Goal: Transaction & Acquisition: Book appointment/travel/reservation

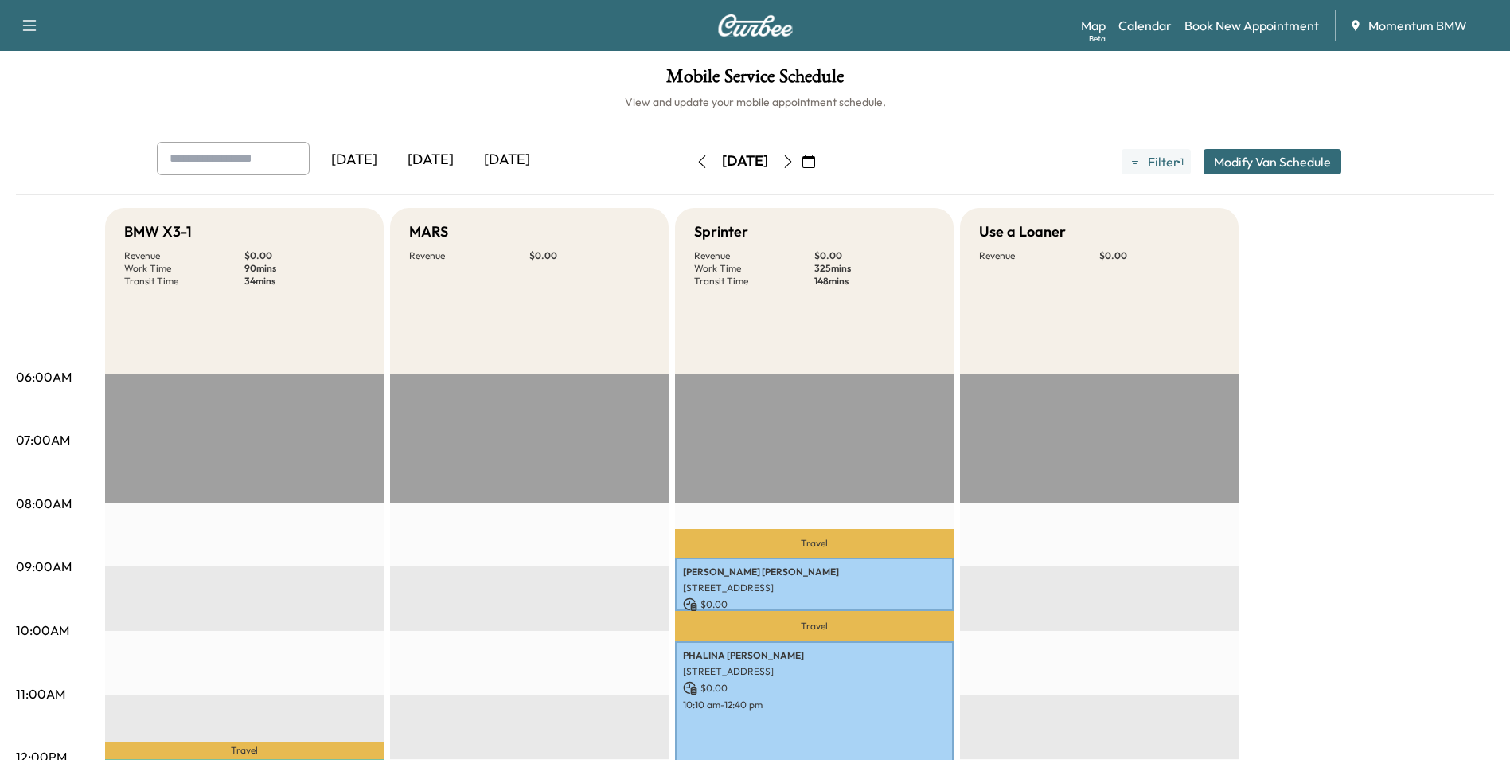
click at [815, 162] on icon "button" at bounding box center [809, 161] width 13 height 13
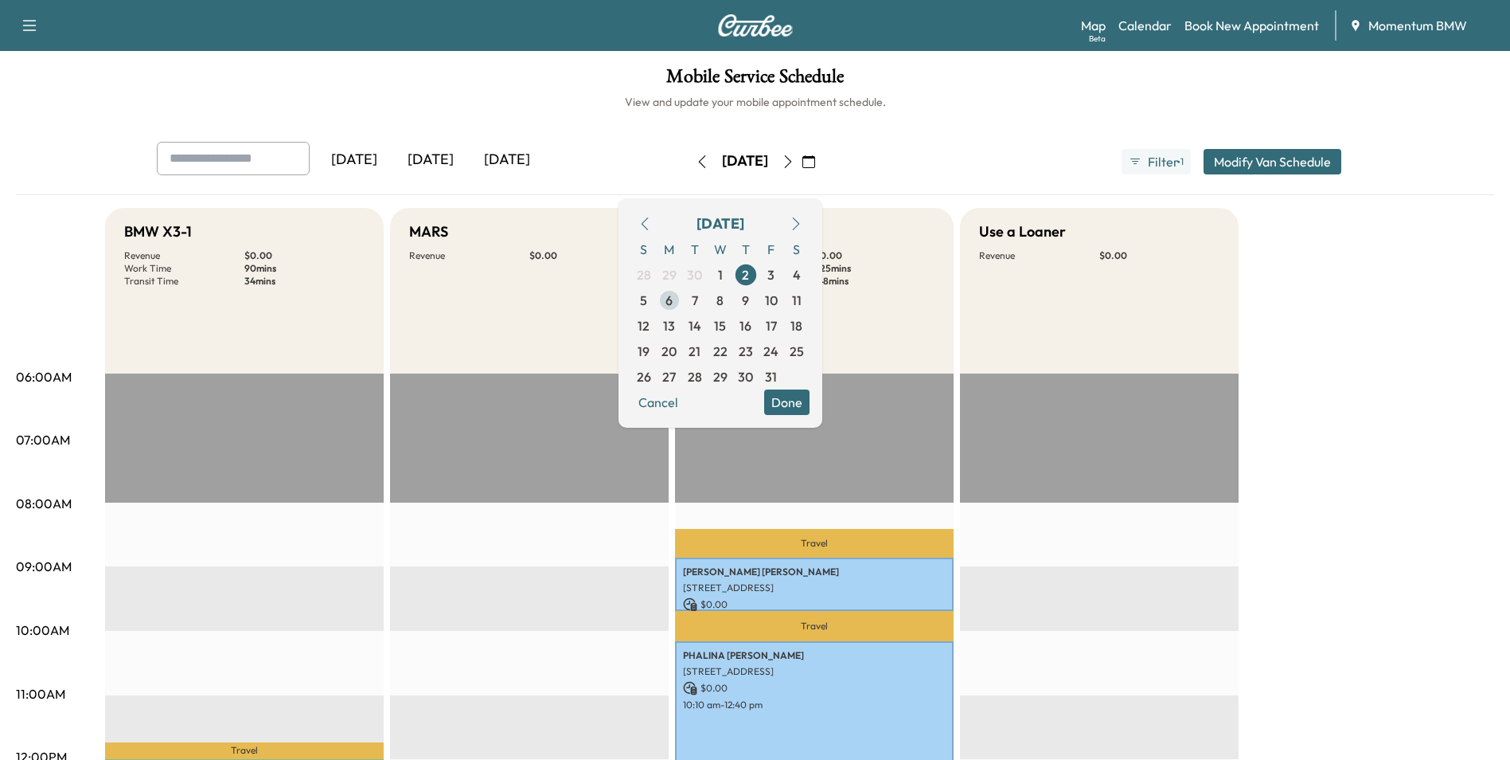
click at [673, 306] on span "6" at bounding box center [669, 300] width 7 height 19
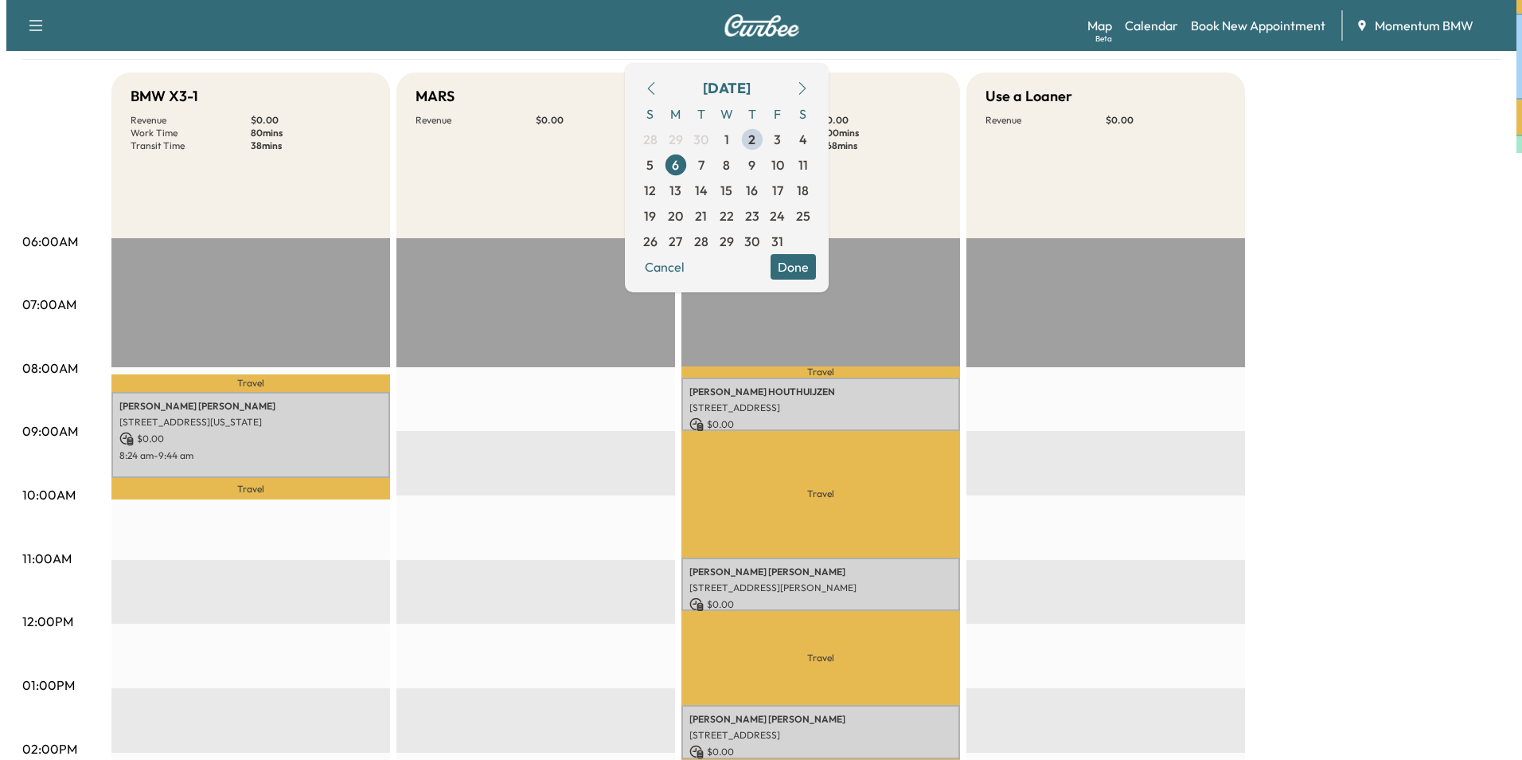
scroll to position [239, 0]
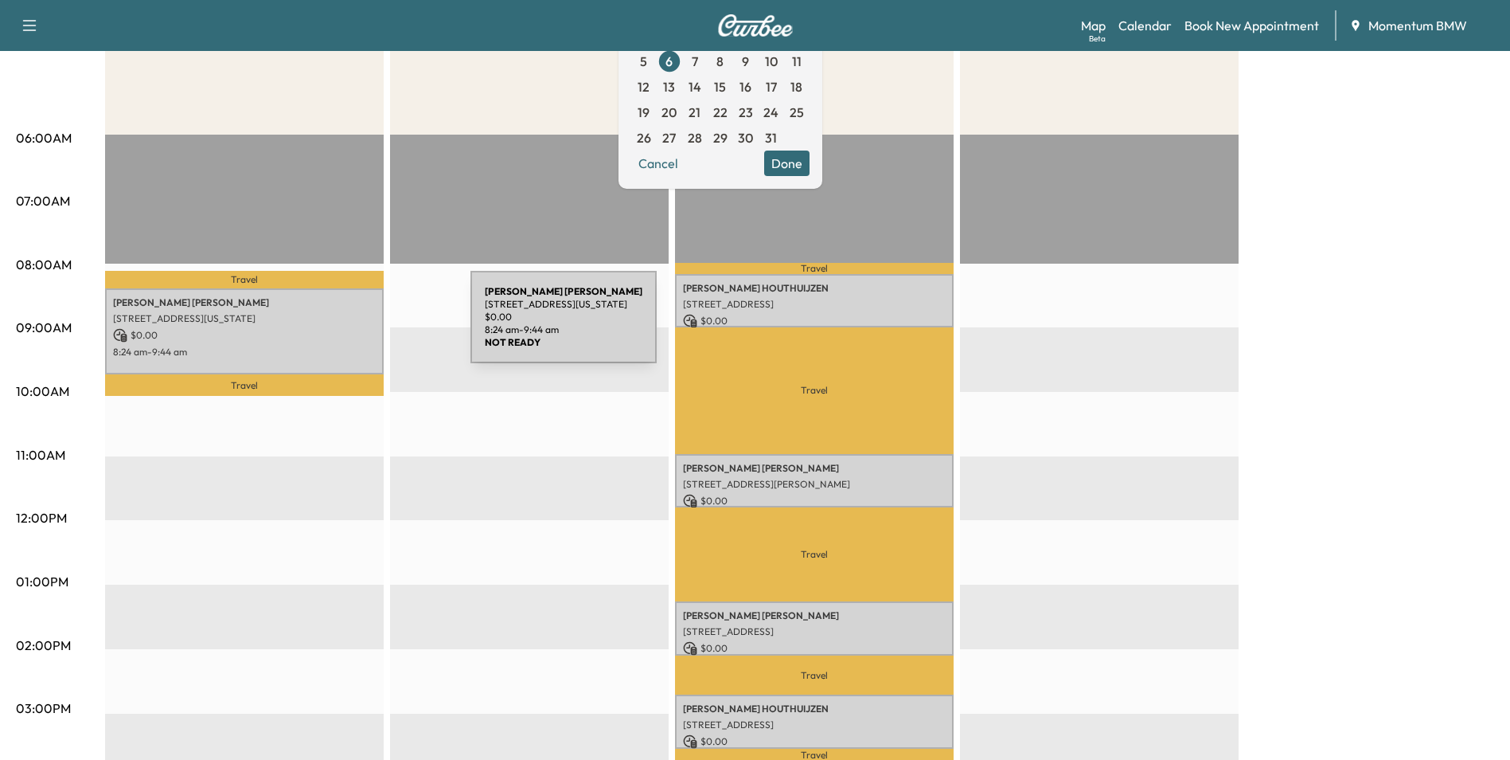
click at [351, 328] on p "$ 0.00" at bounding box center [244, 335] width 263 height 14
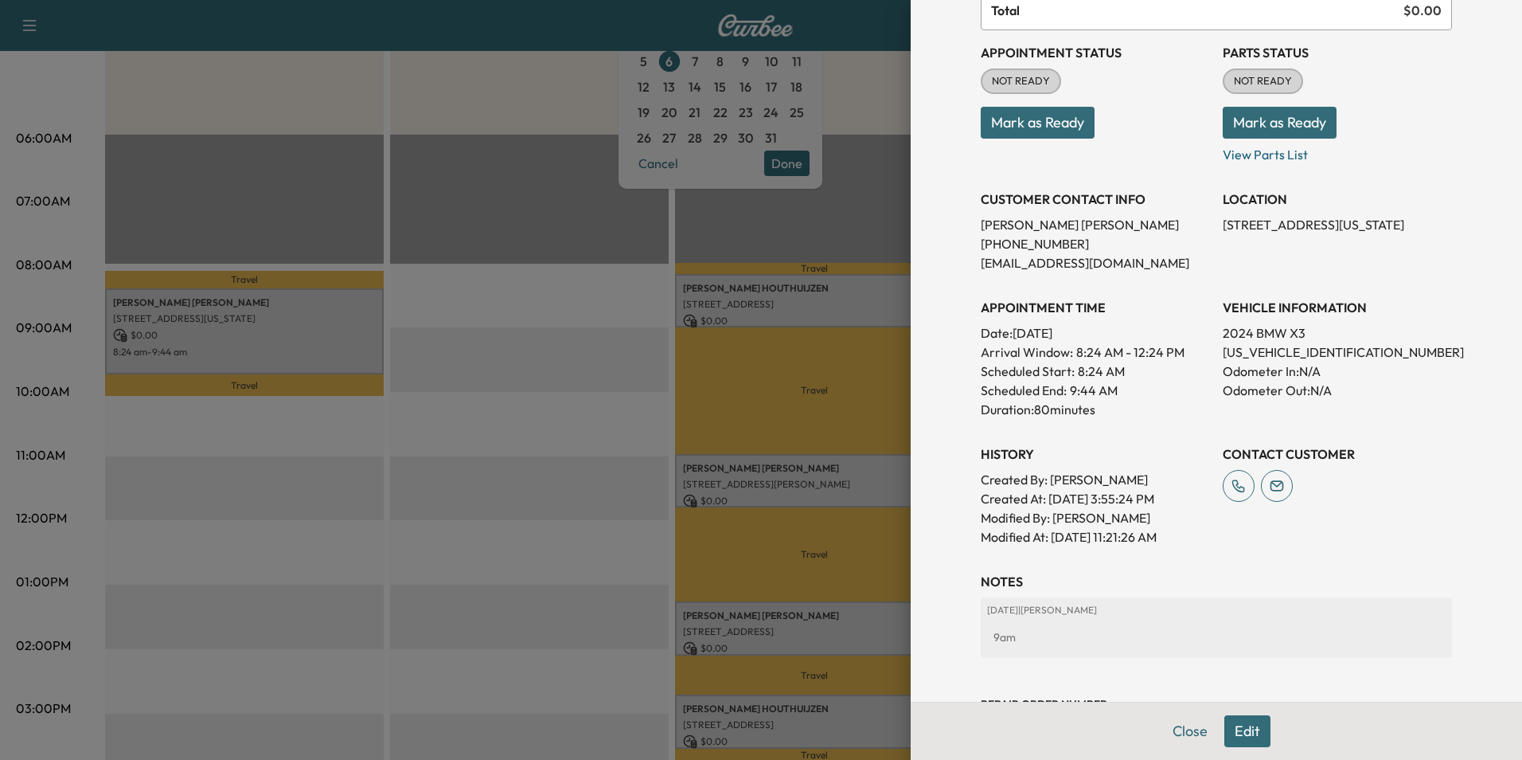
scroll to position [221, 0]
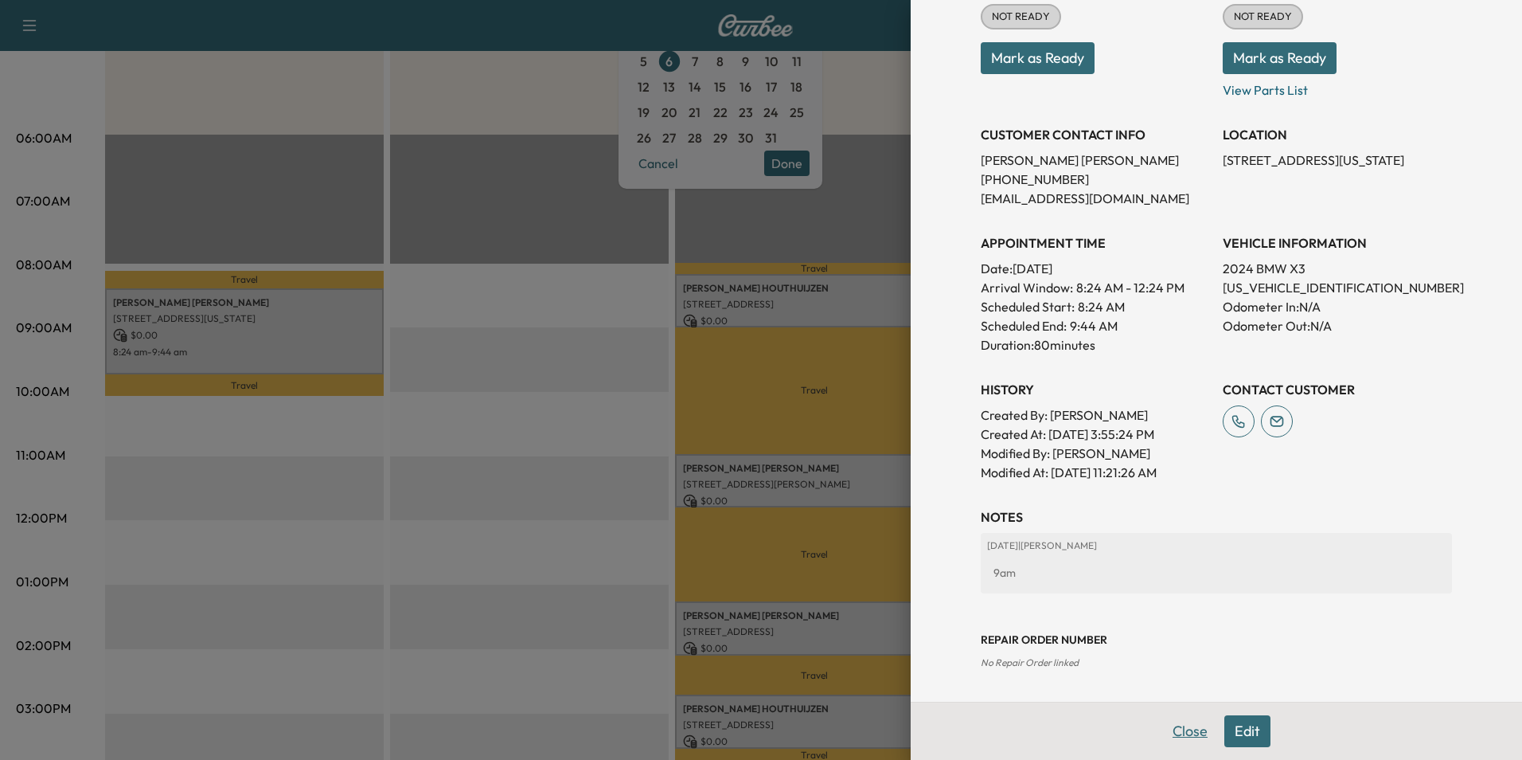
drag, startPoint x: 1178, startPoint y: 731, endPoint x: 1121, endPoint y: 686, distance: 73.1
click at [1178, 730] on button "Close" at bounding box center [1190, 731] width 56 height 32
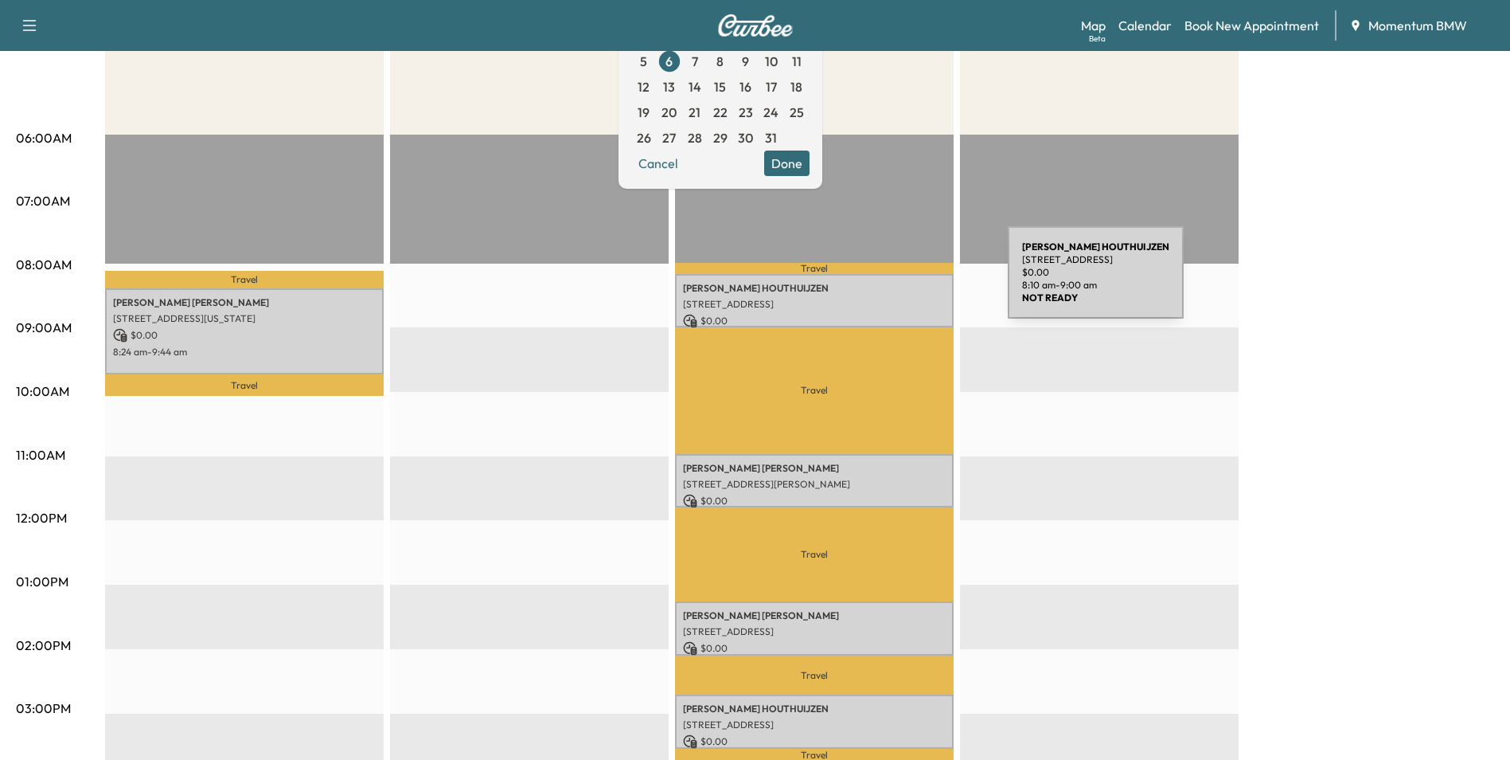
click at [889, 283] on p "[PERSON_NAME]" at bounding box center [814, 288] width 263 height 13
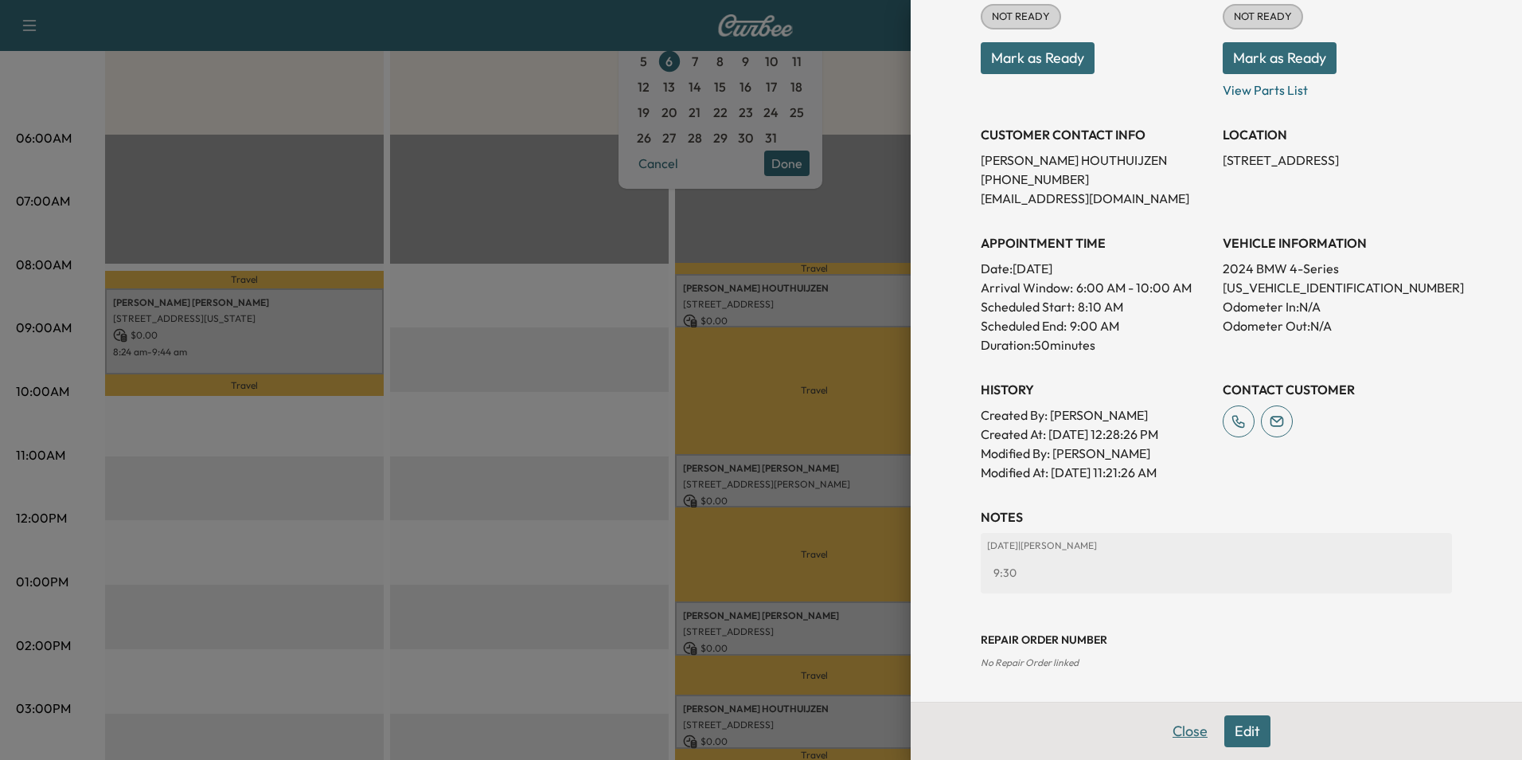
click at [1189, 735] on button "Close" at bounding box center [1190, 731] width 56 height 32
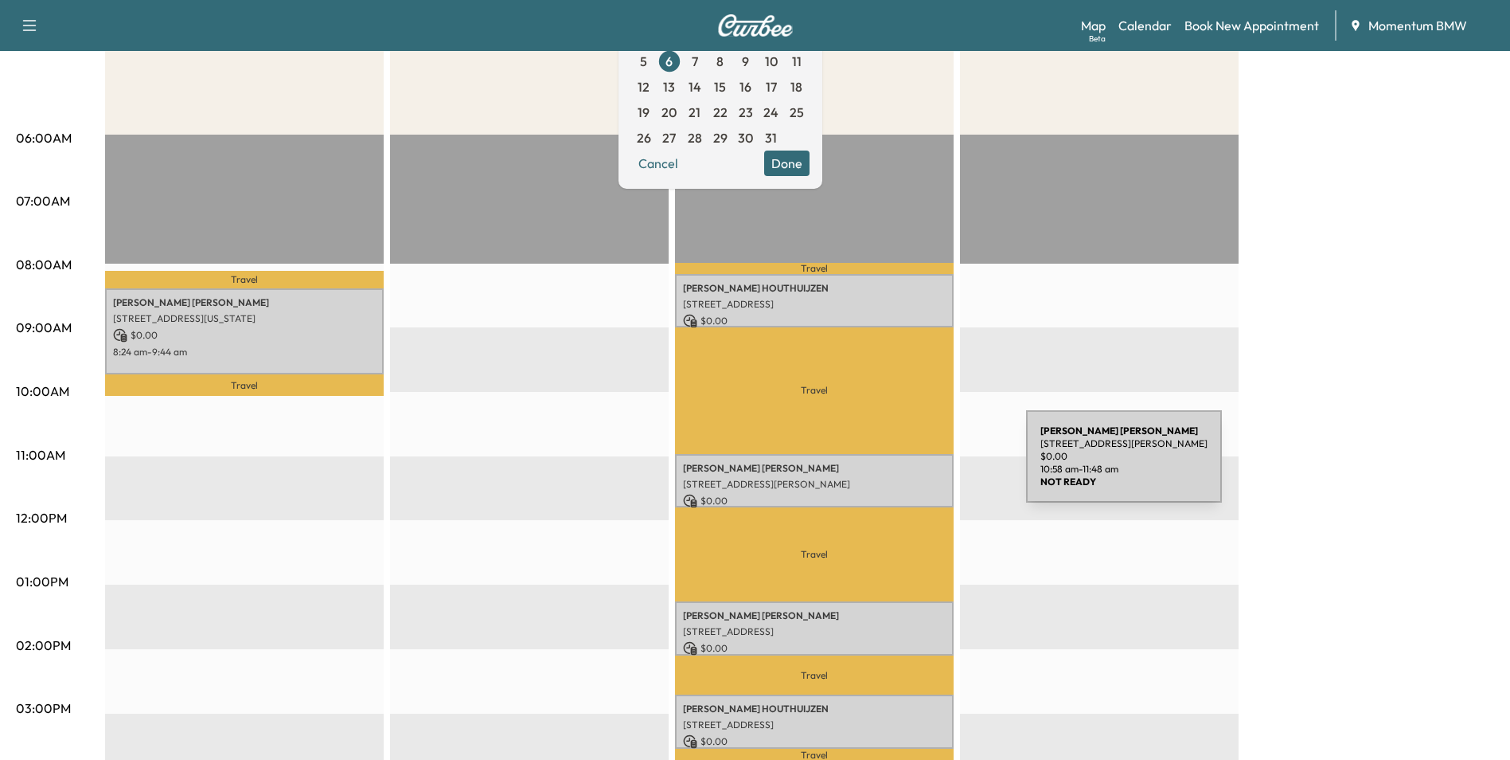
click at [906, 467] on p "[PERSON_NAME]" at bounding box center [814, 468] width 263 height 13
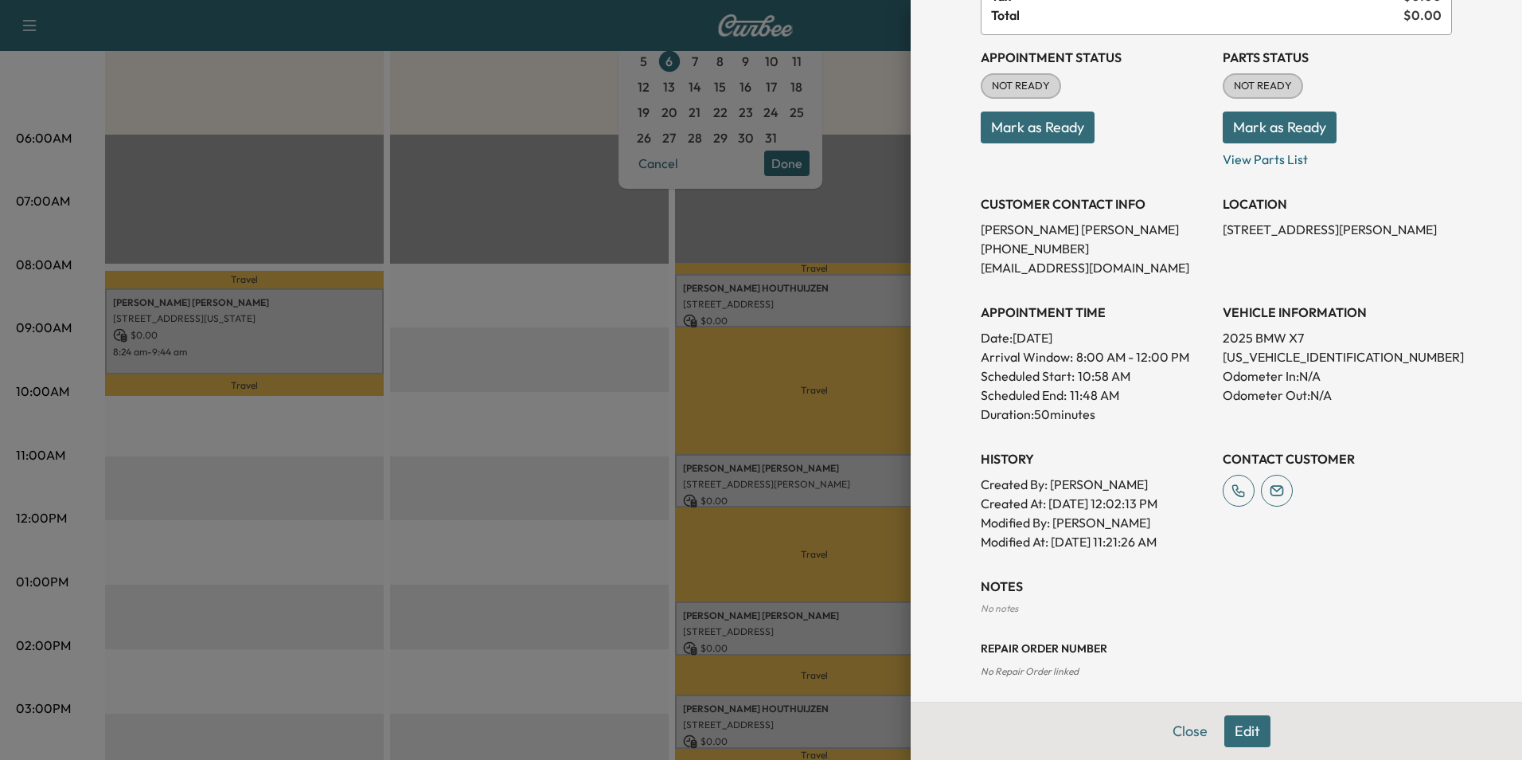
scroll to position [161, 0]
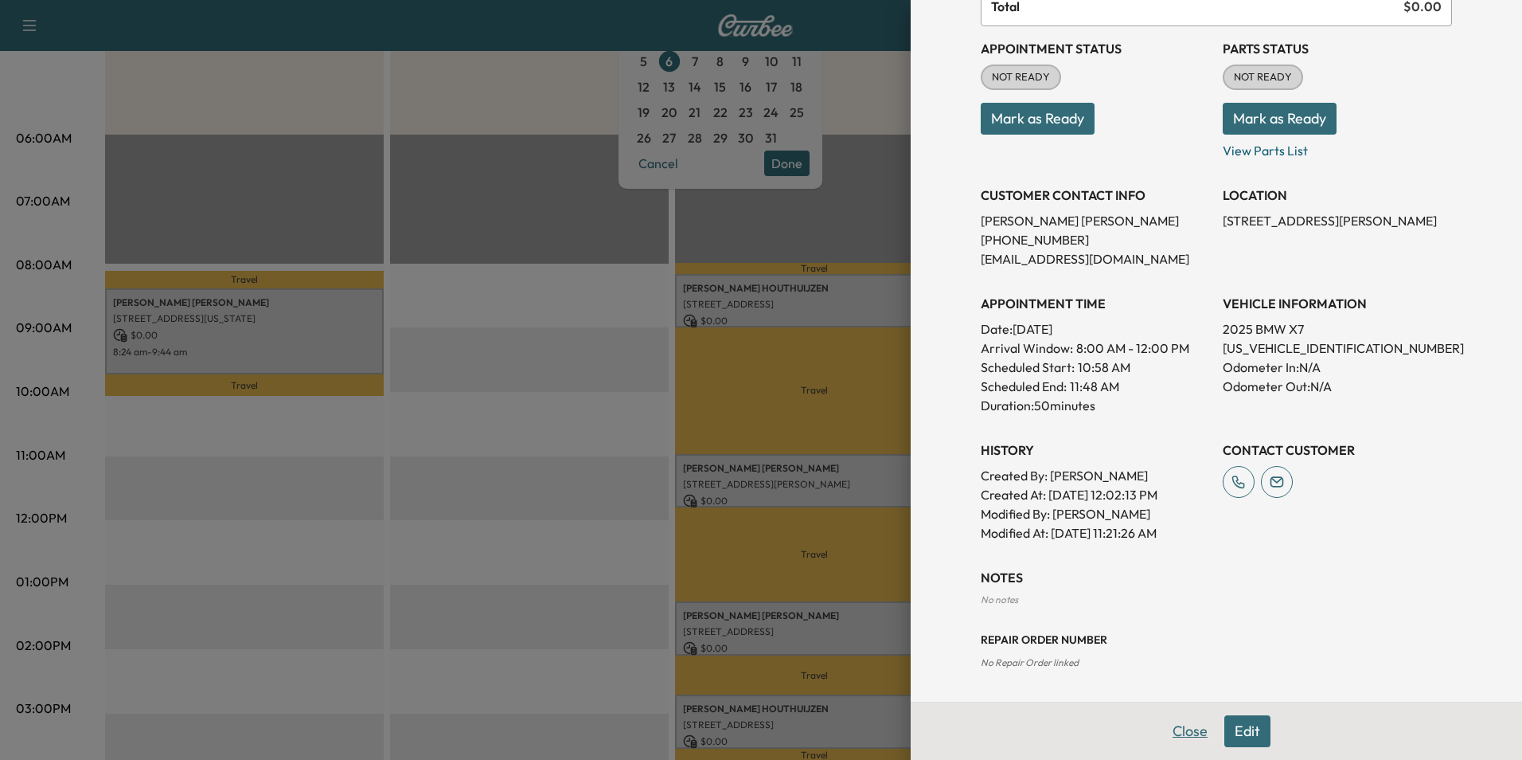
click at [1187, 727] on button "Close" at bounding box center [1190, 731] width 56 height 32
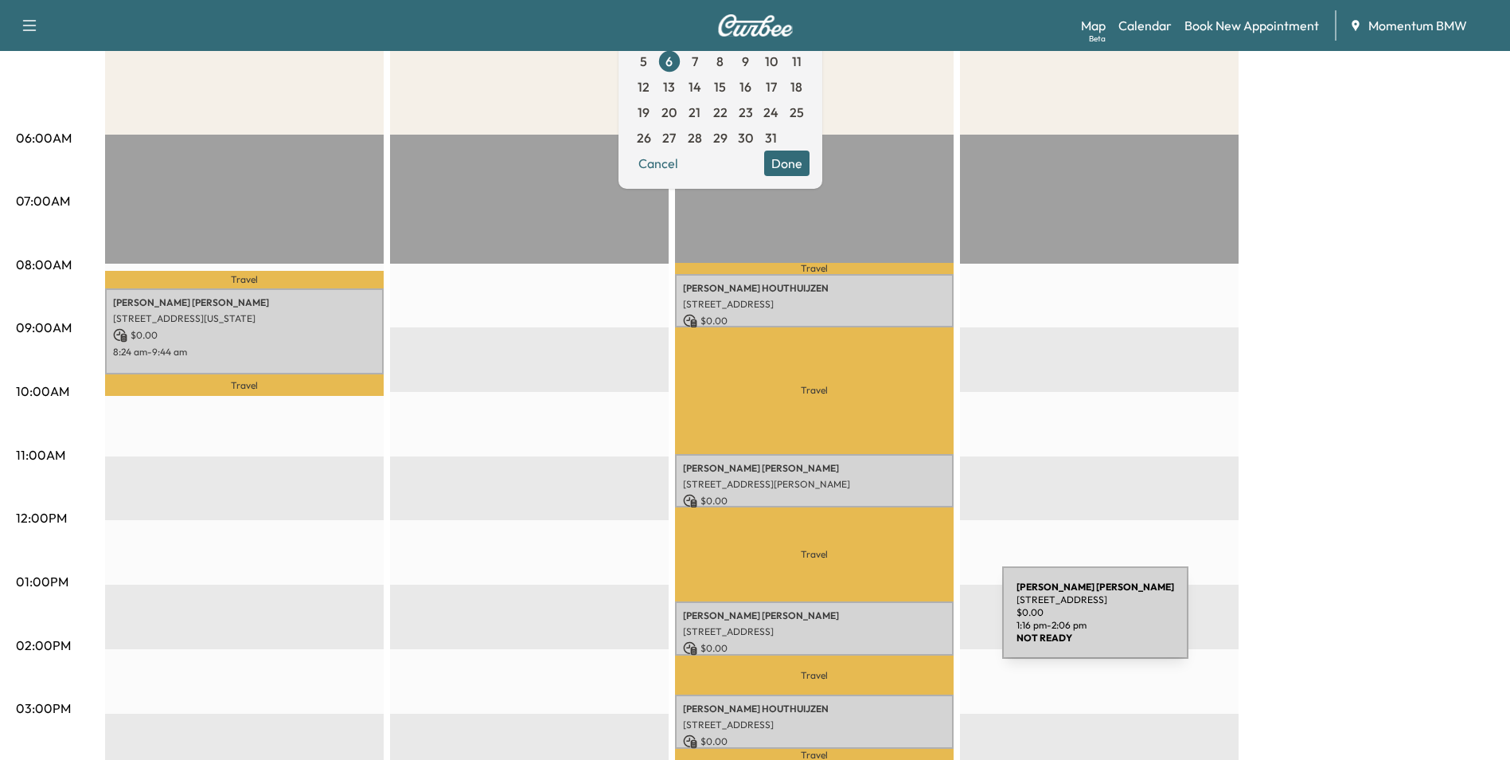
click at [882, 625] on p "[STREET_ADDRESS]" at bounding box center [814, 631] width 263 height 13
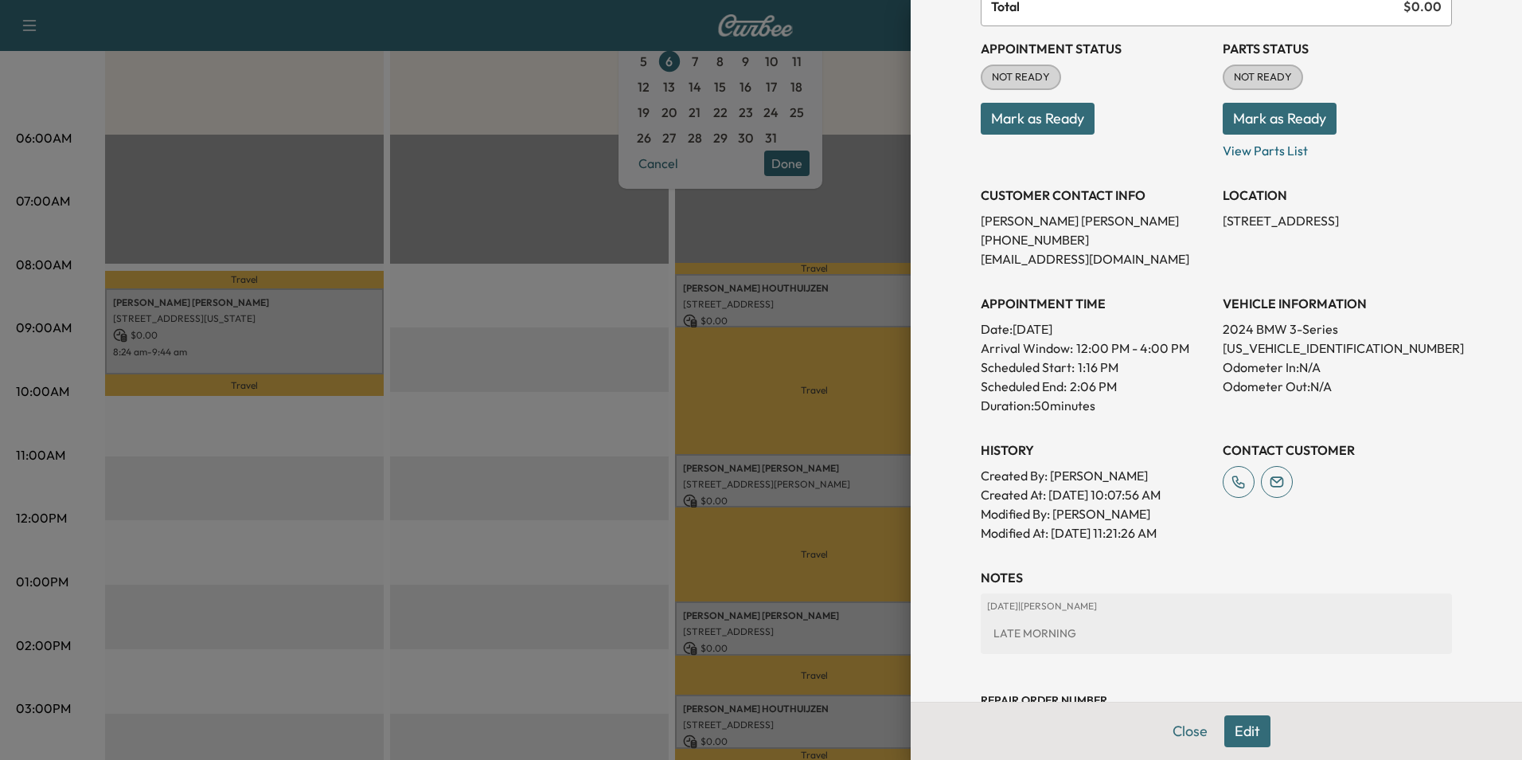
scroll to position [221, 0]
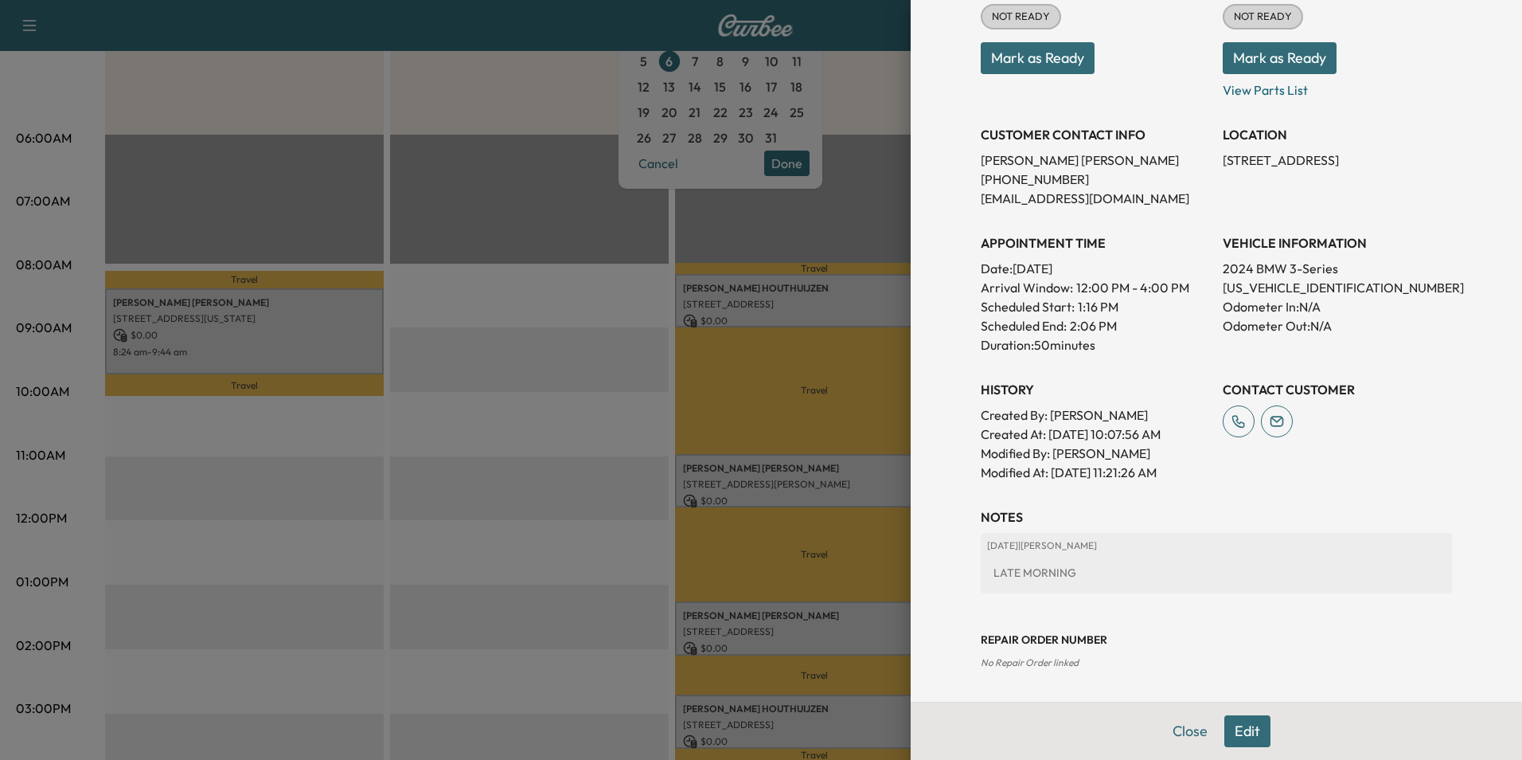
drag, startPoint x: 1178, startPoint y: 725, endPoint x: 1159, endPoint y: 724, distance: 18.4
click at [1178, 725] on button "Close" at bounding box center [1190, 731] width 56 height 32
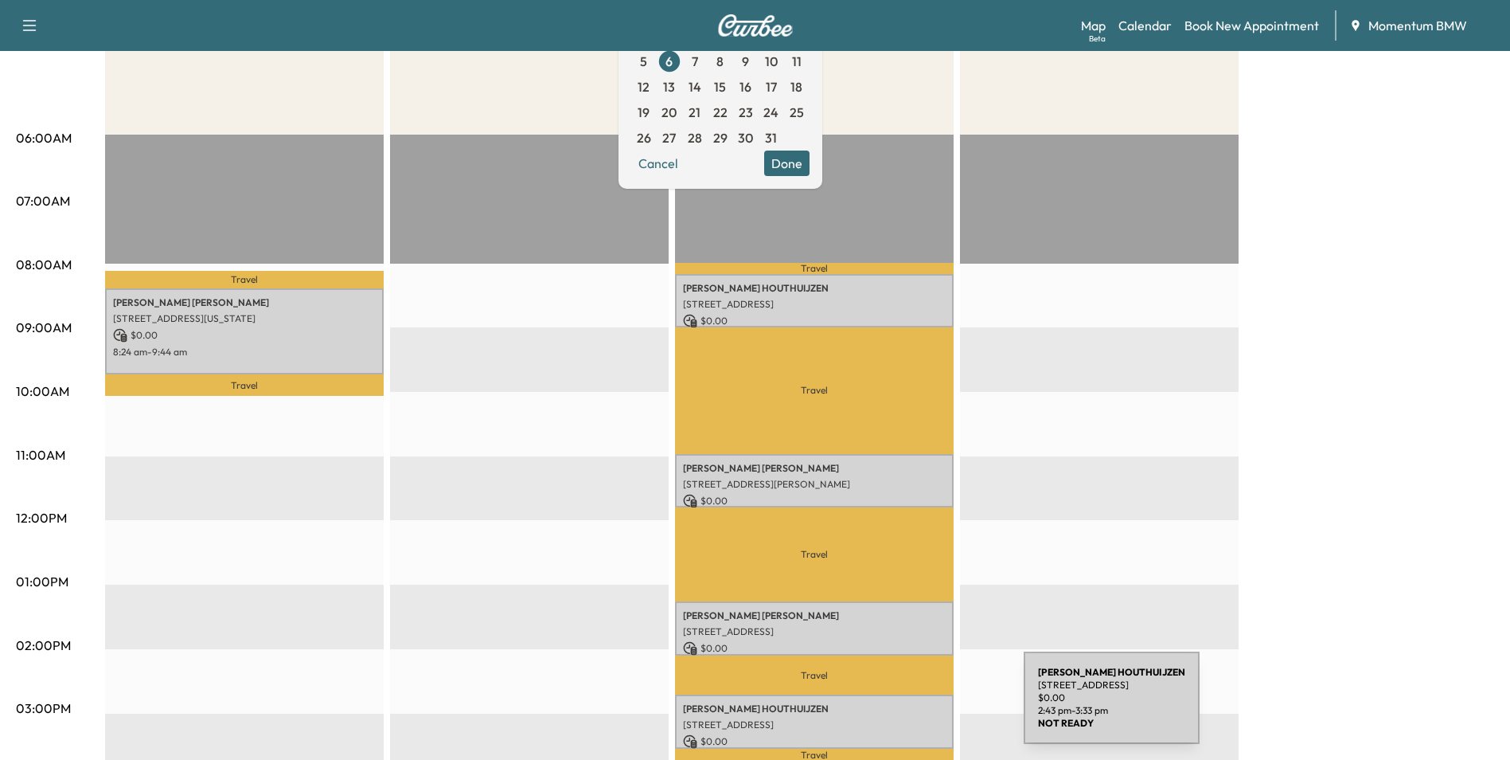
click at [904, 708] on p "[PERSON_NAME]" at bounding box center [814, 708] width 263 height 13
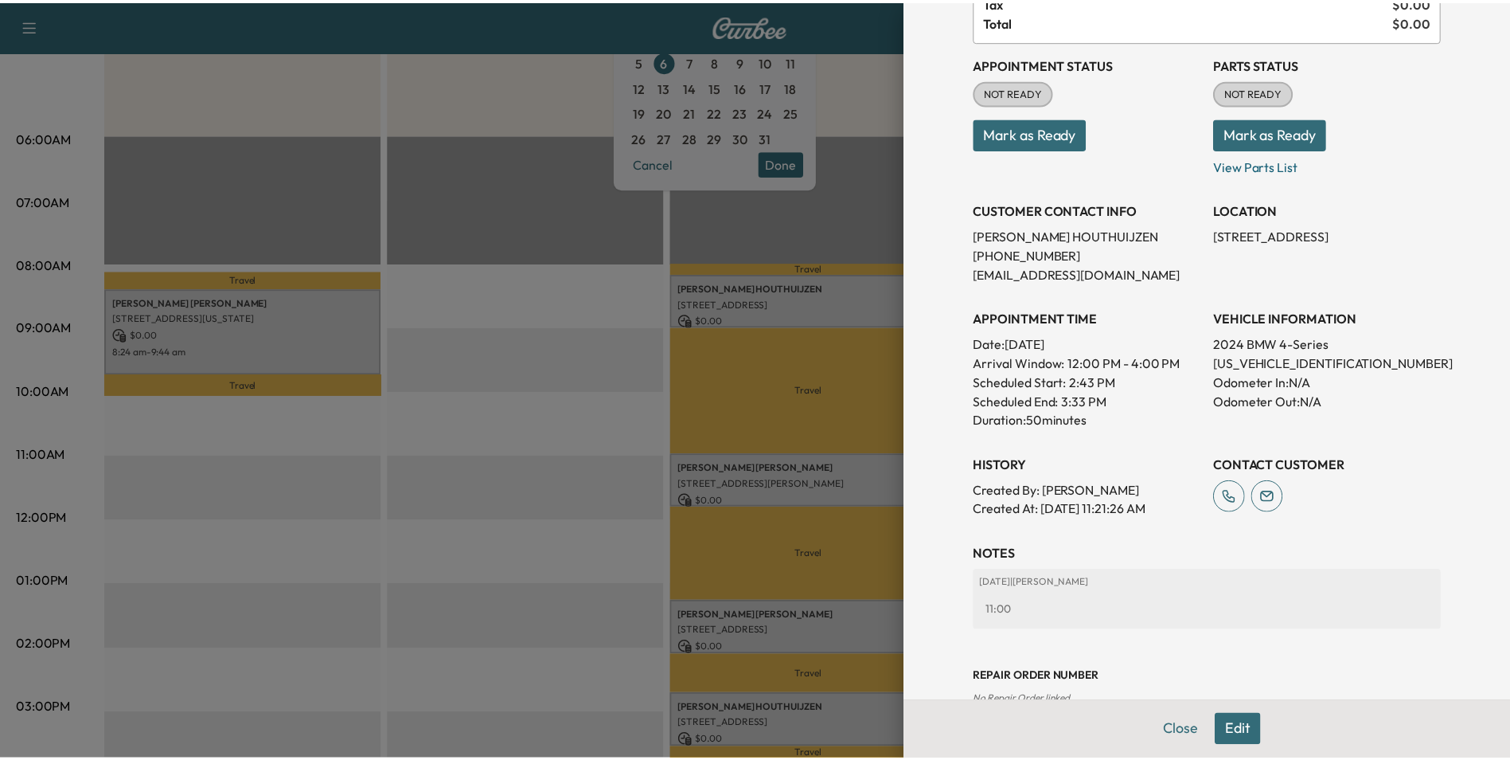
scroll to position [183, 0]
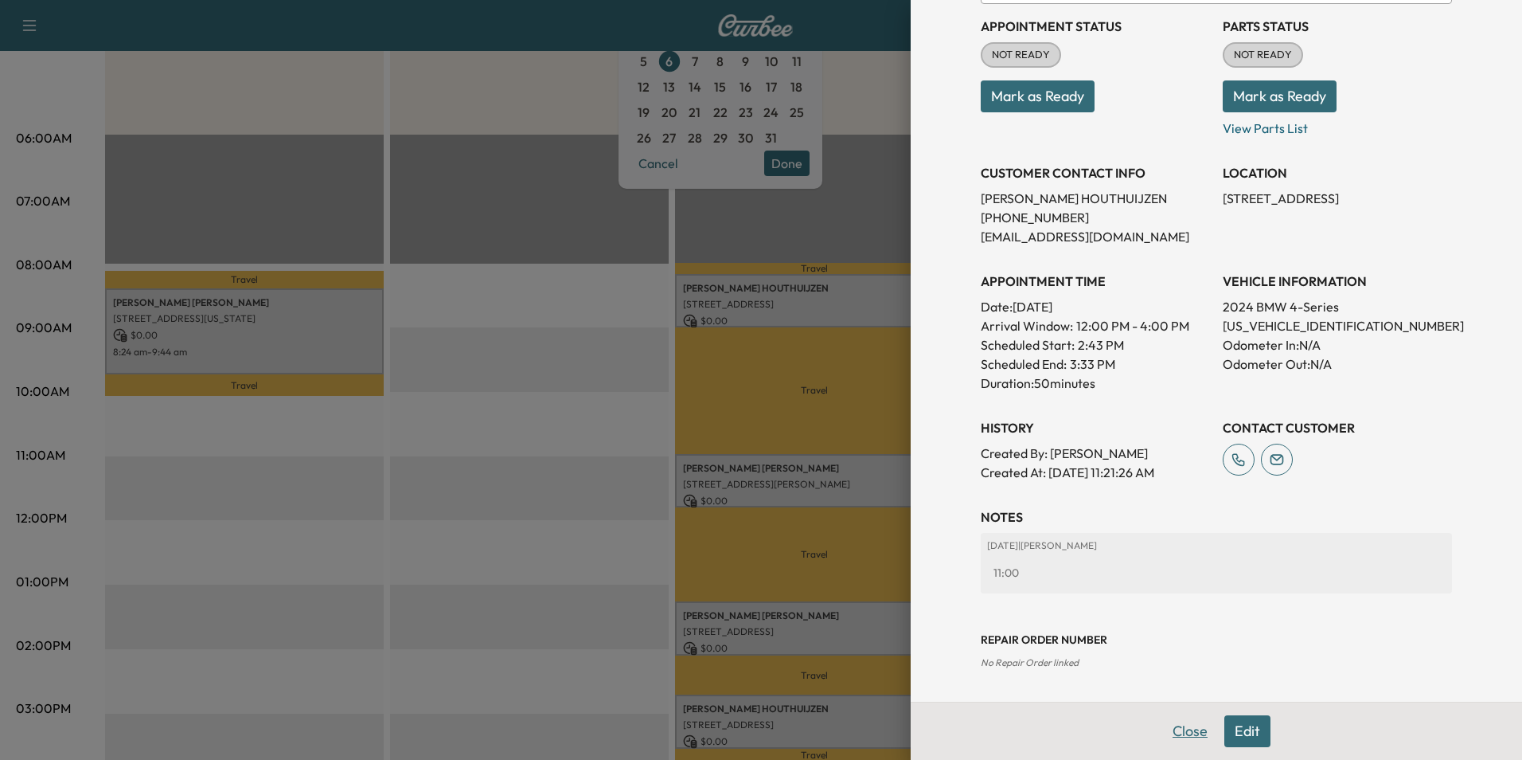
click at [1182, 734] on button "Close" at bounding box center [1190, 731] width 56 height 32
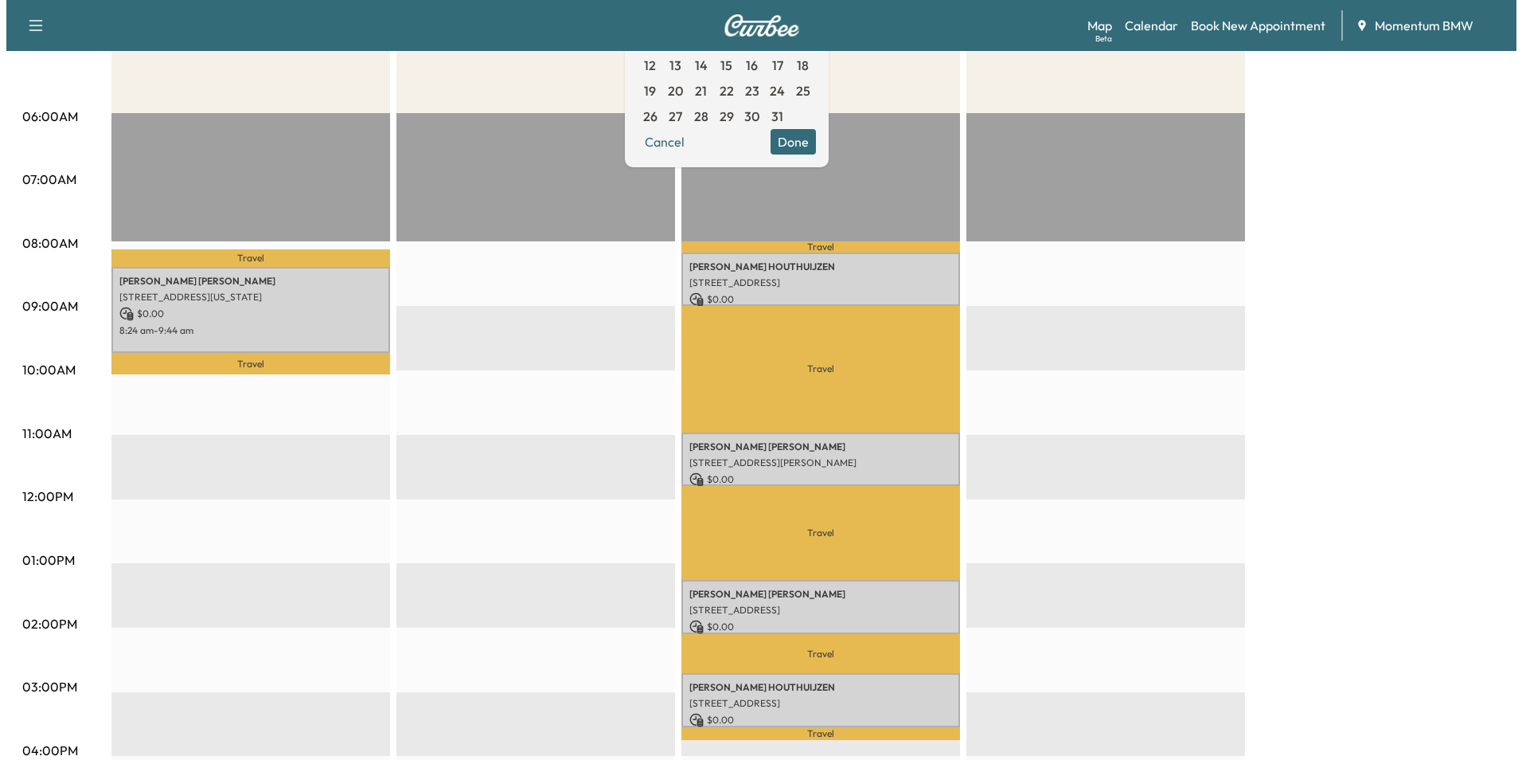
scroll to position [0, 0]
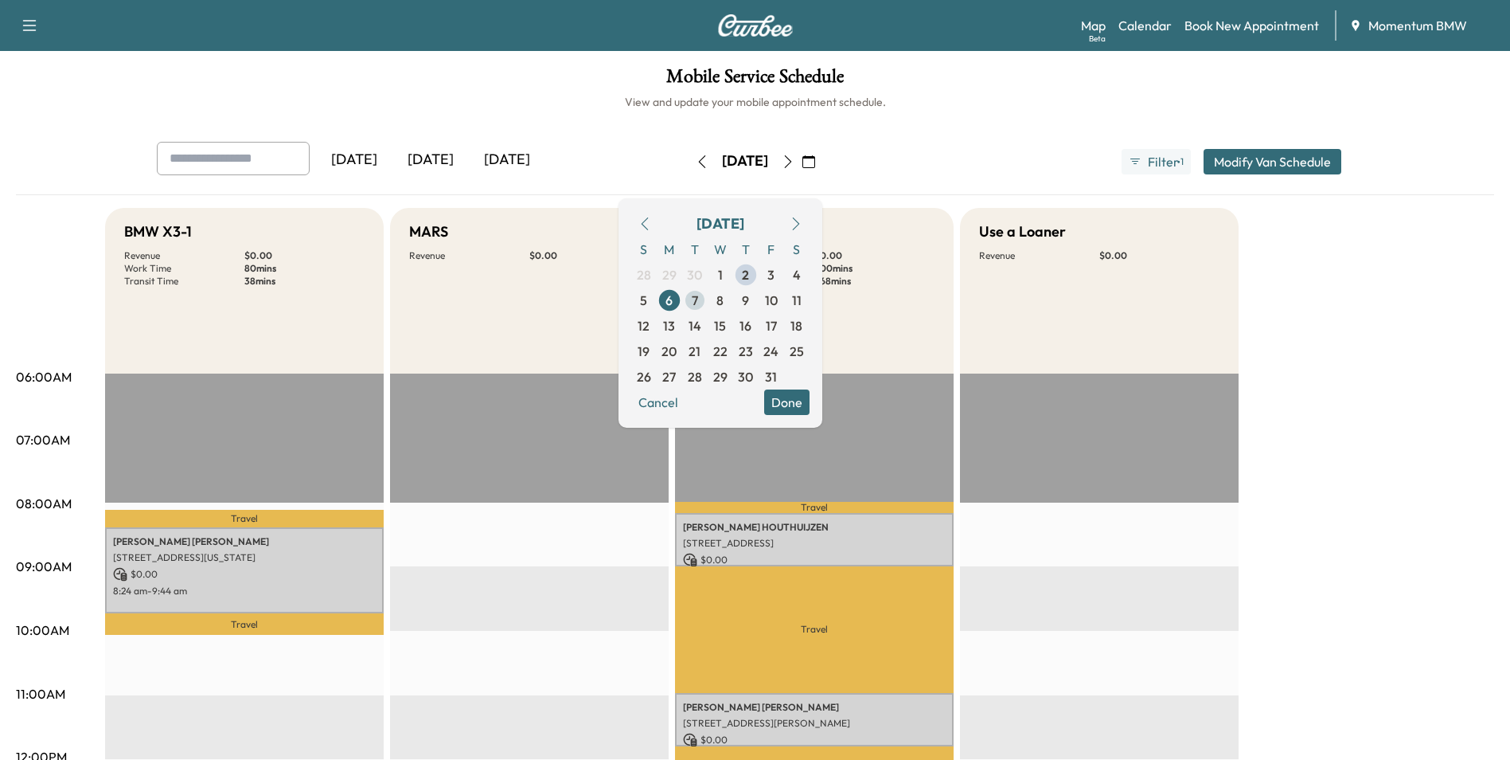
click at [708, 305] on span "7" at bounding box center [694, 299] width 25 height 25
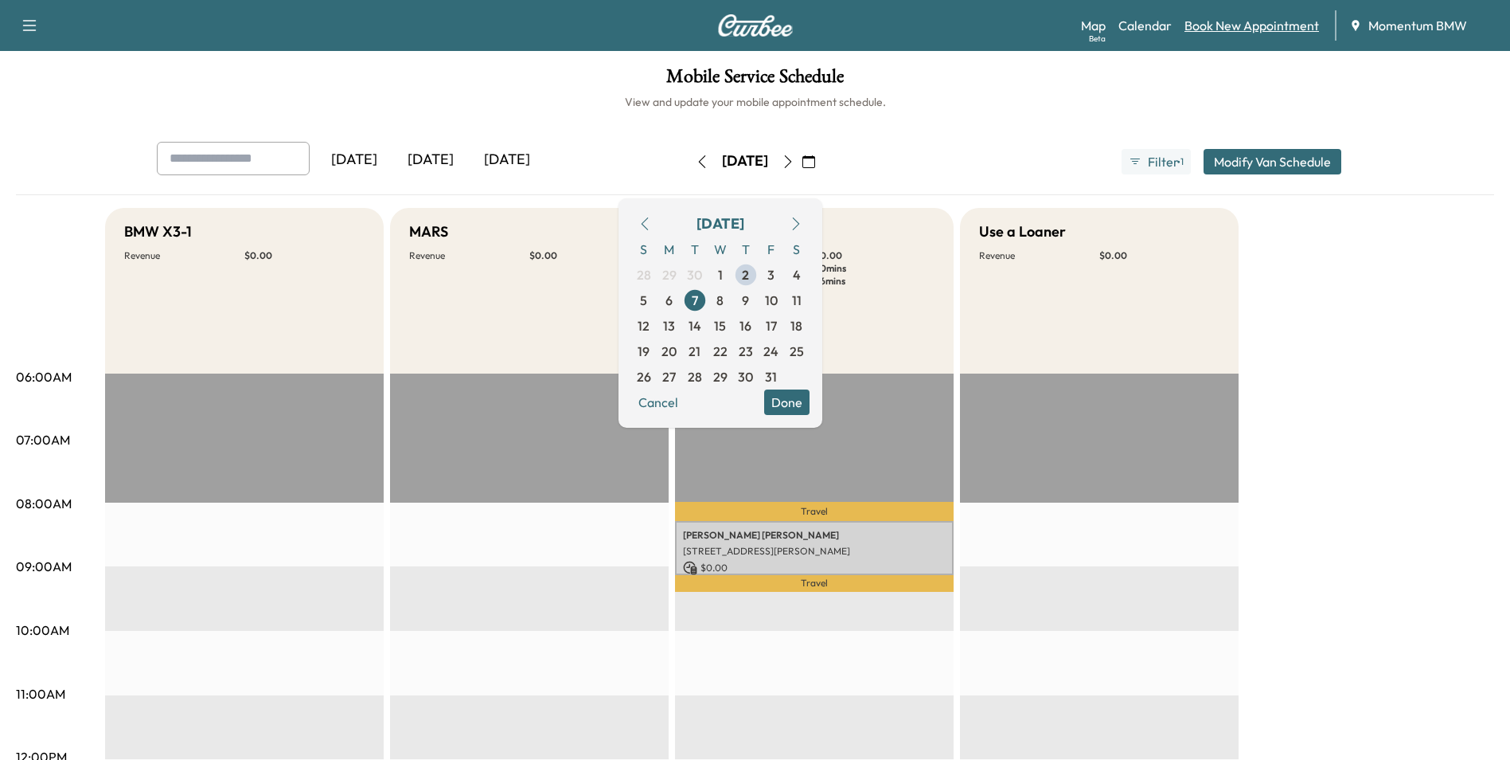
click at [1283, 25] on link "Book New Appointment" at bounding box center [1252, 25] width 135 height 19
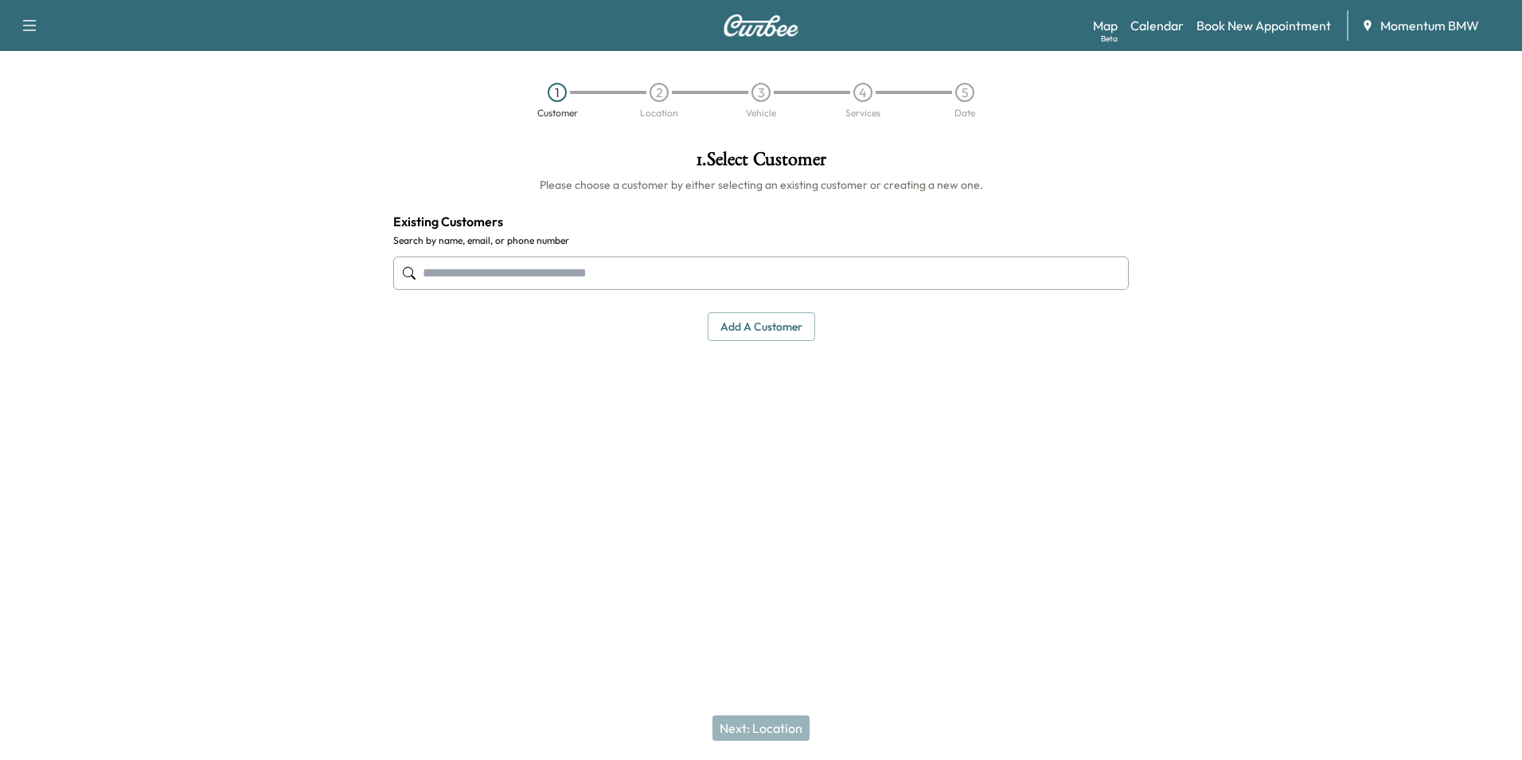
click at [657, 274] on input "text" at bounding box center [761, 272] width 736 height 33
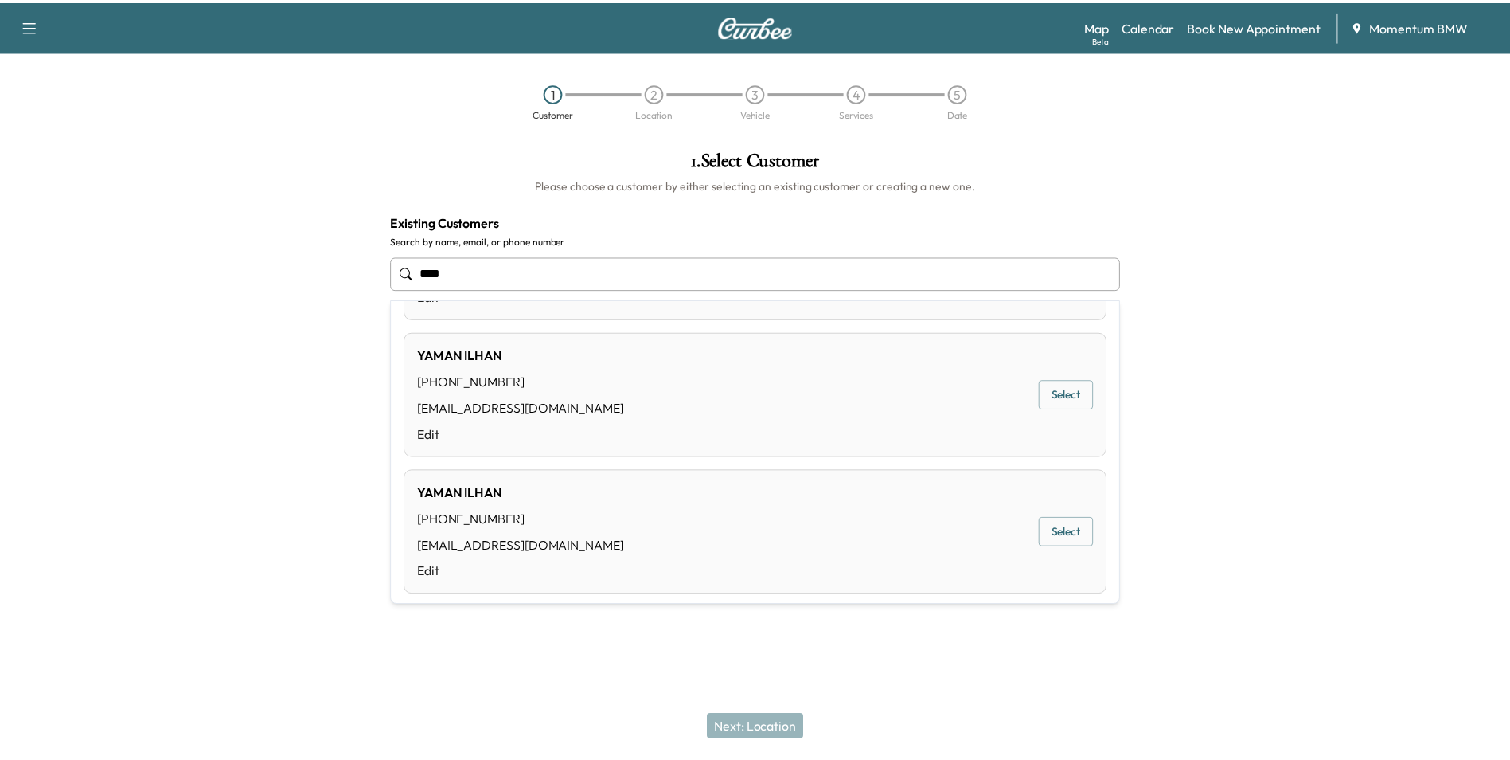
scroll to position [548, 0]
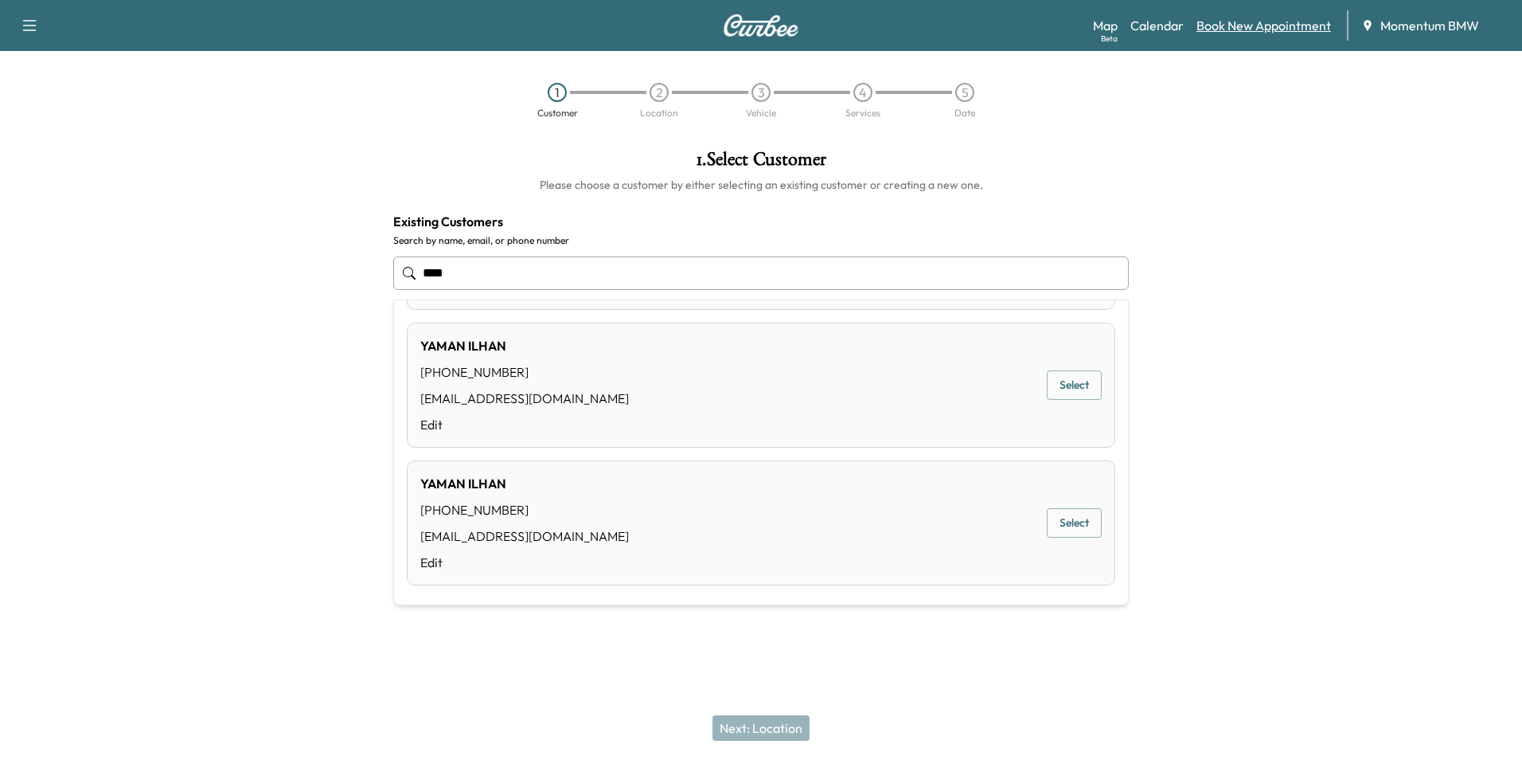
type input "****"
click at [1263, 25] on link "Book New Appointment" at bounding box center [1264, 25] width 135 height 19
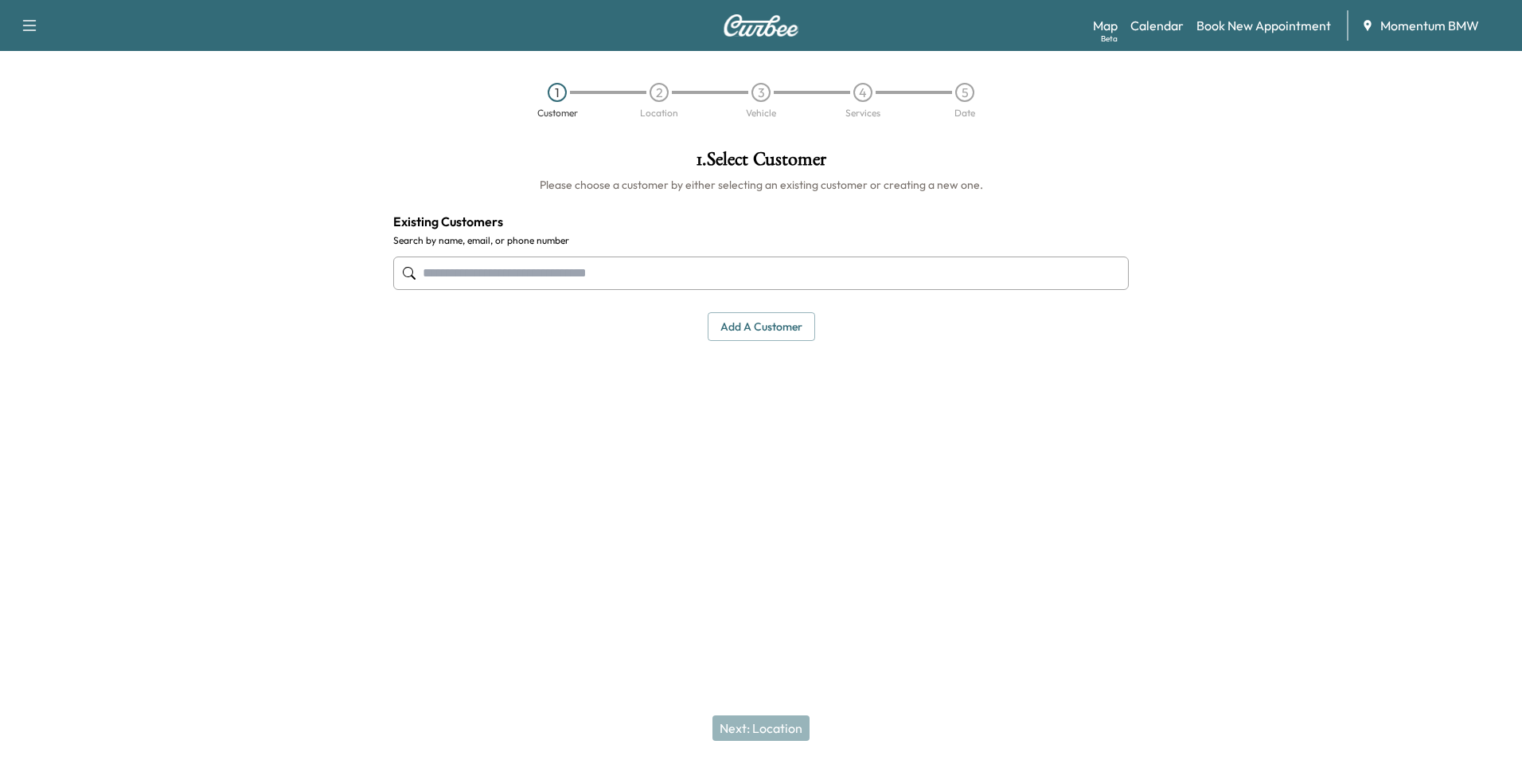
click at [777, 322] on button "Add a customer" at bounding box center [761, 326] width 107 height 29
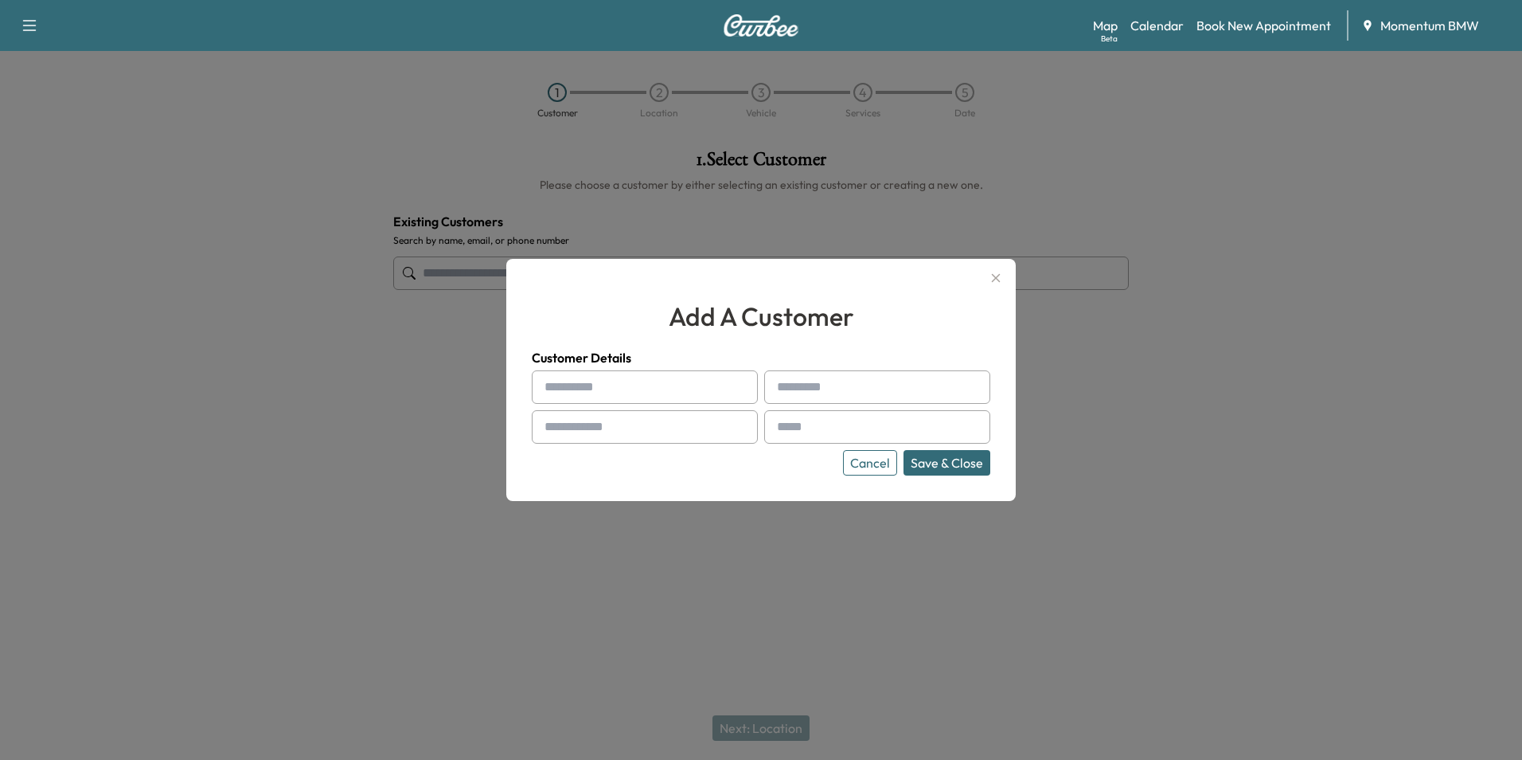
click at [614, 389] on input "text" at bounding box center [645, 386] width 226 height 33
type input "****"
type input "******"
type input "**********"
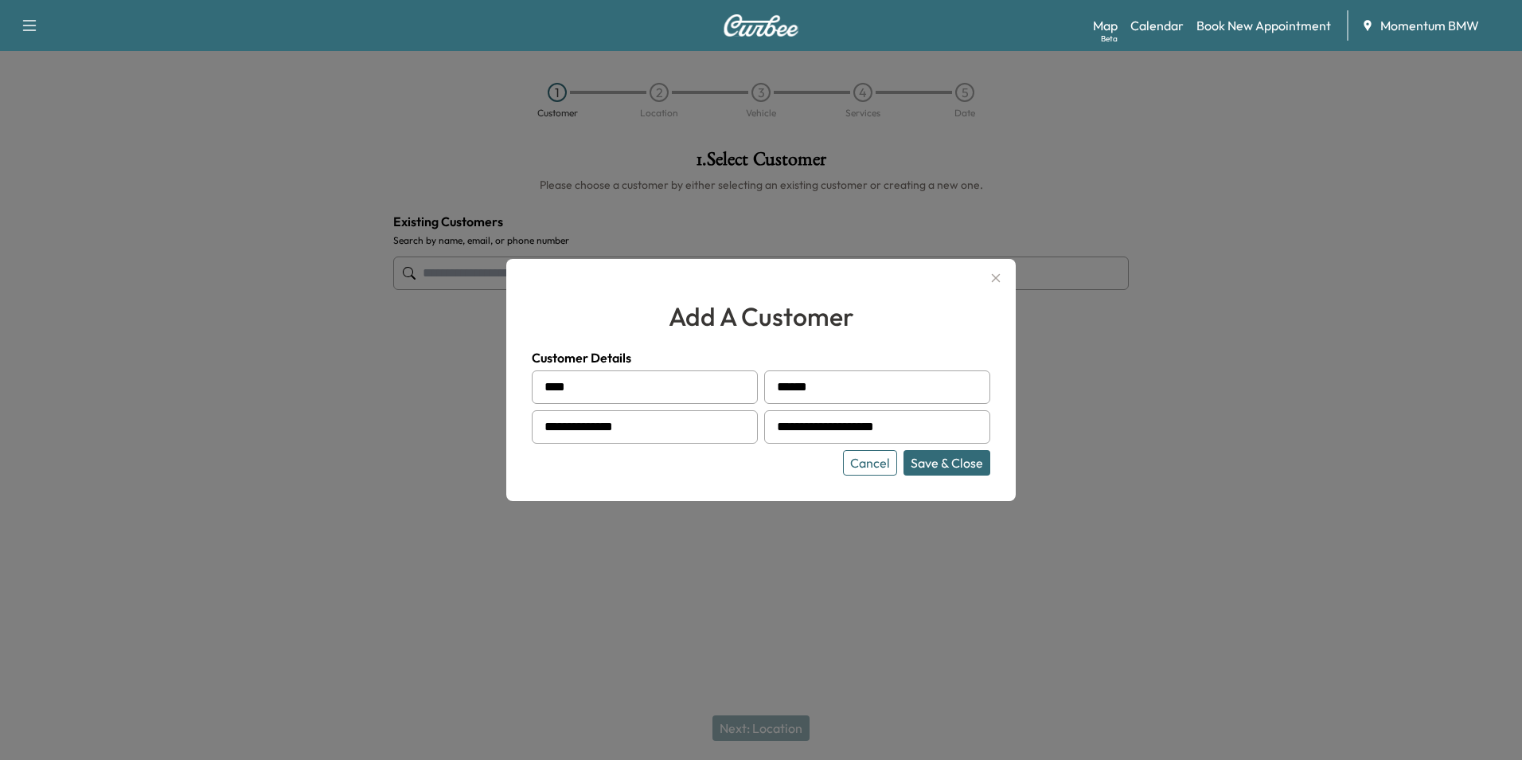
click at [970, 463] on button "Save & Close" at bounding box center [947, 462] width 87 height 25
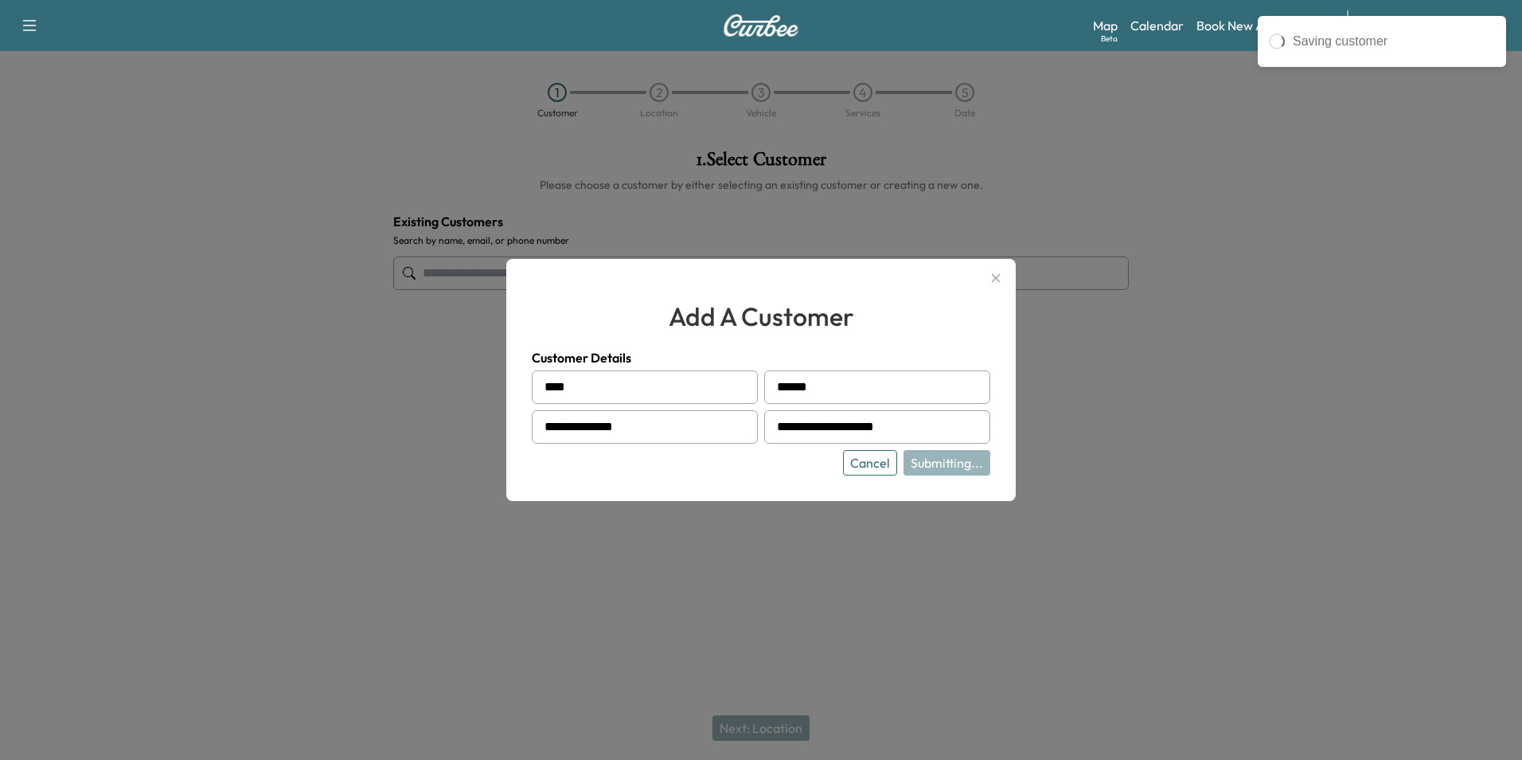
type input "**********"
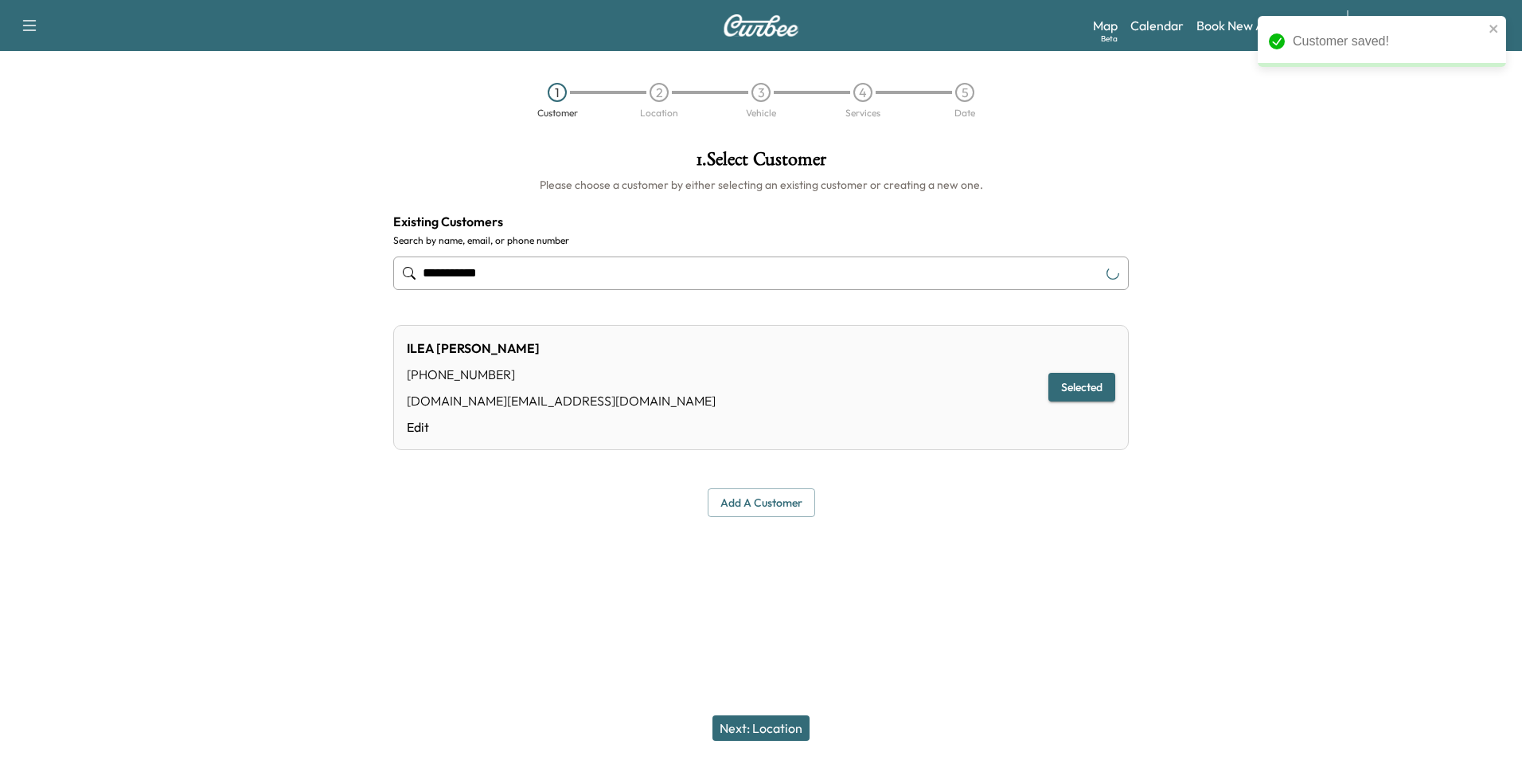
click at [760, 728] on button "Next: Location" at bounding box center [761, 727] width 97 height 25
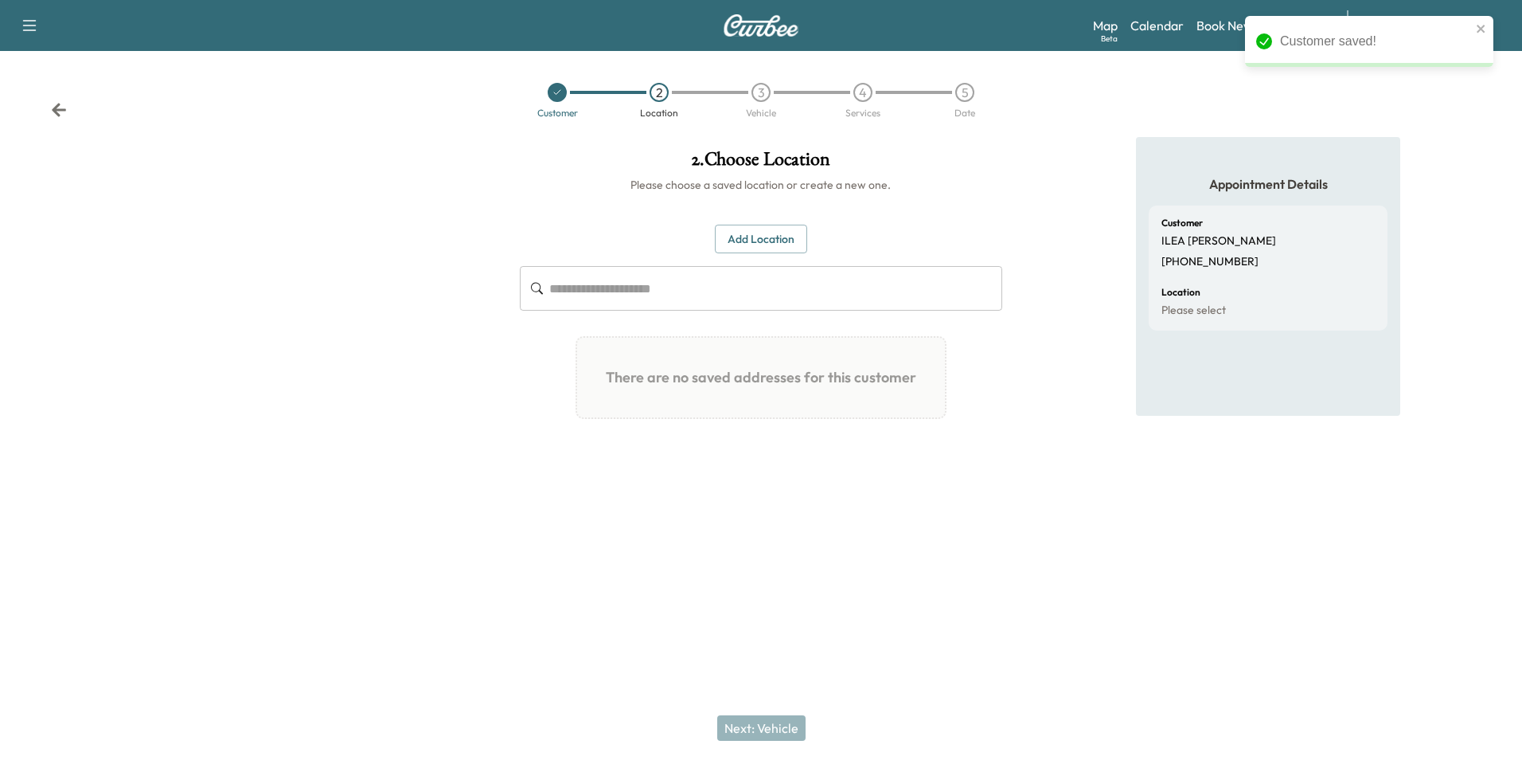
drag, startPoint x: 764, startPoint y: 240, endPoint x: 773, endPoint y: 238, distance: 9.7
click at [765, 240] on button "Add Location" at bounding box center [761, 239] width 92 height 29
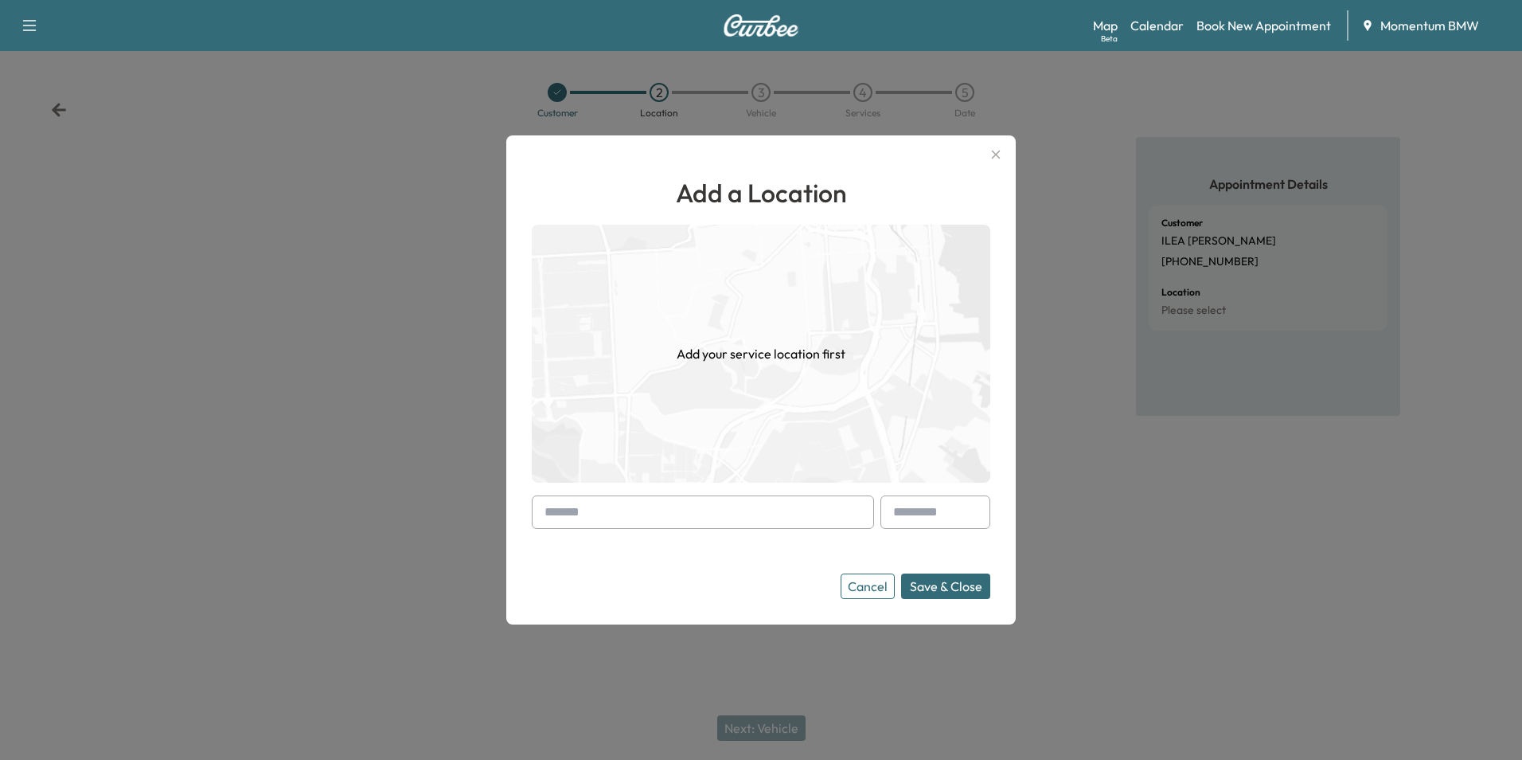
click at [601, 521] on input "text" at bounding box center [703, 511] width 342 height 33
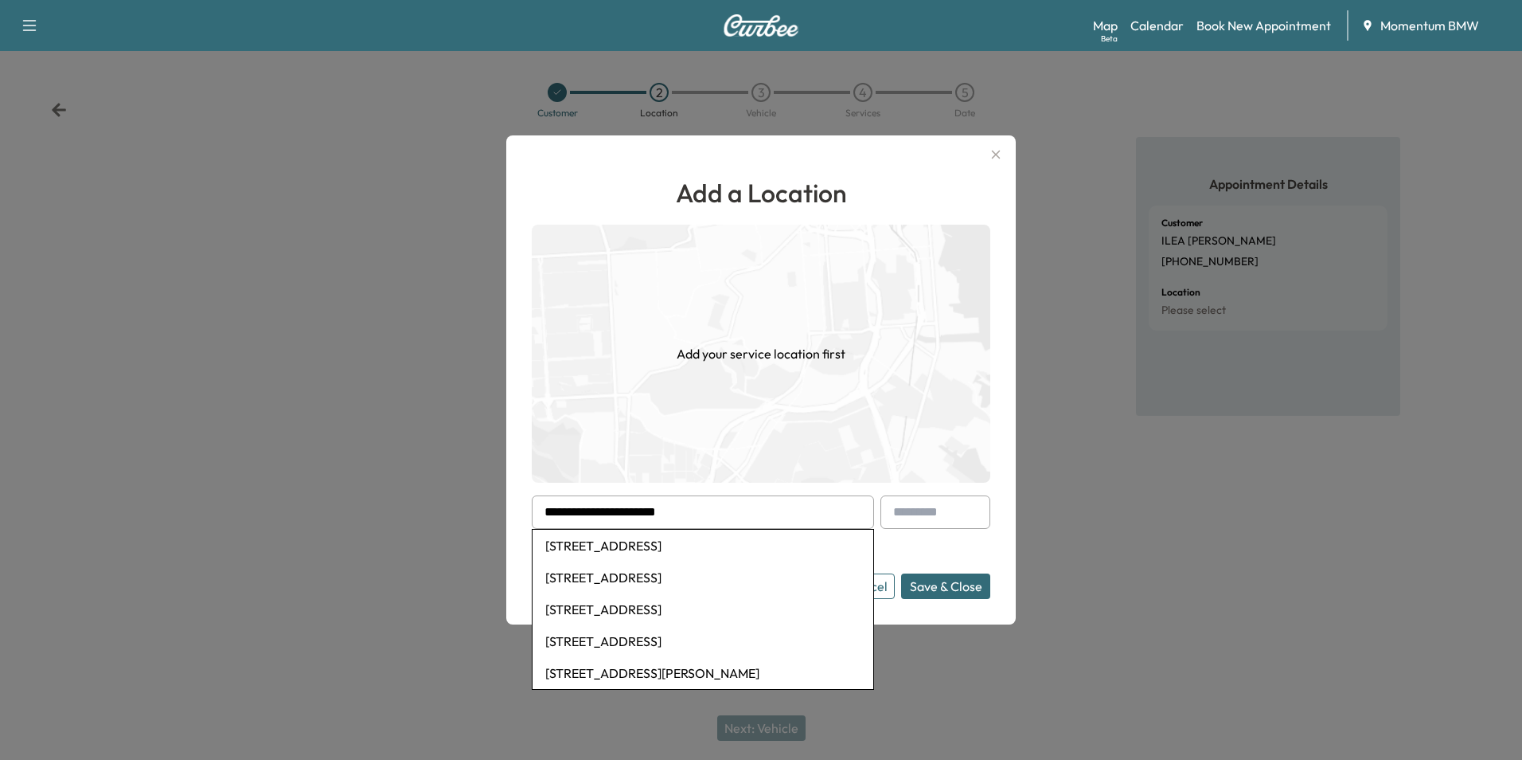
click at [719, 549] on li "[STREET_ADDRESS]" at bounding box center [703, 545] width 341 height 32
type input "**********"
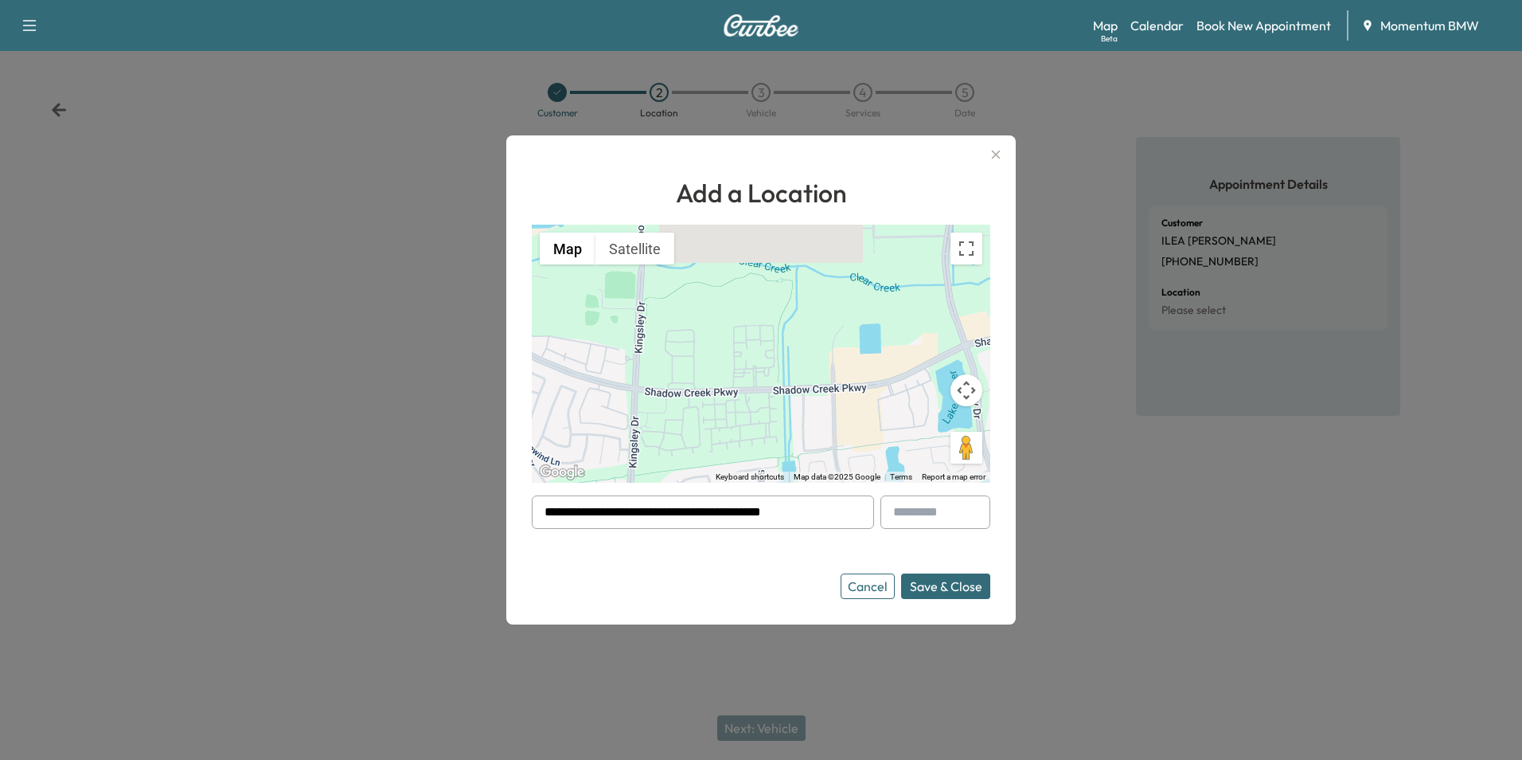
click at [947, 588] on button "Save & Close" at bounding box center [945, 585] width 89 height 25
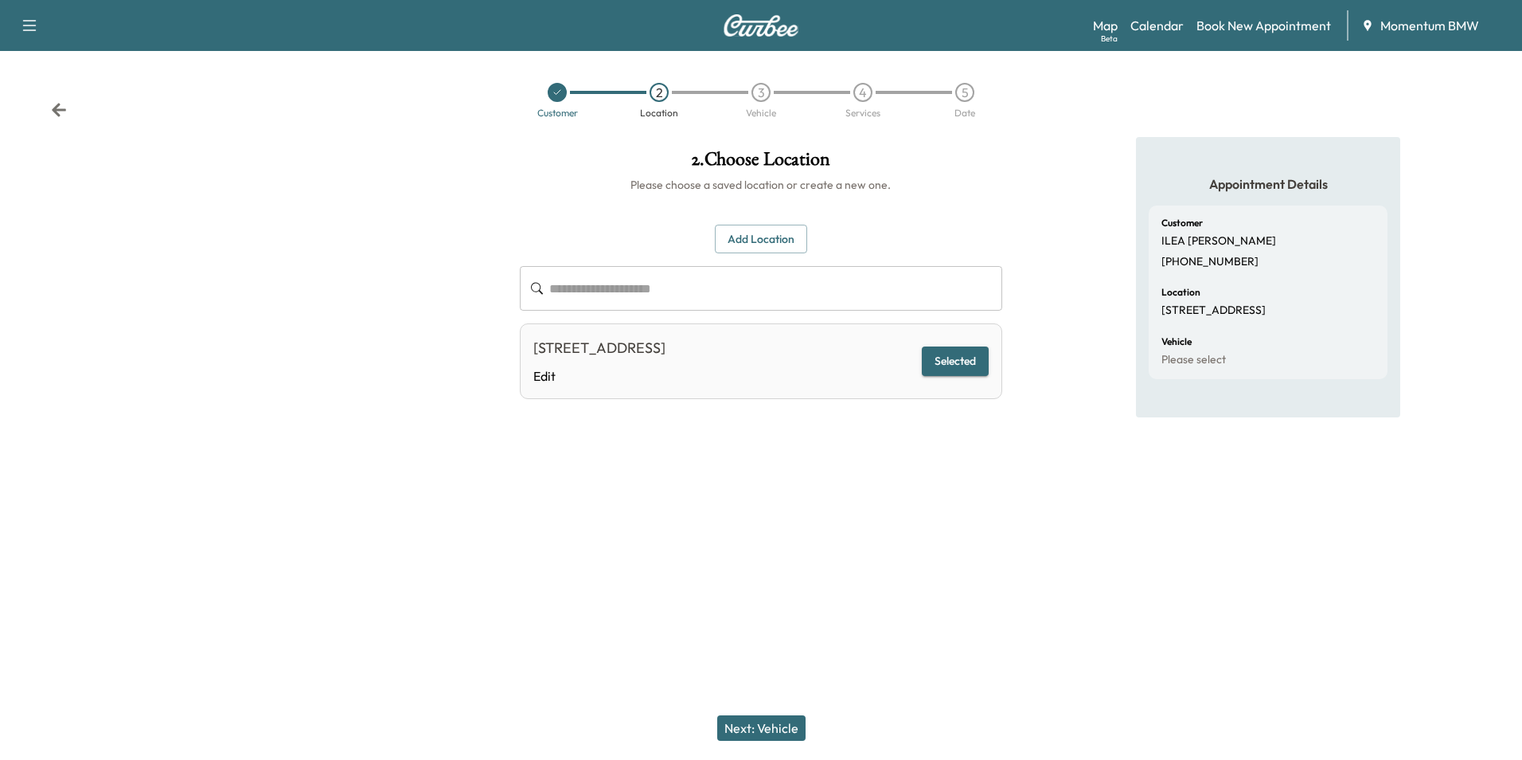
click at [767, 728] on button "Next: Vehicle" at bounding box center [761, 727] width 88 height 25
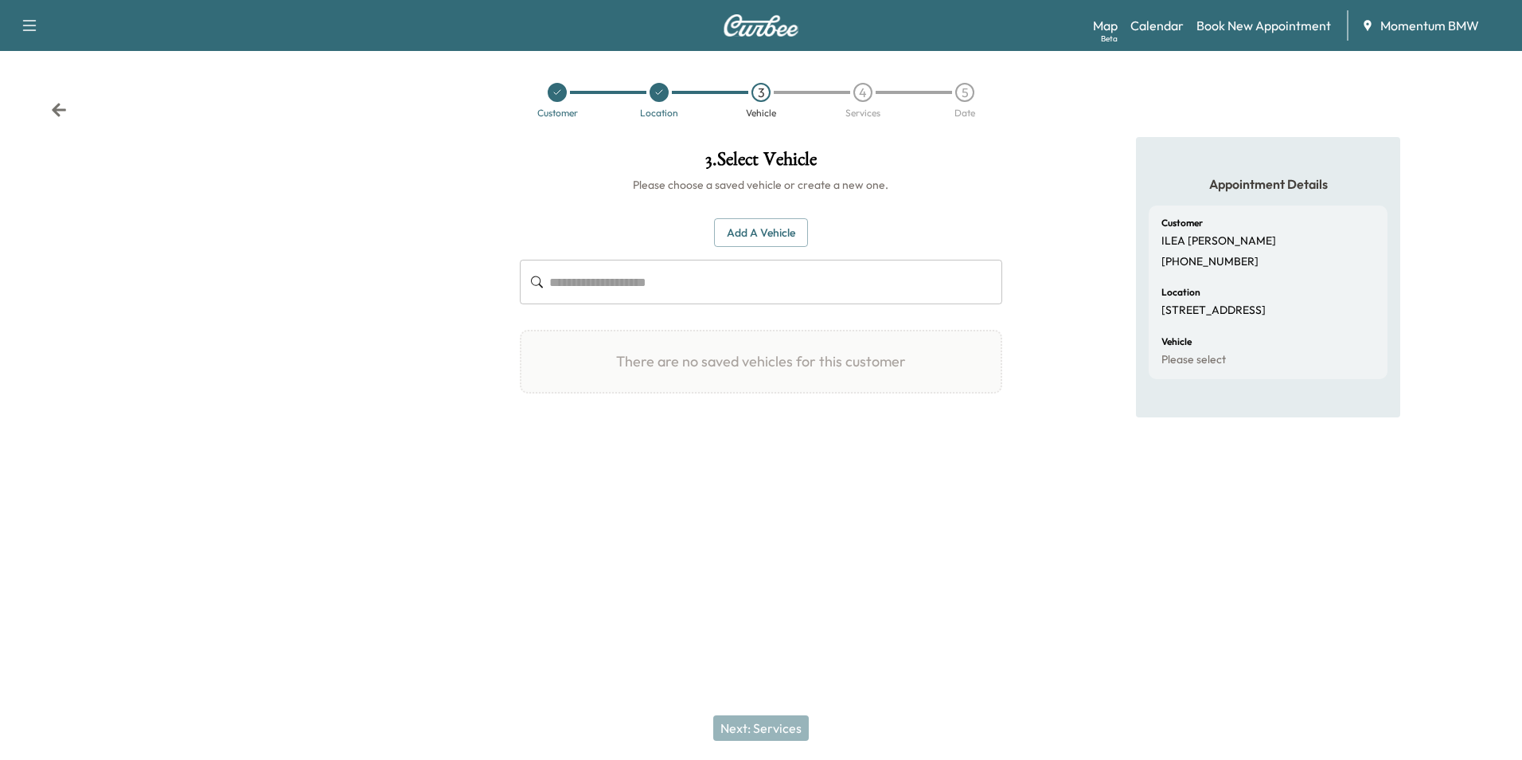
click at [771, 234] on button "Add a Vehicle" at bounding box center [761, 232] width 94 height 29
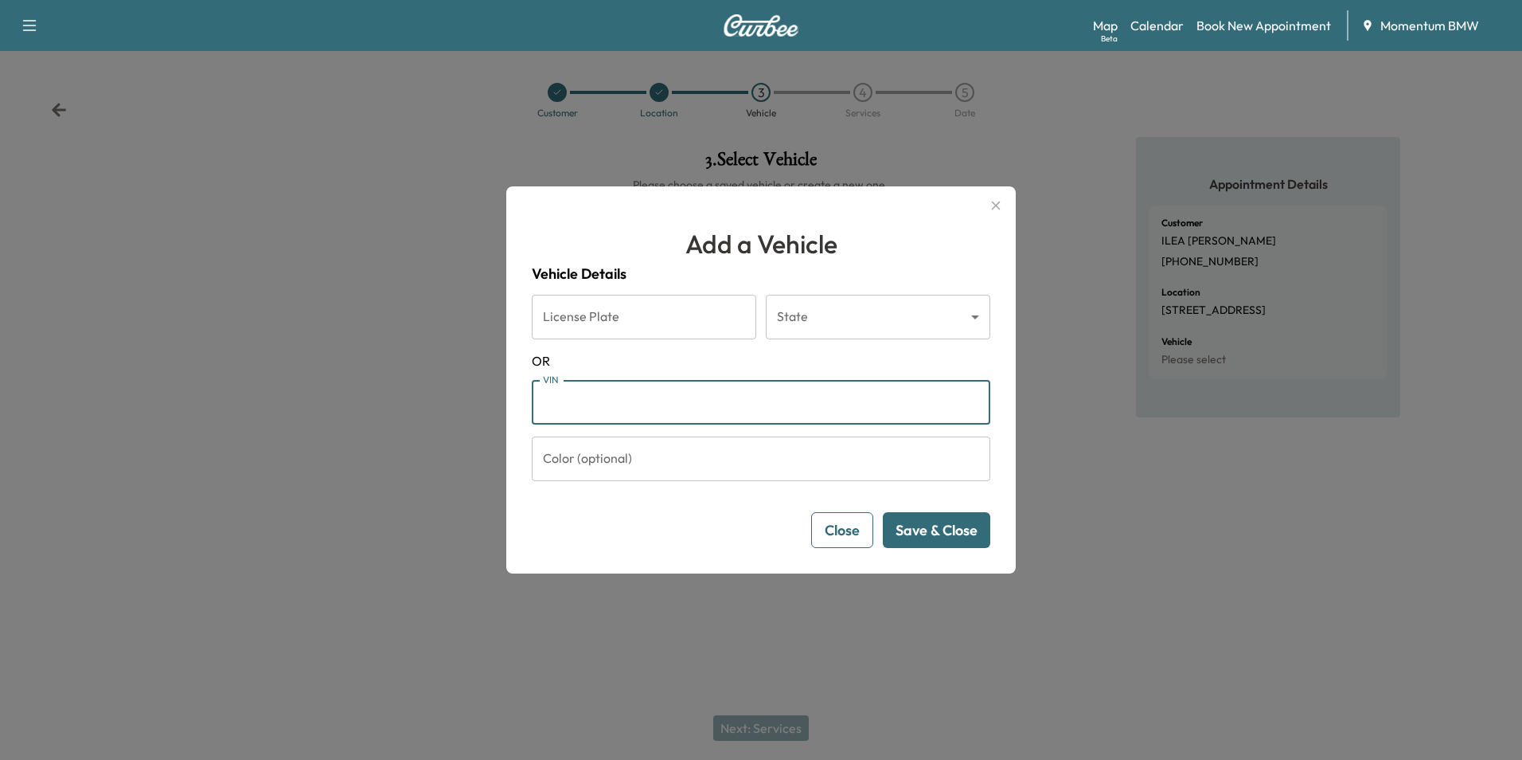
paste input "**********"
type input "**********"
click at [950, 534] on button "Save & Close" at bounding box center [936, 530] width 107 height 36
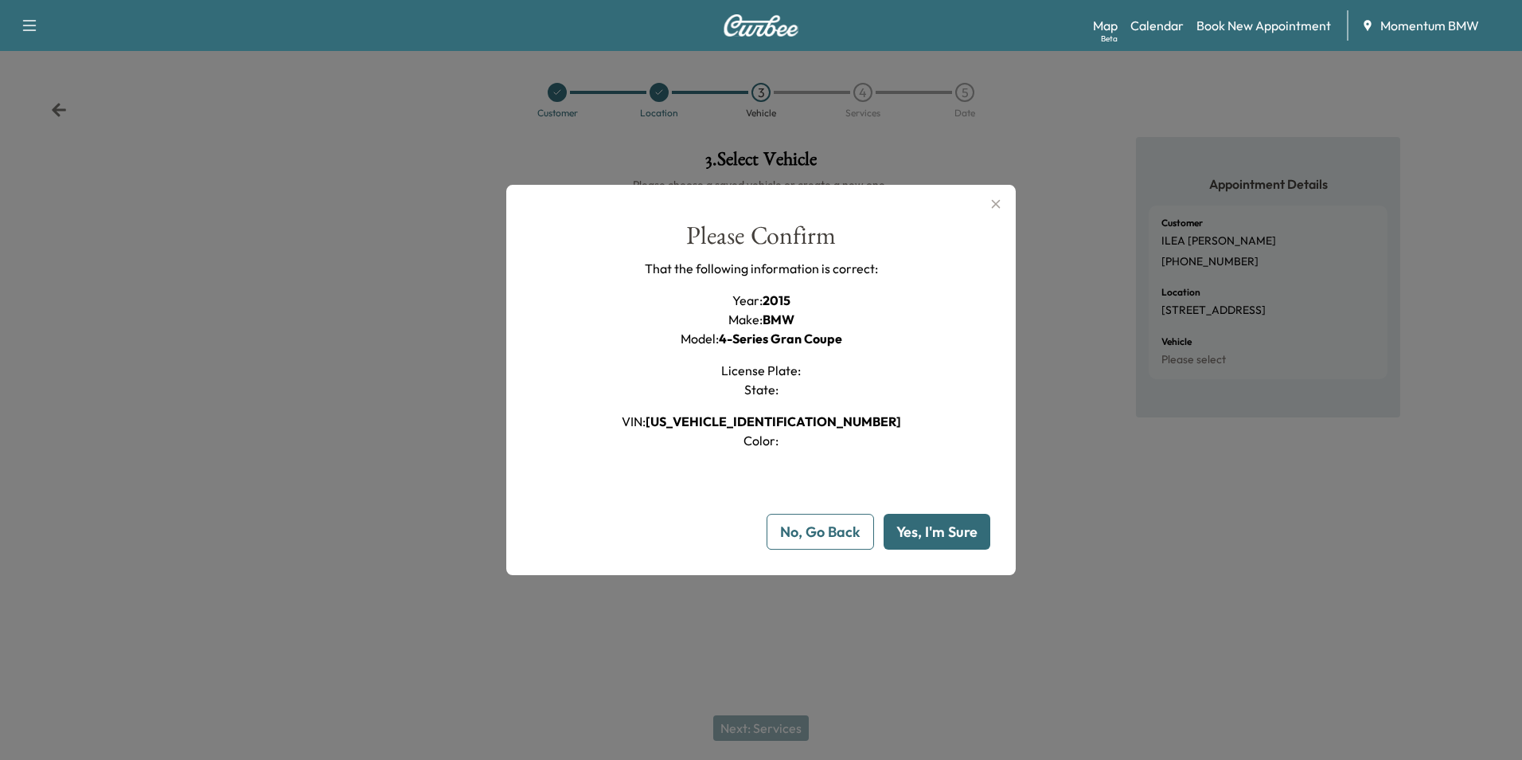
click at [939, 533] on button "Yes, I'm Sure" at bounding box center [937, 532] width 107 height 36
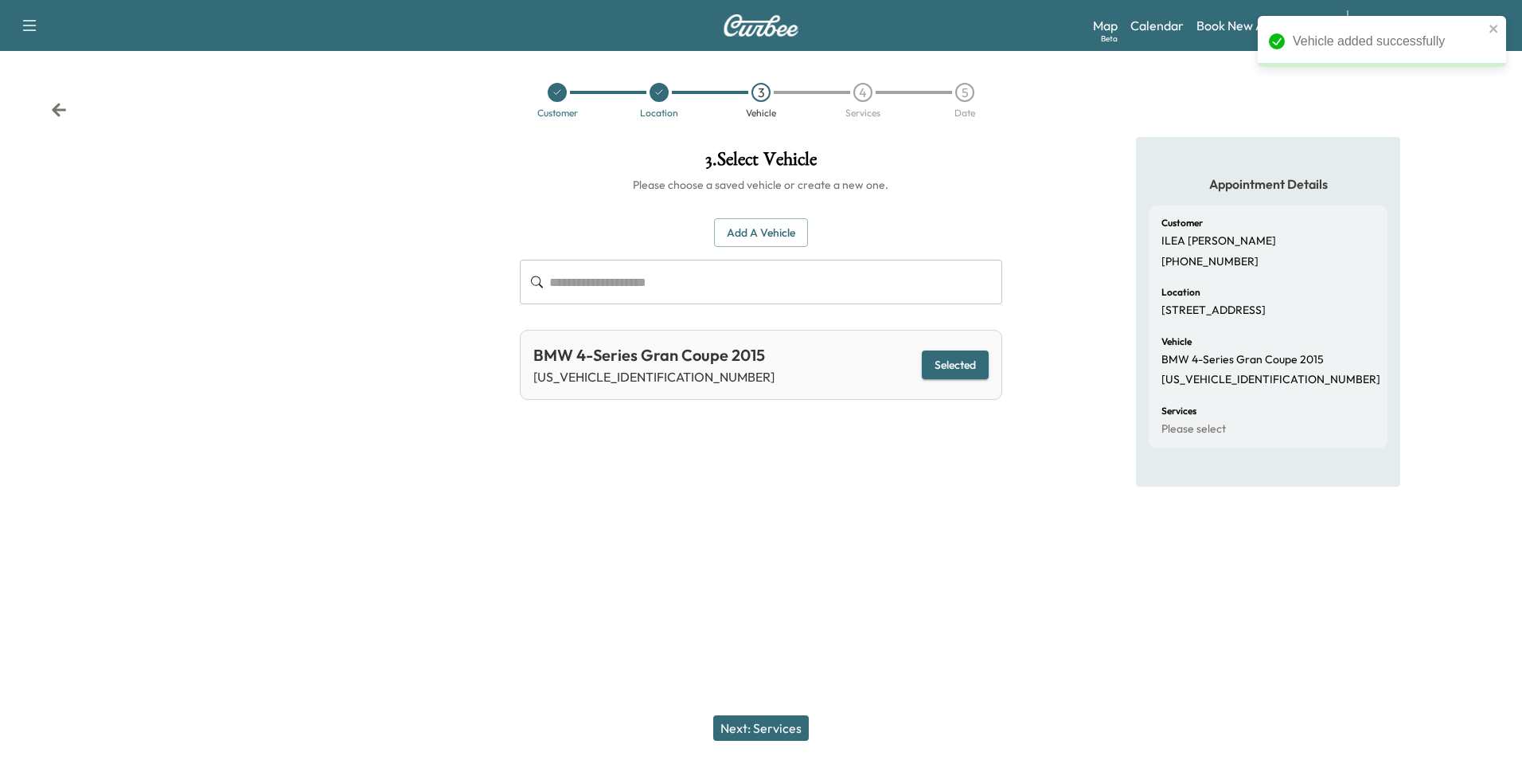
click at [799, 730] on button "Next: Services" at bounding box center [761, 727] width 96 height 25
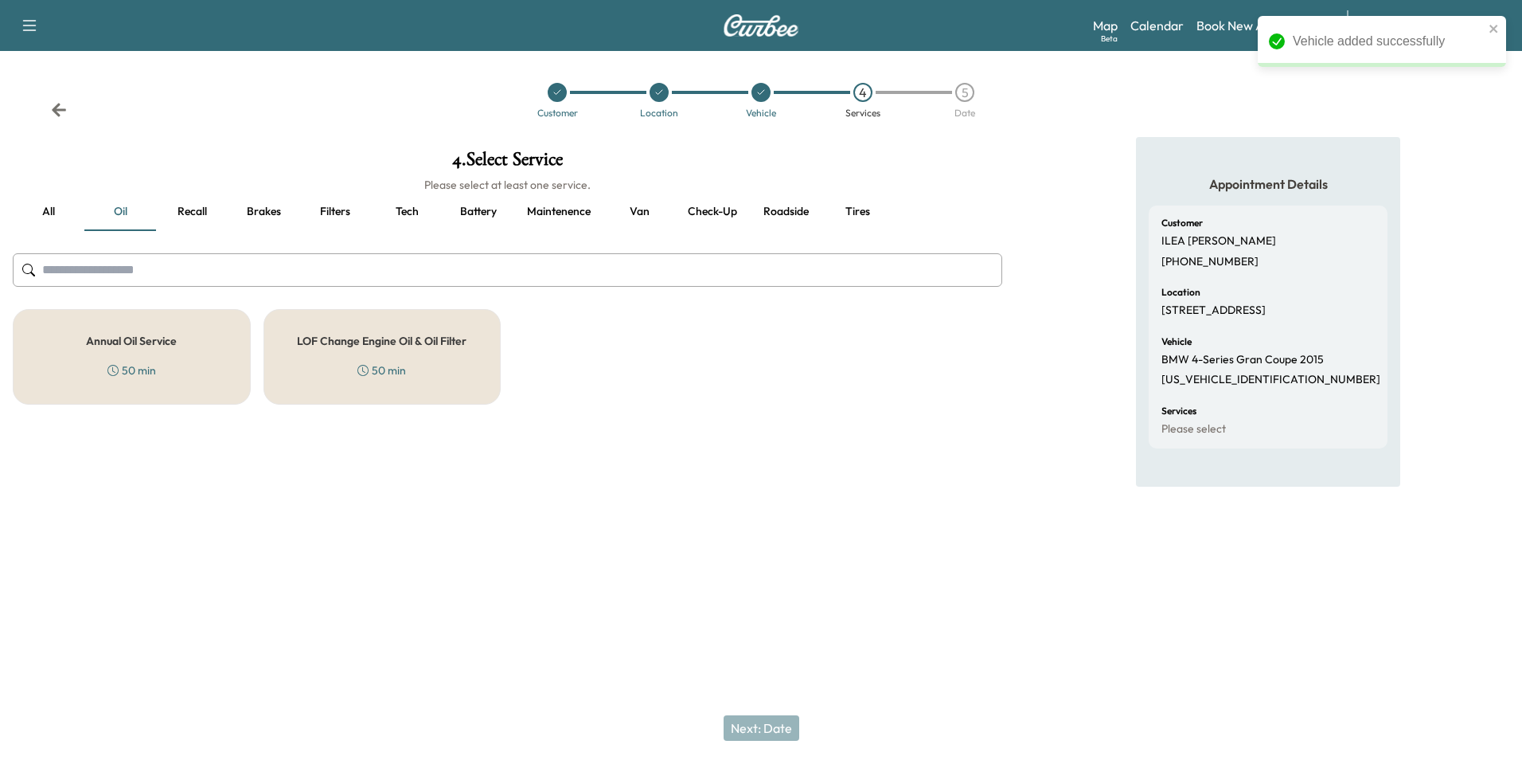
click at [163, 346] on h5 "Annual Oil Service" at bounding box center [131, 340] width 91 height 11
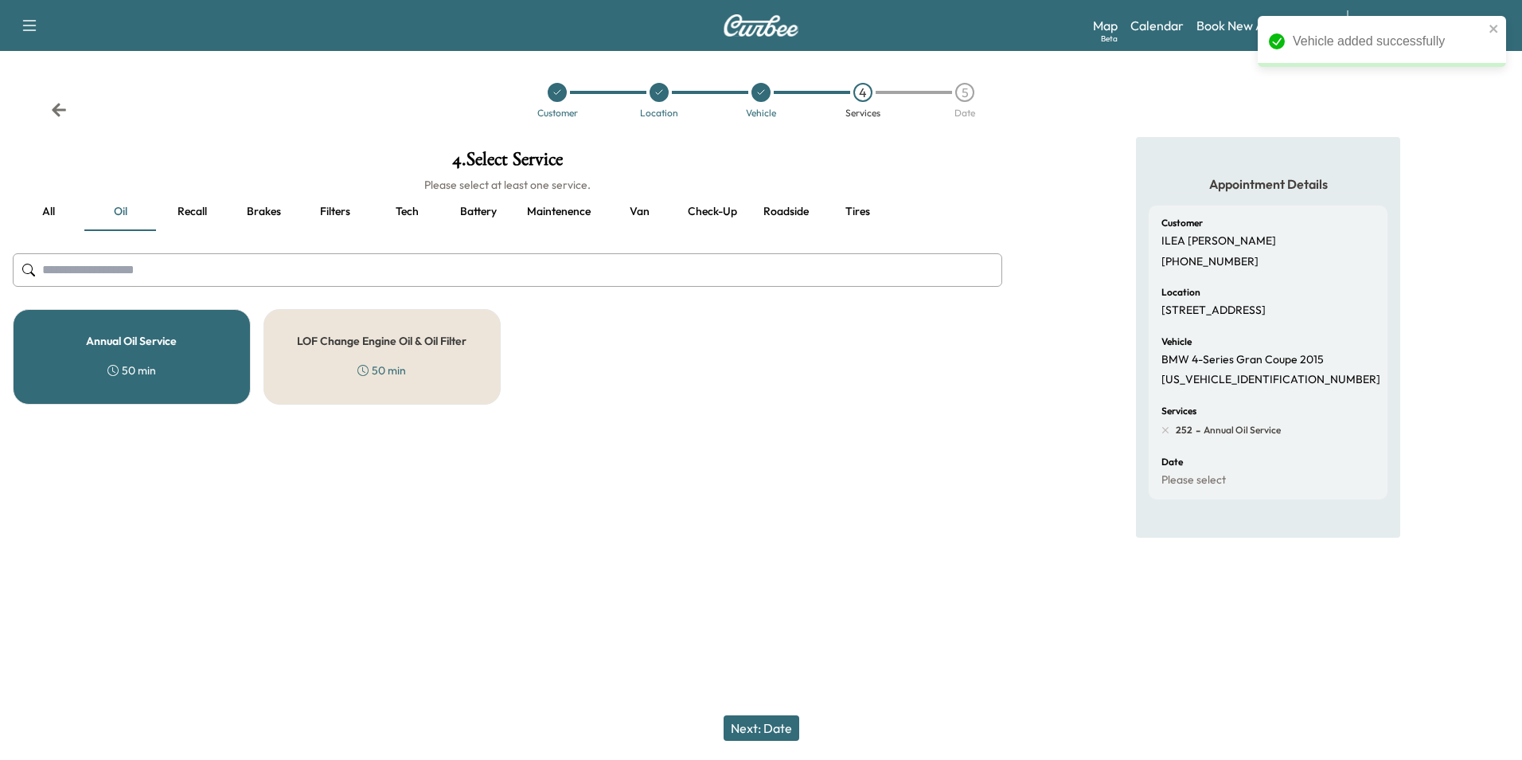
click at [753, 722] on button "Next: Date" at bounding box center [762, 727] width 76 height 25
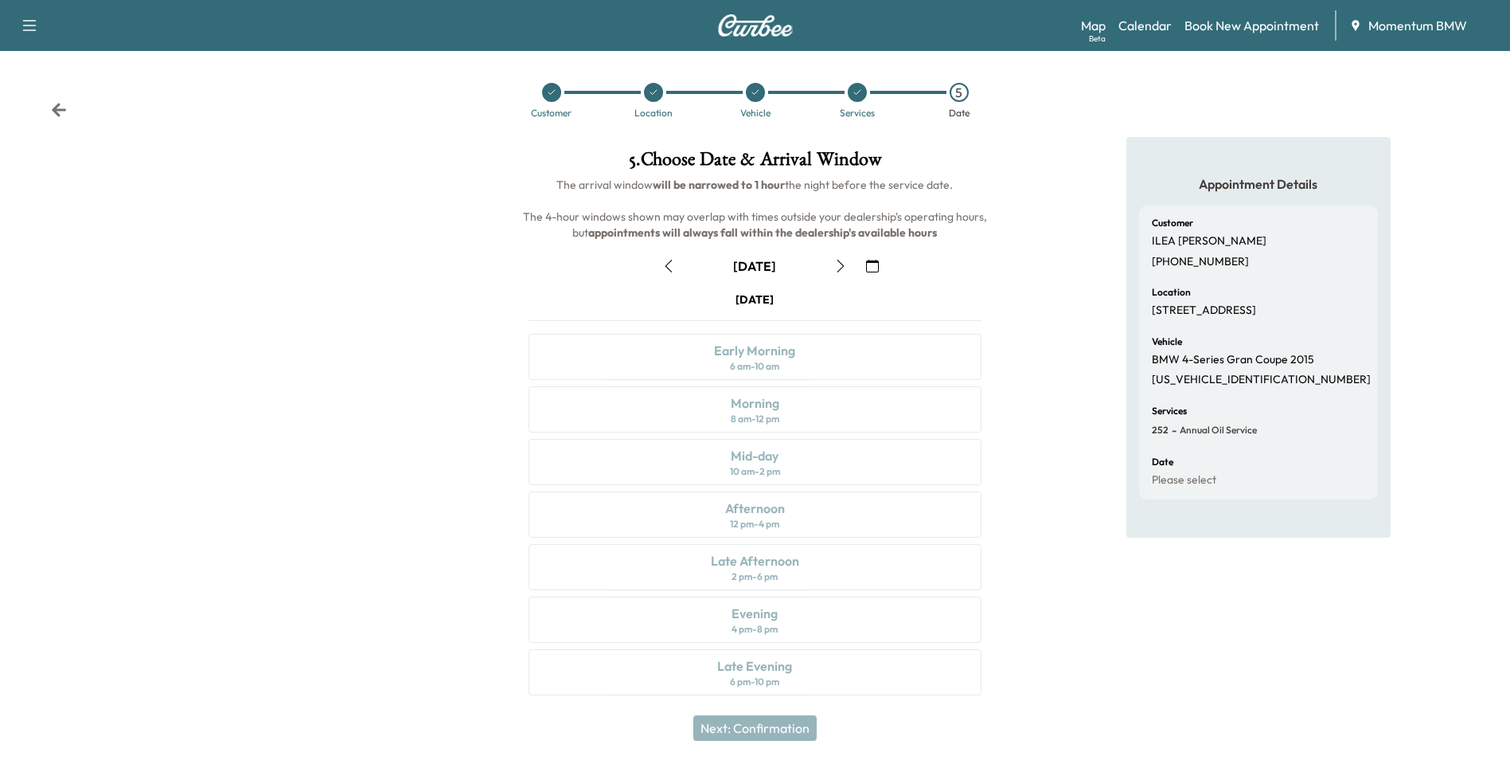
click at [869, 271] on icon "button" at bounding box center [872, 266] width 13 height 13
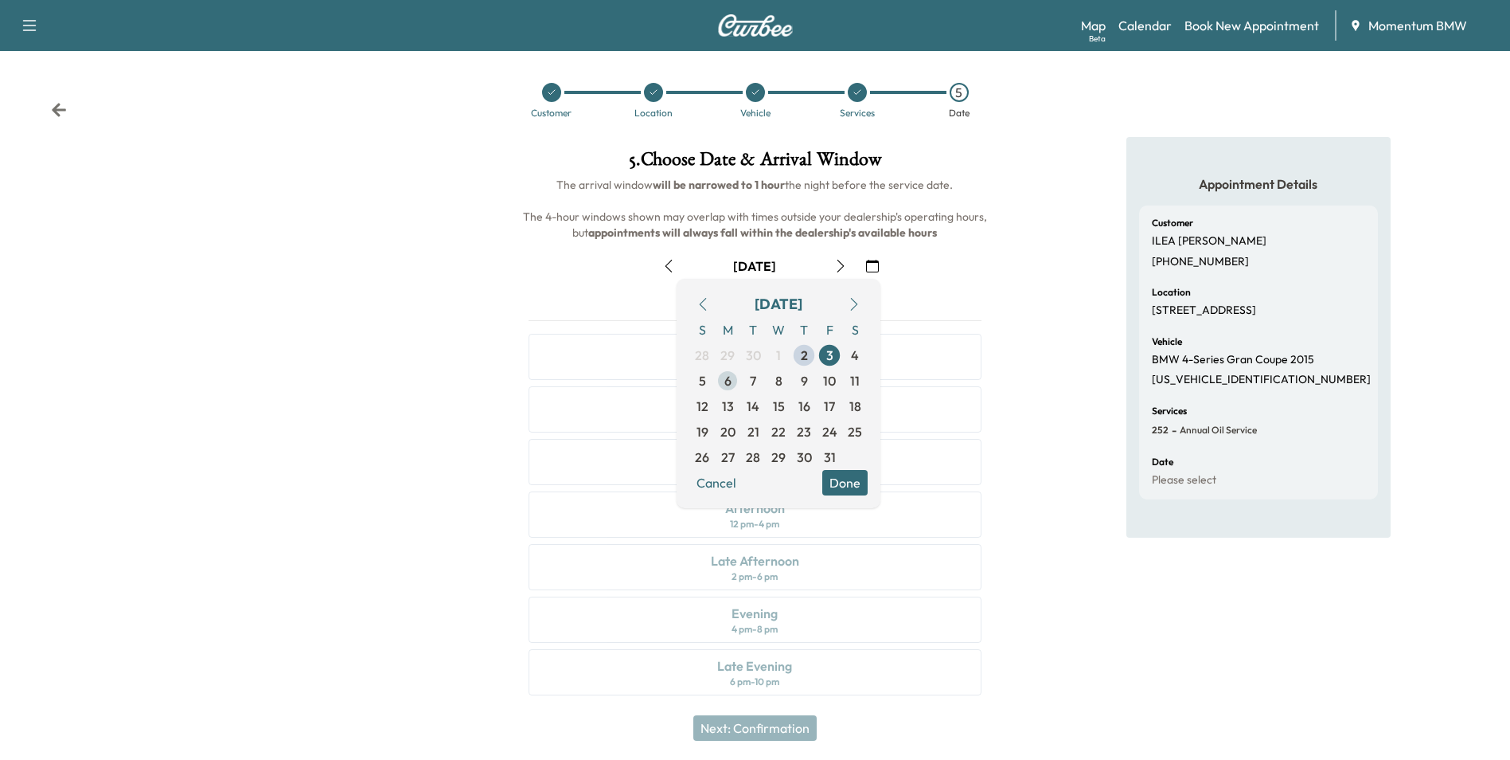
click at [729, 380] on span "6" at bounding box center [728, 380] width 7 height 19
click at [844, 482] on button "Done" at bounding box center [844, 482] width 45 height 25
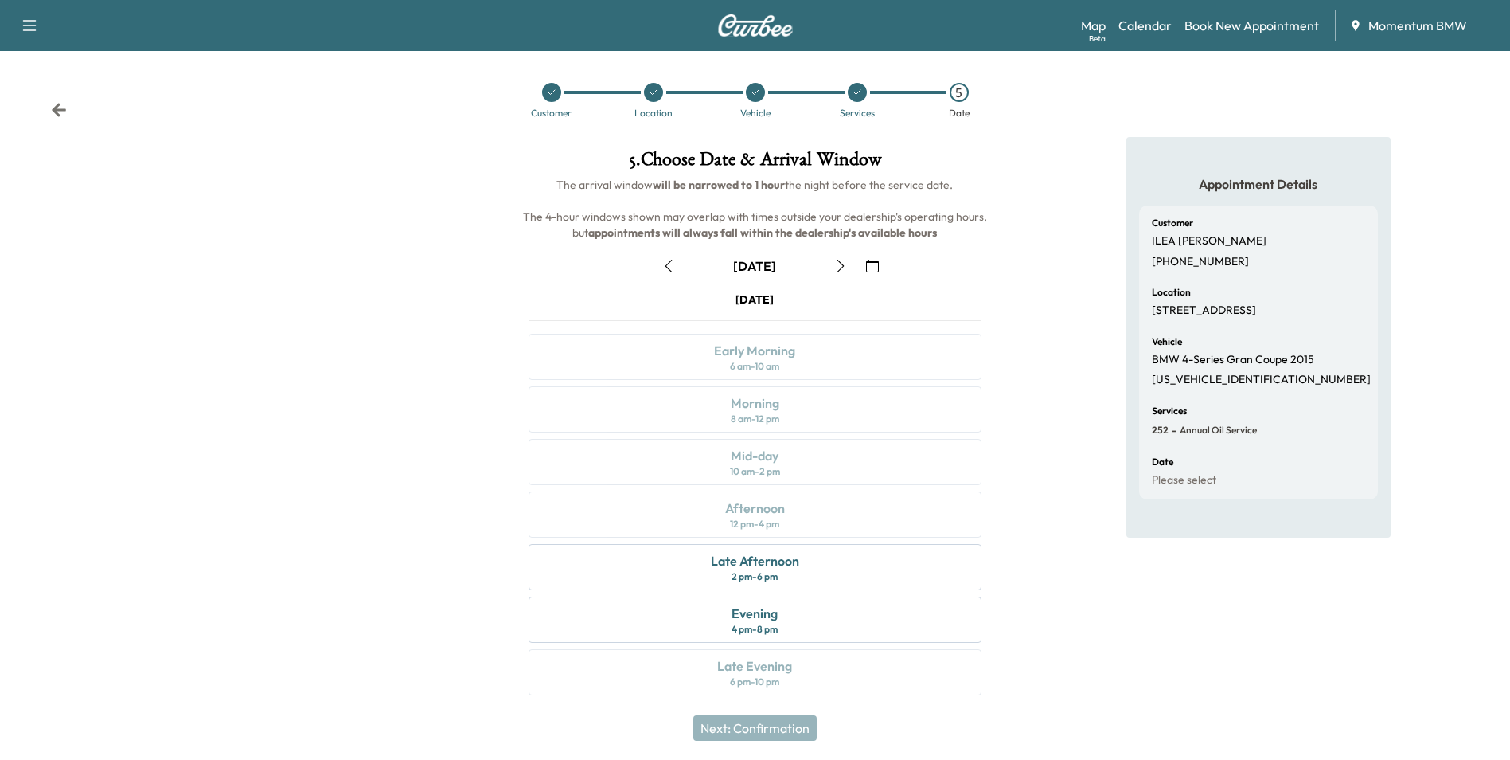
click at [57, 108] on icon at bounding box center [59, 110] width 14 height 14
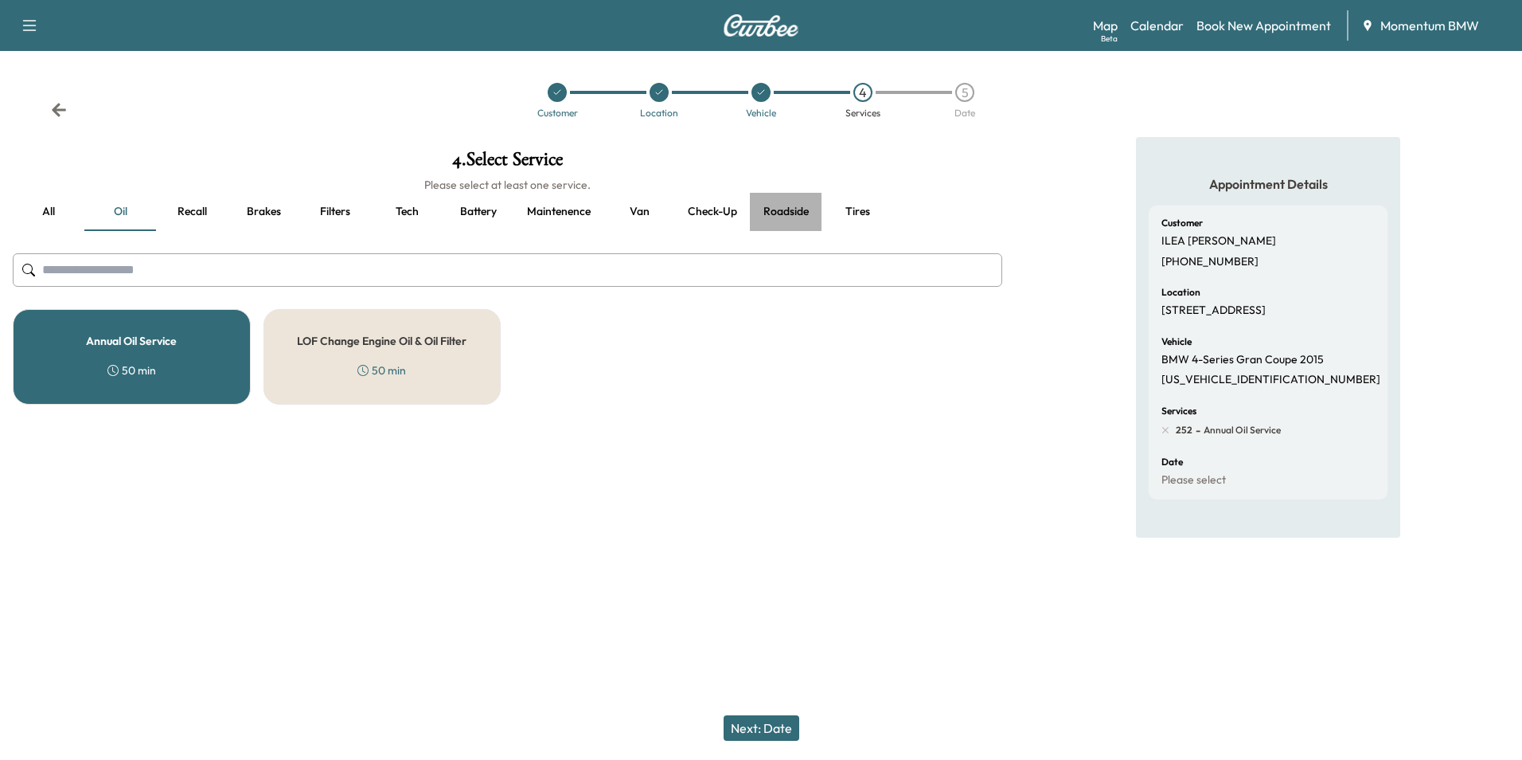
click at [795, 211] on button "Roadside" at bounding box center [786, 212] width 72 height 38
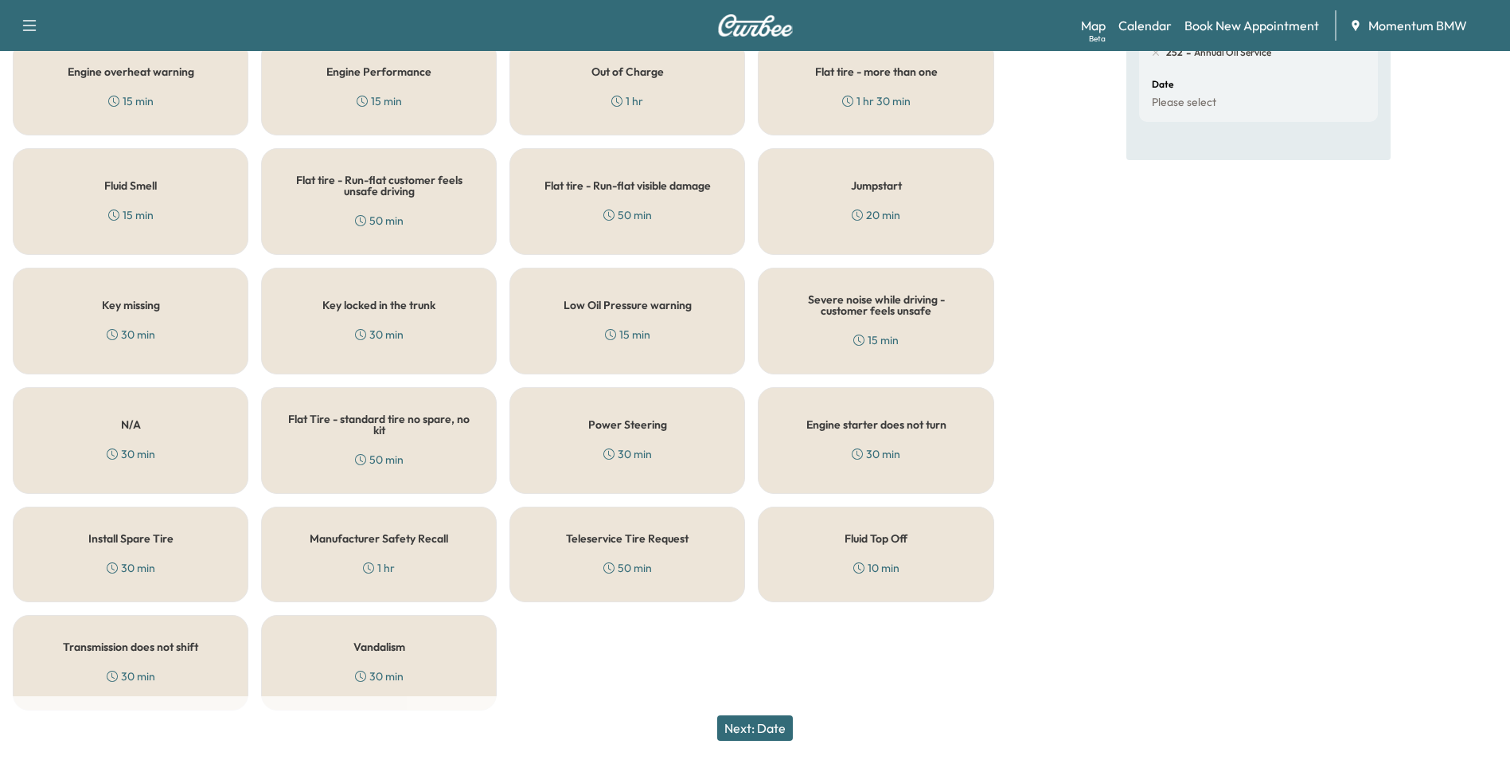
scroll to position [392, 0]
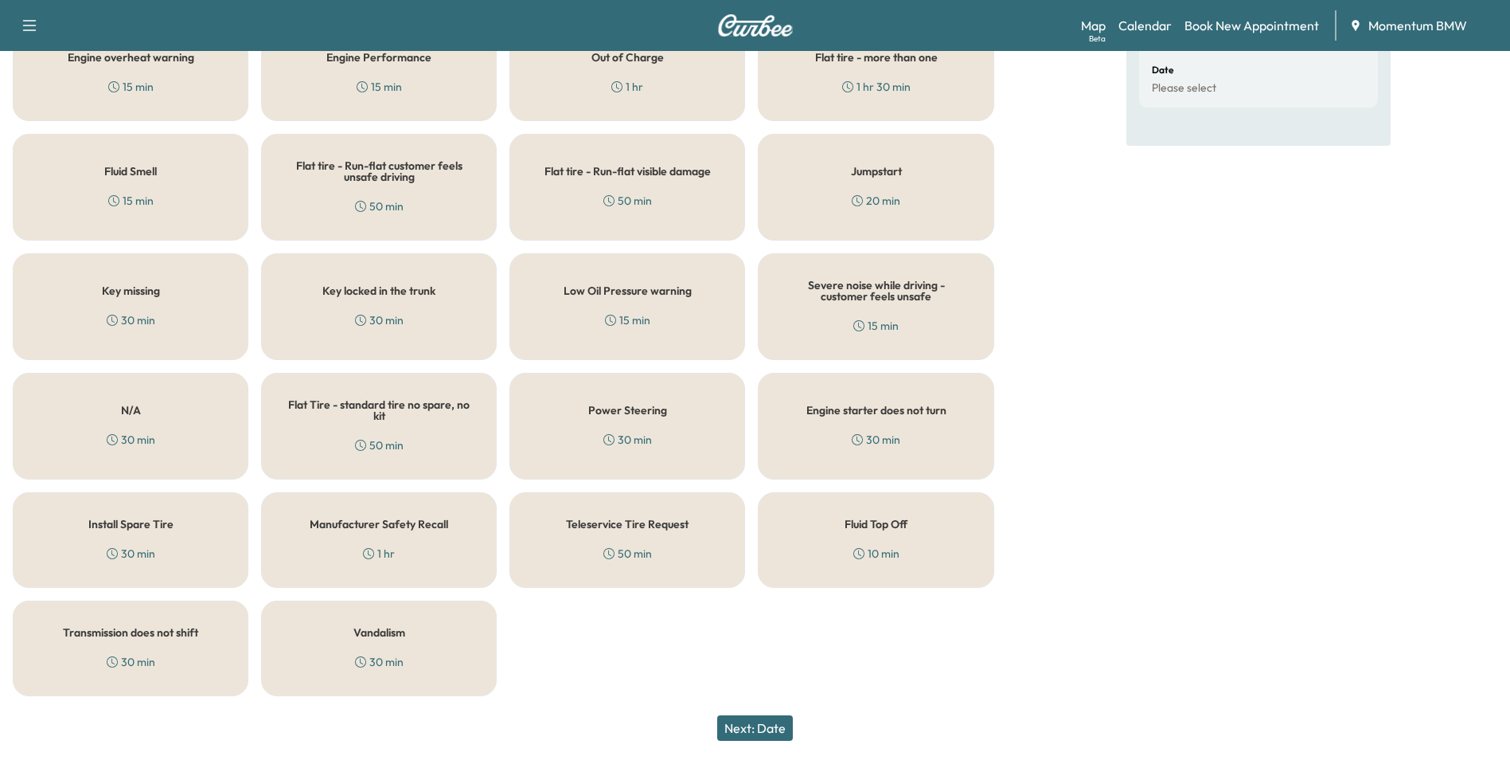
click at [892, 524] on h5 "Fluid Top Off" at bounding box center [876, 523] width 63 height 11
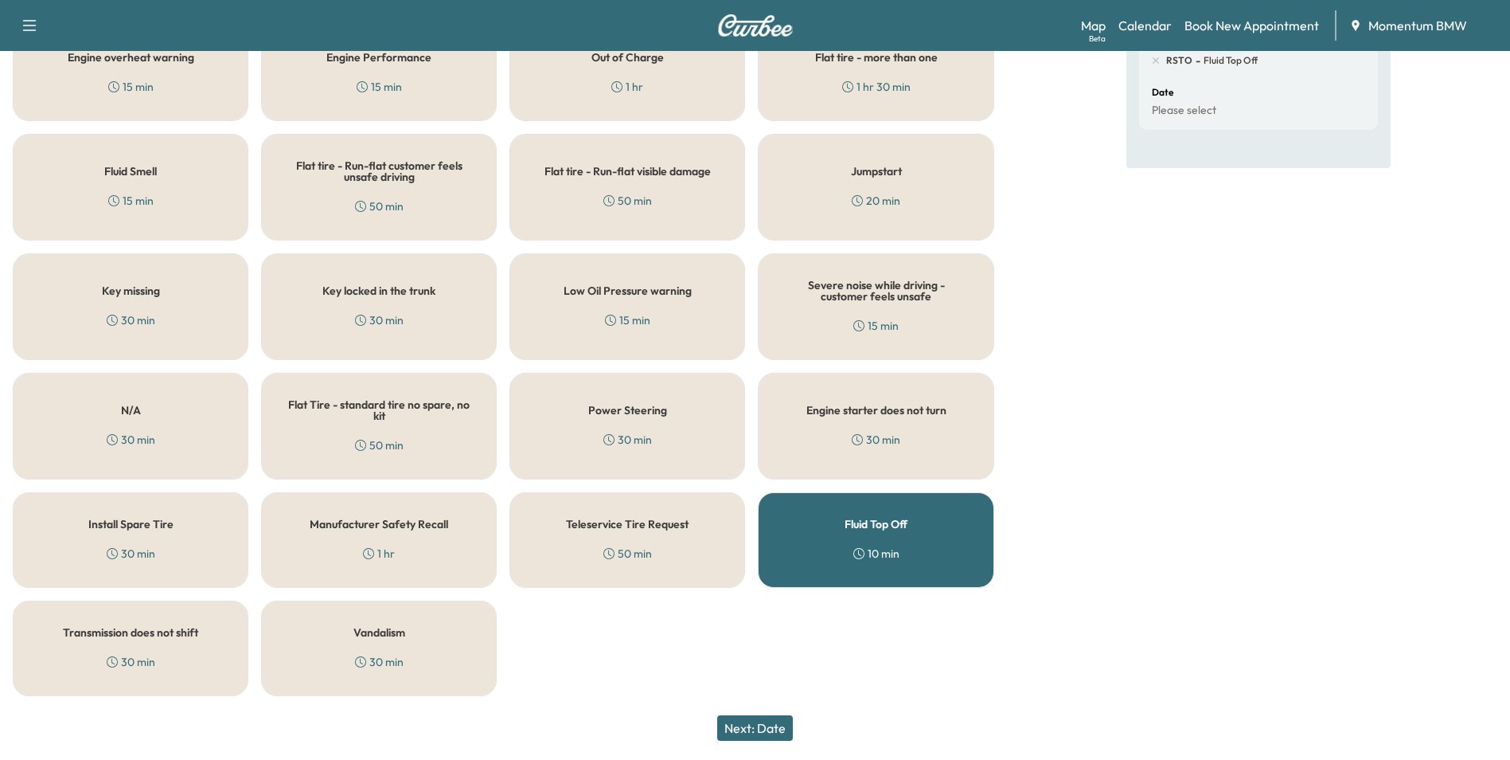
click at [787, 722] on button "Next: Date" at bounding box center [755, 727] width 76 height 25
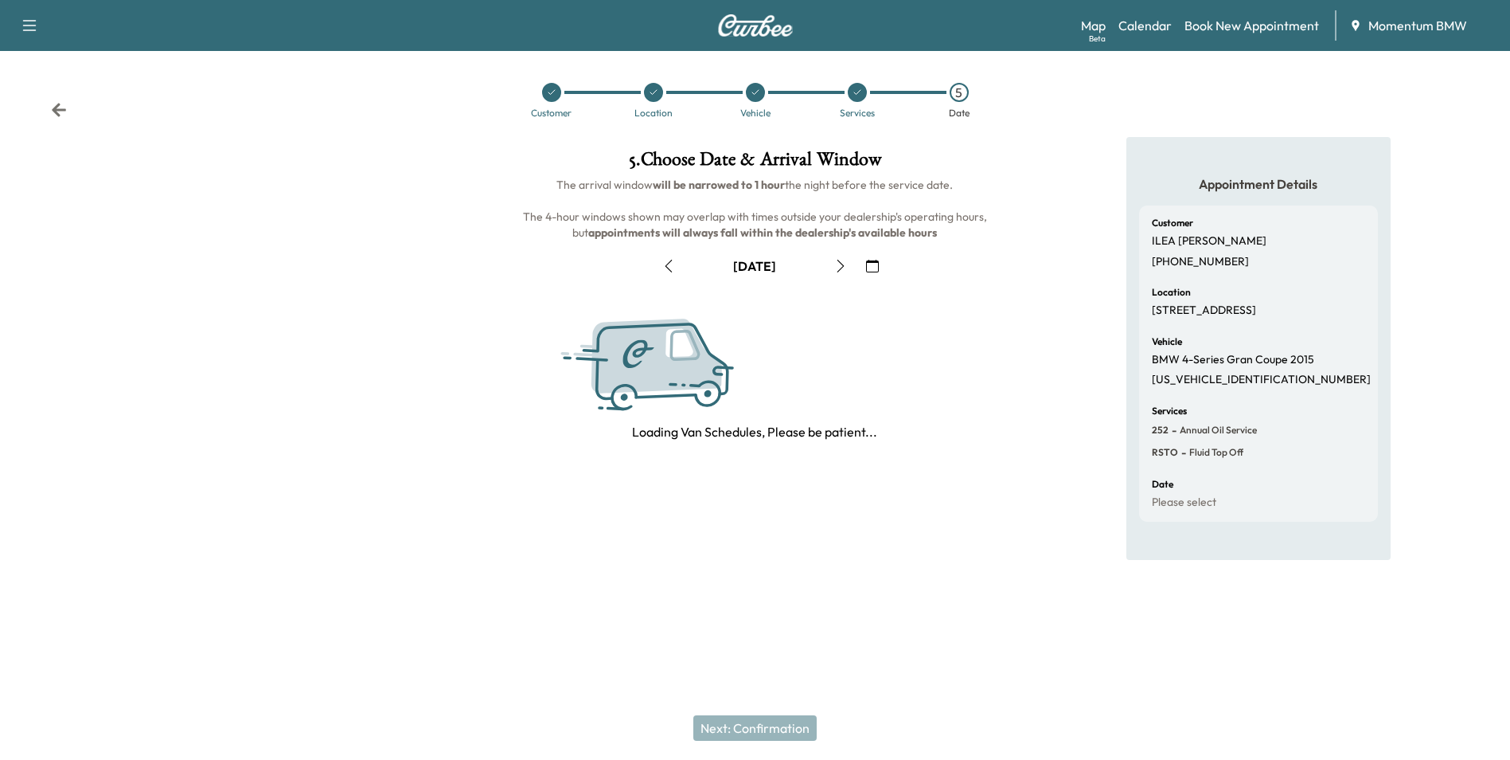
scroll to position [0, 0]
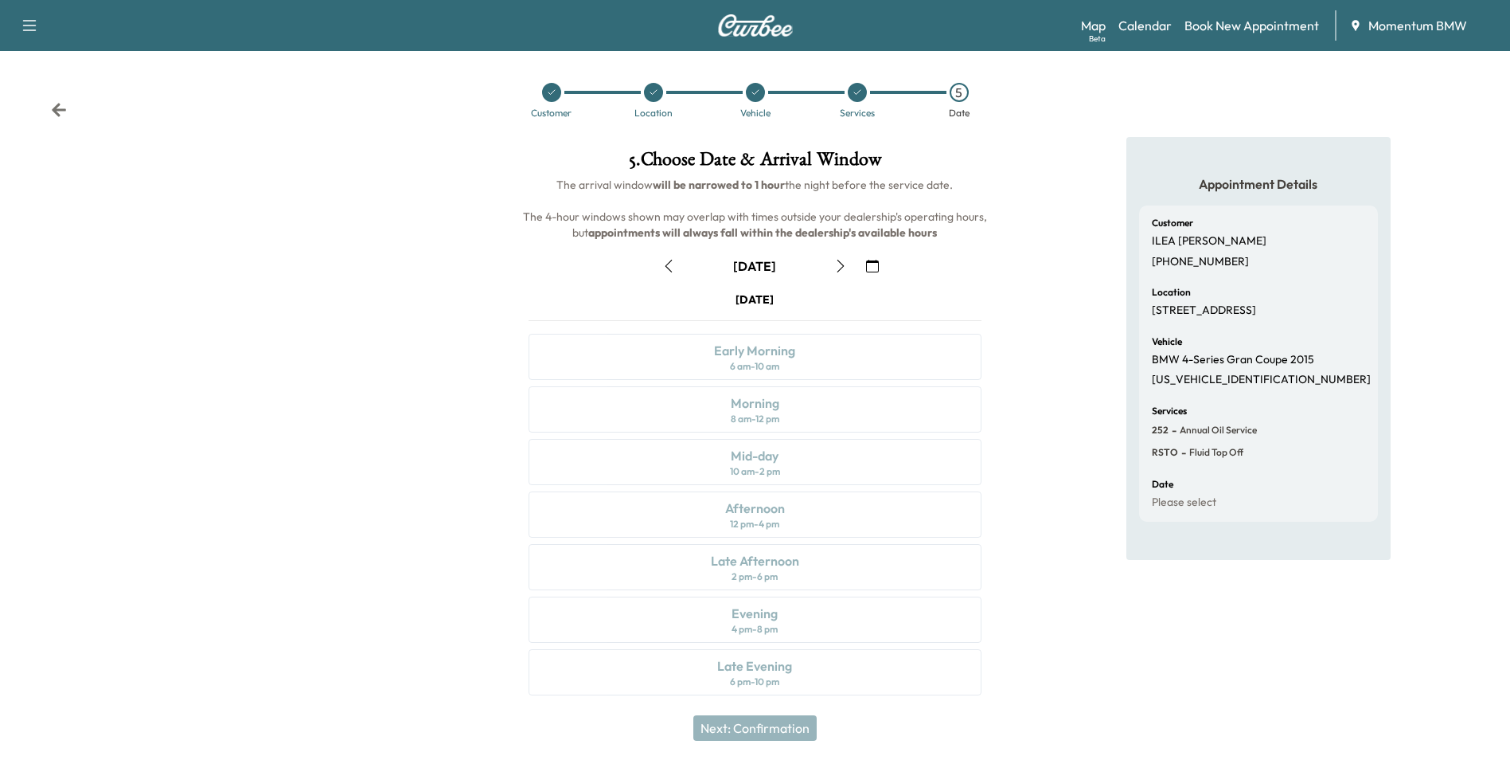
click at [873, 262] on icon "button" at bounding box center [872, 266] width 13 height 13
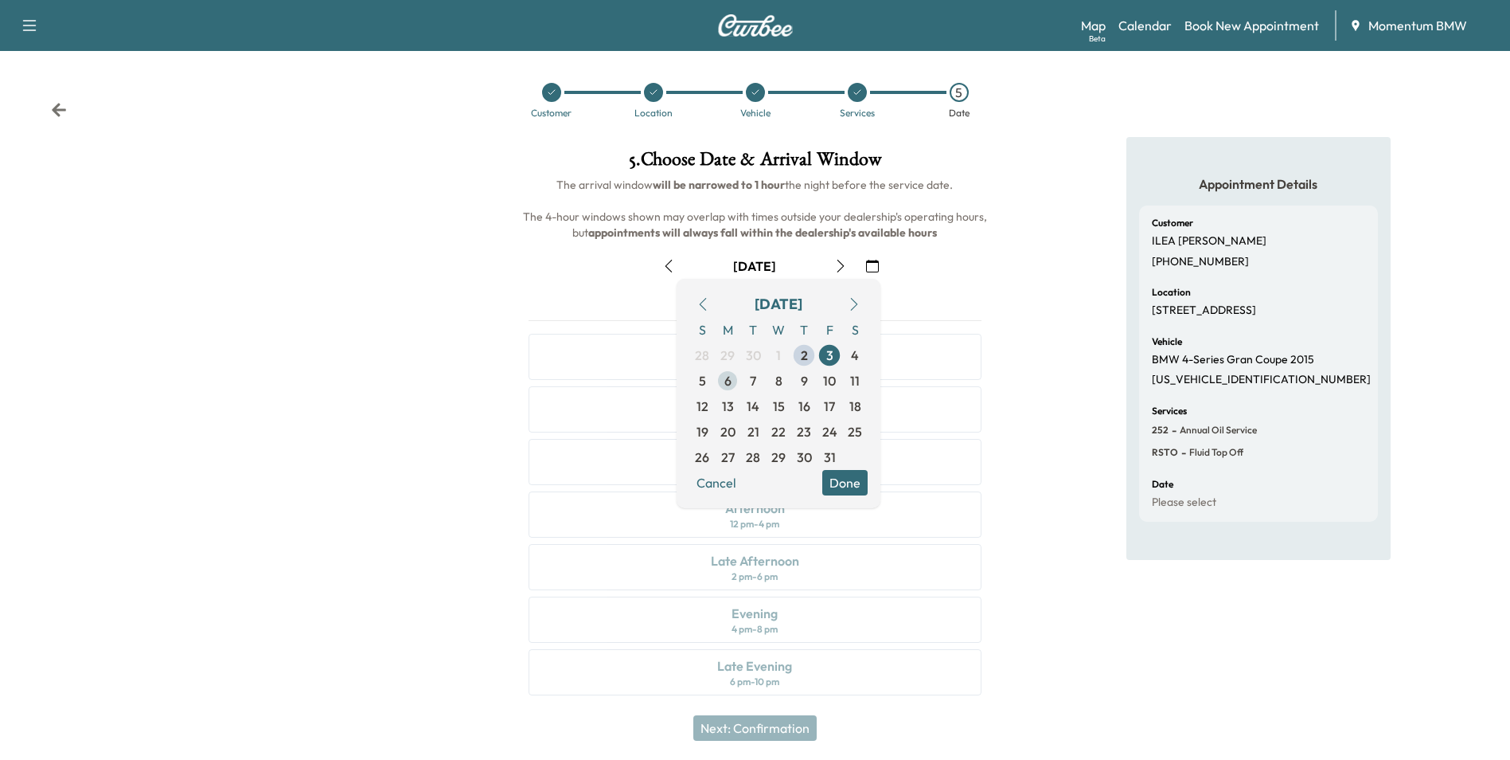
click at [729, 384] on span "6" at bounding box center [728, 380] width 7 height 19
click at [854, 488] on button "Done" at bounding box center [844, 482] width 45 height 25
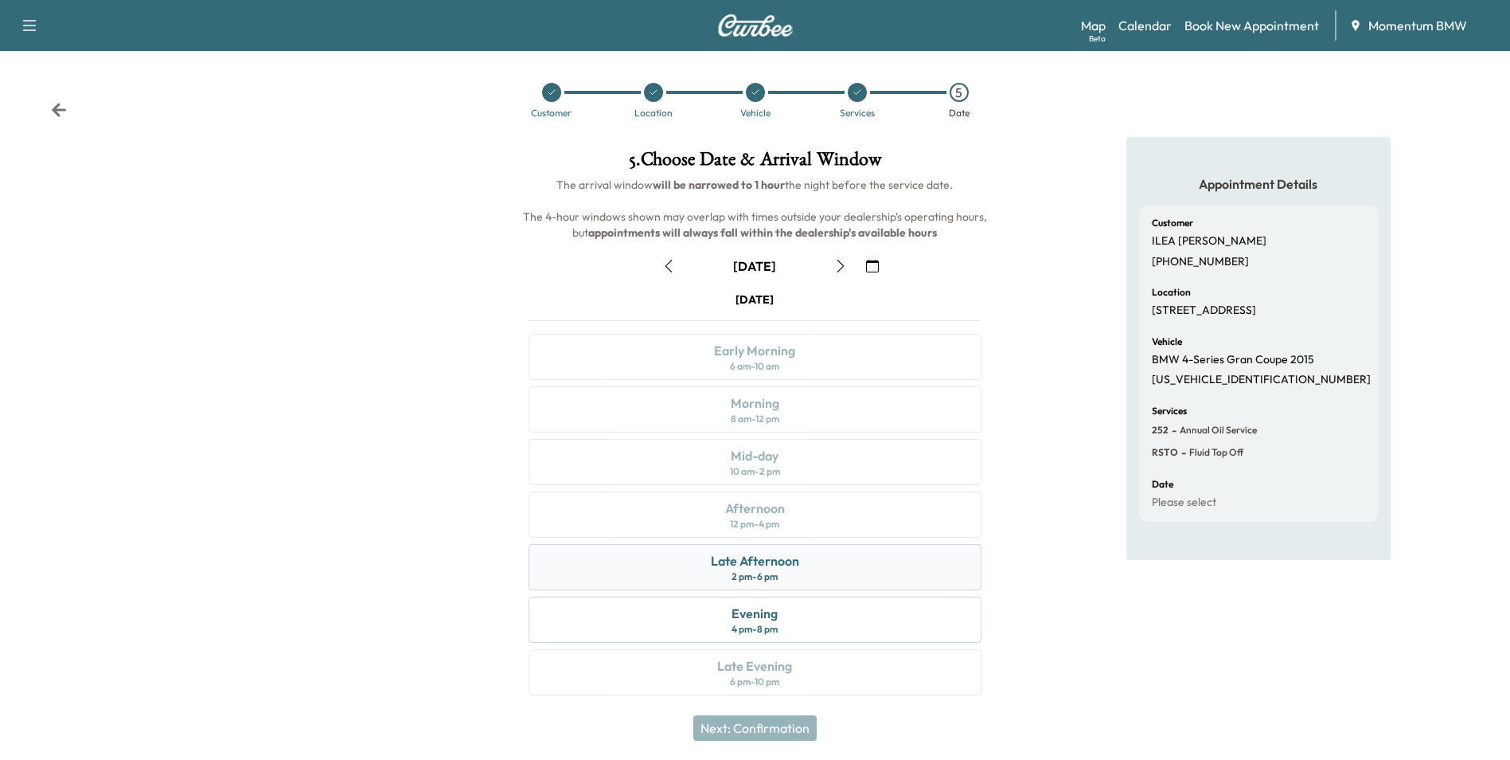
click at [750, 562] on div "Late Afternoon" at bounding box center [755, 560] width 88 height 19
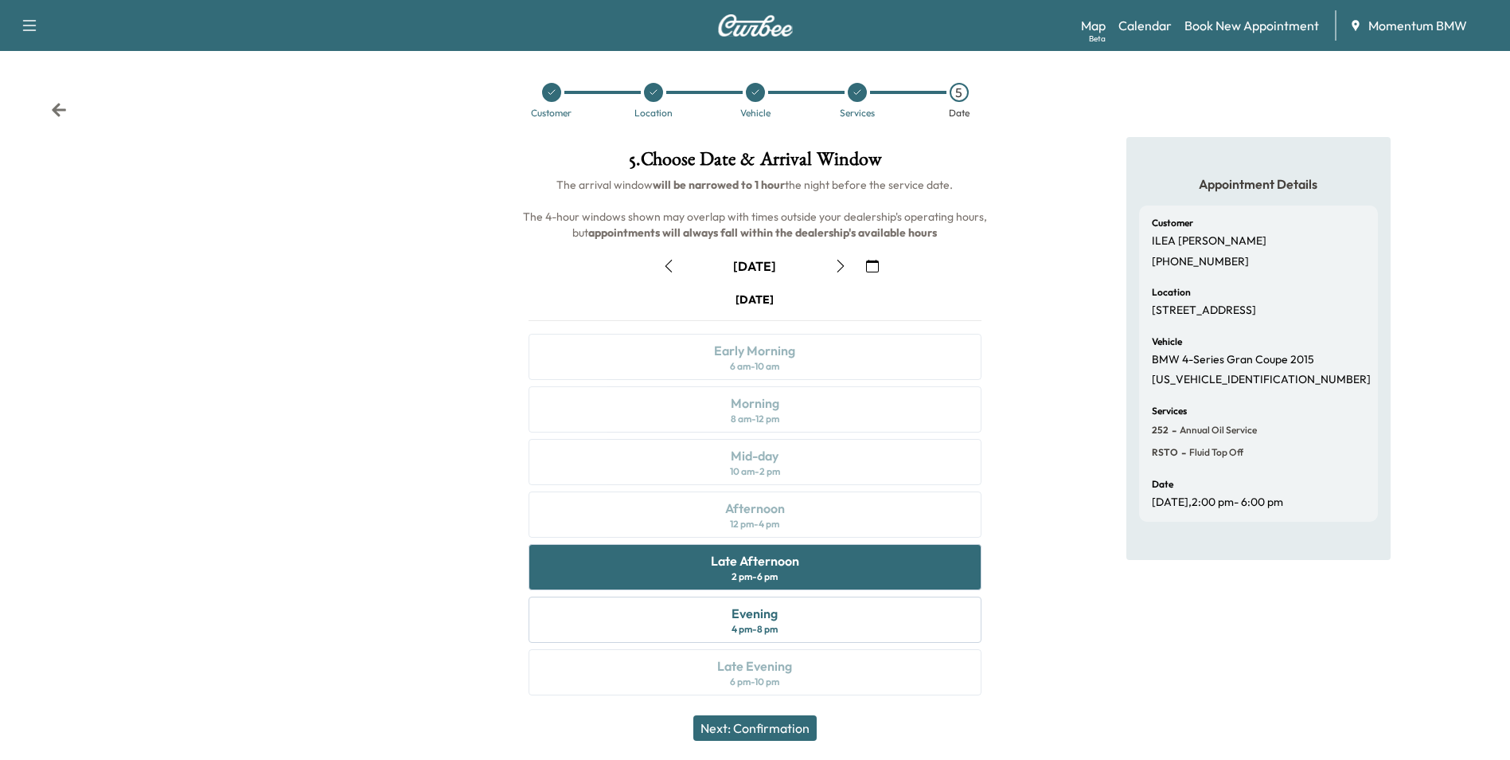
click at [57, 108] on icon at bounding box center [59, 110] width 14 height 14
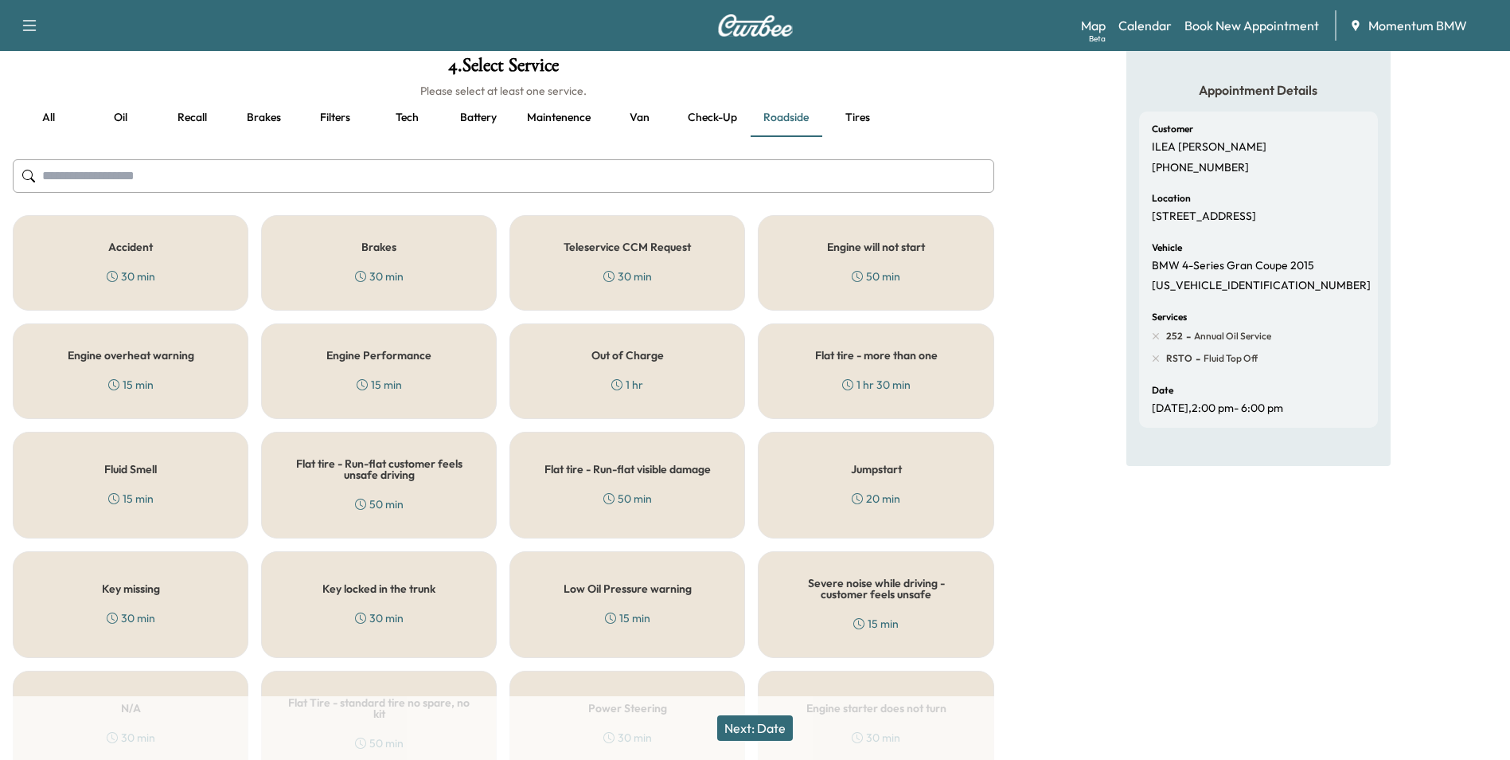
scroll to position [73, 0]
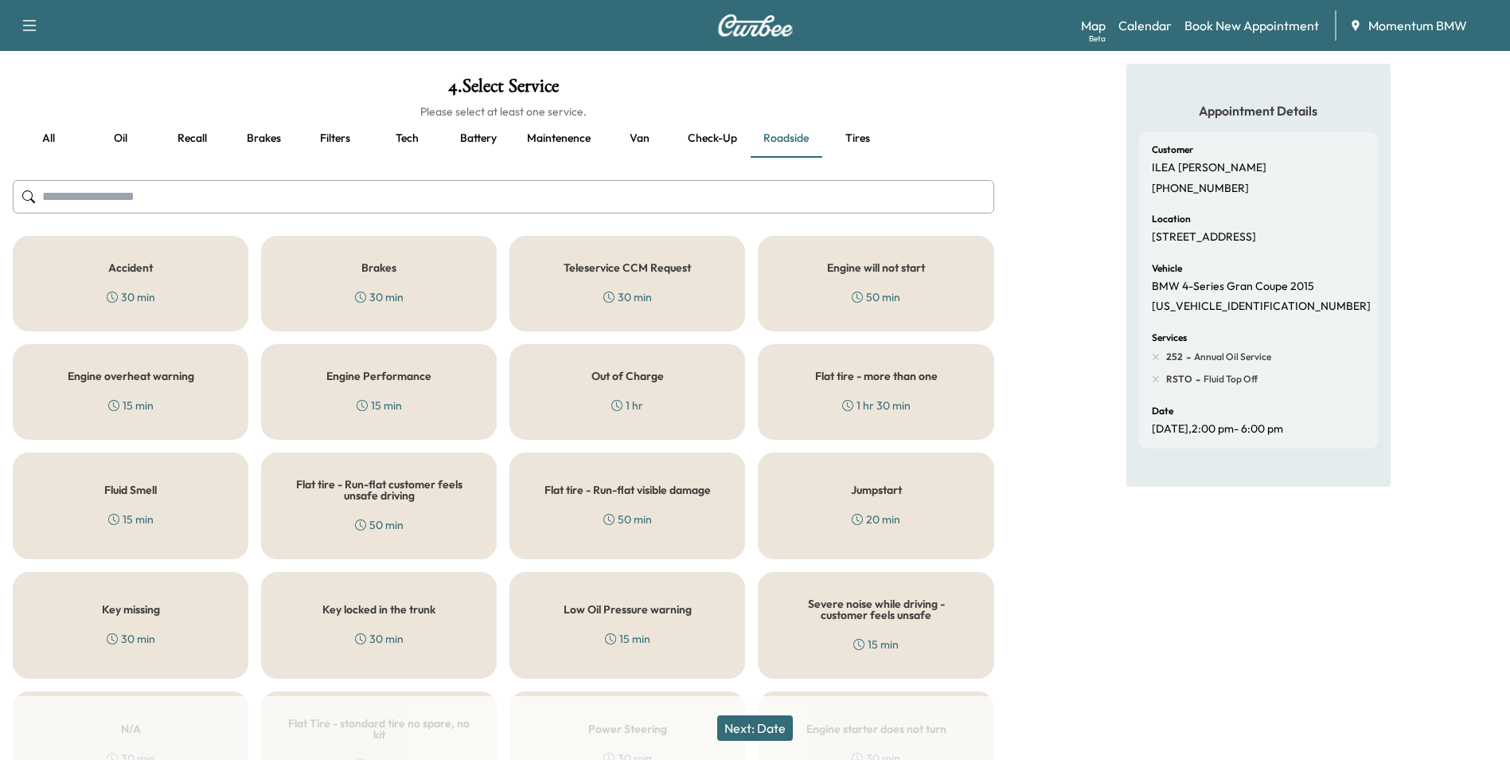
click at [635, 135] on button "Van" at bounding box center [640, 138] width 72 height 38
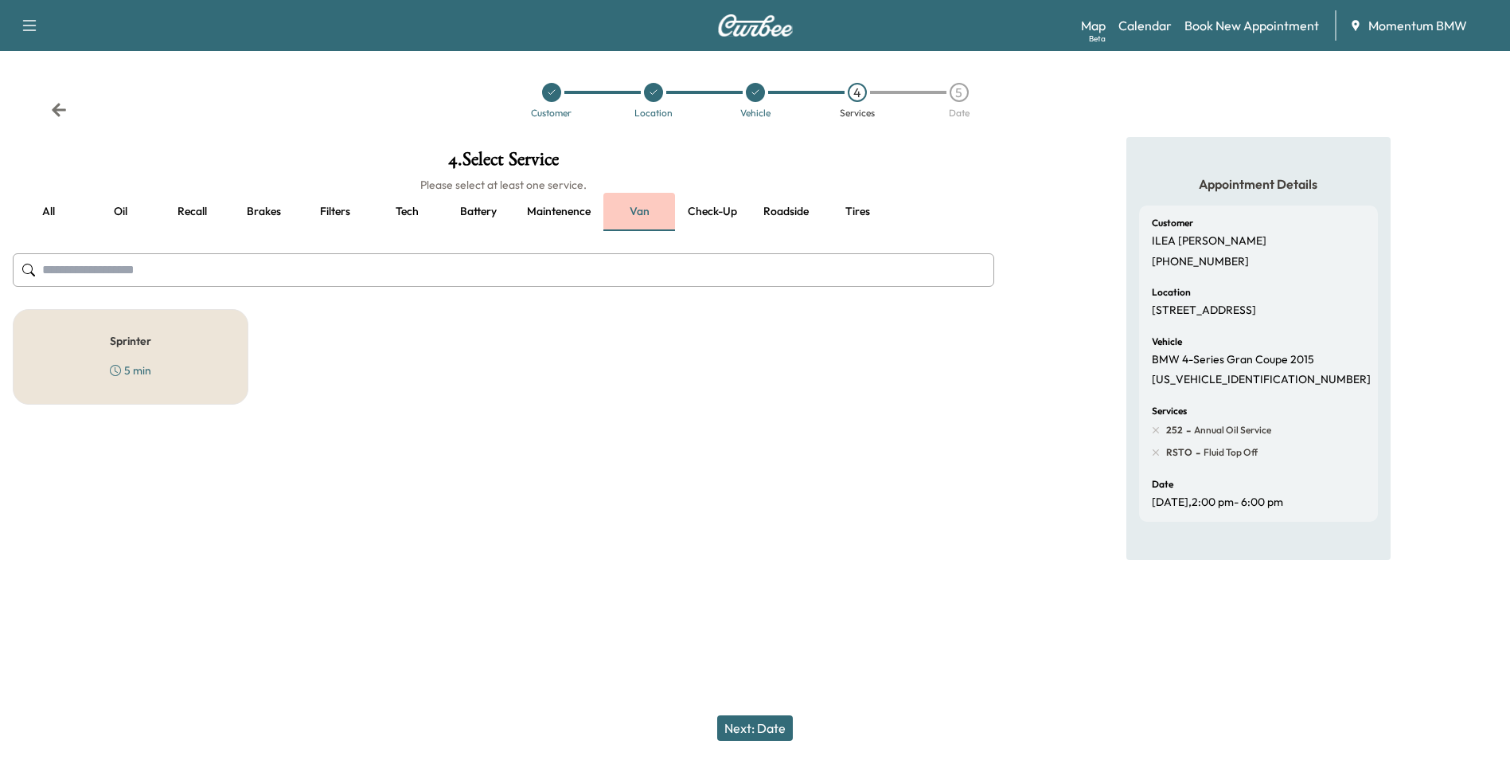
scroll to position [0, 0]
click at [146, 346] on h5 "Sprinter" at bounding box center [131, 340] width 41 height 11
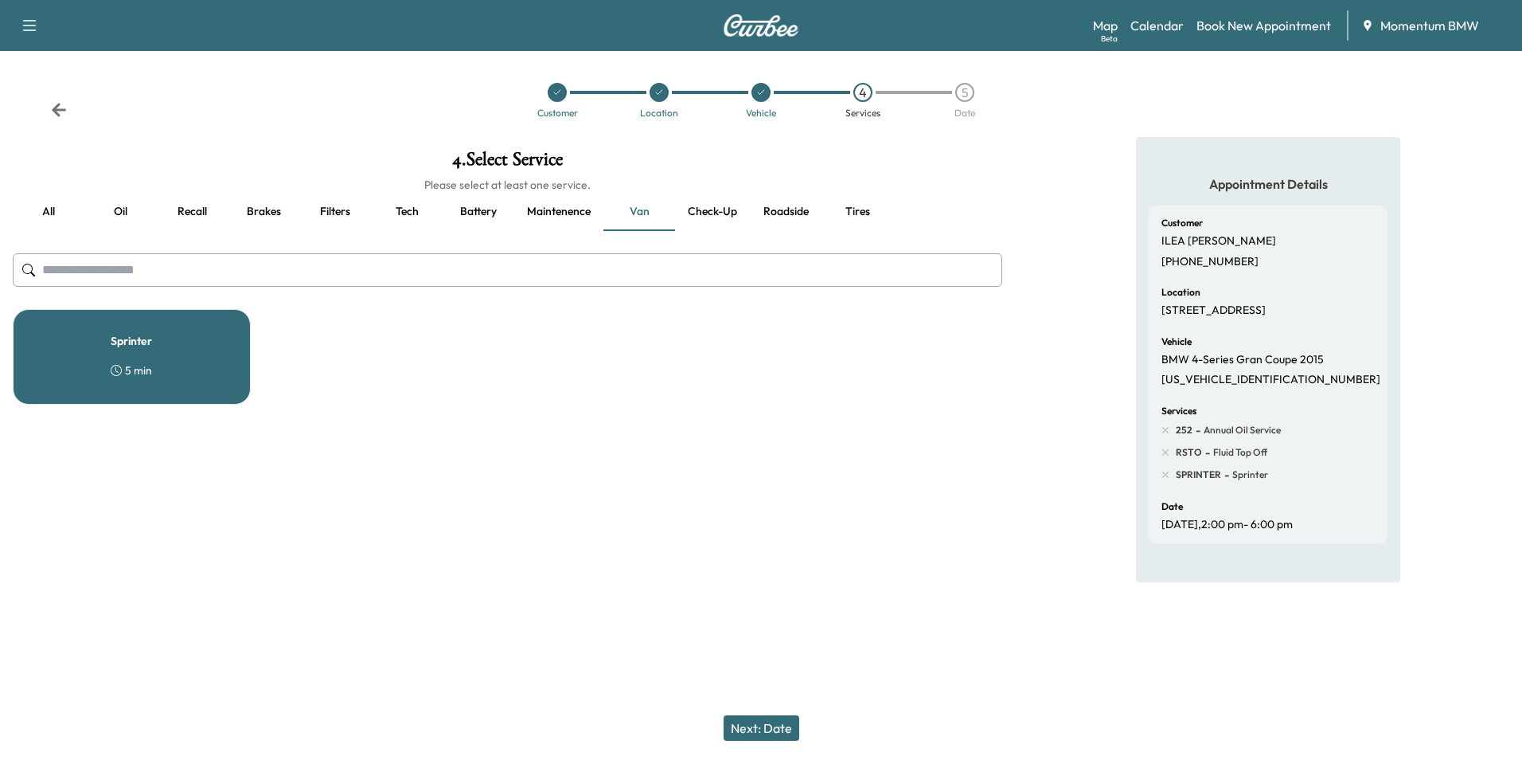
click at [780, 726] on button "Next: Date" at bounding box center [762, 727] width 76 height 25
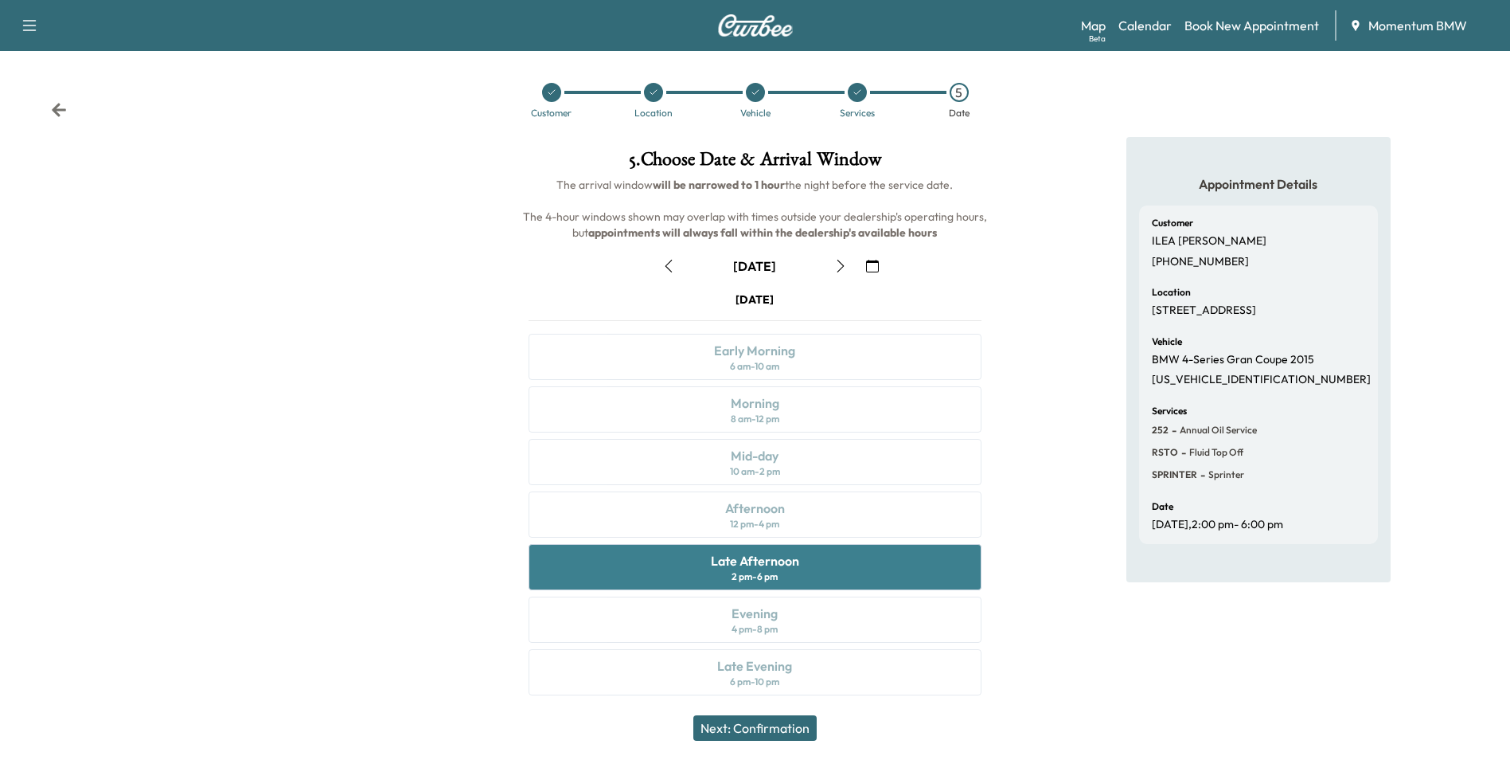
click at [746, 570] on div "2 pm - 6 pm" at bounding box center [755, 576] width 46 height 13
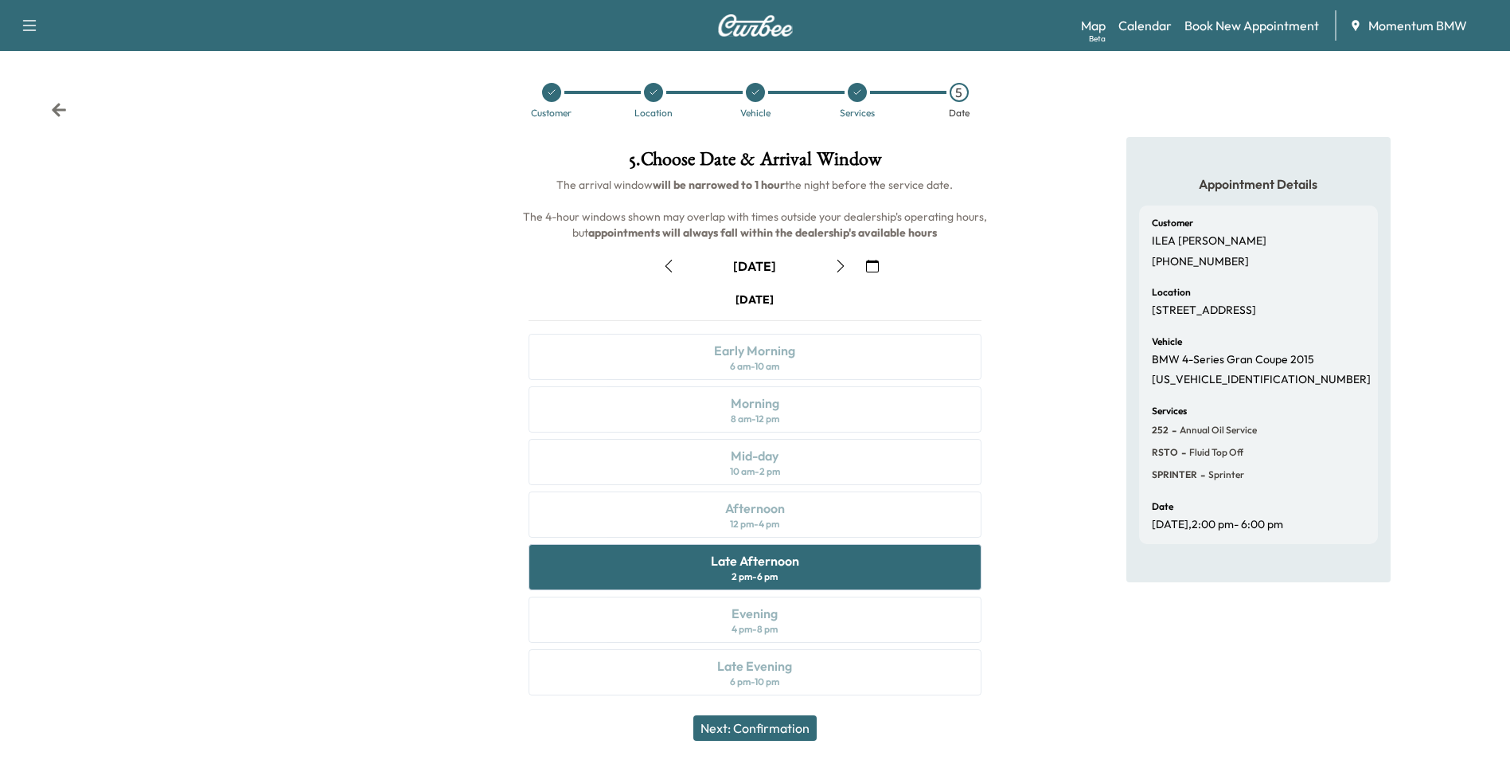
click at [792, 721] on button "Next: Confirmation" at bounding box center [754, 727] width 123 height 25
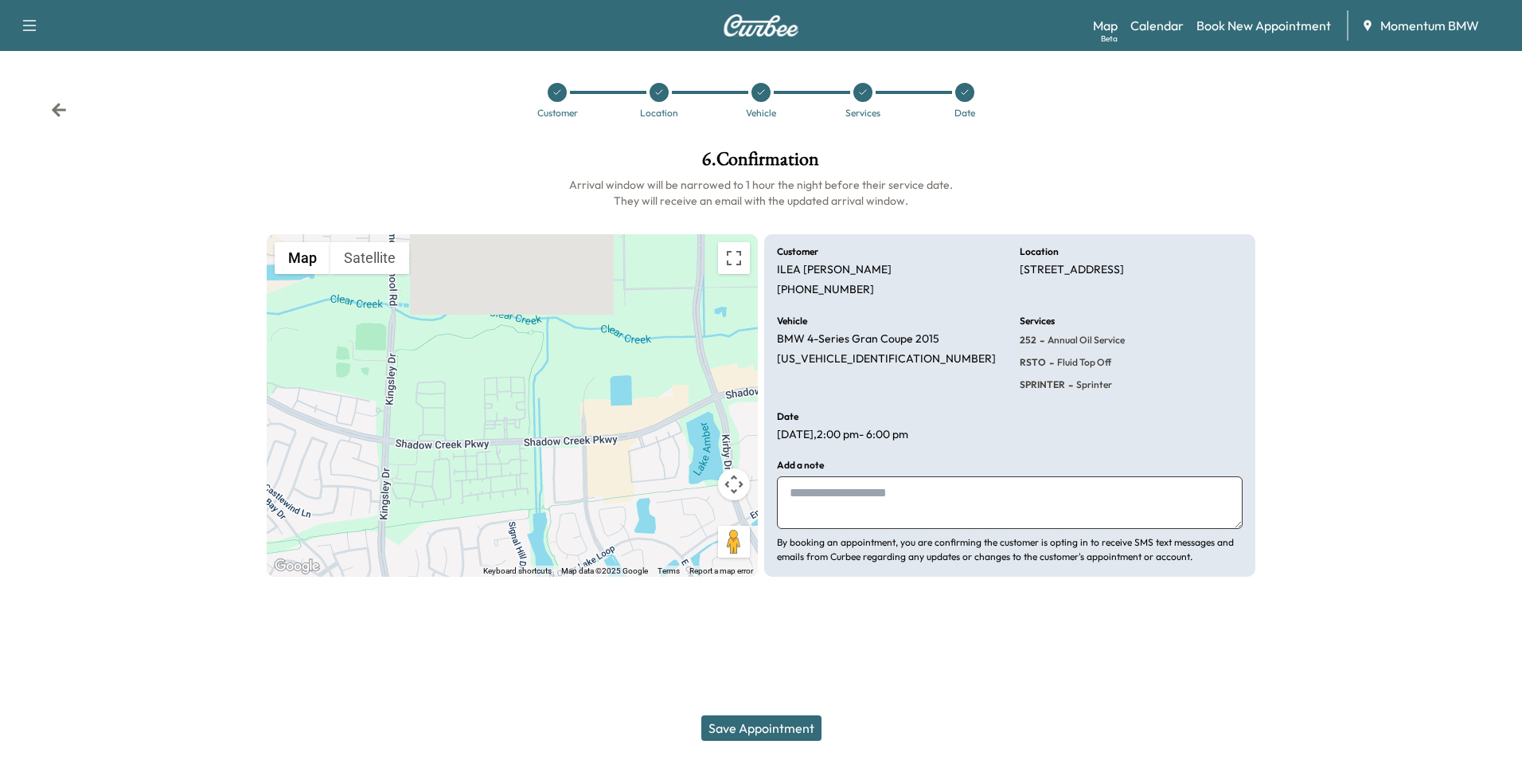
click at [927, 506] on textarea at bounding box center [1010, 502] width 466 height 53
type textarea "********"
click at [768, 723] on button "Save Appointment" at bounding box center [761, 727] width 120 height 25
click at [803, 722] on button "Save Appointment" at bounding box center [761, 727] width 120 height 25
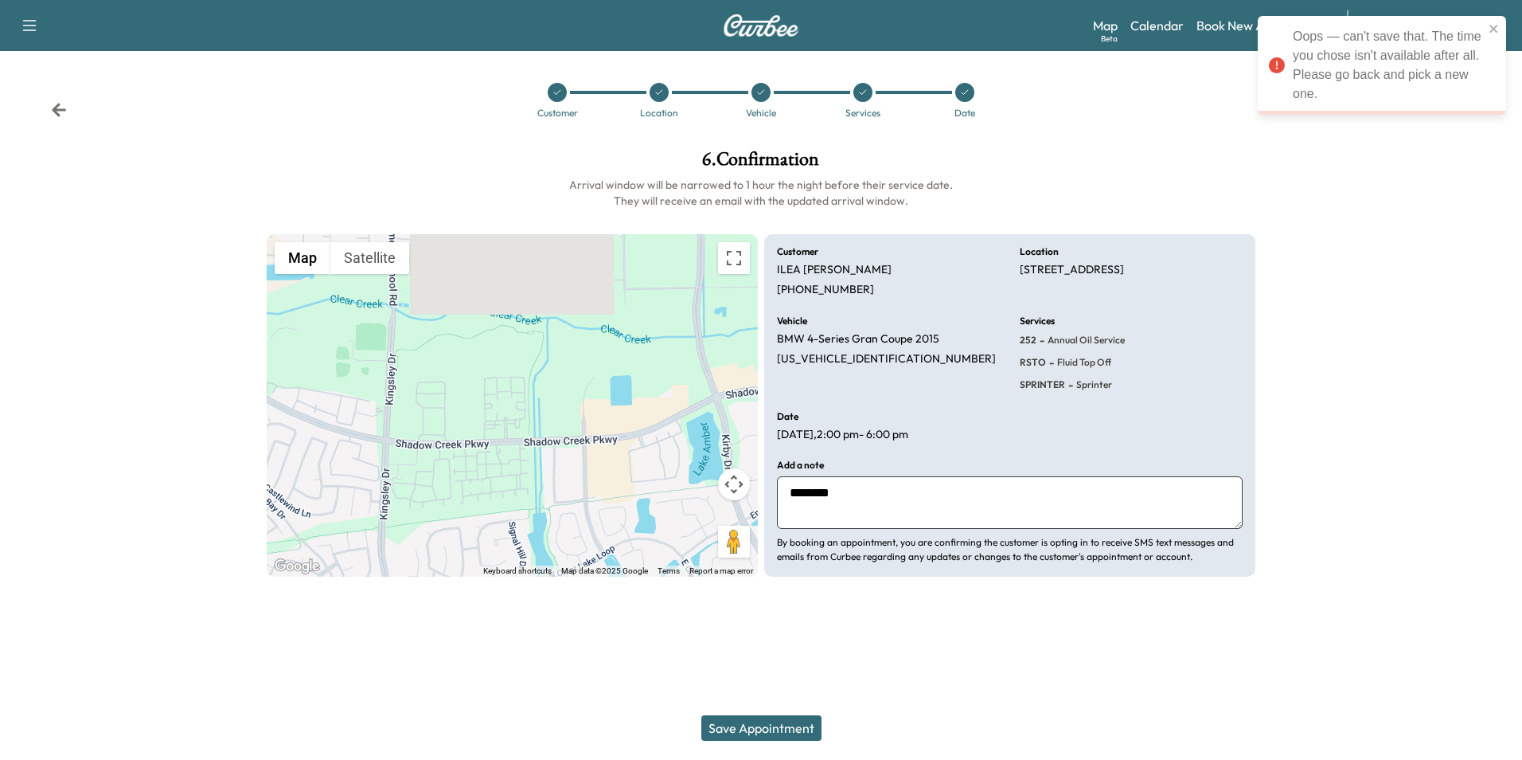
click at [64, 109] on icon at bounding box center [59, 110] width 14 height 14
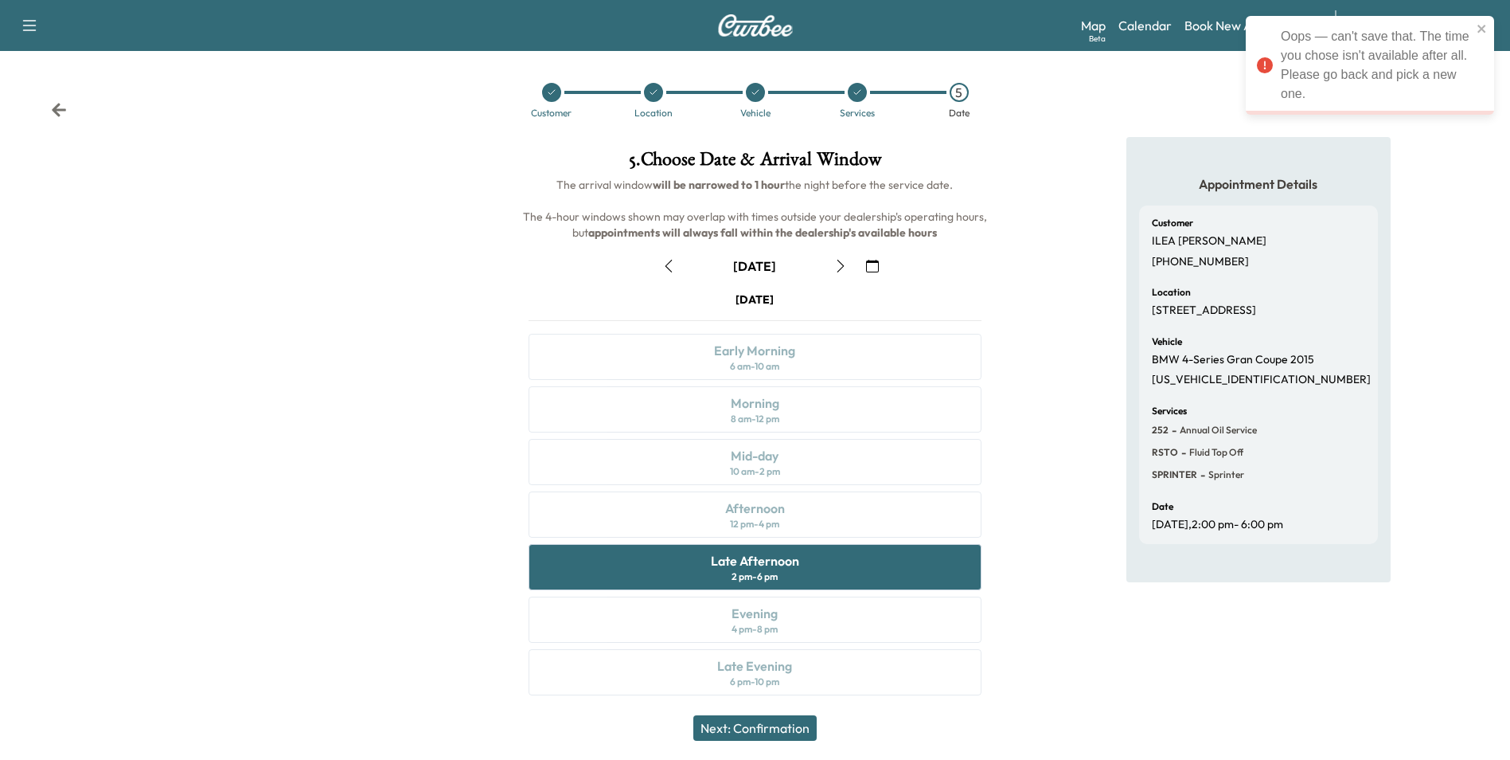
click at [65, 109] on icon at bounding box center [59, 110] width 14 height 14
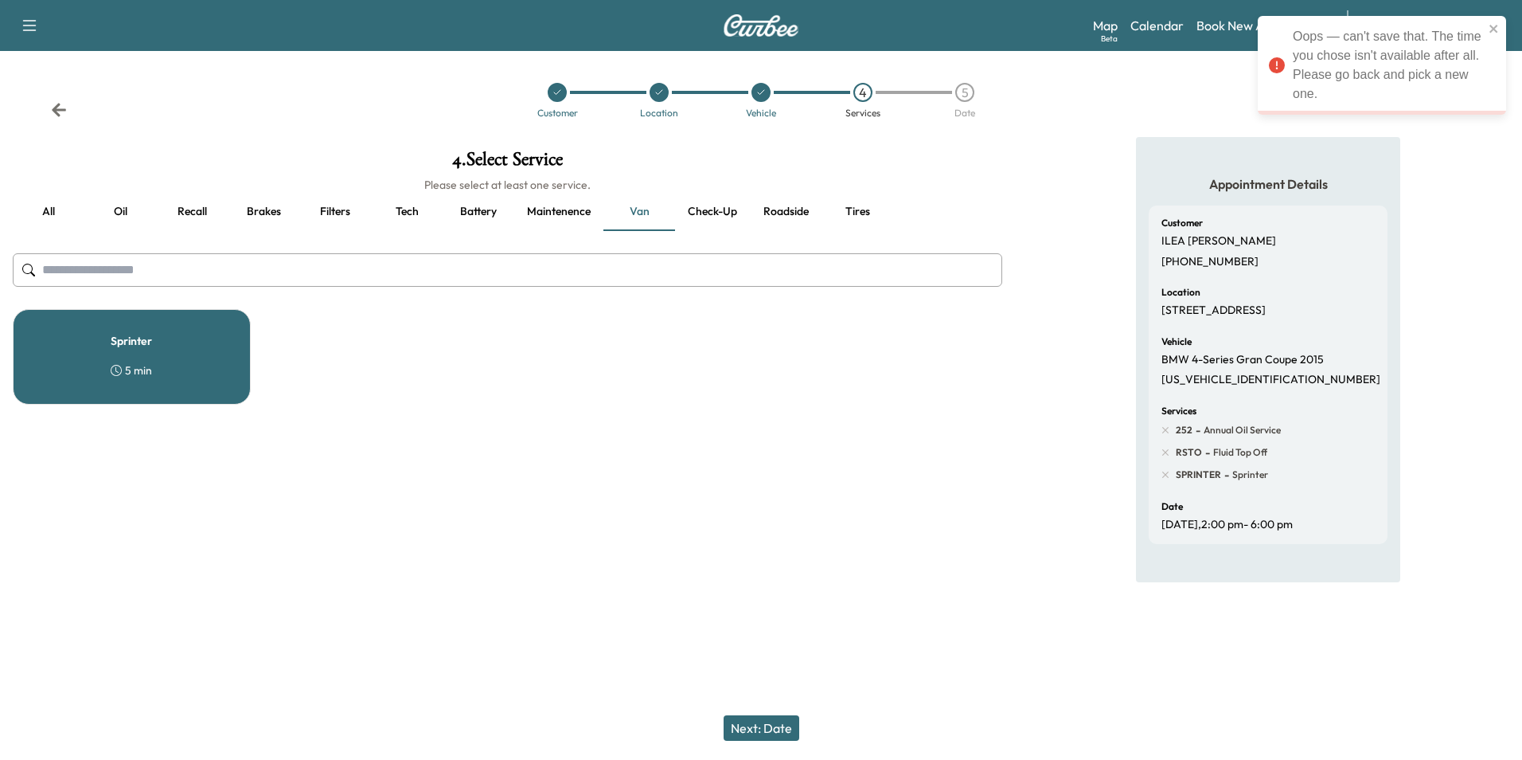
click at [65, 109] on icon at bounding box center [59, 110] width 14 height 14
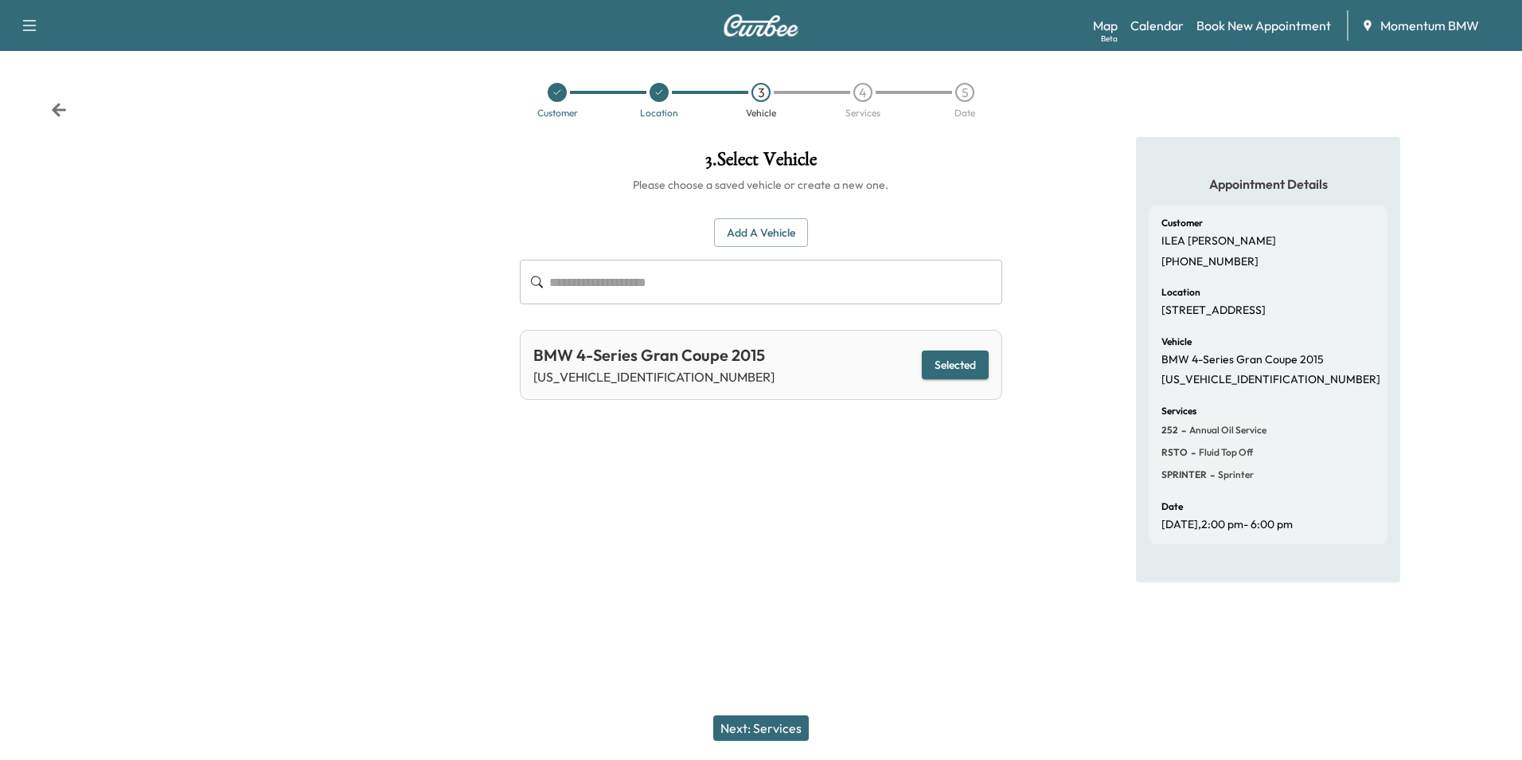
click at [65, 109] on icon at bounding box center [59, 110] width 14 height 14
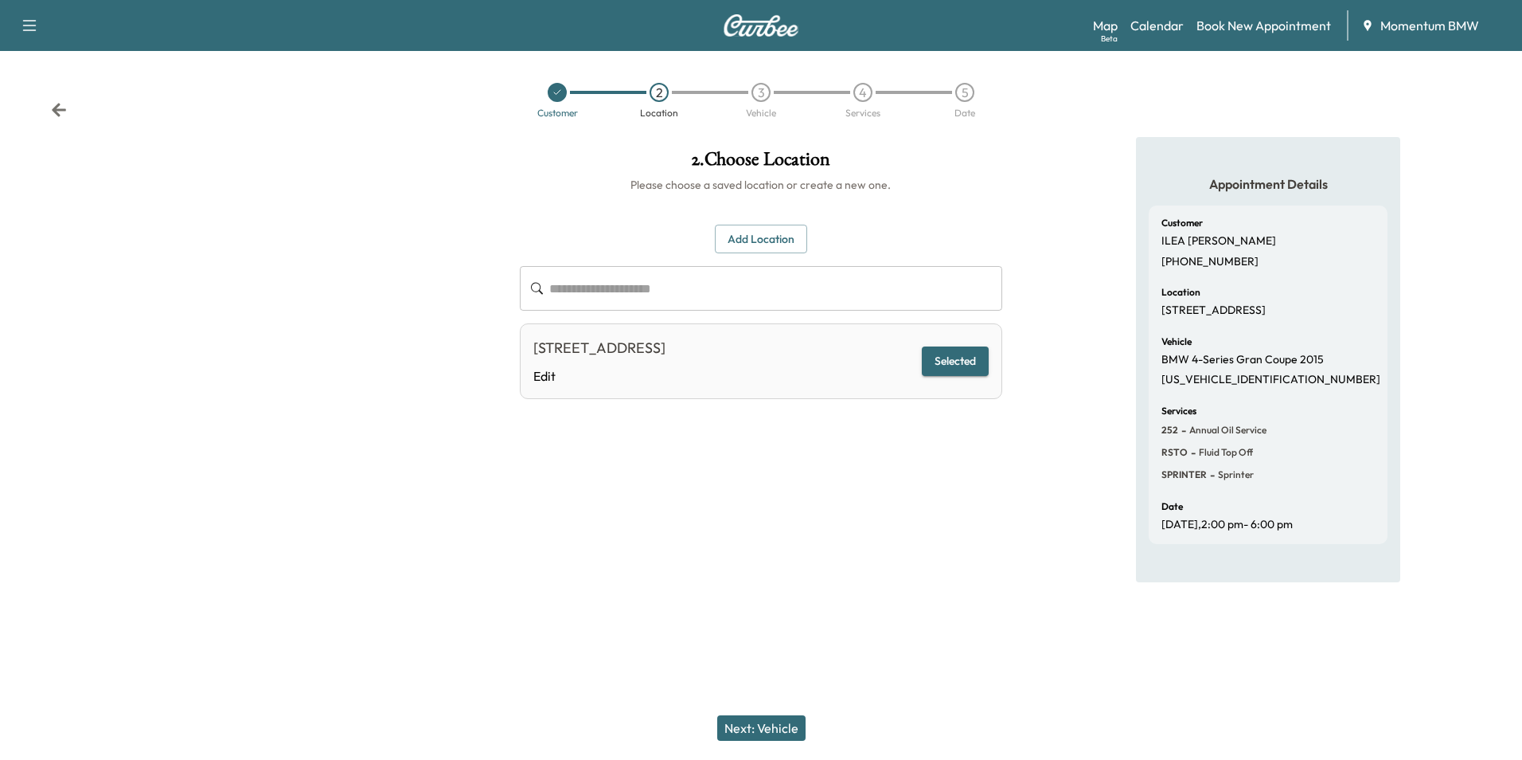
click at [65, 109] on icon at bounding box center [59, 110] width 14 height 14
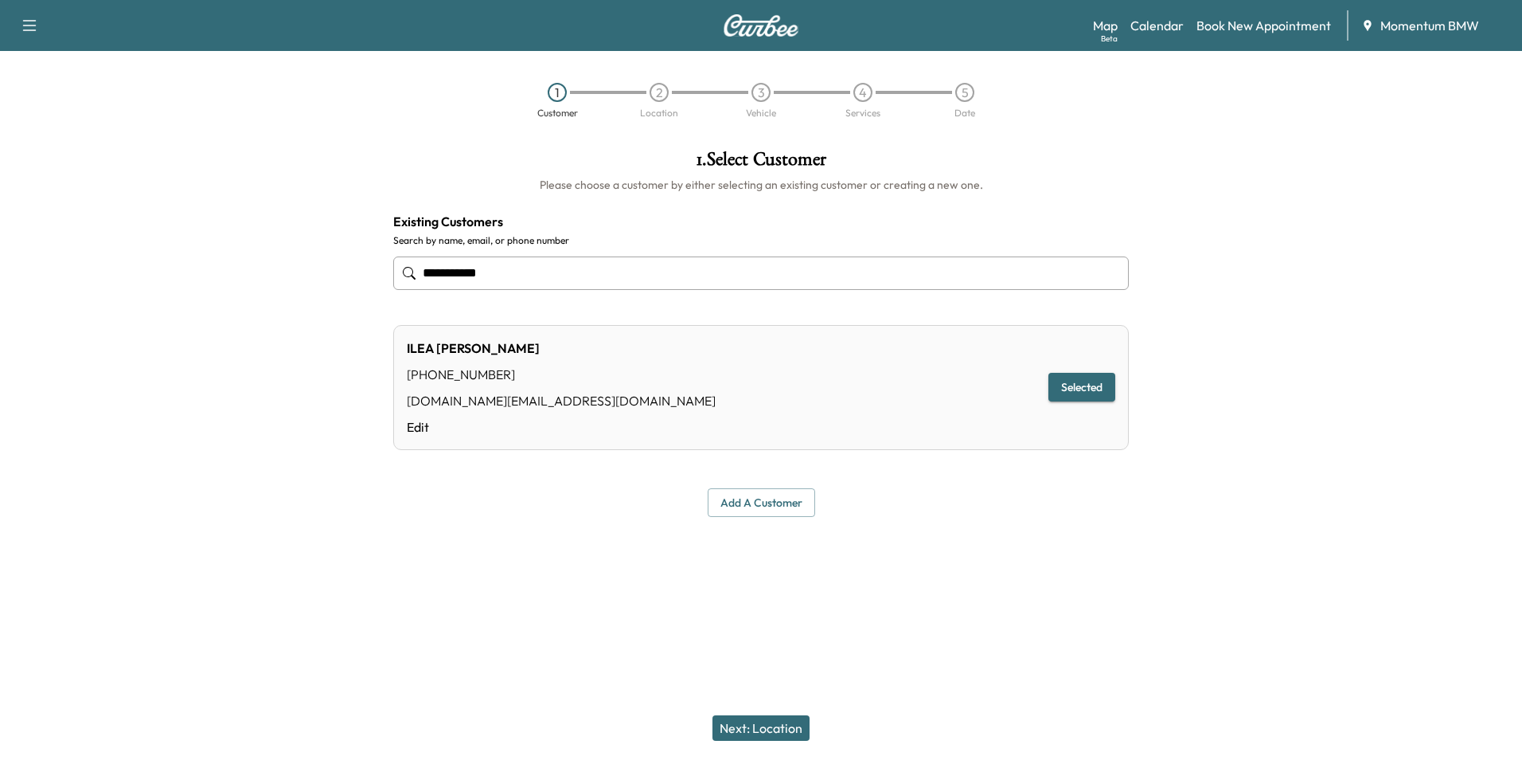
click at [65, 109] on div "1 Customer 2 Location 3 Vehicle 4 Services 5 Date" at bounding box center [761, 100] width 1522 height 73
click at [777, 721] on button "Next: Location" at bounding box center [761, 727] width 97 height 25
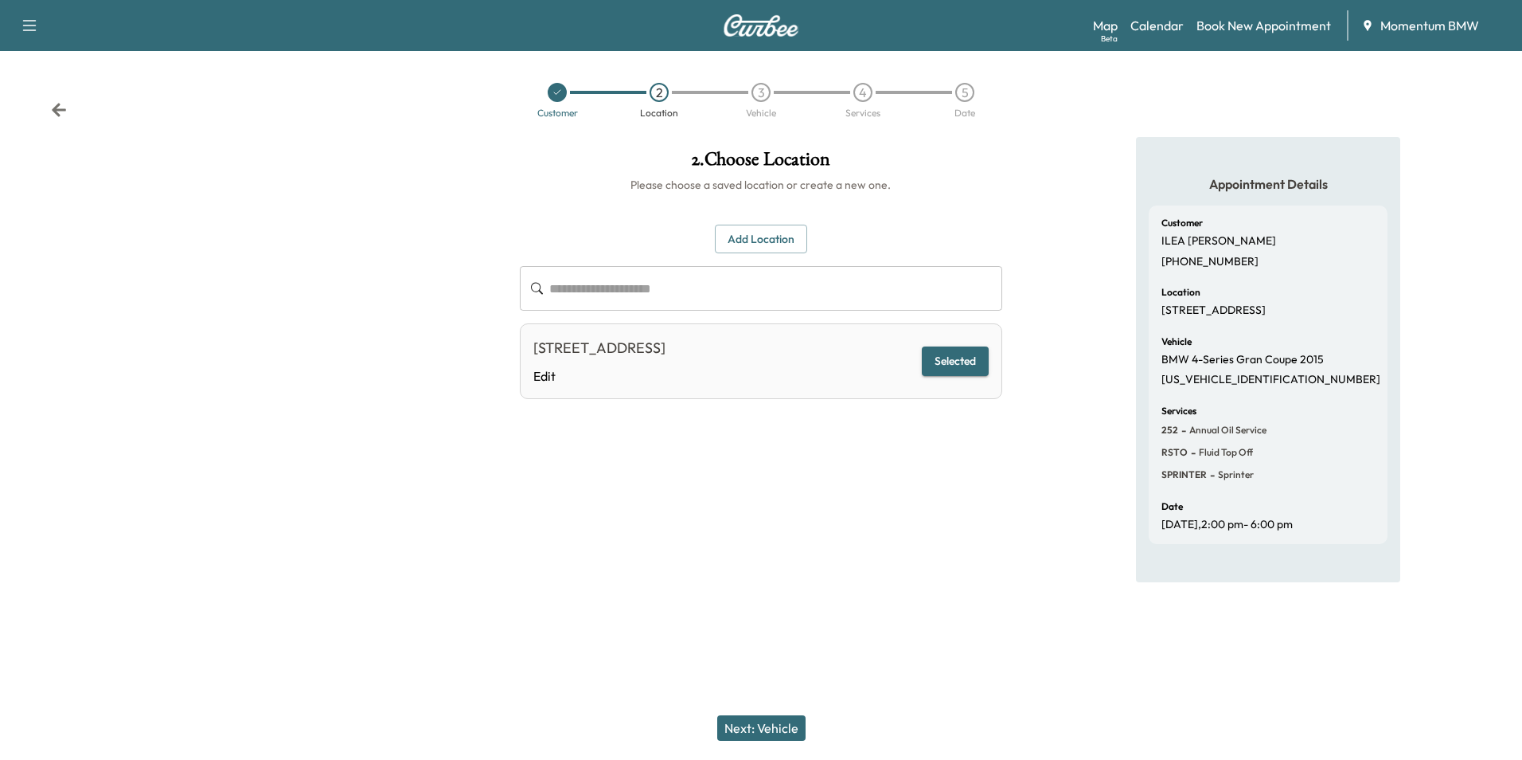
click at [963, 360] on button "Selected" at bounding box center [955, 360] width 67 height 29
click at [770, 724] on button "Next: Vehicle" at bounding box center [761, 727] width 88 height 25
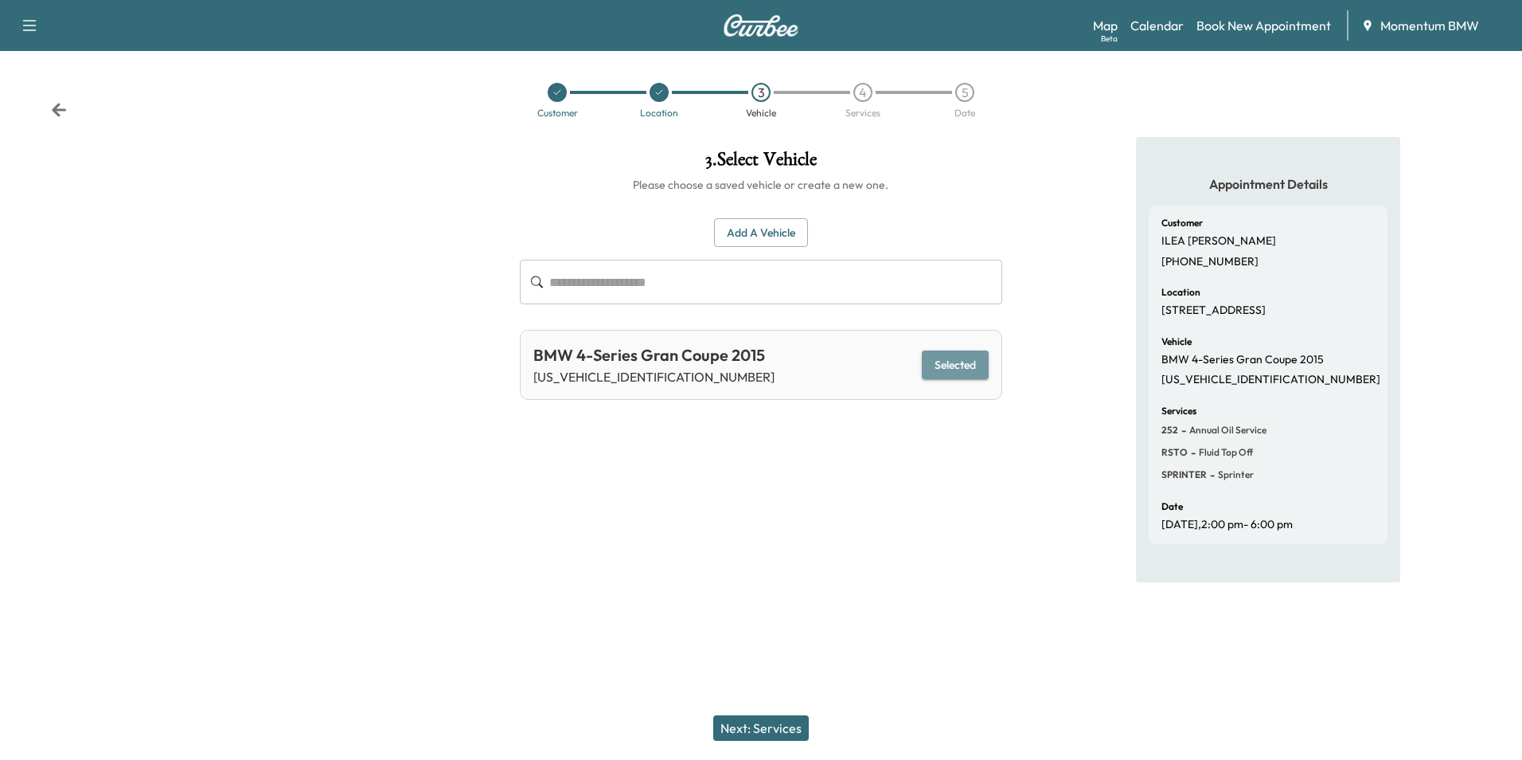
click at [963, 357] on button "Selected" at bounding box center [955, 364] width 67 height 29
click at [963, 369] on button "Selected" at bounding box center [955, 364] width 67 height 29
click at [769, 729] on button "Next: Services" at bounding box center [761, 727] width 96 height 25
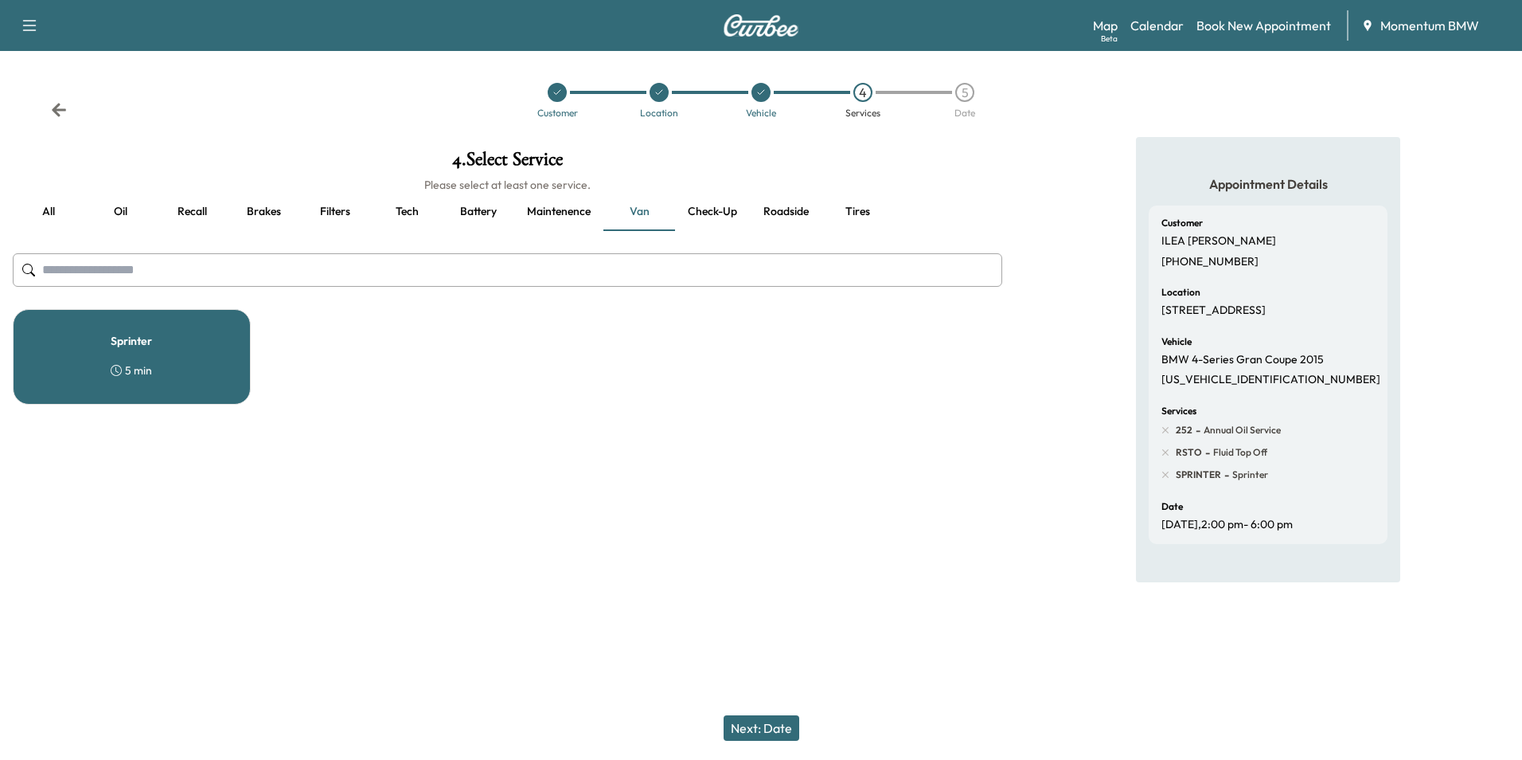
click at [714, 214] on button "Check-up" at bounding box center [712, 212] width 75 height 38
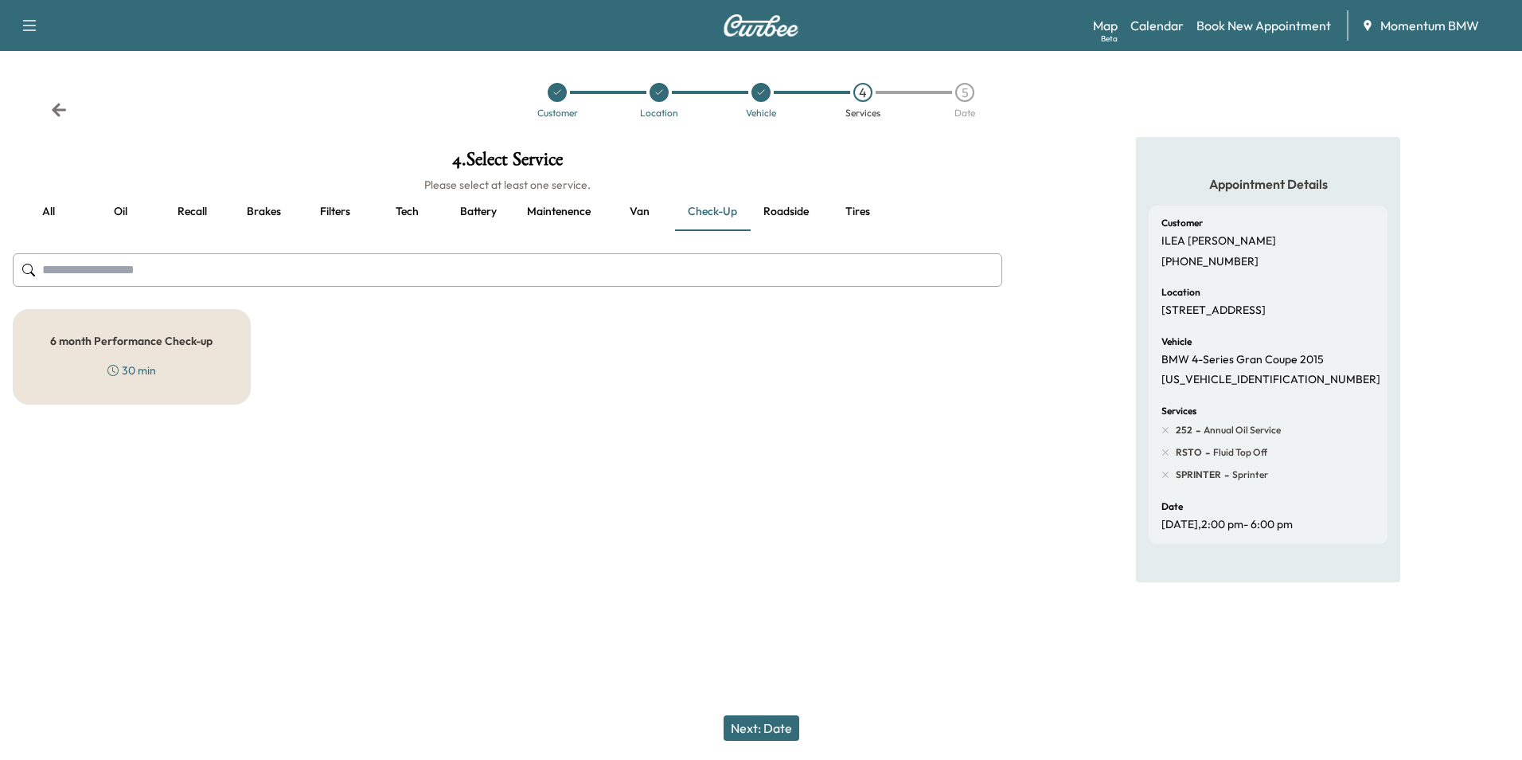
click at [48, 203] on button "all" at bounding box center [49, 212] width 72 height 38
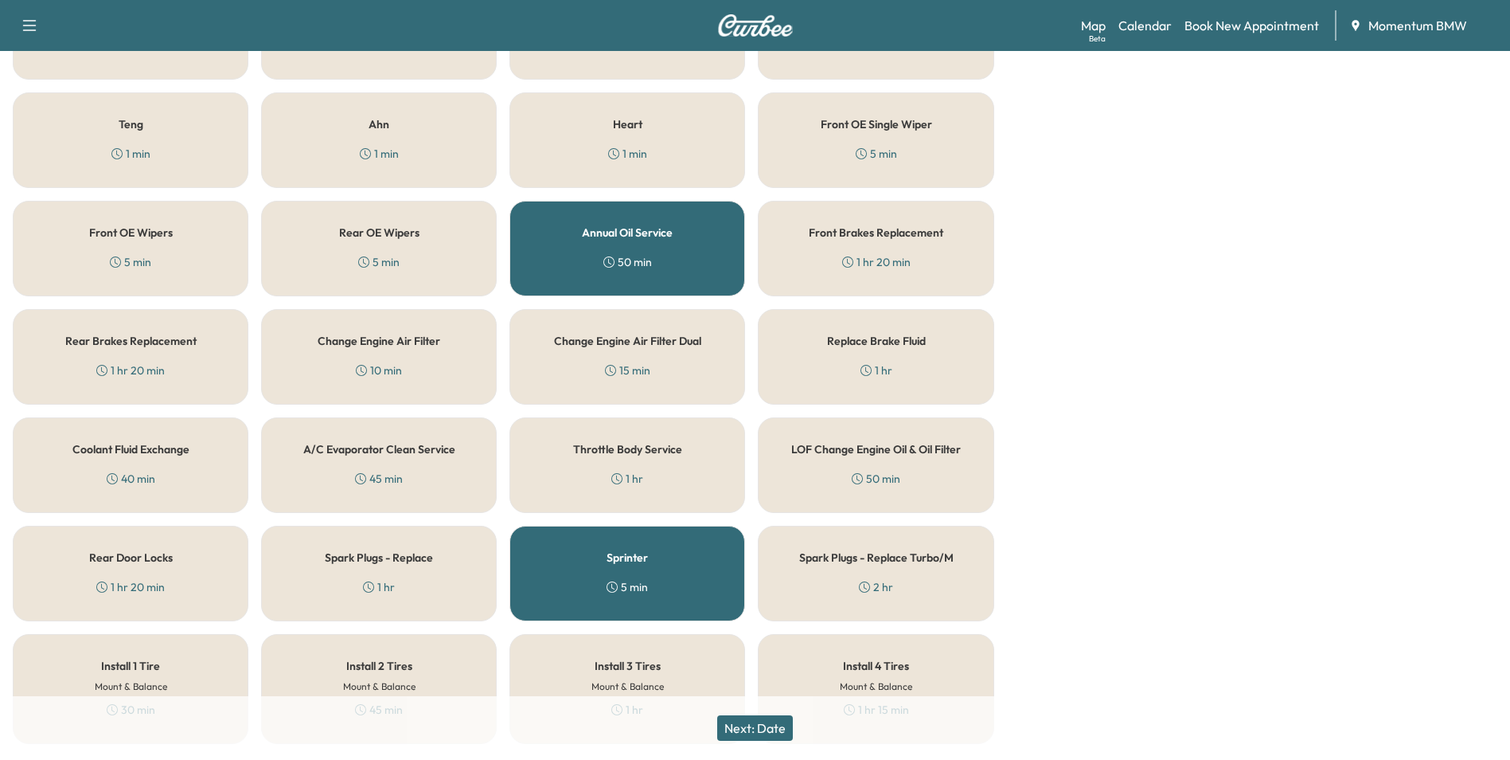
scroll to position [1752, 0]
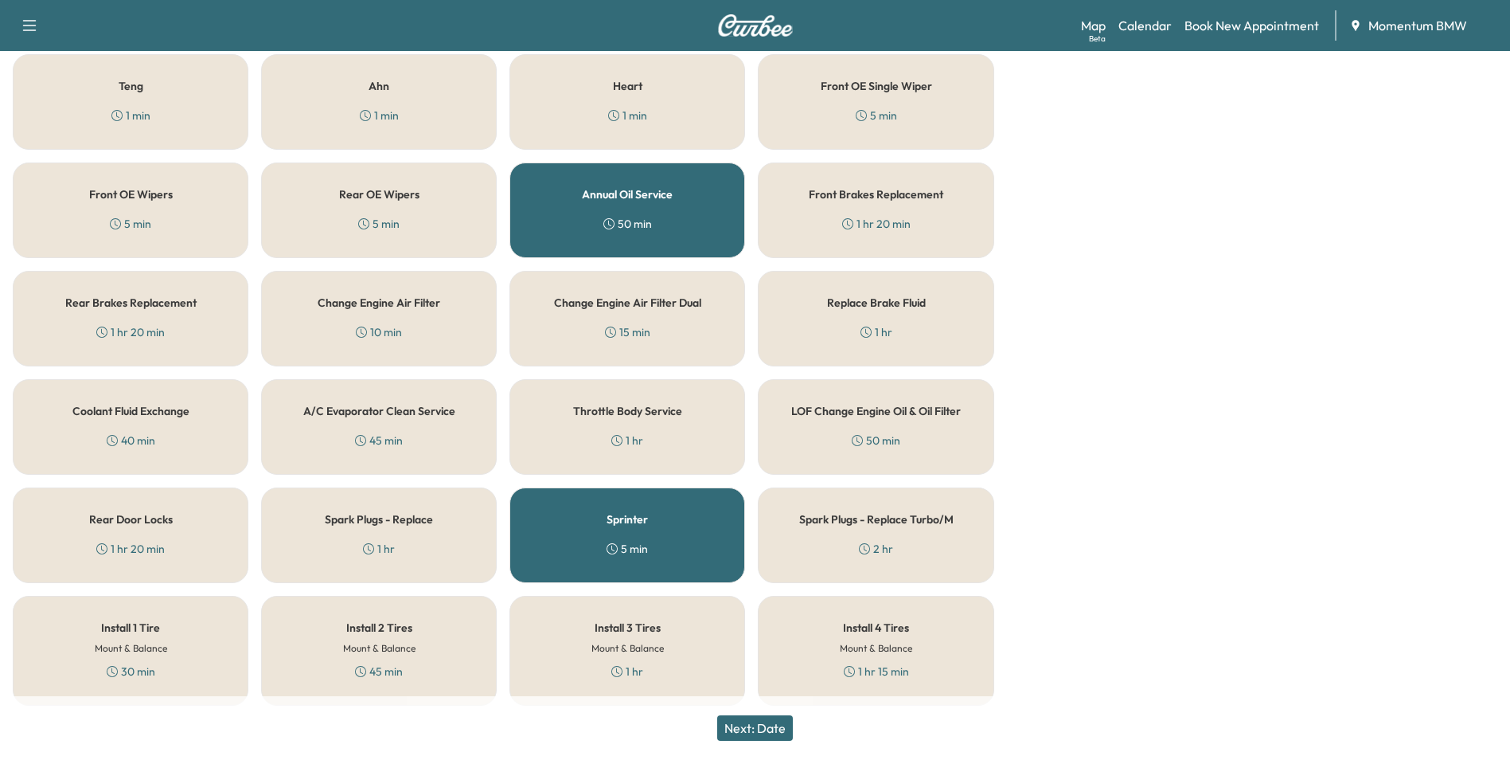
click at [674, 526] on div "Sprinter 5 min" at bounding box center [628, 535] width 236 height 96
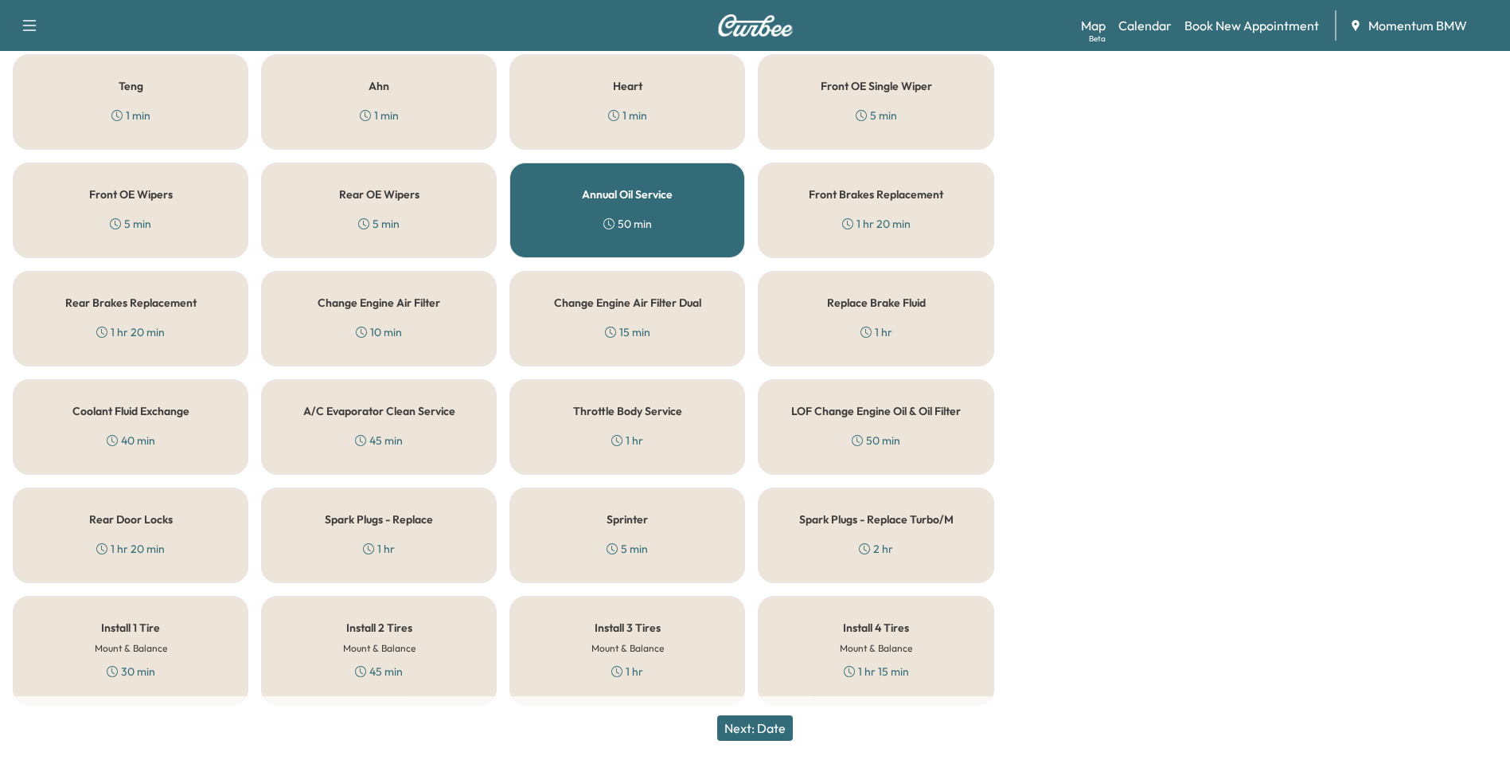
click at [683, 525] on div "Sprinter 5 min" at bounding box center [628, 535] width 236 height 96
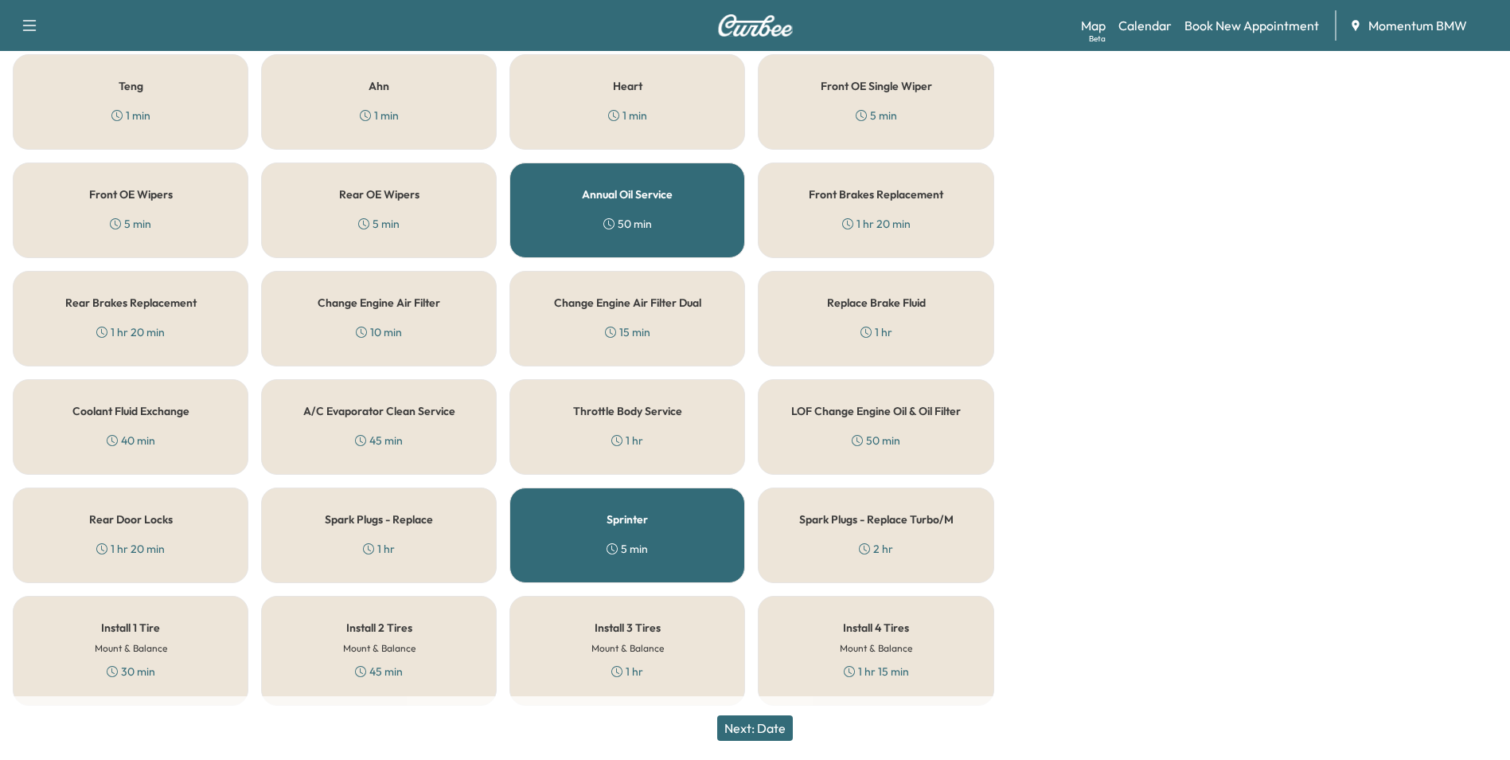
click at [768, 731] on button "Next: Date" at bounding box center [755, 727] width 76 height 25
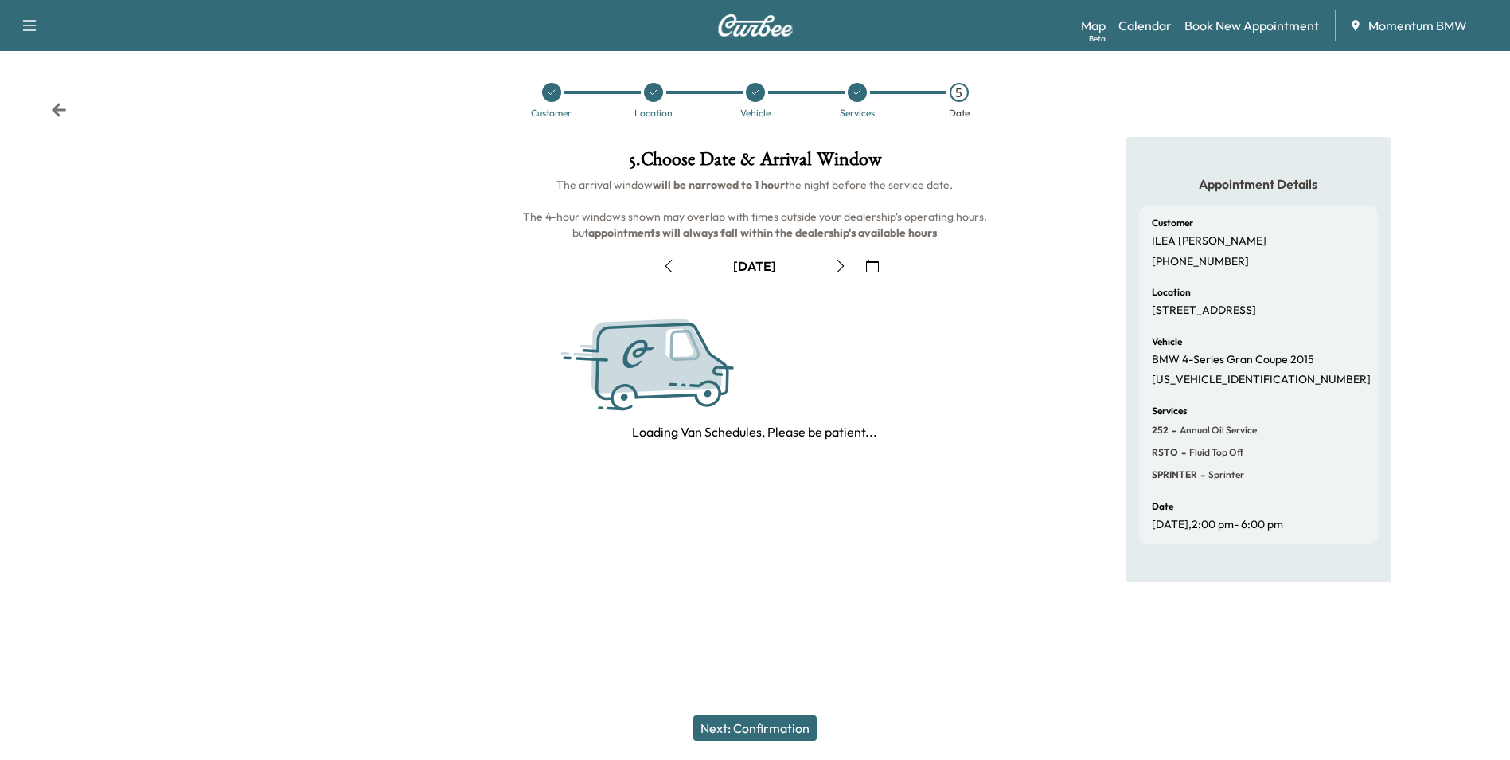
scroll to position [0, 0]
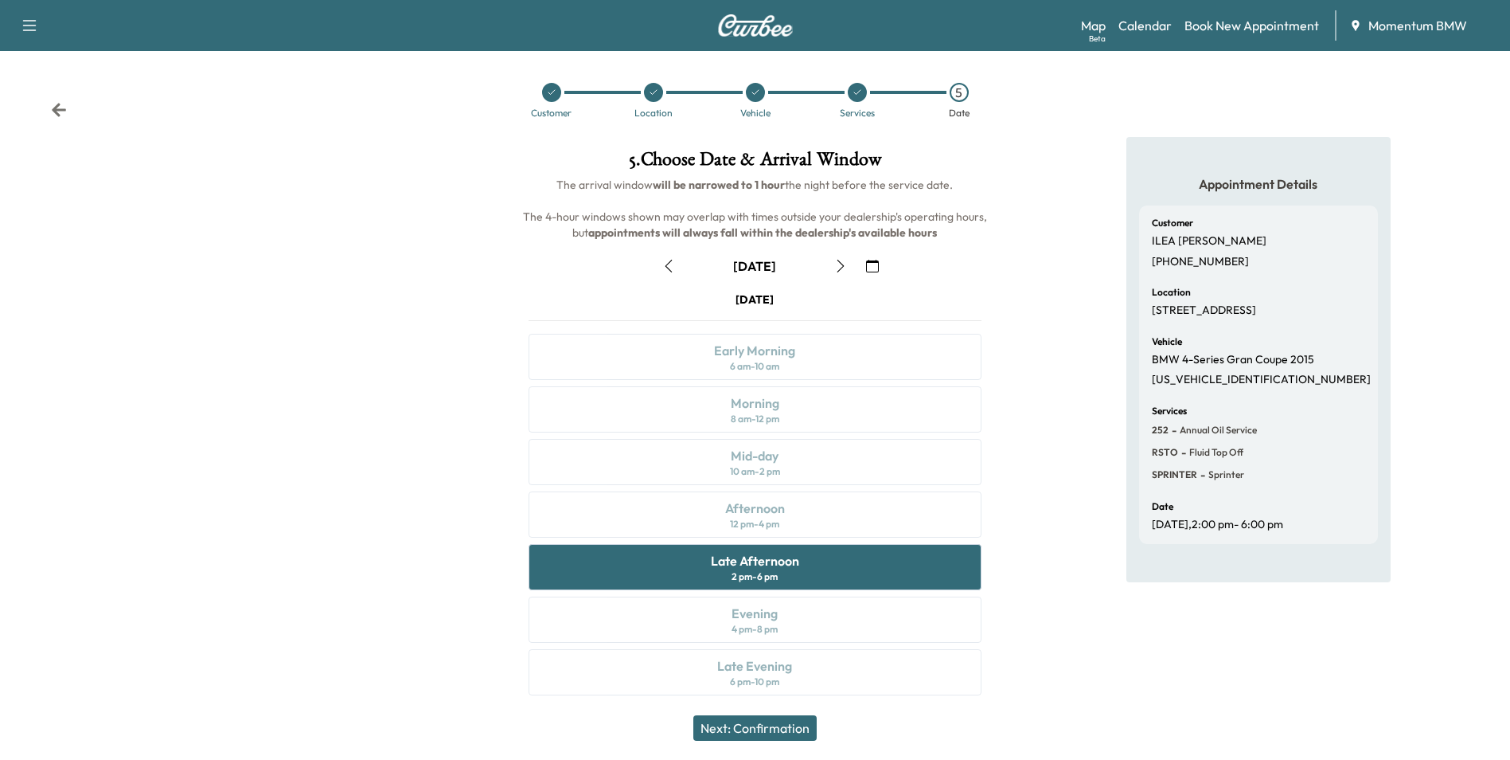
click at [53, 108] on icon at bounding box center [59, 110] width 14 height 14
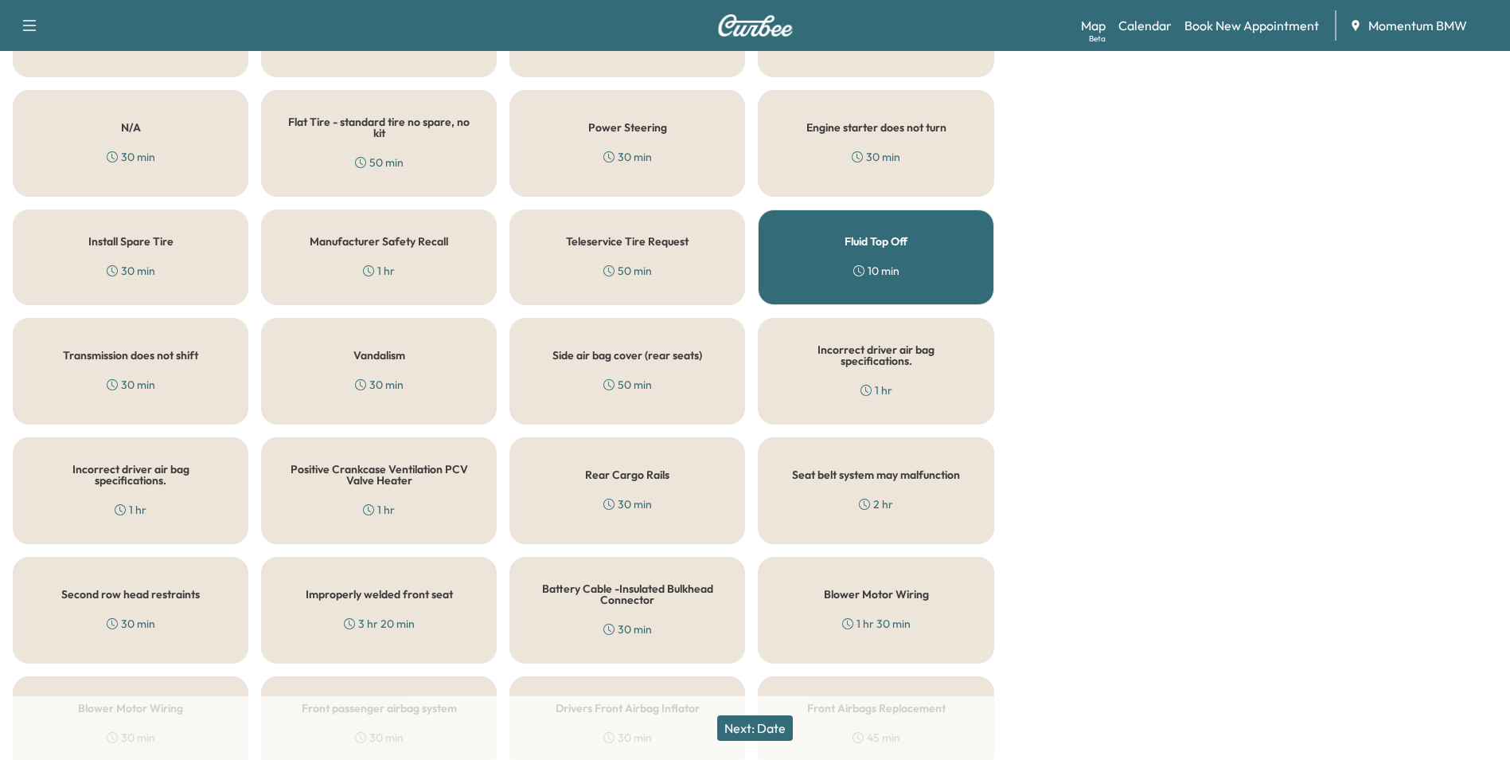
scroll to position [796, 0]
click at [957, 258] on div "Fluid Top Off 10 min" at bounding box center [876, 255] width 236 height 96
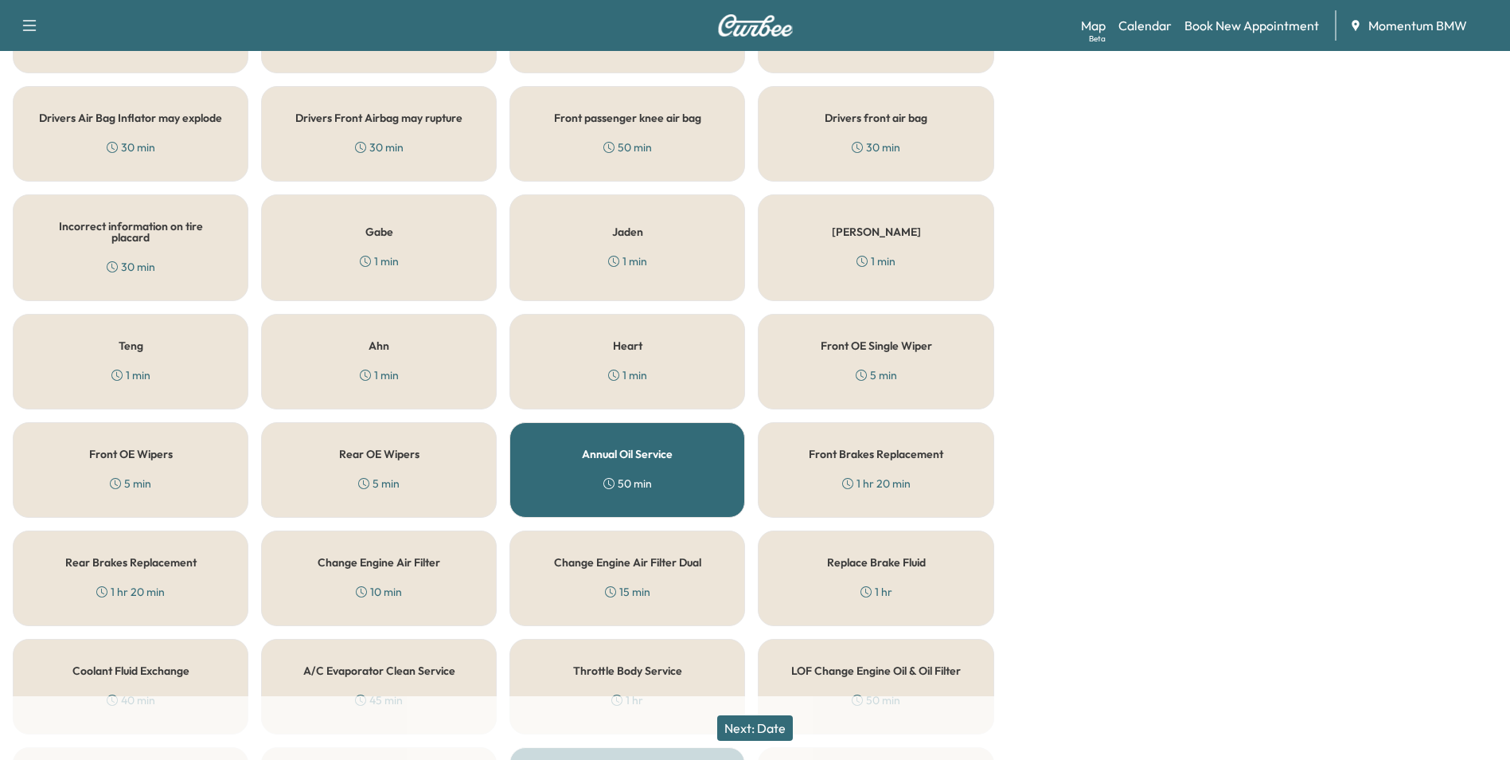
scroll to position [1513, 0]
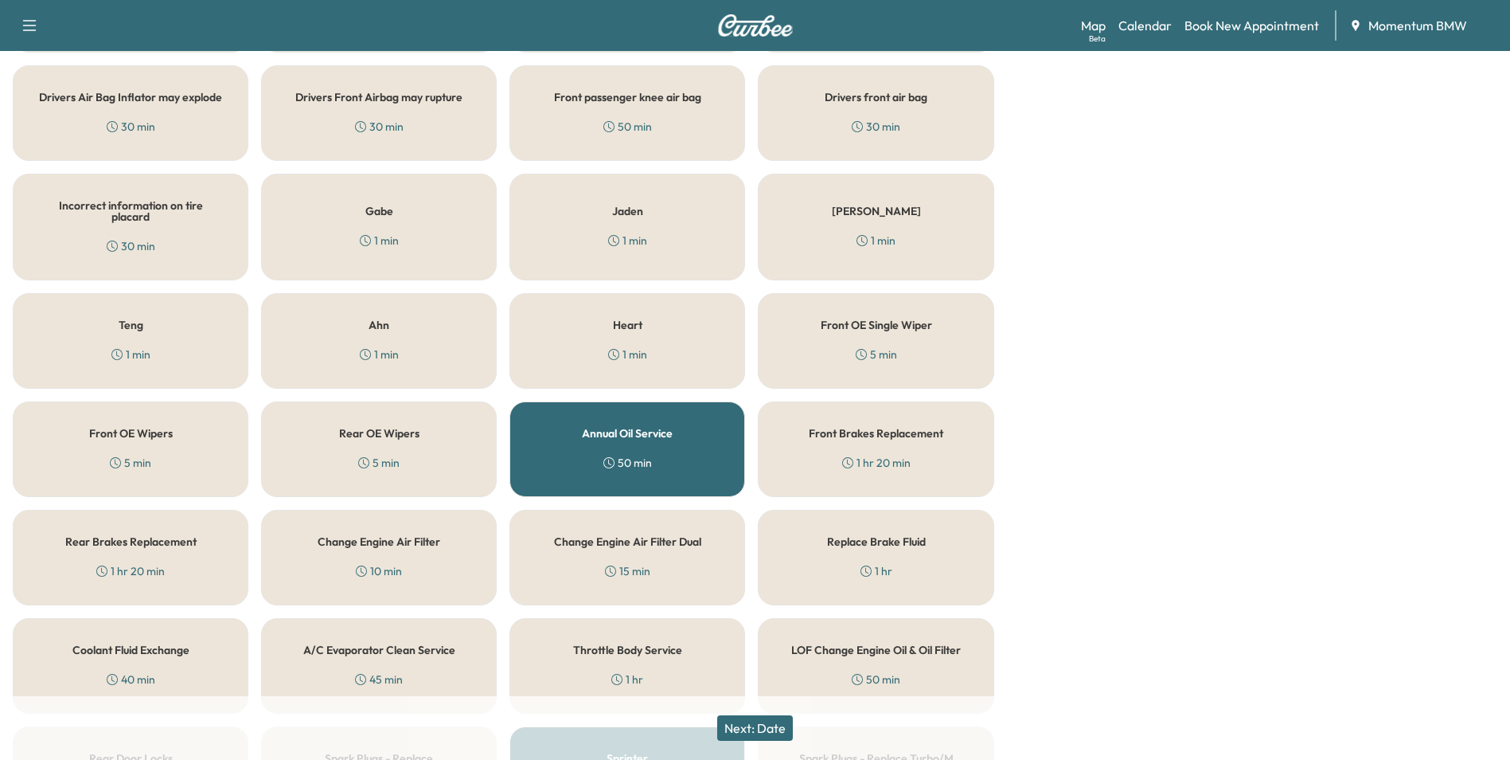
click at [650, 335] on div "Heart 1 min" at bounding box center [628, 341] width 236 height 96
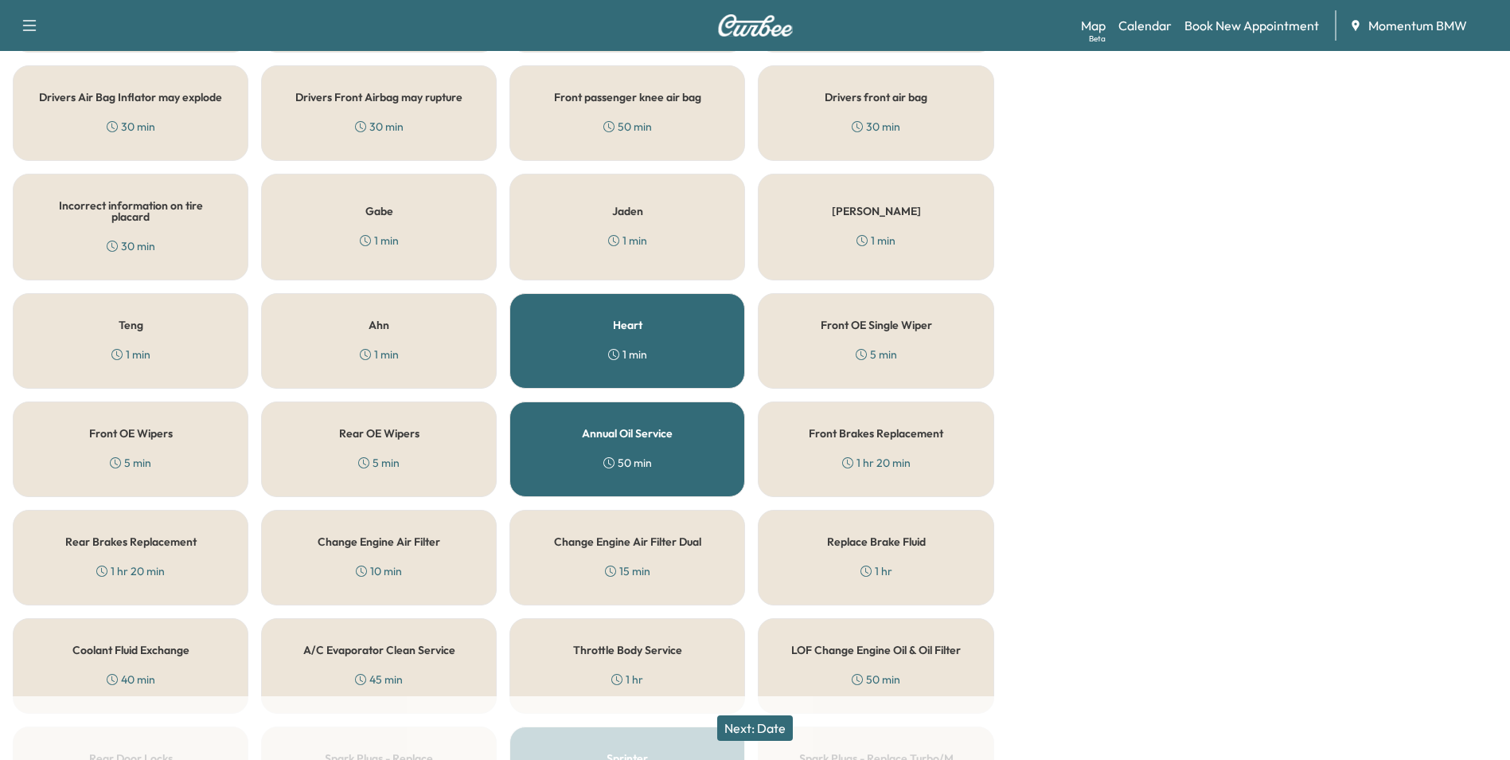
click at [756, 729] on button "Next: Date" at bounding box center [755, 727] width 76 height 25
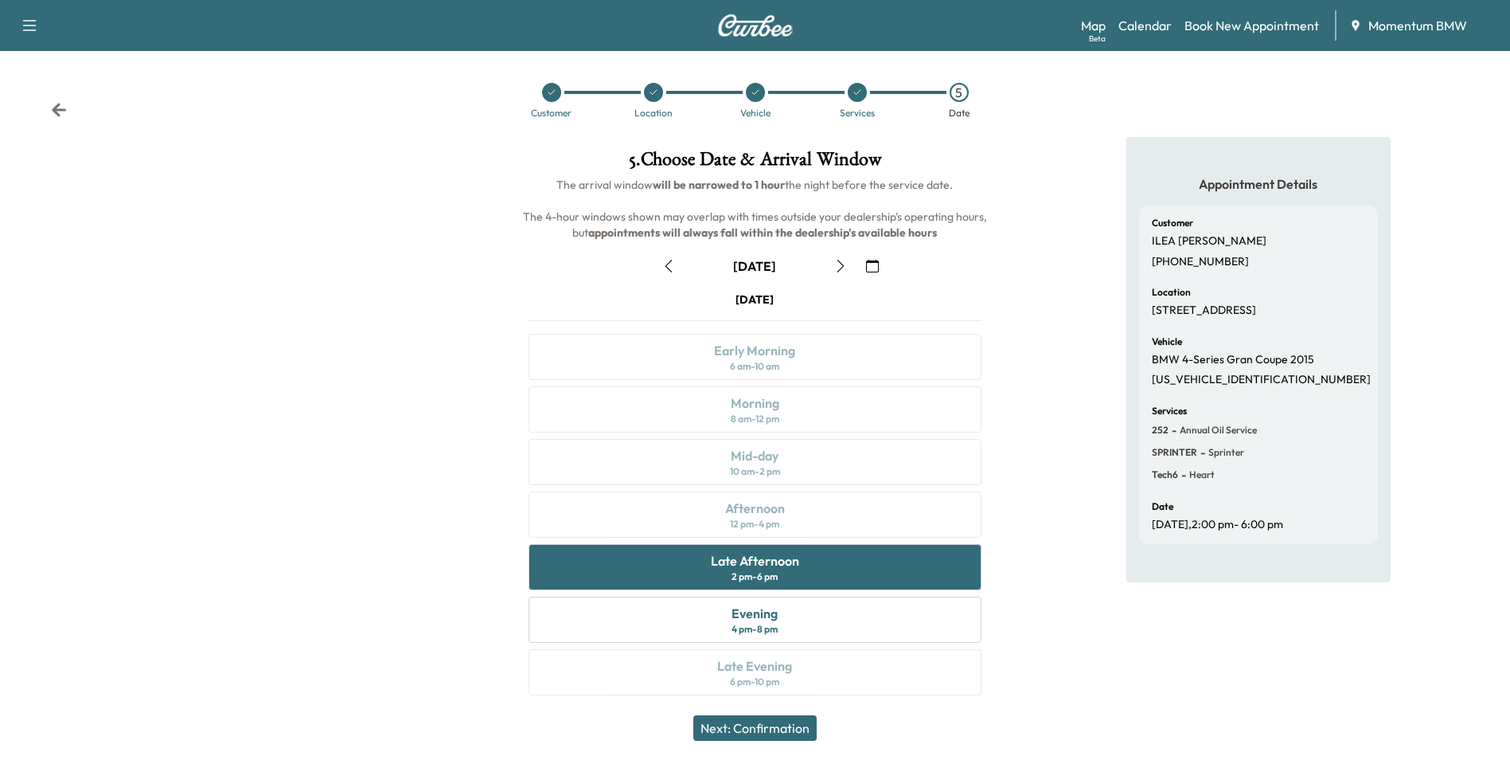
click at [63, 110] on icon at bounding box center [59, 110] width 14 height 14
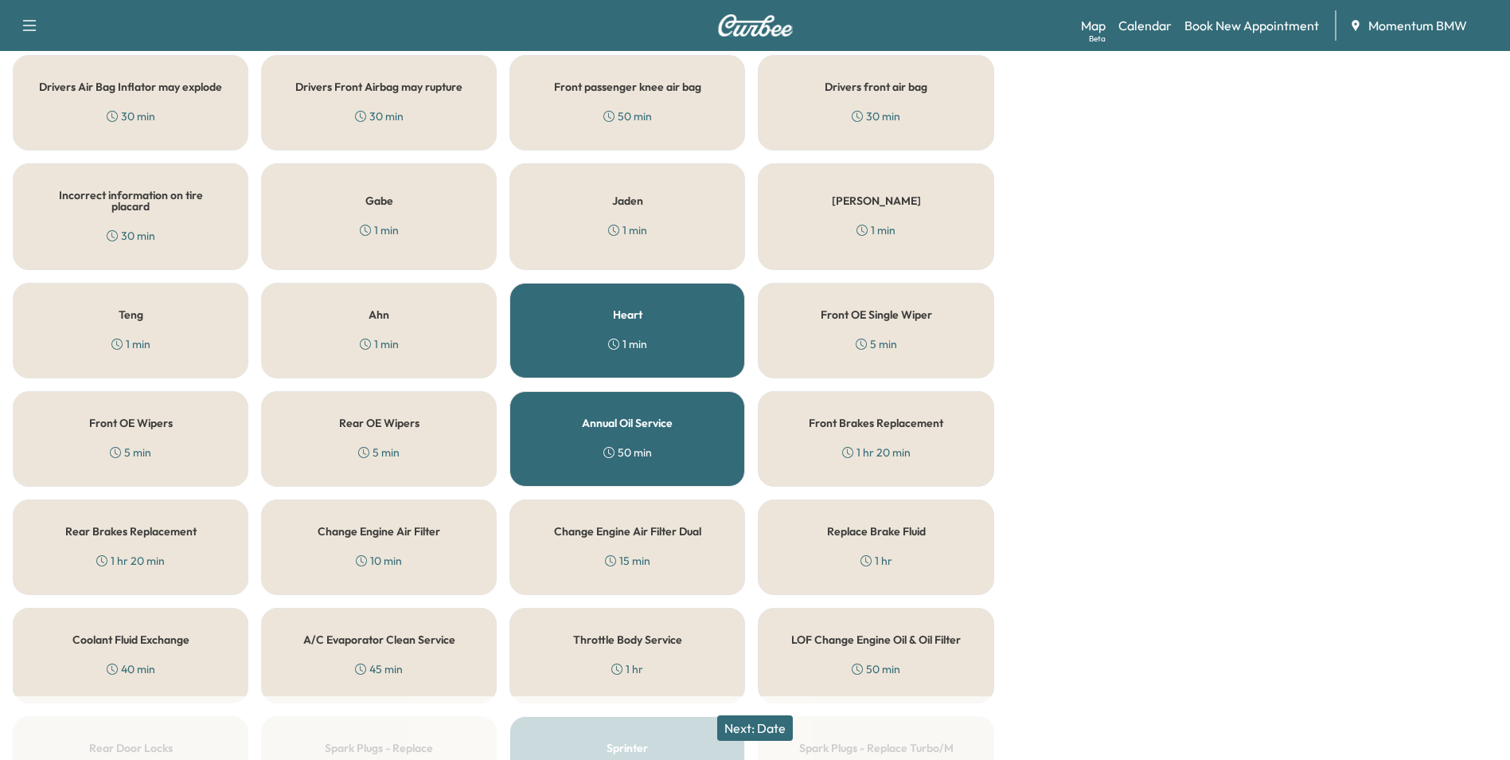
scroll to position [1592, 0]
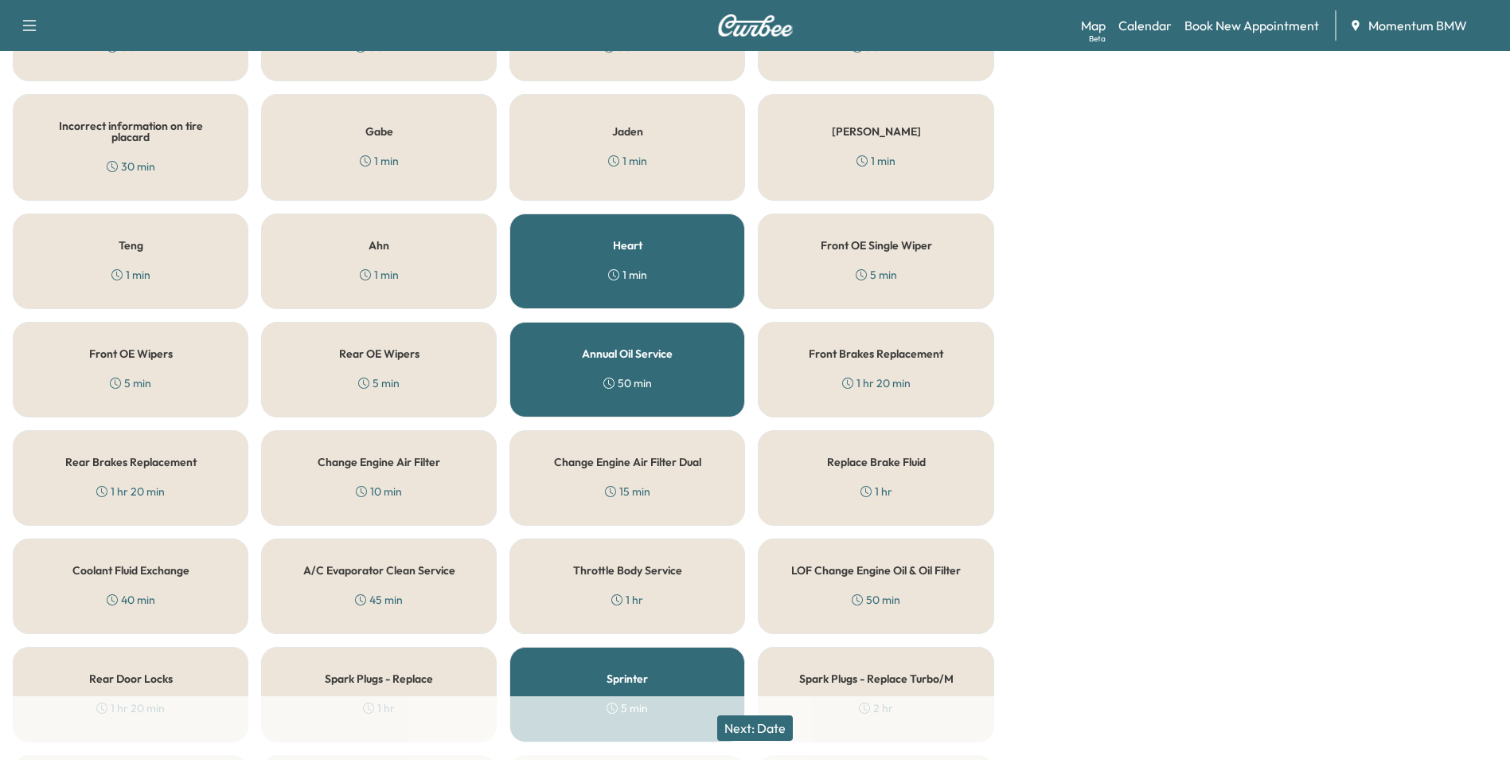
click at [662, 363] on div "Annual Oil Service 50 min" at bounding box center [628, 370] width 236 height 96
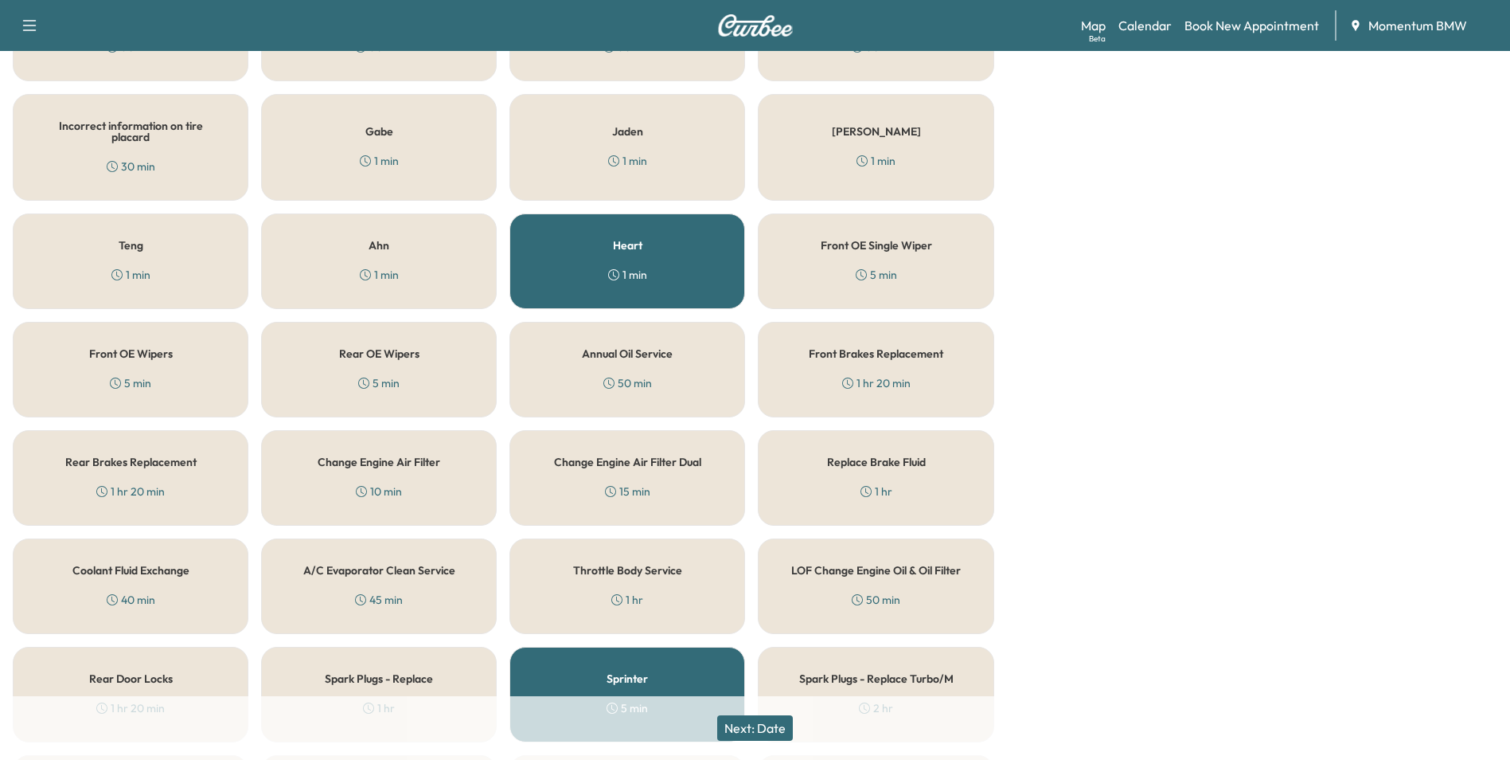
click at [711, 665] on div "Sprinter 5 min" at bounding box center [628, 694] width 236 height 96
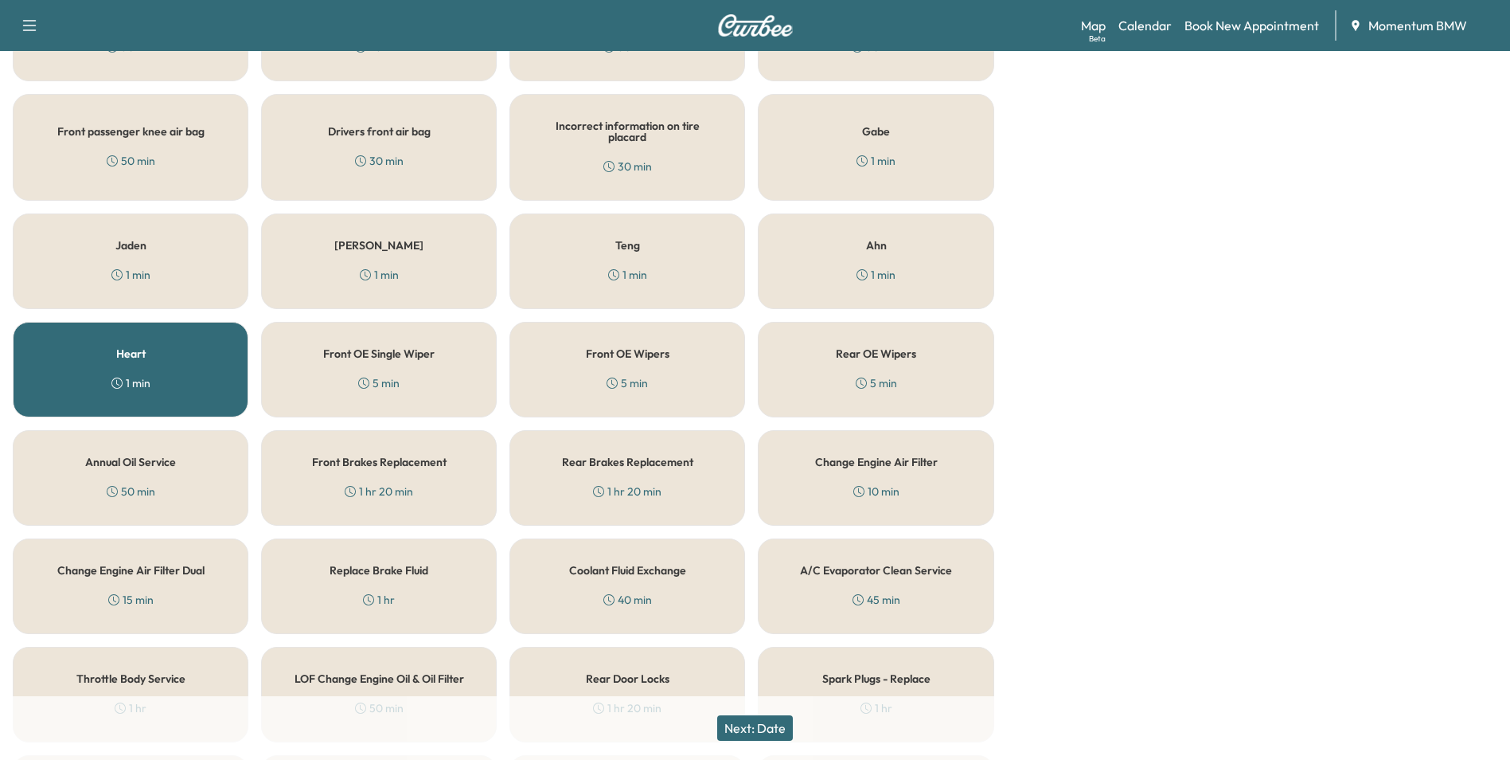
click at [775, 728] on button "Next: Date" at bounding box center [755, 727] width 76 height 25
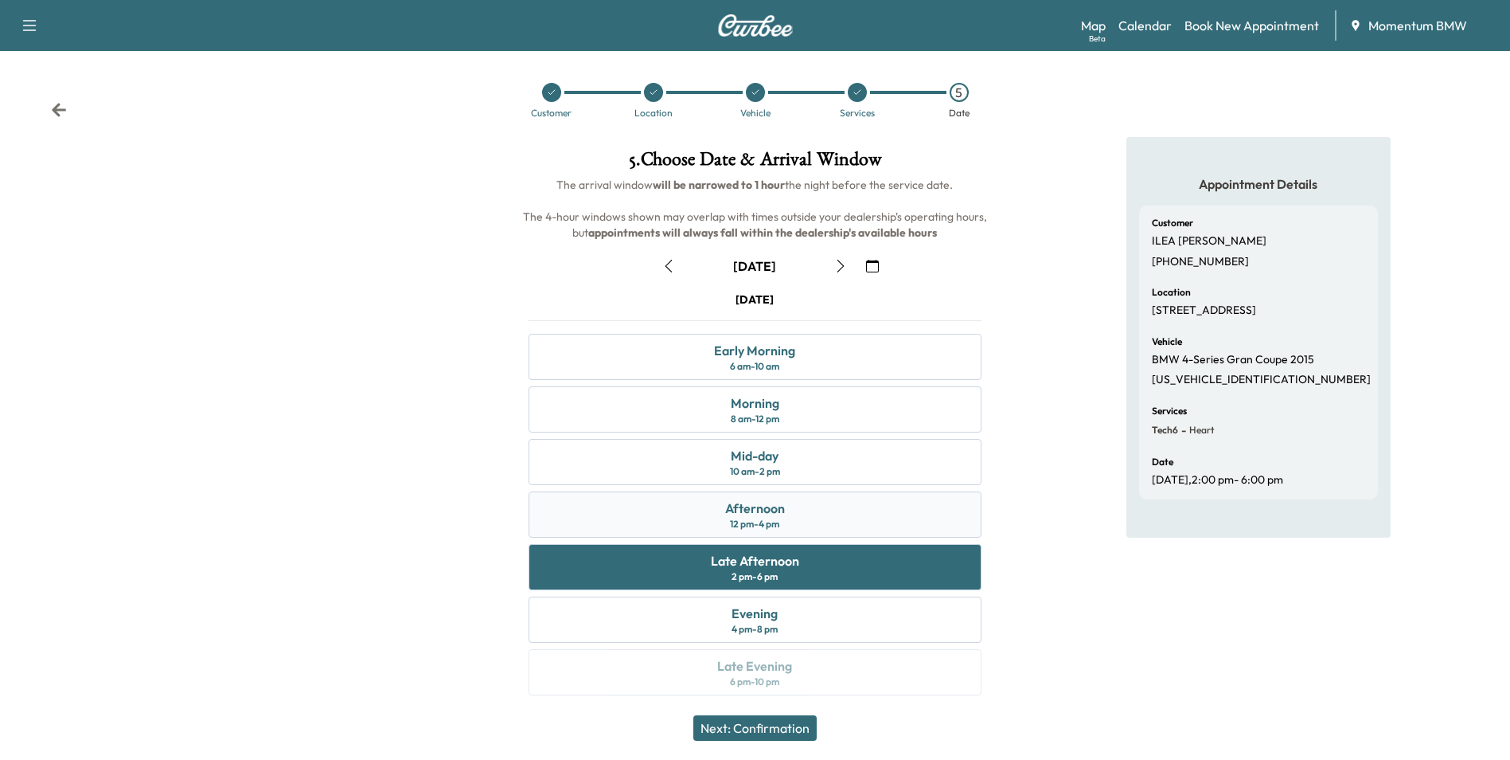
click at [774, 506] on div "Afternoon" at bounding box center [755, 507] width 60 height 19
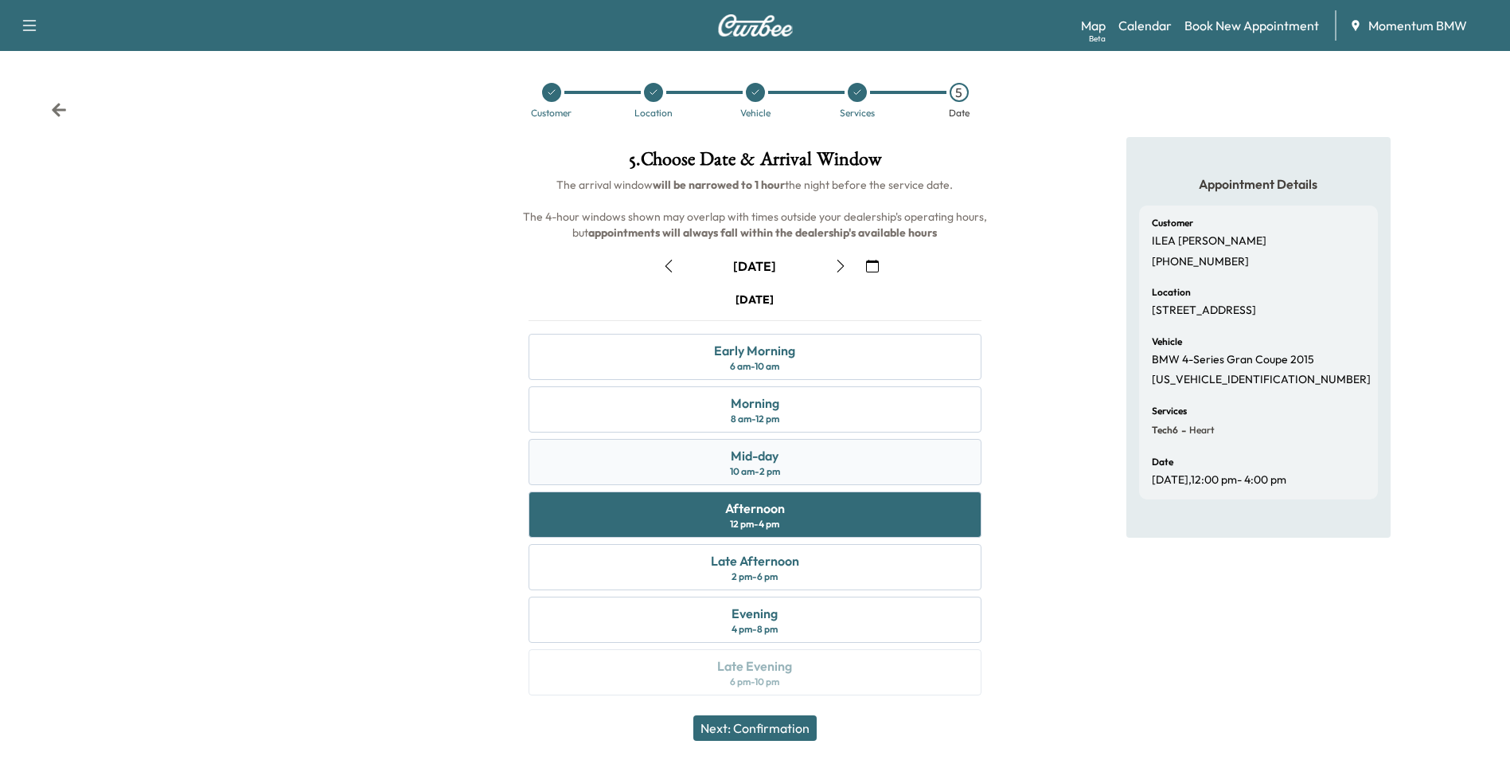
click at [834, 464] on div "Mid-day 10 am - 2 pm" at bounding box center [755, 462] width 452 height 46
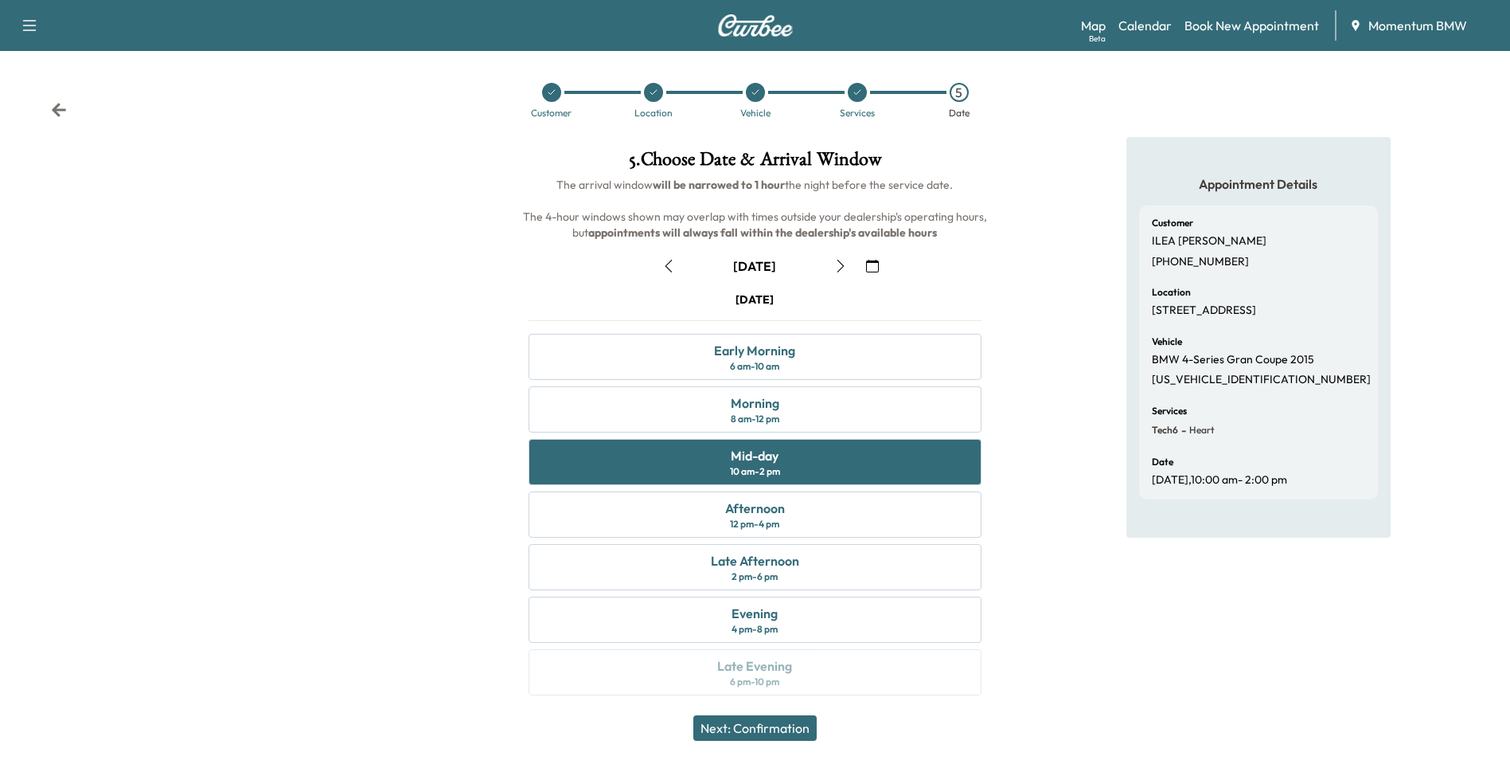
click at [773, 727] on button "Next: Confirmation" at bounding box center [754, 727] width 123 height 25
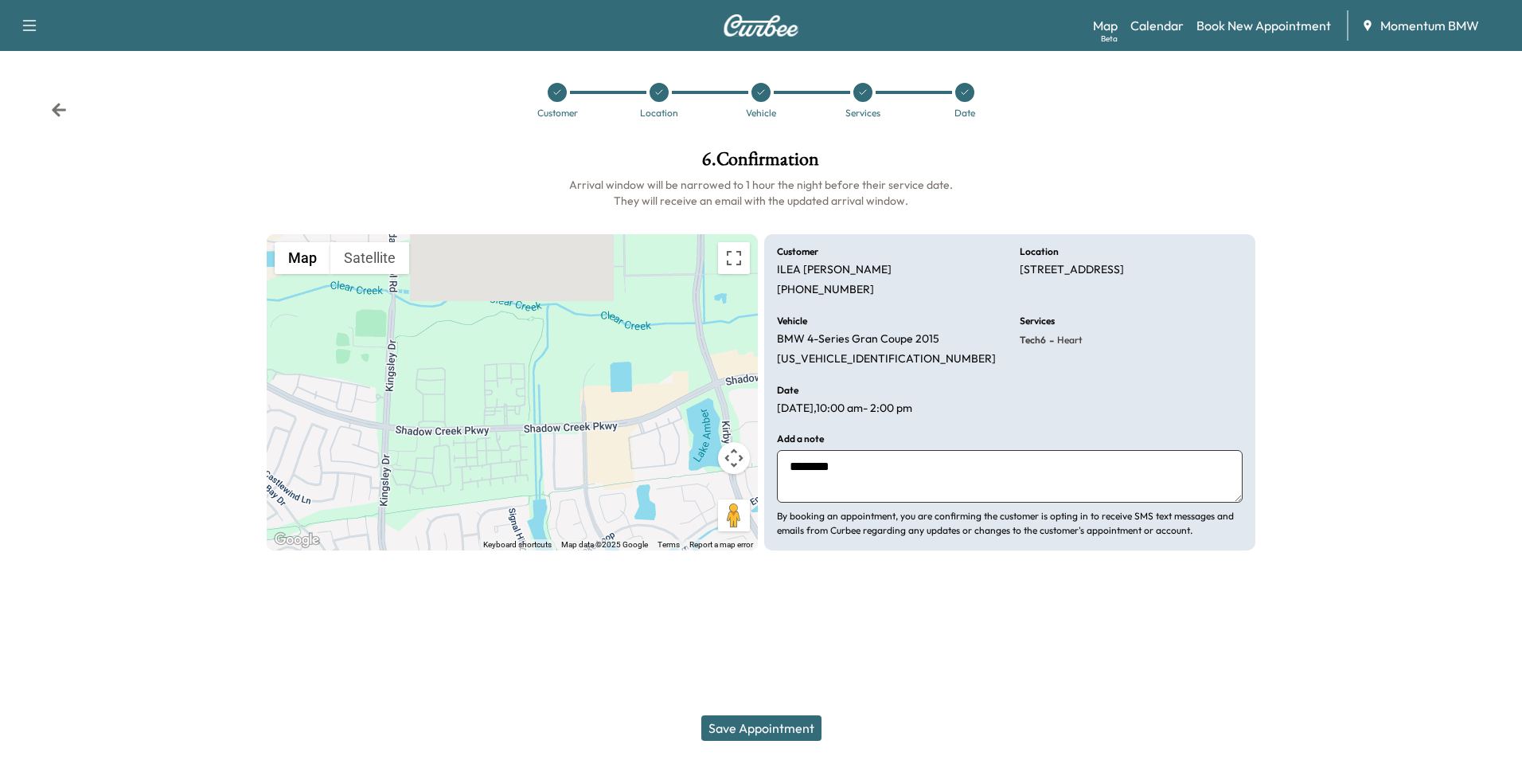
click at [785, 725] on button "Save Appointment" at bounding box center [761, 727] width 120 height 25
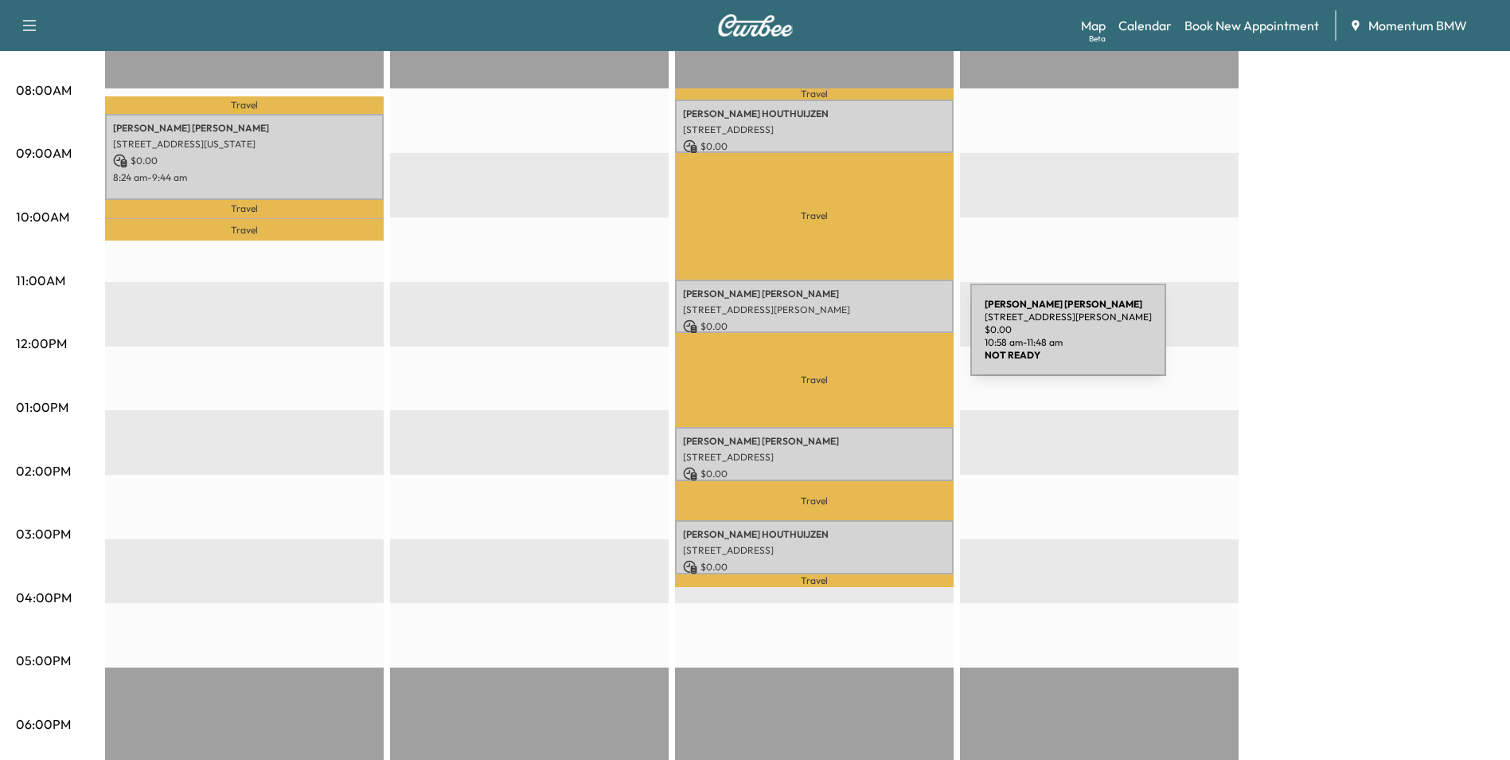
scroll to position [318, 0]
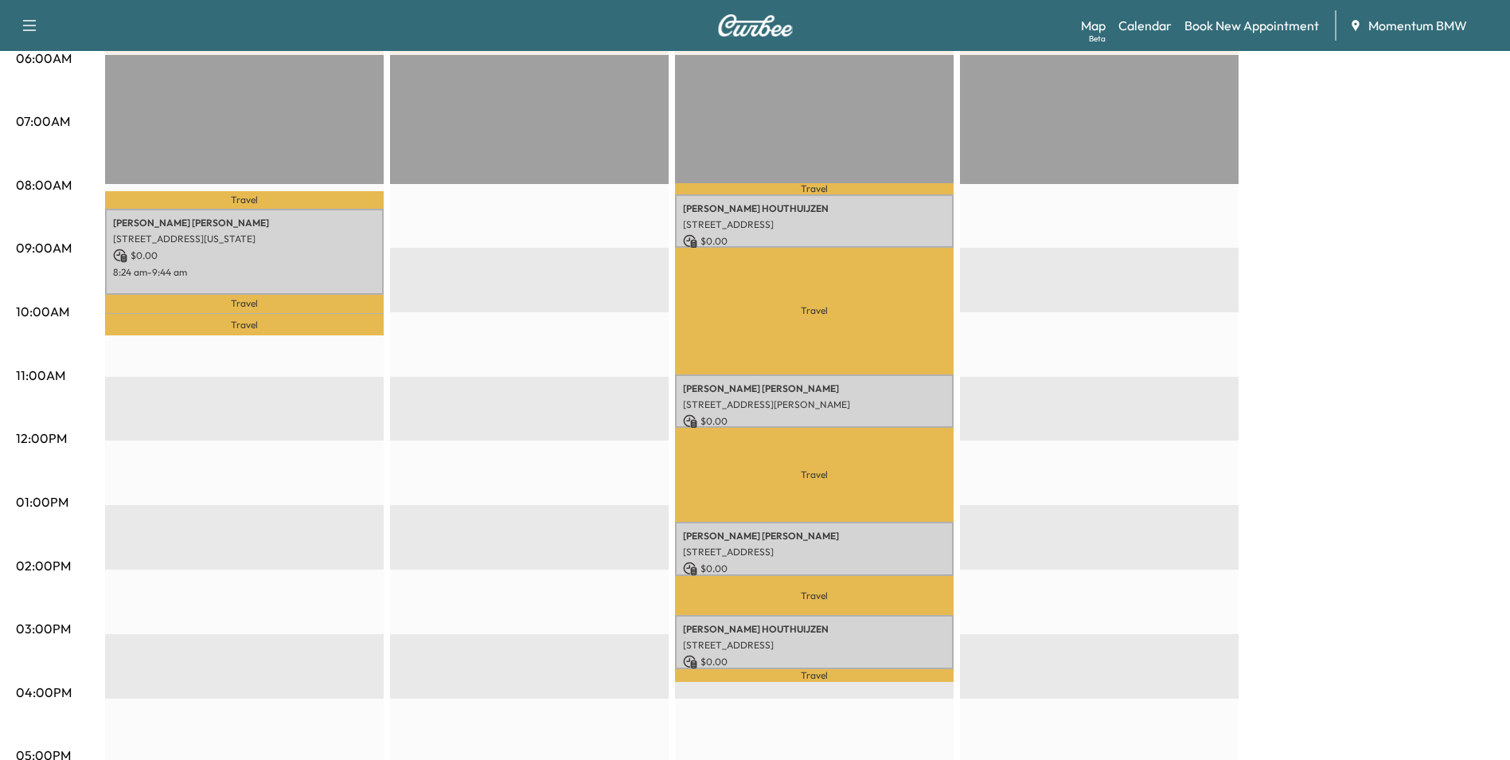
click at [309, 314] on p "Travel" at bounding box center [244, 324] width 279 height 21
click at [307, 314] on p "Travel" at bounding box center [244, 324] width 279 height 21
click at [378, 314] on p "Travel" at bounding box center [244, 324] width 279 height 21
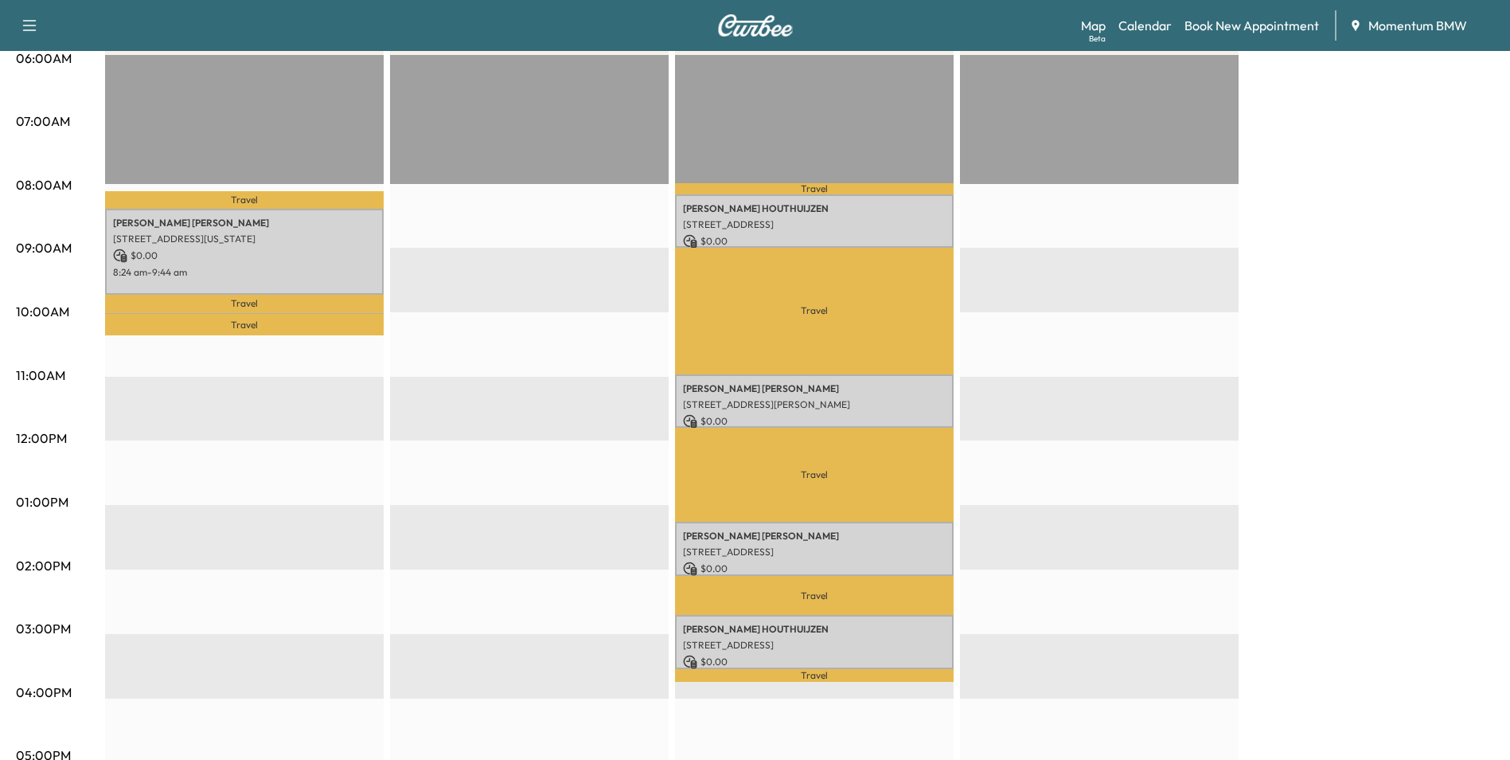
click at [378, 314] on p "Travel" at bounding box center [244, 324] width 279 height 21
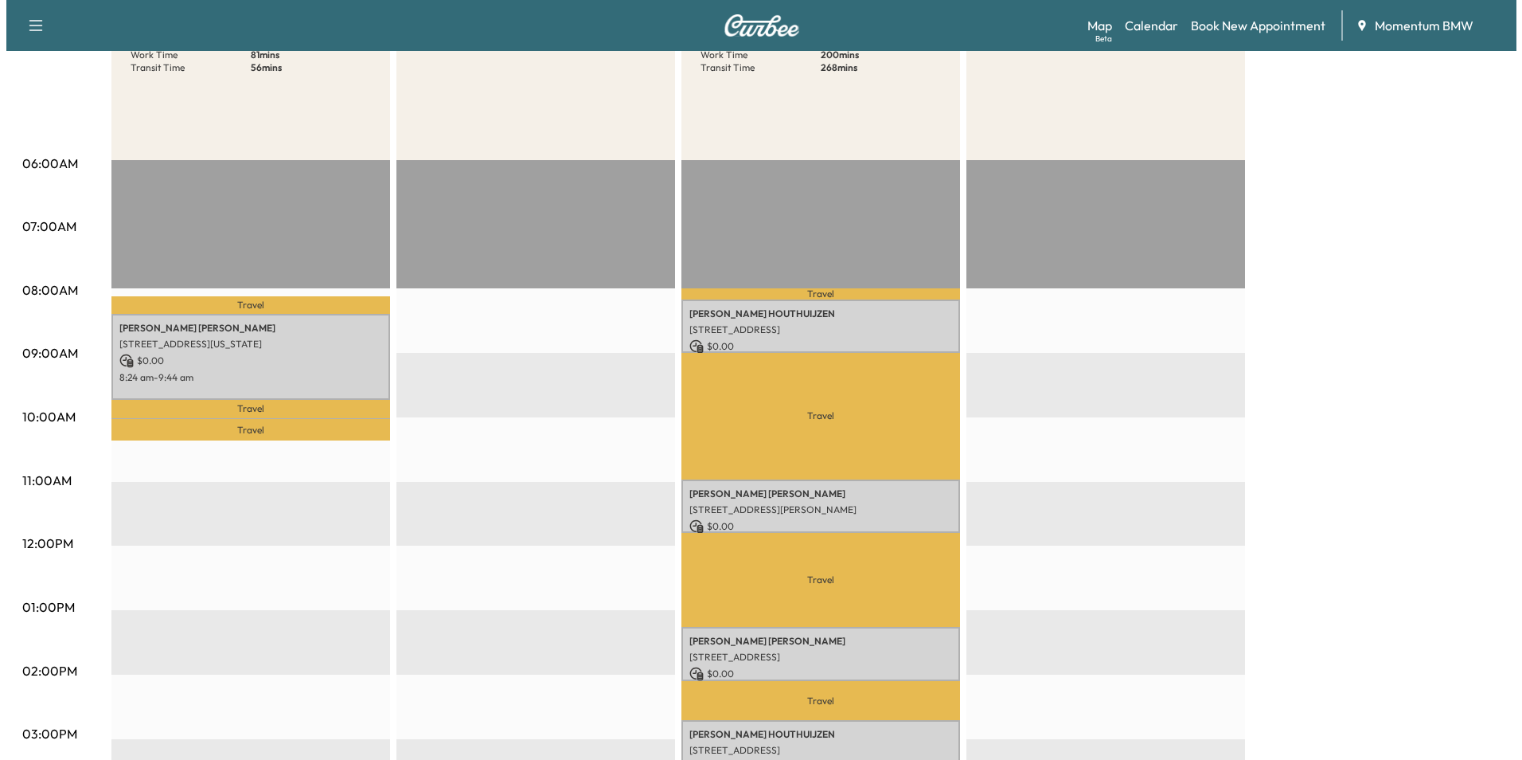
scroll to position [0, 0]
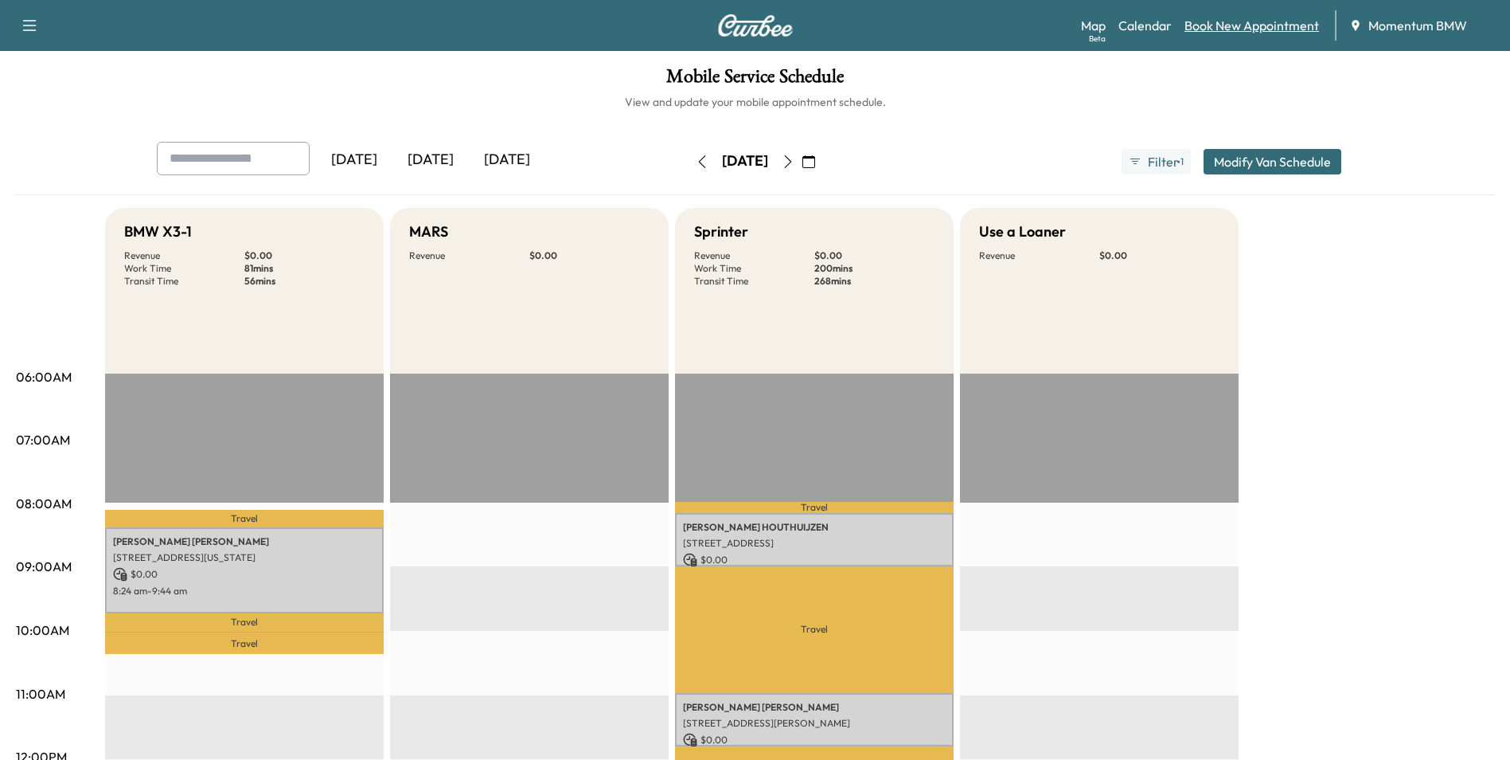
click at [1269, 26] on link "Book New Appointment" at bounding box center [1252, 25] width 135 height 19
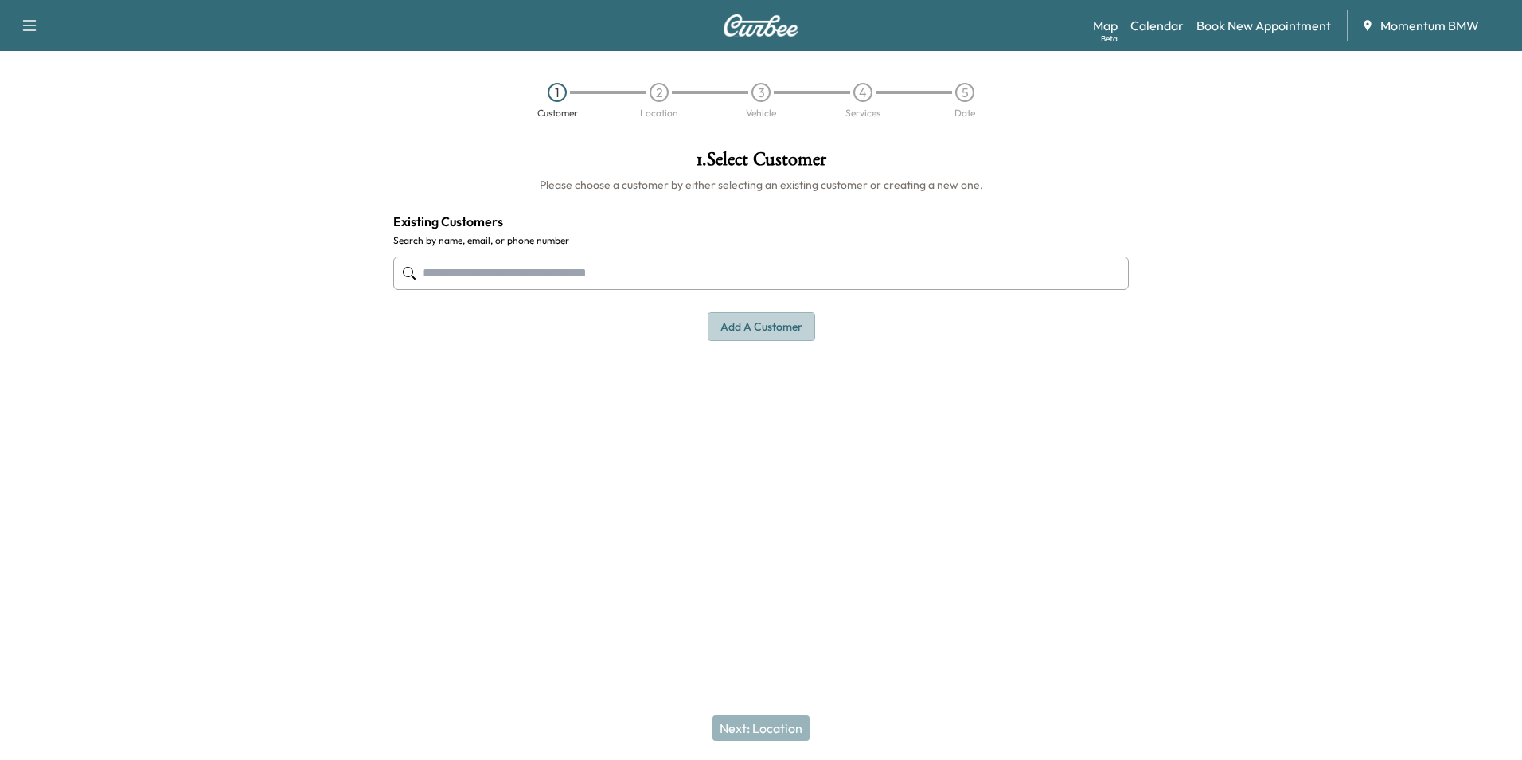
click at [766, 330] on button "Add a customer" at bounding box center [761, 326] width 107 height 29
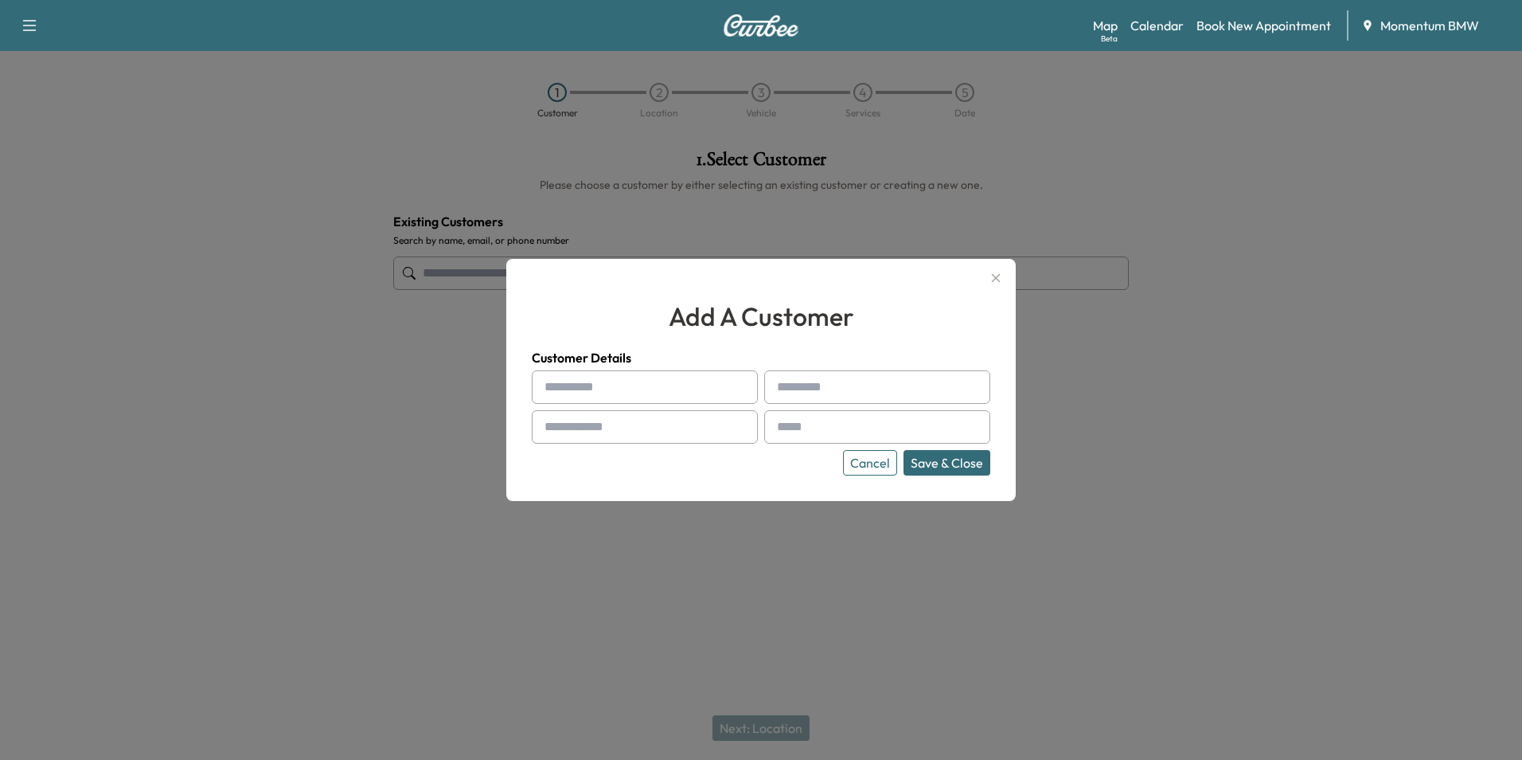
click at [676, 374] on input "text" at bounding box center [645, 386] width 226 height 33
type input "********"
type input "*****"
type input "**********"
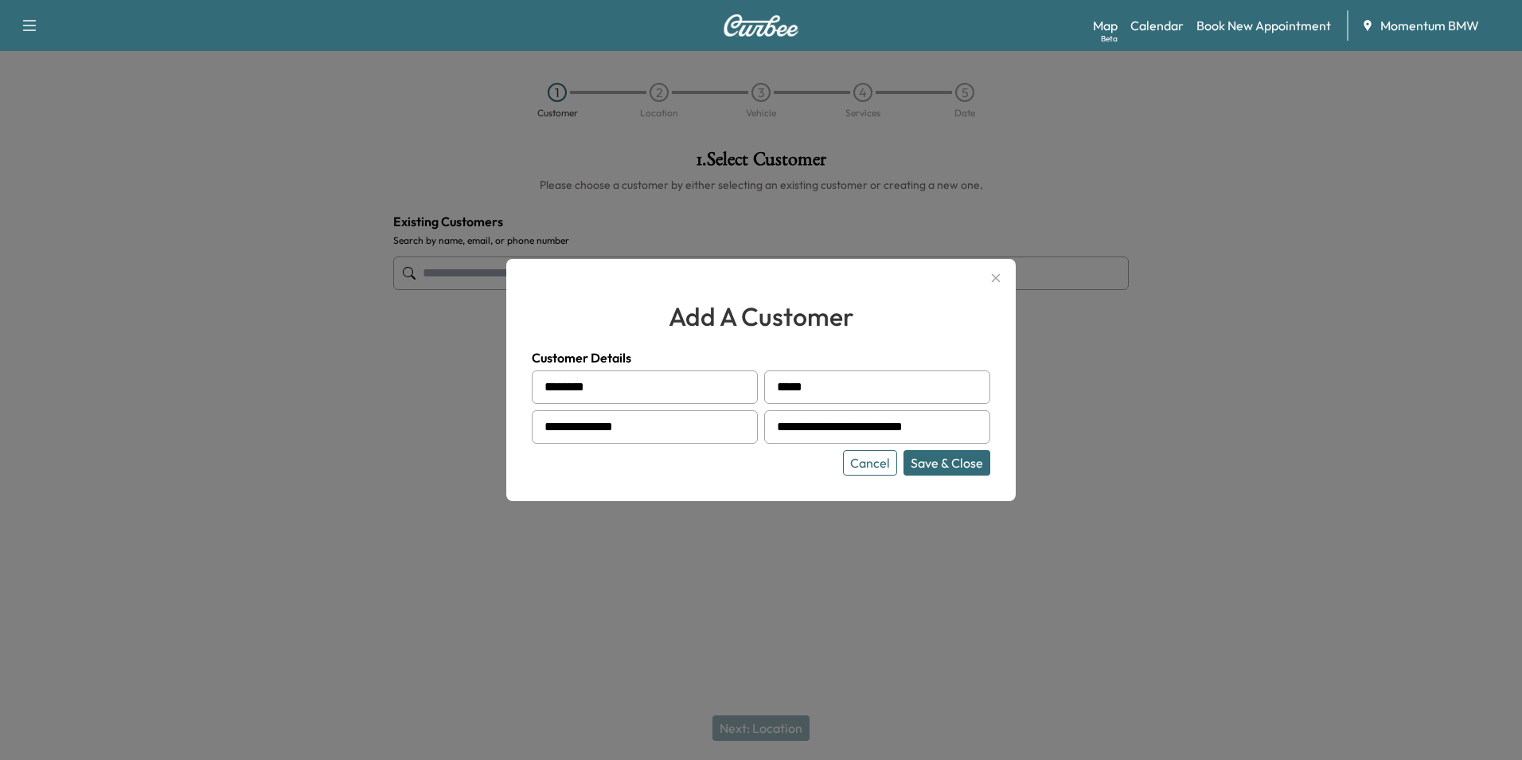
type input "**********"
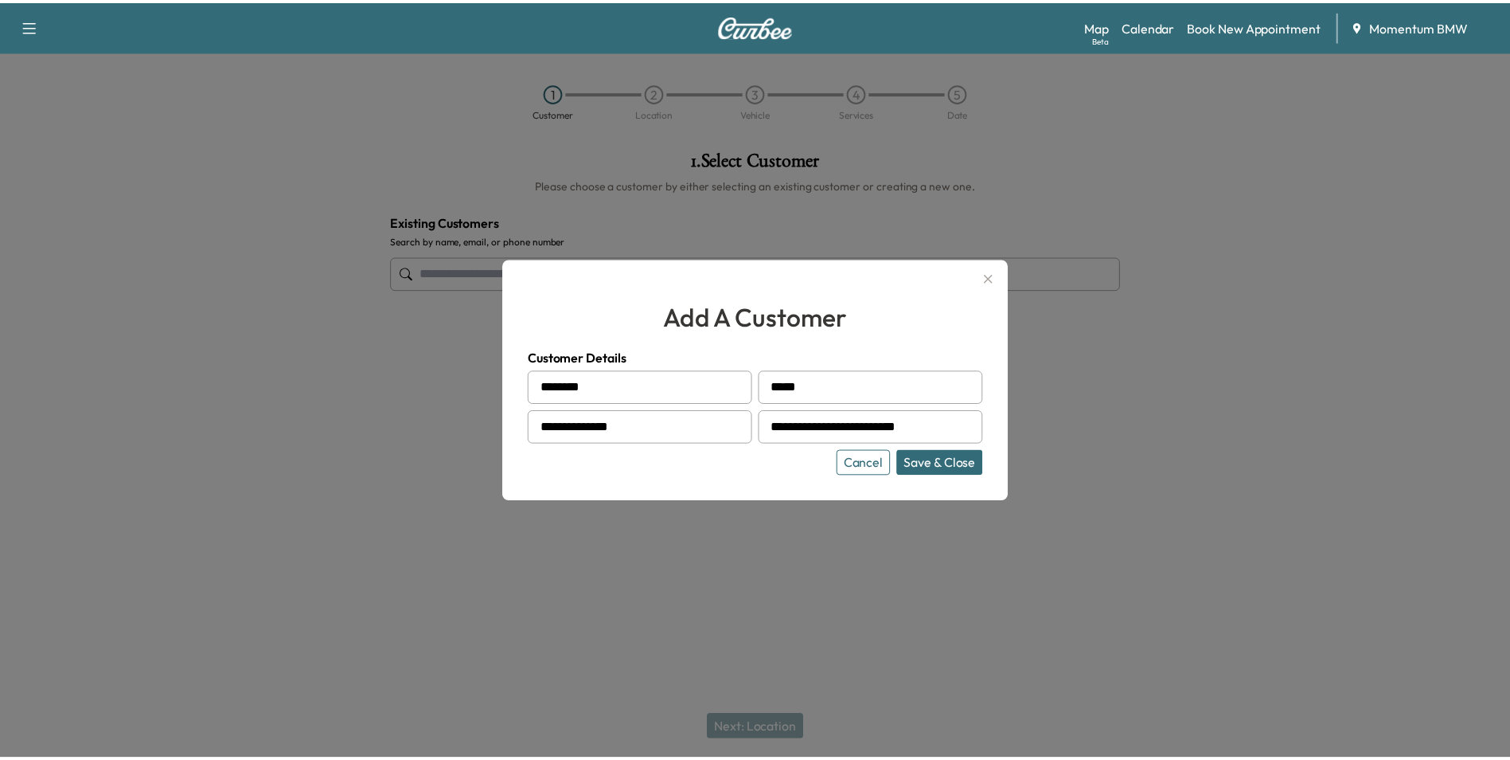
scroll to position [0, 0]
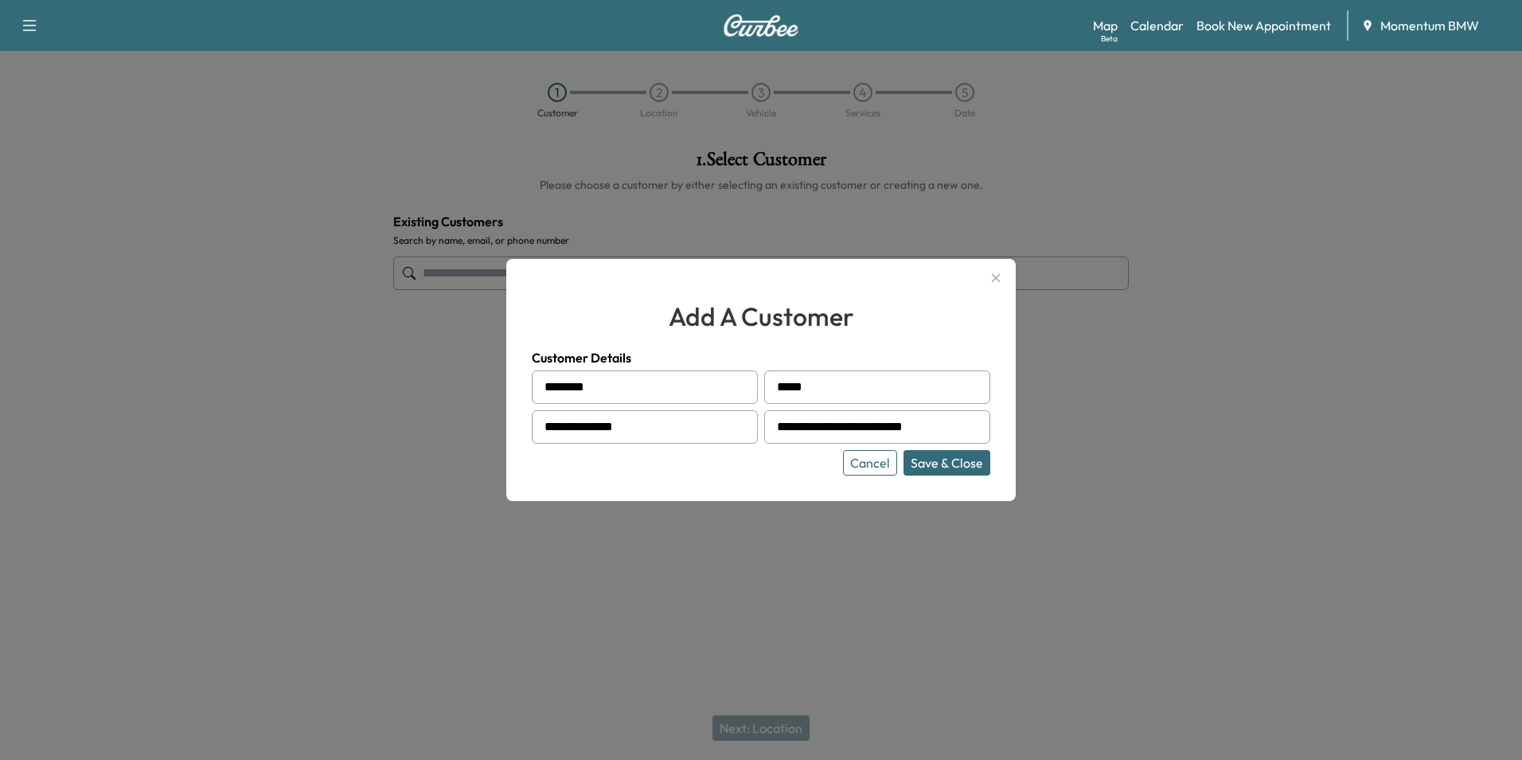
click at [971, 466] on button "Save & Close" at bounding box center [947, 462] width 87 height 25
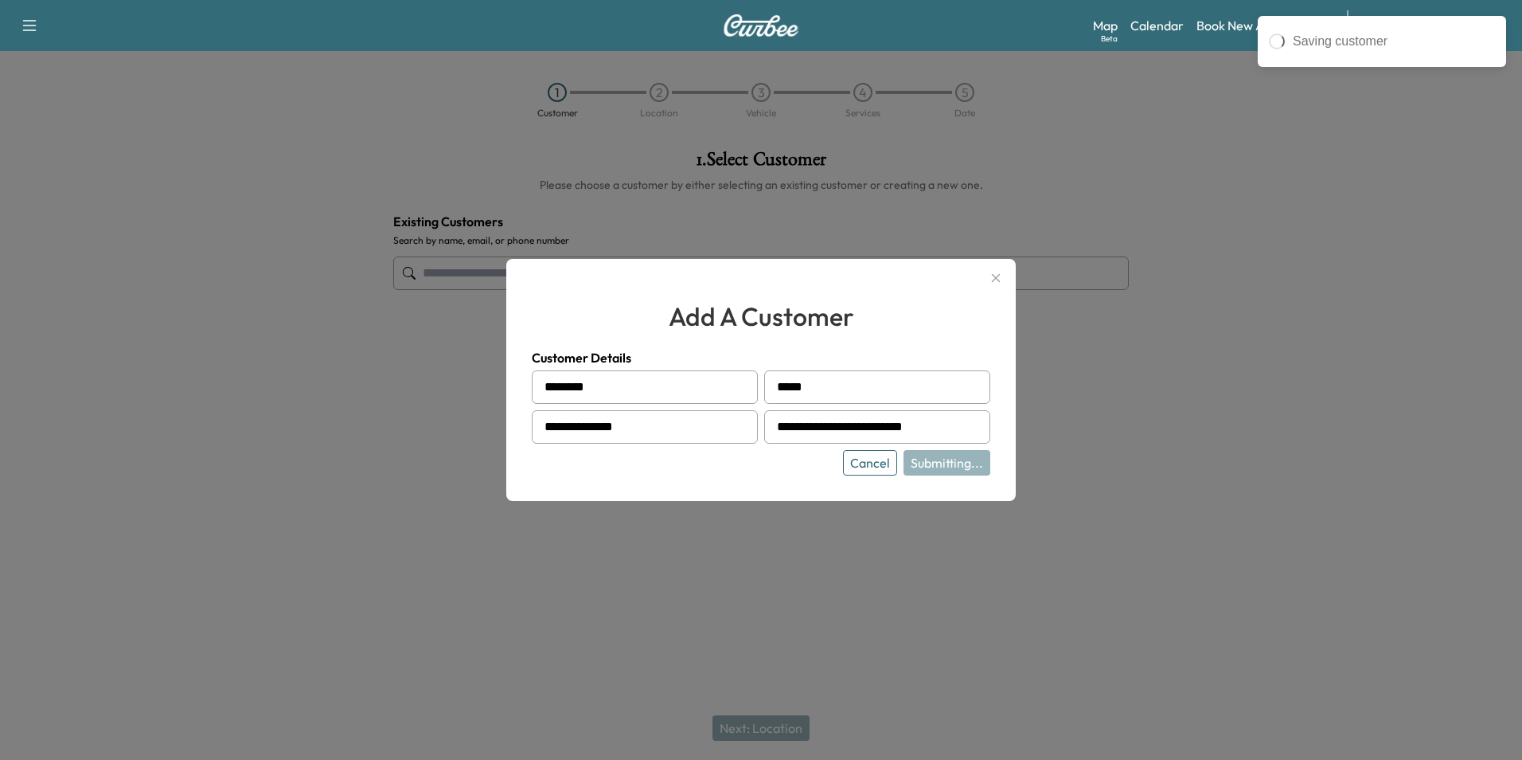
type input "**********"
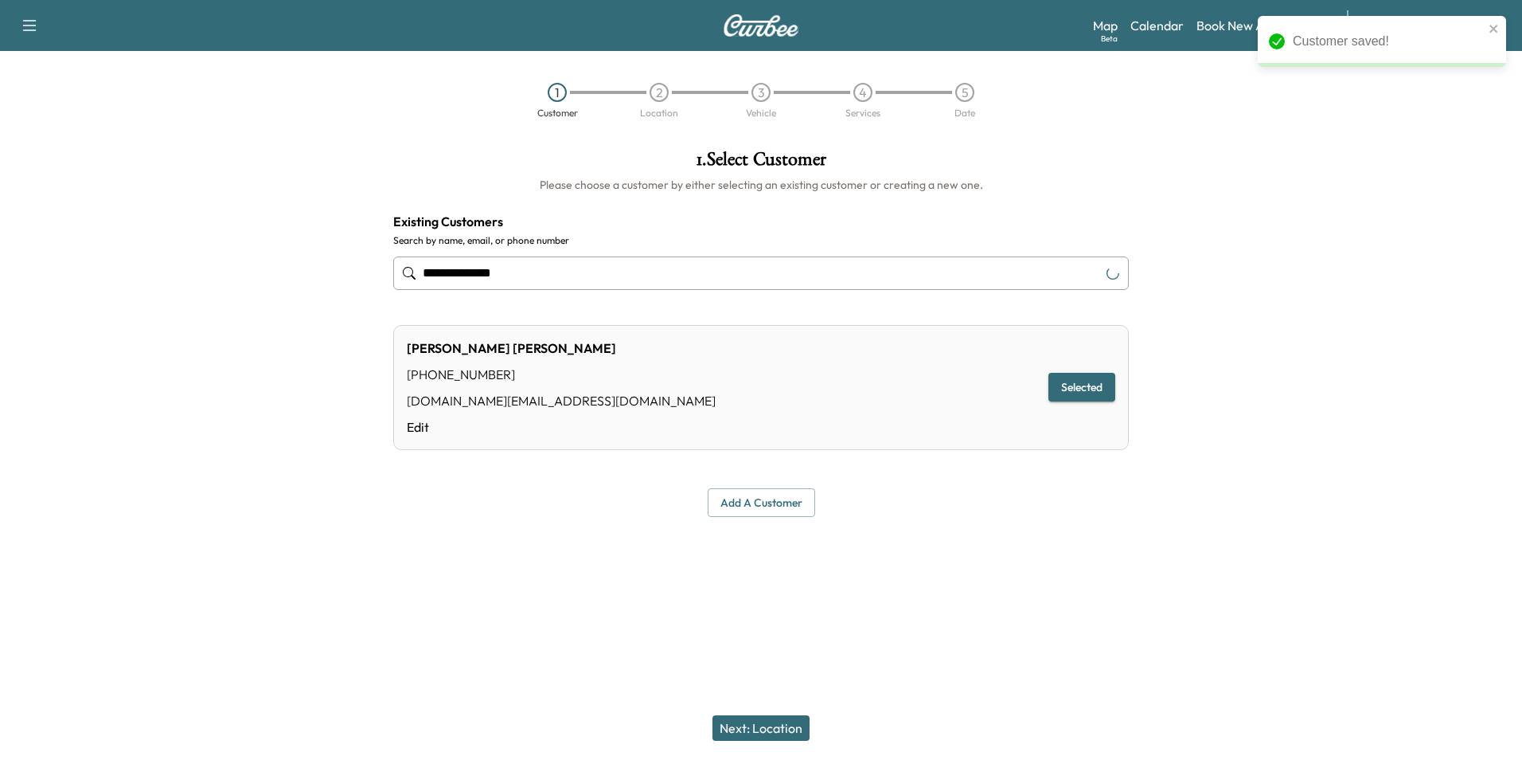
click at [760, 729] on button "Next: Location" at bounding box center [761, 727] width 97 height 25
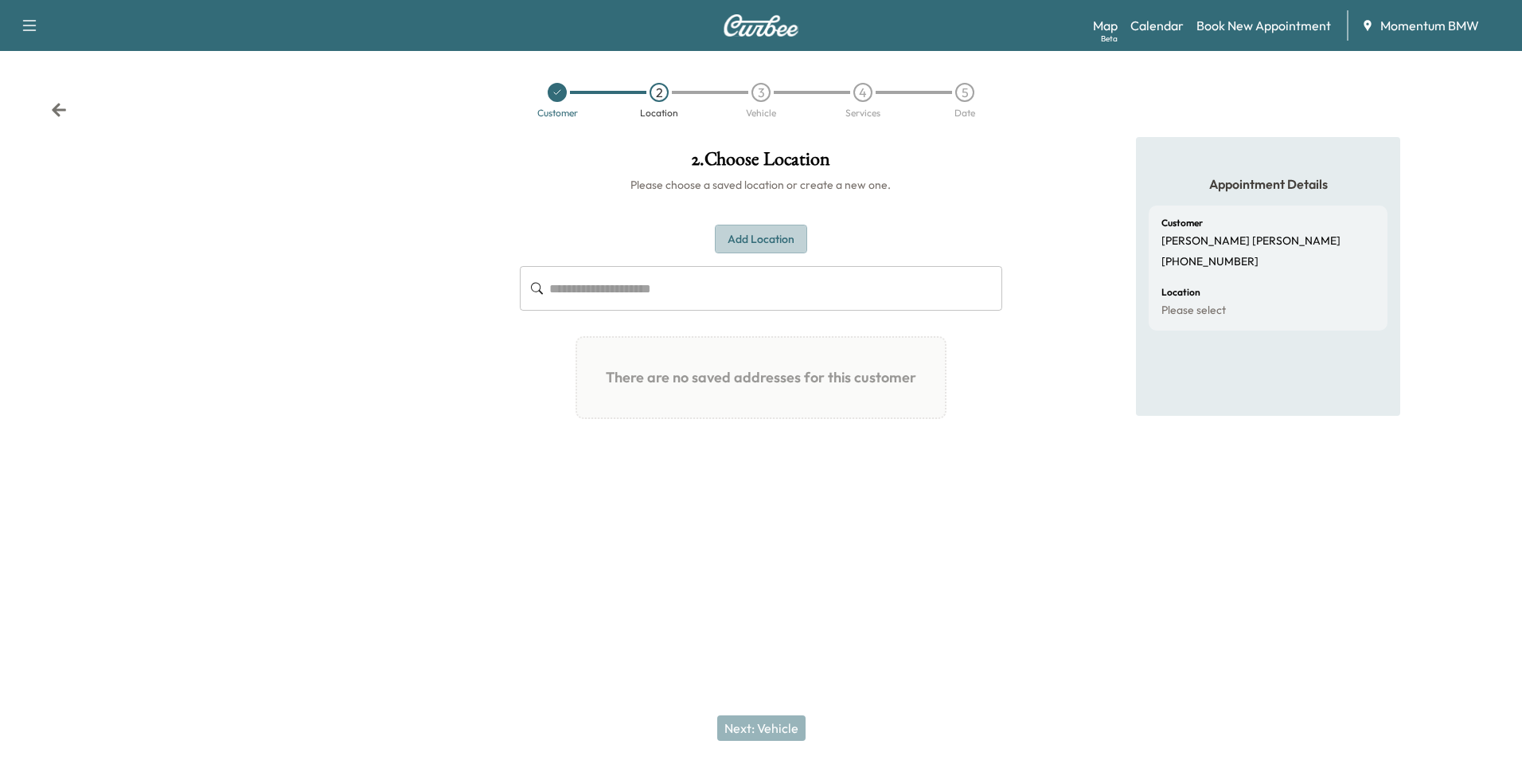
click at [787, 236] on button "Add Location" at bounding box center [761, 239] width 92 height 29
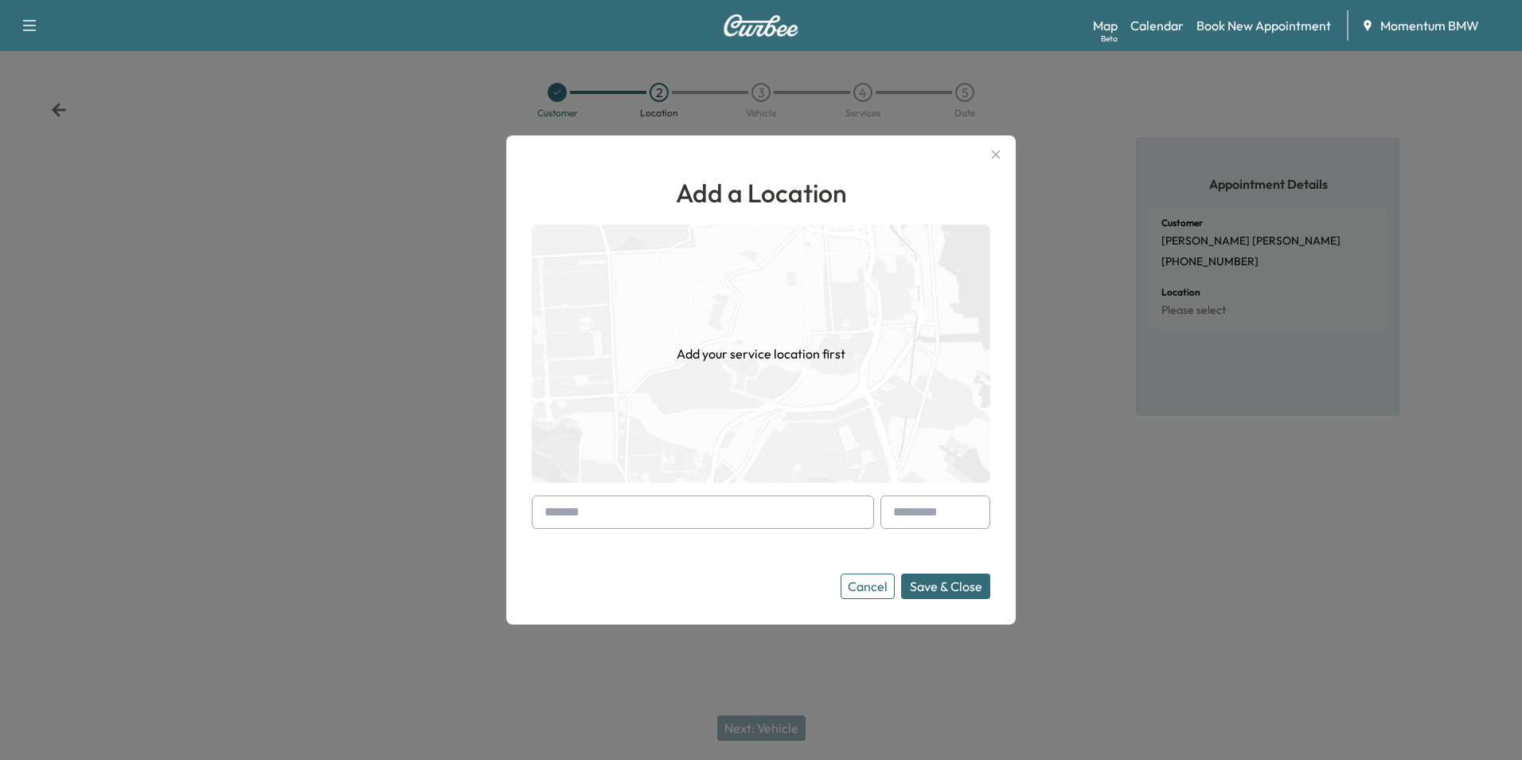
paste input "**********"
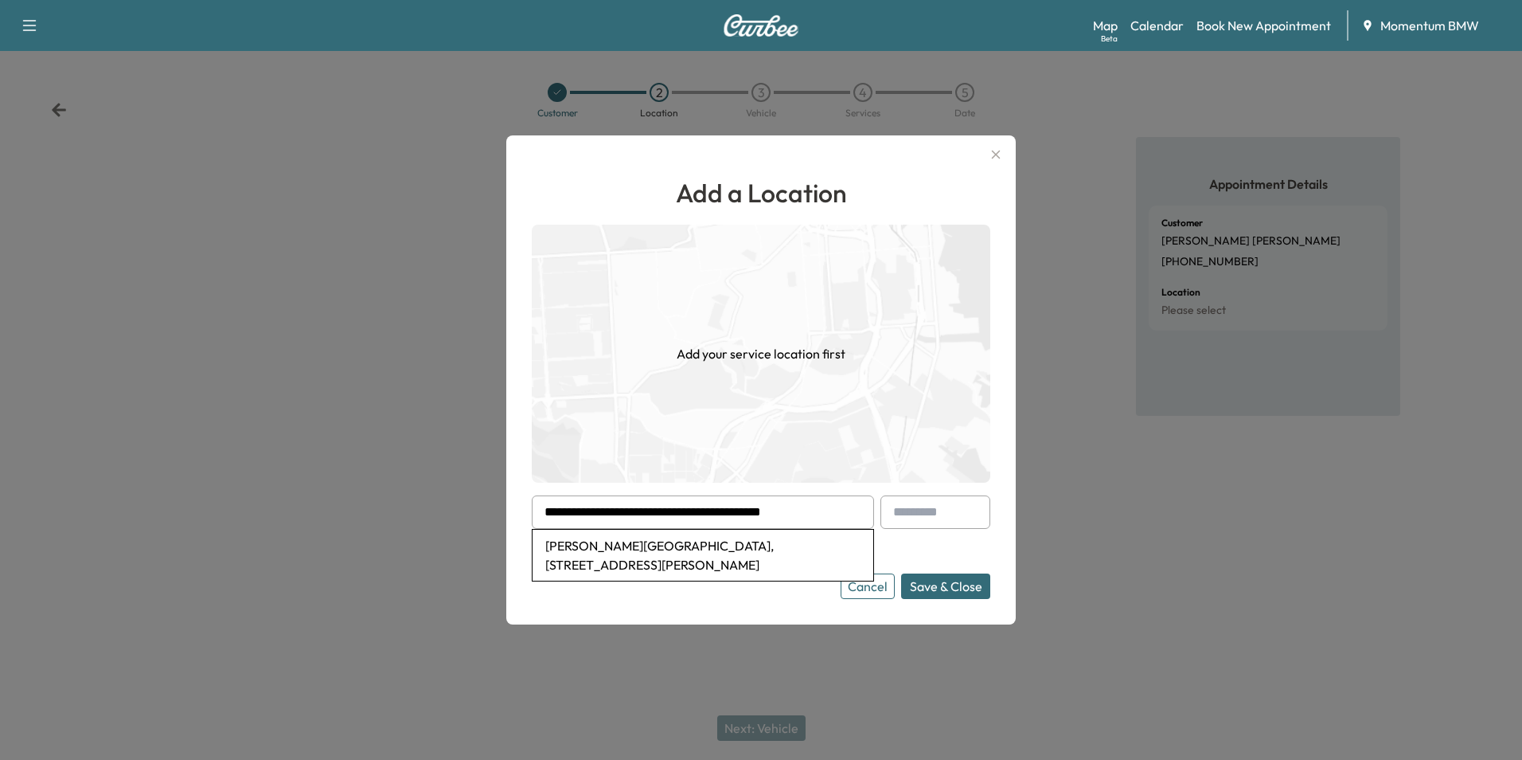
click at [780, 543] on li "[PERSON_NAME][GEOGRAPHIC_DATA], [STREET_ADDRESS][PERSON_NAME]" at bounding box center [703, 554] width 341 height 51
type input "**********"
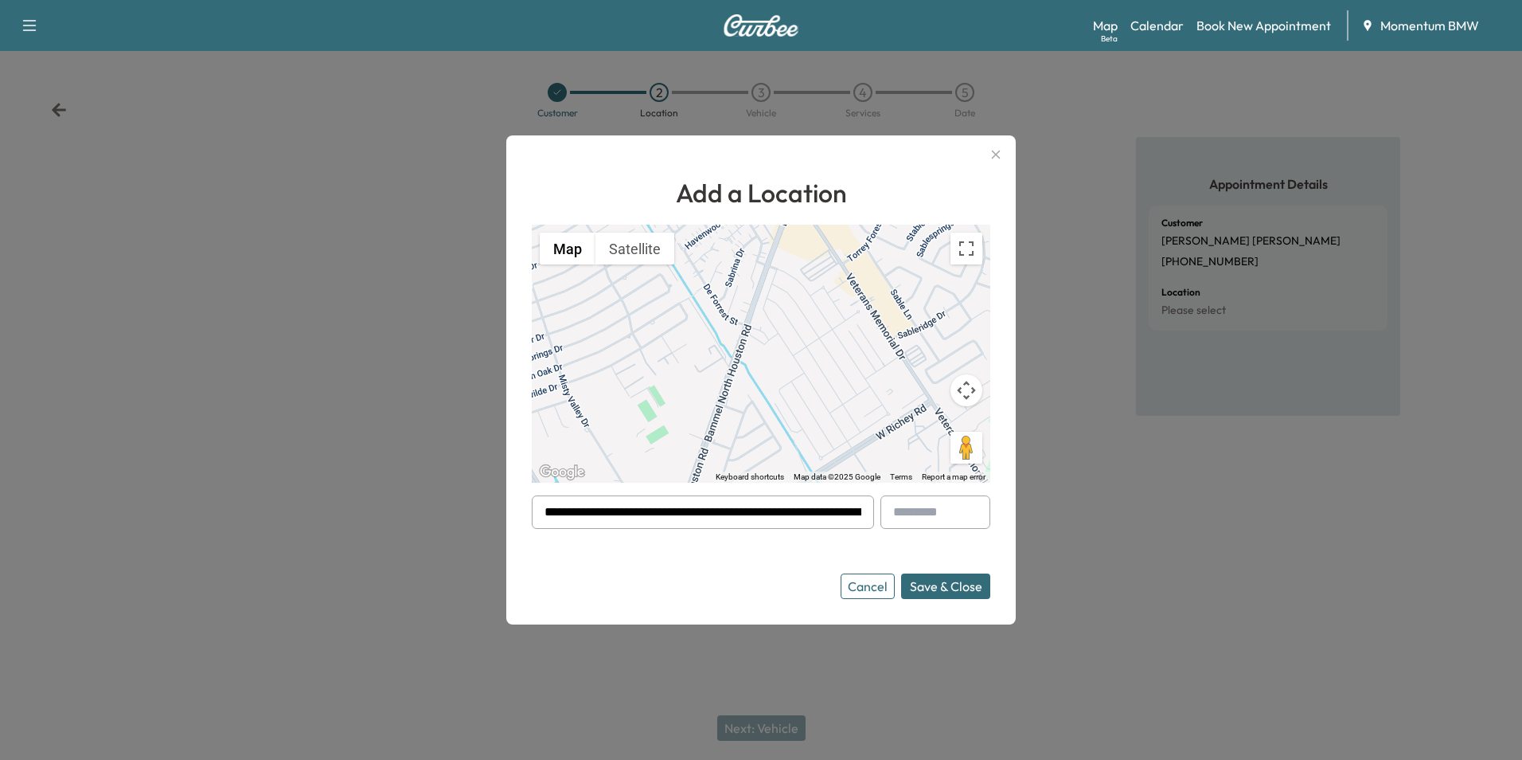
click at [953, 589] on button "Save & Close" at bounding box center [945, 585] width 89 height 25
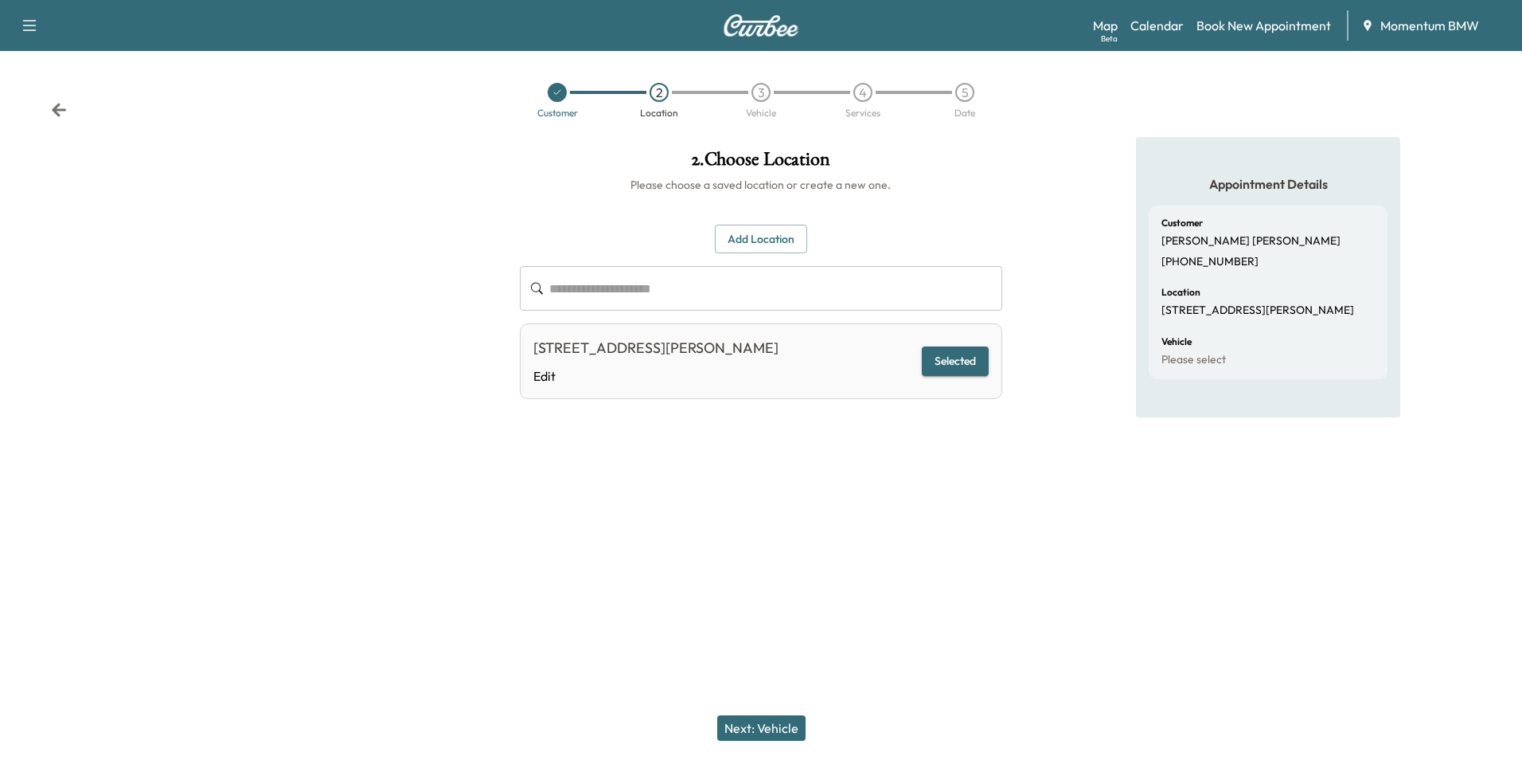
click at [783, 732] on button "Next: Vehicle" at bounding box center [761, 727] width 88 height 25
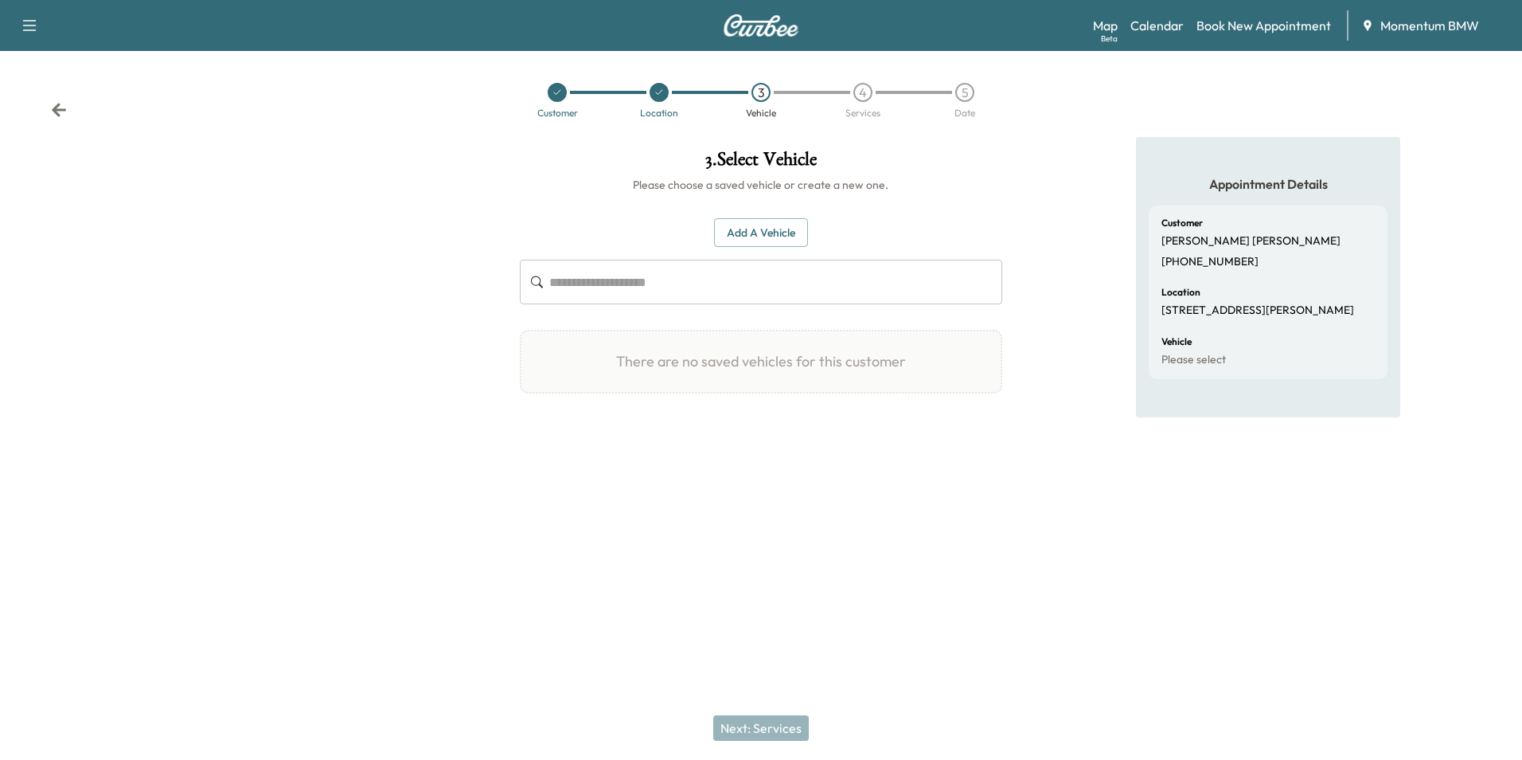
click at [769, 227] on button "Add a Vehicle" at bounding box center [761, 232] width 94 height 29
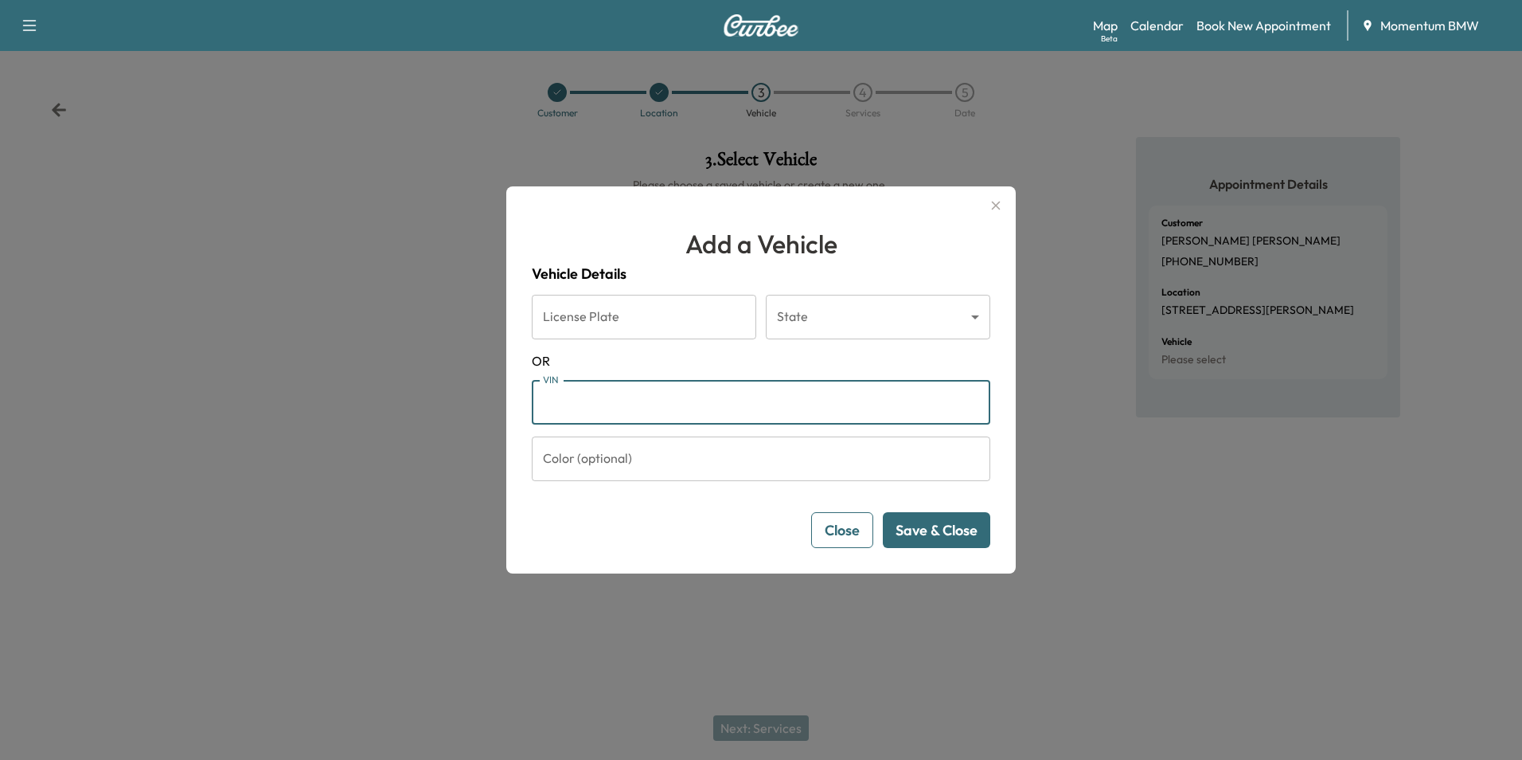
paste input "**********"
type input "**********"
click at [958, 533] on button "Save & Close" at bounding box center [936, 530] width 107 height 36
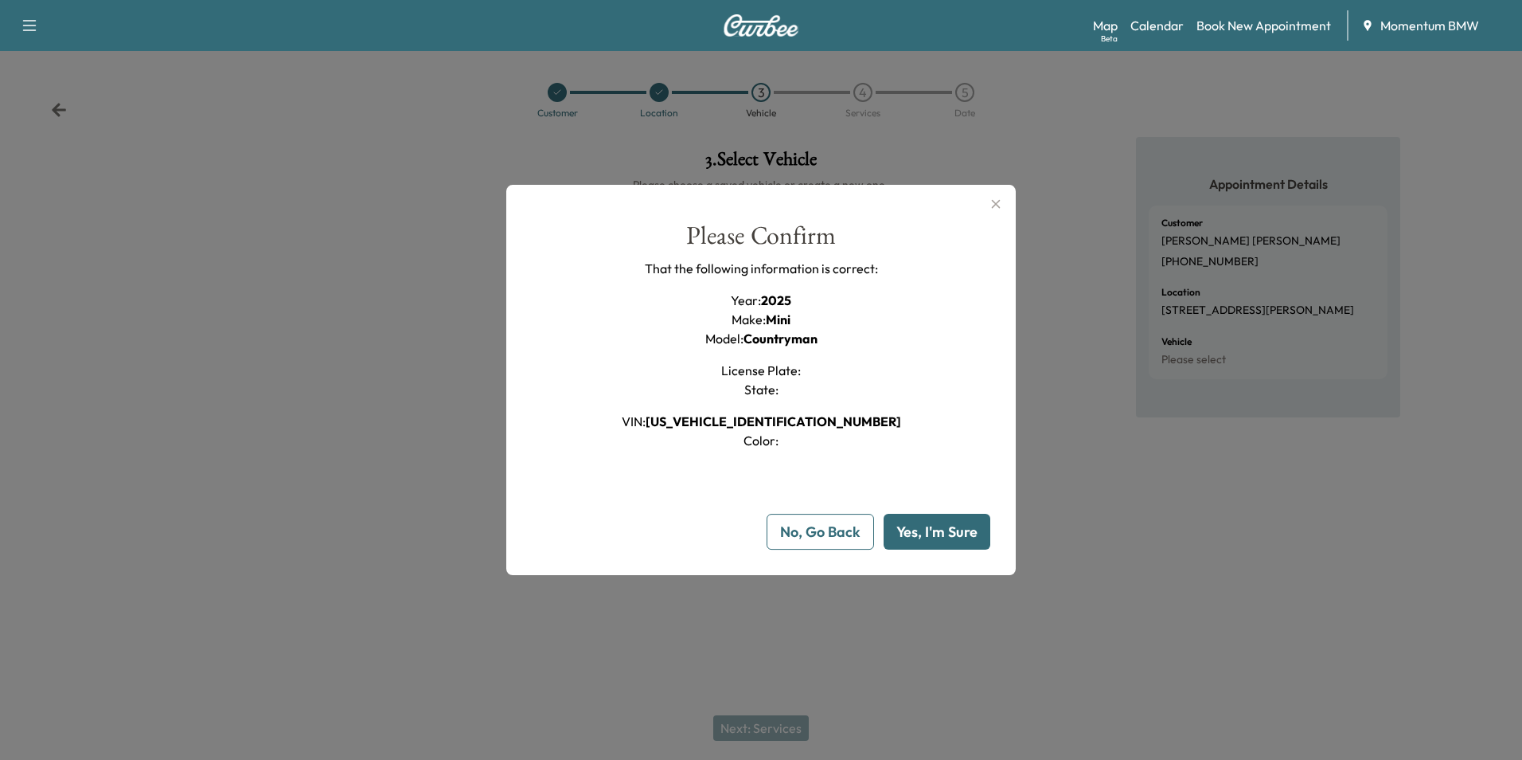
click at [940, 536] on button "Yes, I'm Sure" at bounding box center [937, 532] width 107 height 36
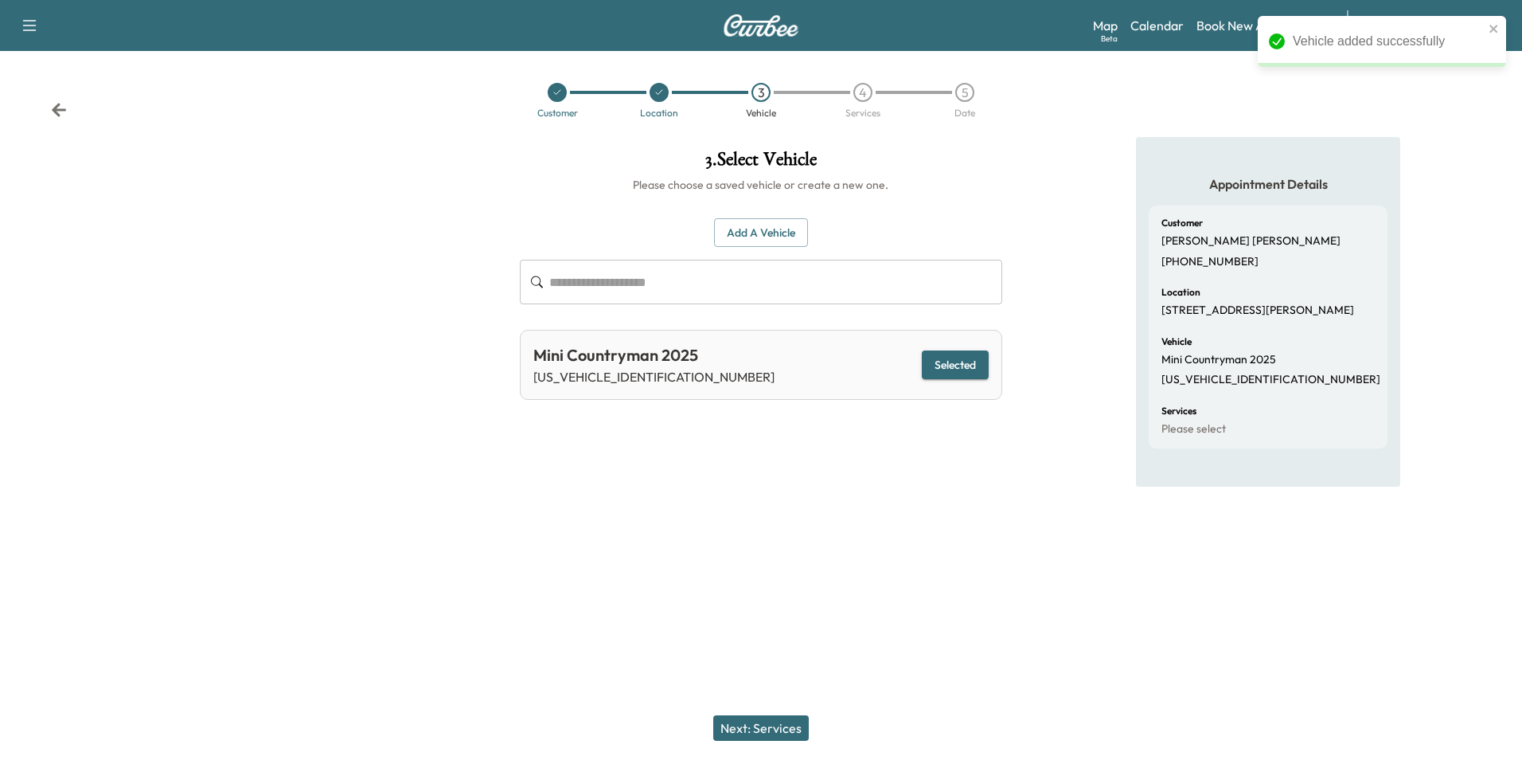
click at [776, 733] on button "Next: Services" at bounding box center [761, 727] width 96 height 25
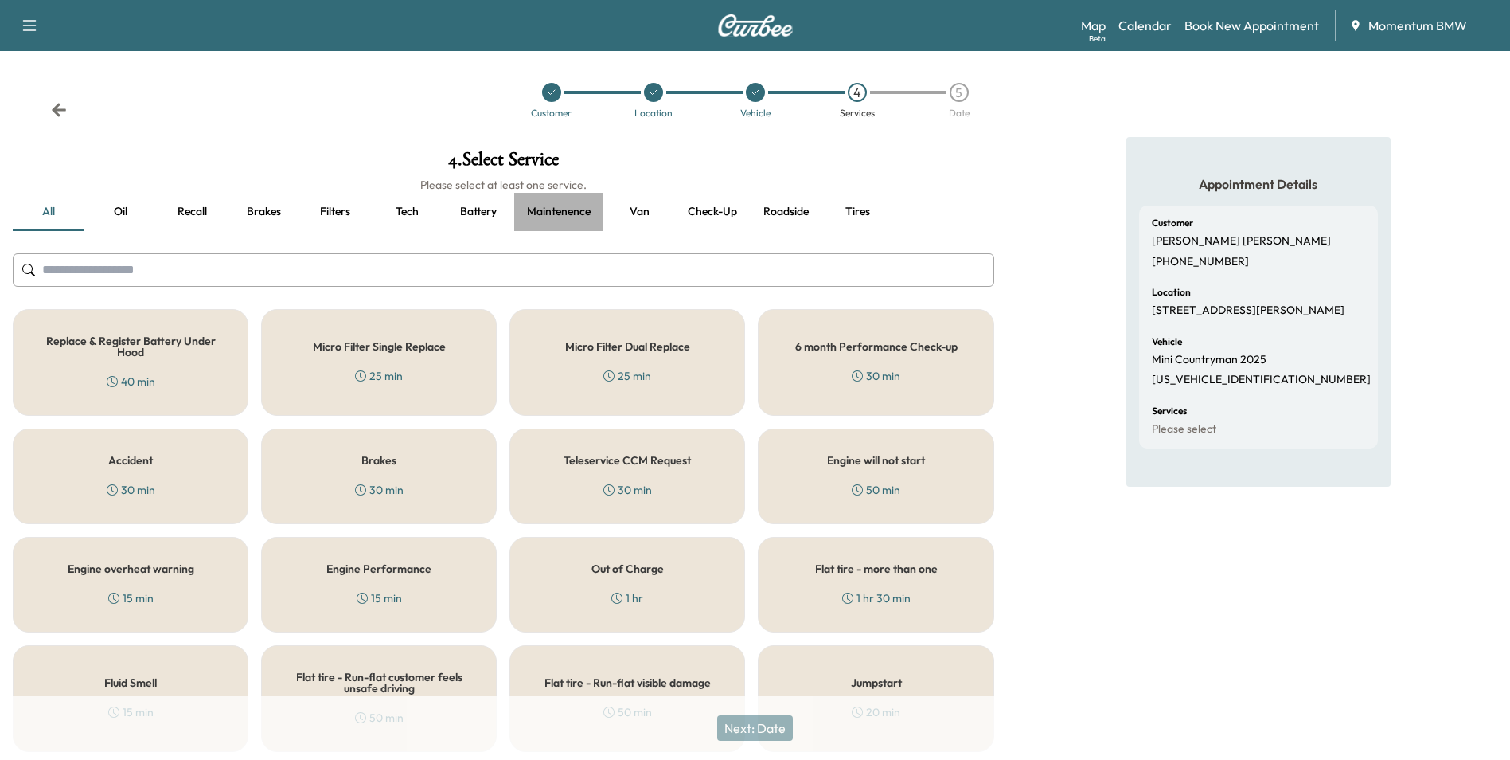
click at [577, 208] on button "Maintenence" at bounding box center [558, 212] width 89 height 38
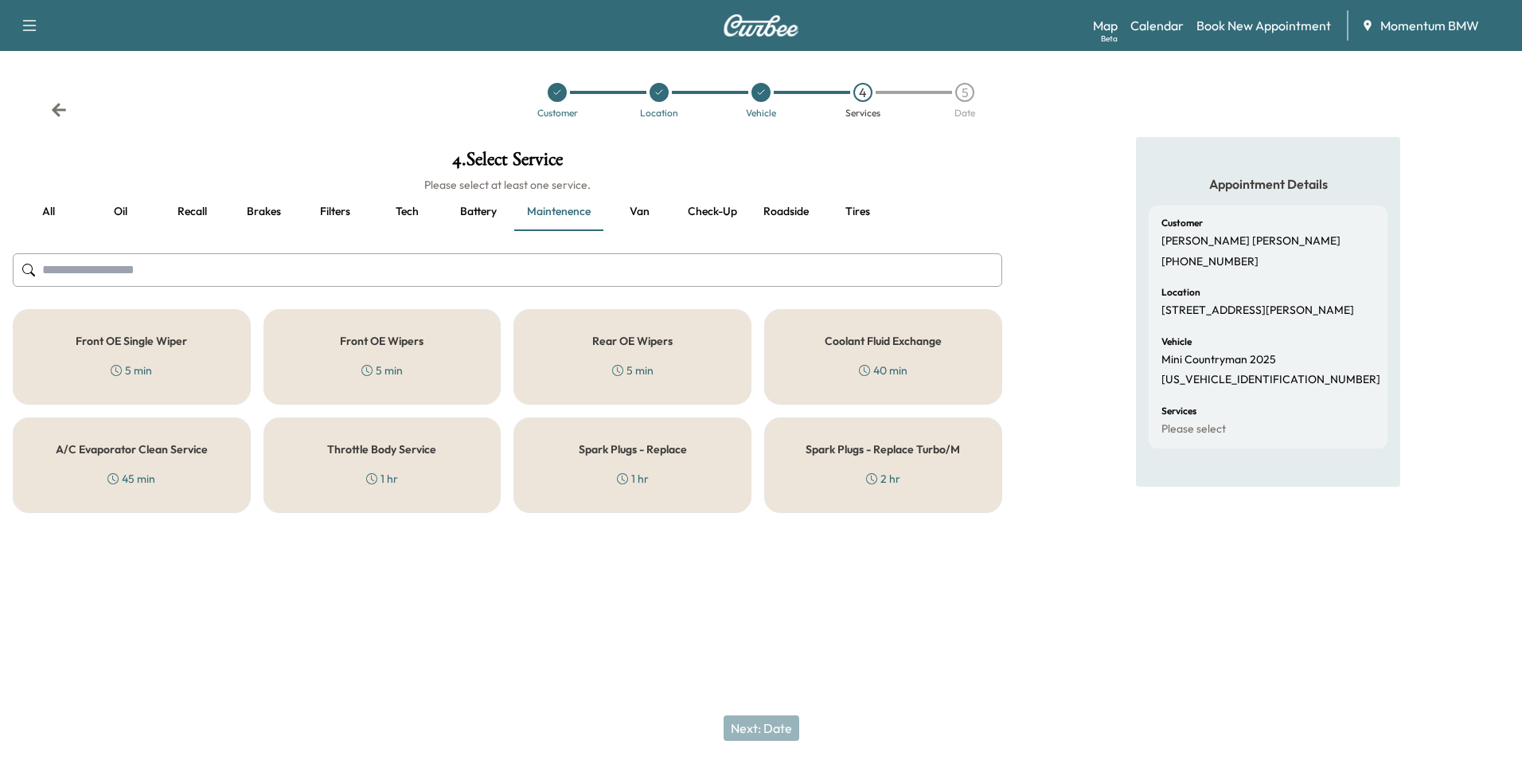
click at [642, 209] on button "Van" at bounding box center [640, 212] width 72 height 38
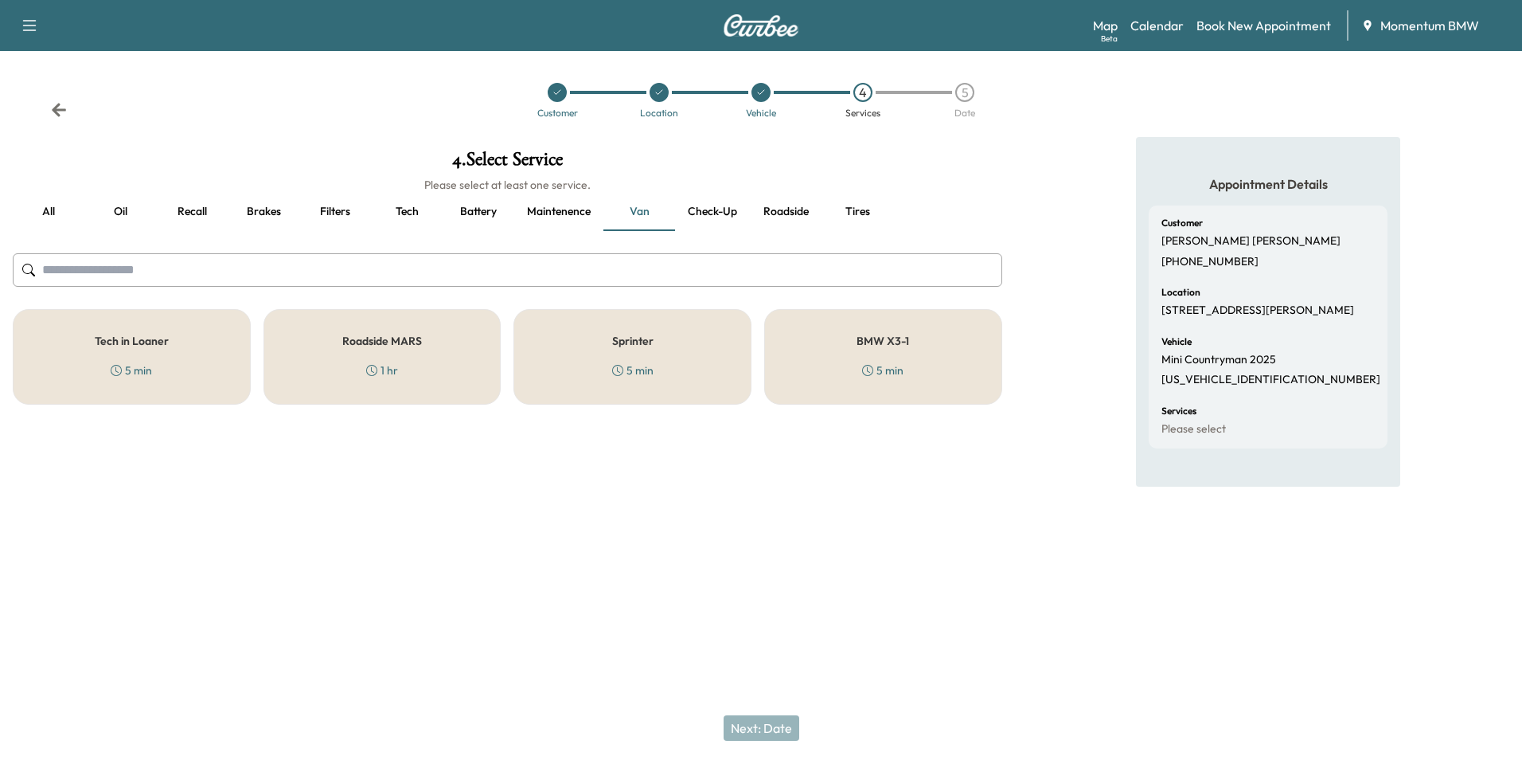
click at [907, 340] on h5 "BMW X3-1" at bounding box center [883, 340] width 53 height 11
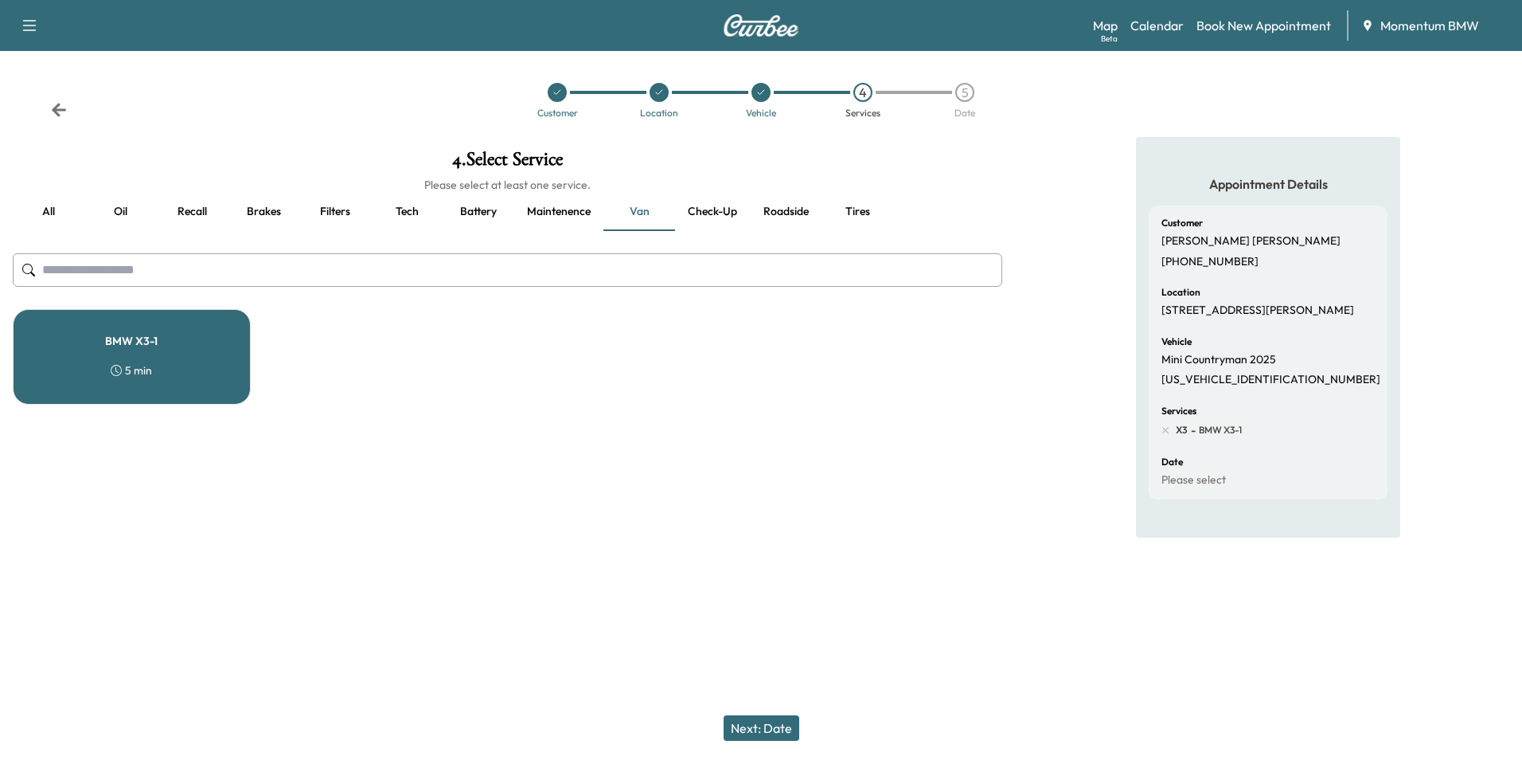
click at [756, 732] on button "Next: Date" at bounding box center [762, 727] width 76 height 25
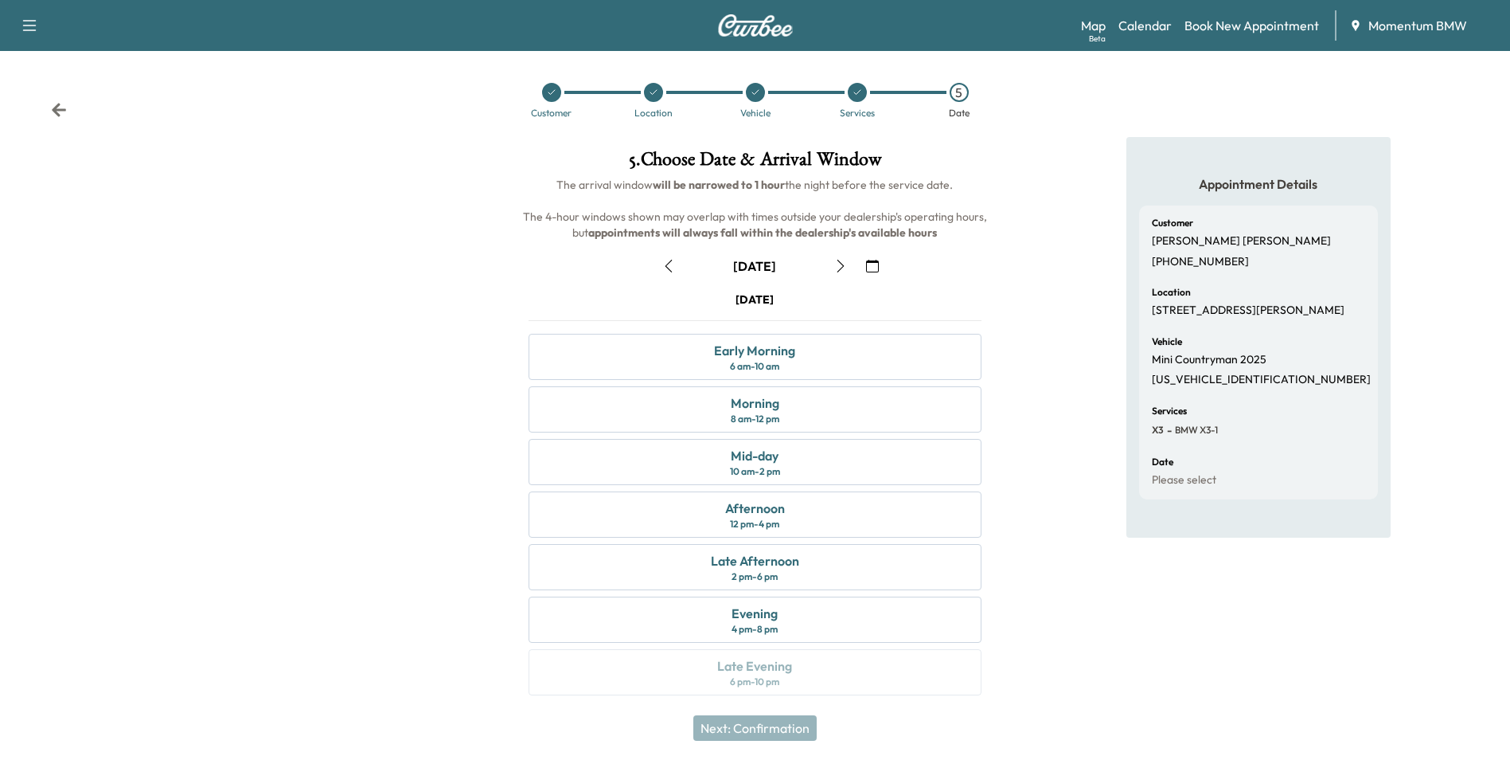
click at [867, 264] on icon "button" at bounding box center [872, 266] width 13 height 13
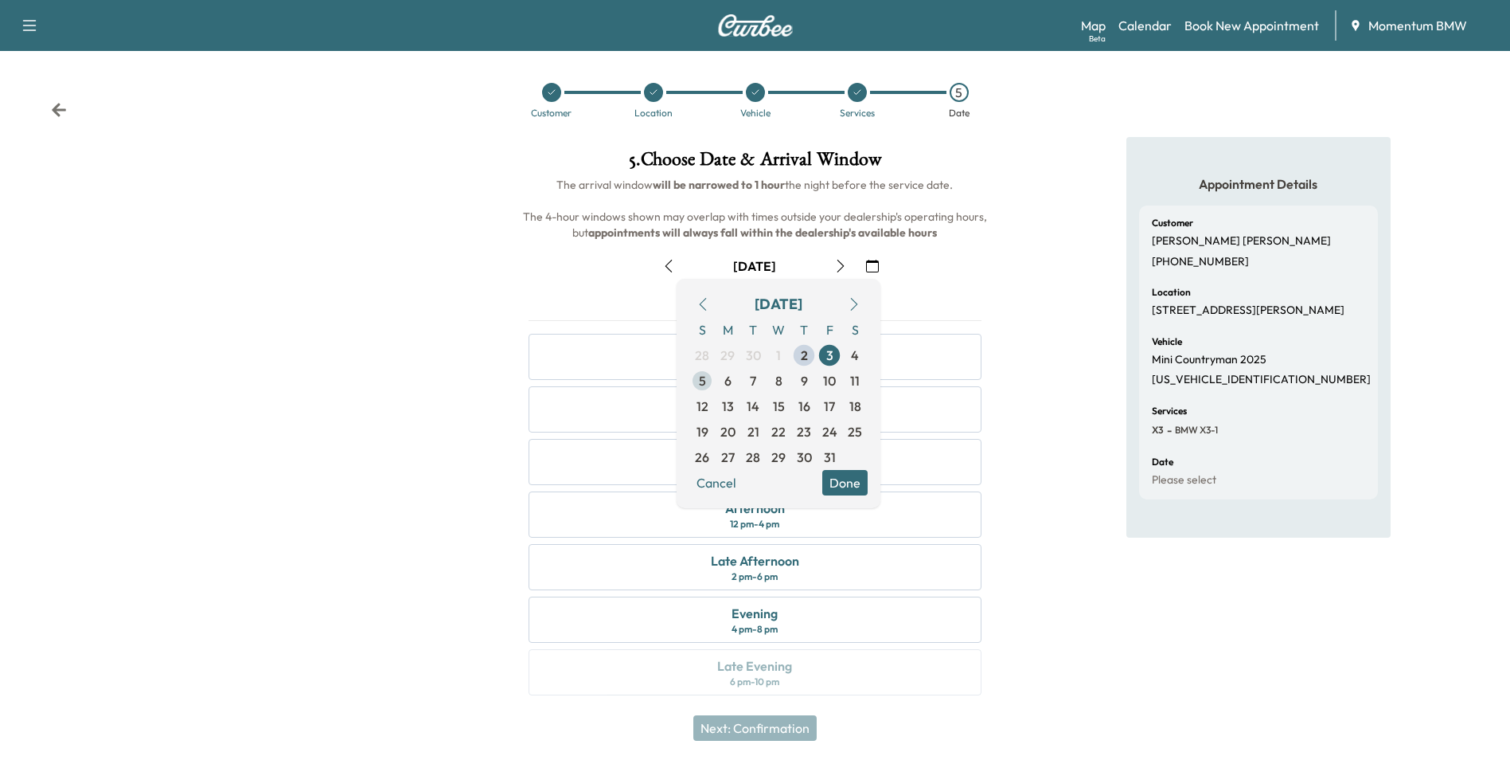
drag, startPoint x: 717, startPoint y: 379, endPoint x: 725, endPoint y: 377, distance: 8.1
click at [723, 377] on span "6" at bounding box center [727, 380] width 25 height 25
click at [836, 479] on button "Done" at bounding box center [844, 482] width 45 height 25
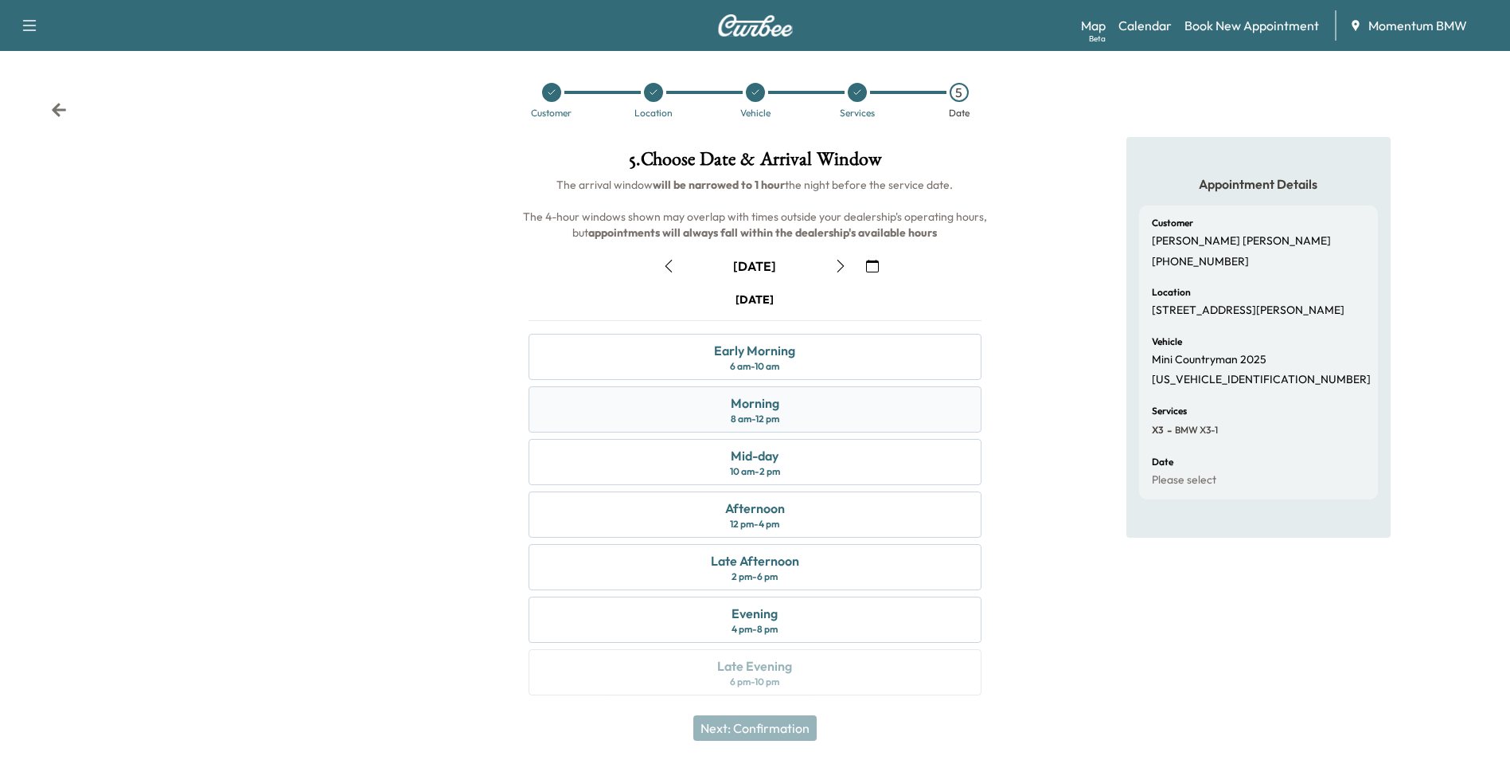
click at [814, 412] on div "Morning 8 am - 12 pm" at bounding box center [755, 409] width 452 height 46
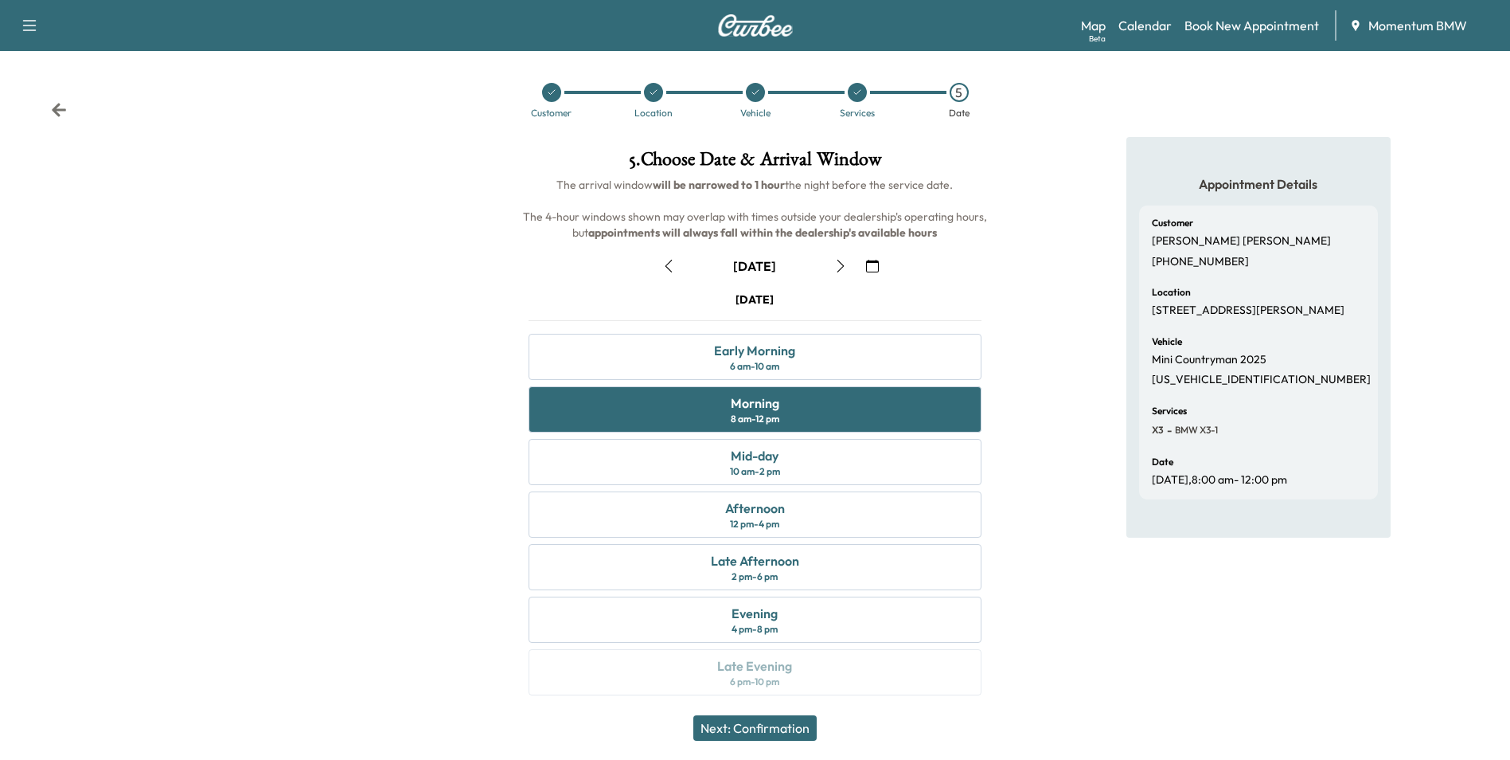
click at [767, 729] on button "Next: Confirmation" at bounding box center [754, 727] width 123 height 25
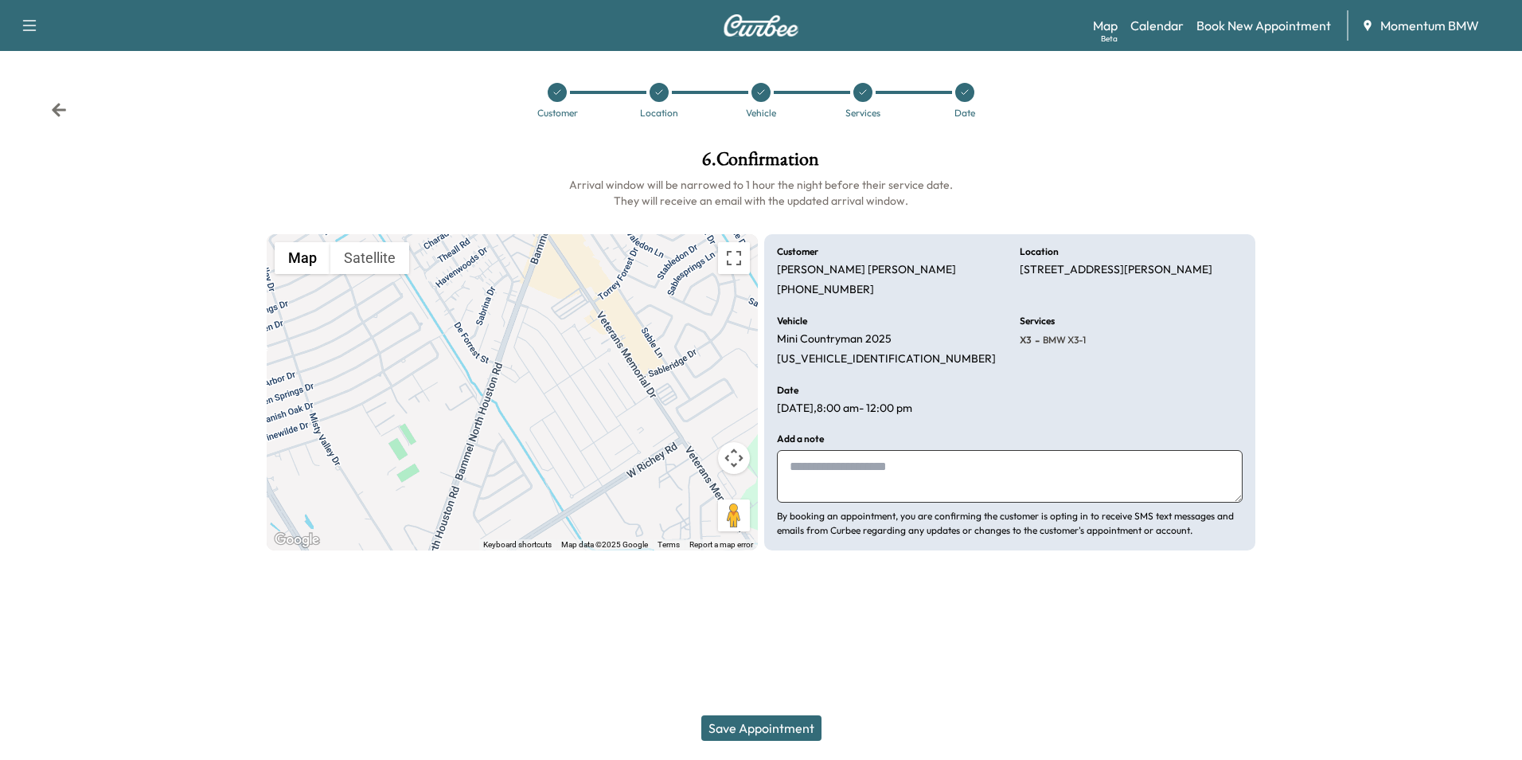
click at [928, 486] on textarea at bounding box center [1010, 476] width 466 height 53
type textarea "**********"
click at [767, 722] on button "Save Appointment" at bounding box center [761, 727] width 120 height 25
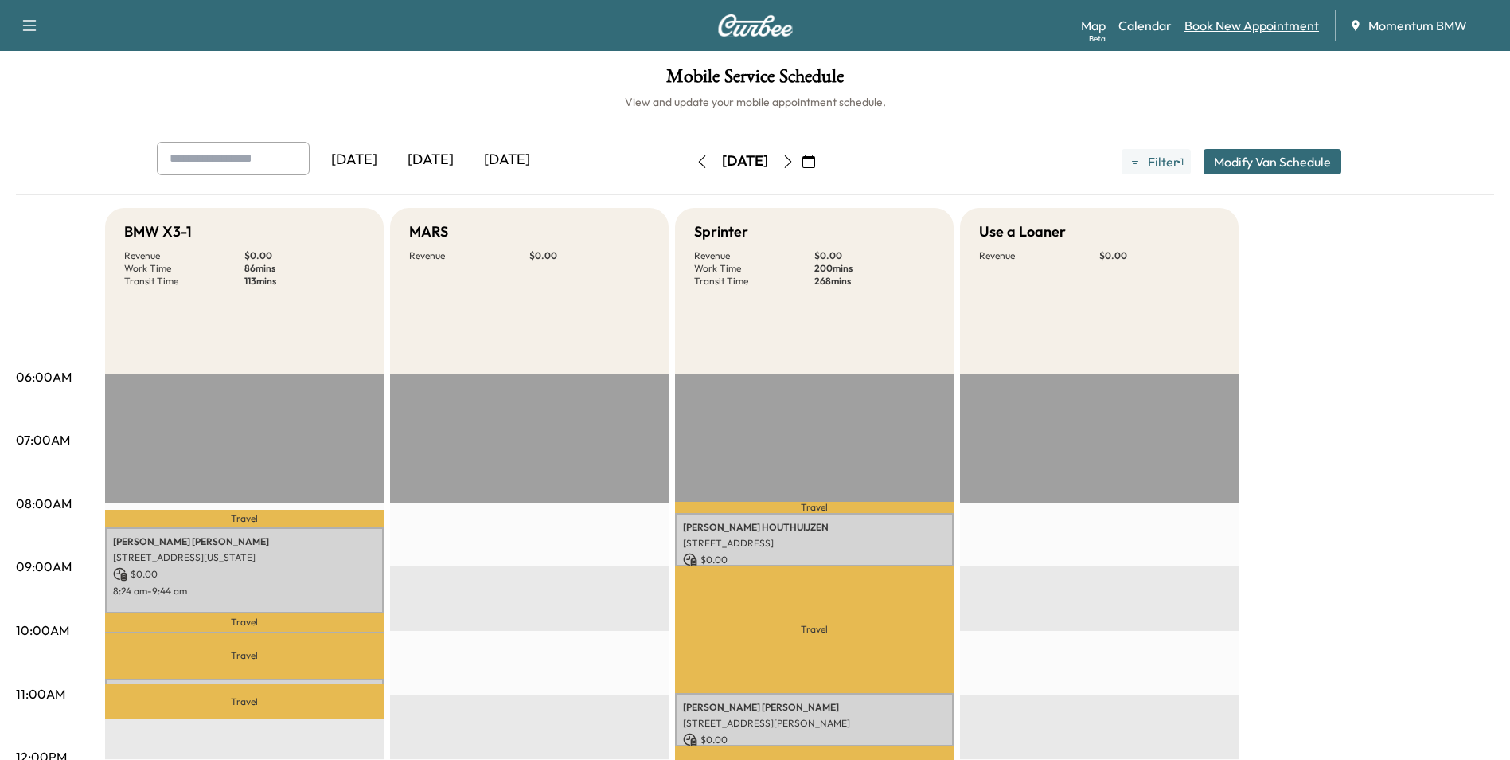
click at [1249, 18] on link "Book New Appointment" at bounding box center [1252, 25] width 135 height 19
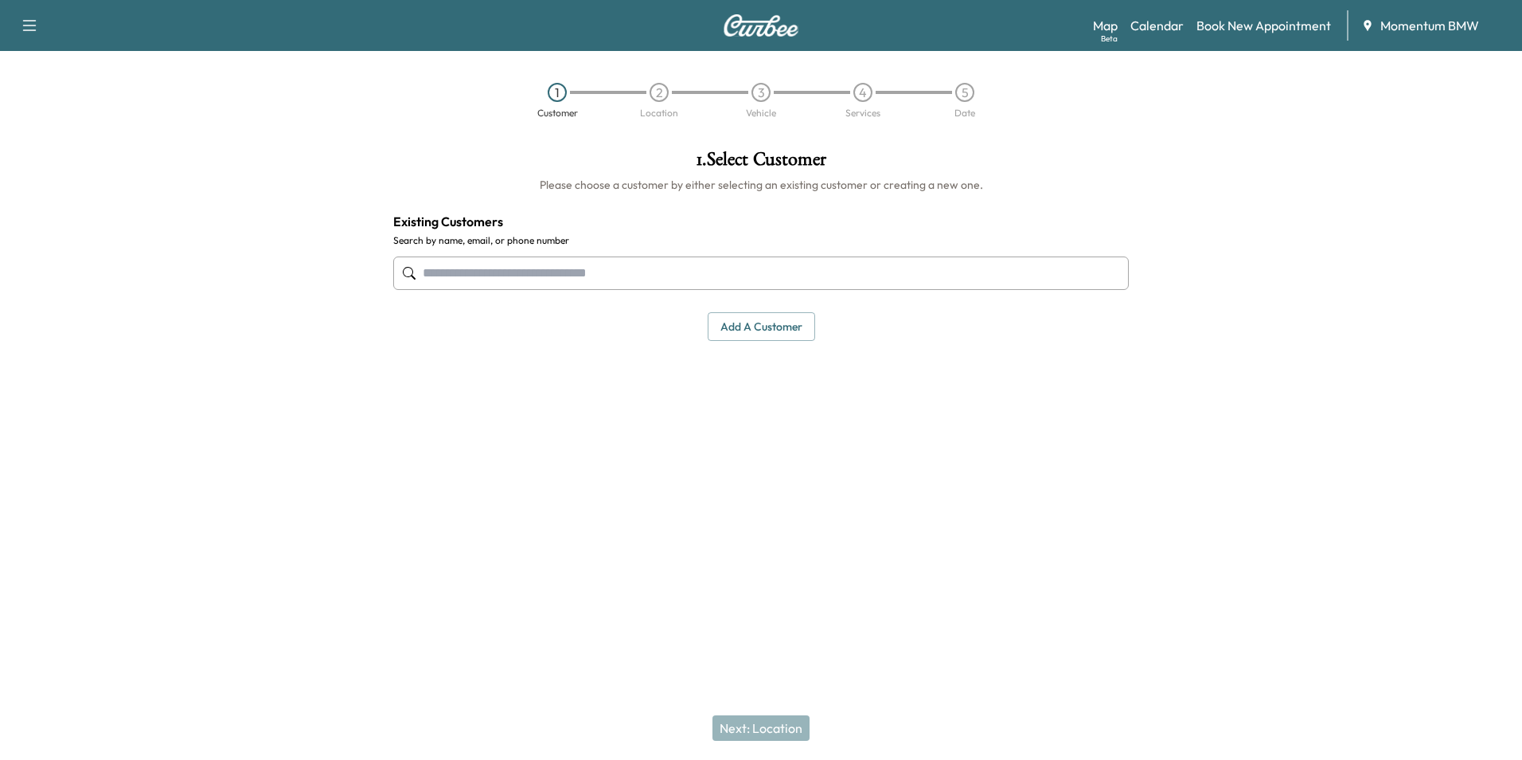
click at [644, 278] on input "text" at bounding box center [761, 272] width 736 height 33
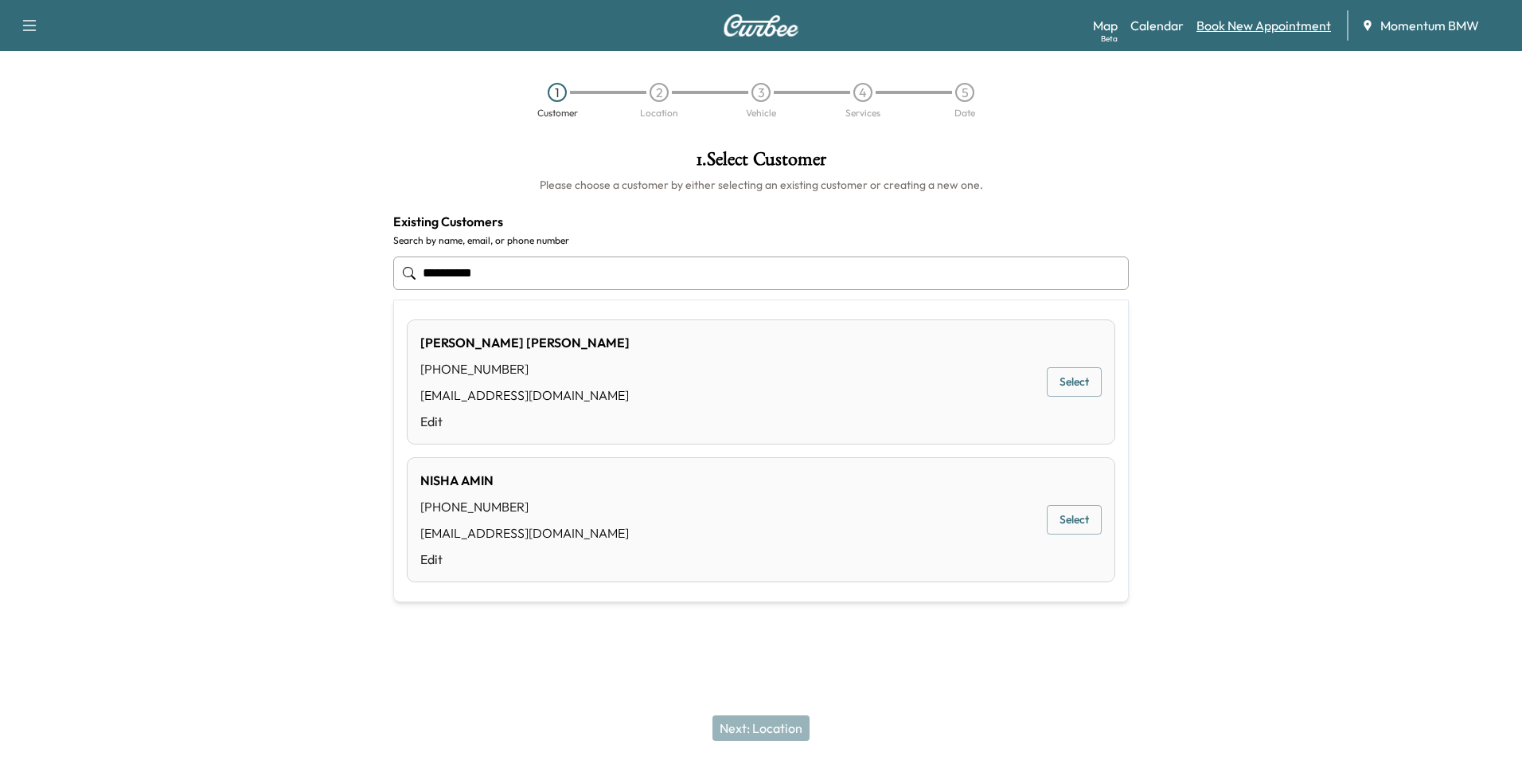
type input "**********"
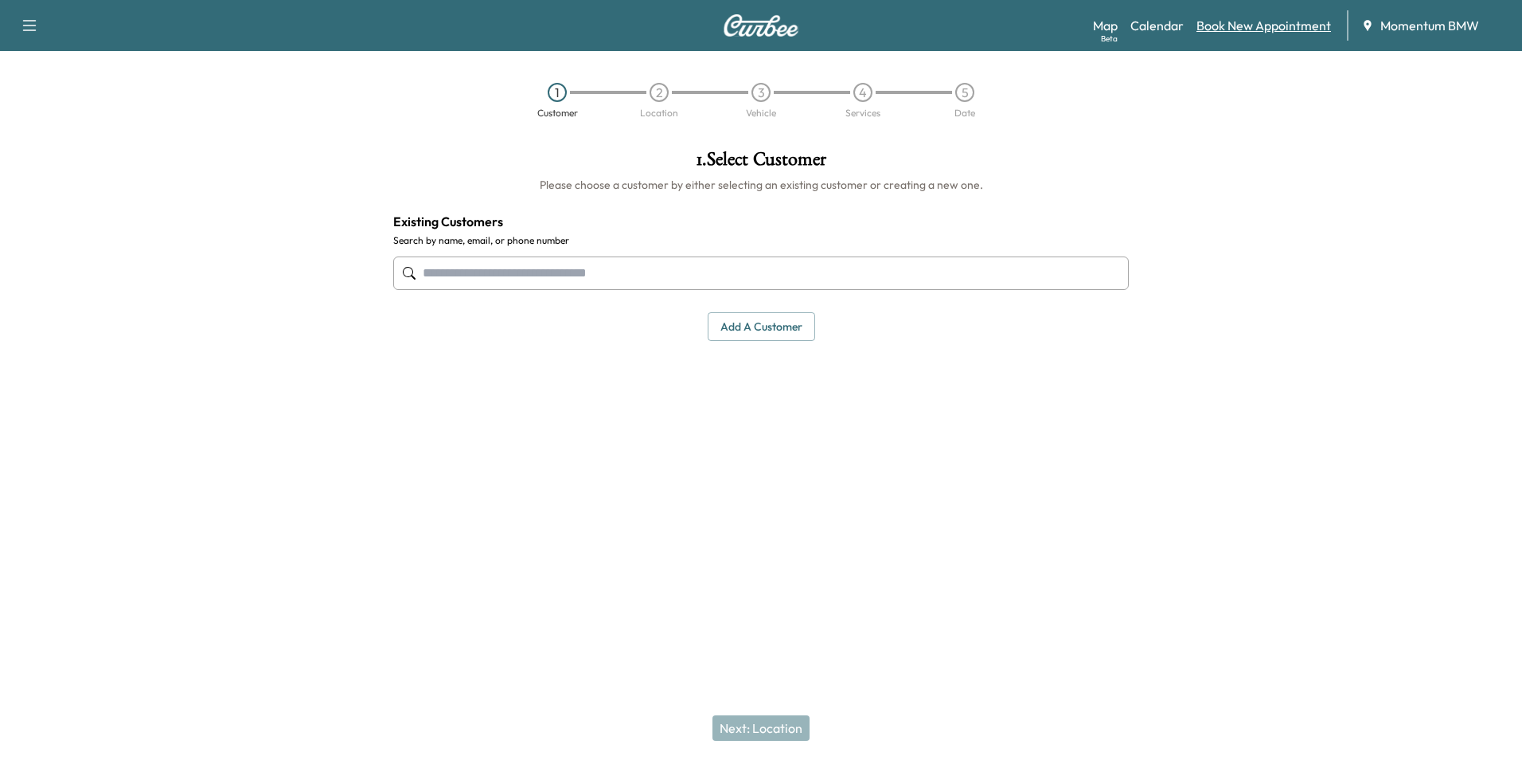
click at [1267, 26] on link "Book New Appointment" at bounding box center [1264, 25] width 135 height 19
click at [781, 326] on button "Add a customer" at bounding box center [761, 326] width 107 height 29
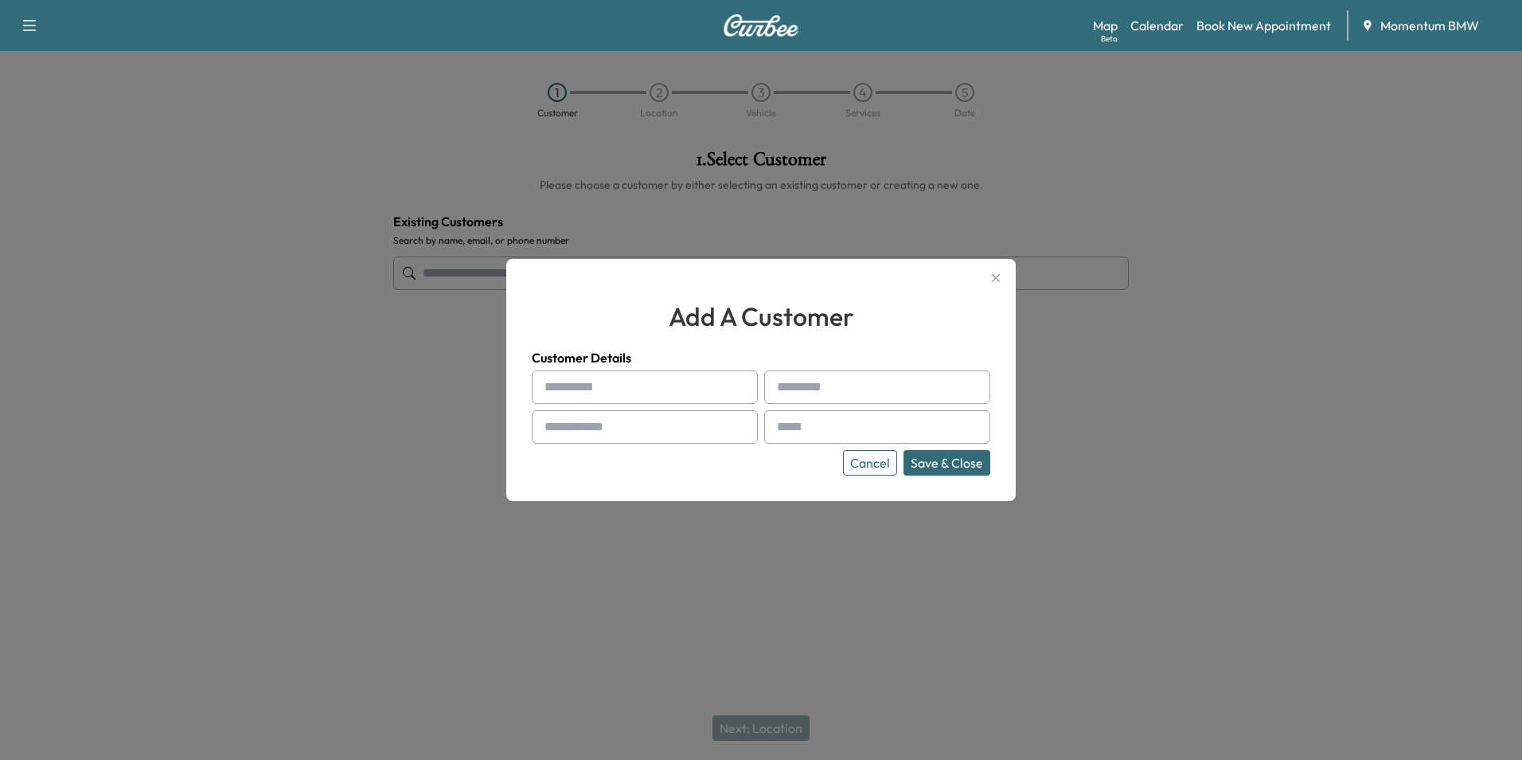
click at [688, 385] on input "text" at bounding box center [645, 386] width 226 height 33
type input "******"
click at [816, 385] on input "**********" at bounding box center [877, 386] width 226 height 33
click at [859, 386] on input "**********" at bounding box center [877, 386] width 226 height 33
type input "**********"
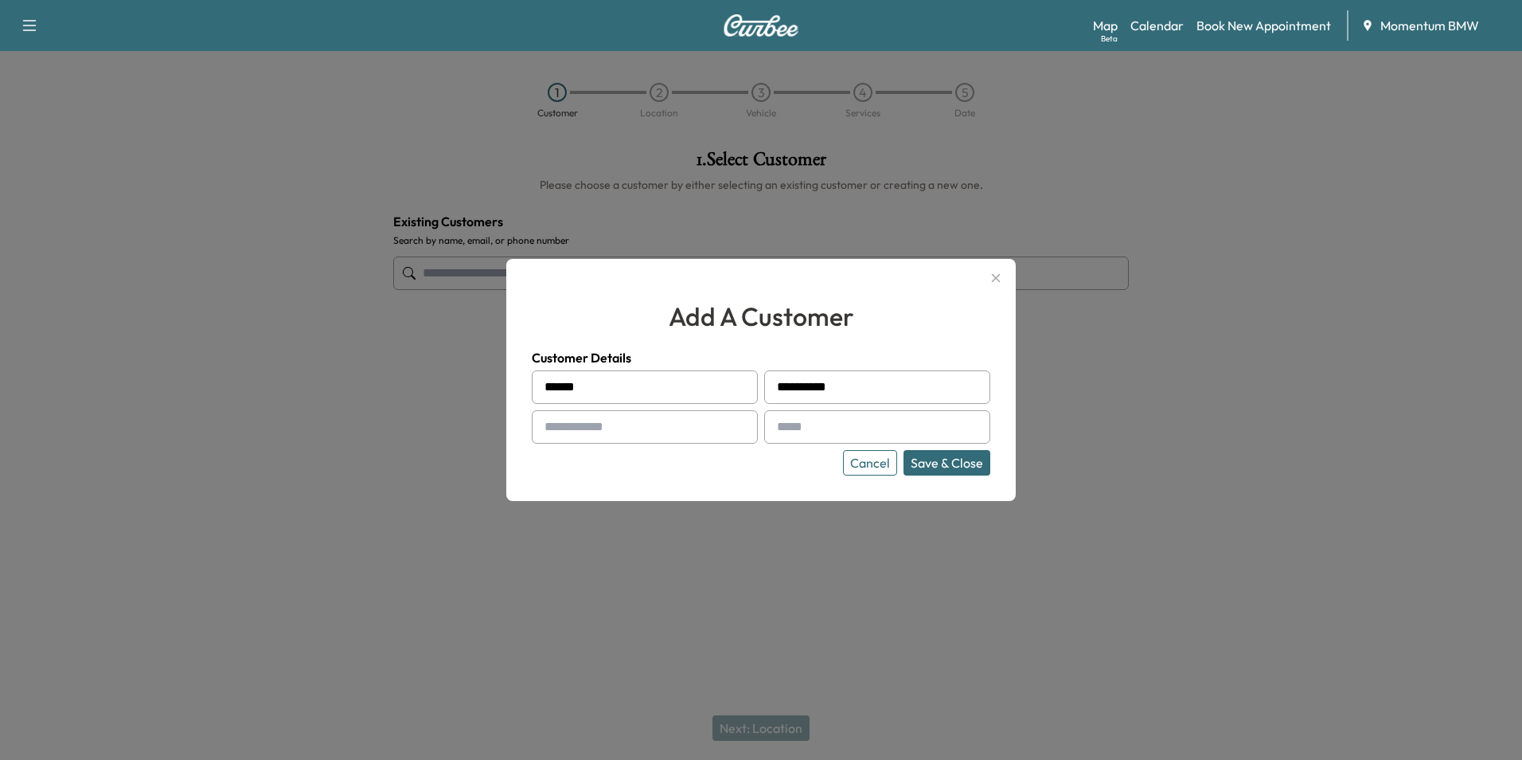
click at [683, 429] on input "text" at bounding box center [645, 426] width 226 height 33
type input "**********"
click at [826, 426] on input "text" at bounding box center [877, 426] width 226 height 33
type input "**********"
click at [959, 456] on button "Save & Close" at bounding box center [947, 462] width 87 height 25
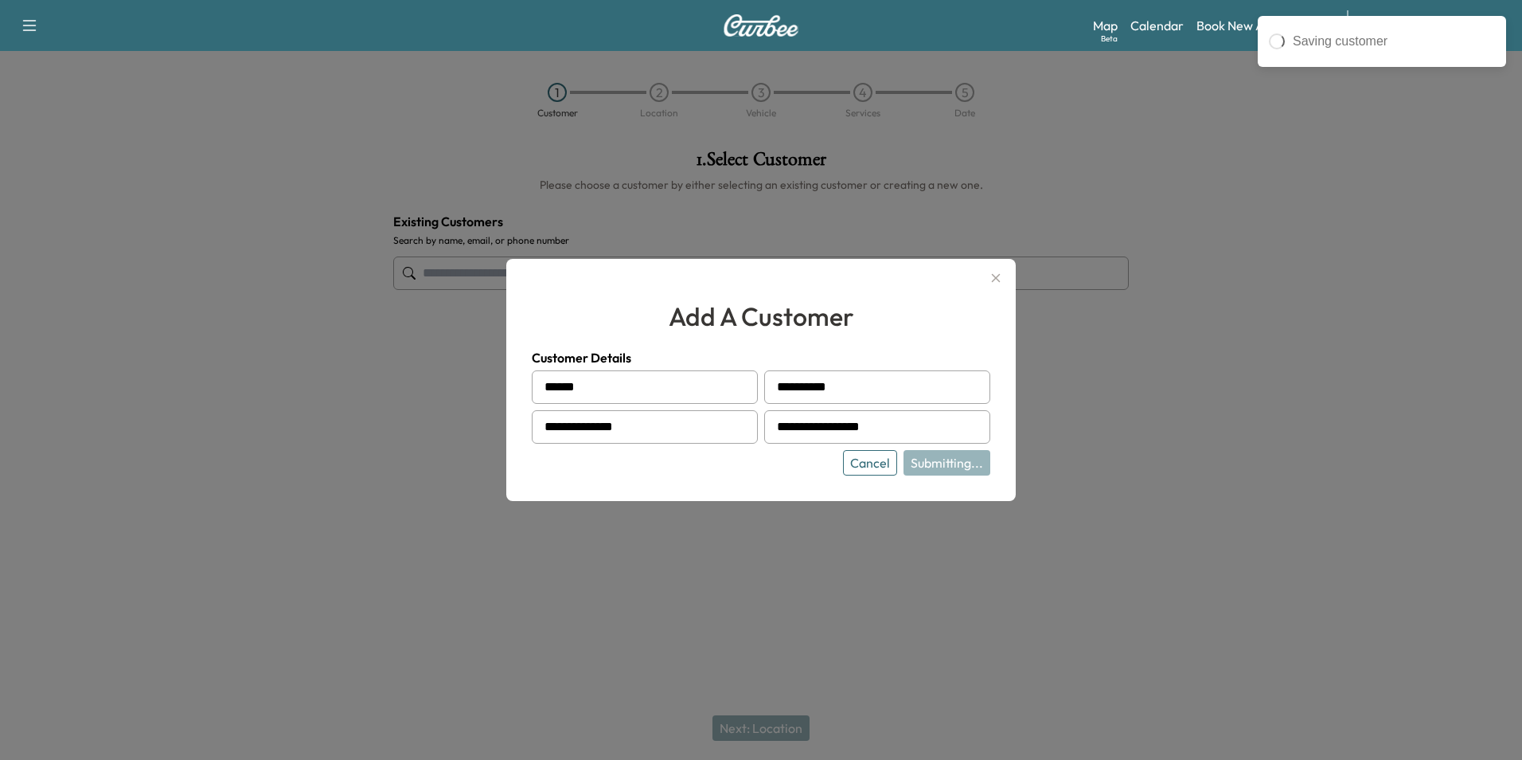
type input "**********"
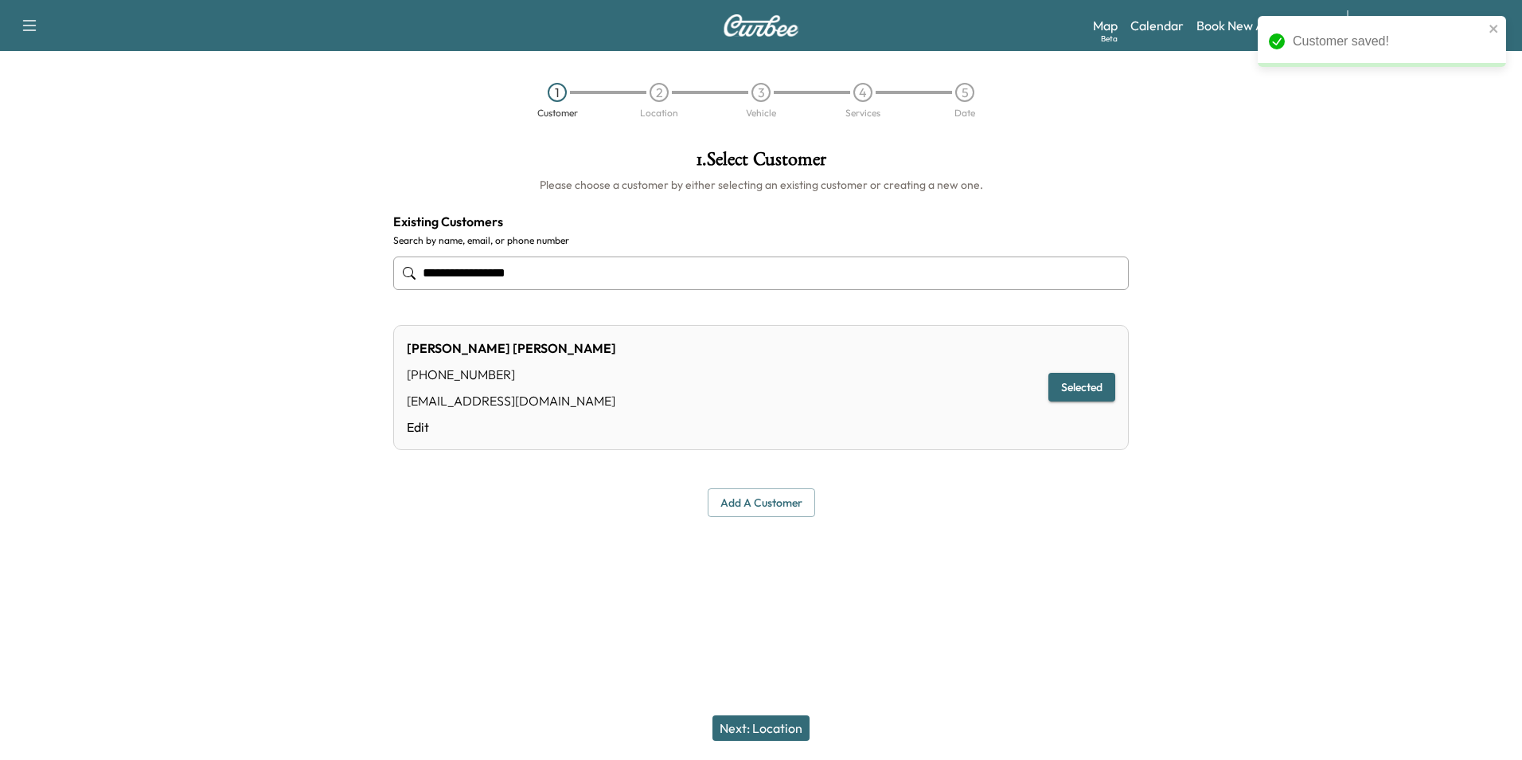
click at [786, 723] on button "Next: Location" at bounding box center [761, 727] width 97 height 25
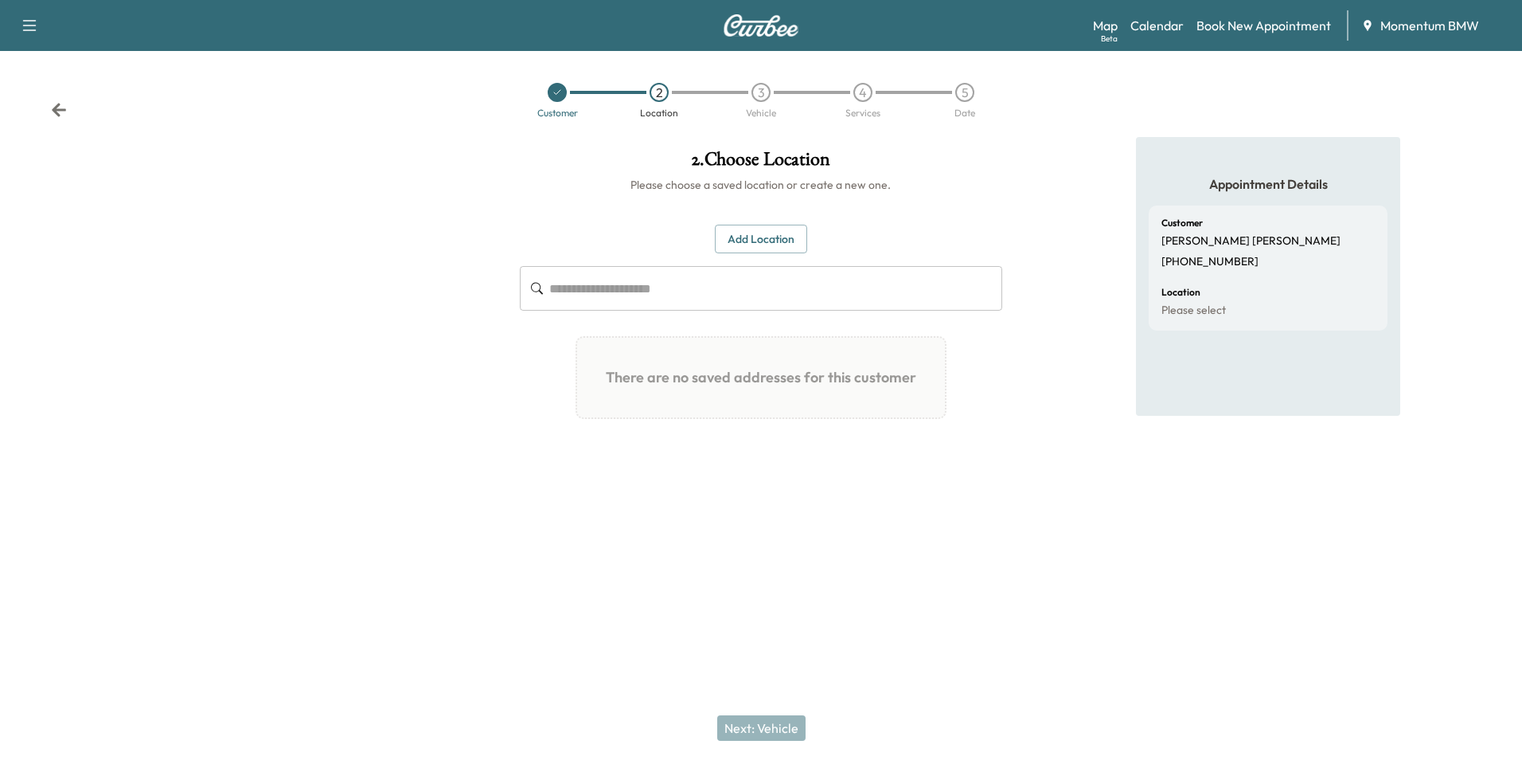
click at [775, 227] on button "Add Location" at bounding box center [761, 239] width 92 height 29
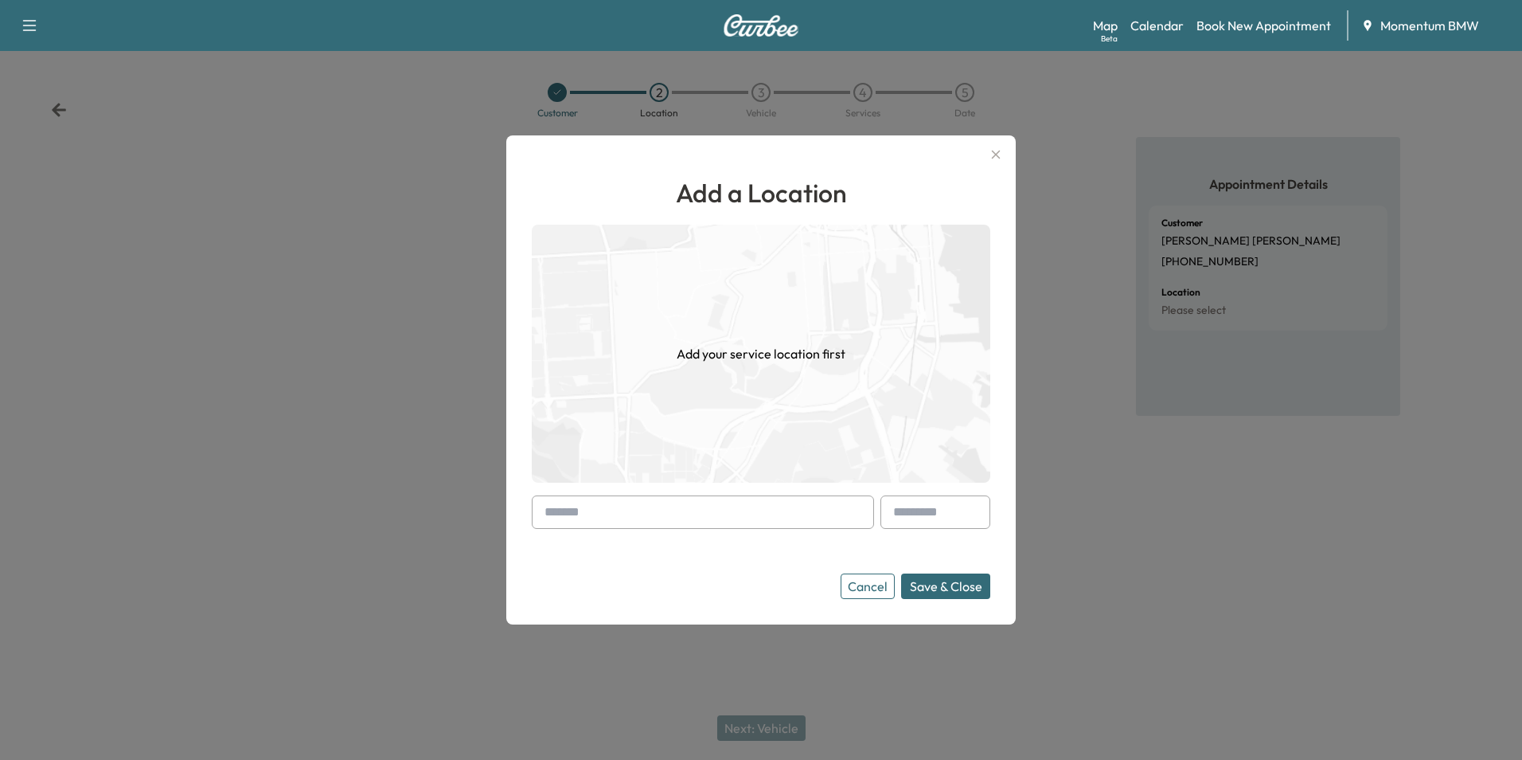
click at [721, 518] on input "text" at bounding box center [703, 511] width 342 height 33
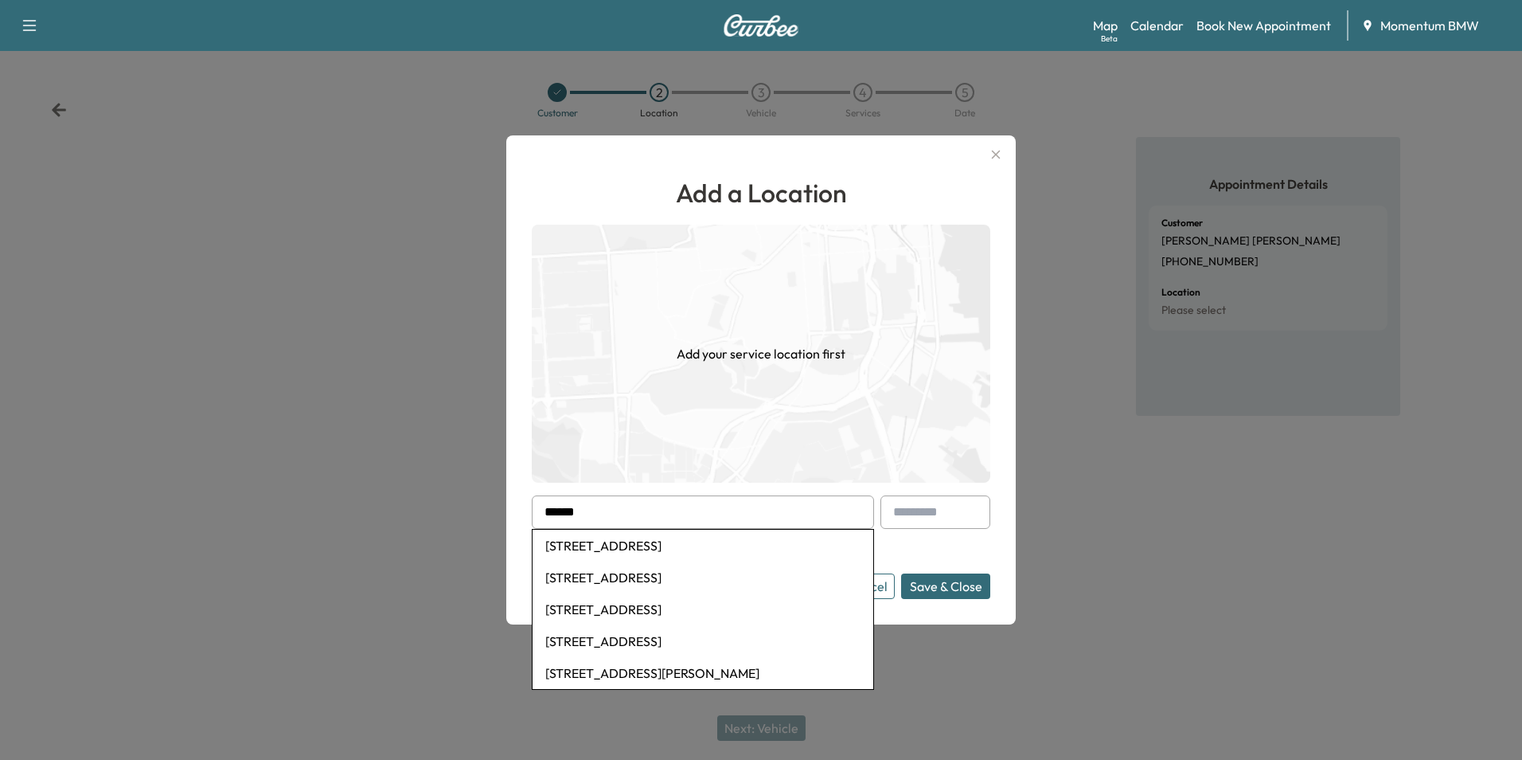
click at [733, 584] on li "[STREET_ADDRESS]" at bounding box center [703, 577] width 341 height 32
type input "**********"
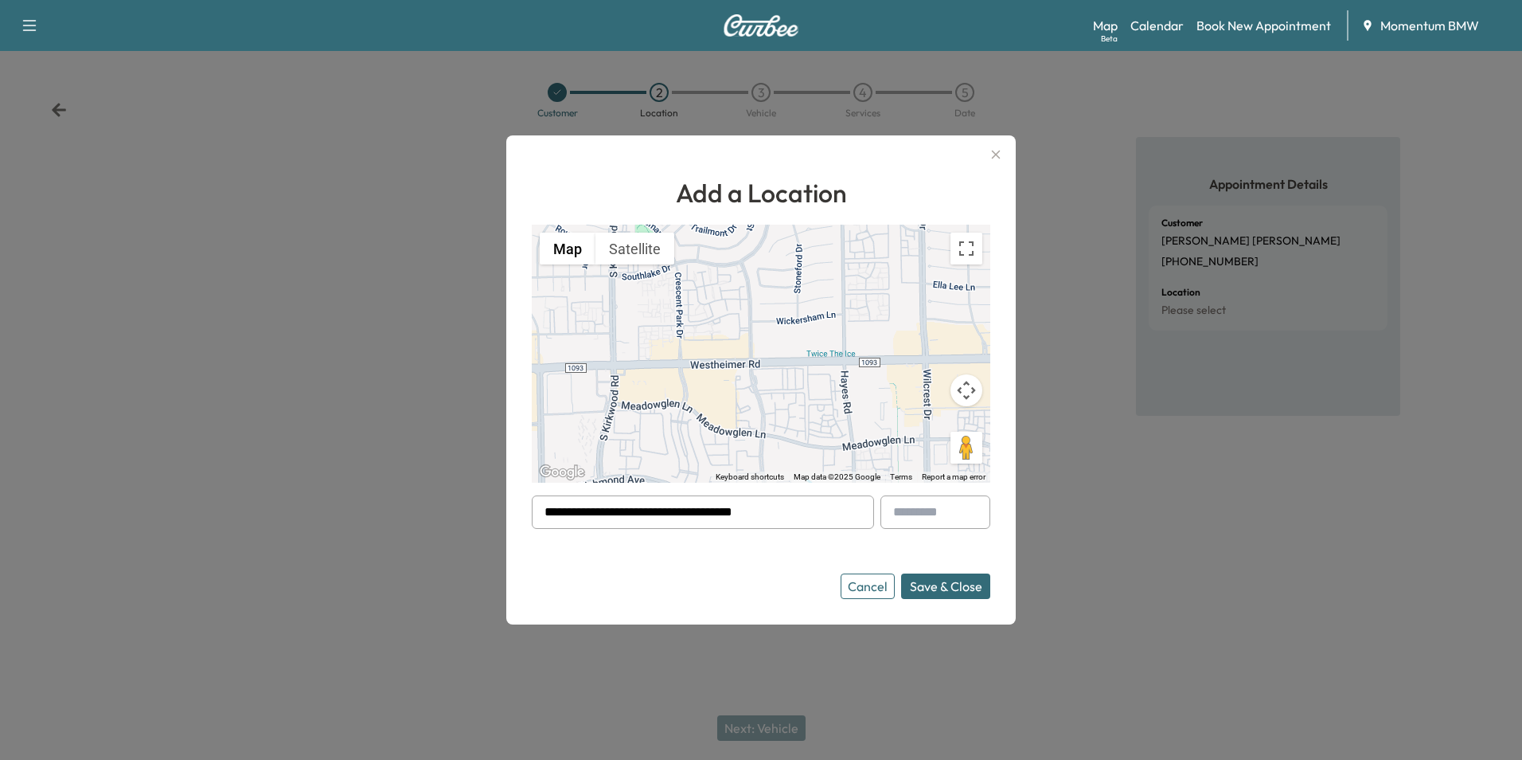
click at [948, 588] on button "Save & Close" at bounding box center [945, 585] width 89 height 25
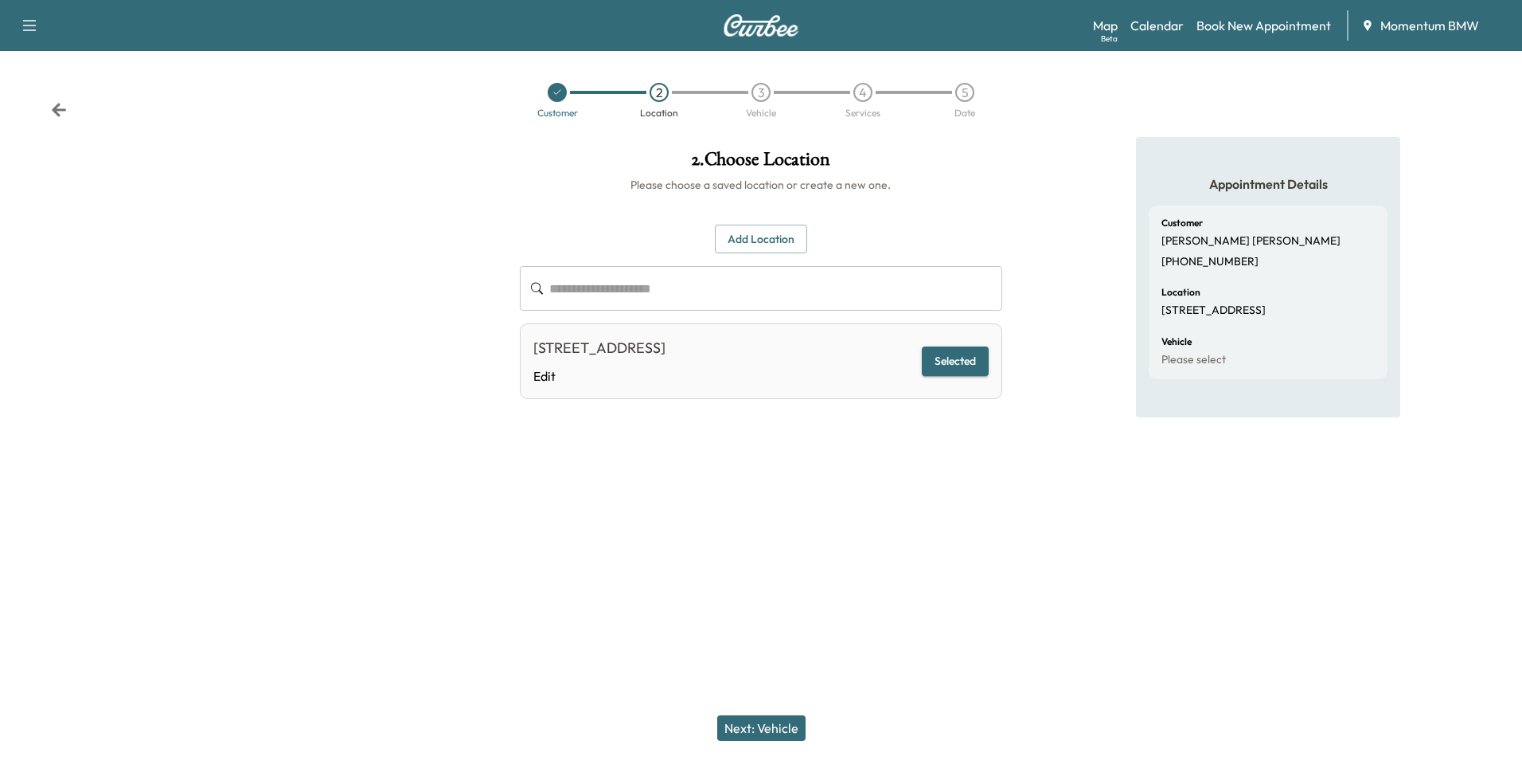
drag, startPoint x: 775, startPoint y: 726, endPoint x: 793, endPoint y: 724, distance: 17.7
click at [783, 727] on button "Next: Vehicle" at bounding box center [761, 727] width 88 height 25
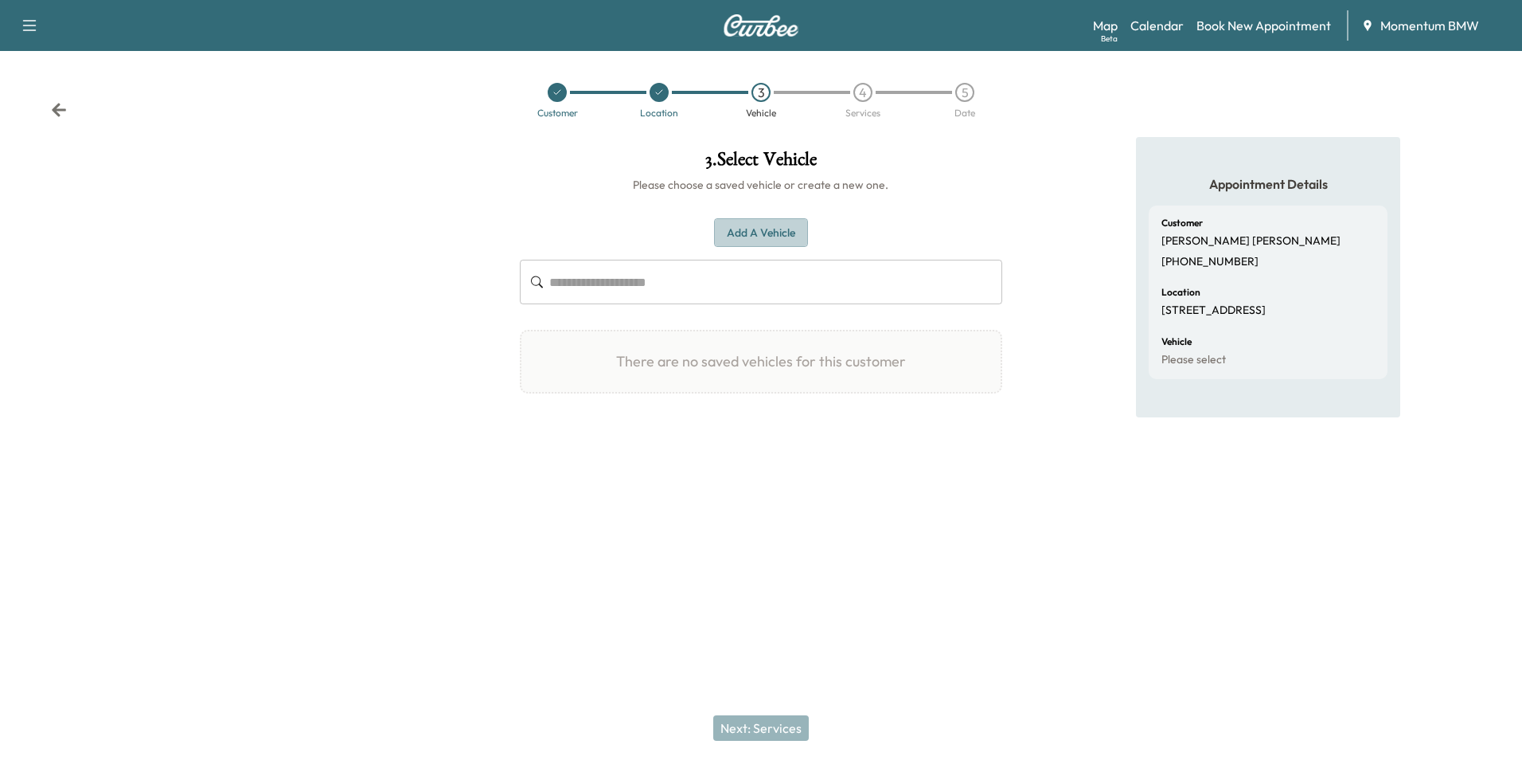
click at [781, 232] on button "Add a Vehicle" at bounding box center [761, 232] width 94 height 29
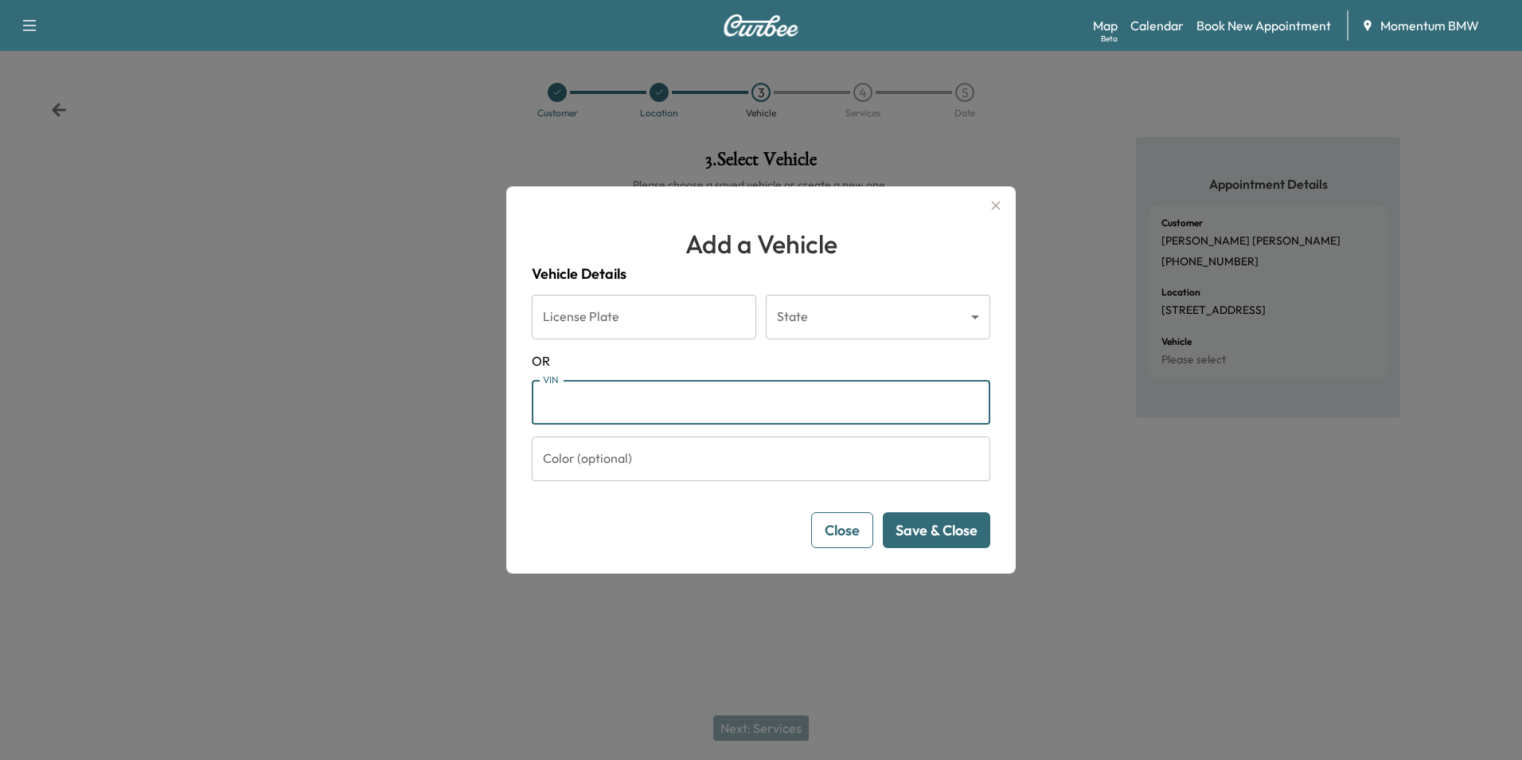
paste input "**********"
type input "**********"
click at [951, 534] on button "Save & Close" at bounding box center [936, 530] width 107 height 36
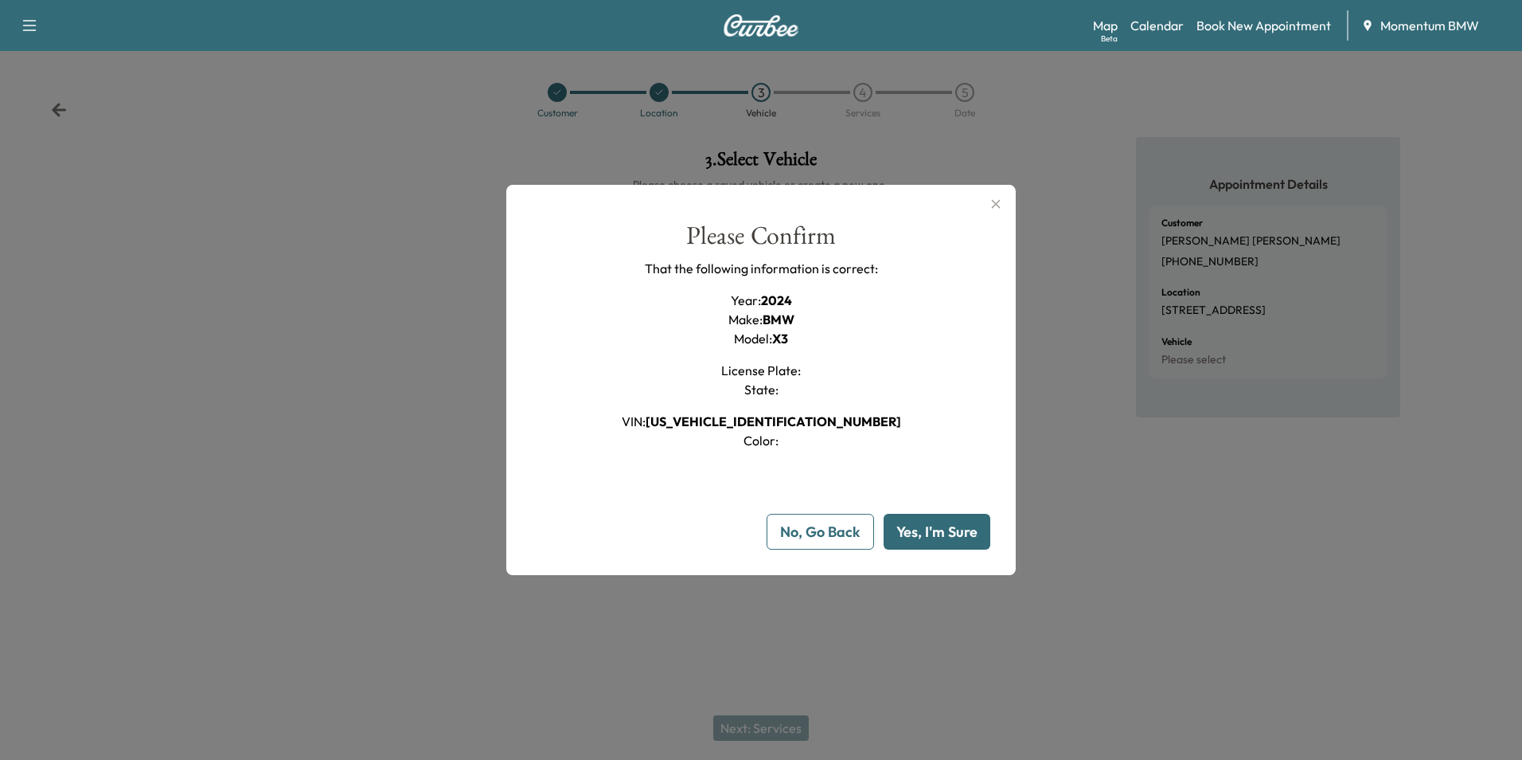
click at [932, 533] on button "Yes, I'm Sure" at bounding box center [937, 532] width 107 height 36
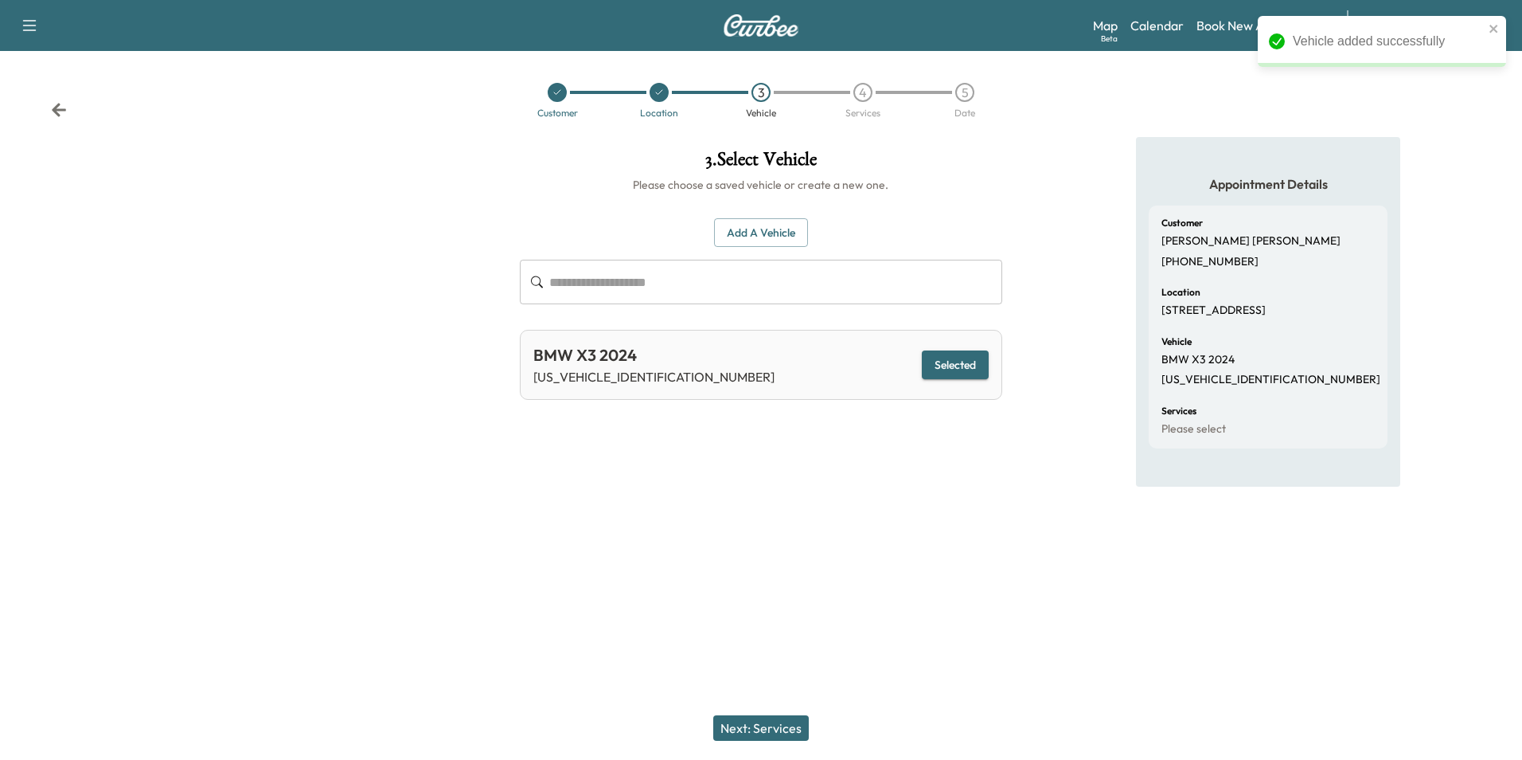
click at [796, 732] on button "Next: Services" at bounding box center [761, 727] width 96 height 25
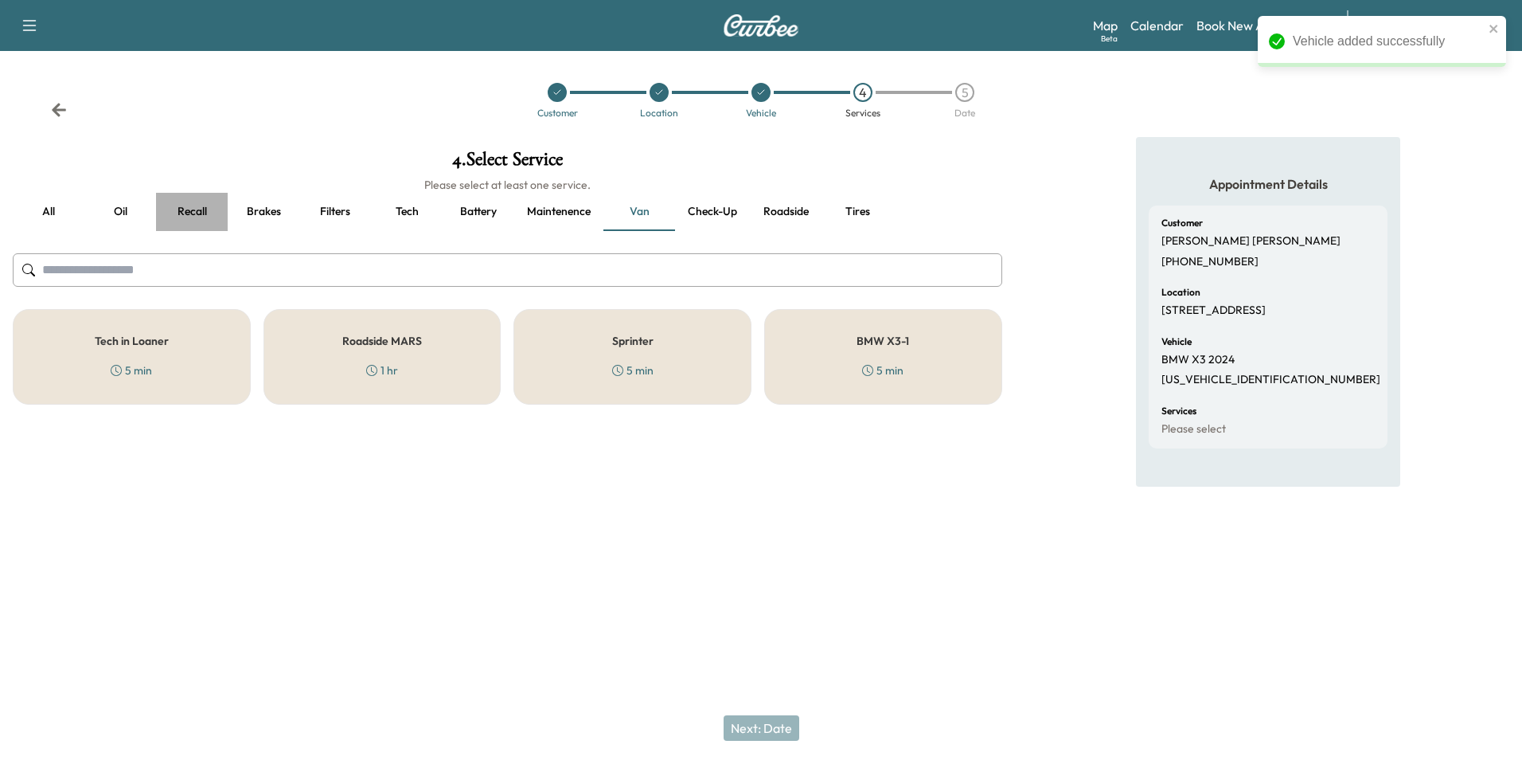
click at [184, 210] on button "Recall" at bounding box center [192, 212] width 72 height 38
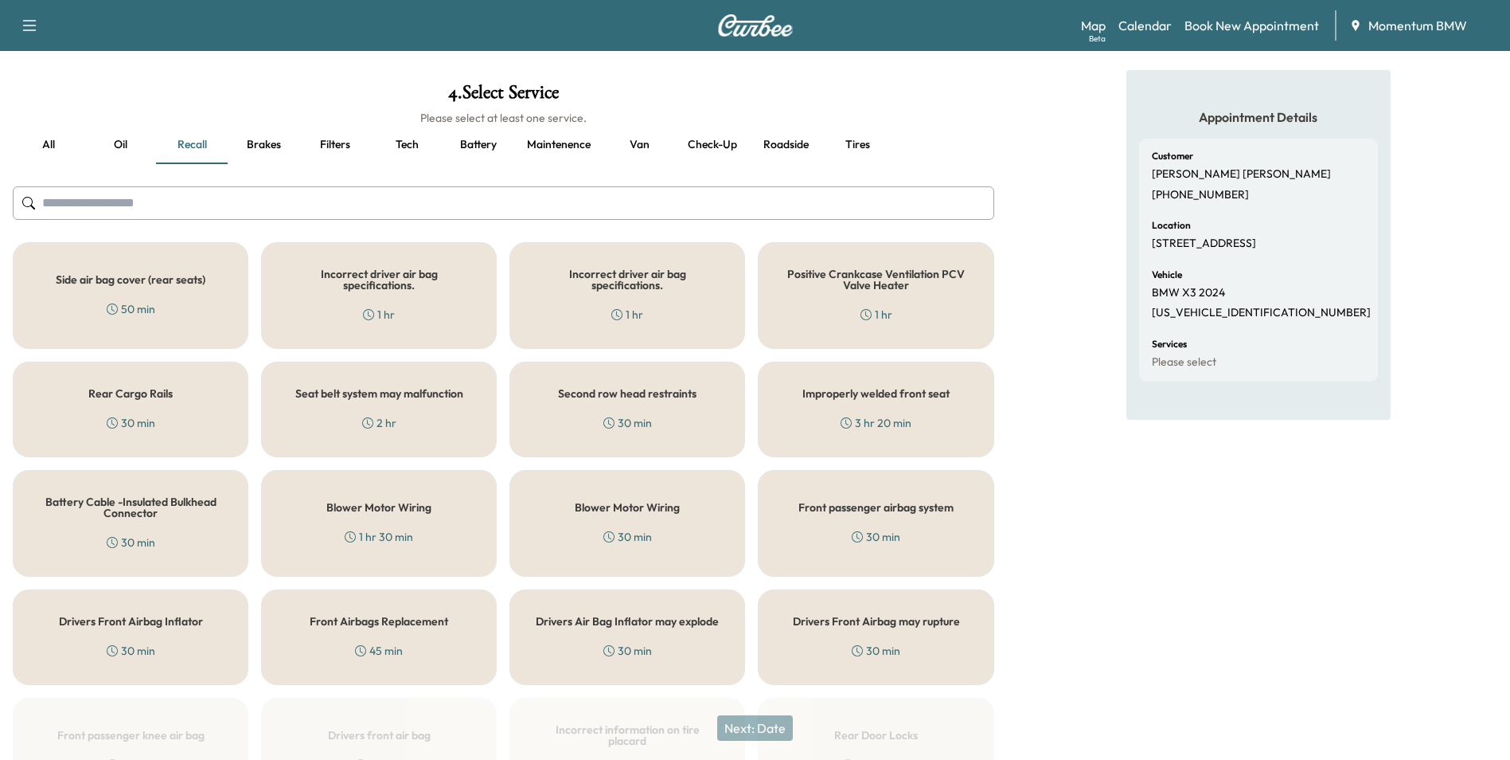
scroll to position [175, 0]
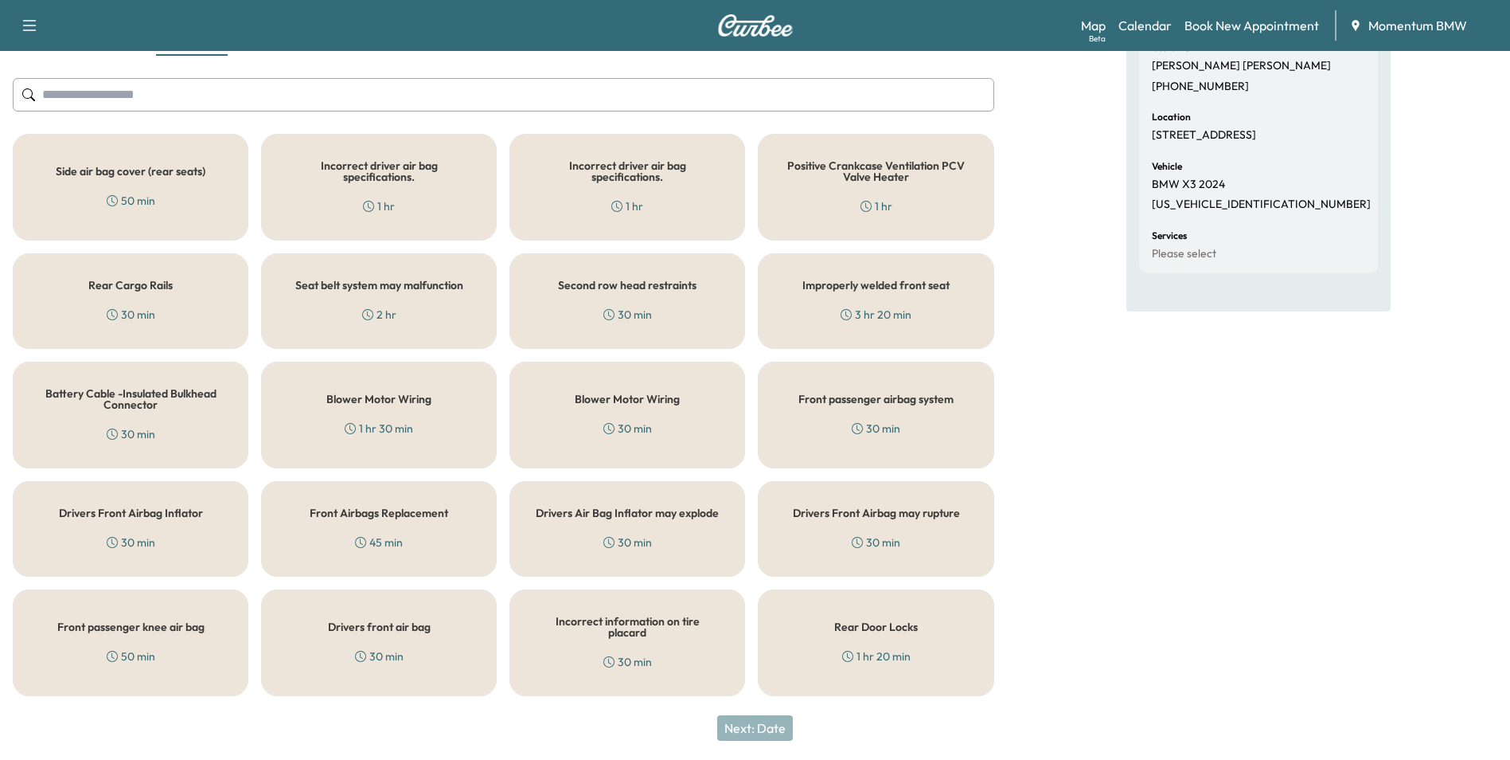
click at [912, 642] on div "Rear Door Locks 1 hr 20 min" at bounding box center [876, 642] width 236 height 107
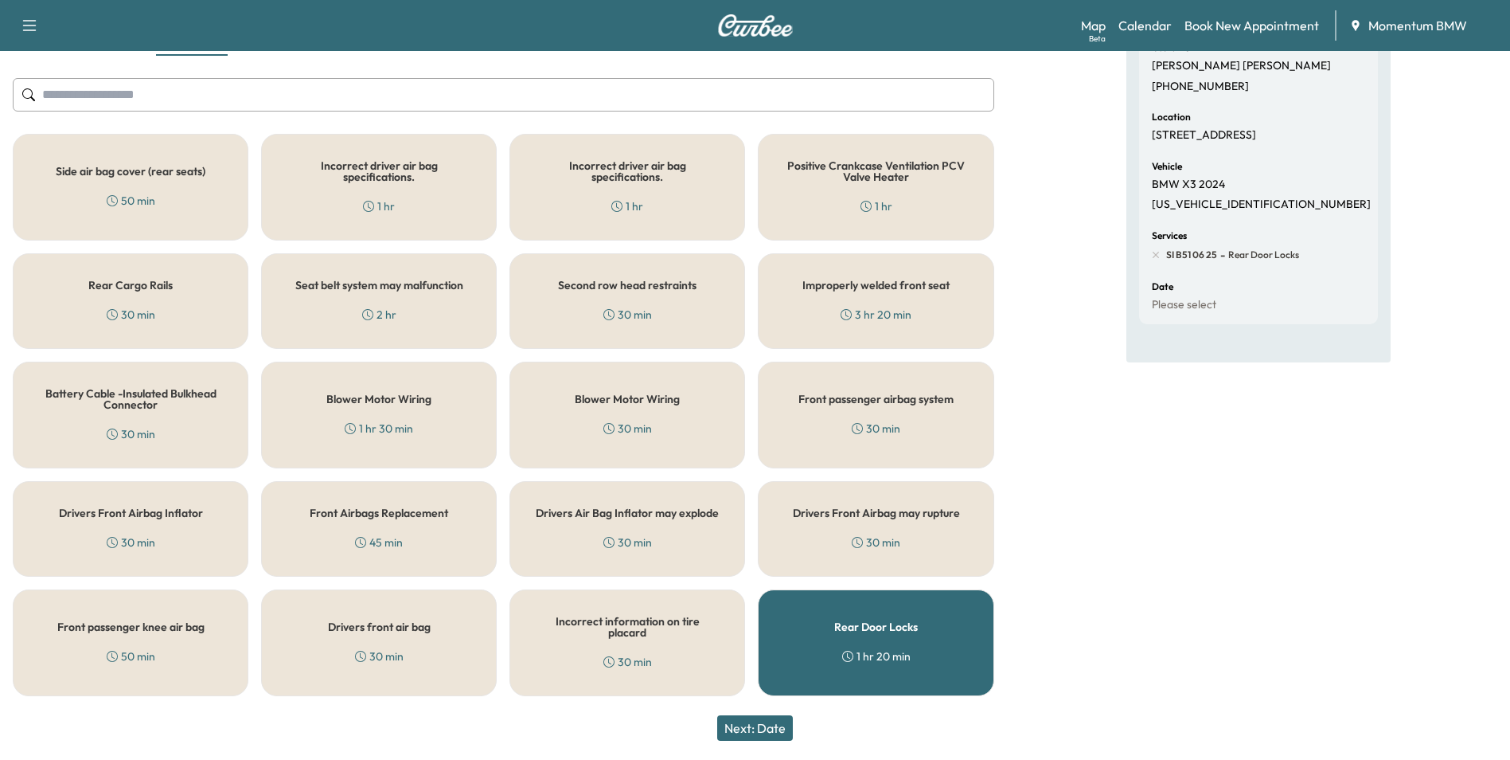
click at [776, 721] on button "Next: Date" at bounding box center [755, 727] width 76 height 25
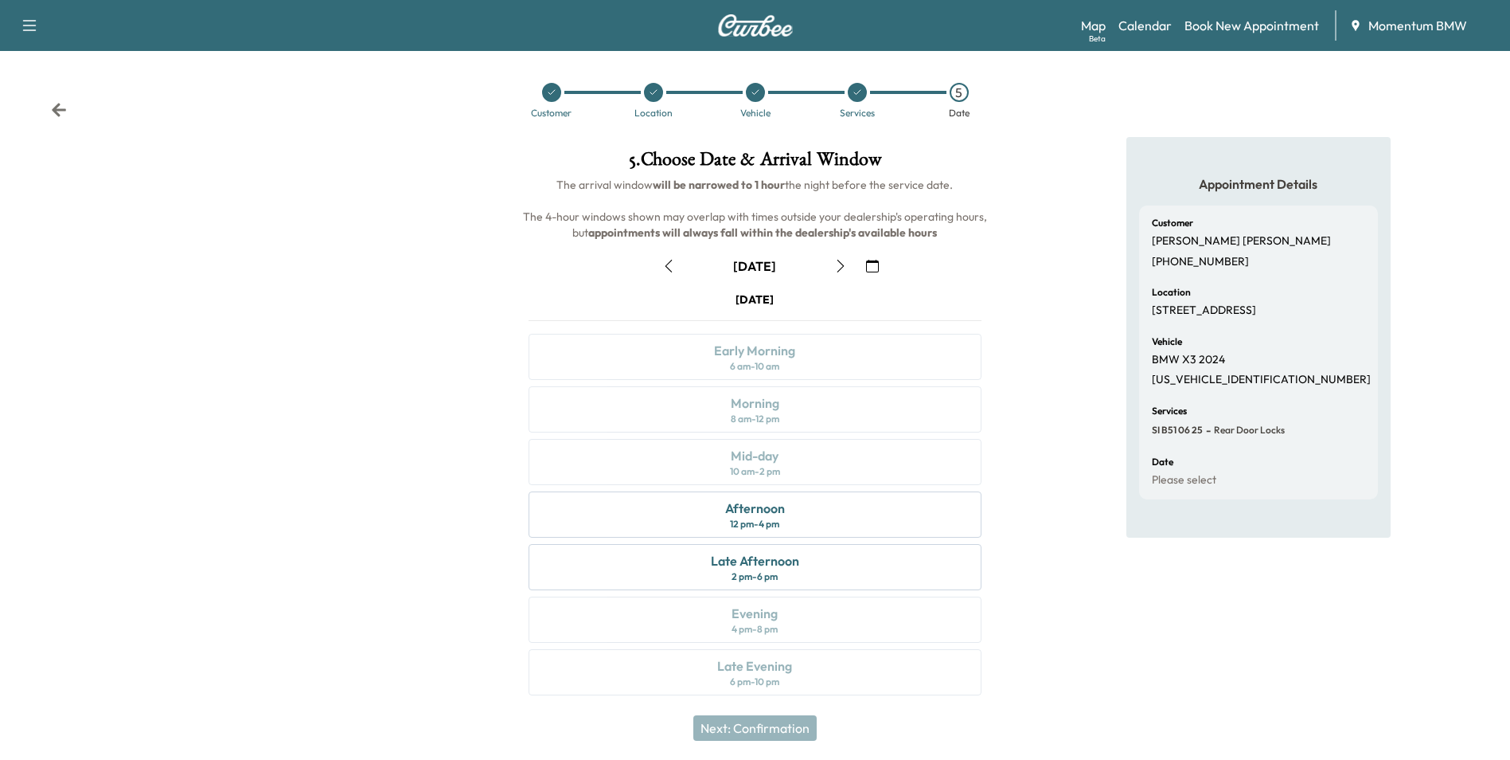
click at [871, 260] on icon "button" at bounding box center [872, 266] width 13 height 13
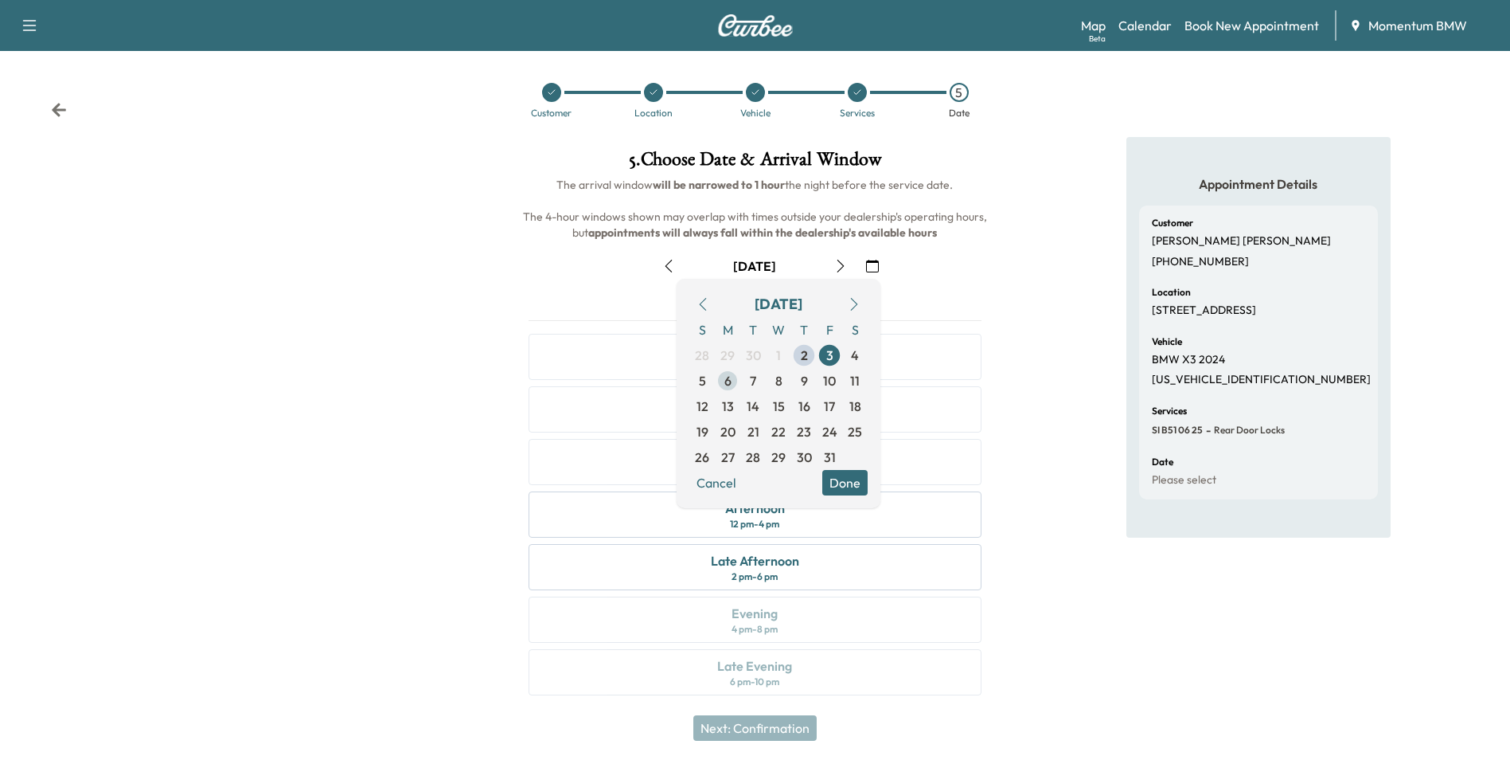
click at [729, 386] on span "6" at bounding box center [728, 380] width 7 height 19
click at [850, 484] on button "Done" at bounding box center [844, 482] width 45 height 25
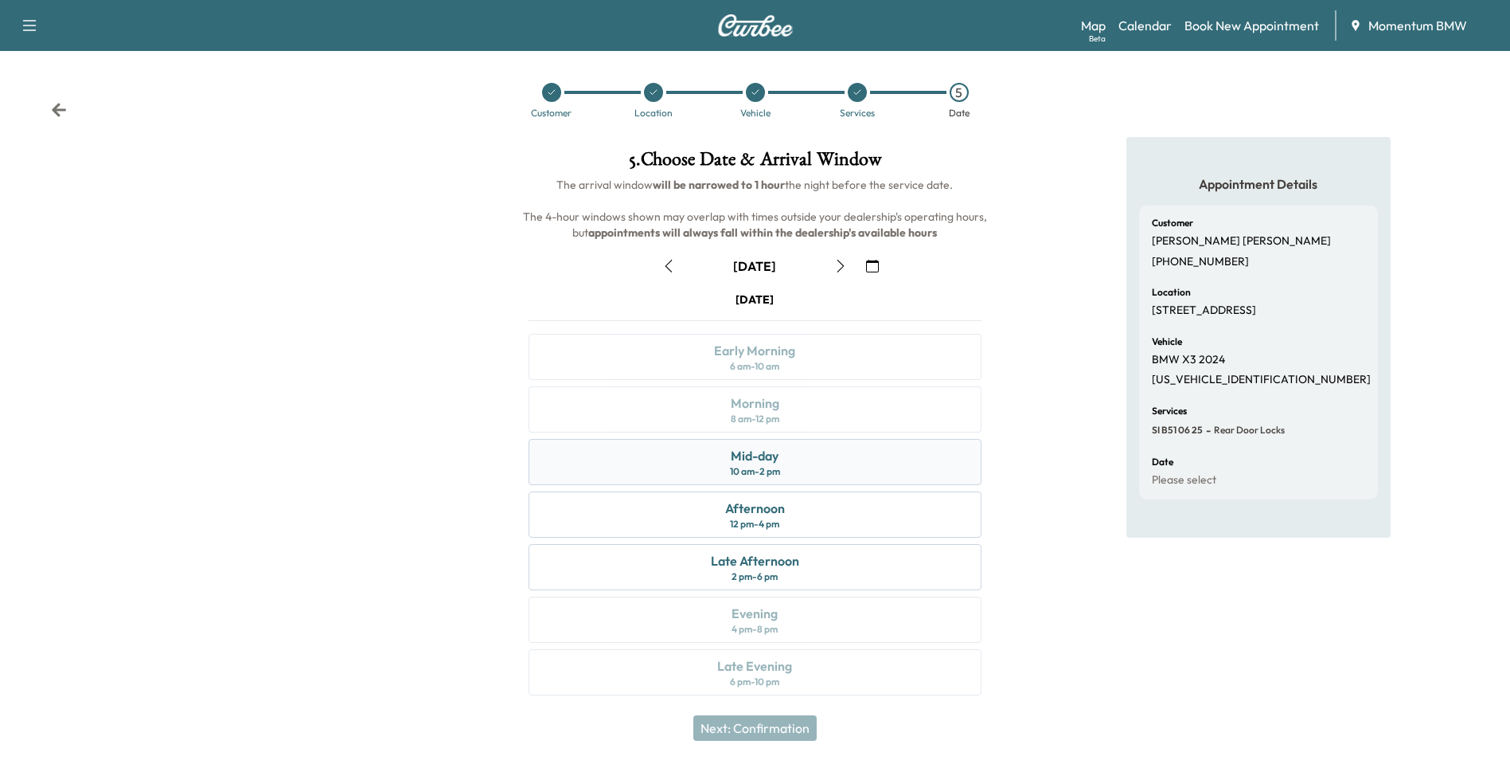
click at [803, 467] on div "Mid-day 10 am - 2 pm" at bounding box center [755, 462] width 452 height 46
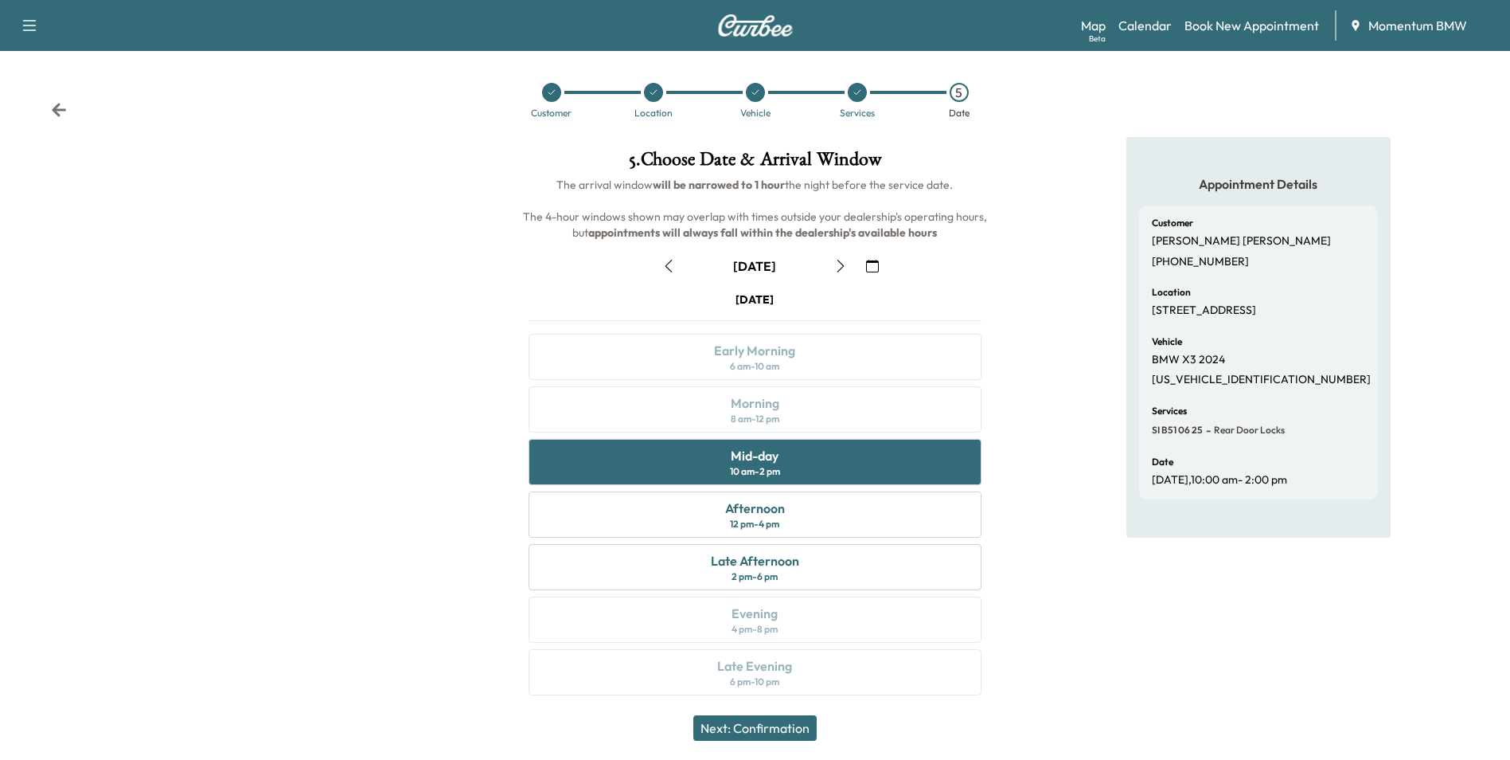
click at [778, 729] on button "Next: Confirmation" at bounding box center [754, 727] width 123 height 25
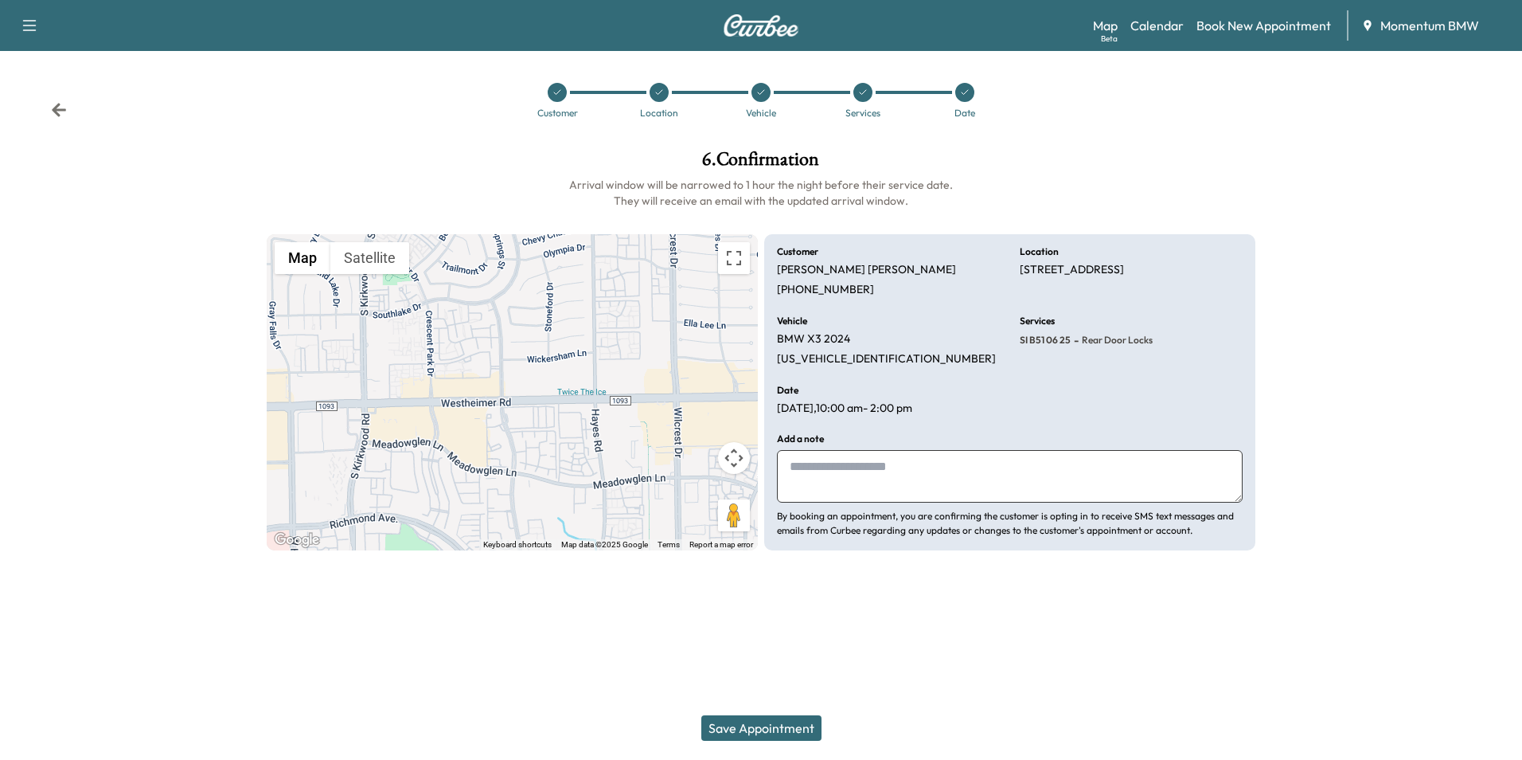
click at [924, 488] on textarea at bounding box center [1010, 476] width 466 height 53
type textarea "*********"
click at [771, 725] on button "Save Appointment" at bounding box center [761, 727] width 120 height 25
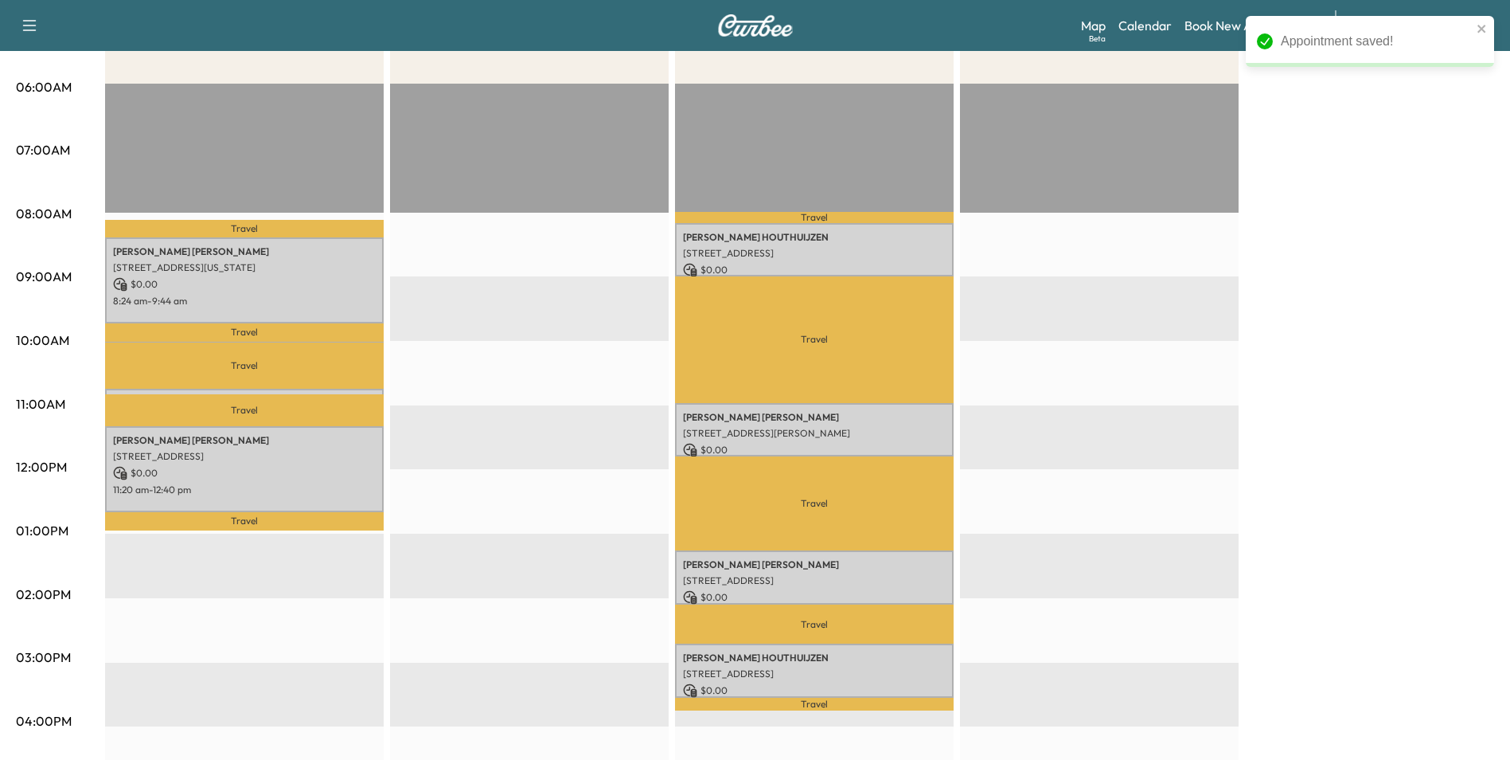
scroll to position [318, 0]
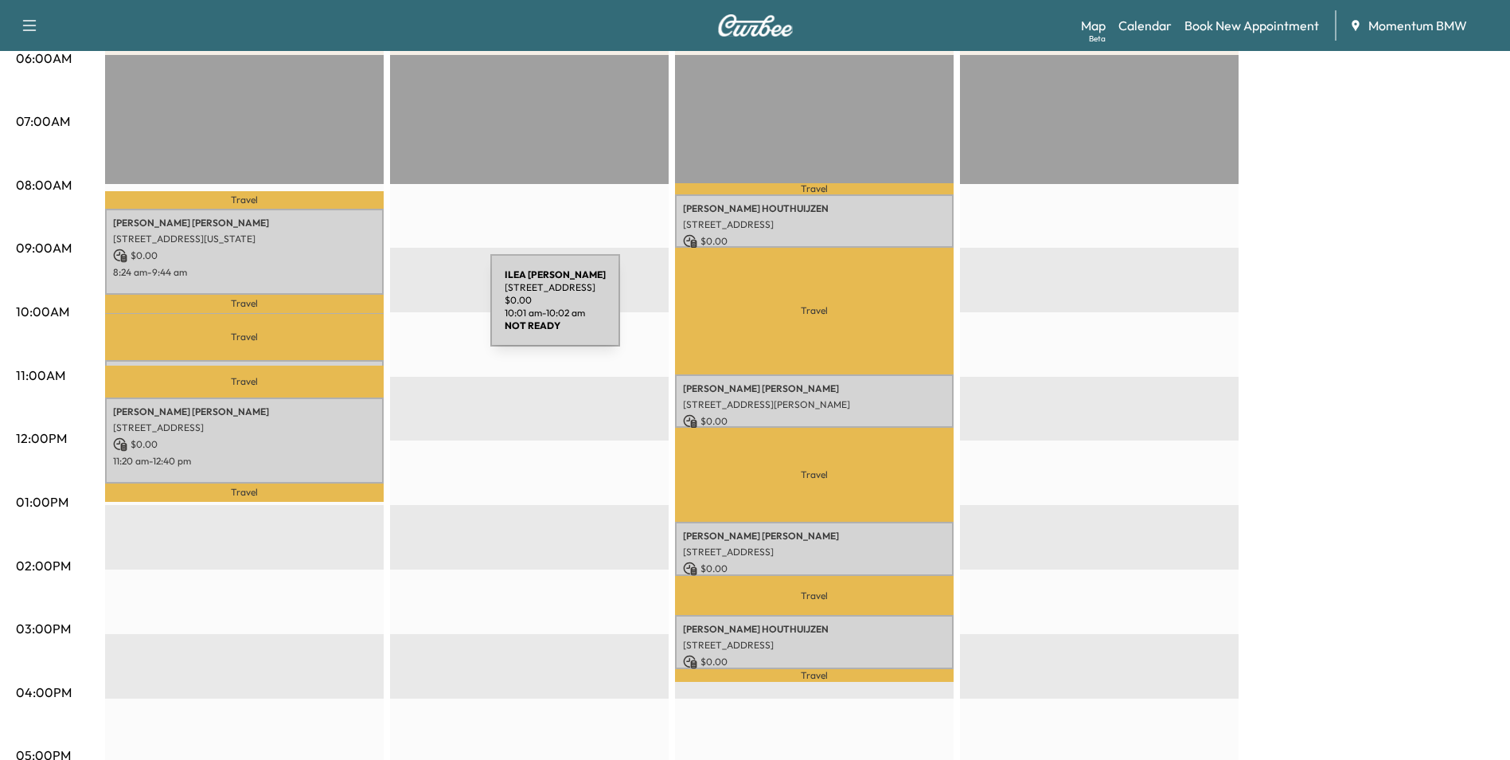
click at [371, 313] on div "[PERSON_NAME] [STREET_ADDRESS] $ 0.00 10:01 am - 10:02 am" at bounding box center [244, 321] width 279 height 16
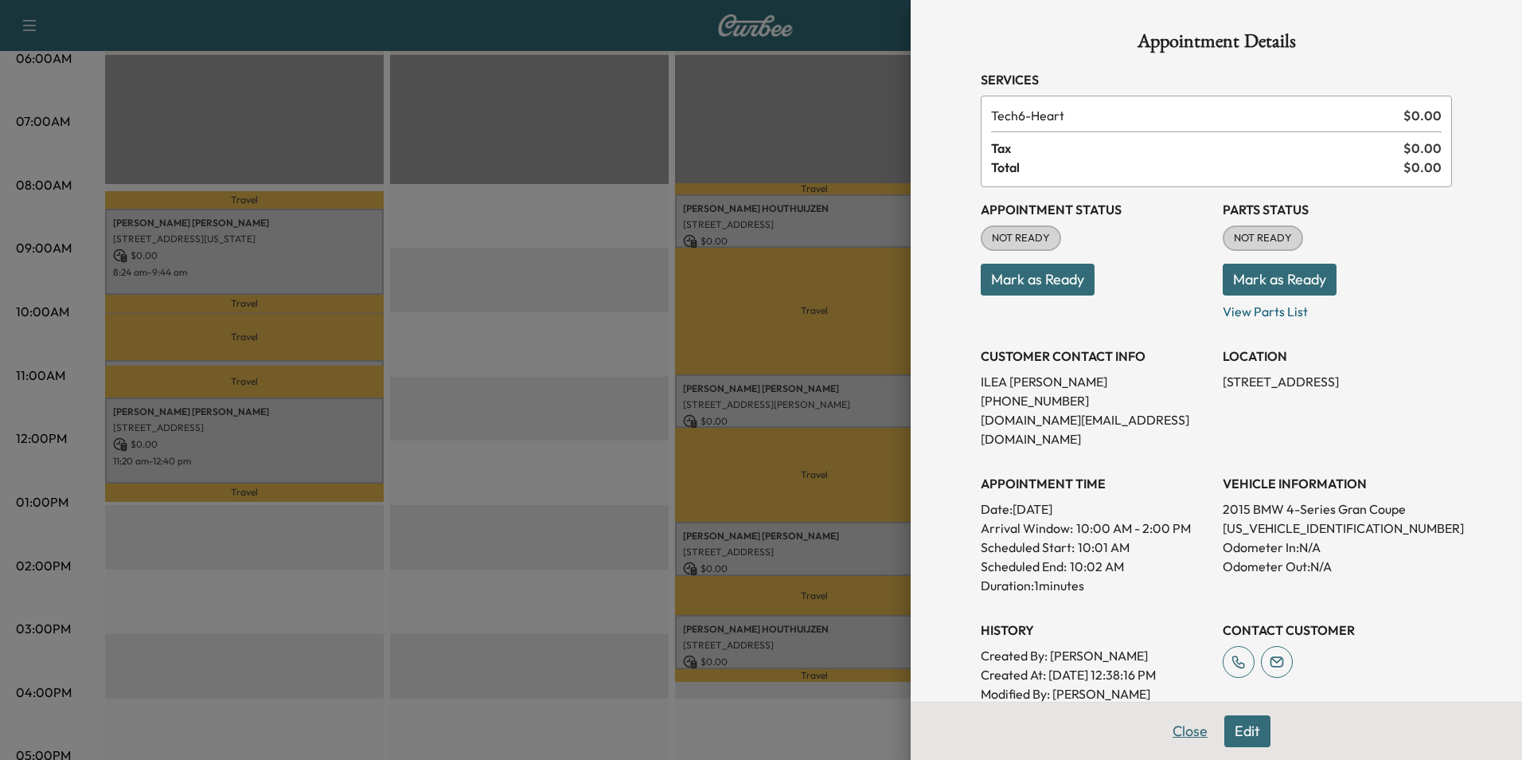
click at [1184, 733] on button "Close" at bounding box center [1190, 731] width 56 height 32
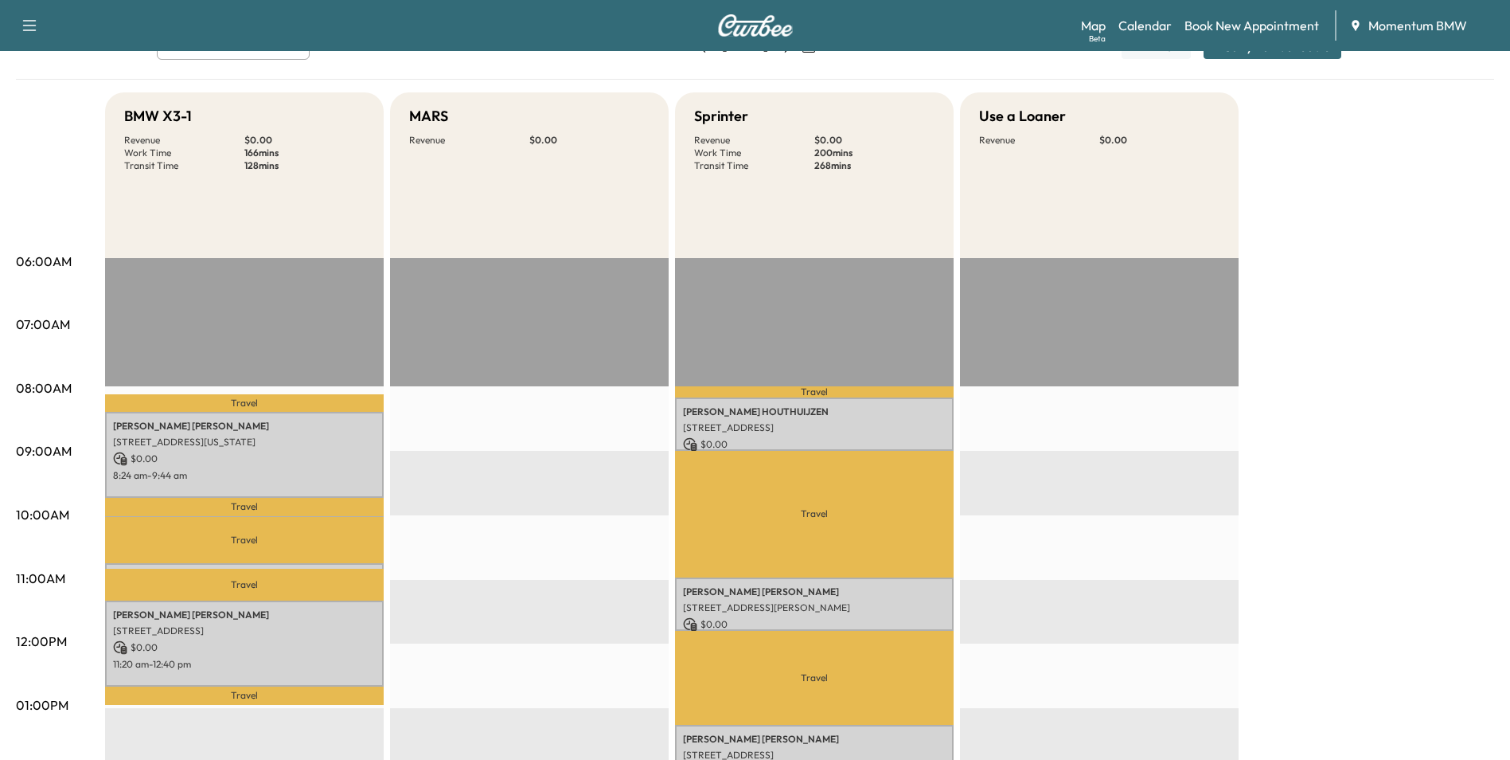
scroll to position [0, 0]
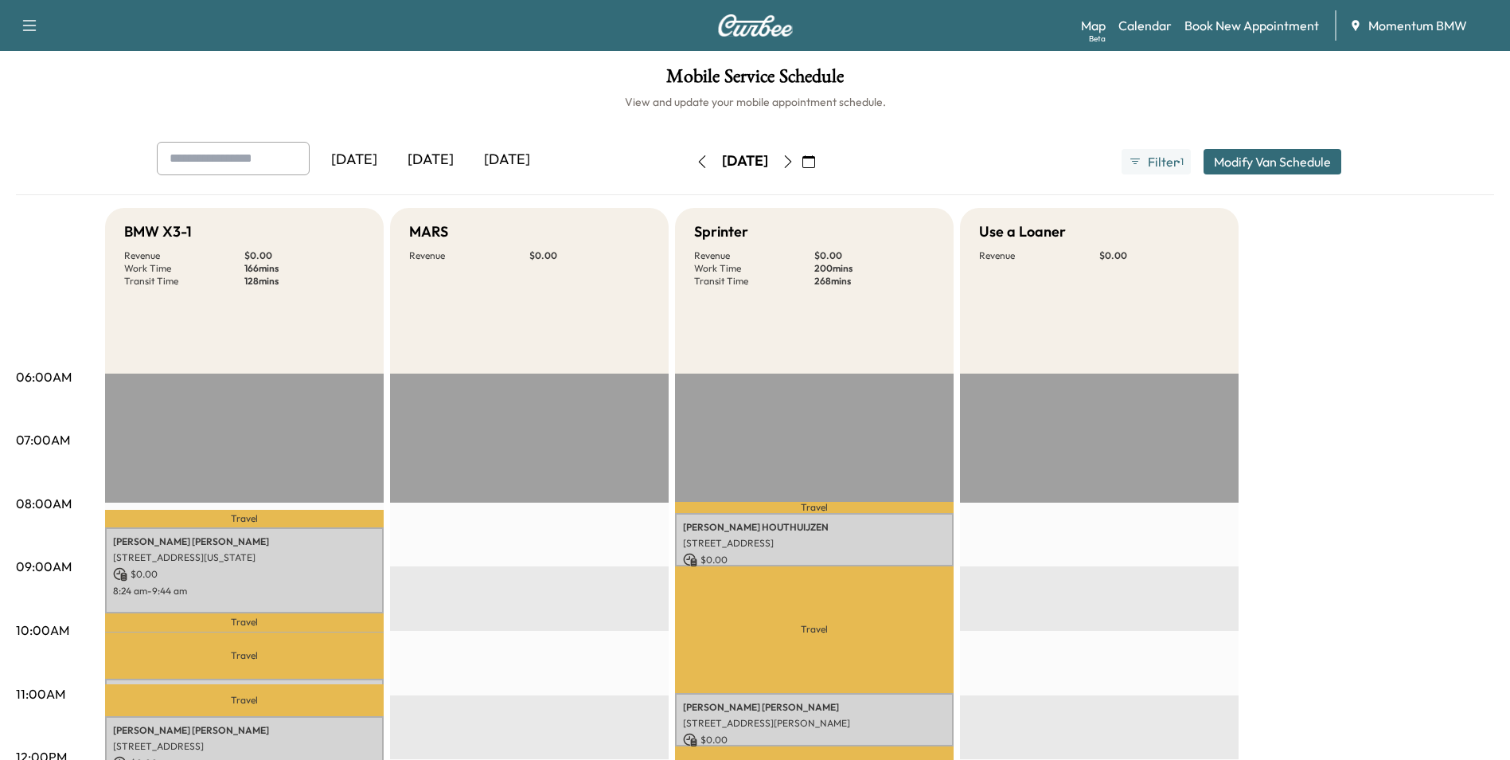
click at [815, 162] on icon "button" at bounding box center [809, 161] width 13 height 13
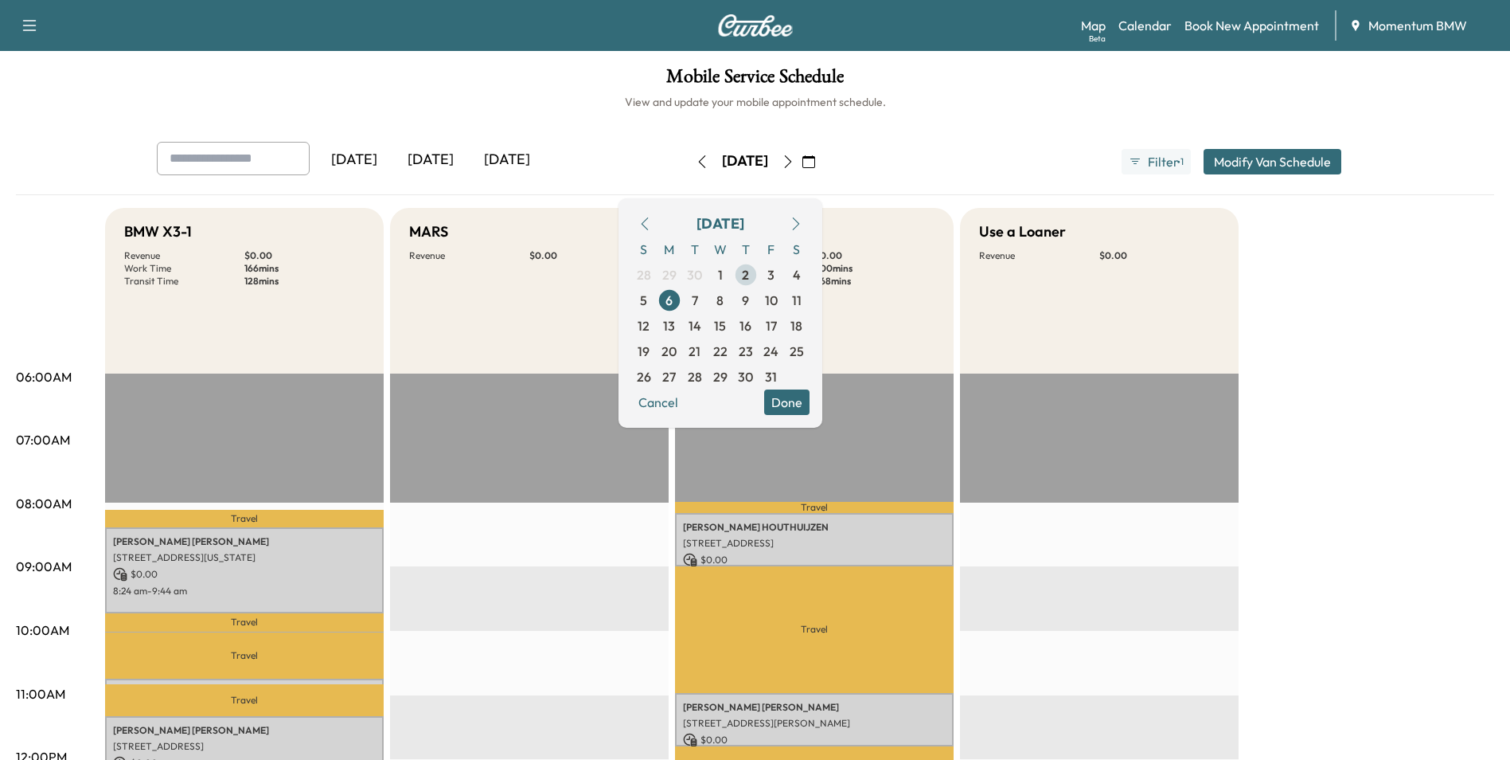
click at [759, 277] on span "2" at bounding box center [745, 274] width 25 height 25
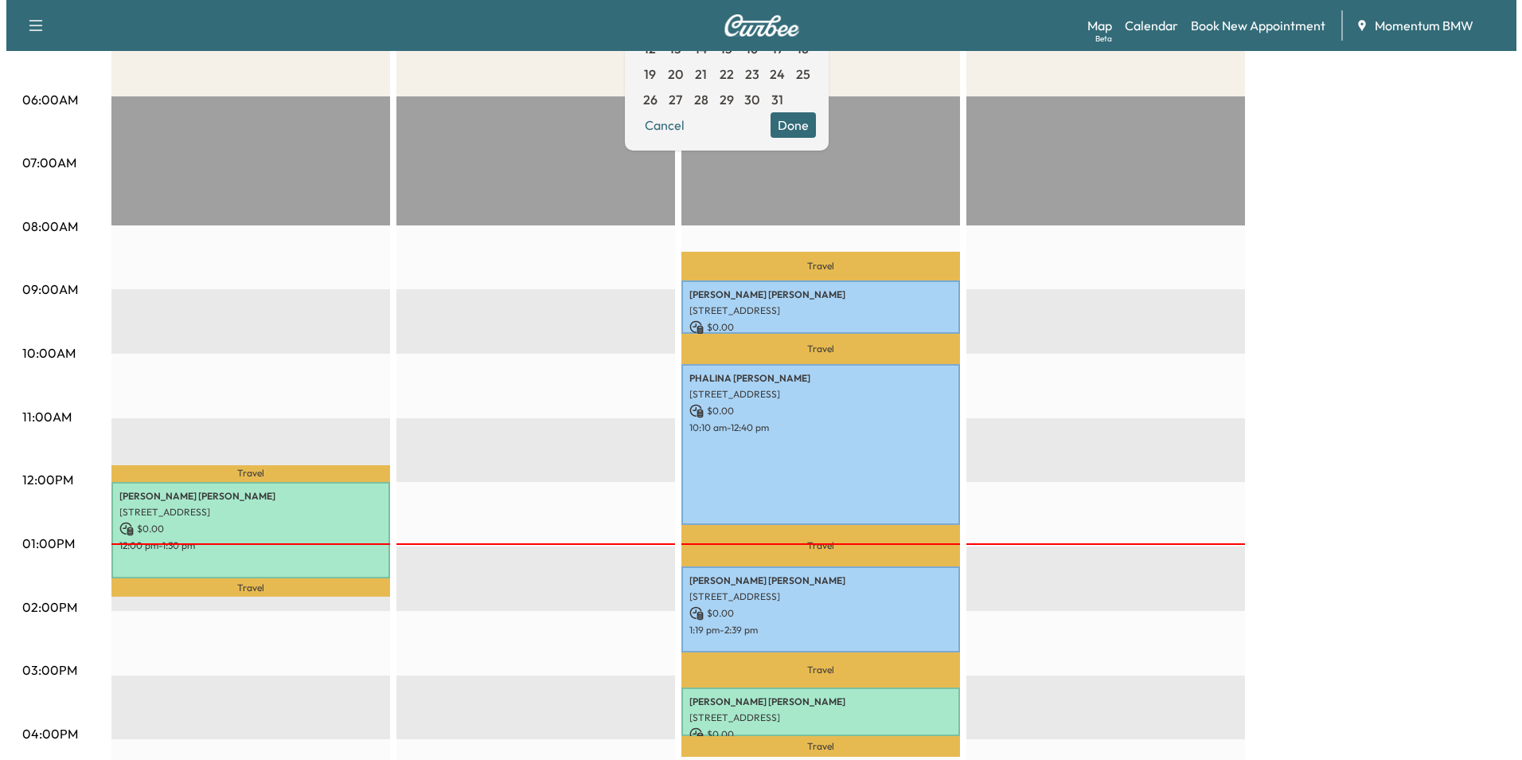
scroll to position [398, 0]
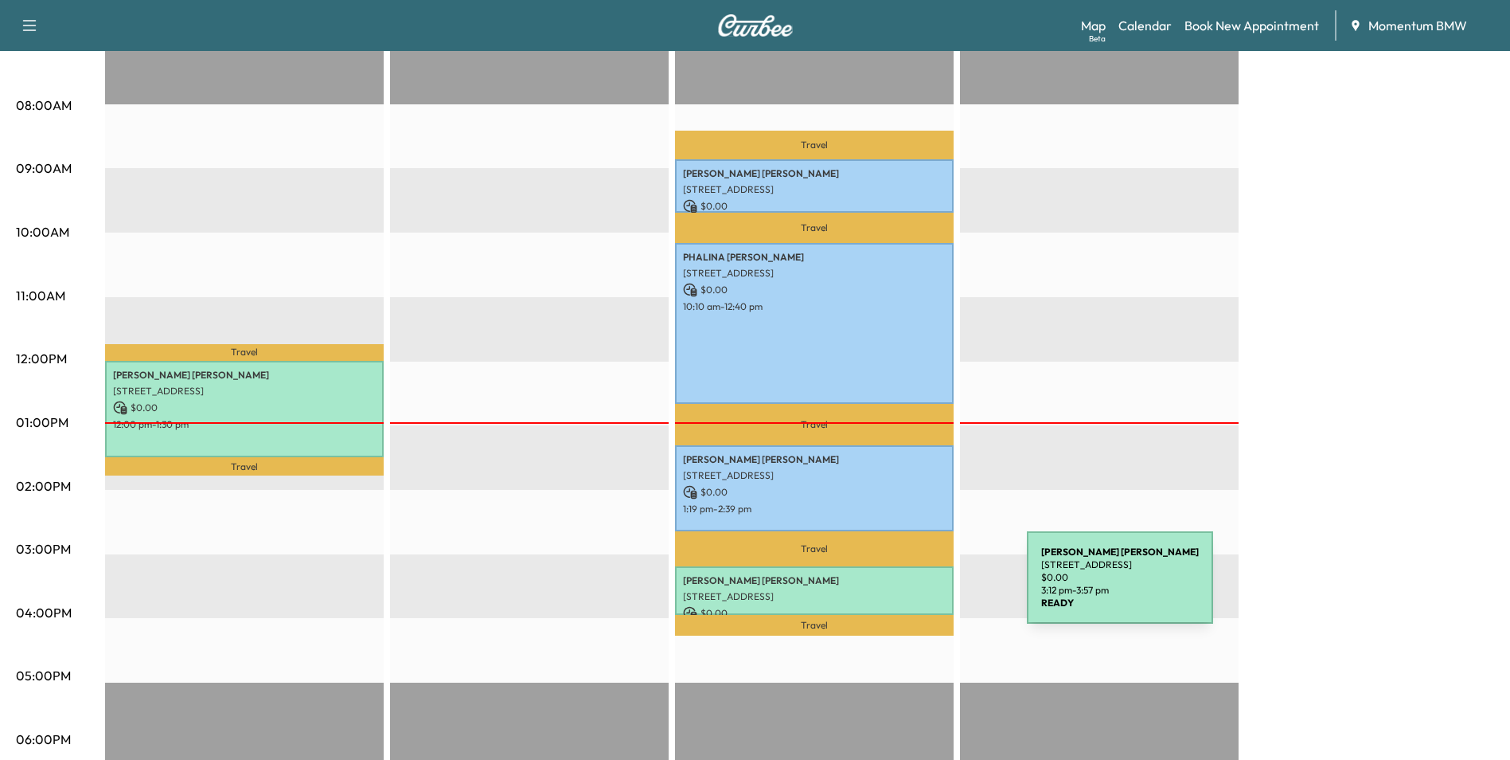
click at [908, 590] on p "[STREET_ADDRESS]" at bounding box center [814, 596] width 263 height 13
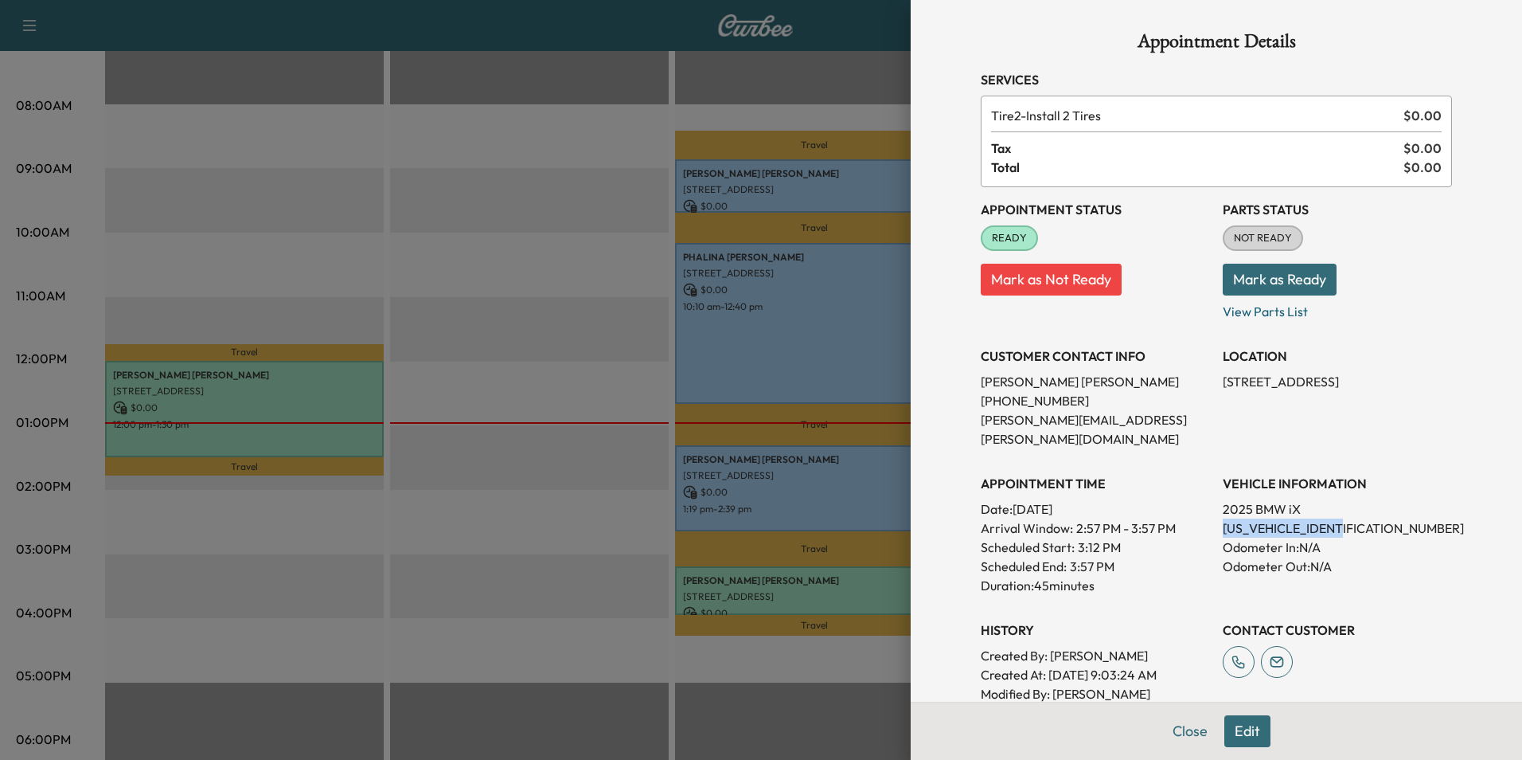
drag, startPoint x: 1342, startPoint y: 512, endPoint x: 1213, endPoint y: 513, distance: 128.2
click at [1223, 518] on p "[US_VEHICLE_IDENTIFICATION_NUMBER]" at bounding box center [1337, 527] width 229 height 19
drag, startPoint x: 1213, startPoint y: 513, endPoint x: 1318, endPoint y: 506, distance: 104.5
copy p "[US_VEHICLE_IDENTIFICATION_NUMBER]"
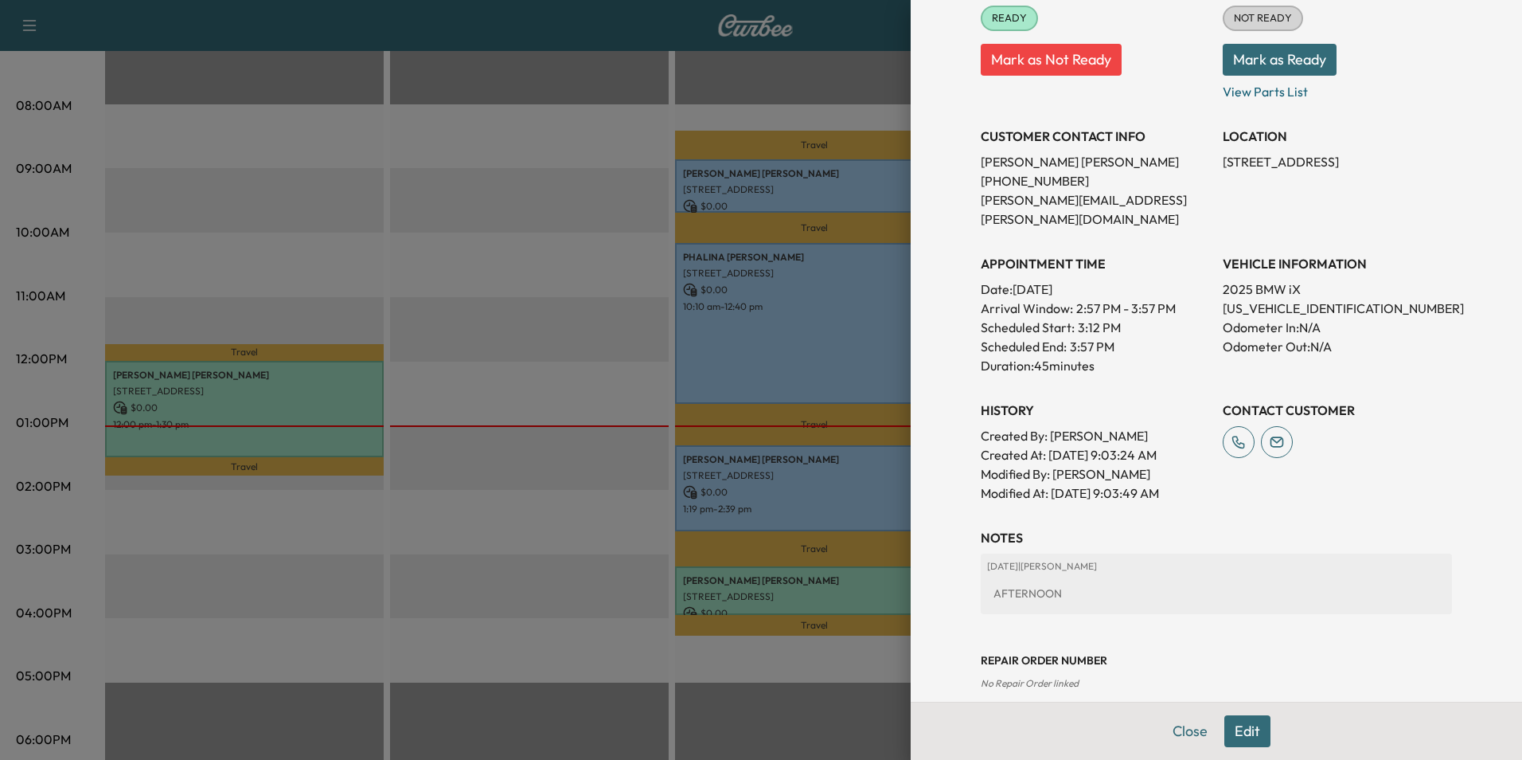
scroll to position [221, 0]
click at [1248, 731] on button "Edit" at bounding box center [1248, 731] width 46 height 32
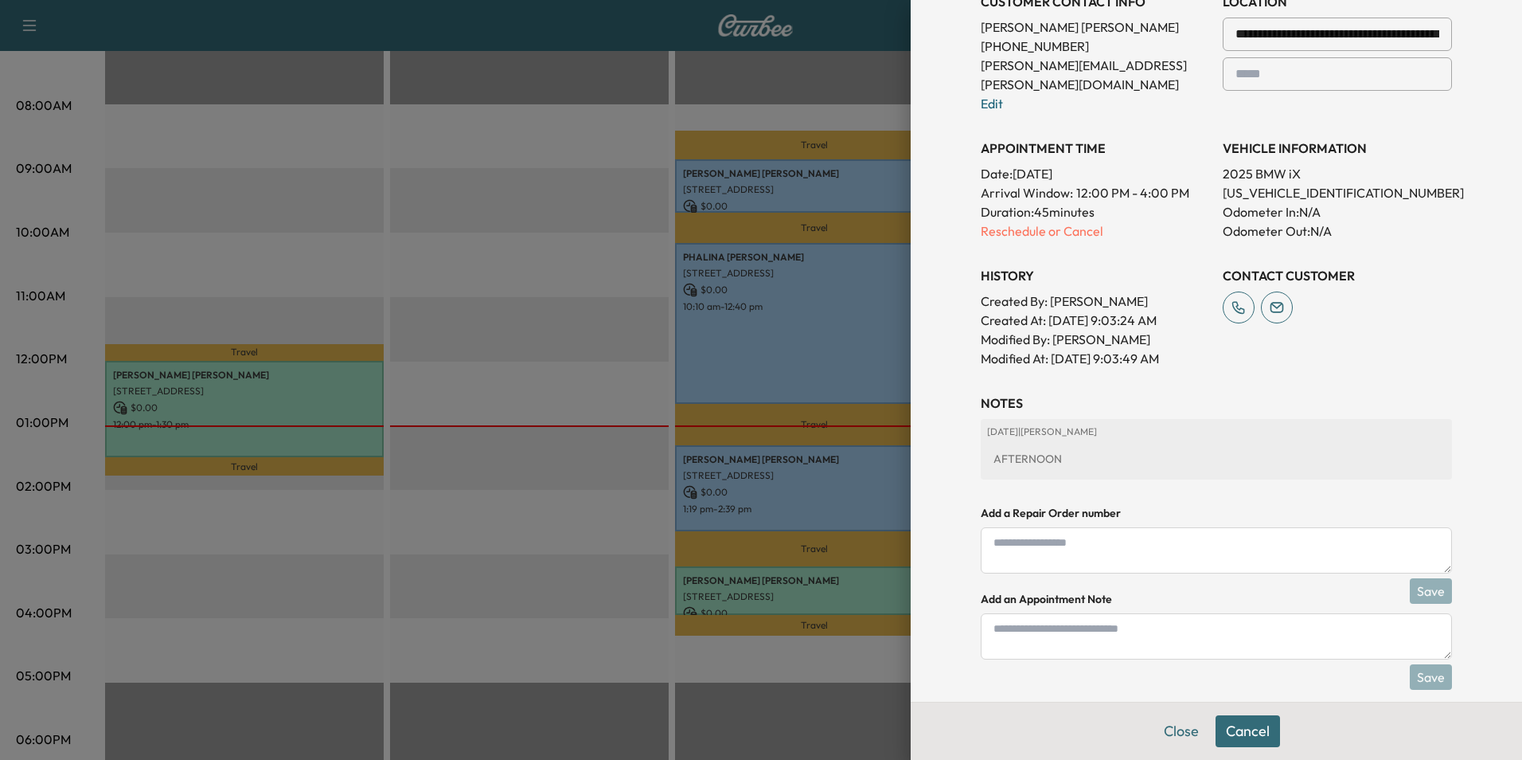
scroll to position [389, 0]
click at [1162, 618] on textarea at bounding box center [1216, 635] width 471 height 46
type textarea "*"
type textarea "**********"
click at [1420, 663] on button "Save" at bounding box center [1431, 675] width 42 height 25
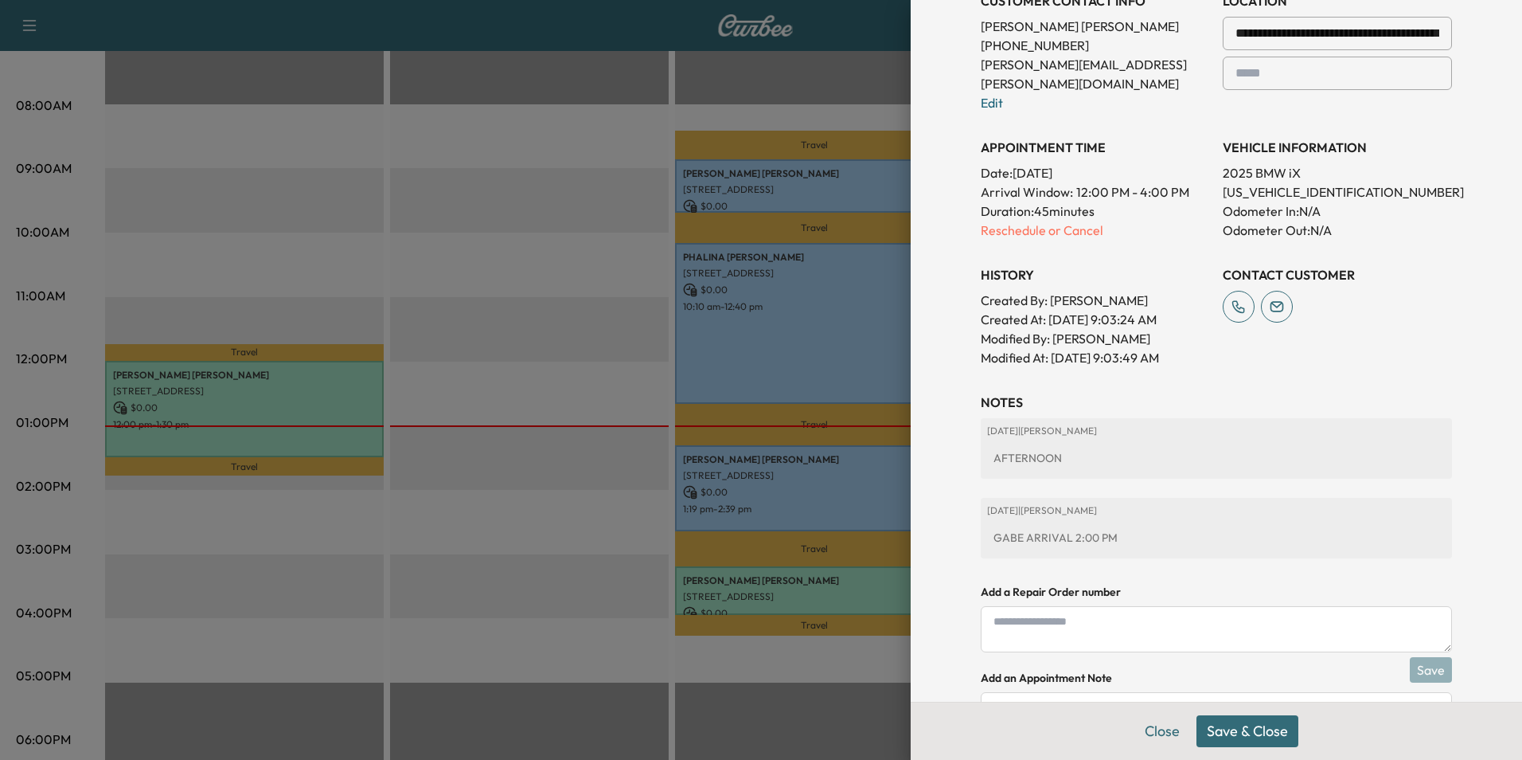
click at [1267, 731] on button "Save & Close" at bounding box center [1248, 731] width 102 height 32
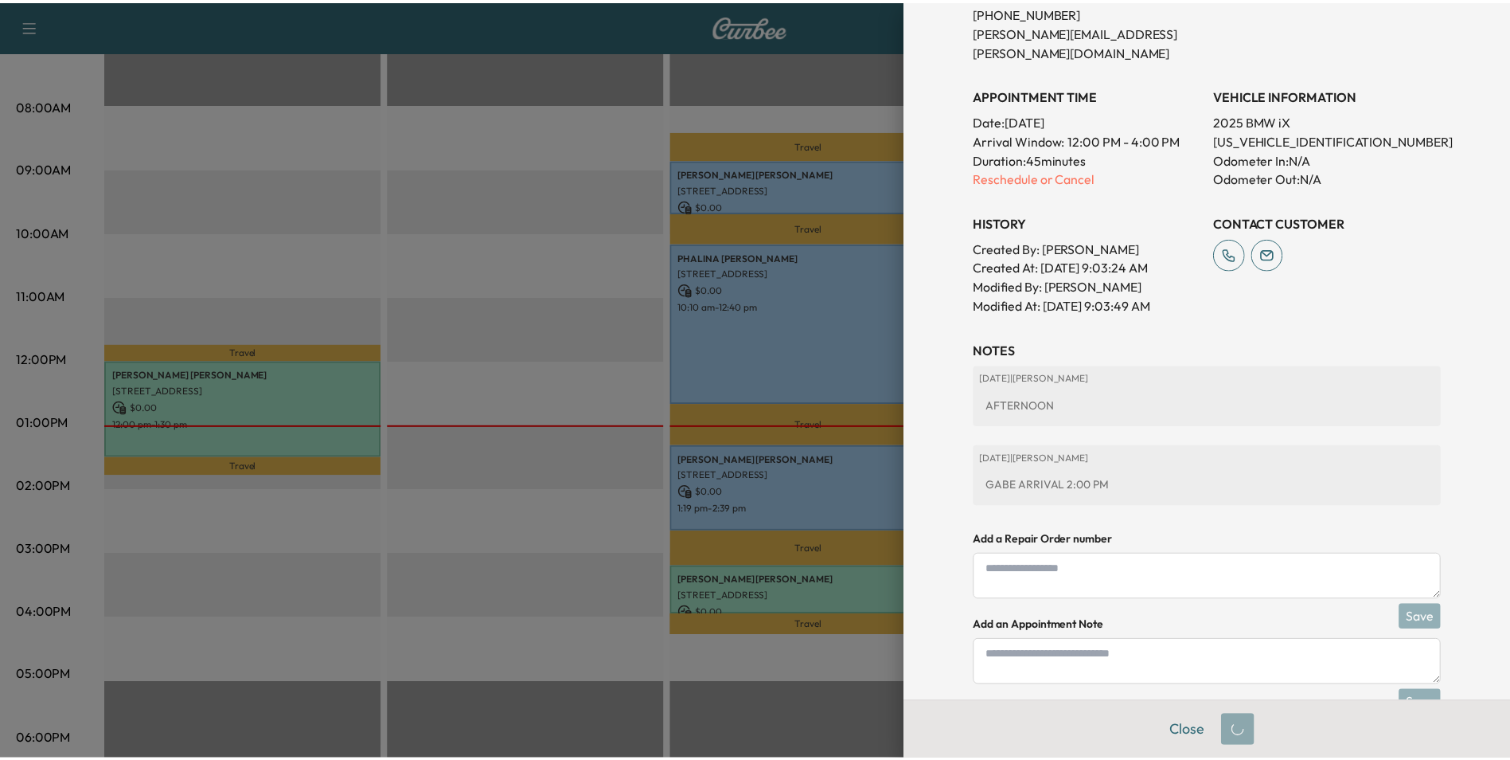
scroll to position [355, 0]
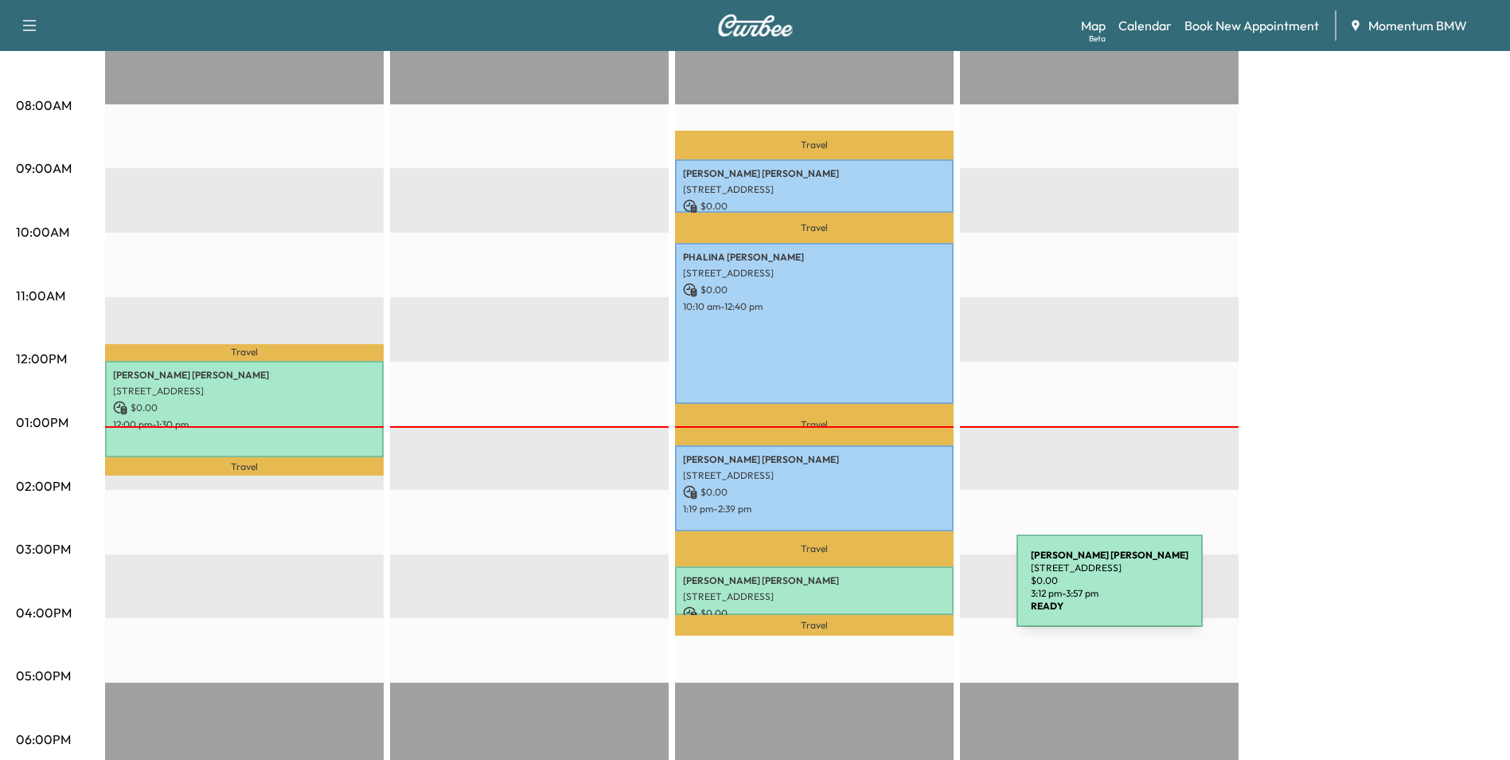
click at [897, 590] on p "[STREET_ADDRESS]" at bounding box center [814, 596] width 263 height 13
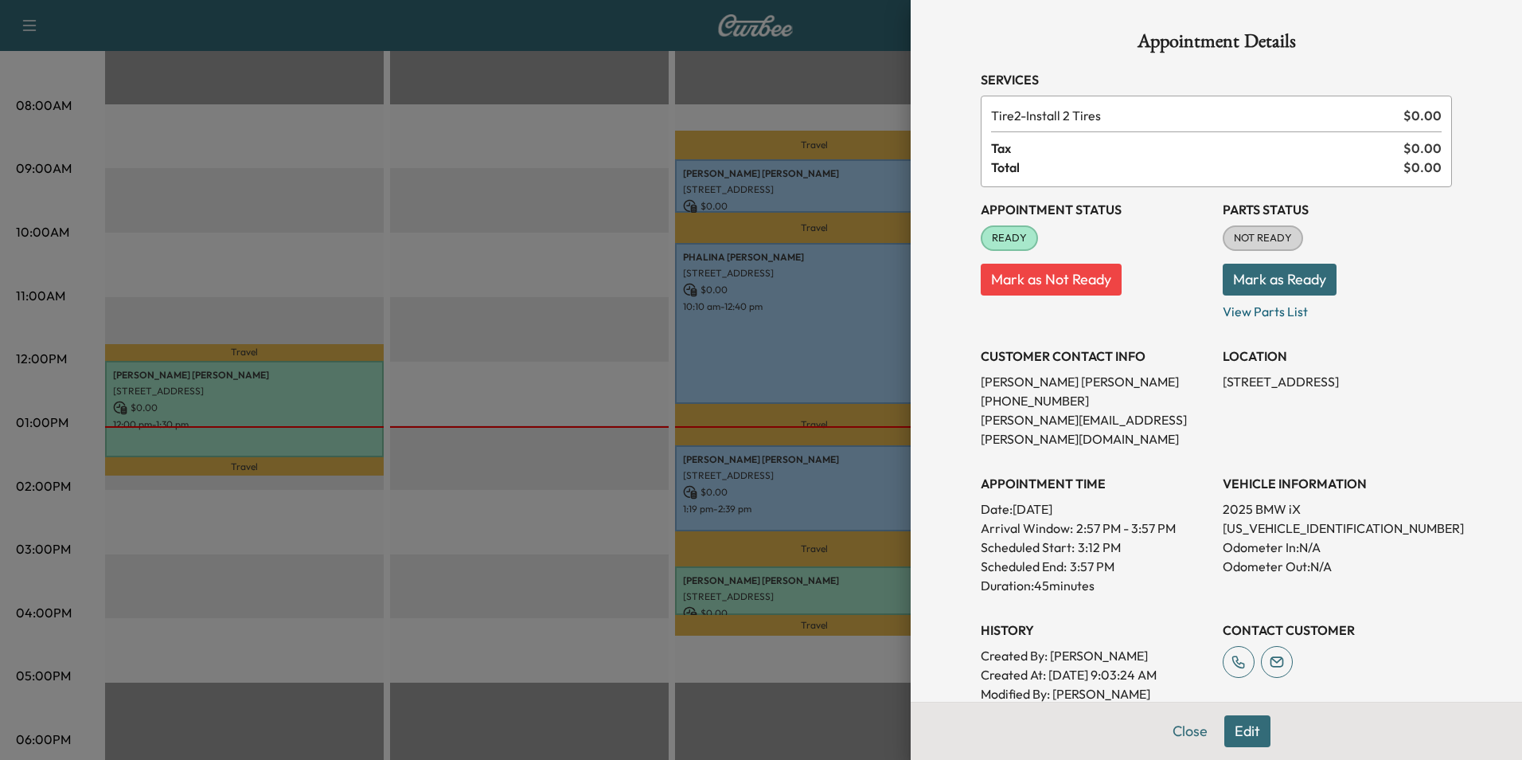
drag, startPoint x: 1333, startPoint y: 383, endPoint x: 1213, endPoint y: 389, distance: 120.4
click at [1223, 389] on p "[STREET_ADDRESS]" at bounding box center [1337, 381] width 229 height 19
drag, startPoint x: 1213, startPoint y: 389, endPoint x: 1287, endPoint y: 385, distance: 74.9
copy p "[STREET_ADDRESS]"
click at [1183, 736] on button "Close" at bounding box center [1190, 731] width 56 height 32
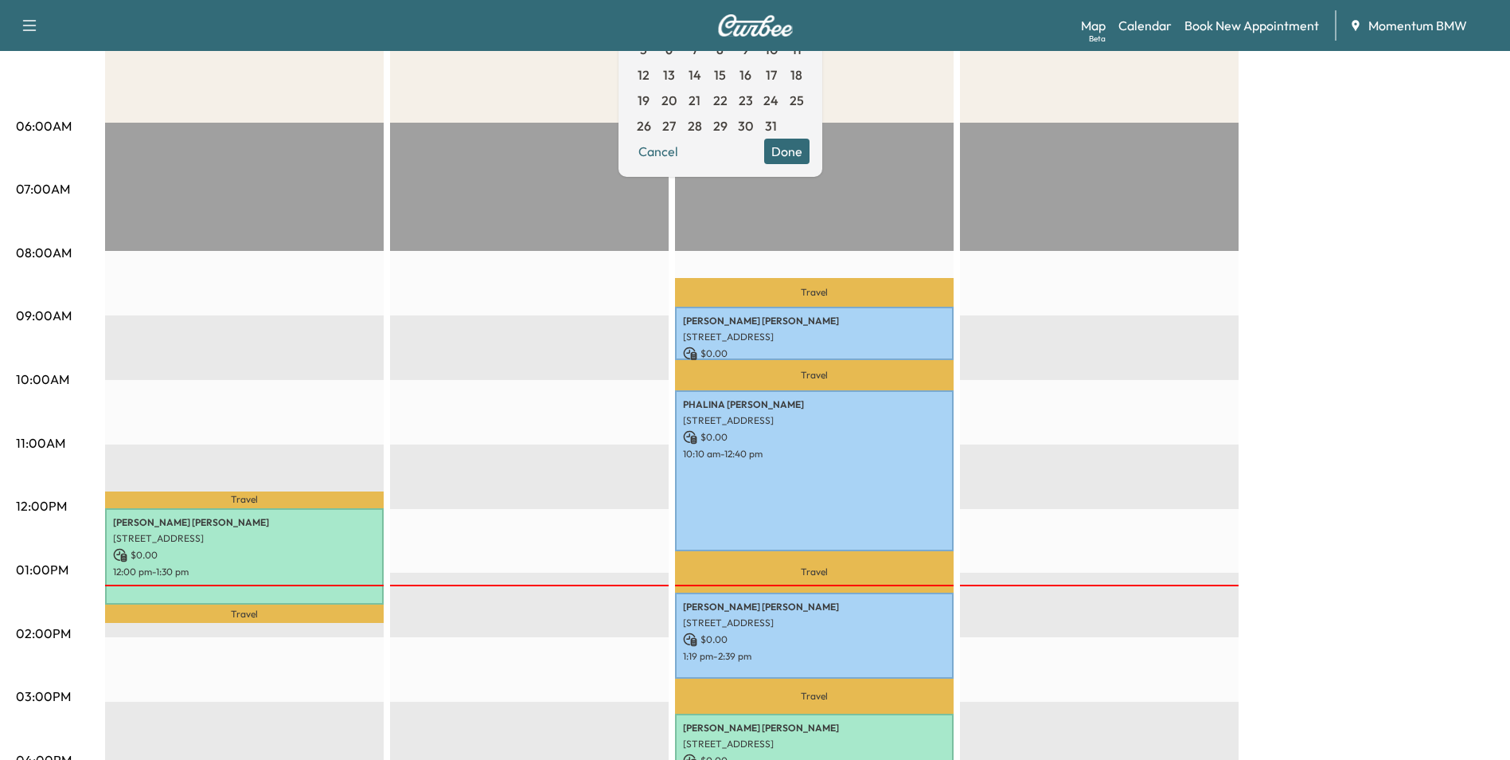
scroll to position [0, 0]
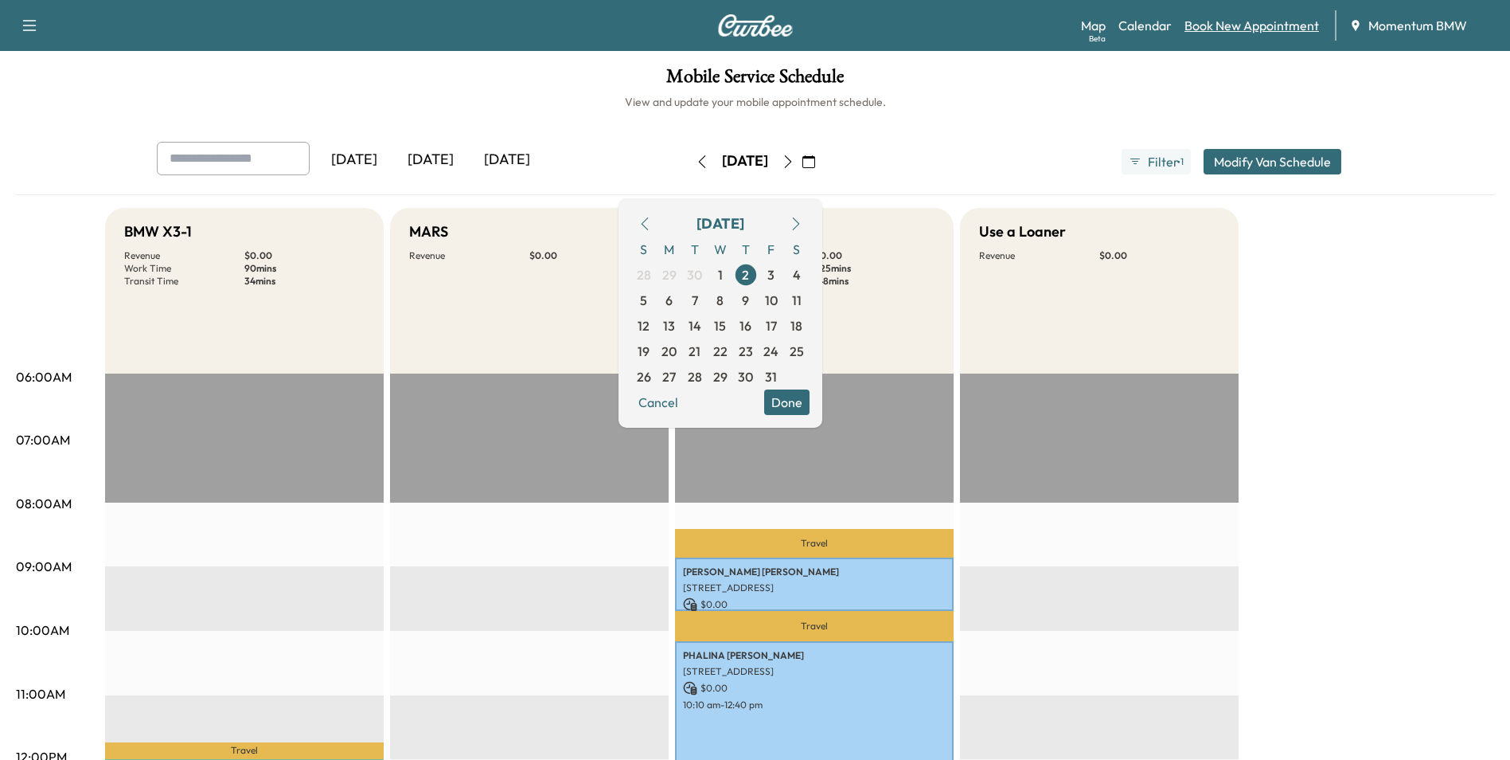
click at [1236, 31] on link "Book New Appointment" at bounding box center [1252, 25] width 135 height 19
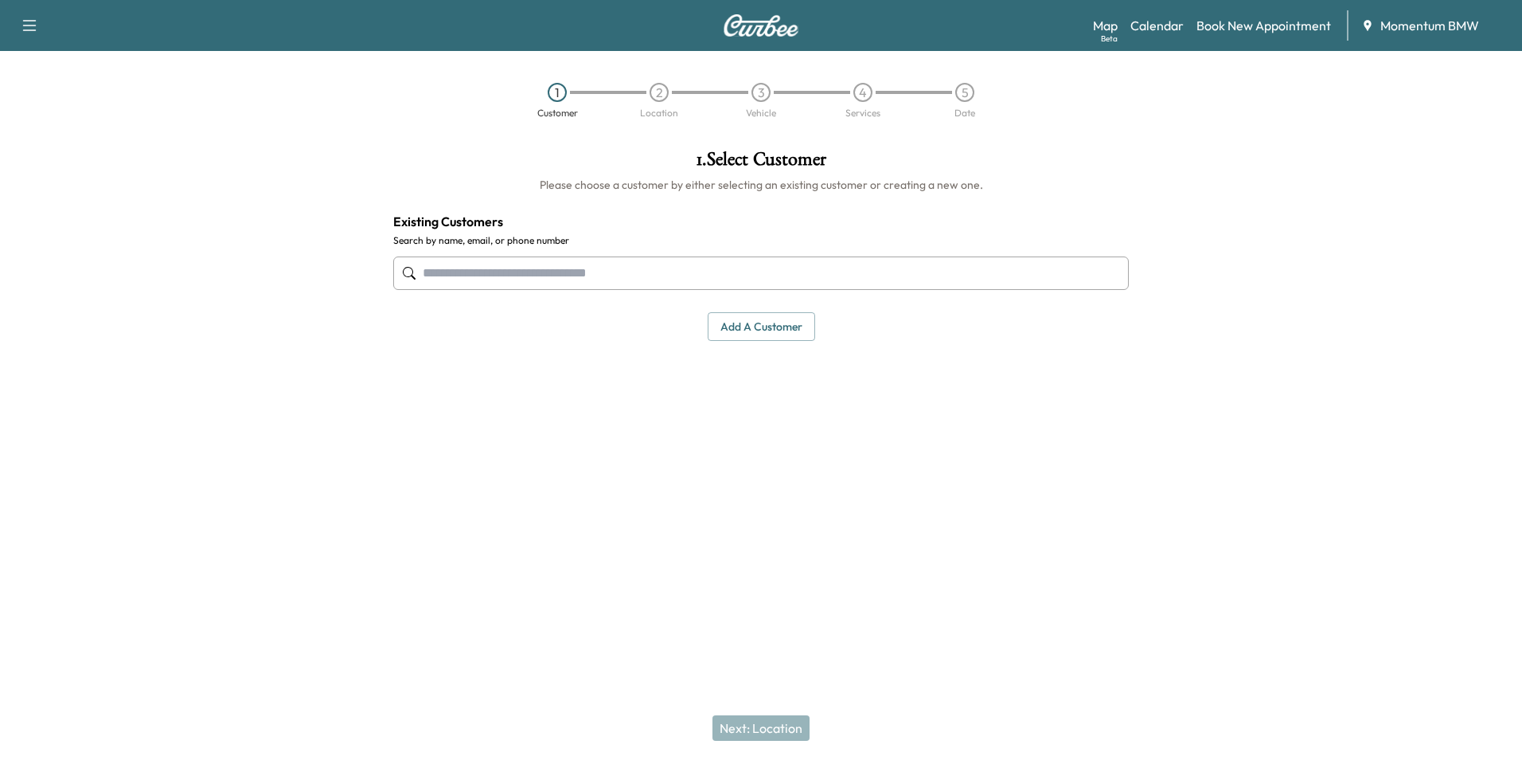
click at [638, 283] on input "text" at bounding box center [761, 272] width 736 height 33
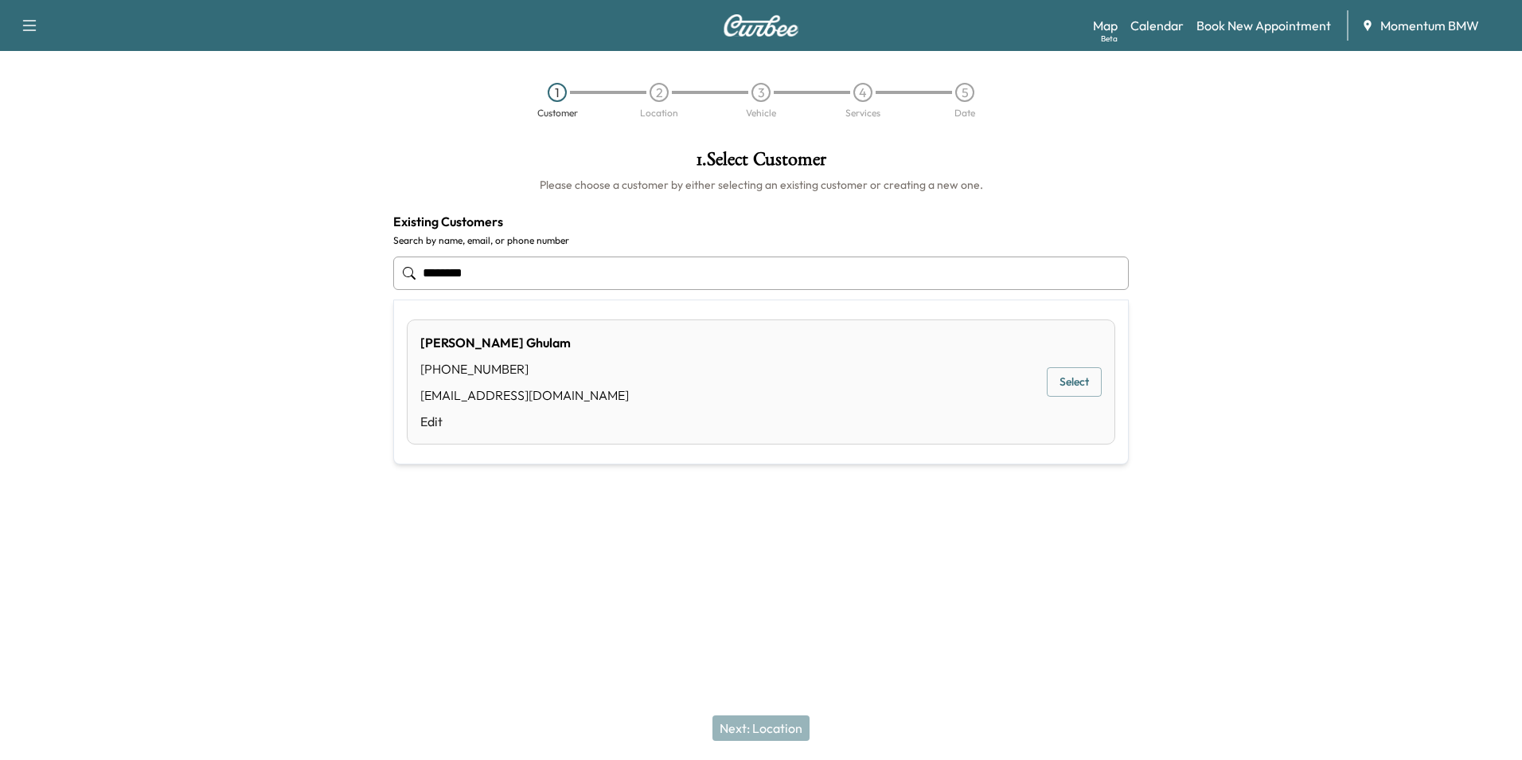
click at [1084, 382] on button "Select" at bounding box center [1074, 381] width 55 height 29
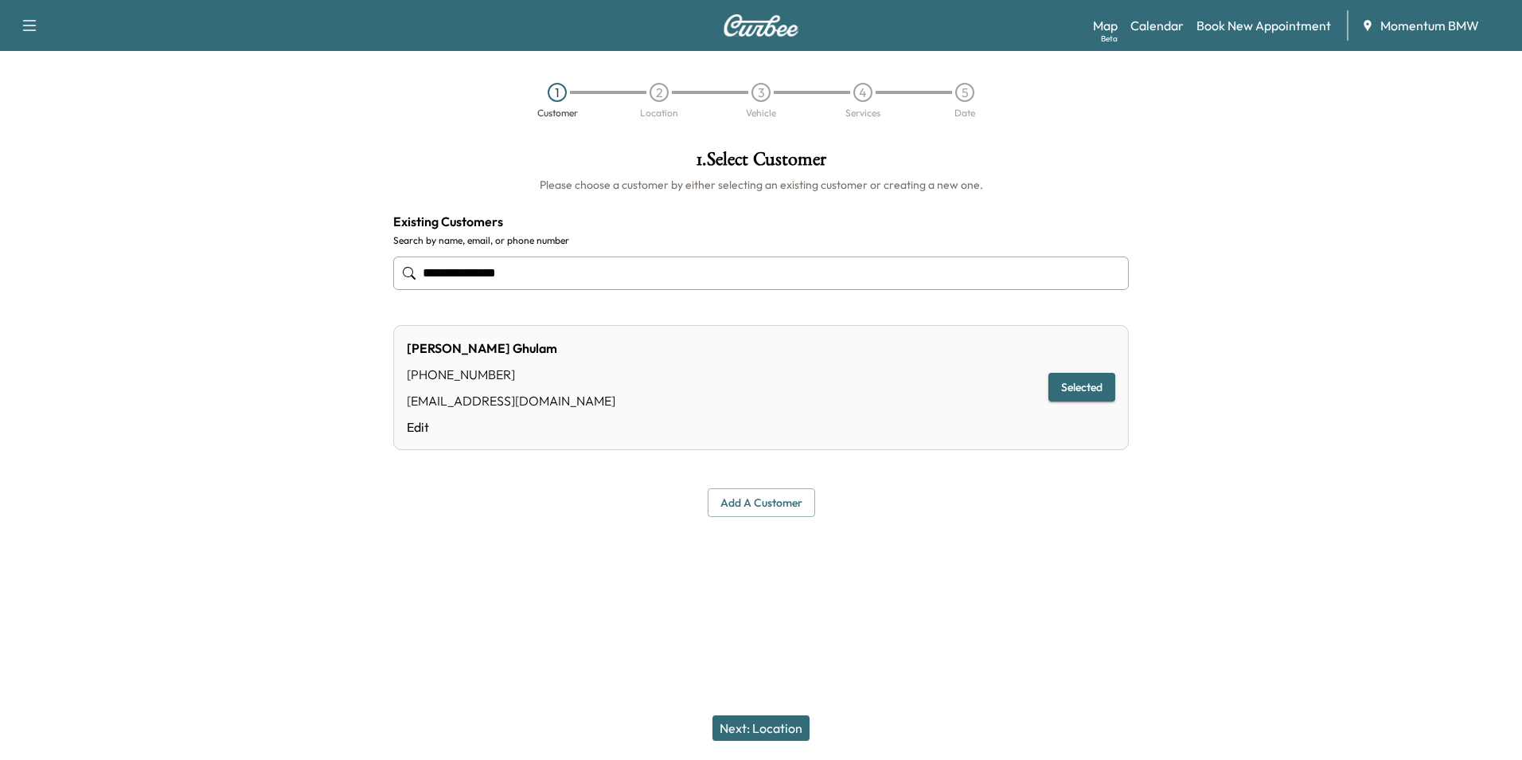
type input "**********"
click at [777, 725] on button "Next: Location" at bounding box center [761, 727] width 97 height 25
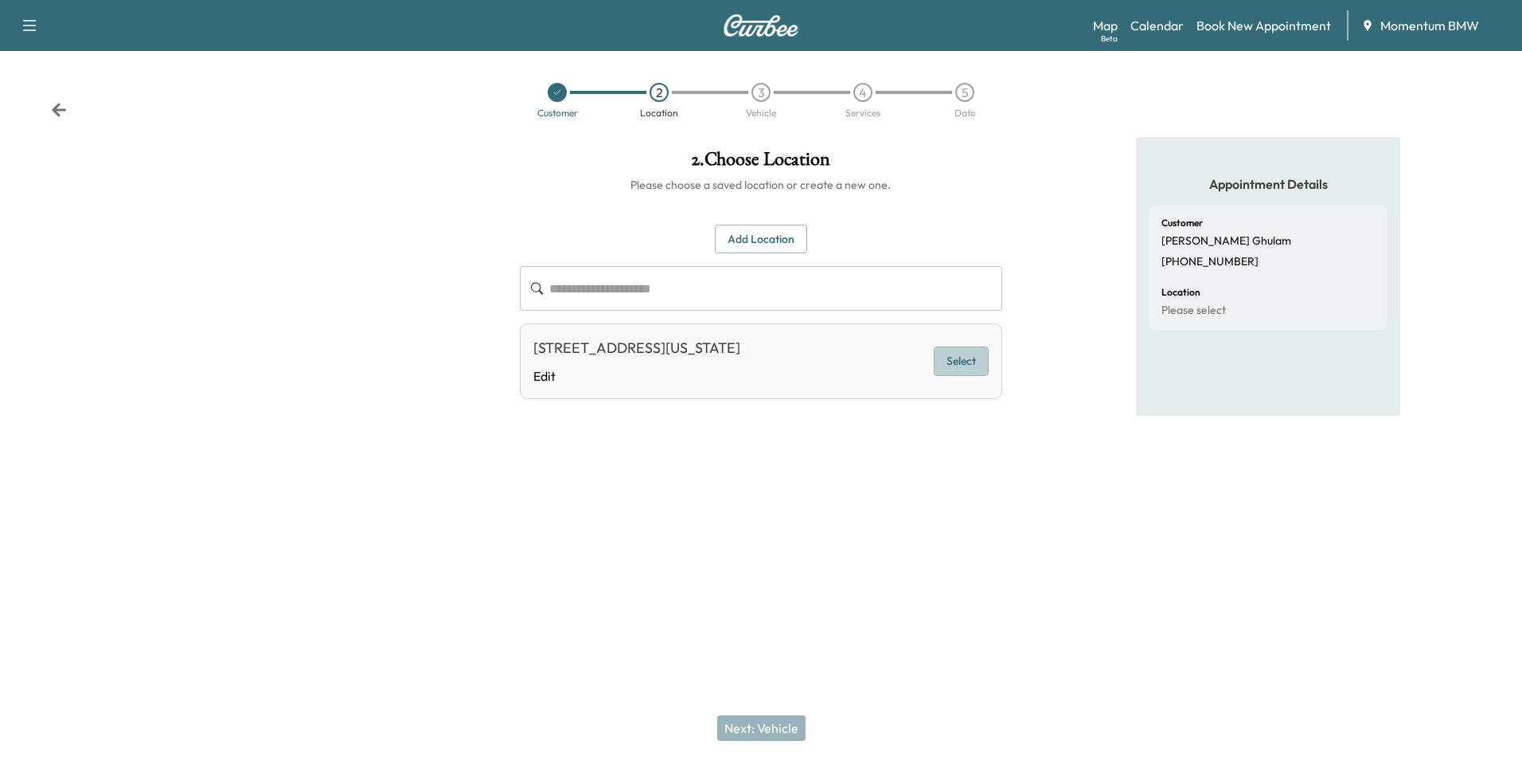
click at [967, 357] on button "Select" at bounding box center [961, 360] width 55 height 29
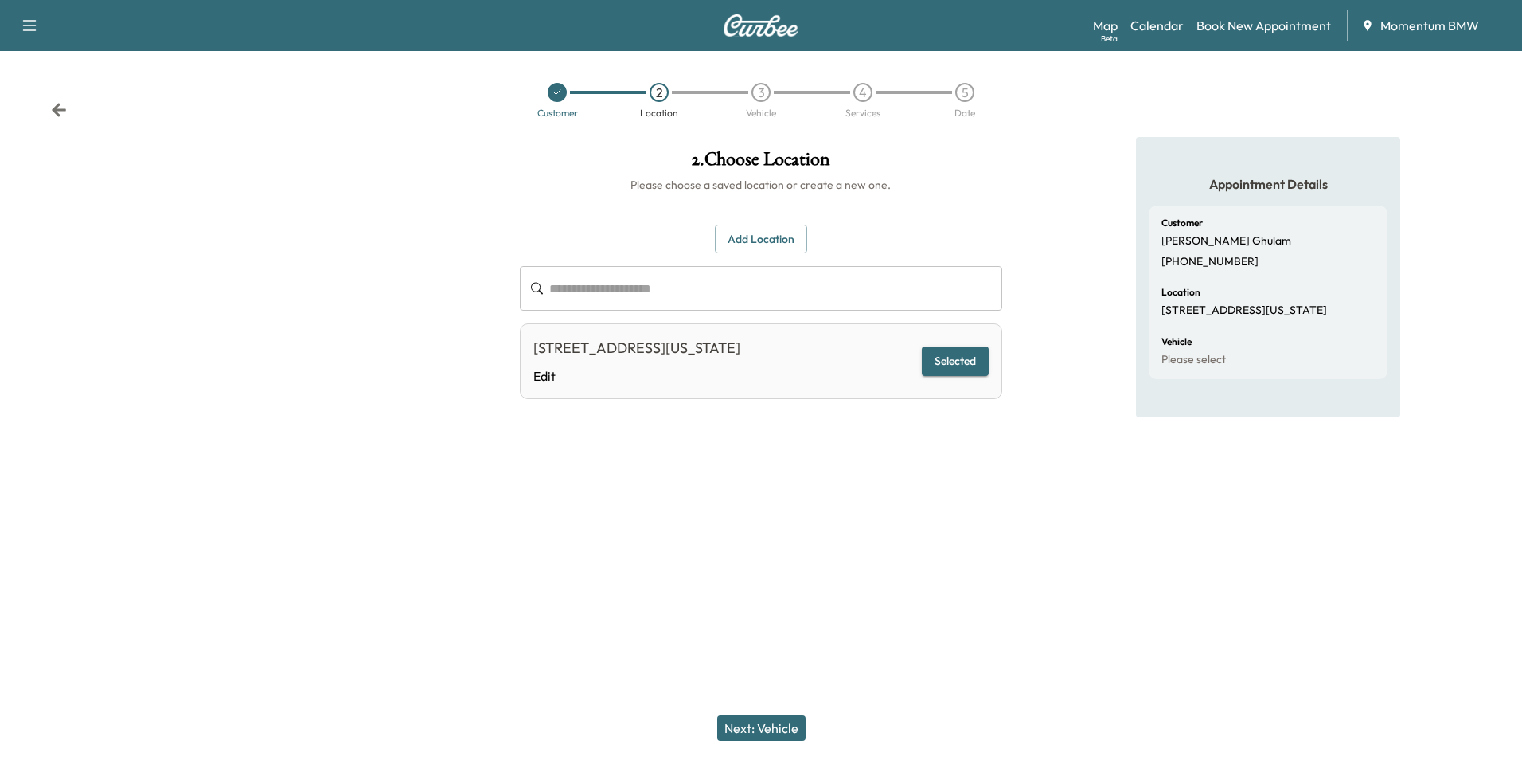
click at [770, 730] on button "Next: Vehicle" at bounding box center [761, 727] width 88 height 25
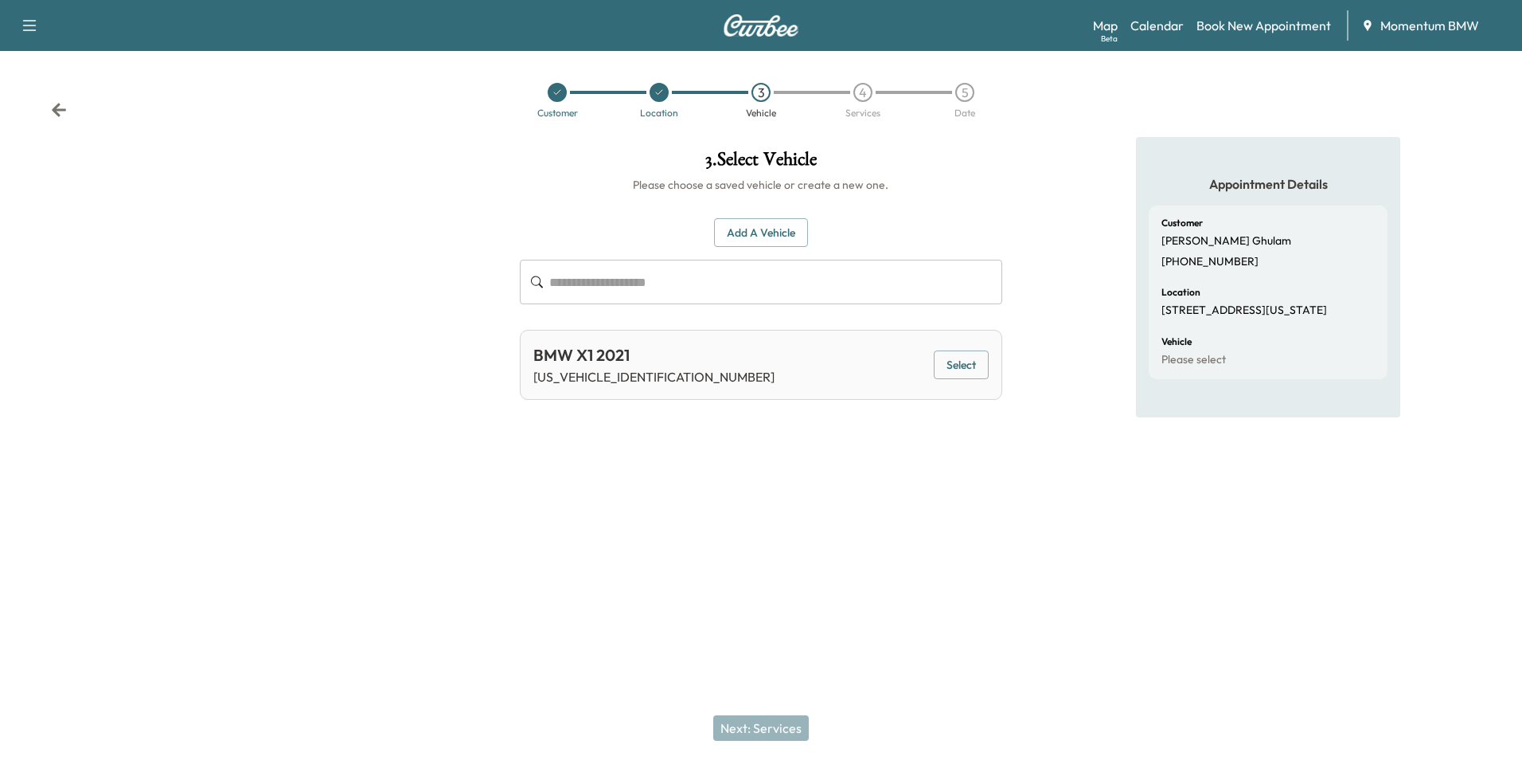
click at [971, 365] on button "Select" at bounding box center [961, 364] width 55 height 29
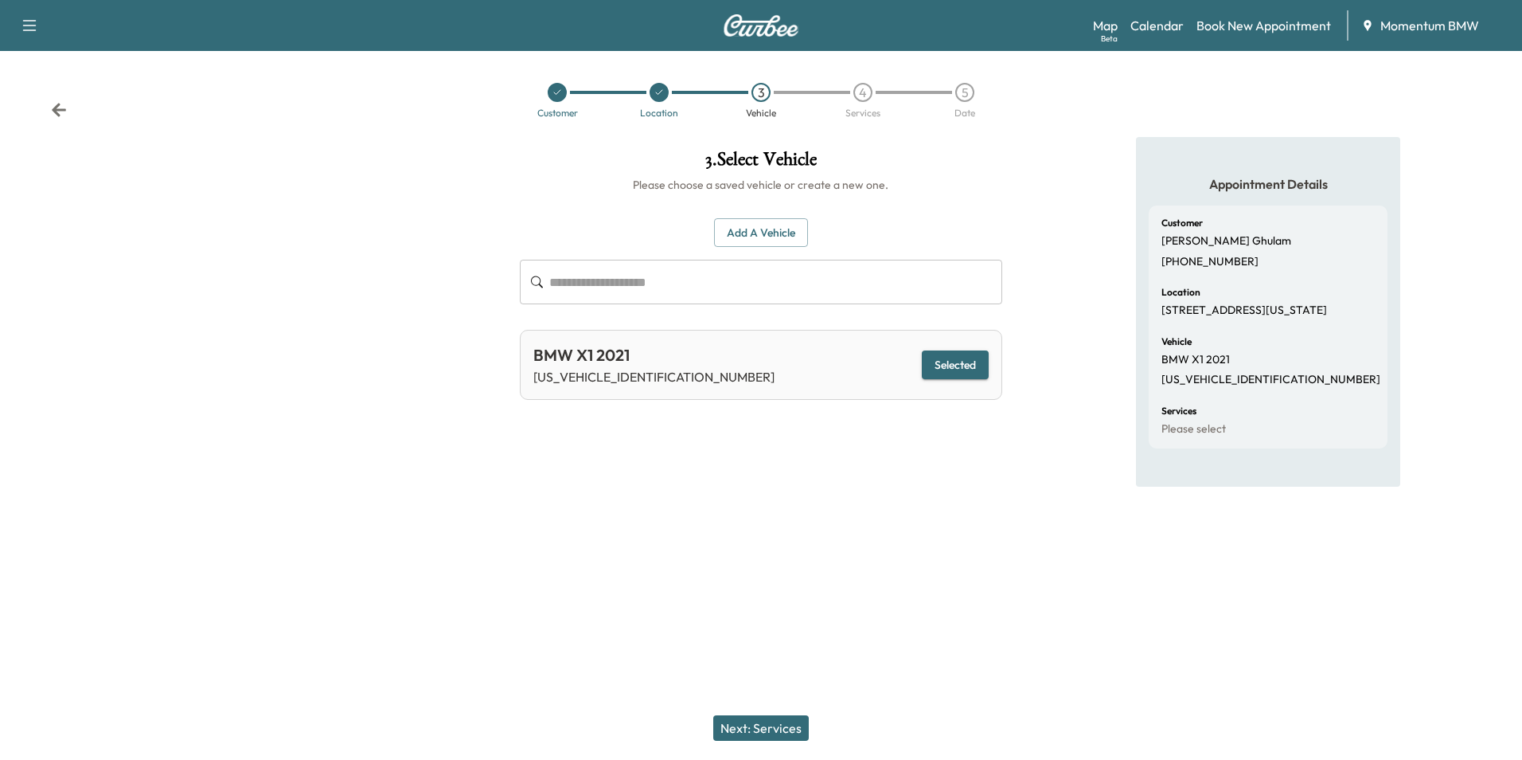
click at [781, 729] on button "Next: Services" at bounding box center [761, 727] width 96 height 25
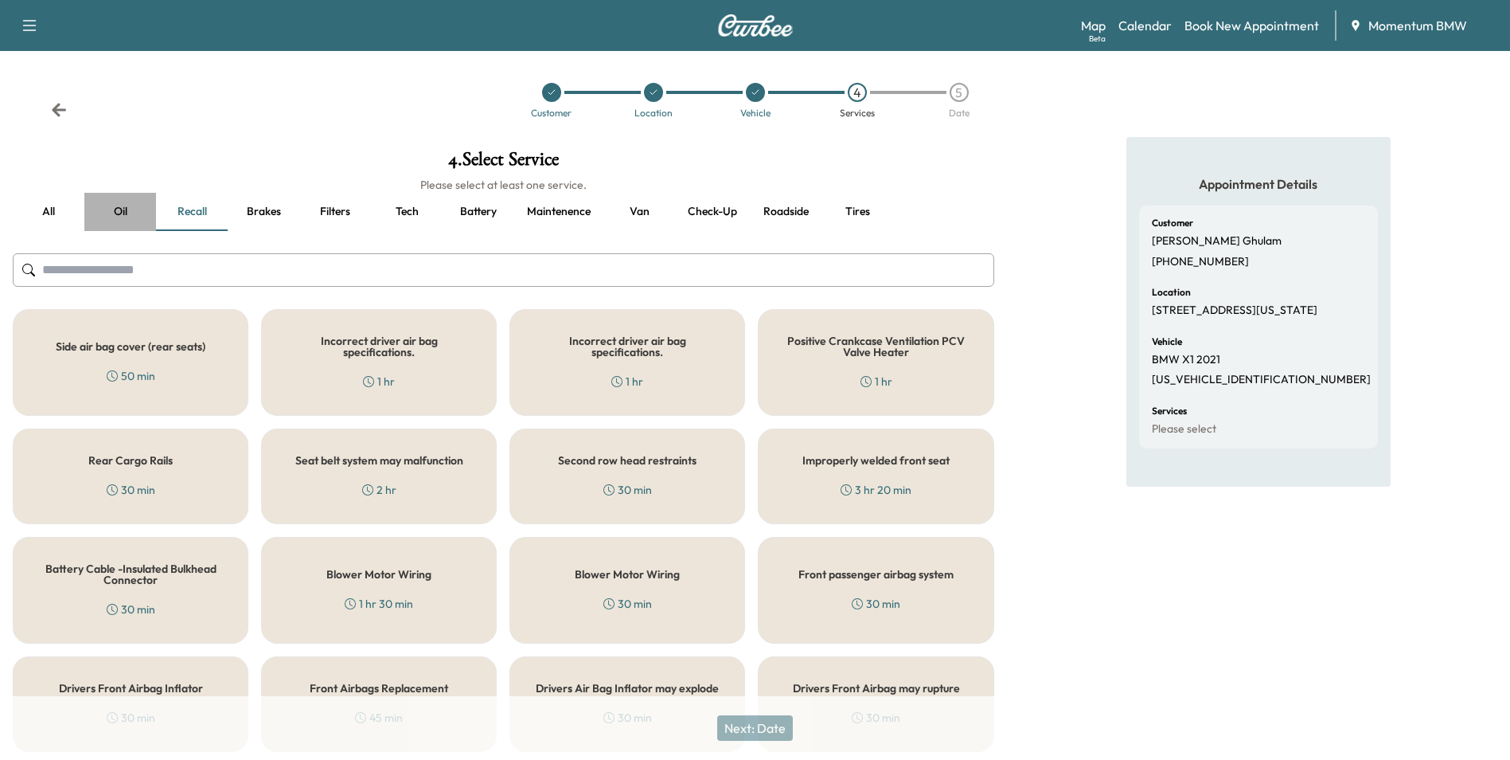
click at [126, 209] on button "Oil" at bounding box center [120, 212] width 72 height 38
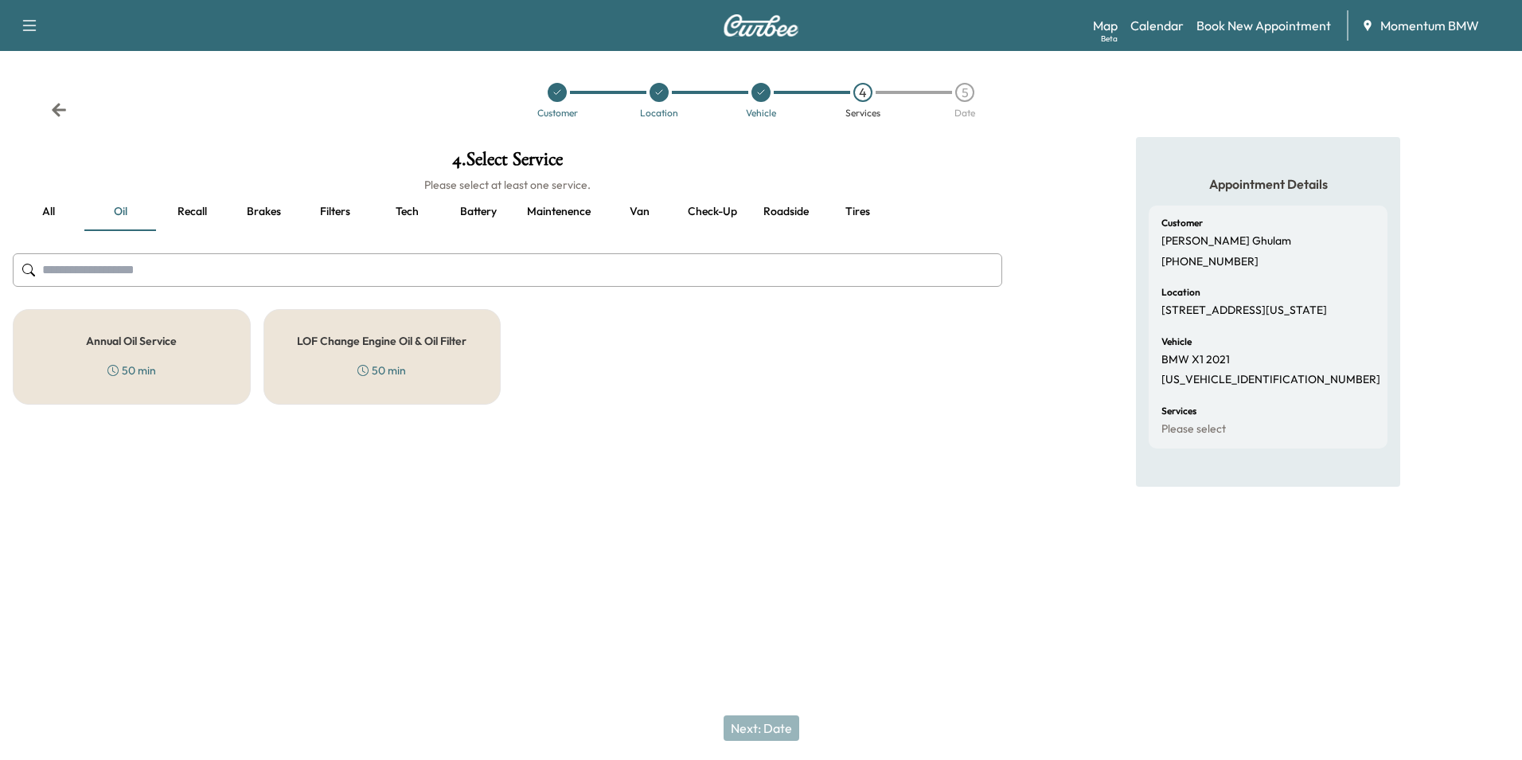
click at [115, 369] on icon at bounding box center [112, 370] width 11 height 11
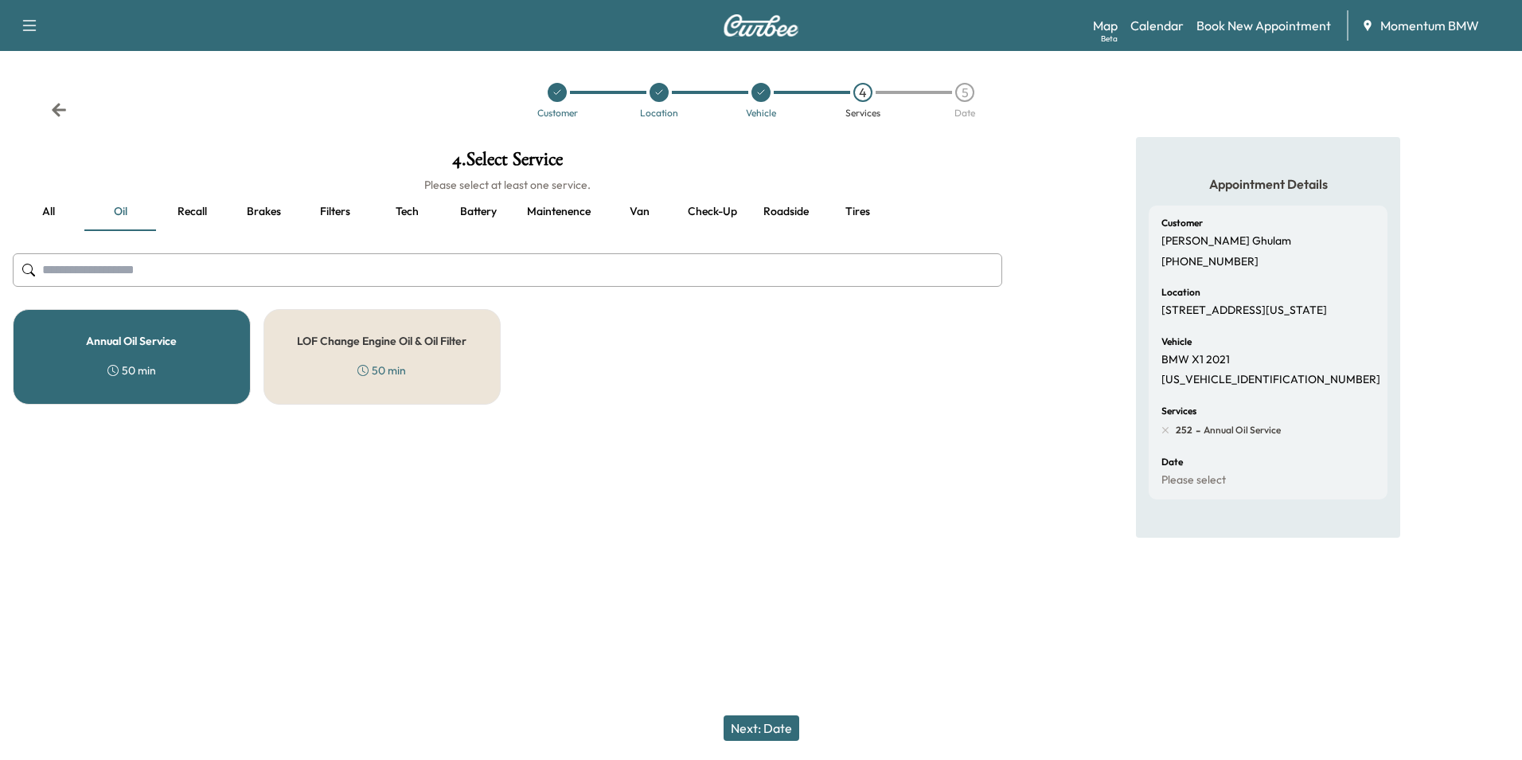
click at [774, 735] on button "Next: Date" at bounding box center [762, 727] width 76 height 25
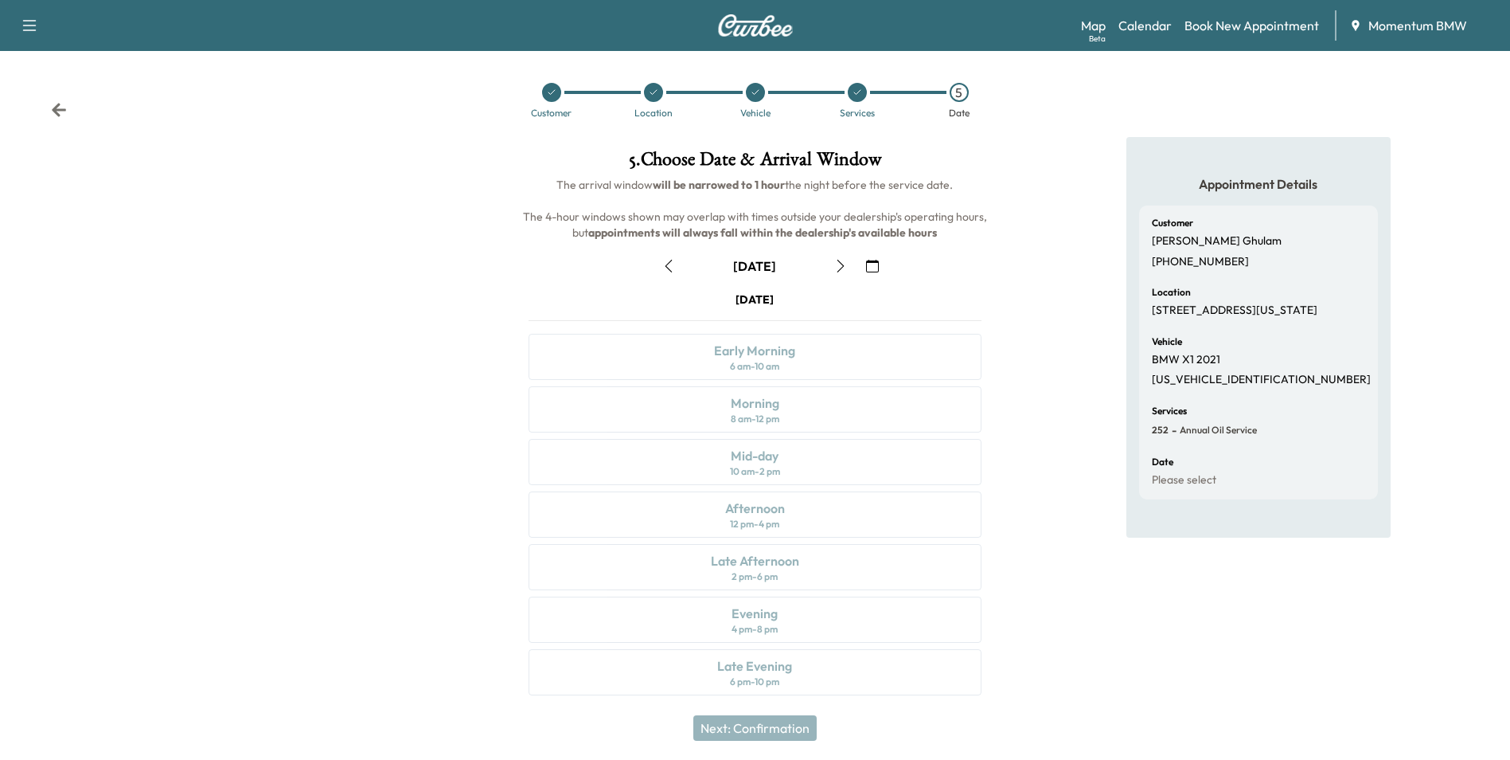
click at [867, 264] on icon "button" at bounding box center [872, 266] width 13 height 13
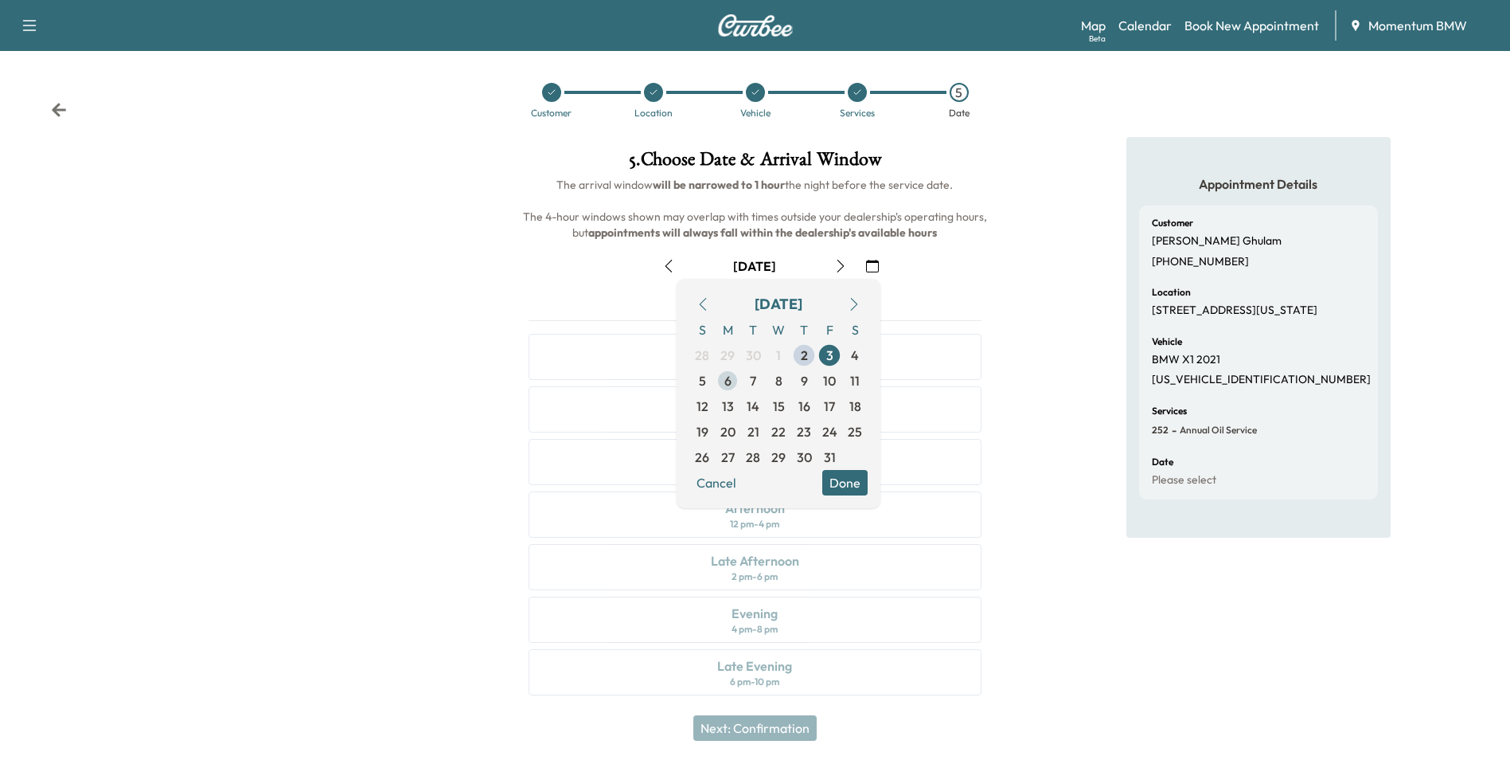
click at [723, 381] on span "6" at bounding box center [727, 380] width 25 height 25
click at [847, 478] on button "Done" at bounding box center [844, 482] width 45 height 25
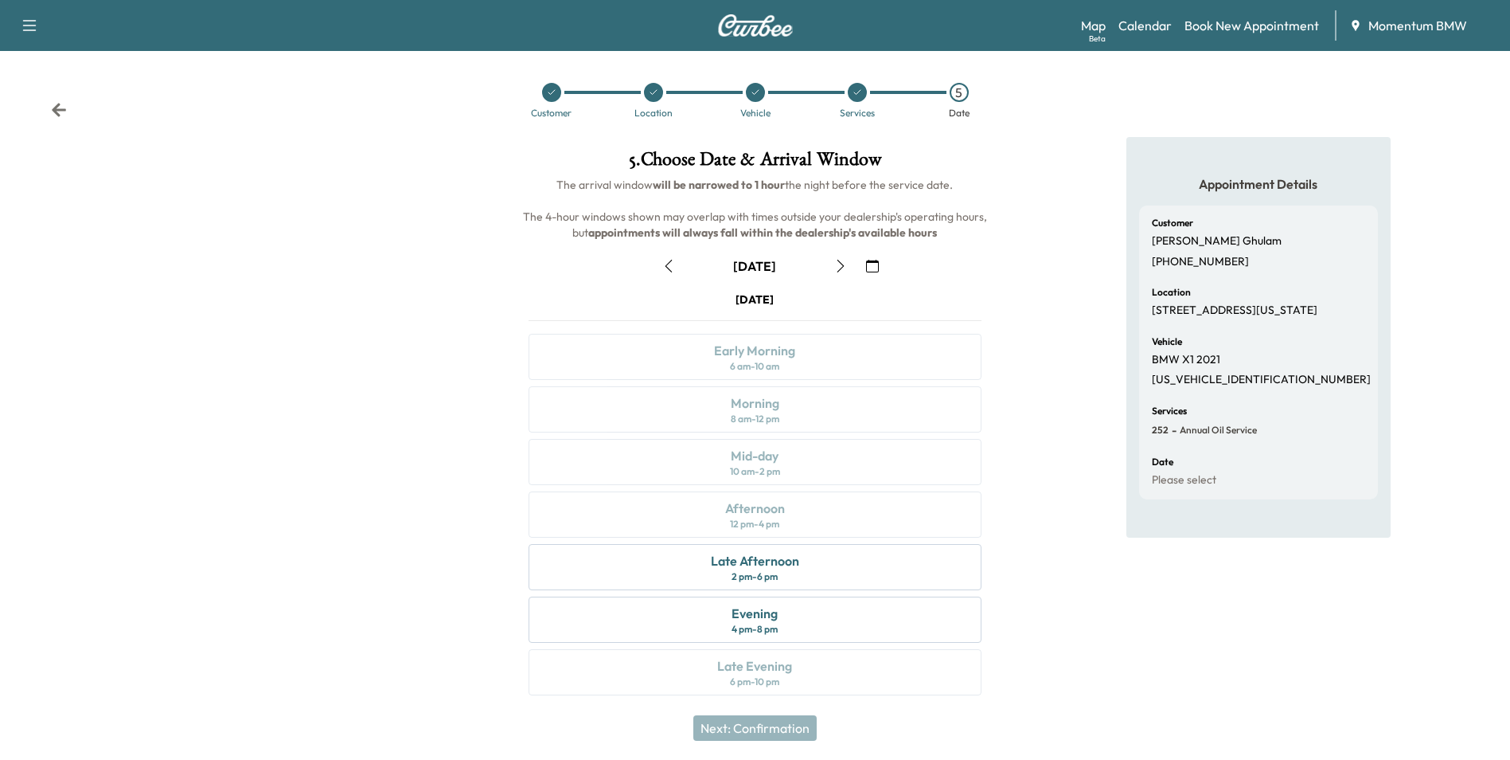
click at [57, 109] on icon at bounding box center [59, 110] width 14 height 14
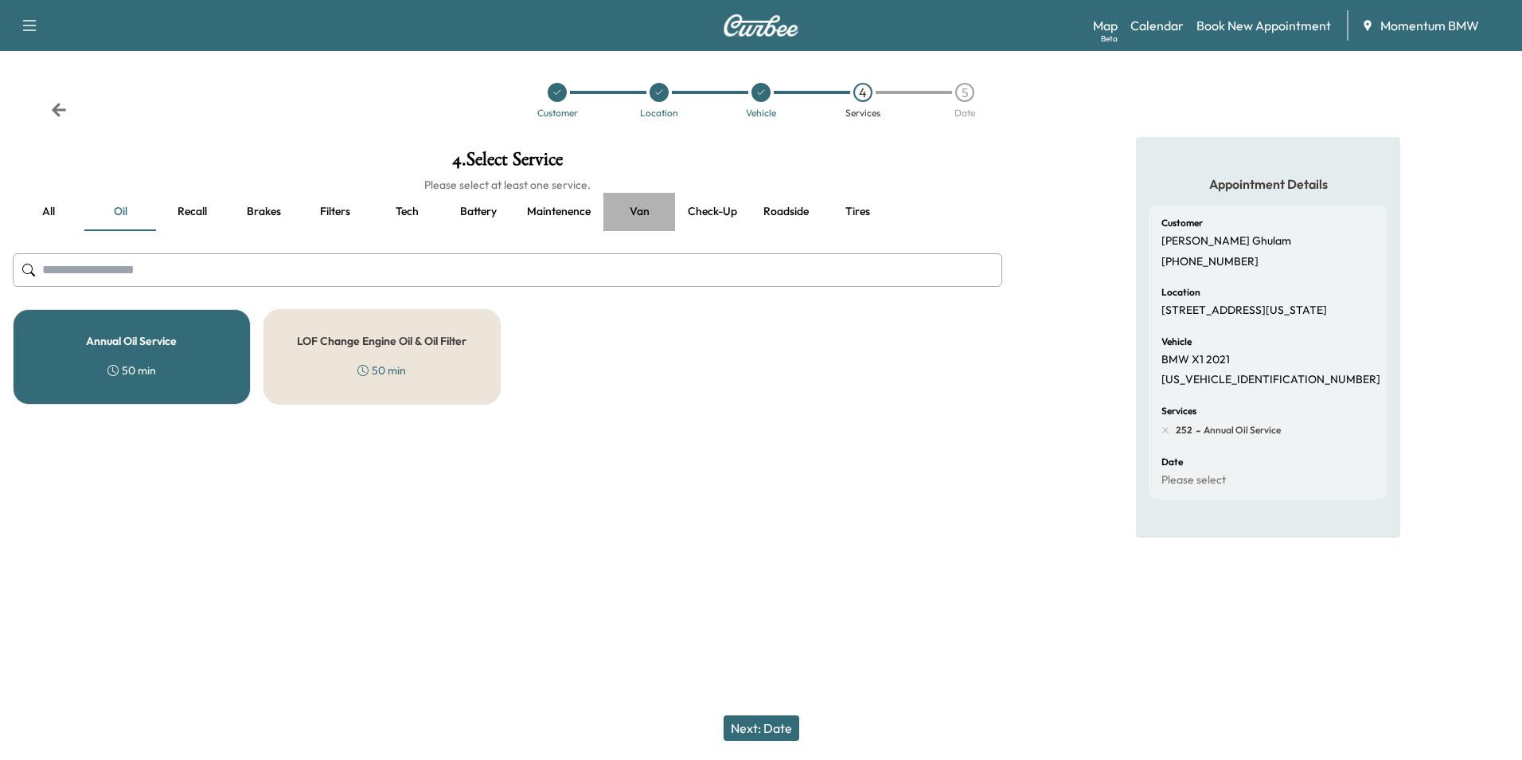
click at [651, 209] on button "Van" at bounding box center [640, 212] width 72 height 38
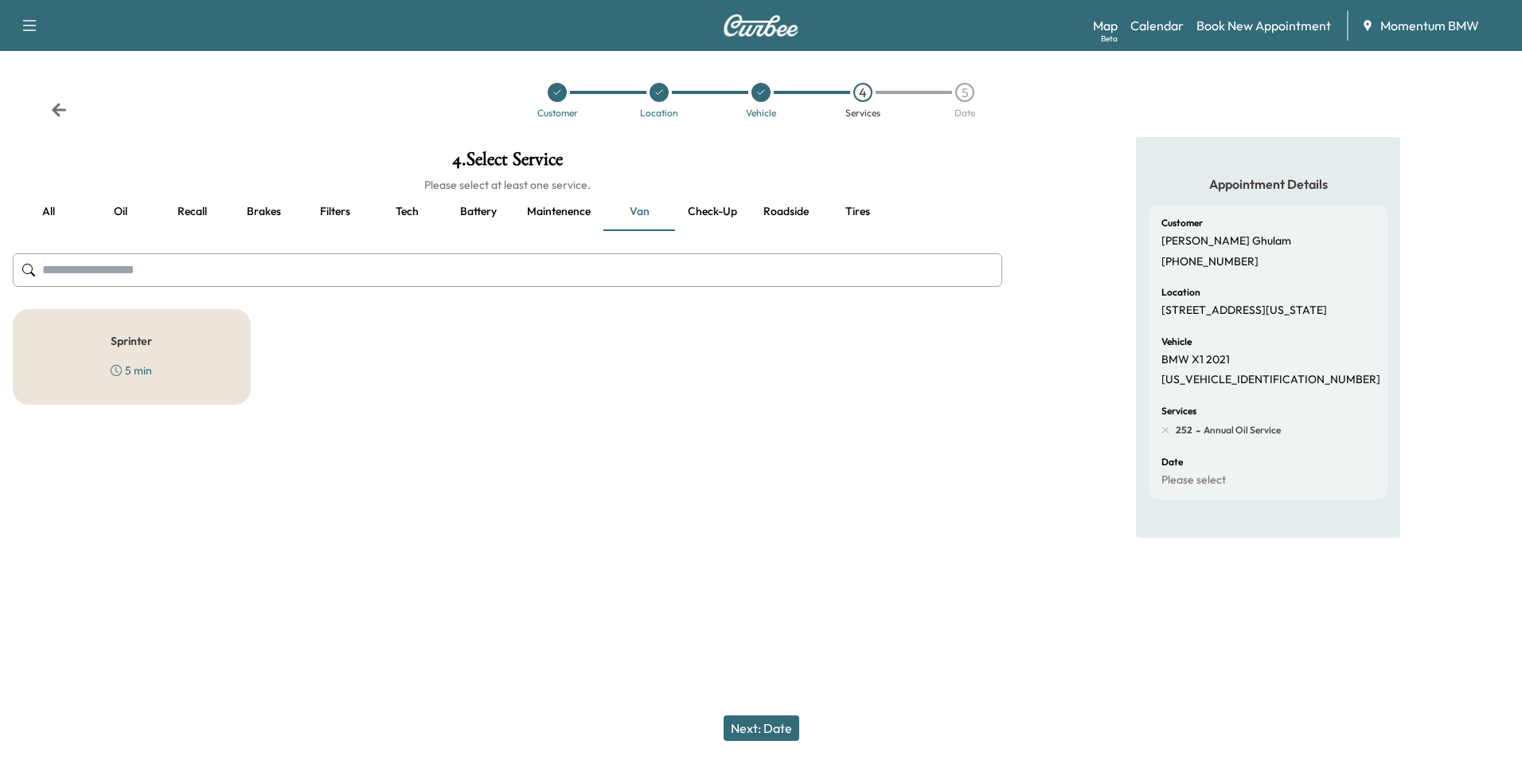
click at [781, 213] on button "Roadside" at bounding box center [786, 212] width 72 height 38
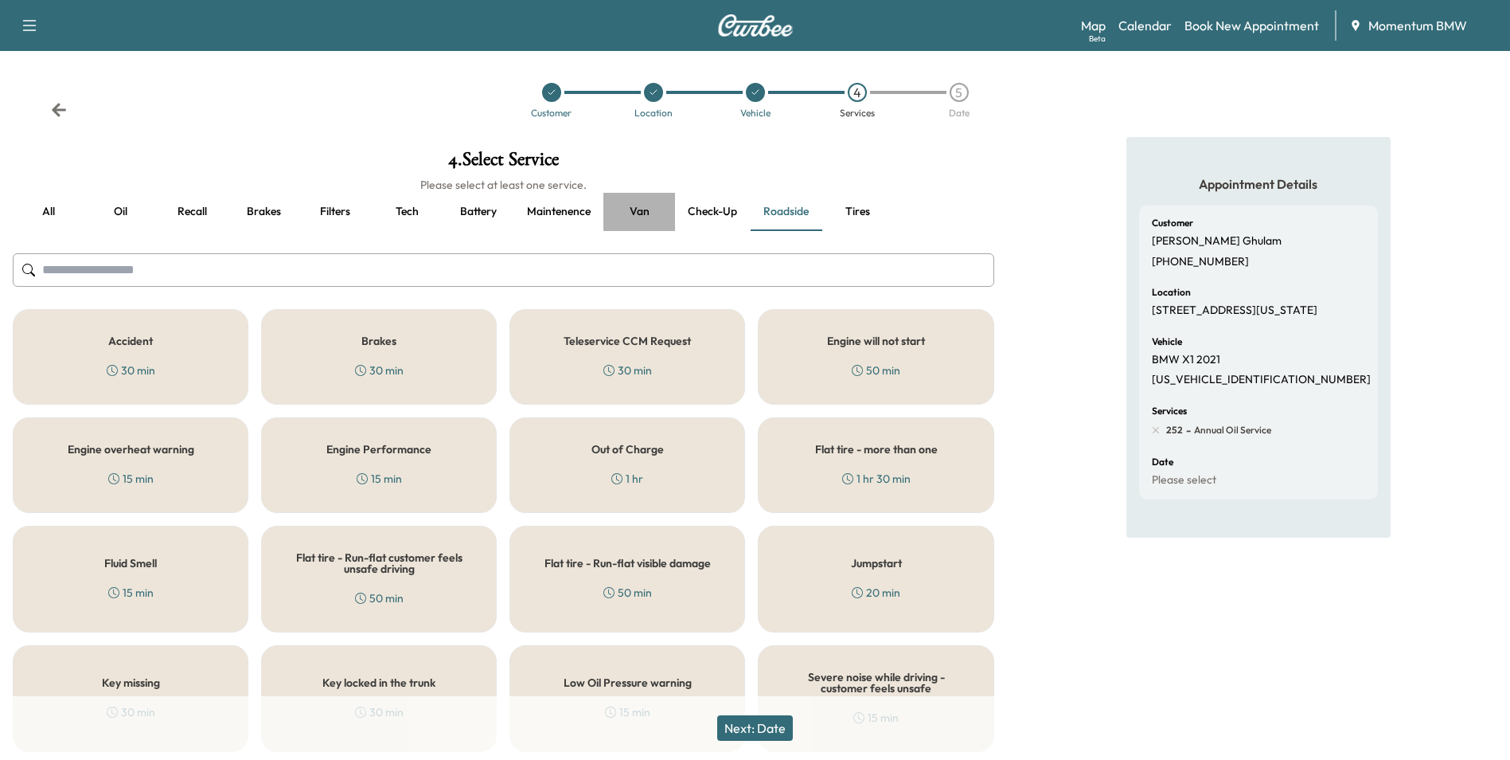
click at [643, 211] on button "Van" at bounding box center [640, 212] width 72 height 38
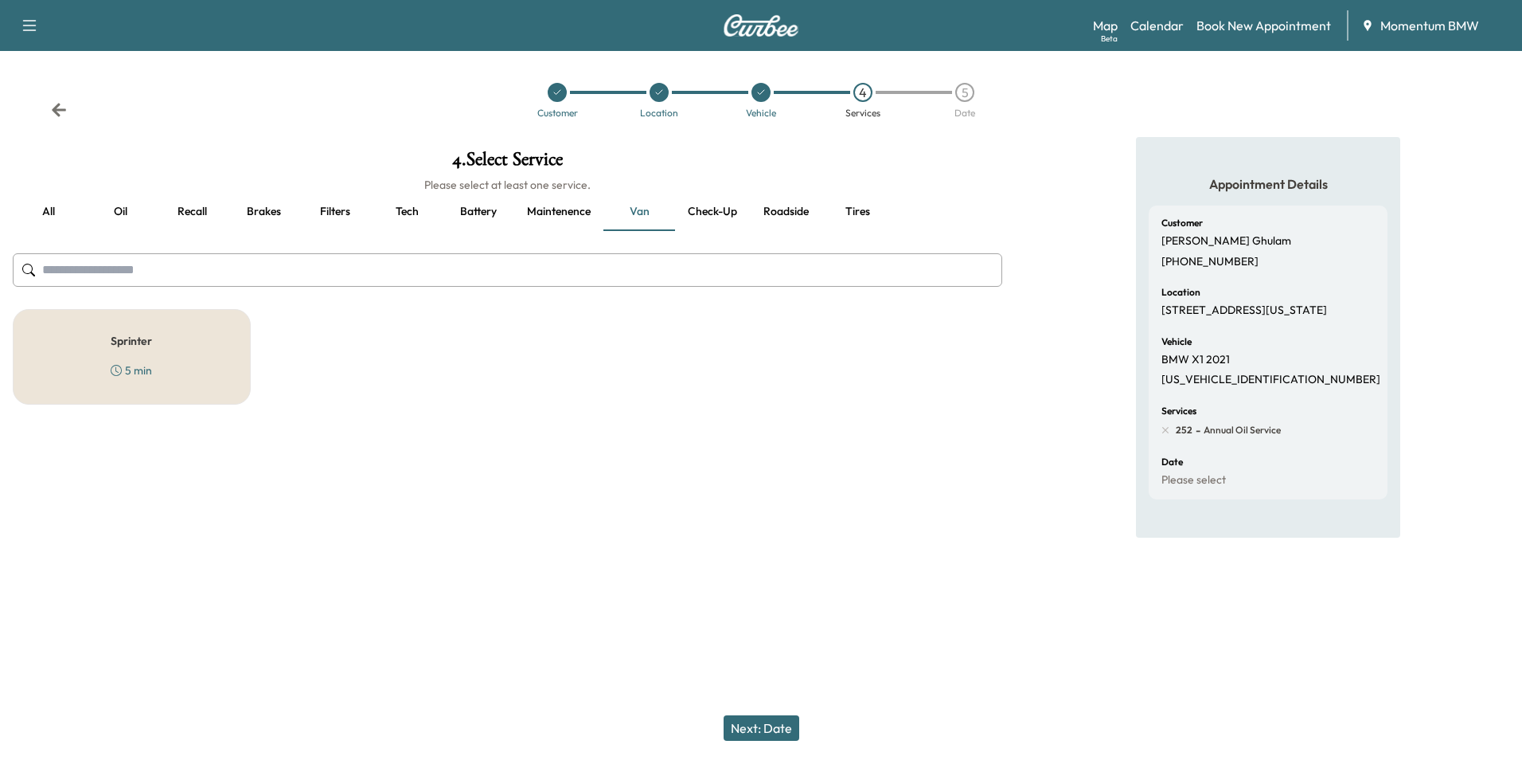
click at [768, 734] on button "Next: Date" at bounding box center [762, 727] width 76 height 25
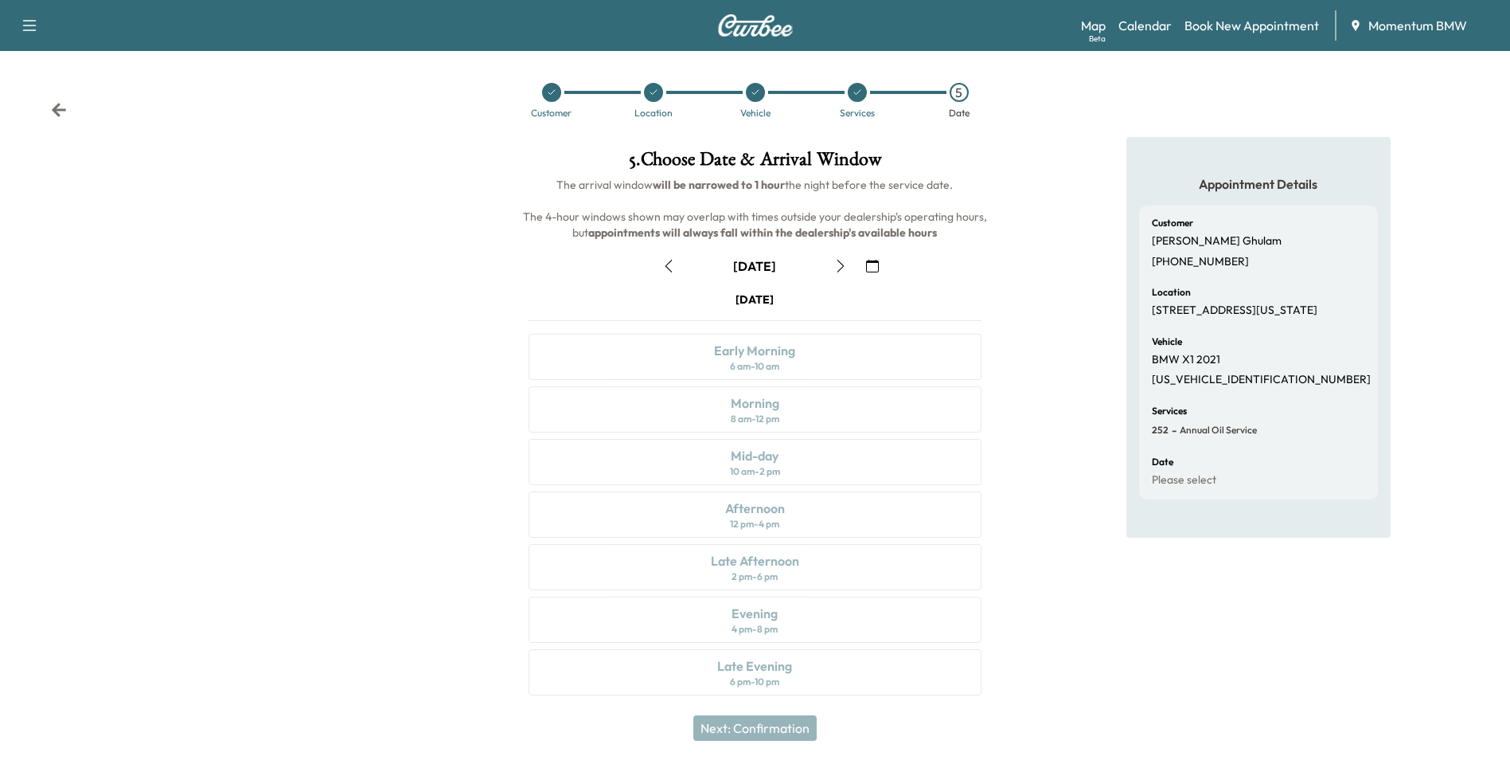
click at [873, 260] on icon "button" at bounding box center [872, 266] width 13 height 13
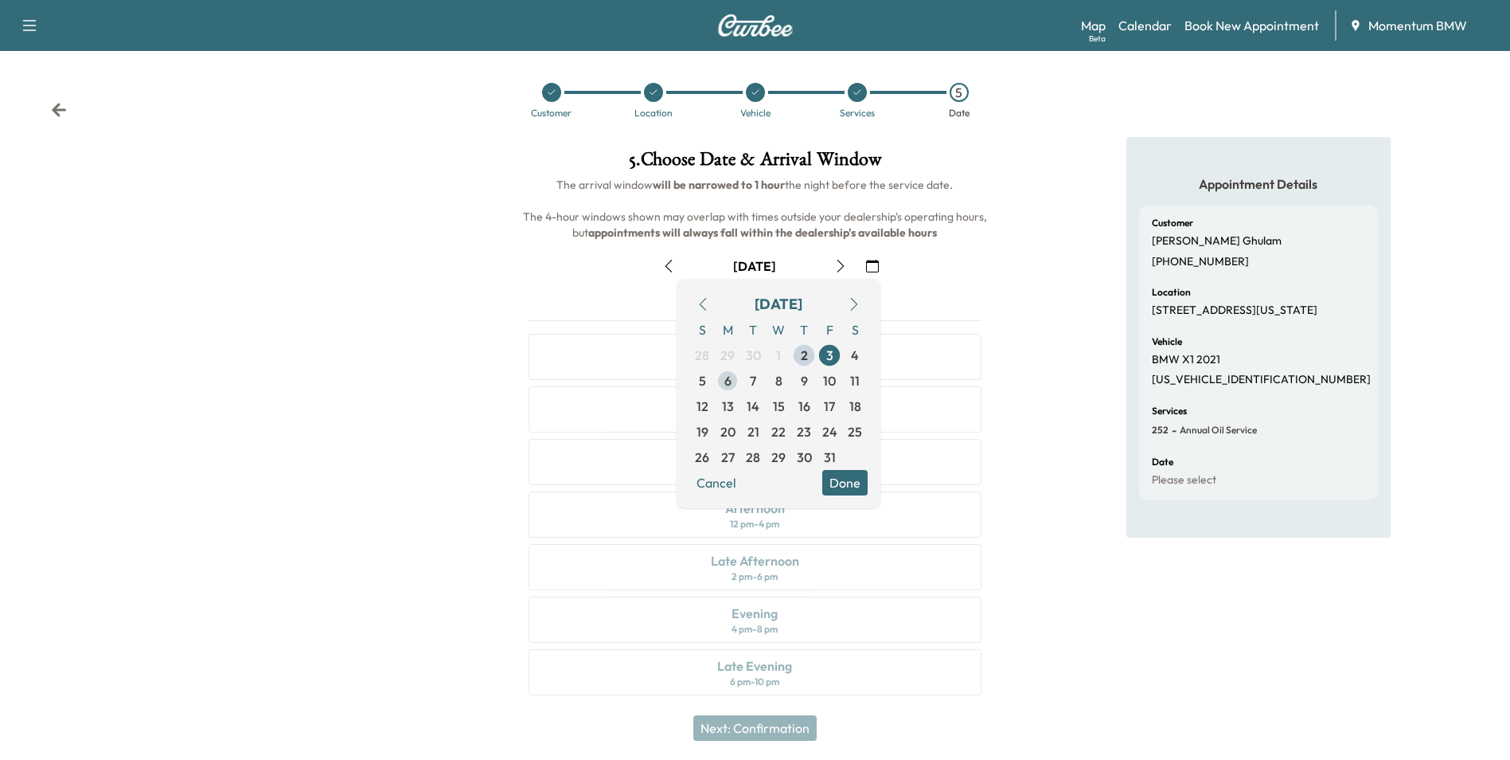
click at [727, 381] on span "6" at bounding box center [728, 380] width 7 height 19
click at [838, 482] on button "Done" at bounding box center [844, 482] width 45 height 25
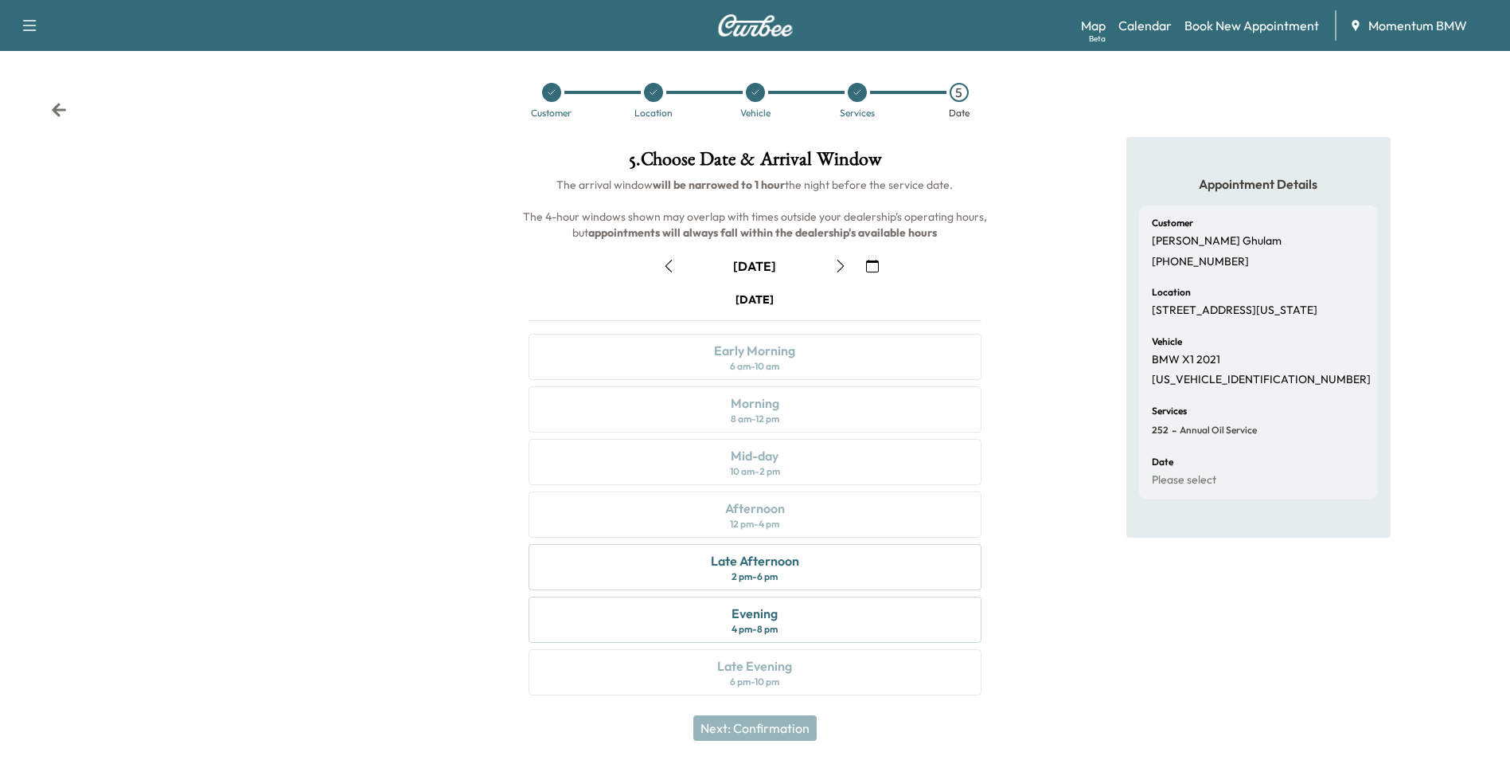
click at [61, 114] on icon at bounding box center [59, 110] width 16 height 16
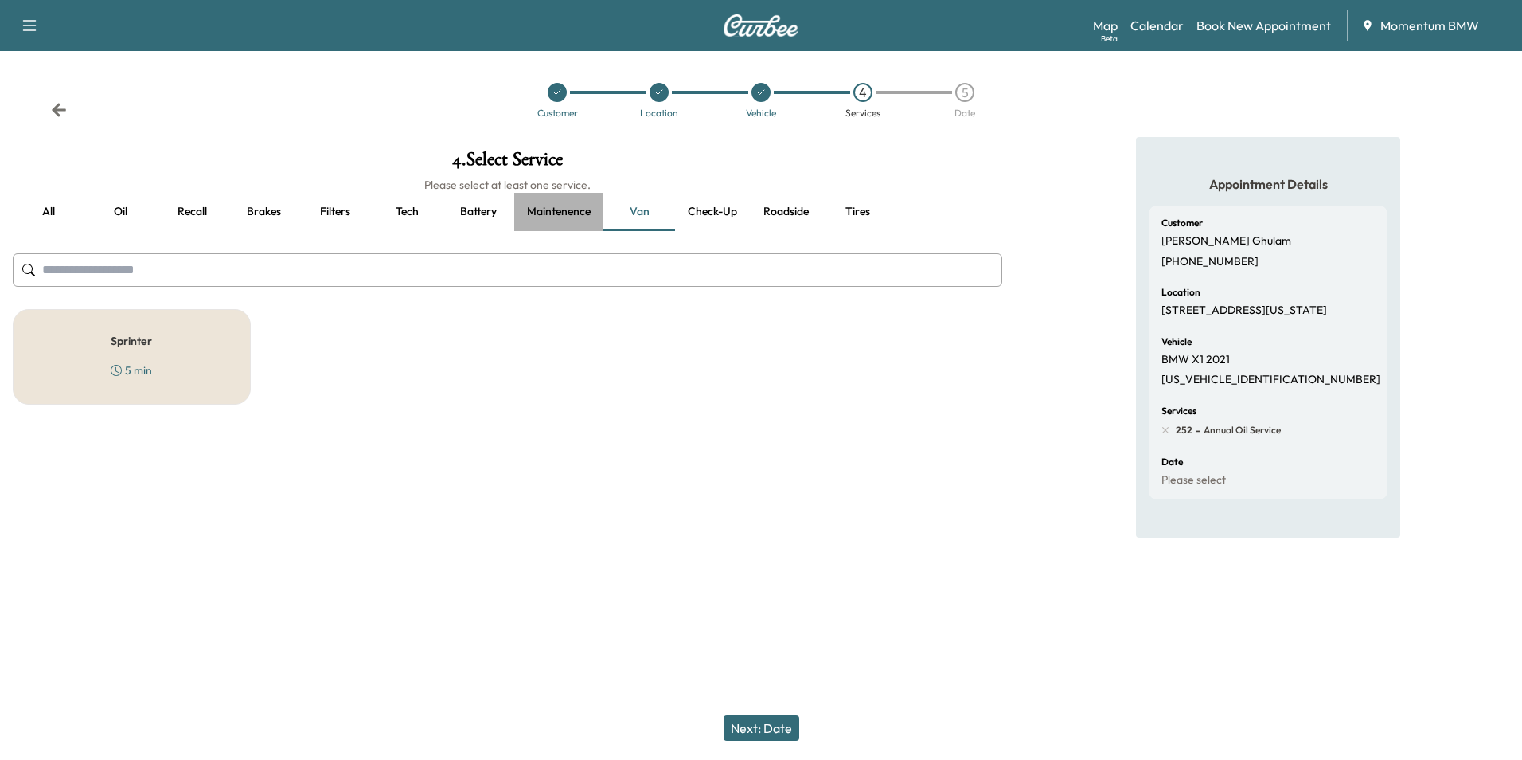
click at [563, 212] on button "Maintenence" at bounding box center [558, 212] width 89 height 38
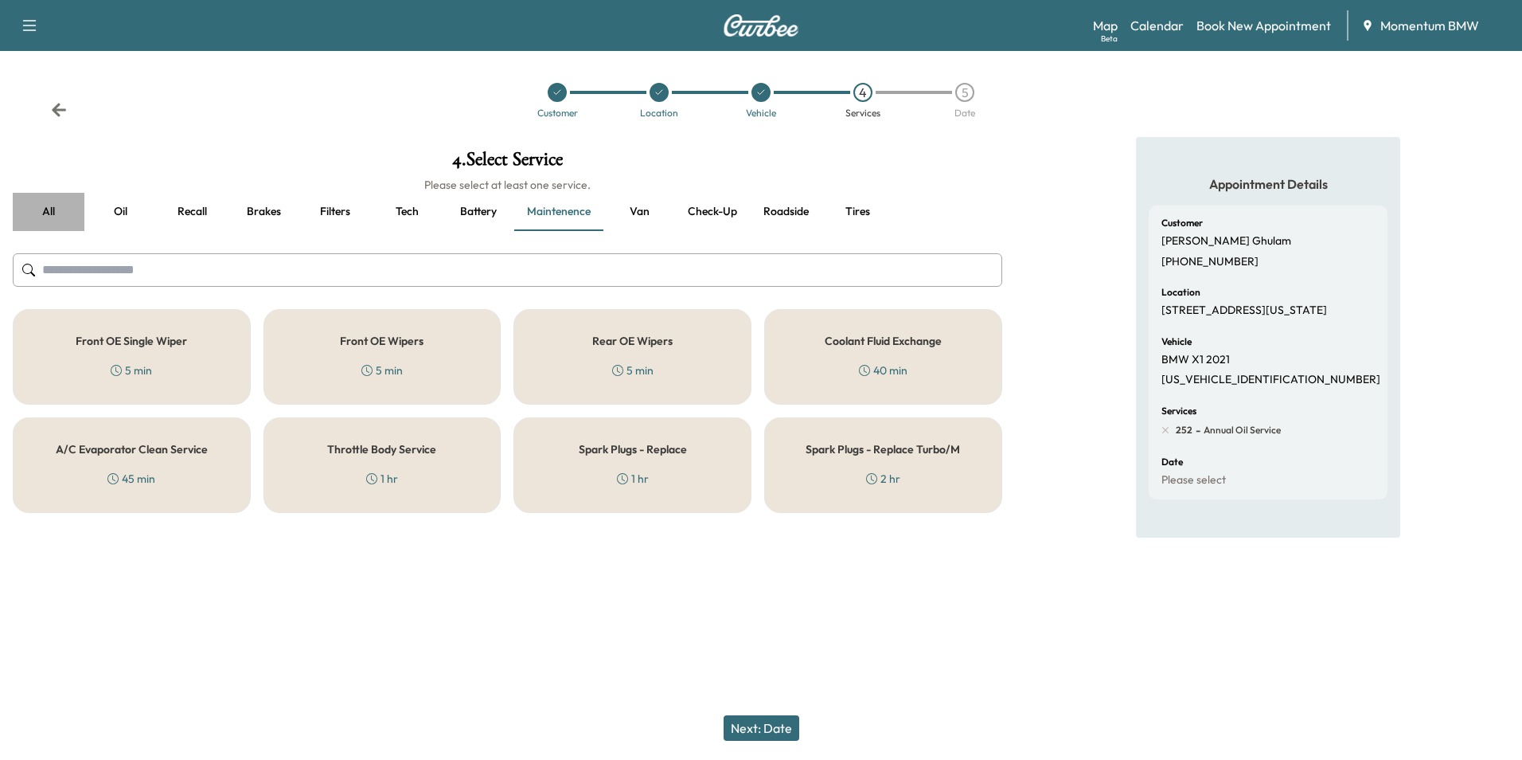
click at [54, 209] on button "all" at bounding box center [49, 212] width 72 height 38
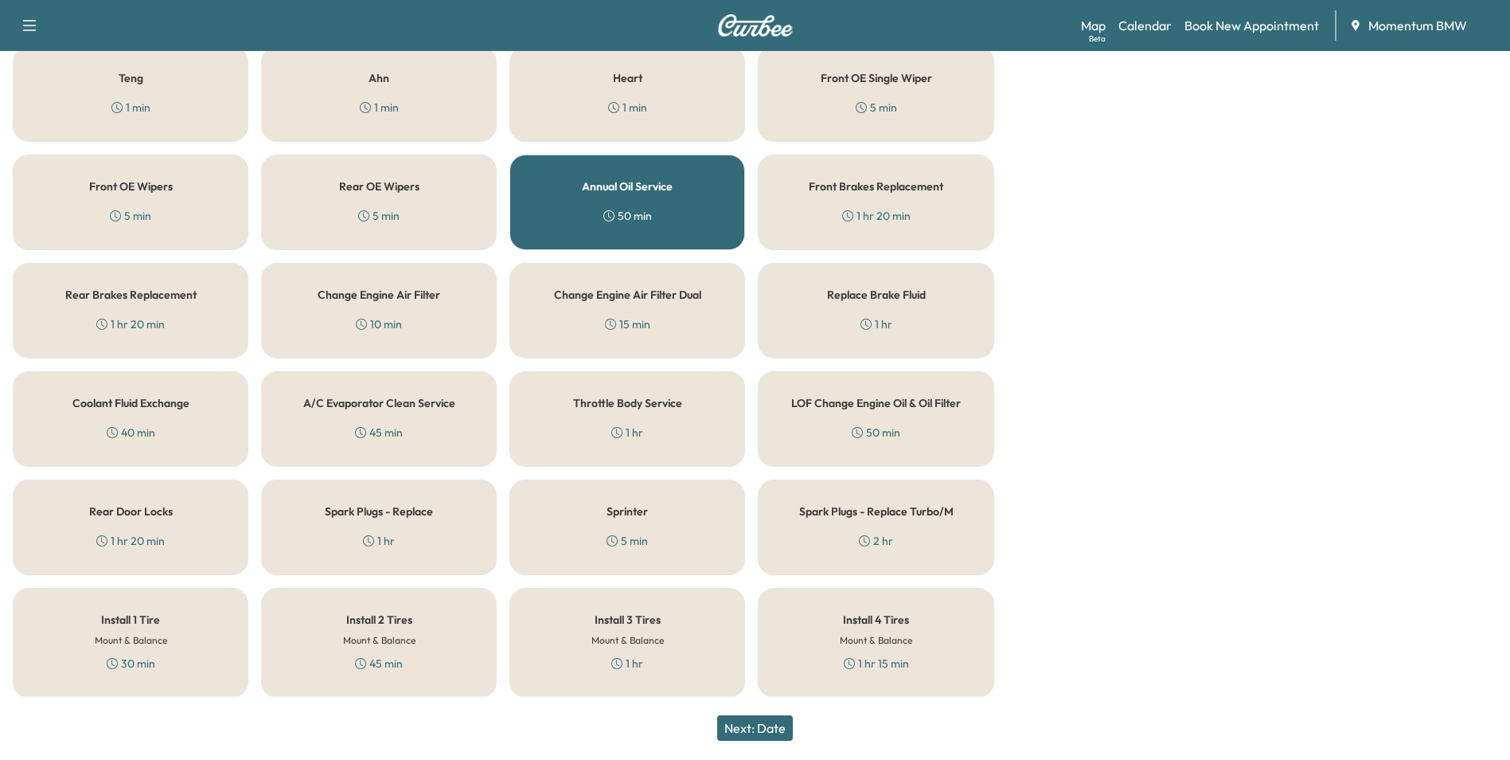
scroll to position [1761, 0]
click at [147, 621] on h5 "Install 1 Tire" at bounding box center [130, 617] width 59 height 11
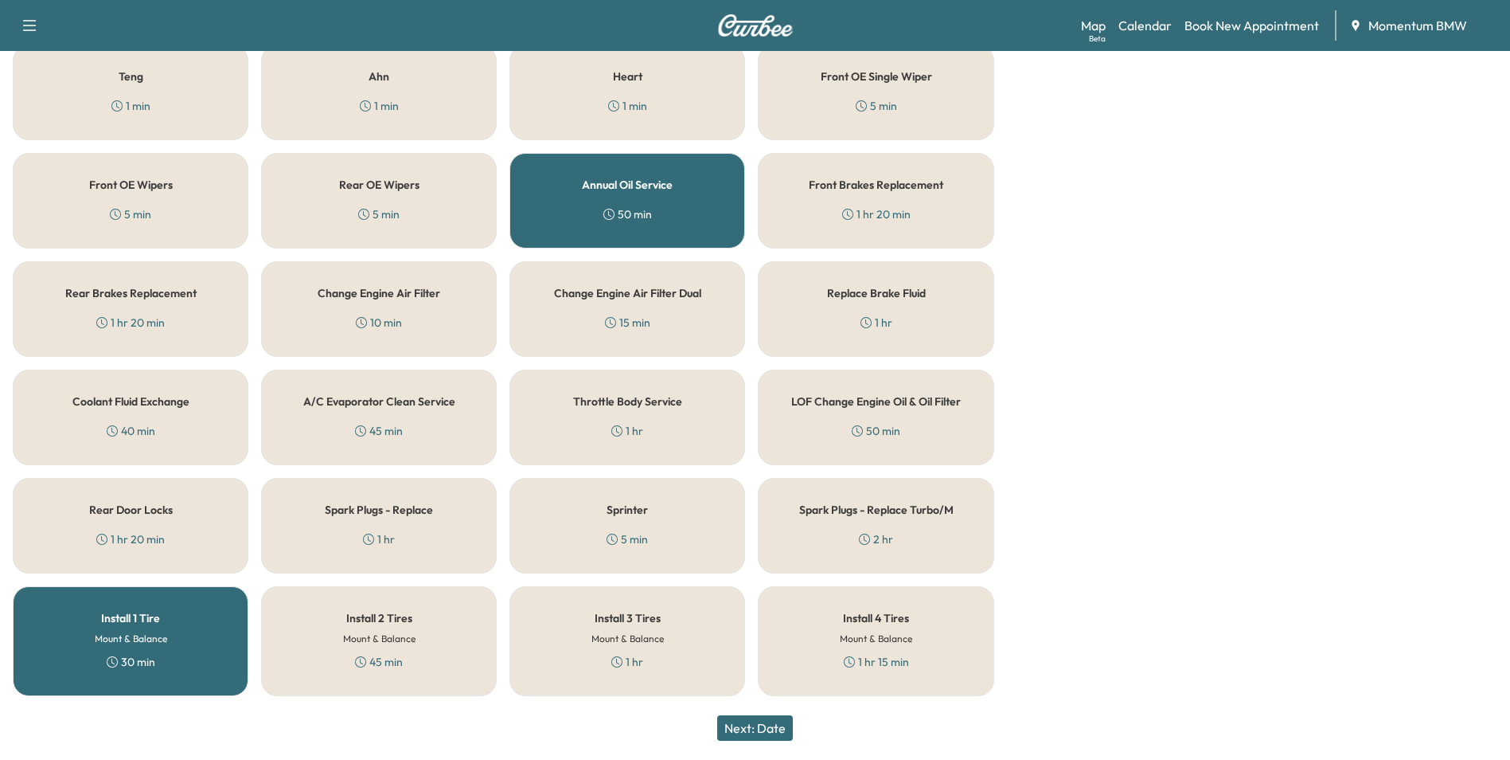
click at [779, 724] on button "Next: Date" at bounding box center [755, 727] width 76 height 25
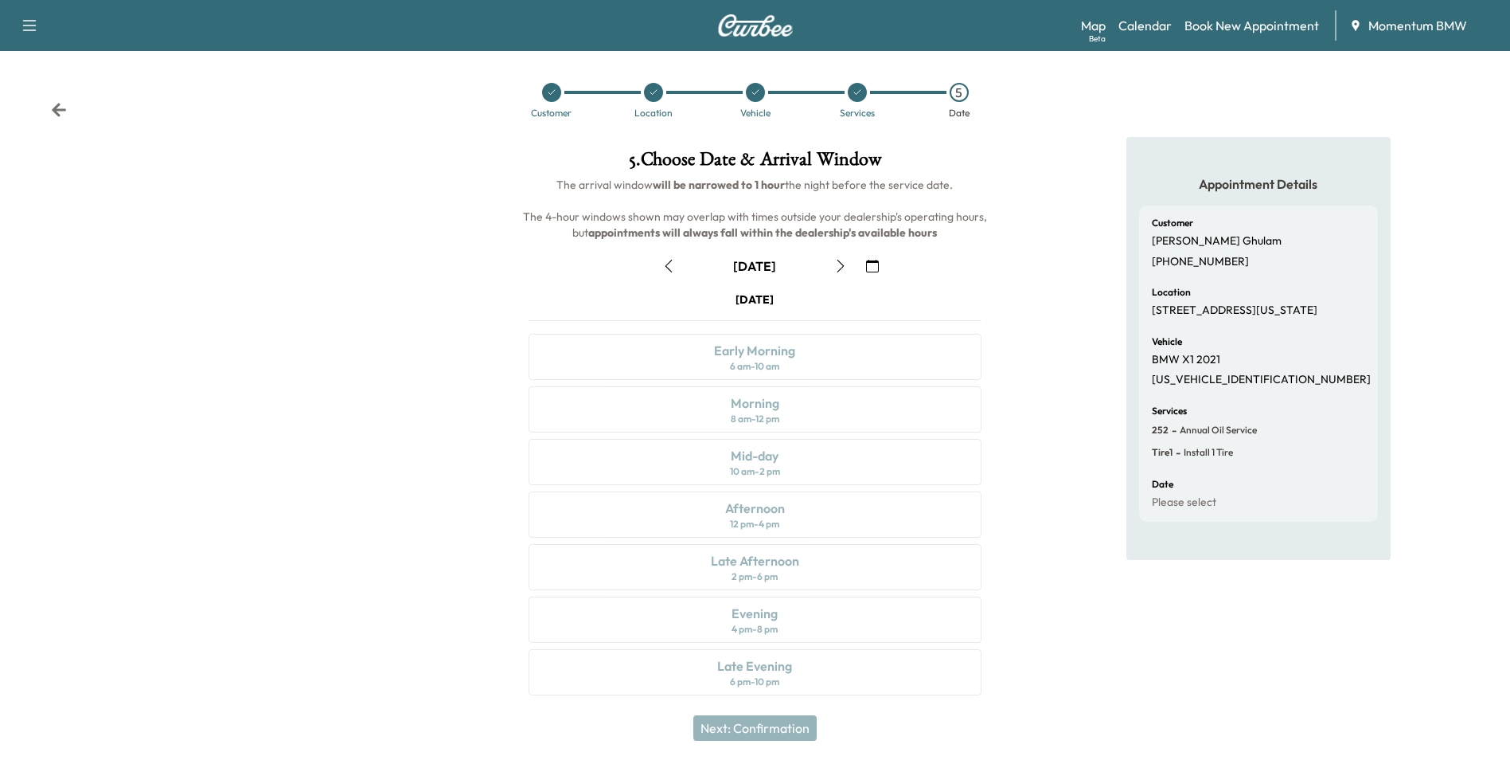
click at [877, 268] on icon "button" at bounding box center [872, 266] width 13 height 13
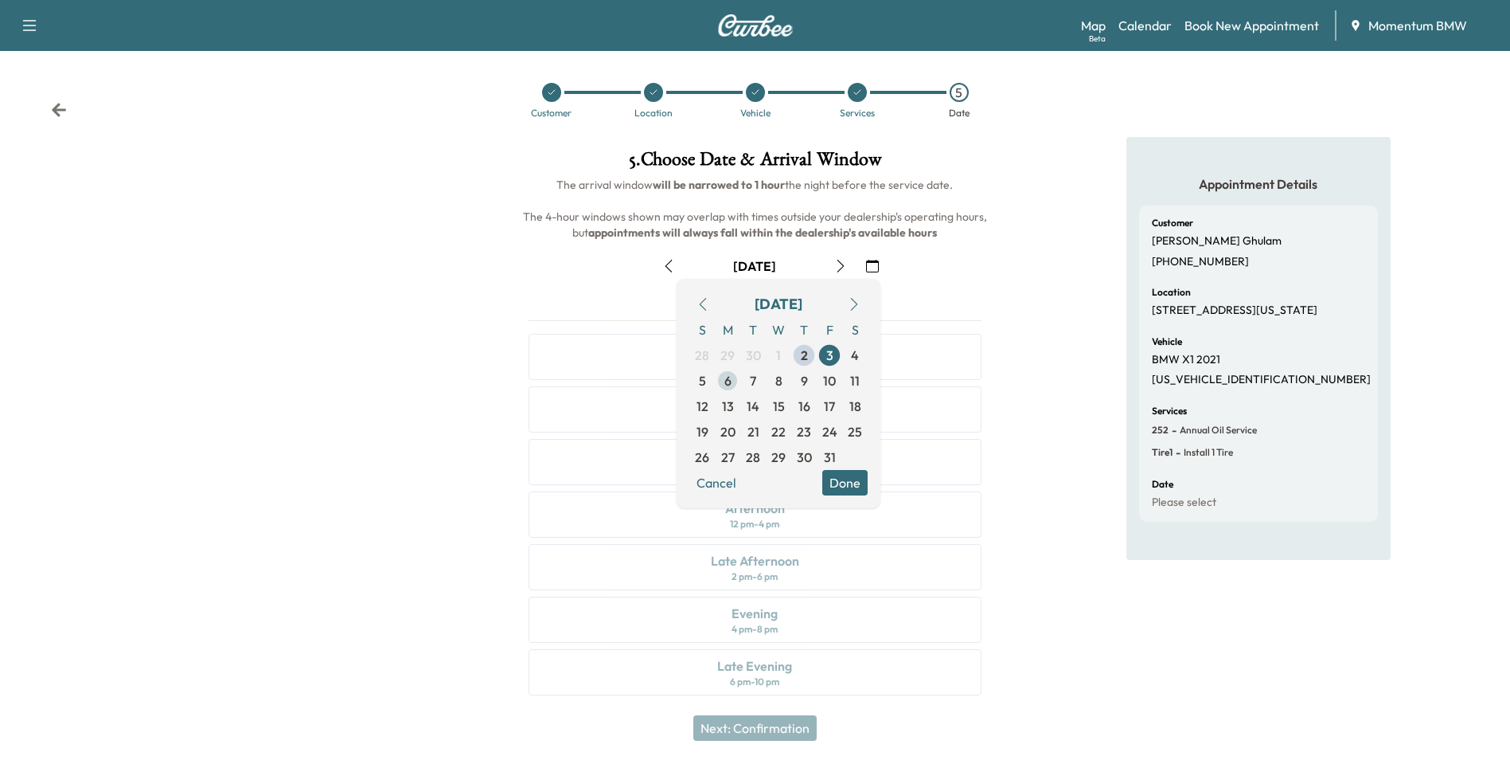
click at [731, 386] on span "6" at bounding box center [728, 380] width 7 height 19
click at [866, 474] on button "Done" at bounding box center [844, 482] width 45 height 25
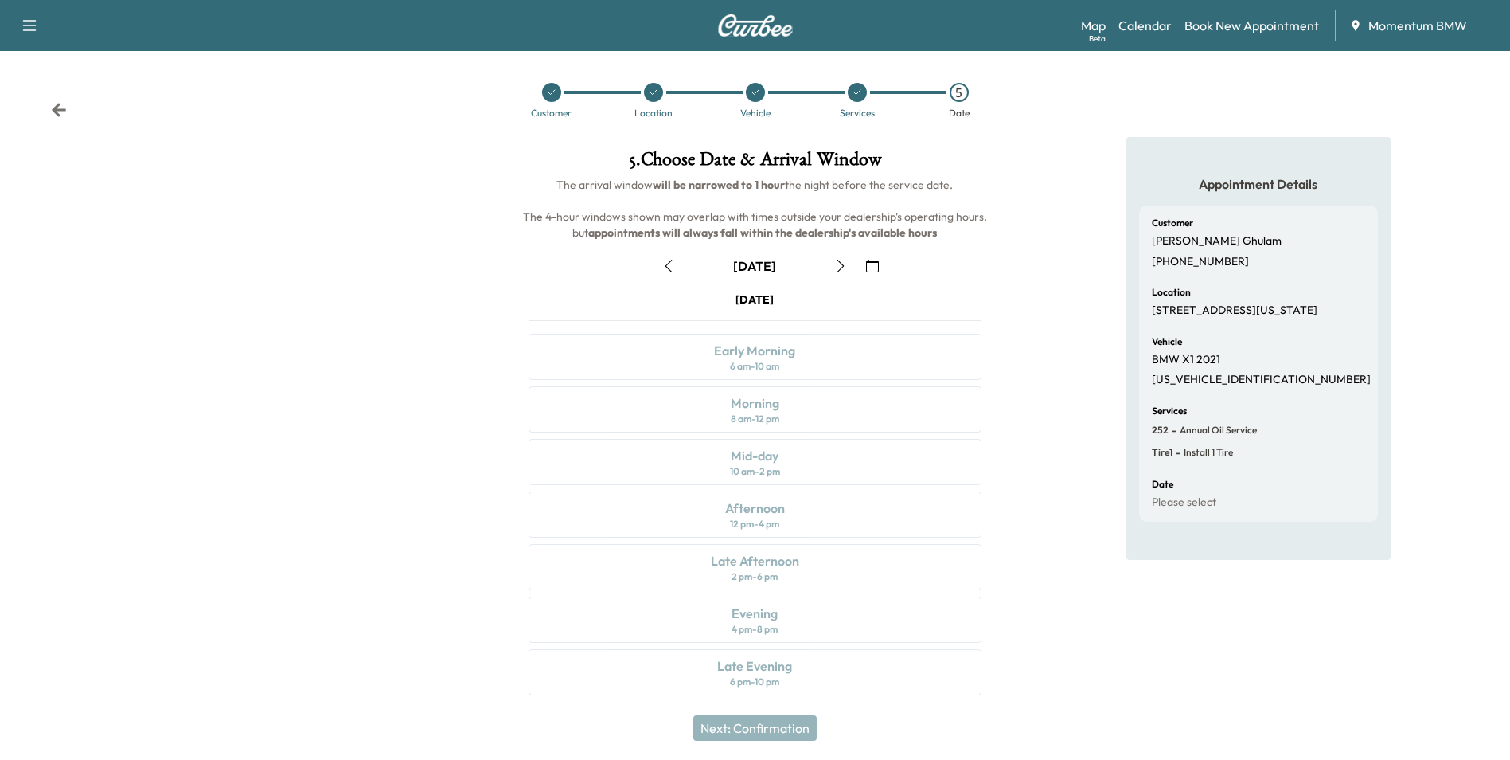
click at [61, 109] on icon at bounding box center [59, 110] width 14 height 14
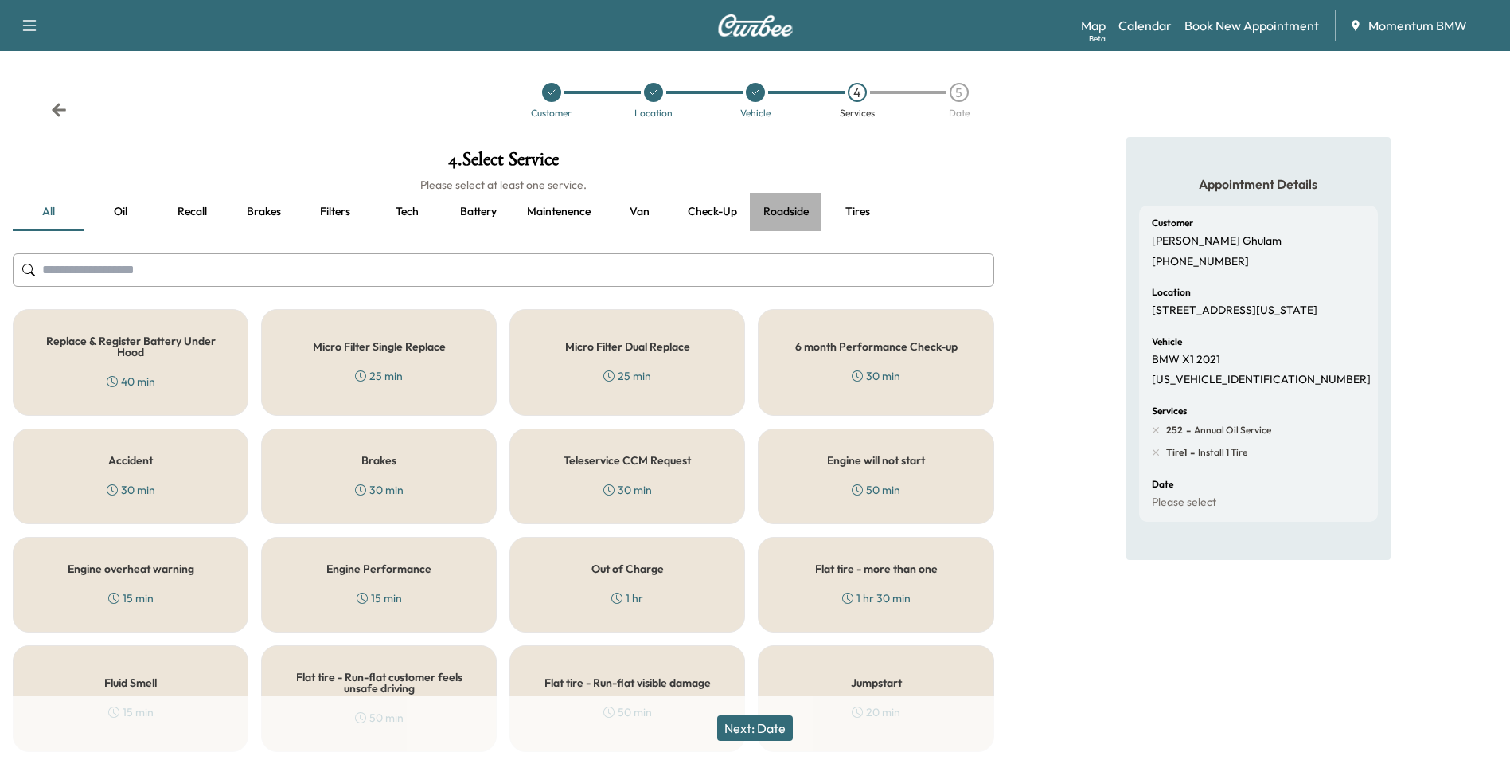
click at [803, 210] on button "Roadside" at bounding box center [786, 212] width 72 height 38
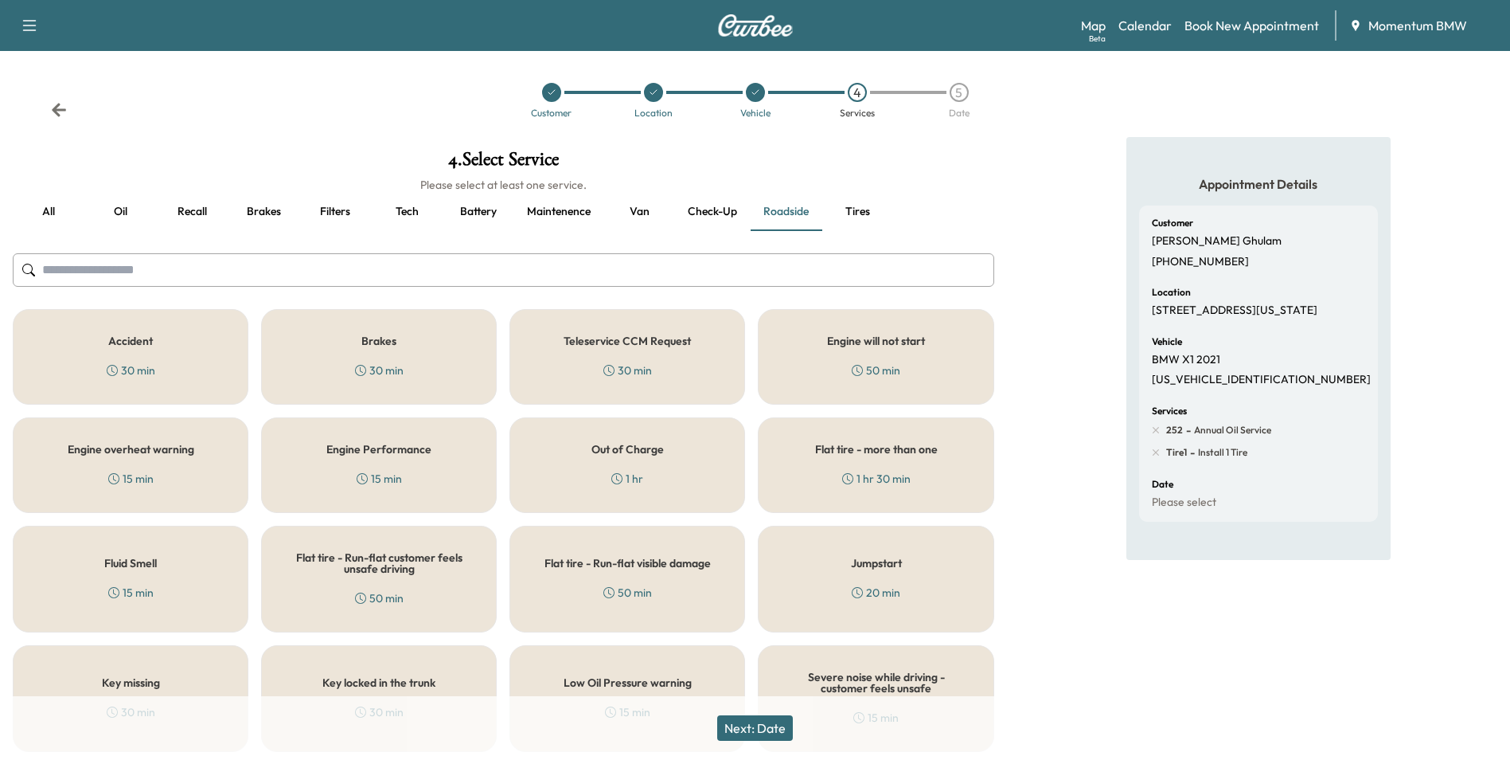
click at [866, 211] on button "Tires" at bounding box center [858, 212] width 72 height 38
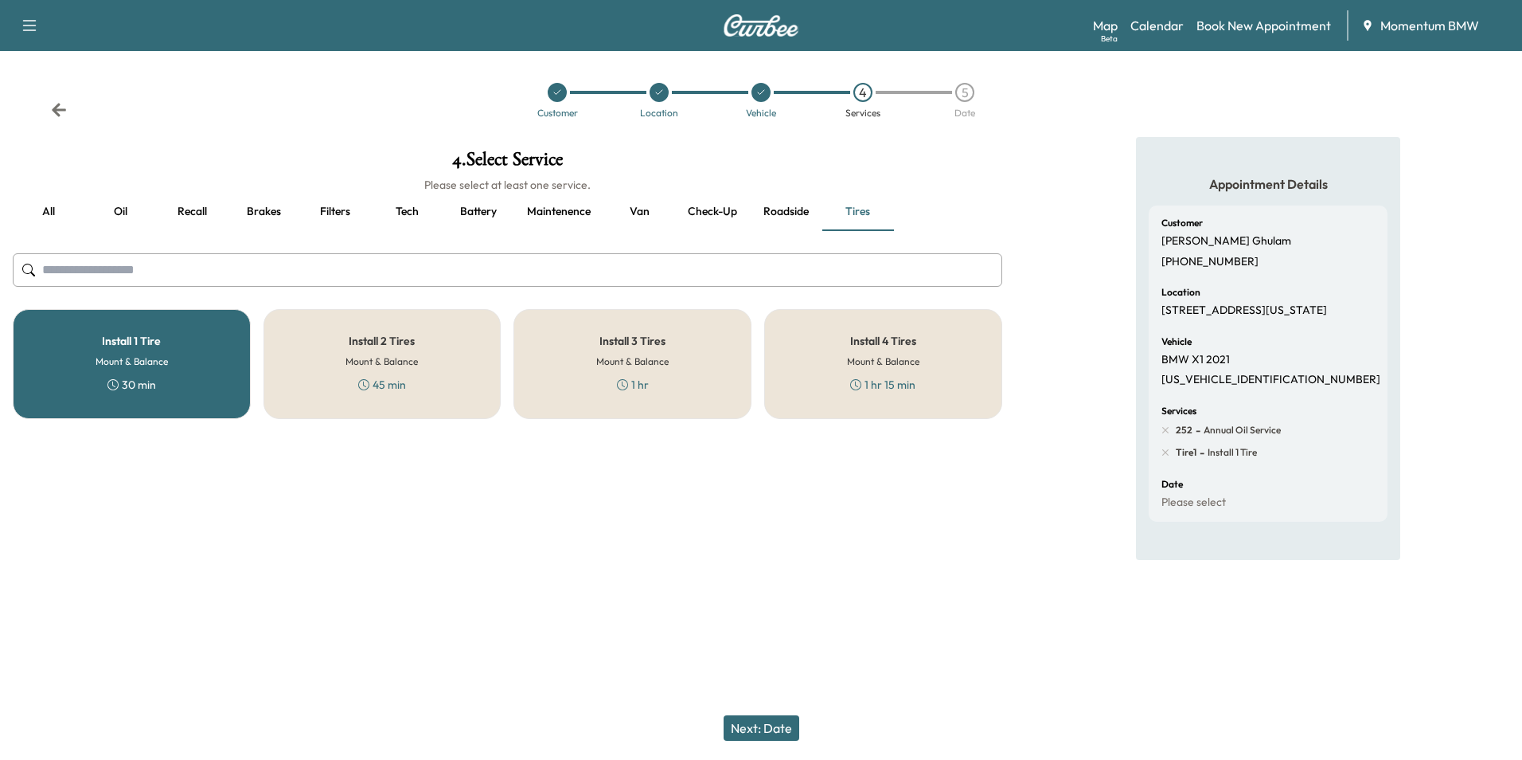
click at [775, 725] on button "Next: Date" at bounding box center [762, 727] width 76 height 25
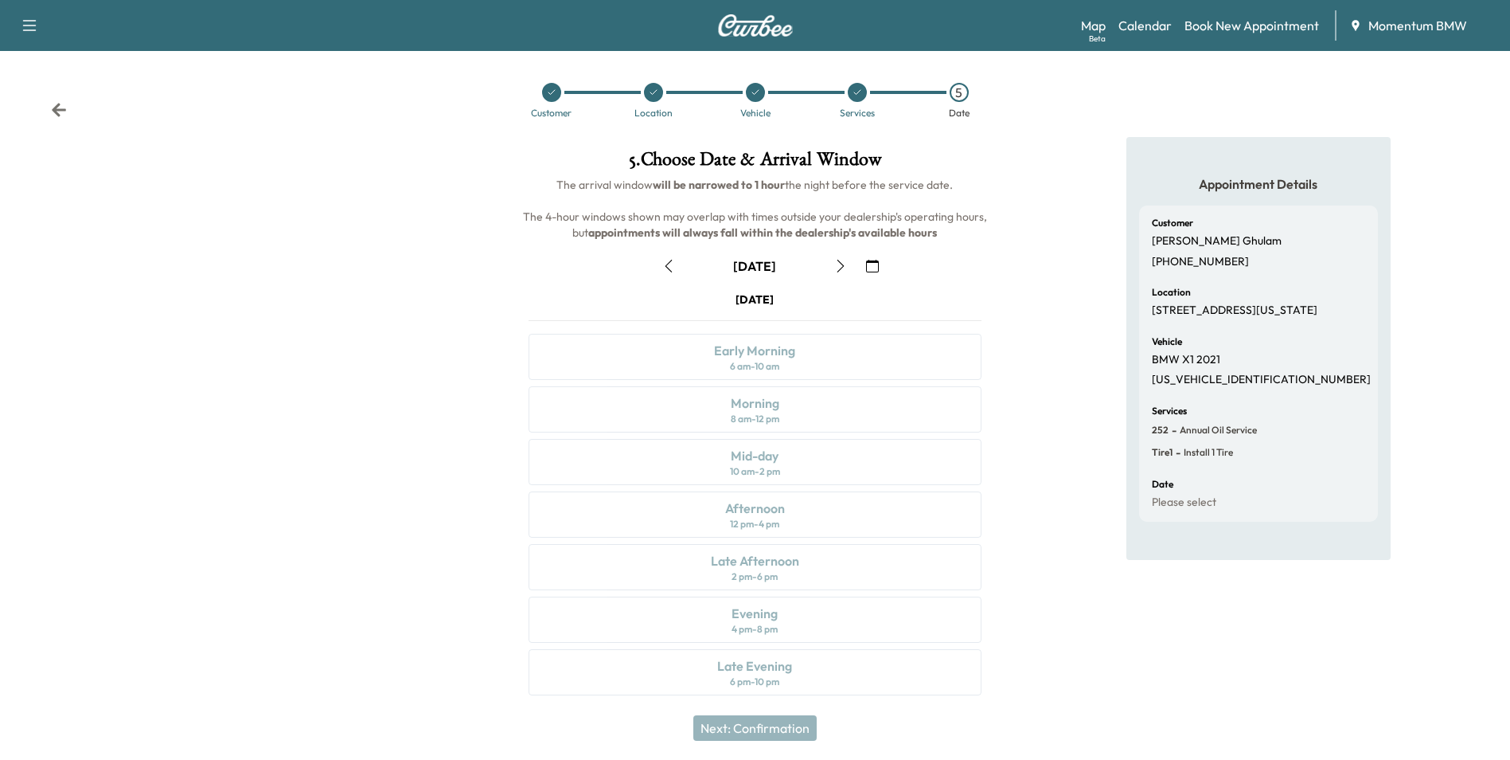
click at [879, 266] on button "button" at bounding box center [872, 265] width 27 height 25
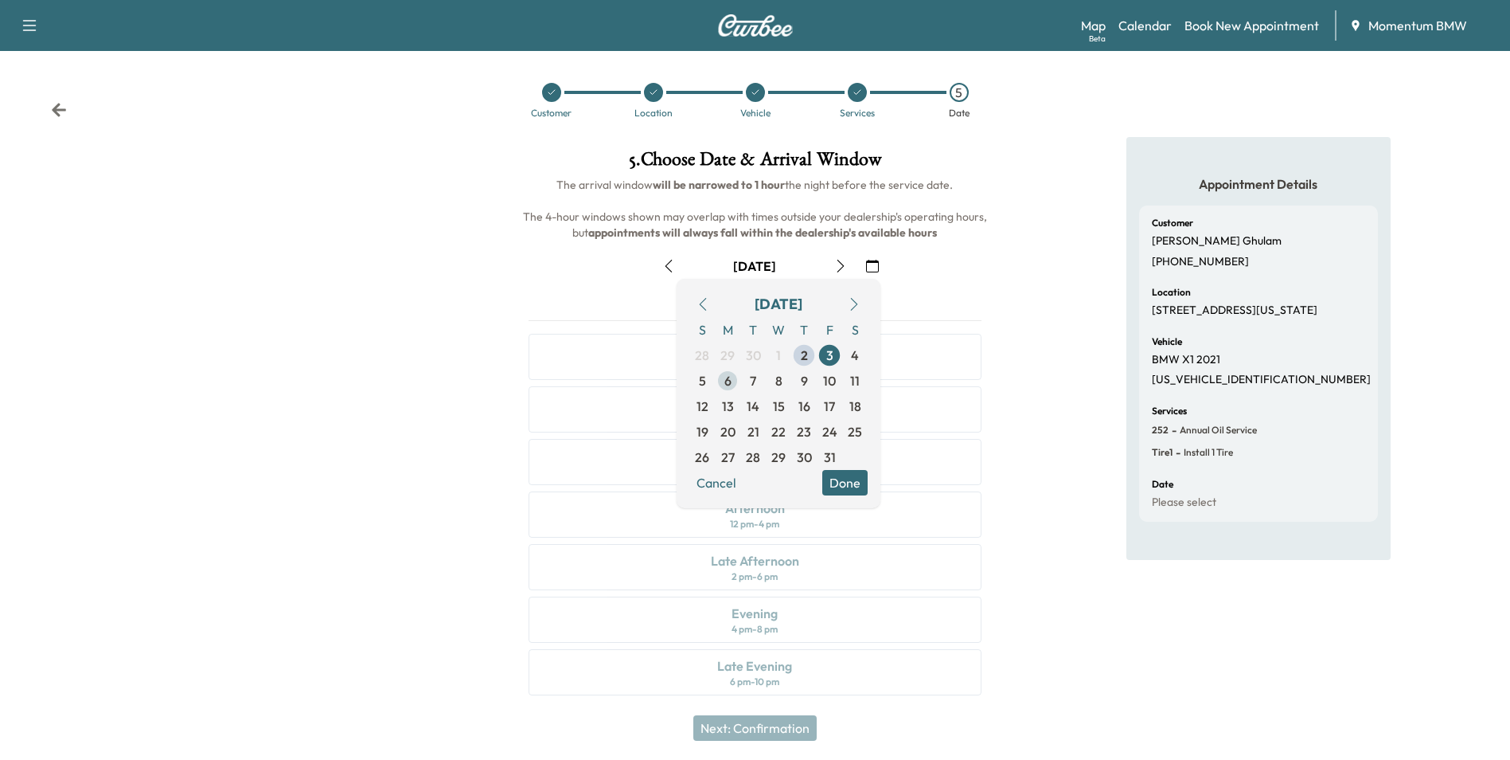
click at [723, 377] on span "6" at bounding box center [727, 380] width 25 height 25
click at [849, 482] on button "Done" at bounding box center [844, 482] width 45 height 25
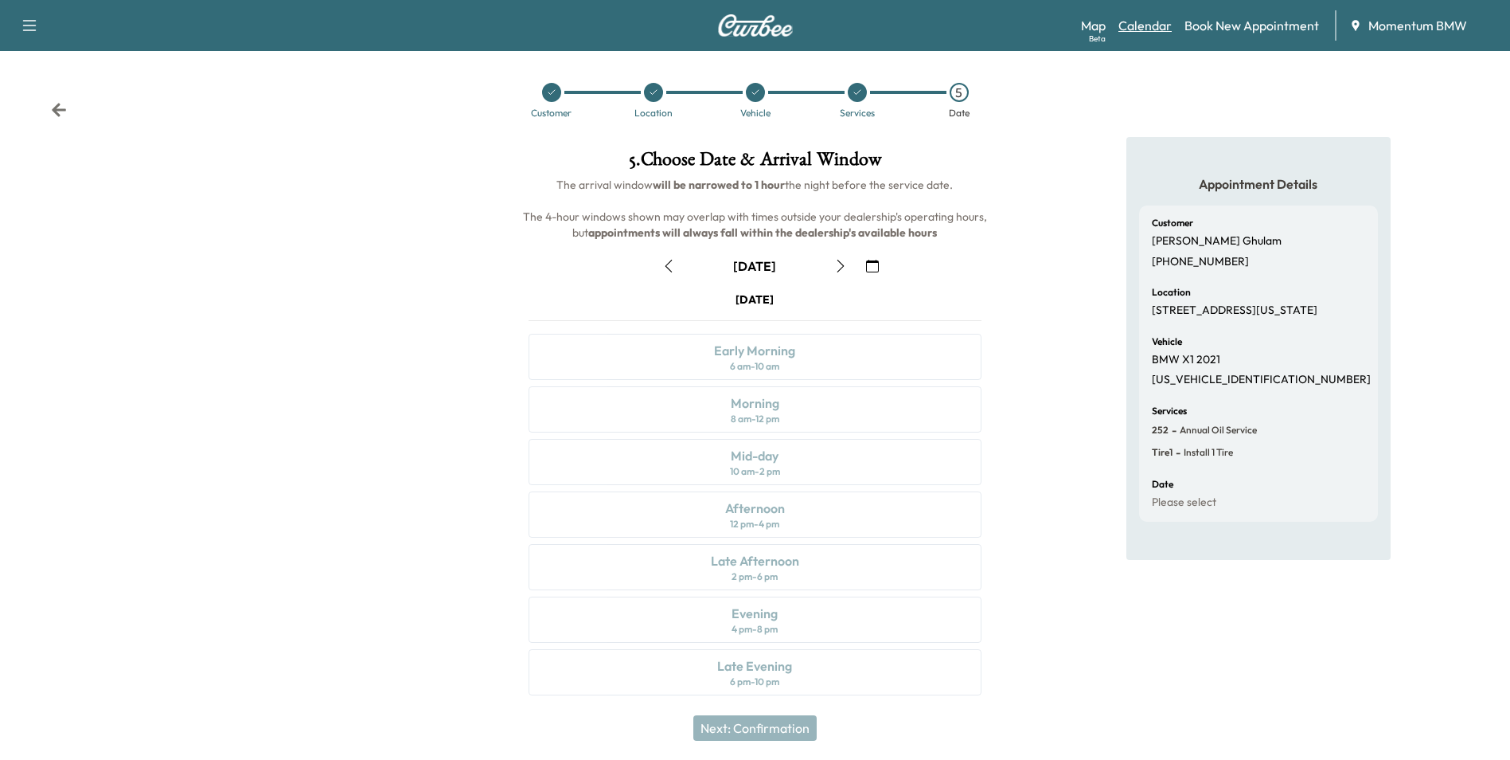
click at [1151, 23] on link "Calendar" at bounding box center [1145, 25] width 53 height 19
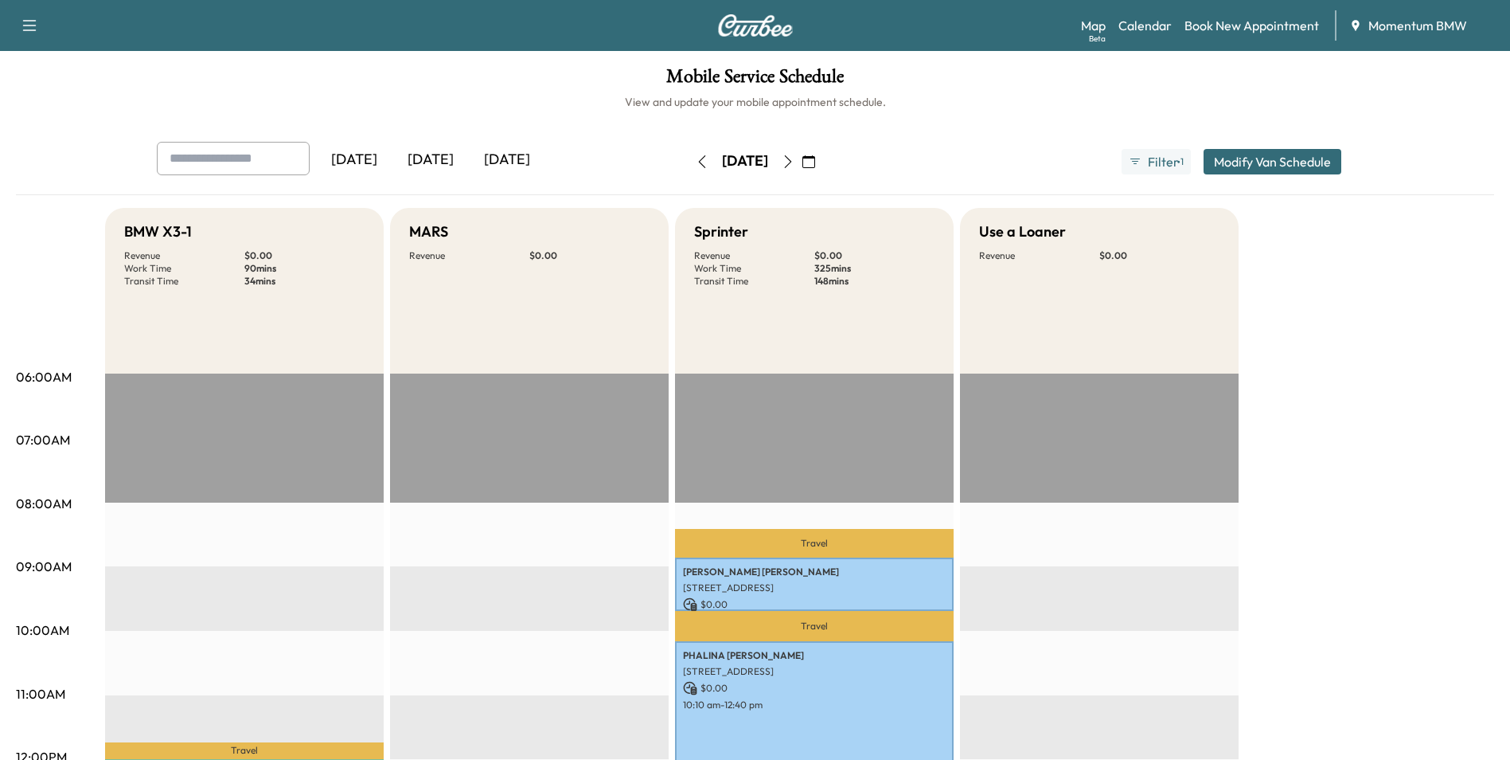
click at [815, 165] on icon "button" at bounding box center [809, 161] width 13 height 13
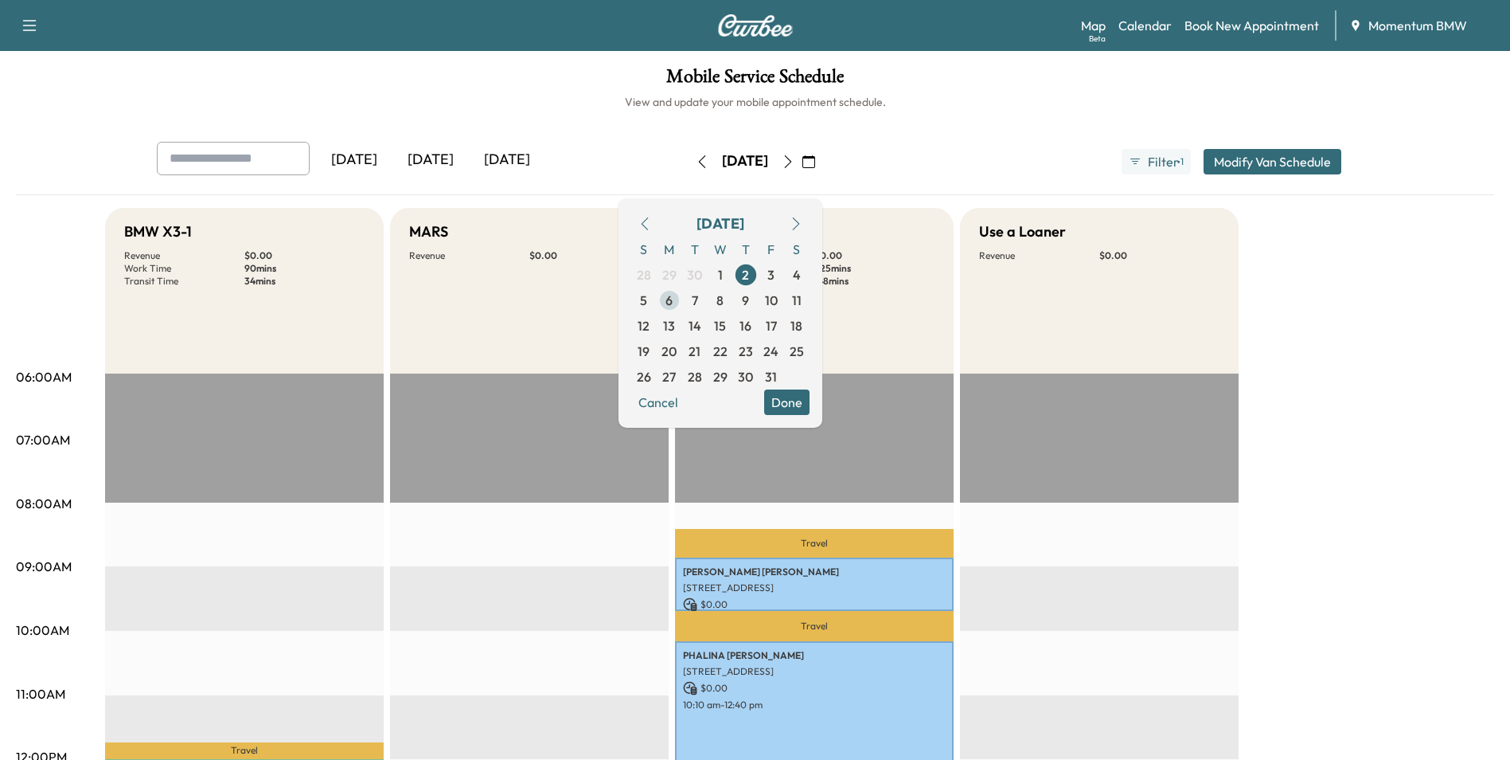
click at [673, 305] on span "6" at bounding box center [669, 300] width 7 height 19
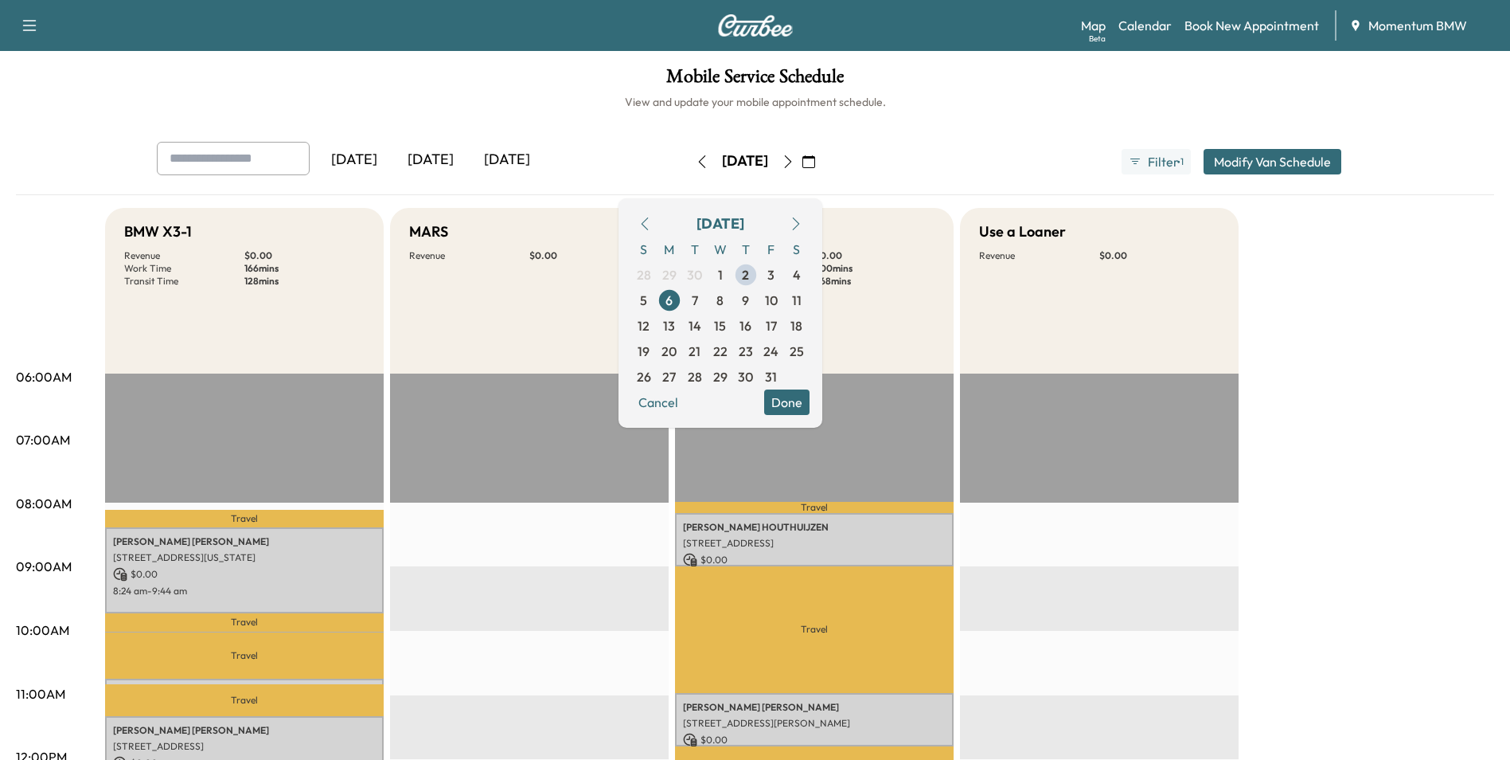
click at [810, 396] on button "Done" at bounding box center [786, 401] width 45 height 25
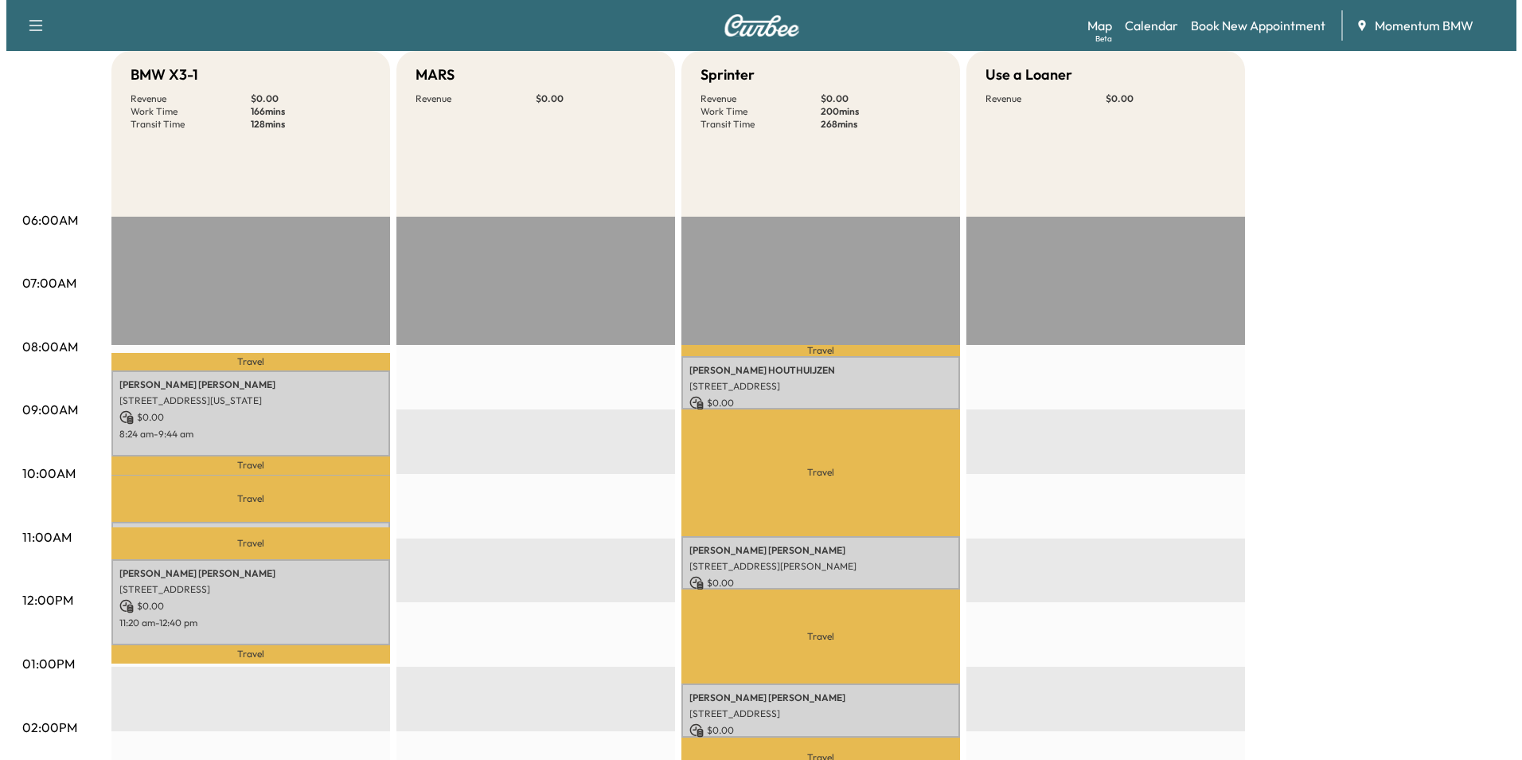
scroll to position [159, 0]
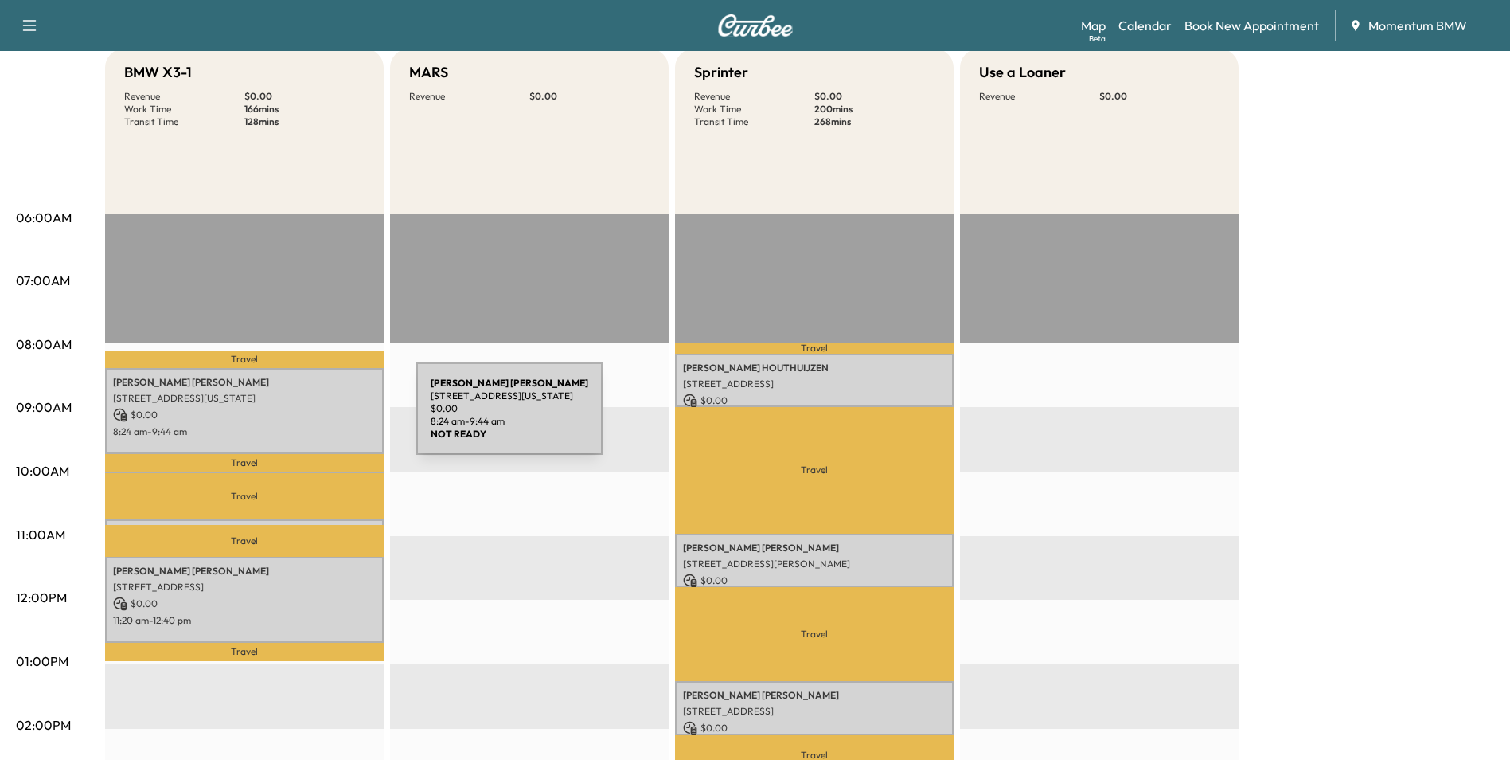
click at [297, 418] on p "$ 0.00" at bounding box center [244, 415] width 263 height 14
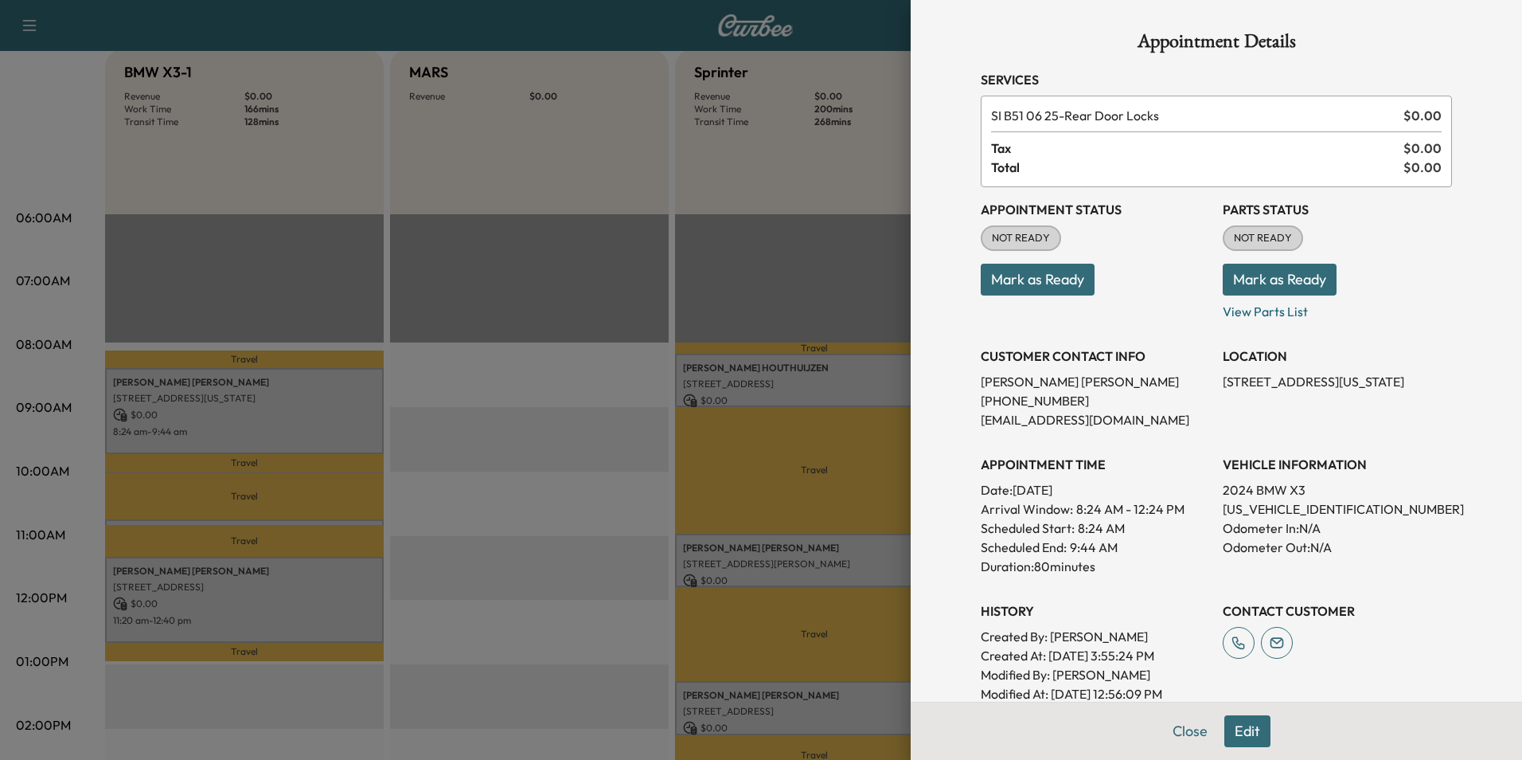
click at [1238, 734] on button "Edit" at bounding box center [1248, 731] width 46 height 32
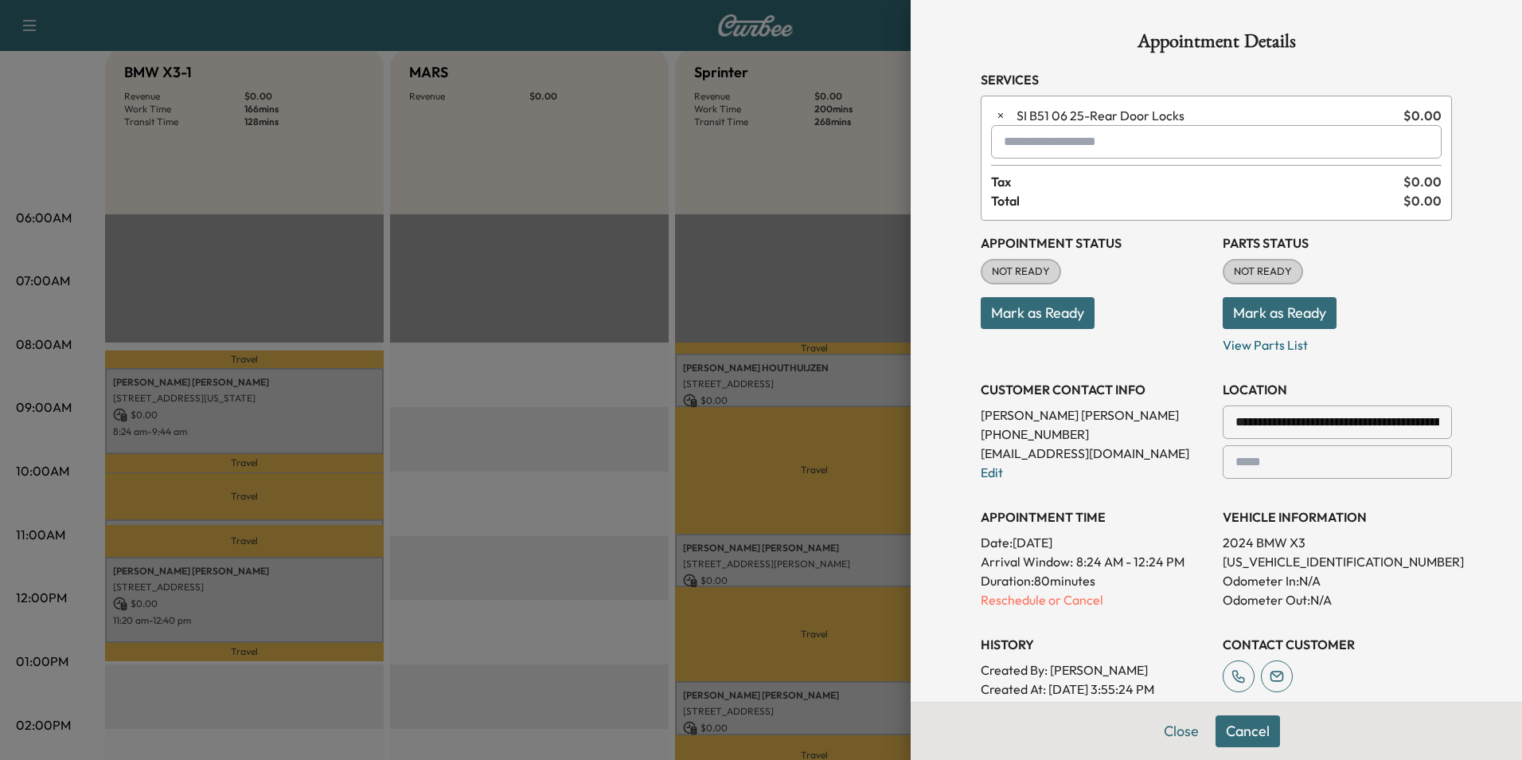
click at [1038, 139] on input "text" at bounding box center [1216, 141] width 451 height 33
type input "**********"
click at [1174, 733] on button "Close" at bounding box center [1182, 731] width 56 height 32
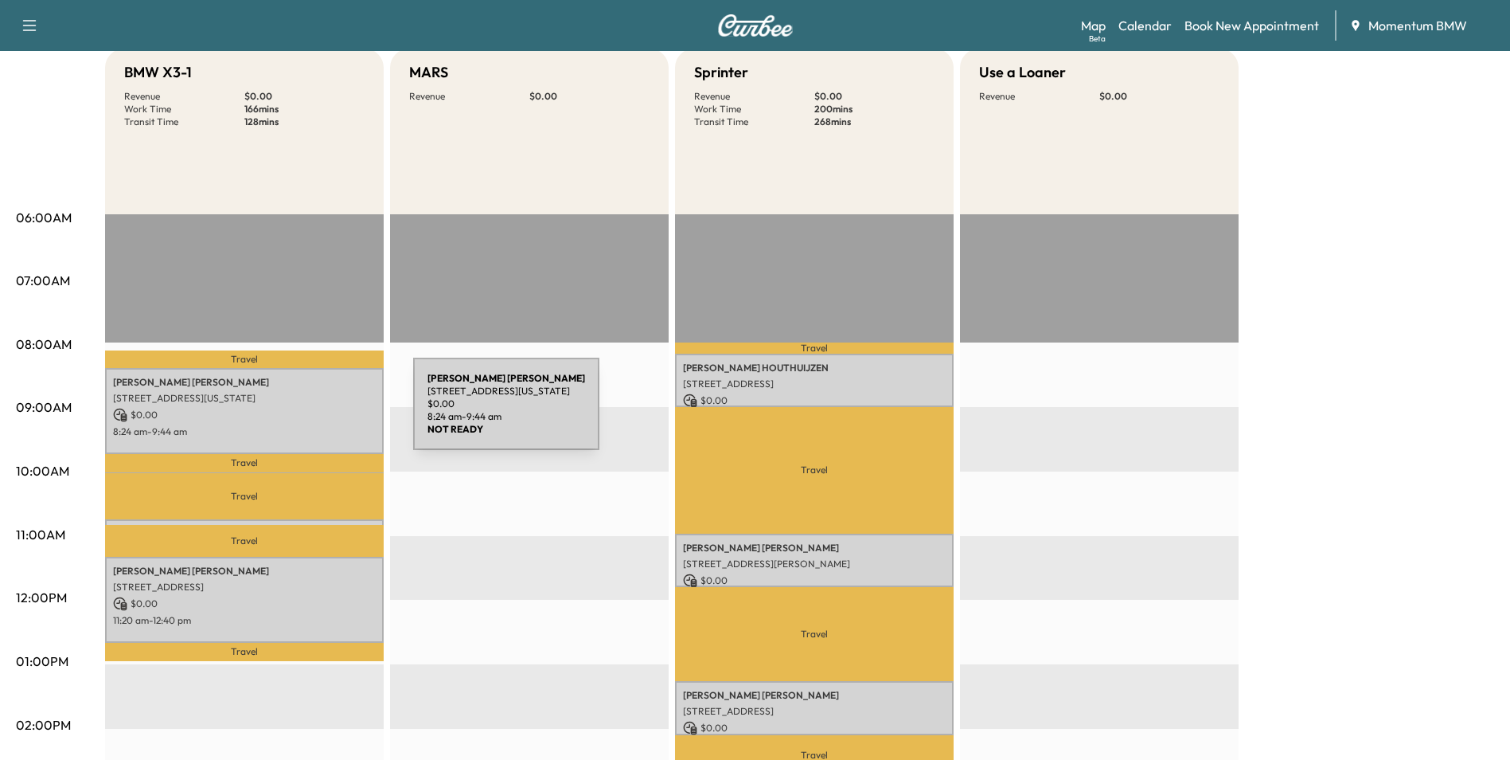
click at [294, 413] on p "$ 0.00" at bounding box center [244, 415] width 263 height 14
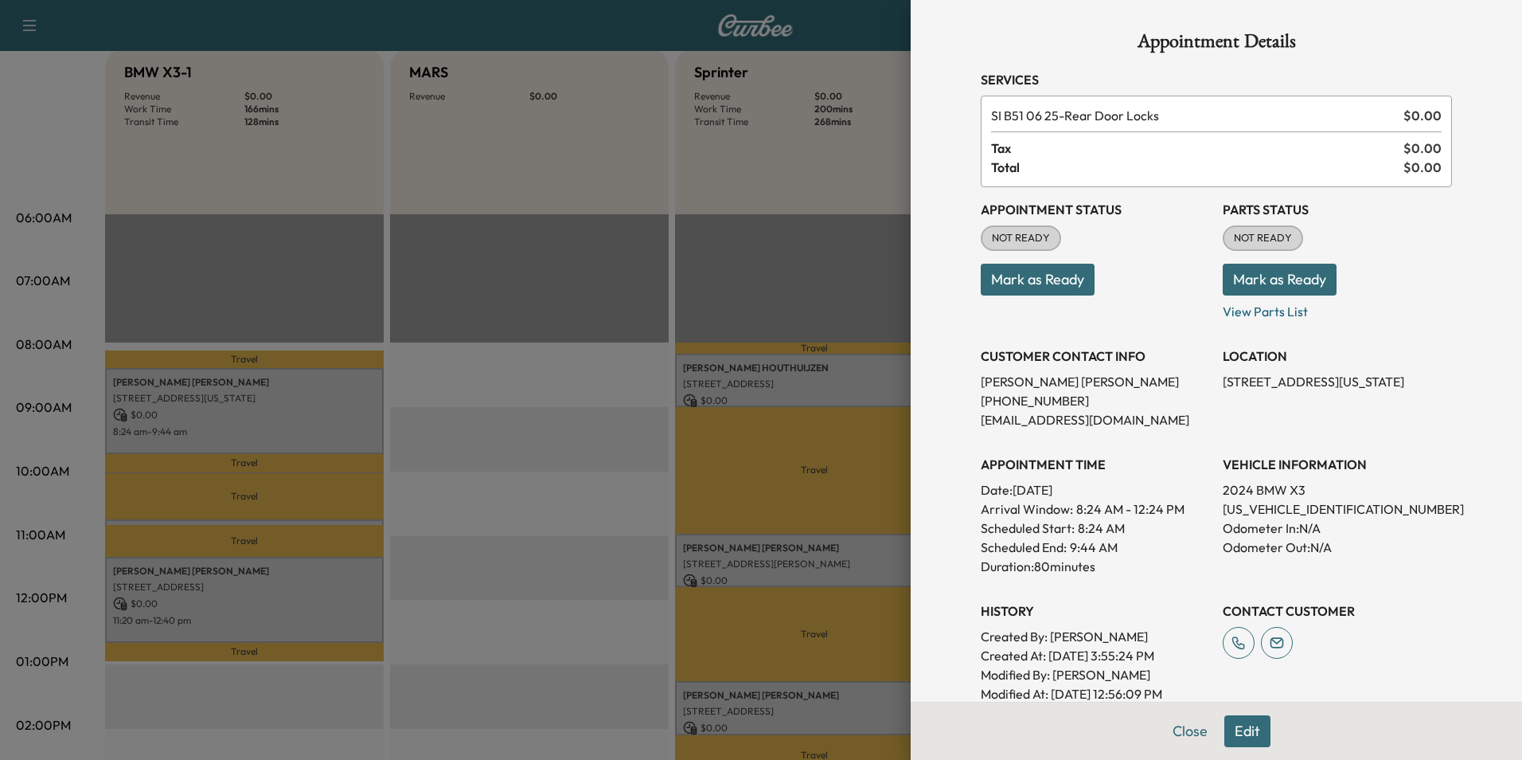
click at [1241, 733] on button "Edit" at bounding box center [1248, 731] width 46 height 32
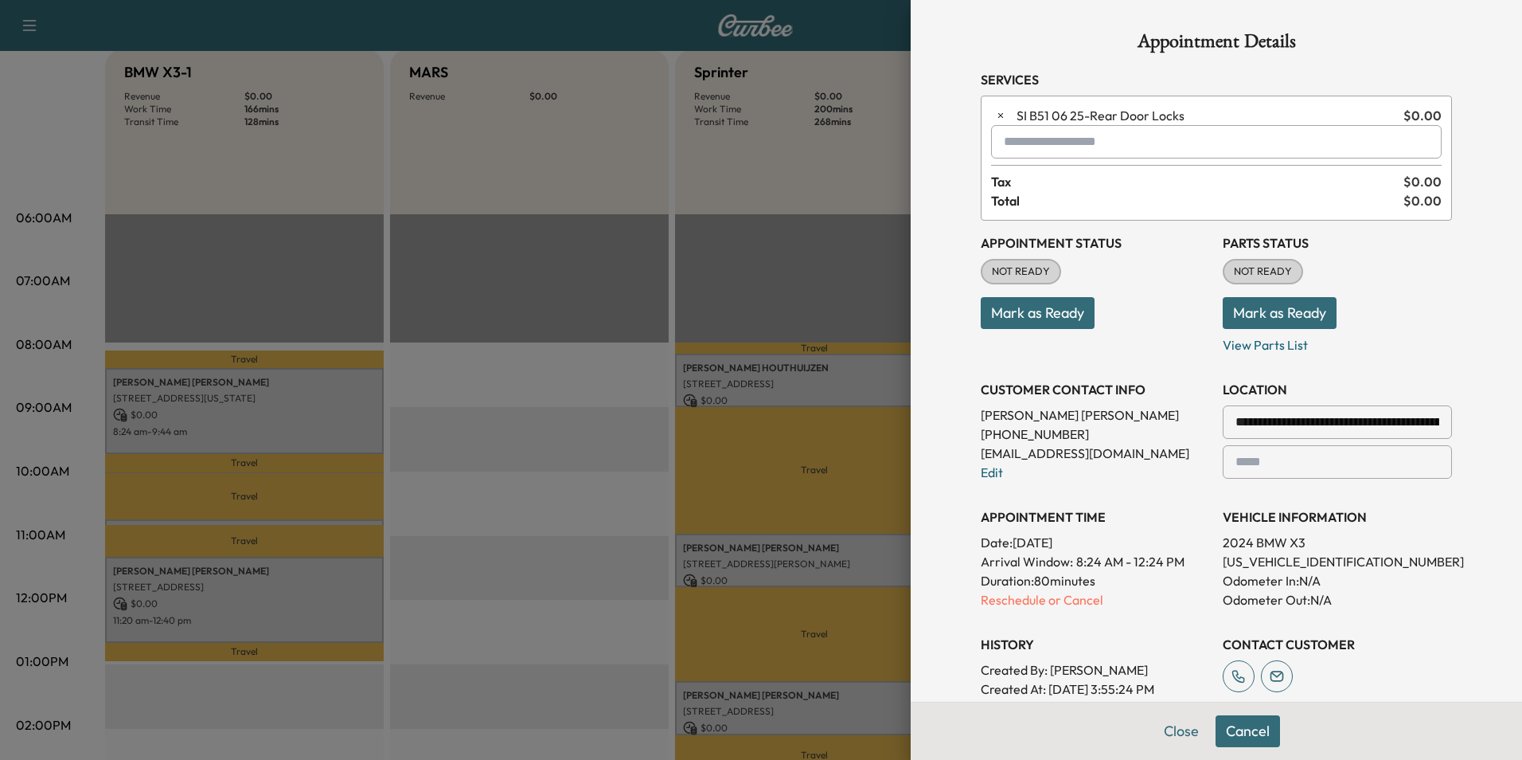
click at [1040, 147] on input "text" at bounding box center [1216, 141] width 451 height 33
type input "*"
type input "**********"
click at [1174, 727] on button "Close" at bounding box center [1182, 731] width 56 height 32
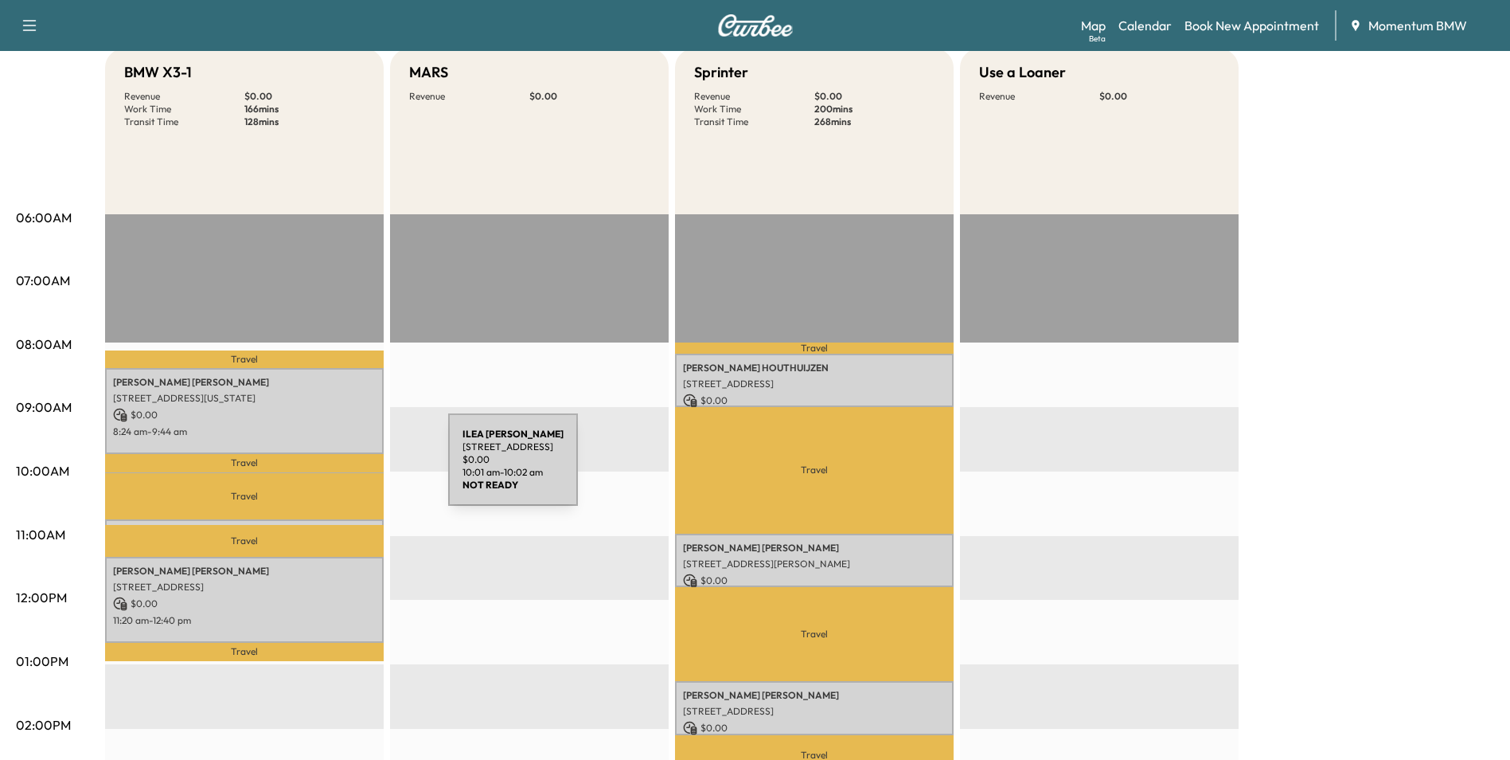
click at [329, 472] on div "[PERSON_NAME] [STREET_ADDRESS] $ 0.00 10:01 am - 10:02 am" at bounding box center [244, 480] width 279 height 16
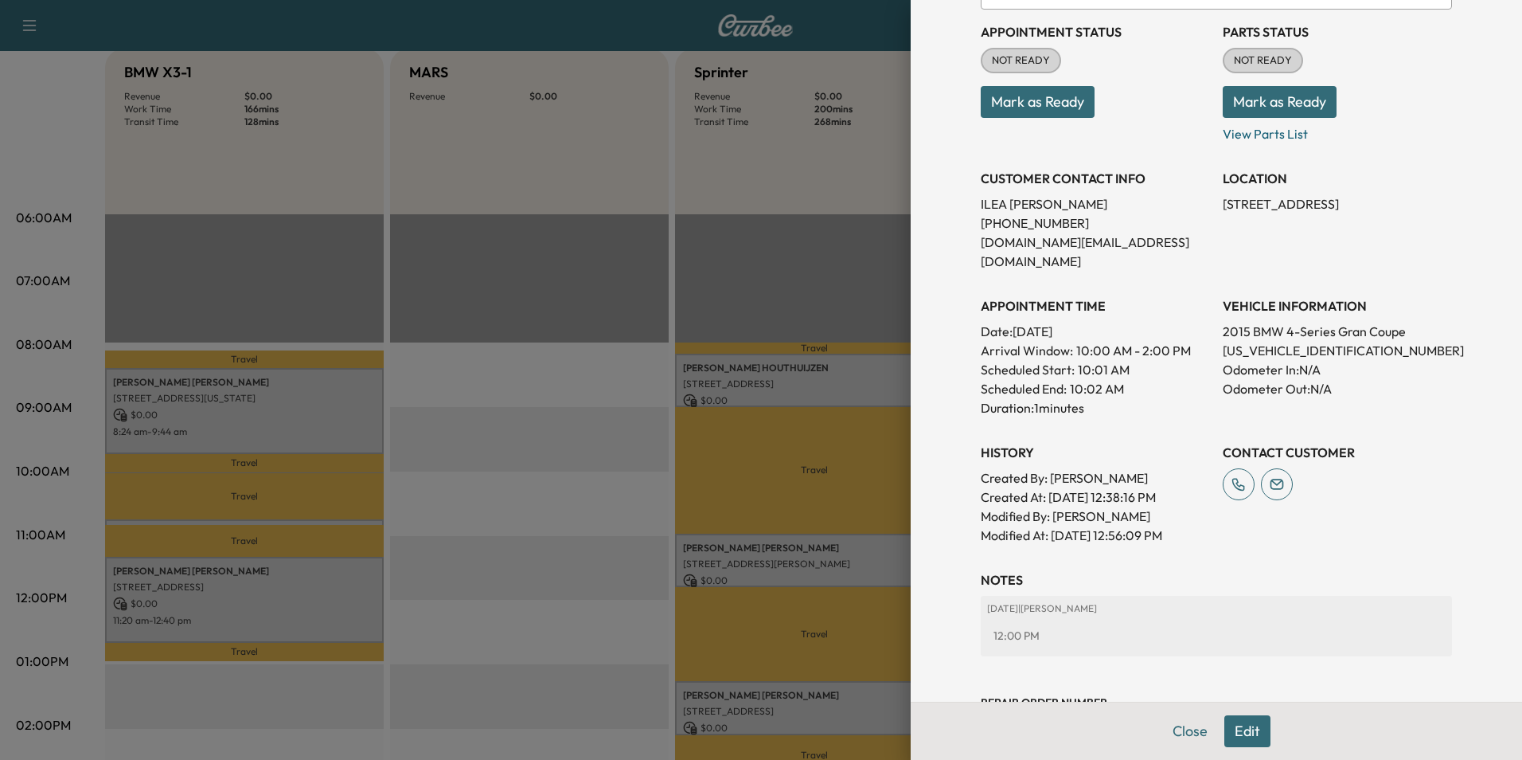
scroll to position [221, 0]
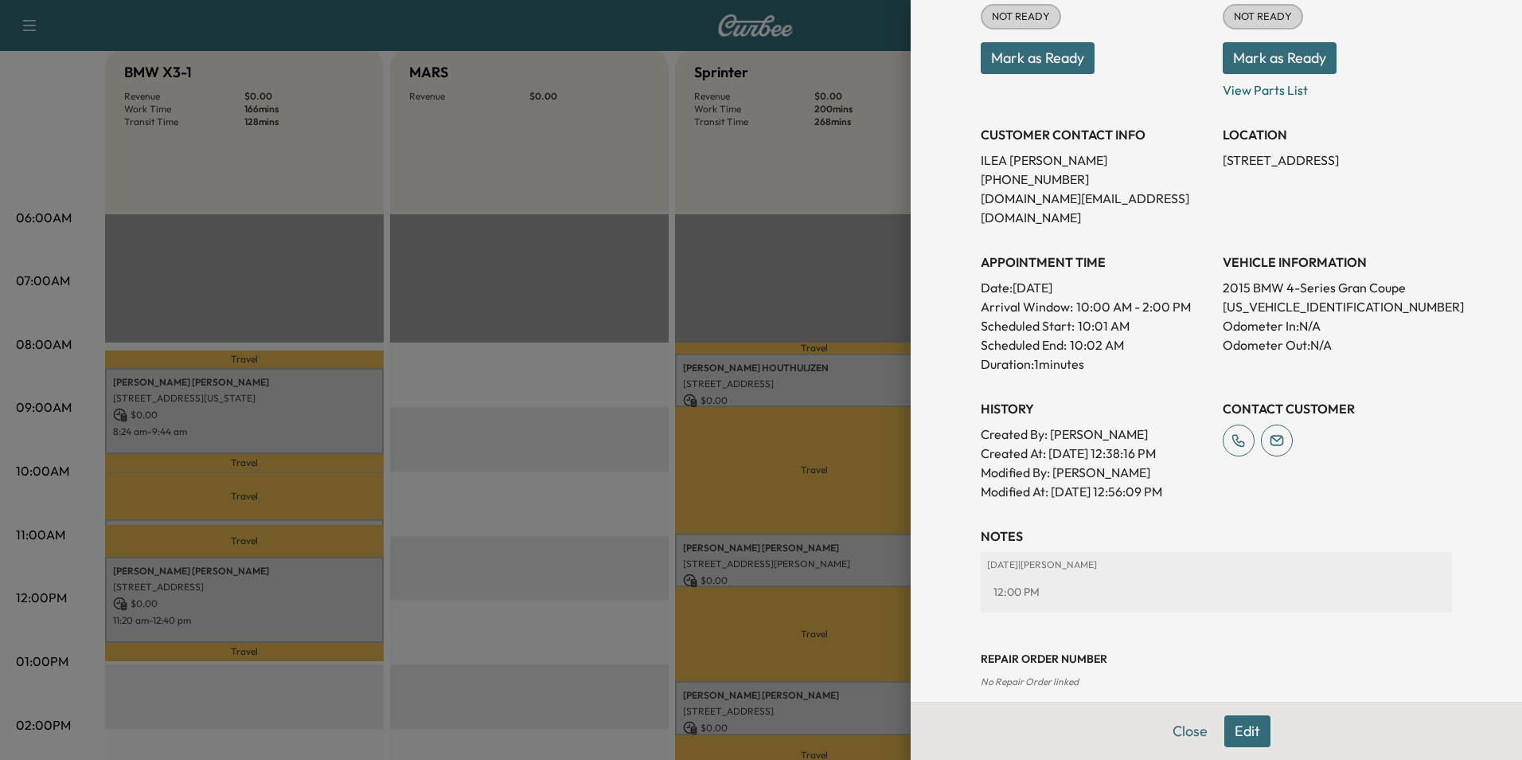
drag, startPoint x: 1240, startPoint y: 737, endPoint x: 1244, endPoint y: 693, distance: 43.9
click at [1240, 736] on button "Edit" at bounding box center [1248, 731] width 46 height 32
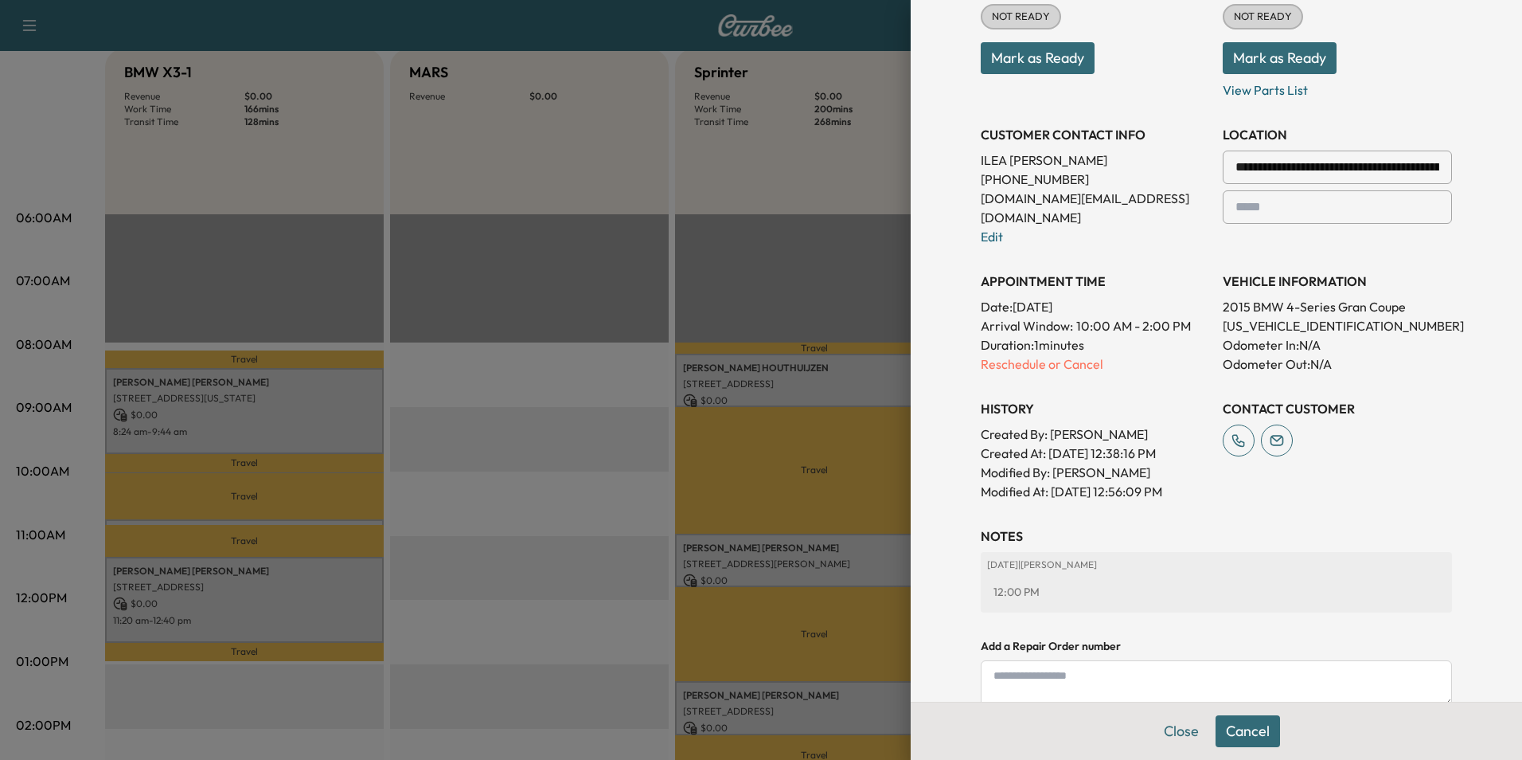
scroll to position [389, 0]
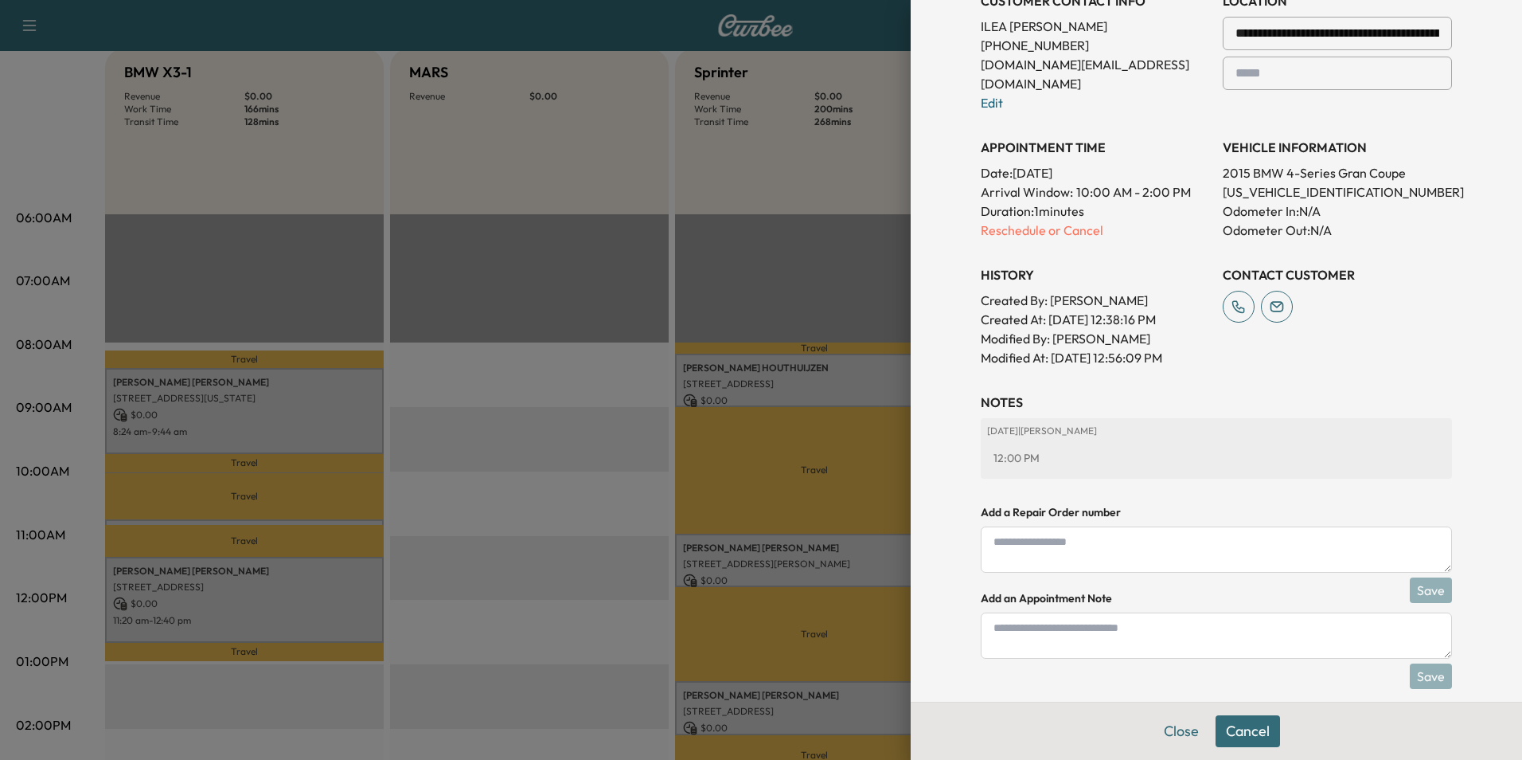
click at [1174, 624] on textarea at bounding box center [1216, 635] width 471 height 46
type textarea "**********"
click at [1423, 663] on button "Save" at bounding box center [1431, 675] width 42 height 25
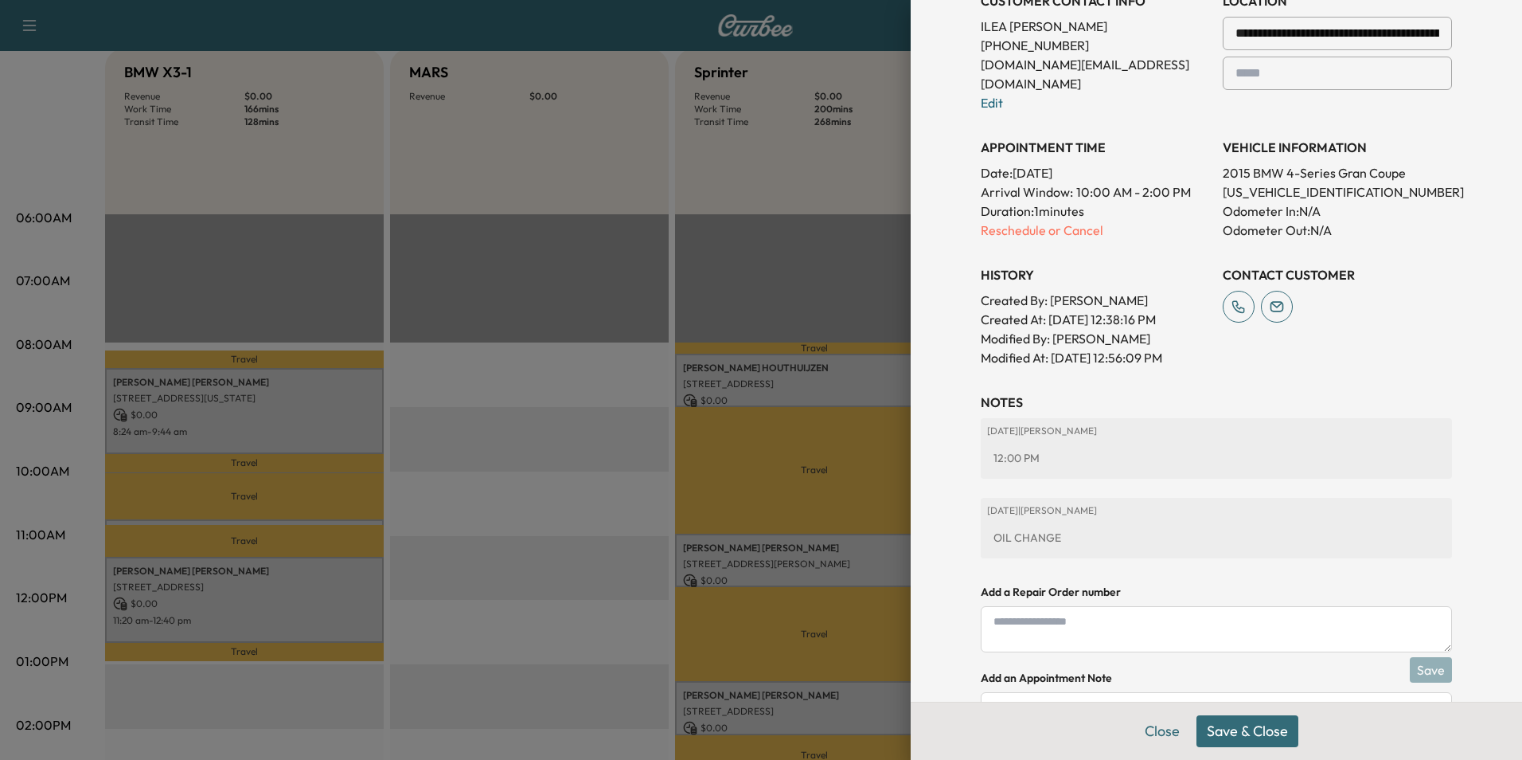
click at [1262, 727] on button "Save & Close" at bounding box center [1248, 731] width 102 height 32
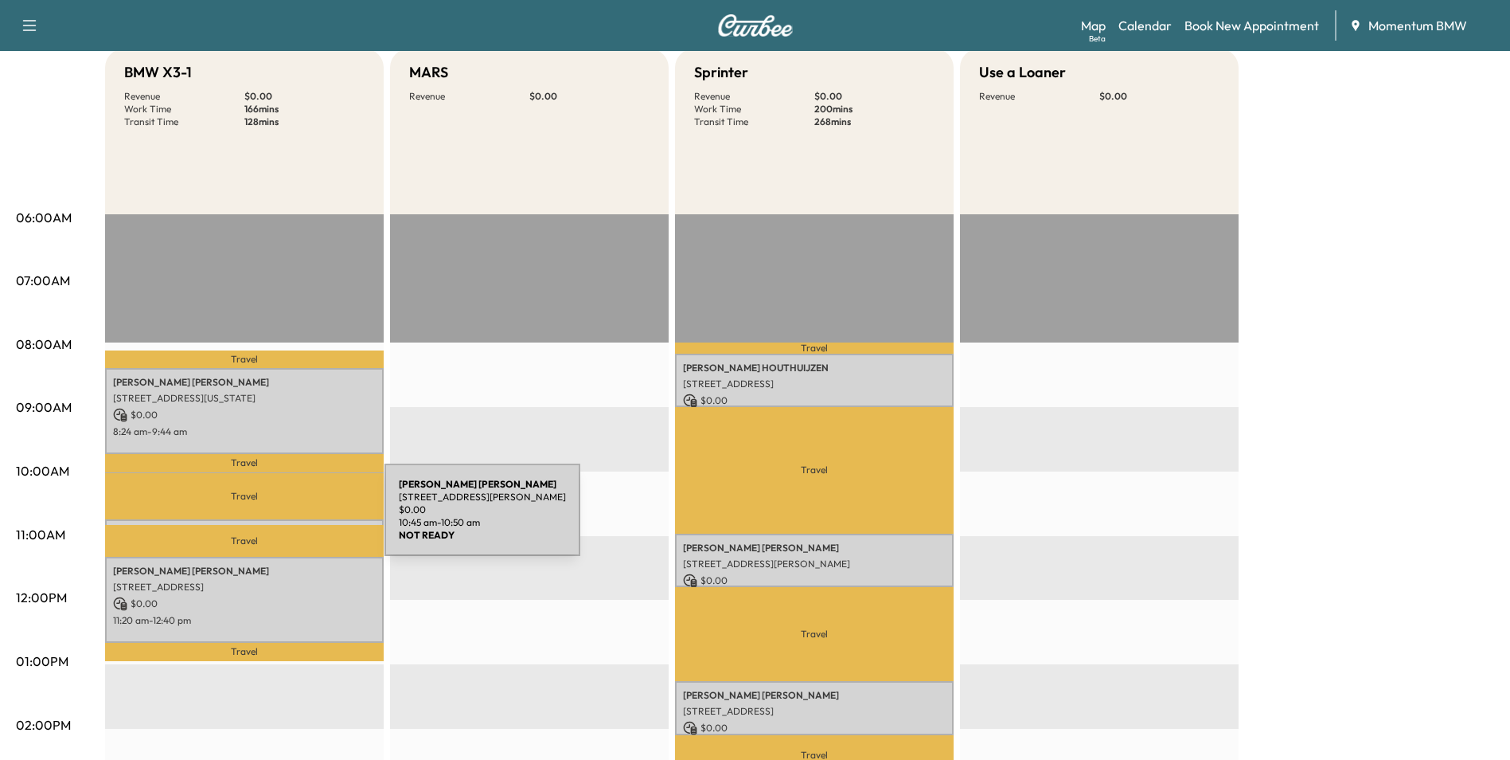
click at [265, 519] on div "[PERSON_NAME] [STREET_ADDRESS][PERSON_NAME] $ 0.00 10:45 am - 10:50 am" at bounding box center [244, 527] width 279 height 16
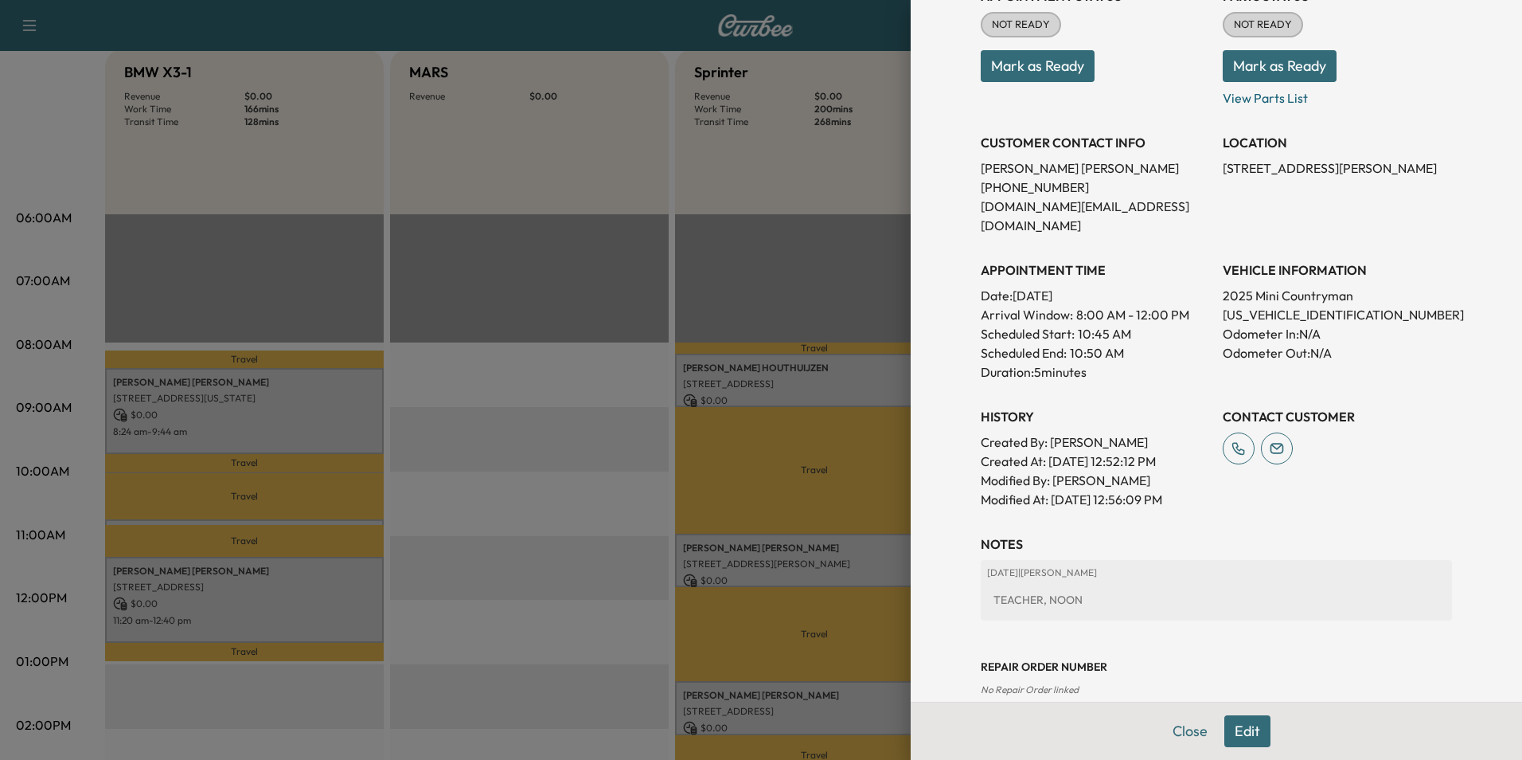
scroll to position [221, 0]
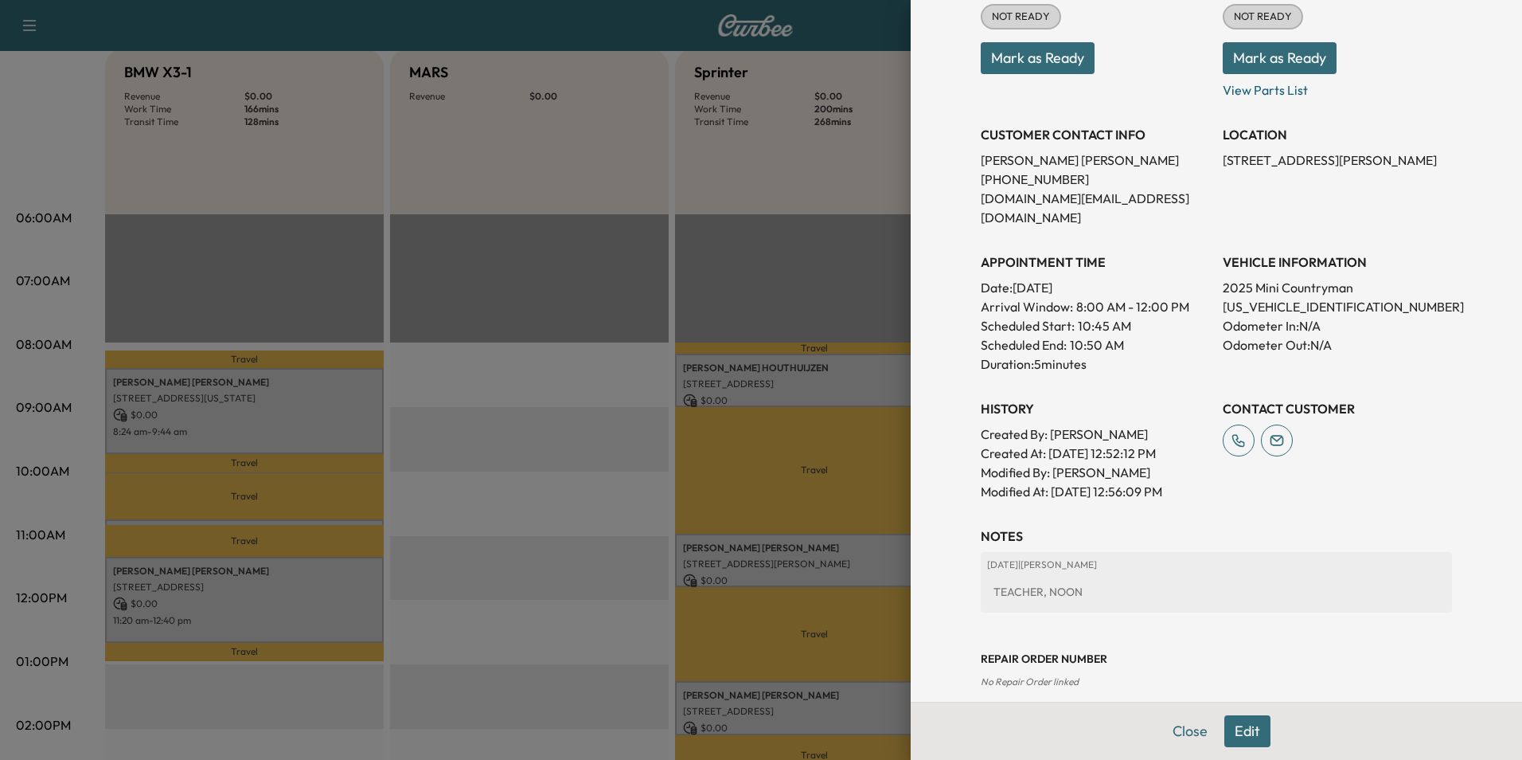
click at [1236, 734] on button "Edit" at bounding box center [1248, 731] width 46 height 32
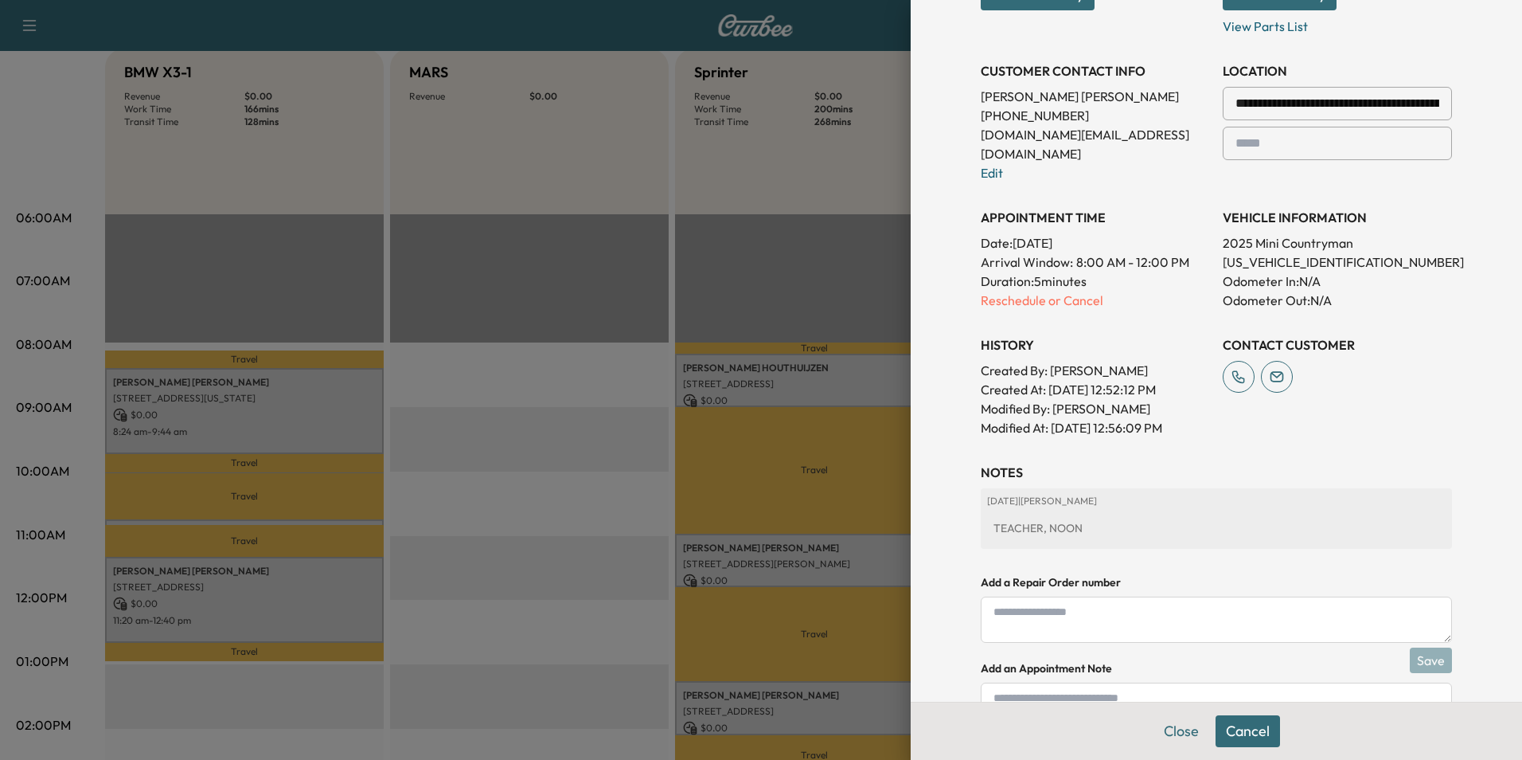
scroll to position [389, 0]
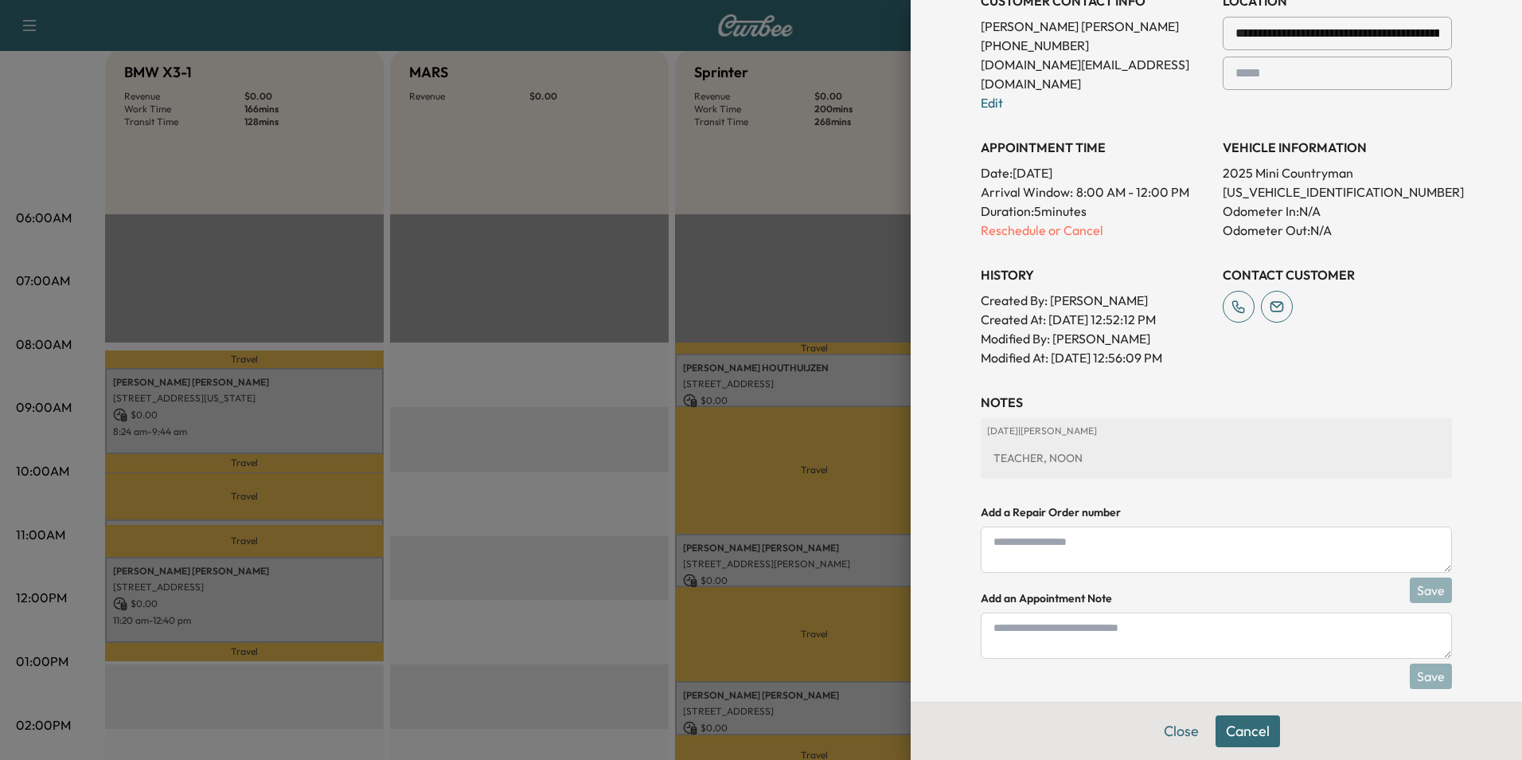
click at [1040, 616] on textarea at bounding box center [1216, 635] width 471 height 46
type textarea "**********"
click at [1417, 663] on button "Save" at bounding box center [1431, 675] width 42 height 25
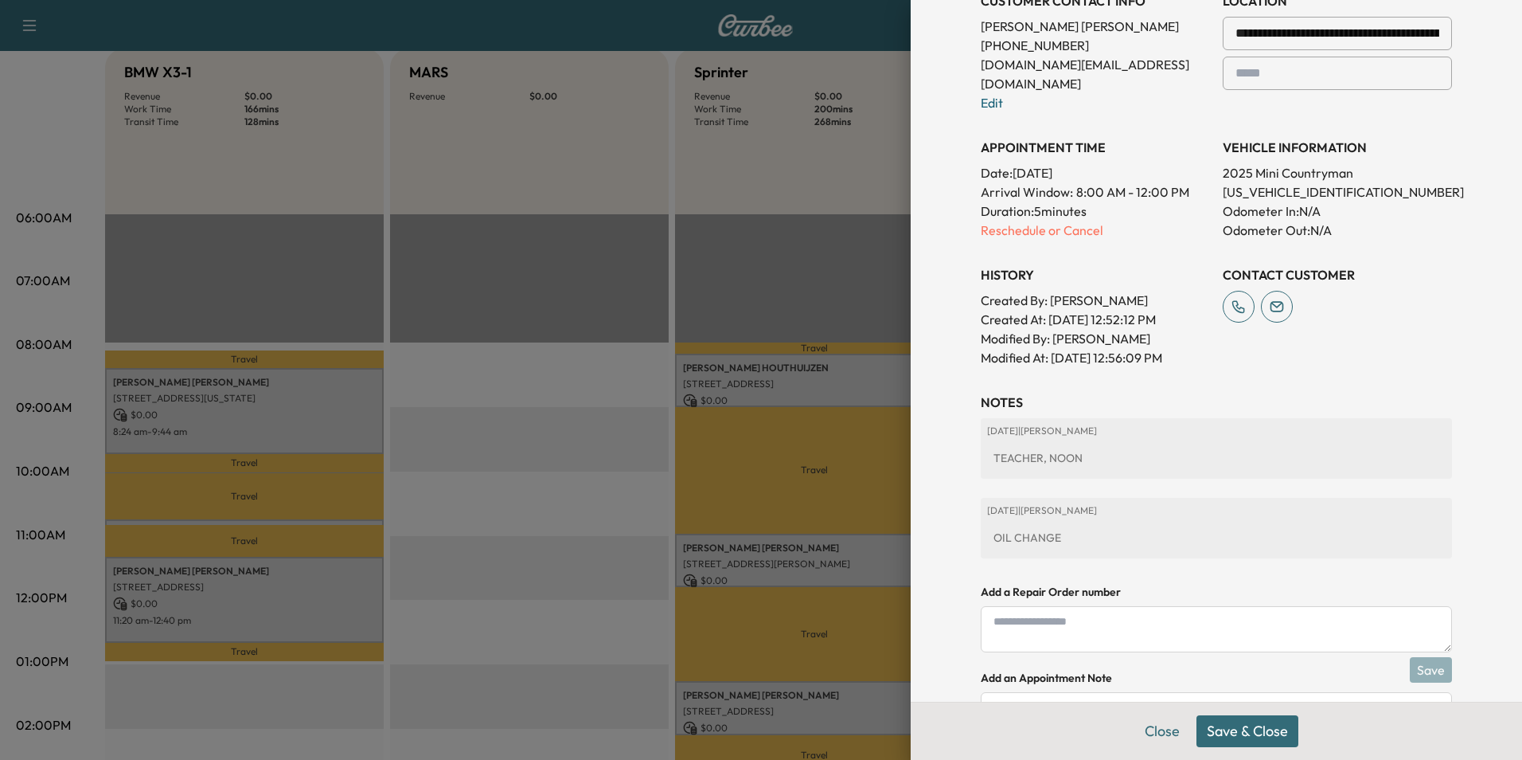
click at [1223, 729] on button "Save & Close" at bounding box center [1248, 731] width 102 height 32
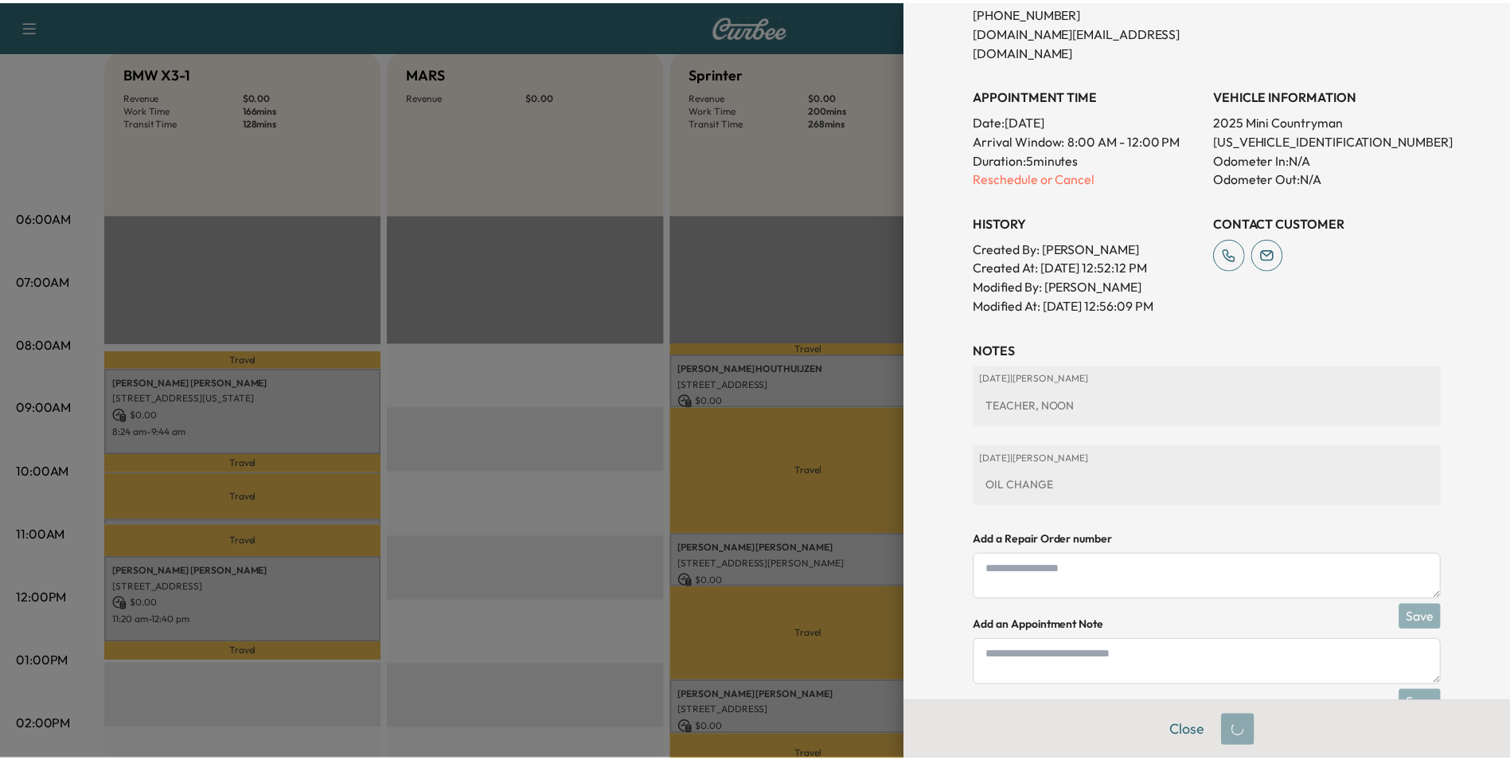
scroll to position [355, 0]
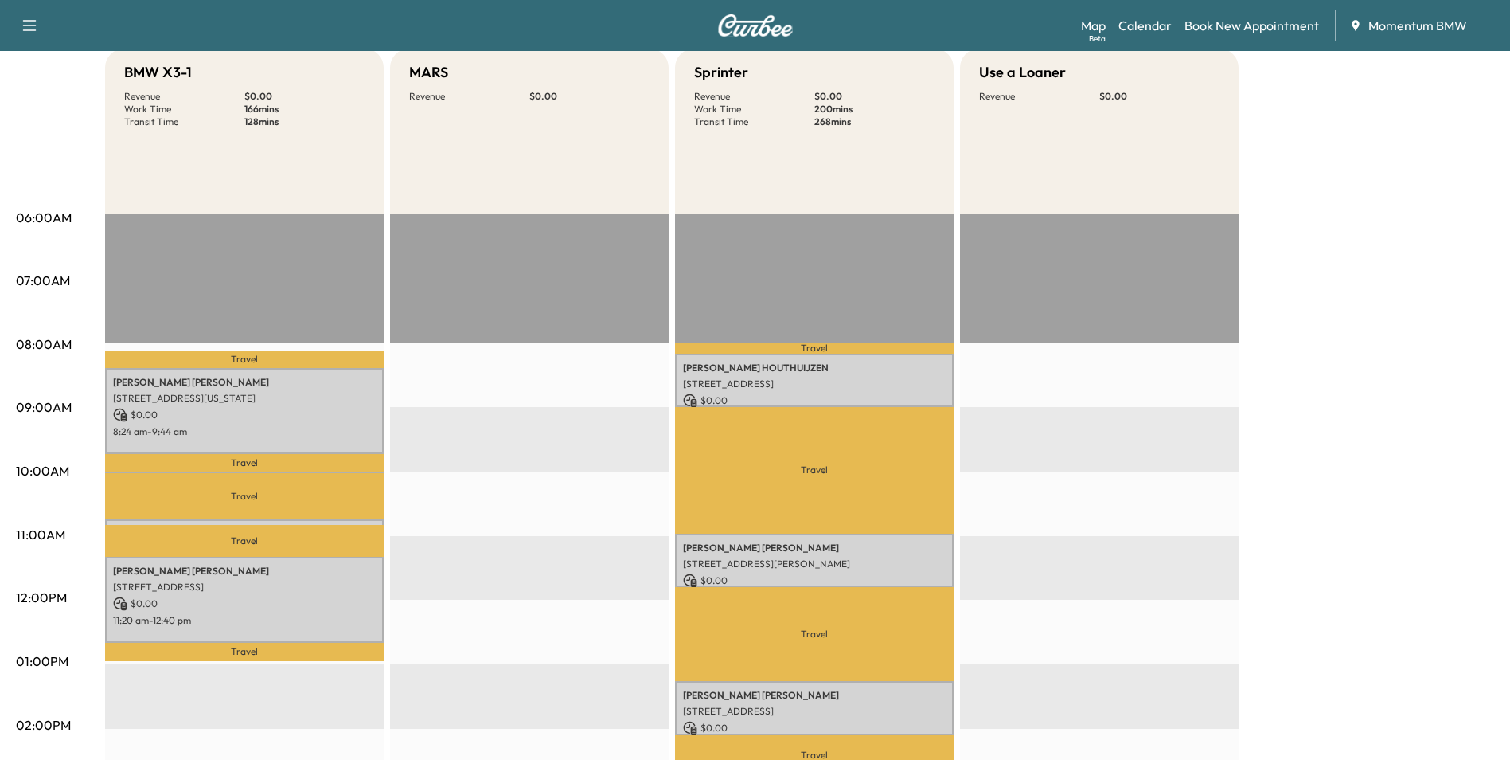
click at [214, 599] on p "$ 0.00" at bounding box center [244, 603] width 263 height 14
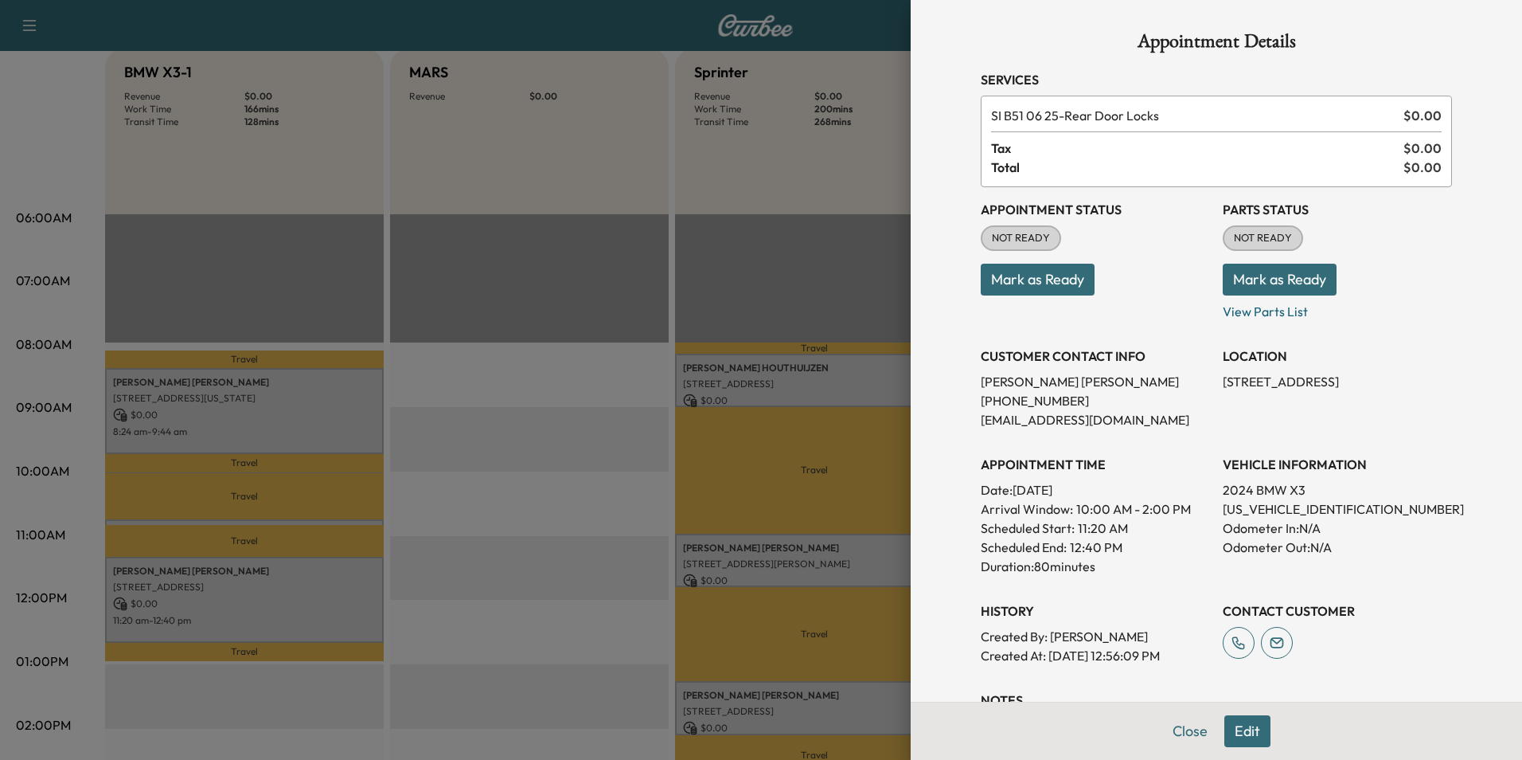
click at [1234, 730] on button "Edit" at bounding box center [1248, 731] width 46 height 32
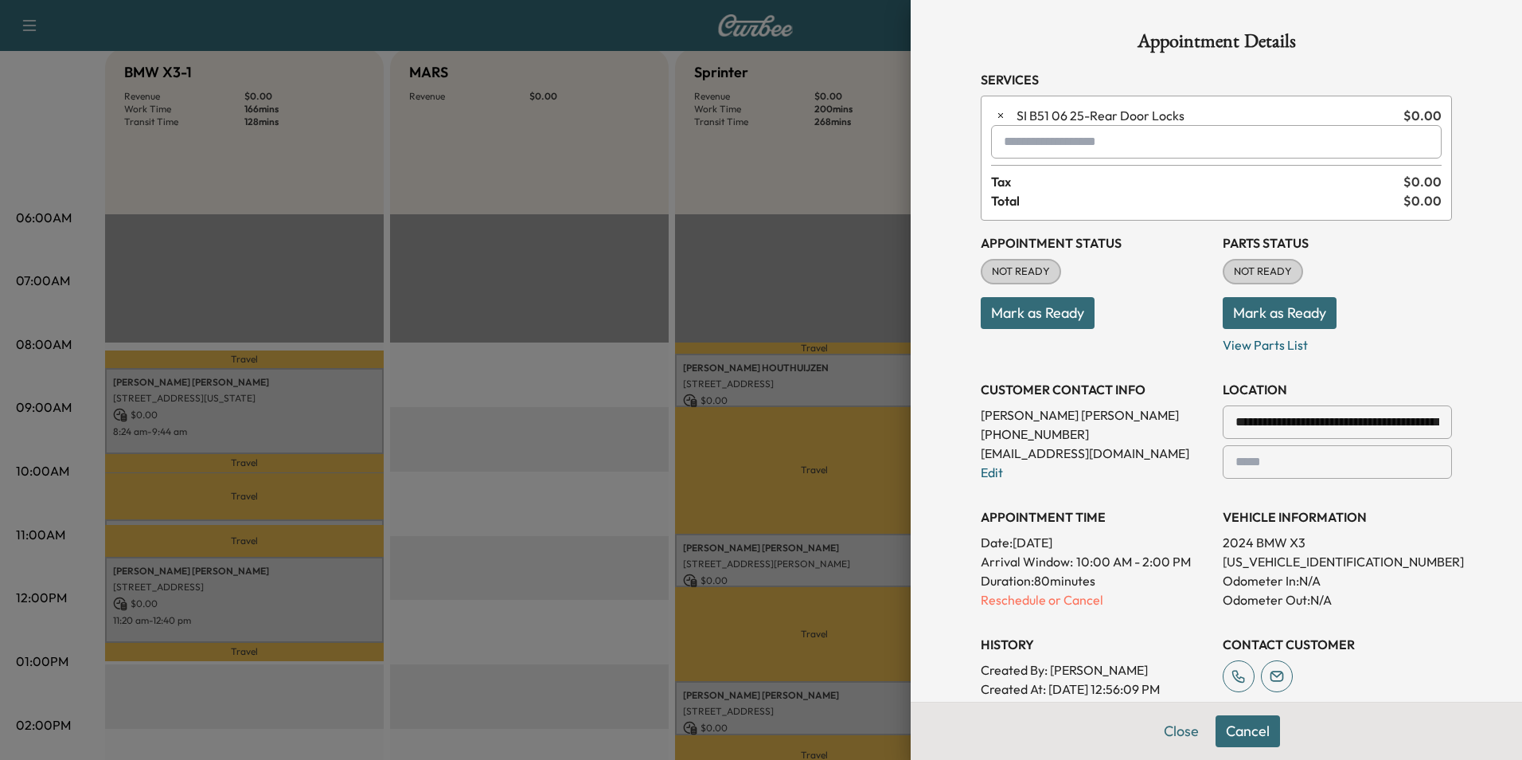
click at [1083, 144] on input "text" at bounding box center [1216, 141] width 451 height 33
type input "*"
type input "****"
click at [1177, 736] on button "Close" at bounding box center [1182, 731] width 56 height 32
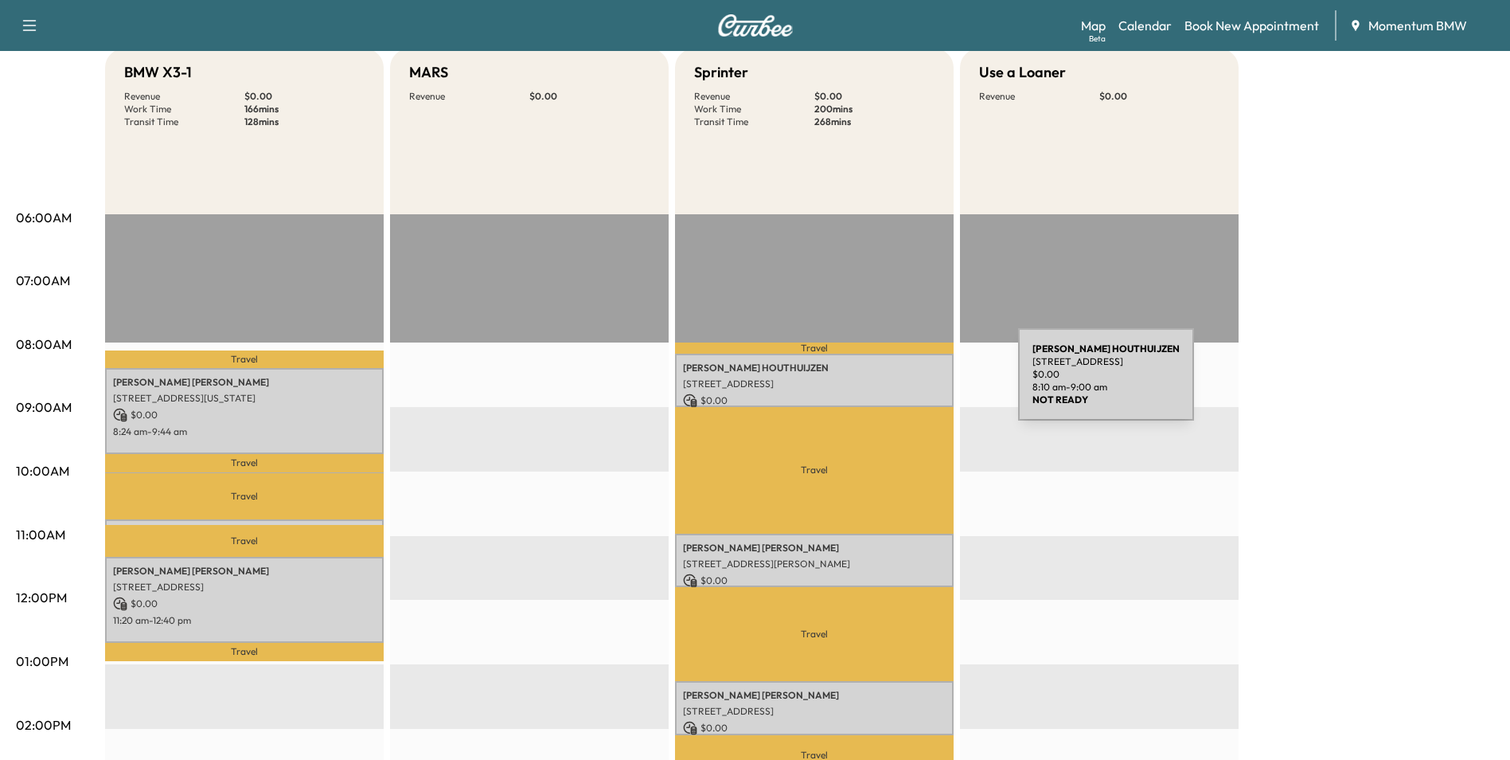
click at [899, 384] on p "[STREET_ADDRESS]" at bounding box center [814, 383] width 263 height 13
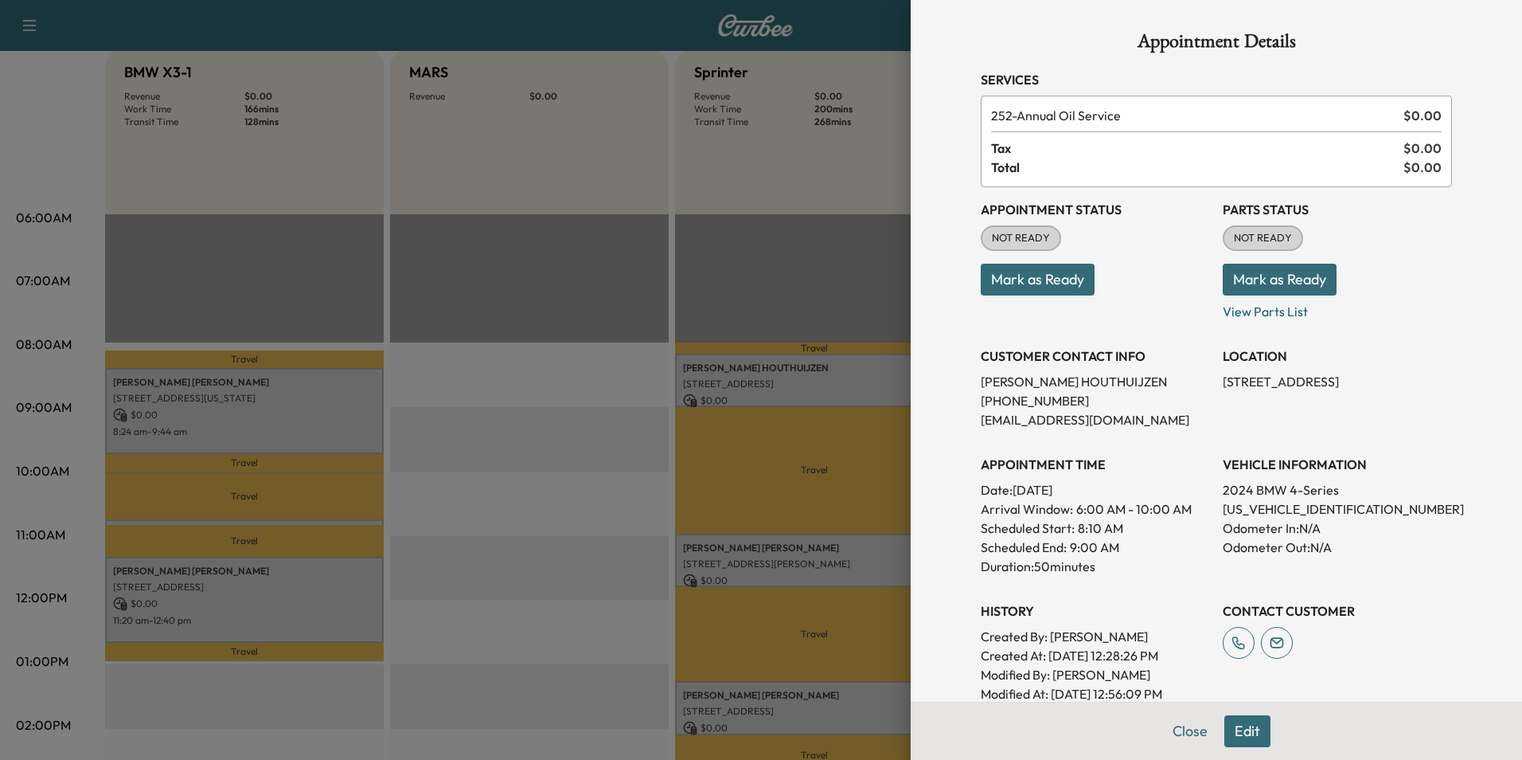
click at [1244, 732] on button "Edit" at bounding box center [1248, 731] width 46 height 32
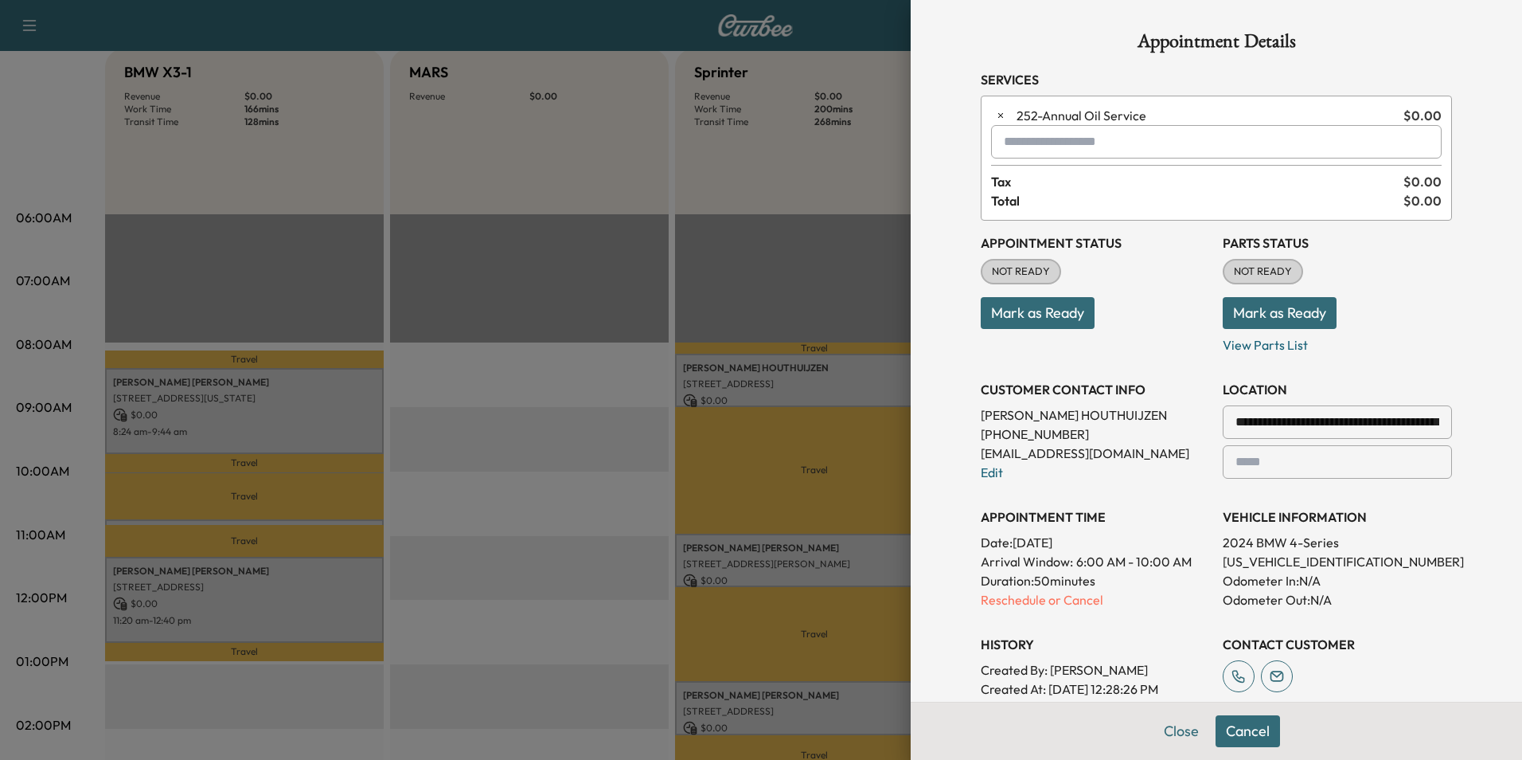
click at [1061, 150] on input "text" at bounding box center [1216, 141] width 451 height 33
type input "******"
click at [1168, 733] on button "Close" at bounding box center [1182, 731] width 56 height 32
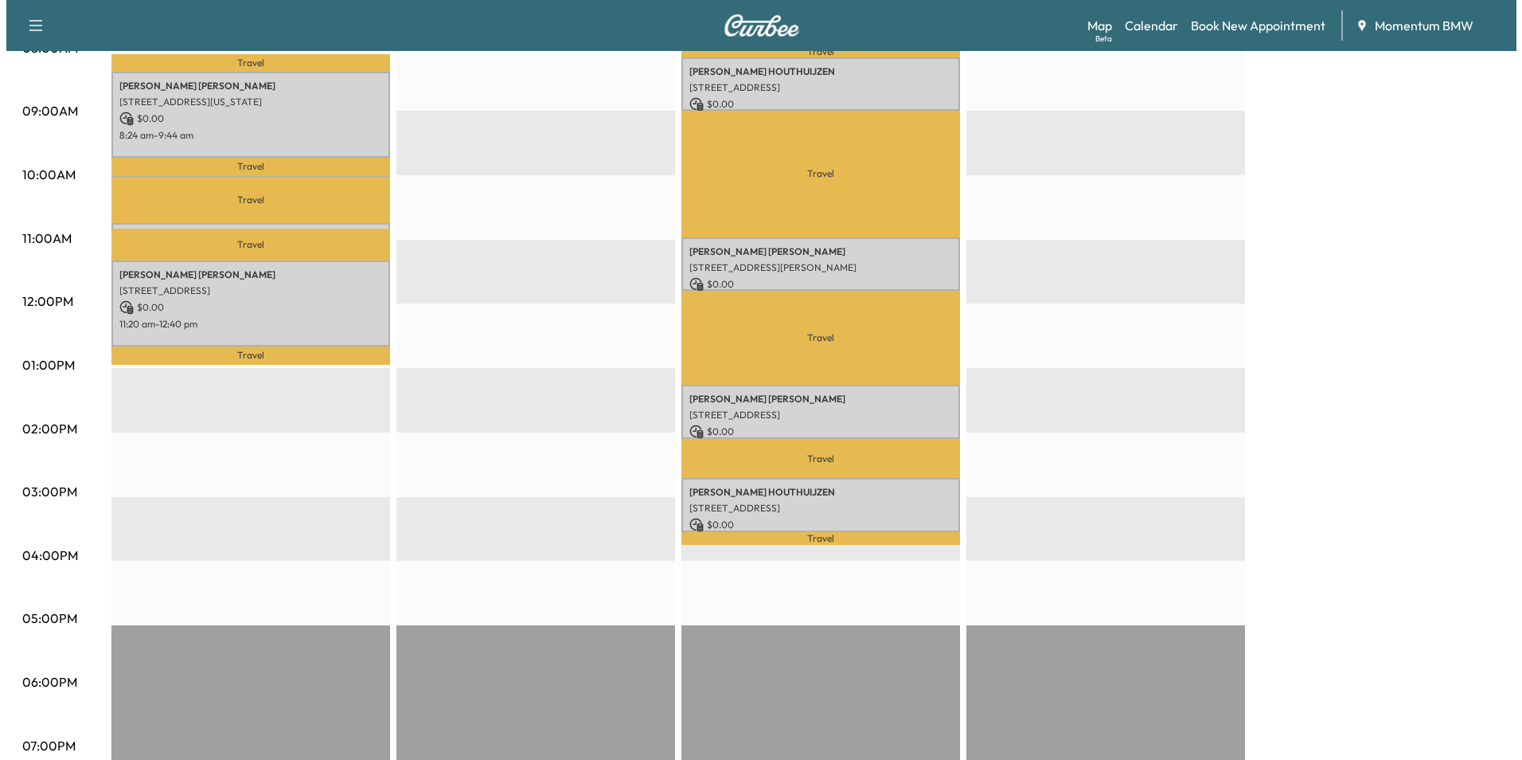
scroll to position [478, 0]
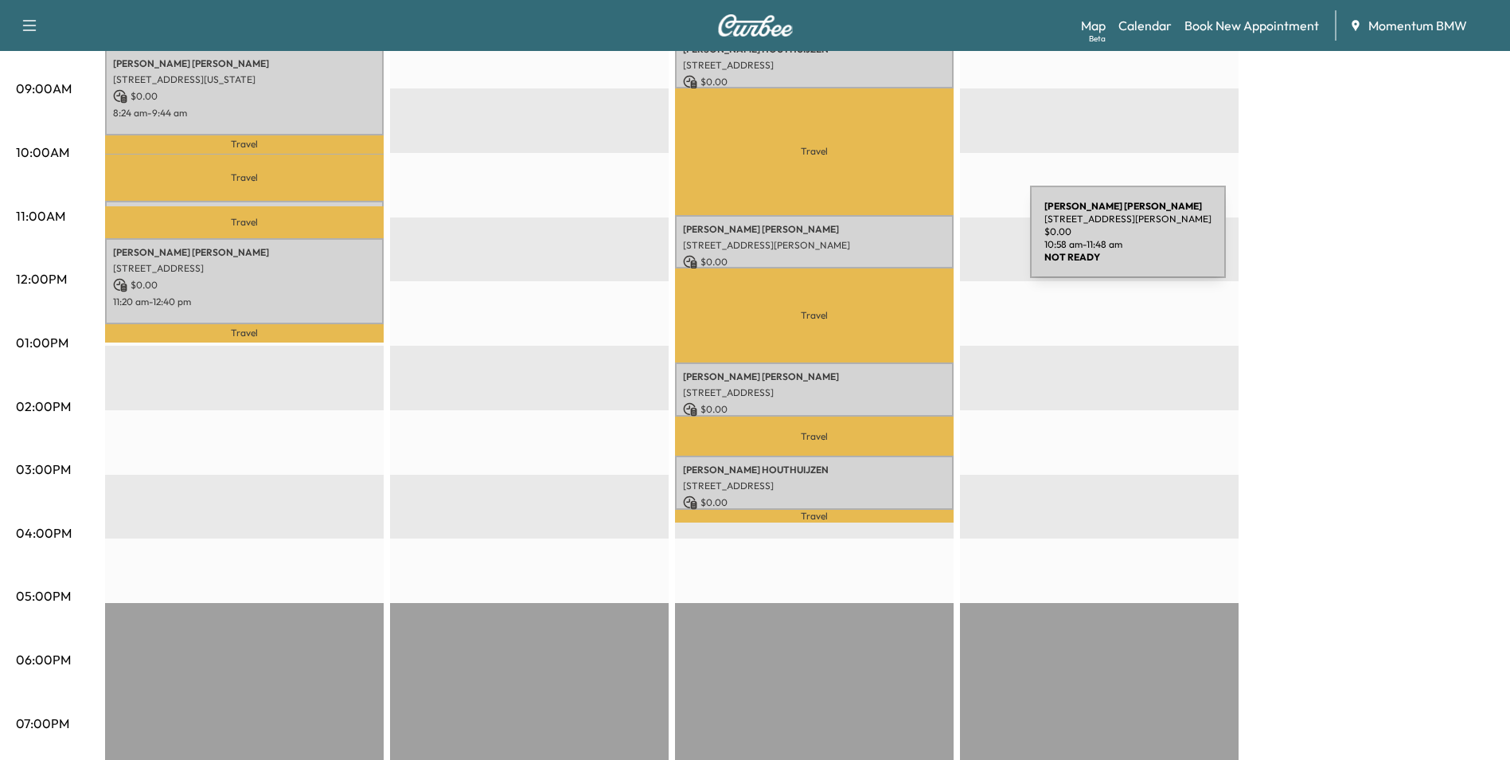
click at [911, 241] on p "[STREET_ADDRESS][PERSON_NAME]" at bounding box center [814, 245] width 263 height 13
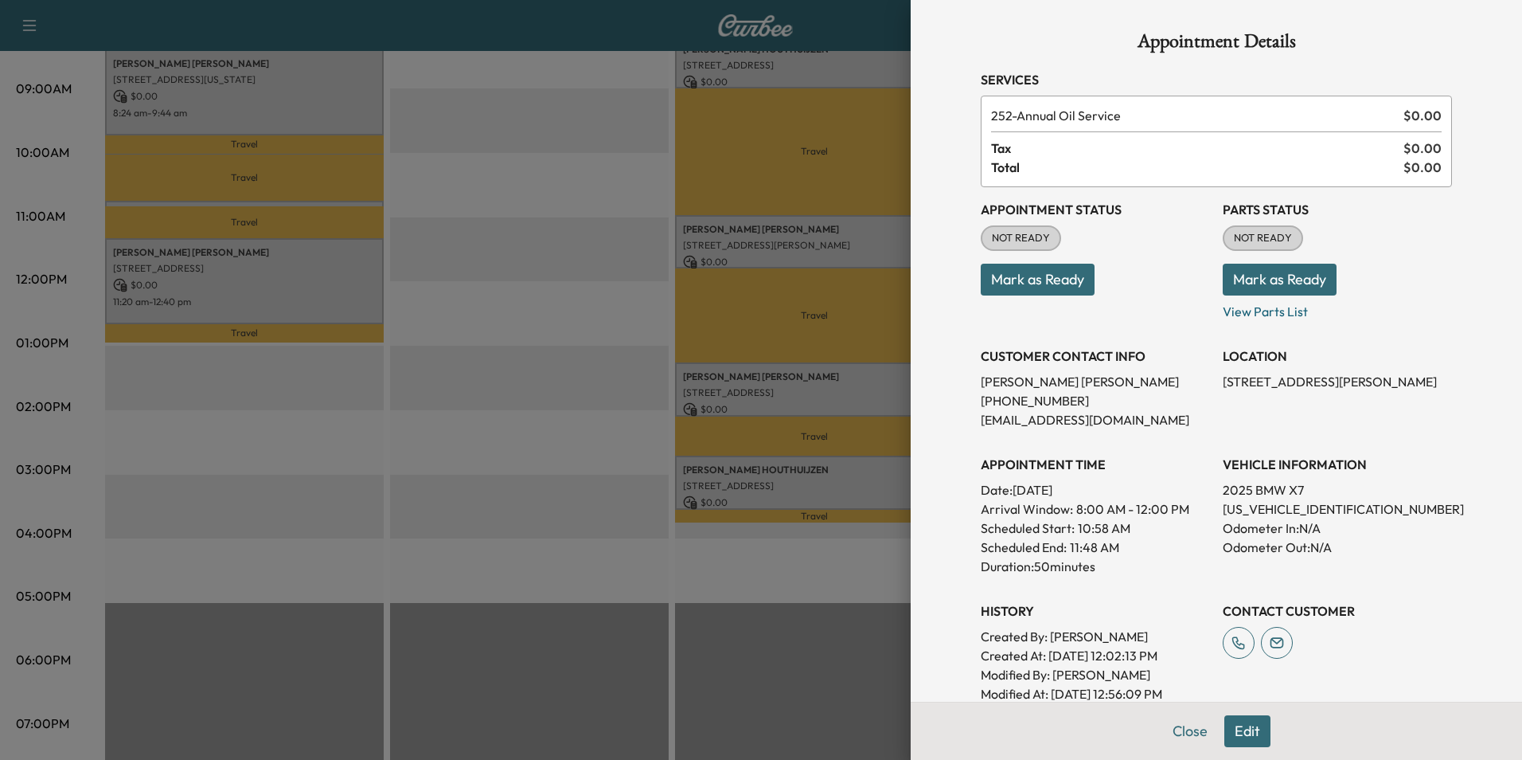
click at [1243, 731] on button "Edit" at bounding box center [1248, 731] width 46 height 32
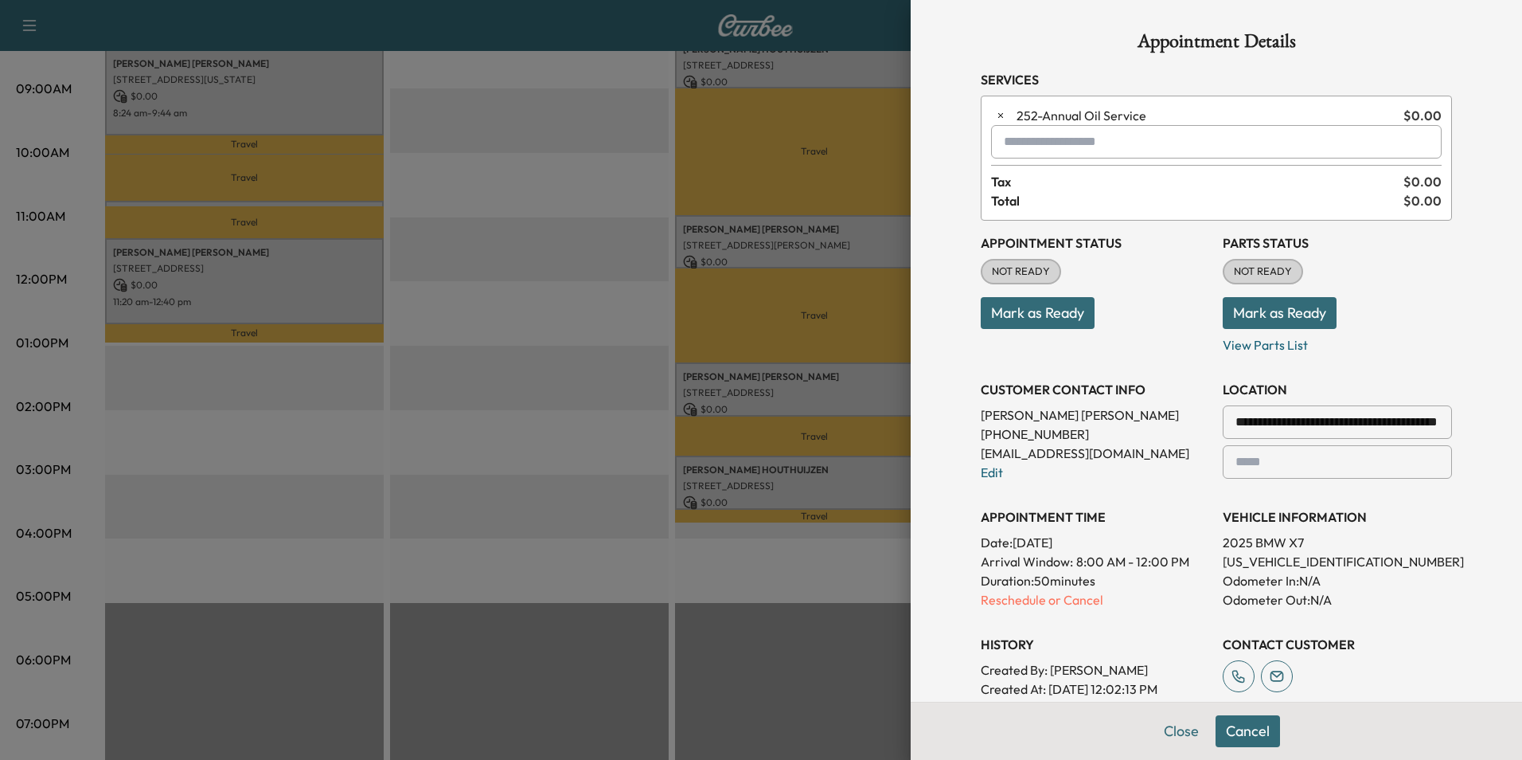
click at [1079, 143] on input "text" at bounding box center [1216, 141] width 451 height 33
type input "******"
click at [1171, 733] on button "Close" at bounding box center [1182, 731] width 56 height 32
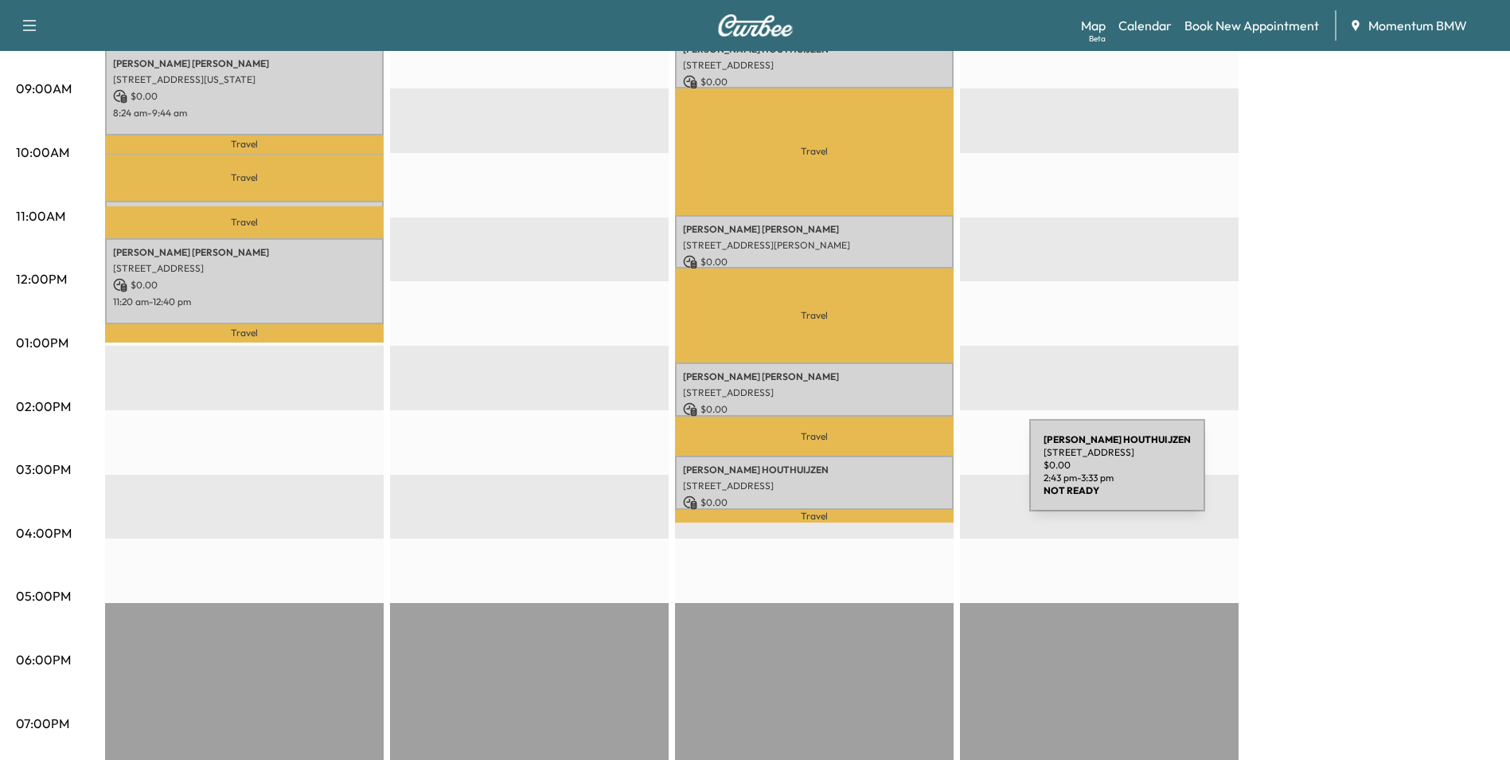
click at [910, 479] on p "[STREET_ADDRESS]" at bounding box center [814, 485] width 263 height 13
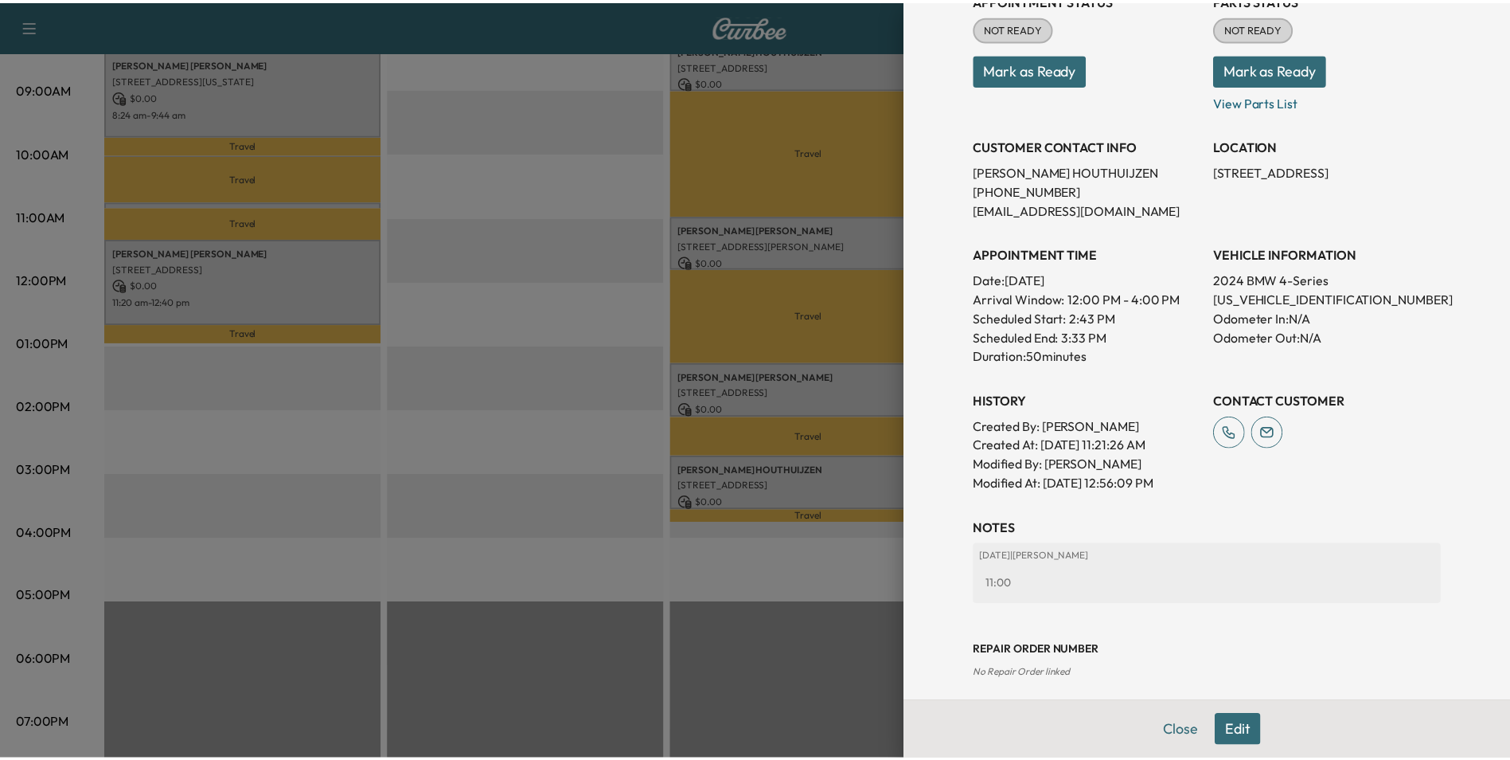
scroll to position [221, 0]
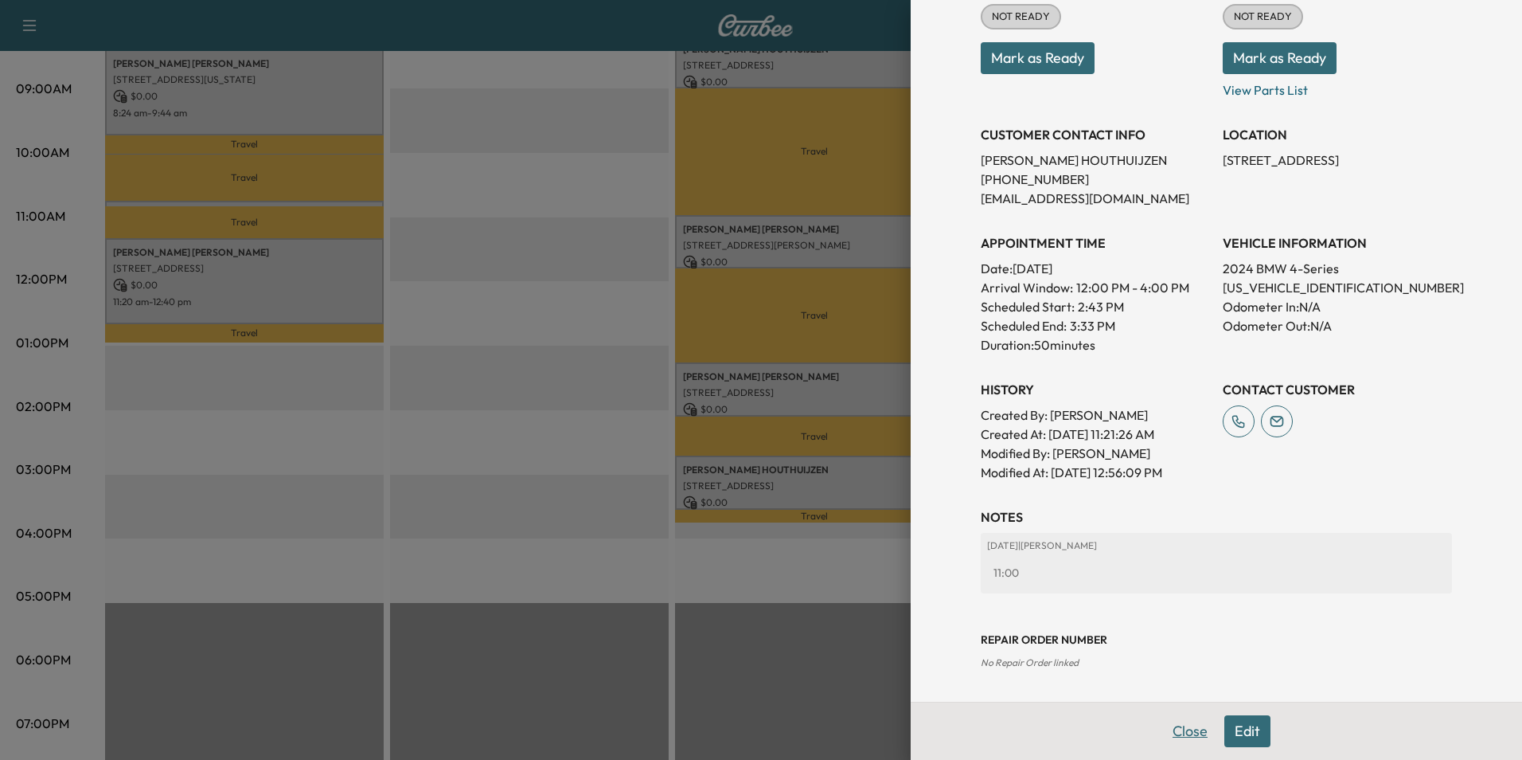
click at [1190, 723] on button "Close" at bounding box center [1190, 731] width 56 height 32
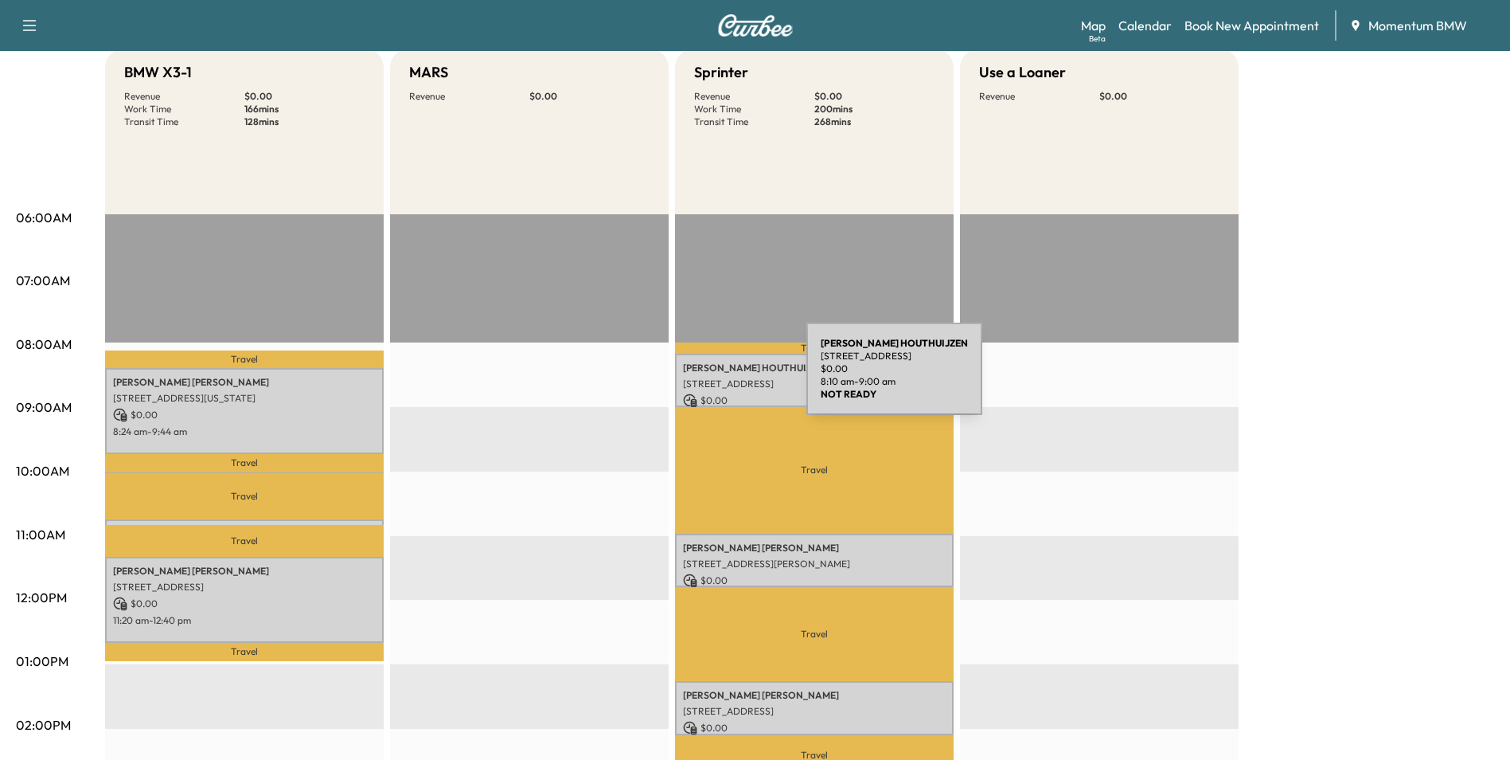
scroll to position [0, 0]
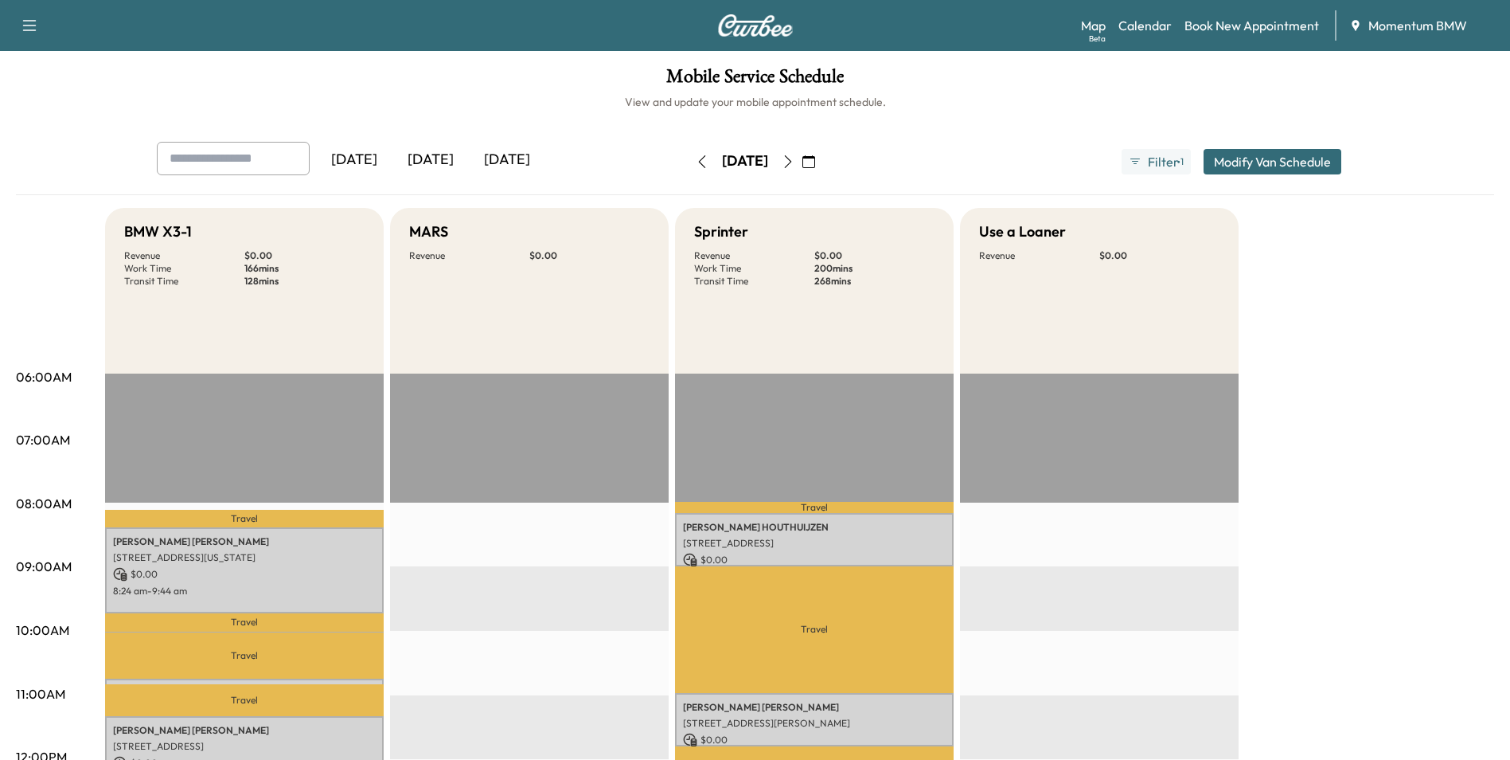
click at [1256, 158] on button "Modify Van Schedule" at bounding box center [1273, 161] width 138 height 25
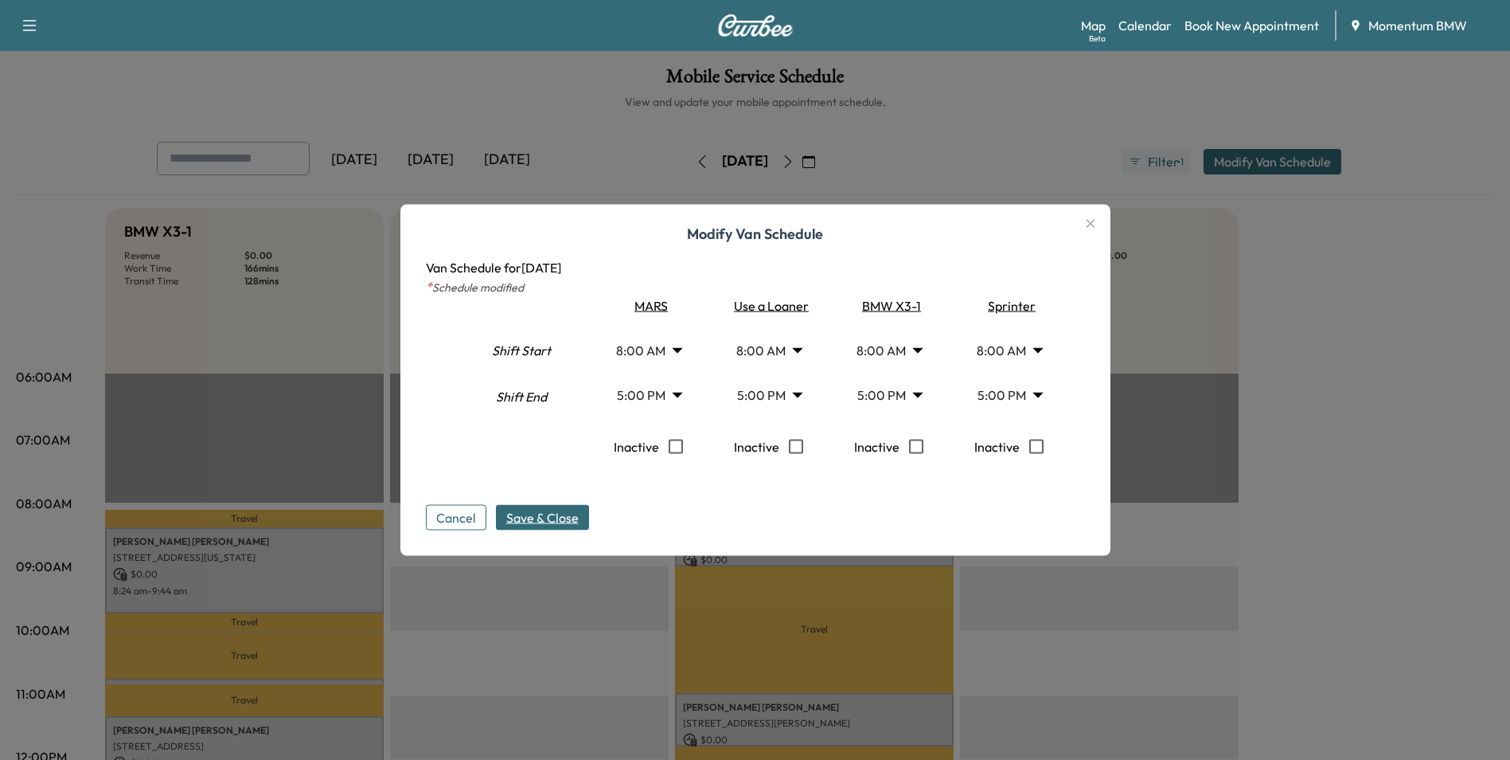
click at [566, 514] on span "Save & Close" at bounding box center [542, 517] width 72 height 19
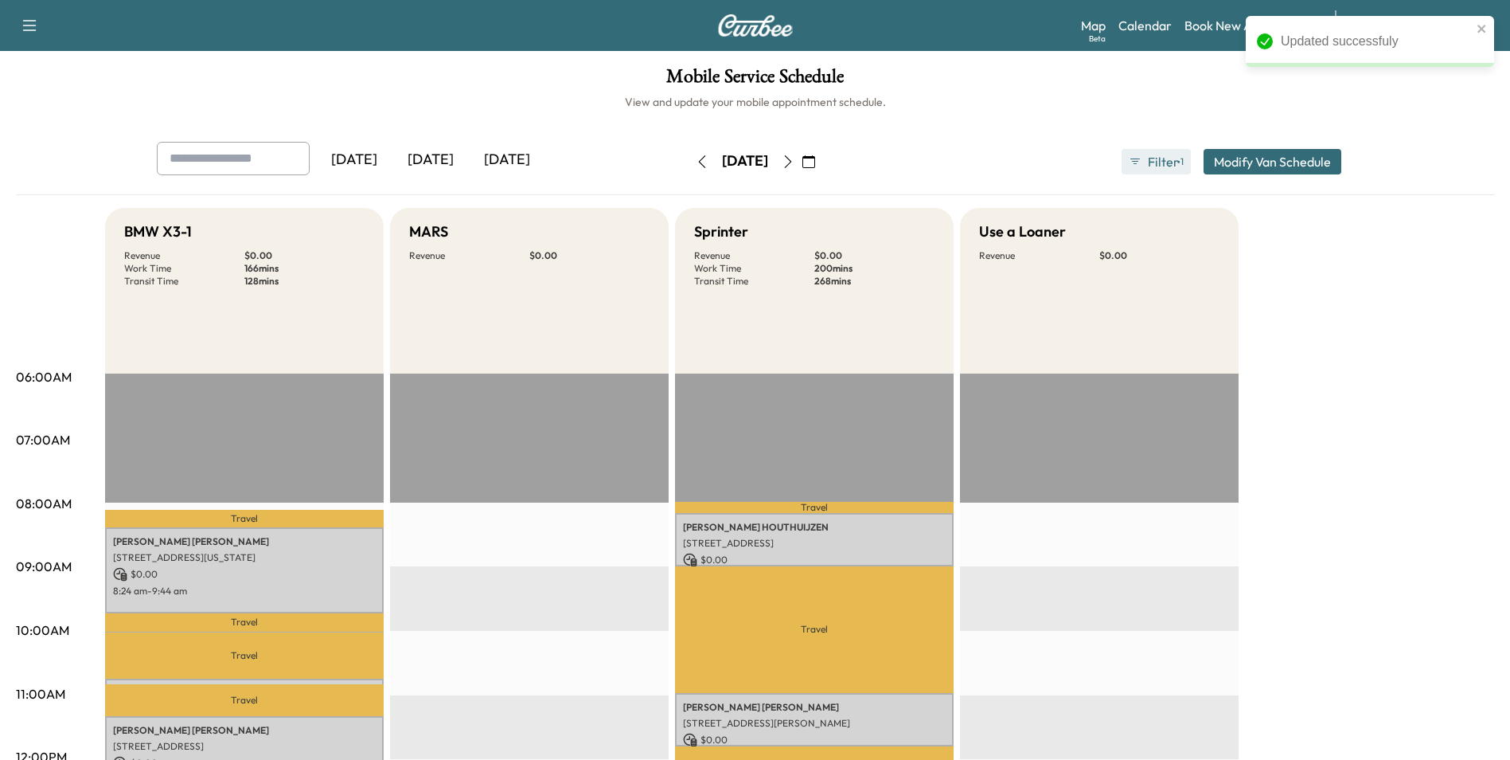
click at [1165, 164] on span "Filter" at bounding box center [1162, 161] width 29 height 19
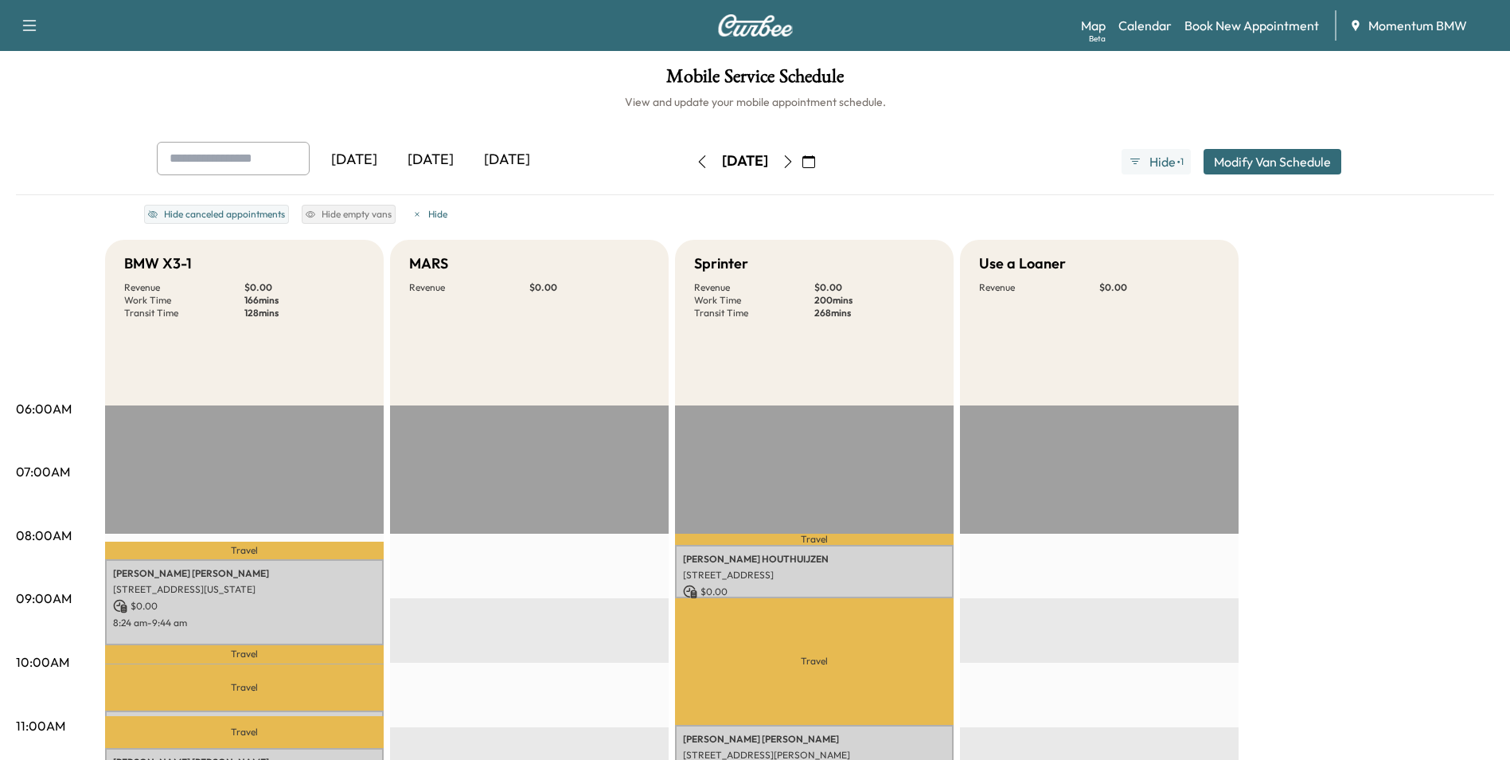
click at [444, 266] on h5 "MARS" at bounding box center [428, 263] width 39 height 22
click at [1162, 161] on span "Hide" at bounding box center [1162, 161] width 29 height 19
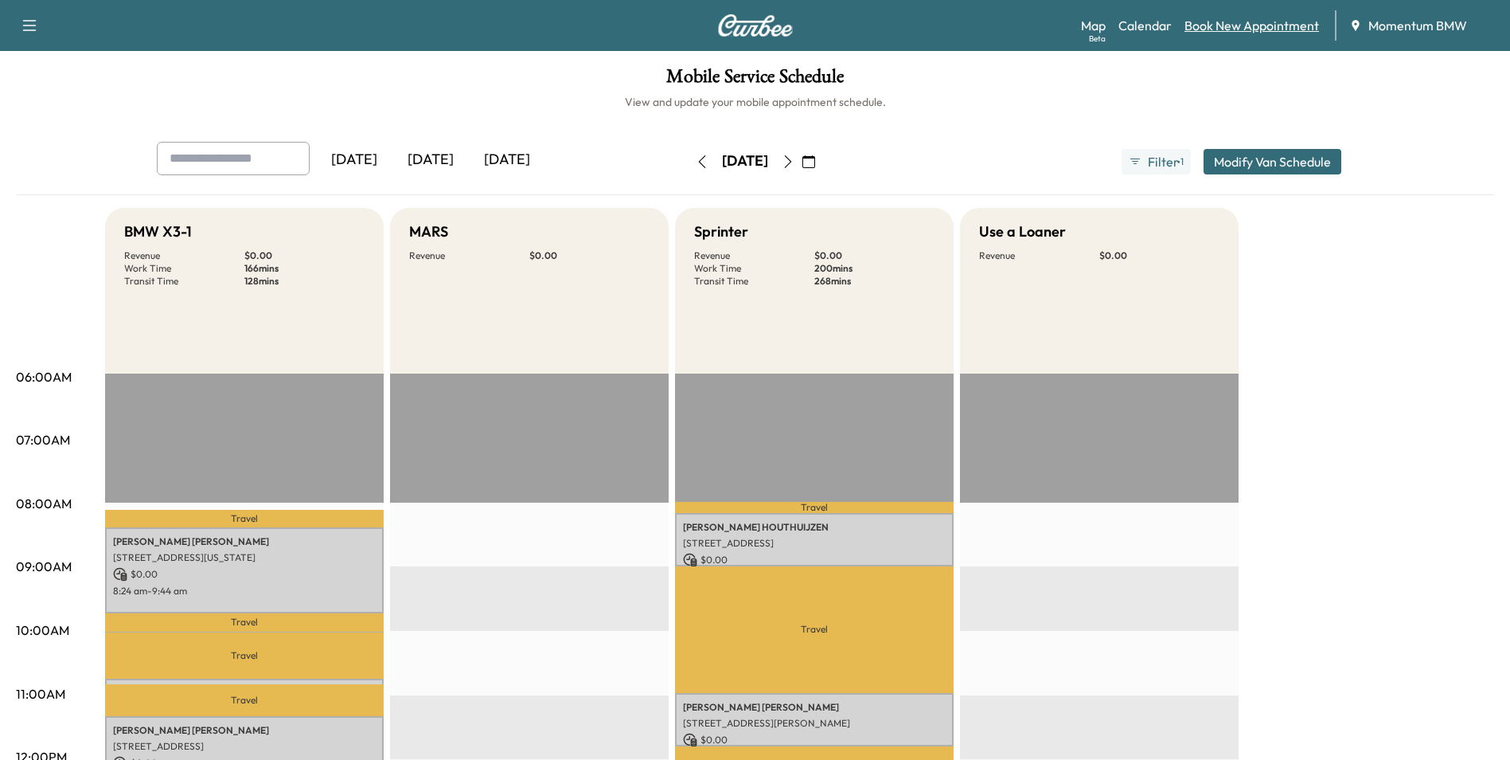
click at [1225, 18] on link "Book New Appointment" at bounding box center [1252, 25] width 135 height 19
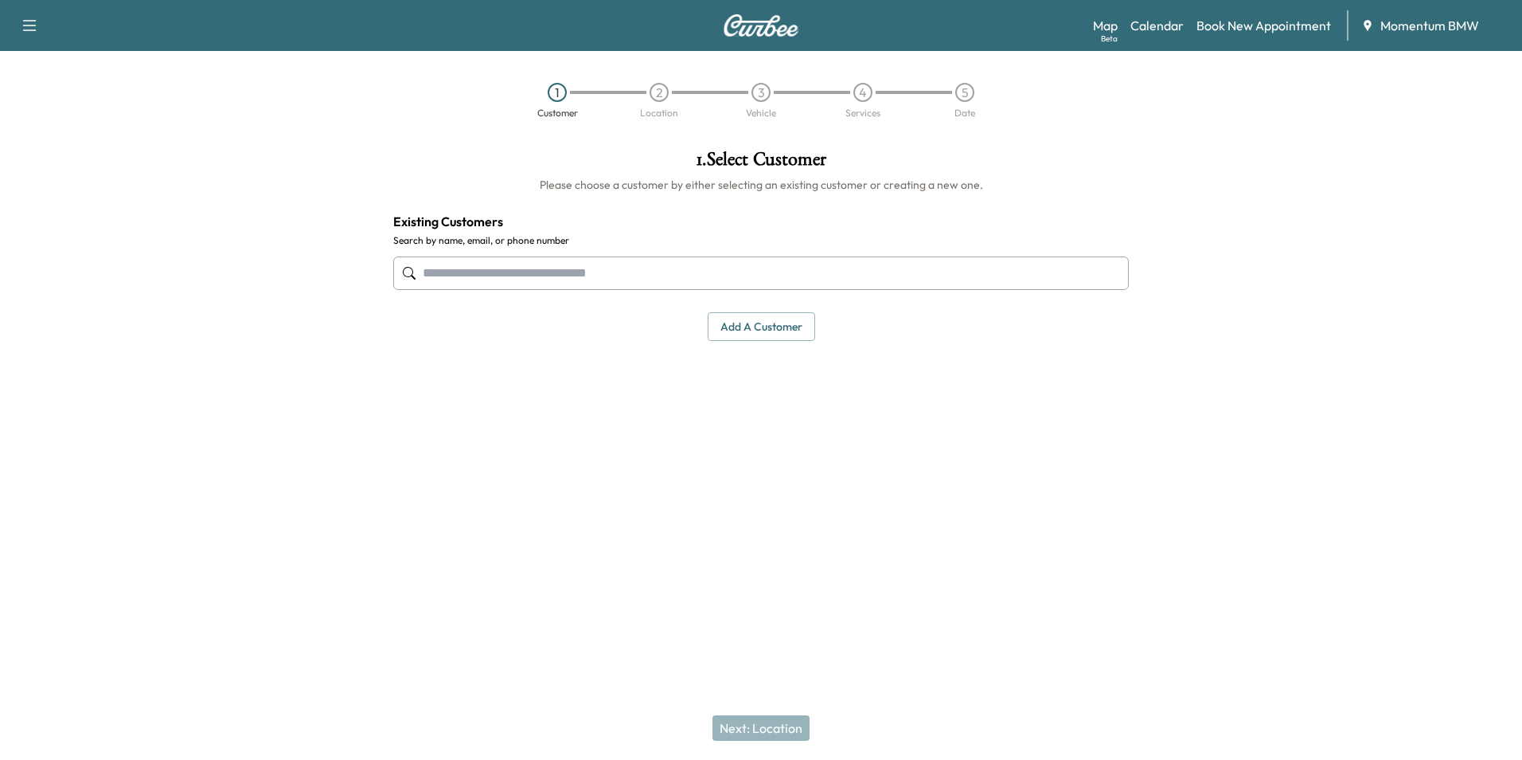
click at [703, 275] on input "text" at bounding box center [761, 272] width 736 height 33
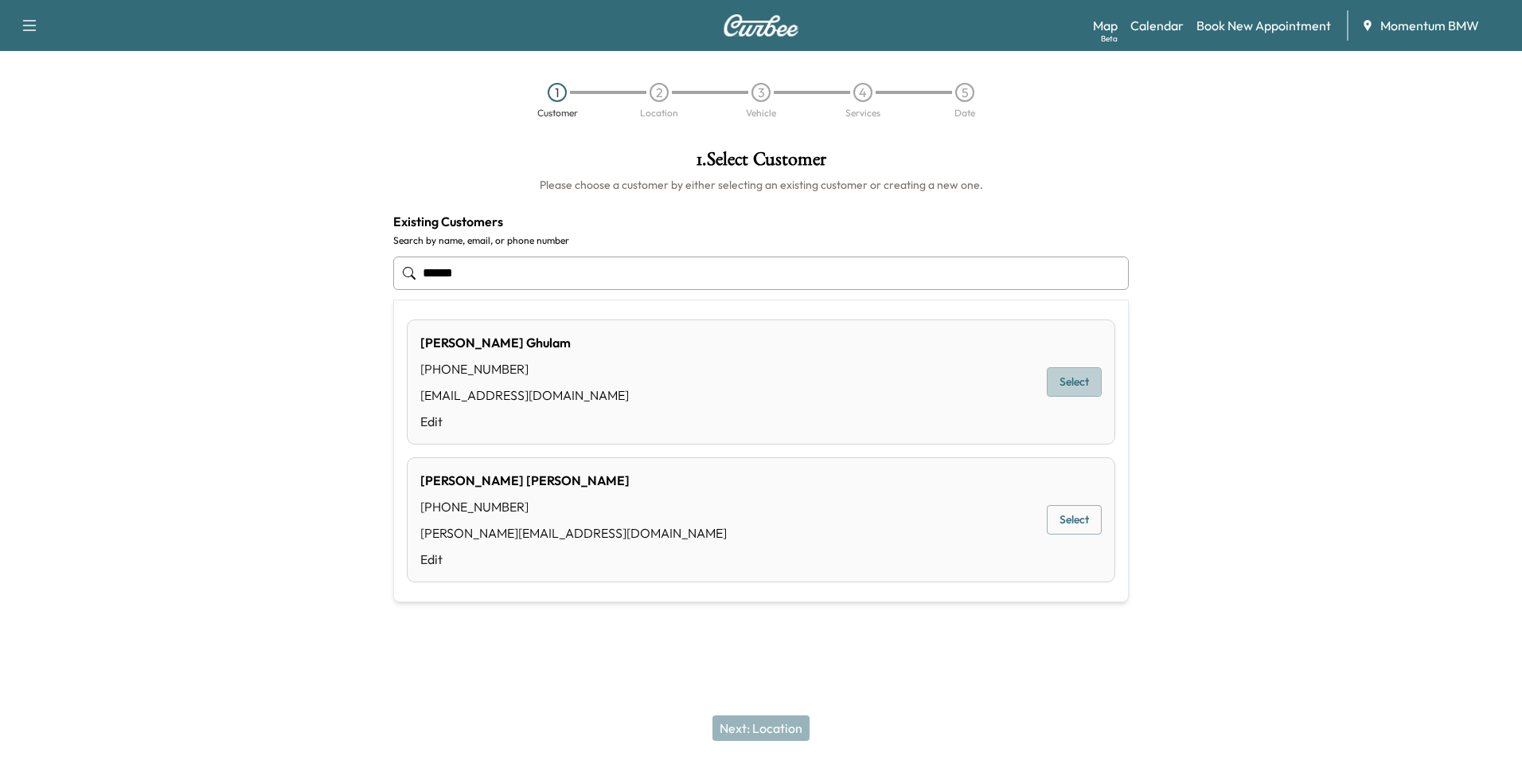
click at [1082, 379] on button "Select" at bounding box center [1074, 381] width 55 height 29
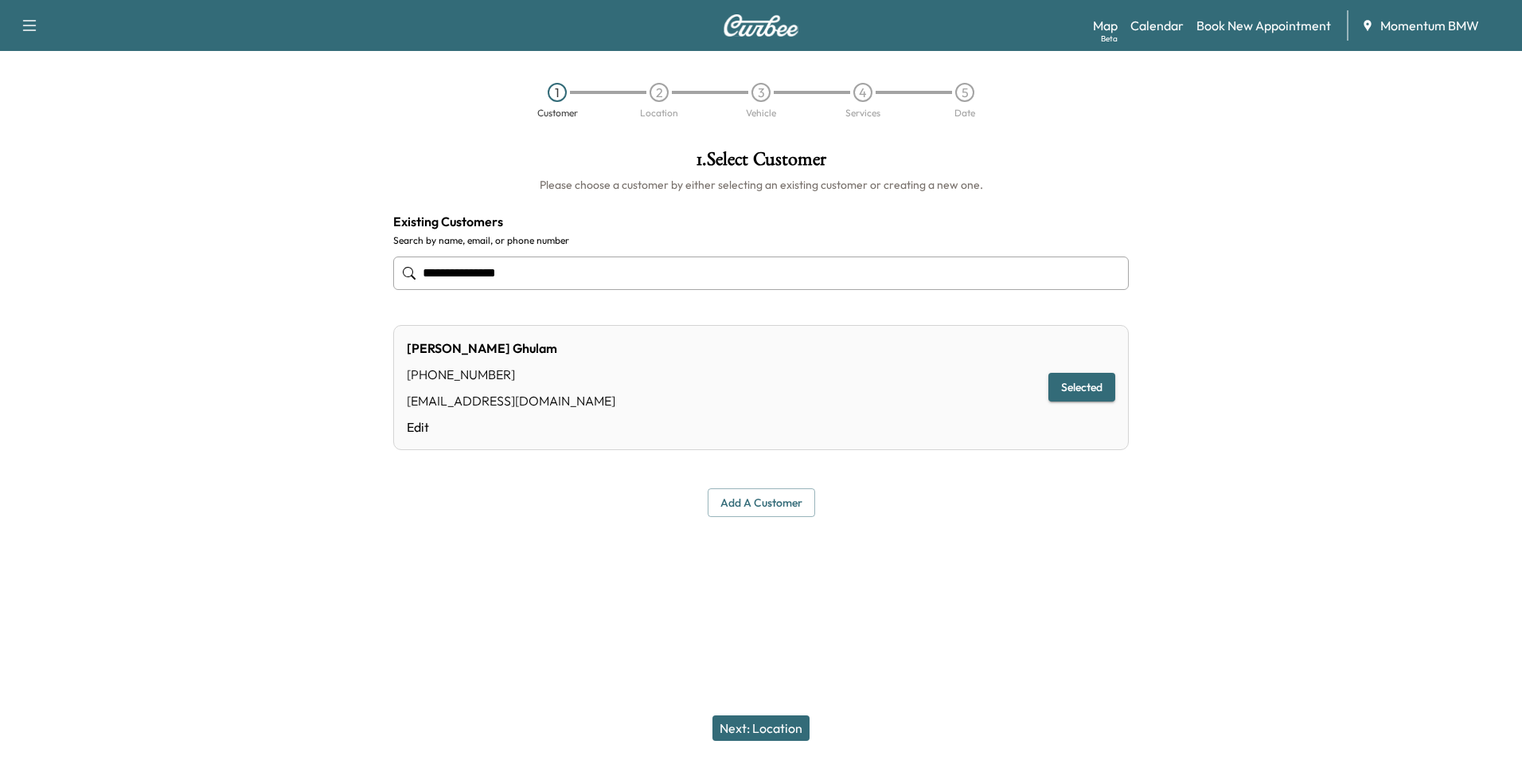
type input "**********"
click at [764, 726] on button "Next: Location" at bounding box center [761, 727] width 97 height 25
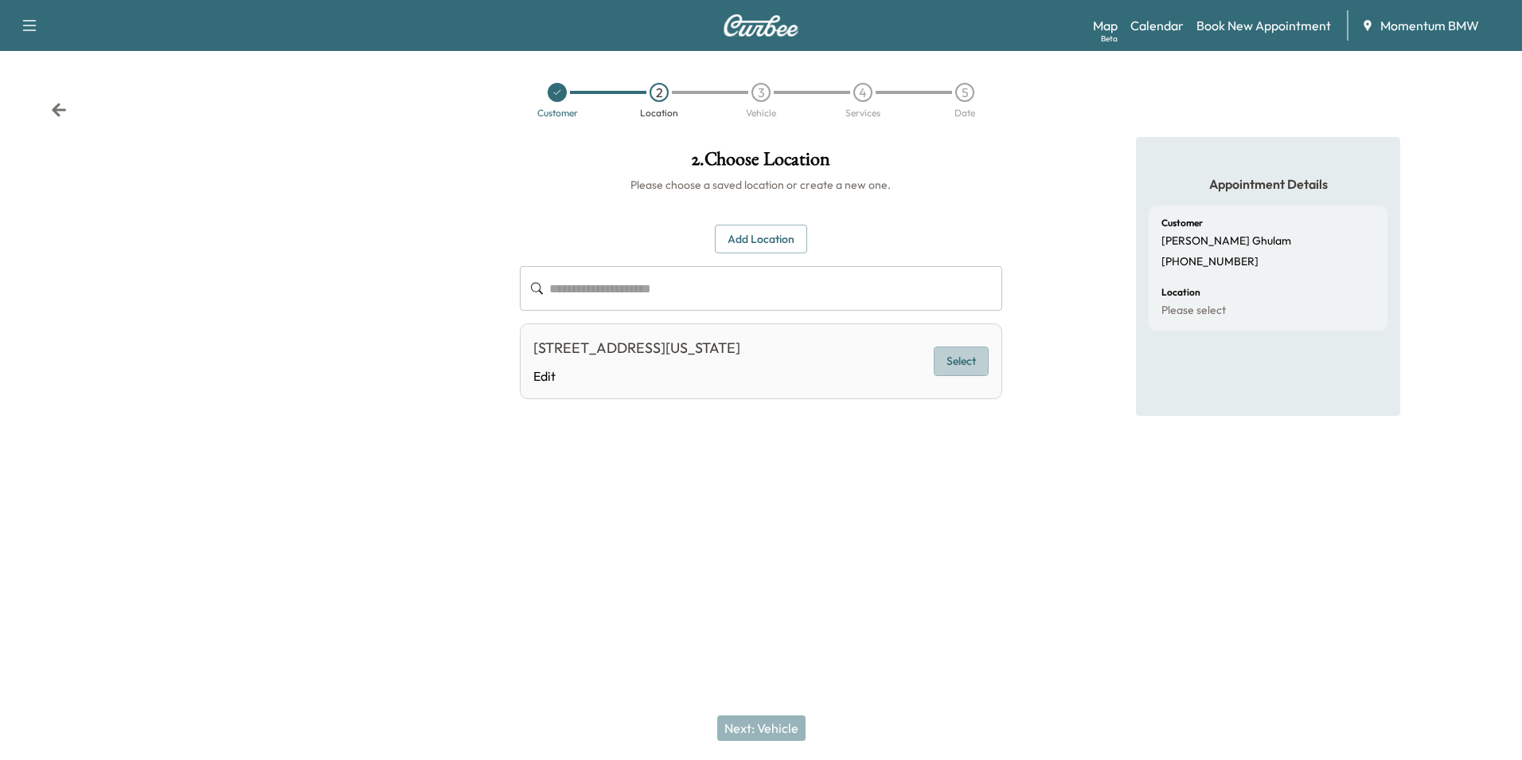
click at [976, 363] on button "Select" at bounding box center [961, 360] width 55 height 29
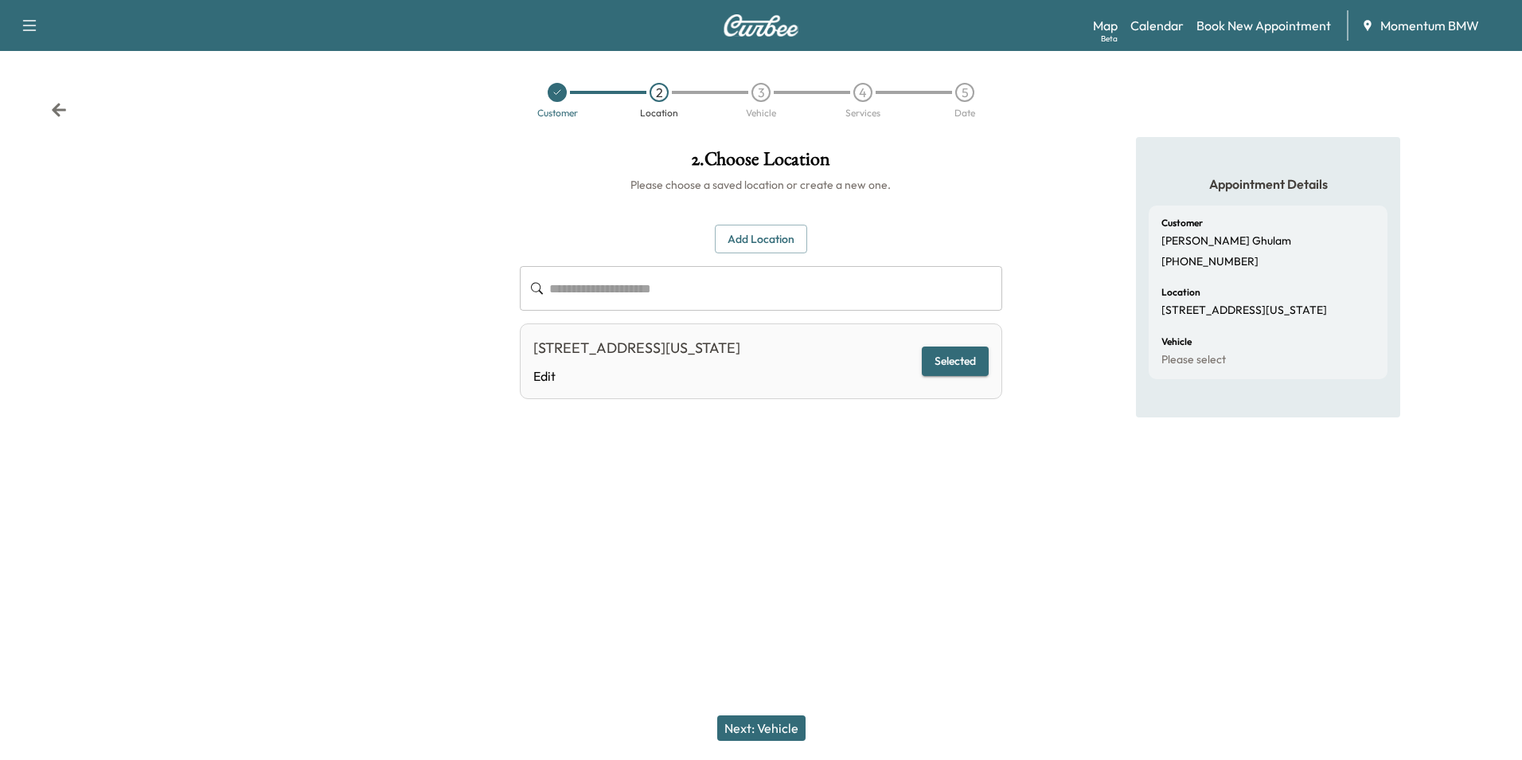
click at [770, 728] on button "Next: Vehicle" at bounding box center [761, 727] width 88 height 25
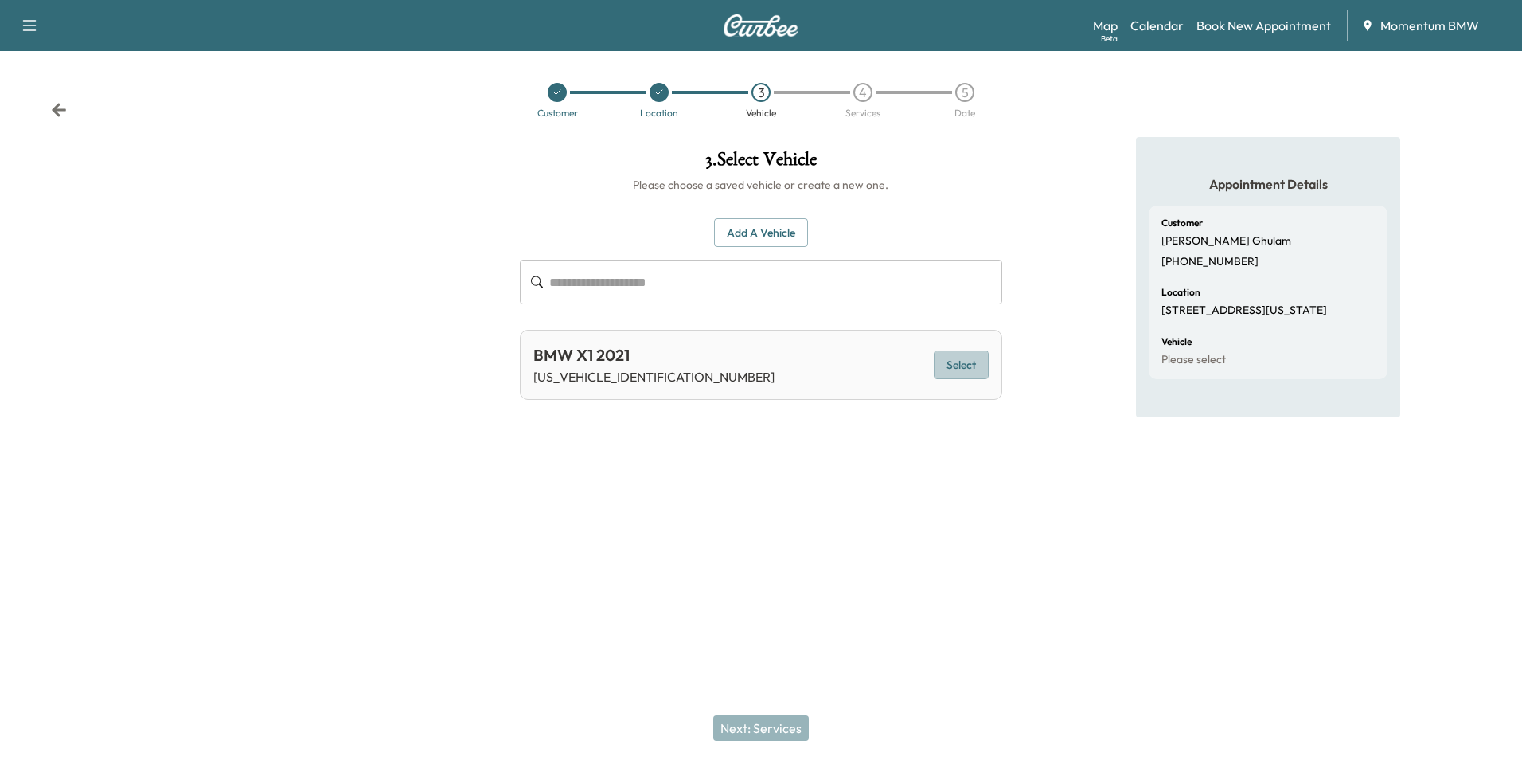
click at [971, 362] on button "Select" at bounding box center [961, 364] width 55 height 29
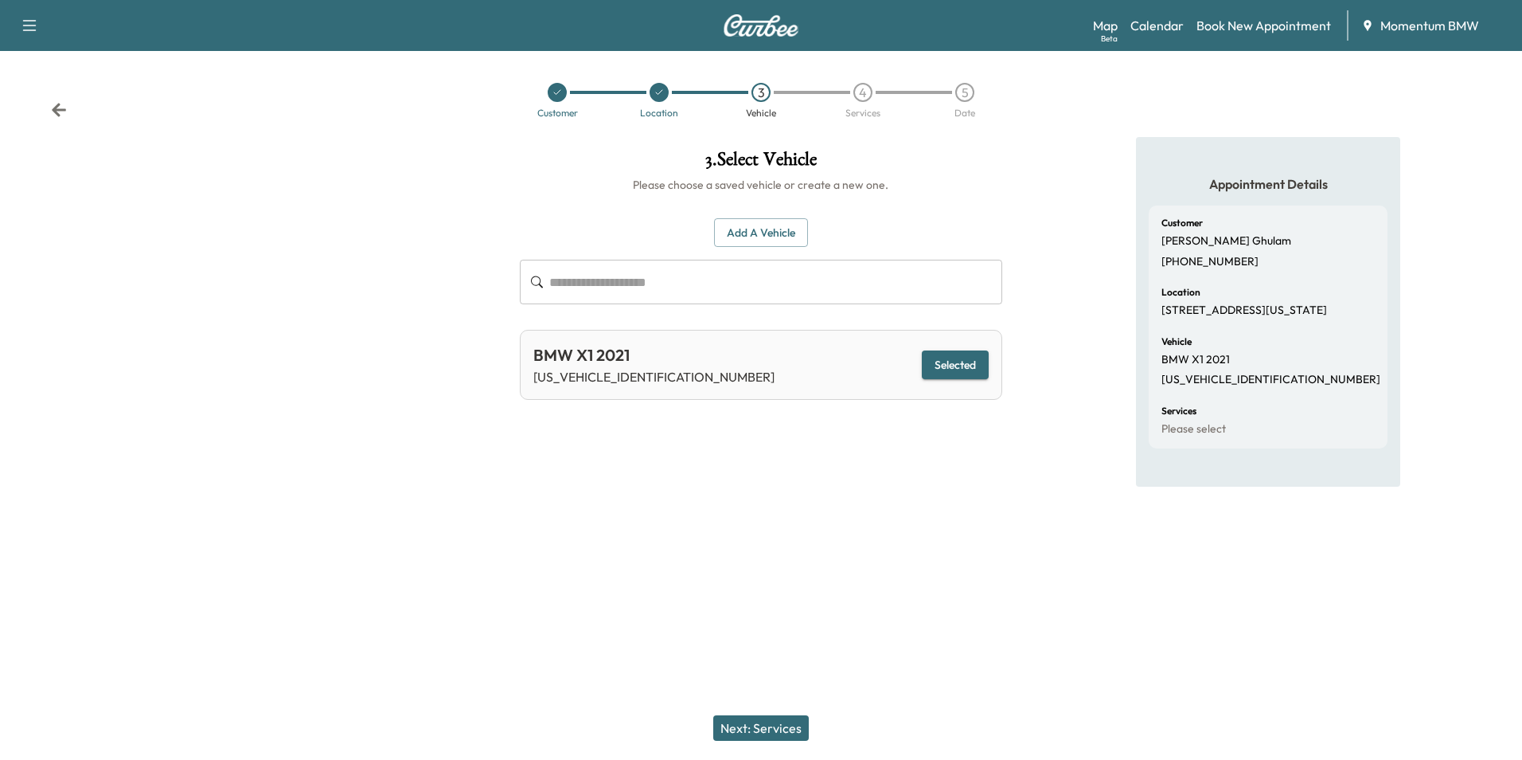
click at [778, 725] on button "Next: Services" at bounding box center [761, 727] width 96 height 25
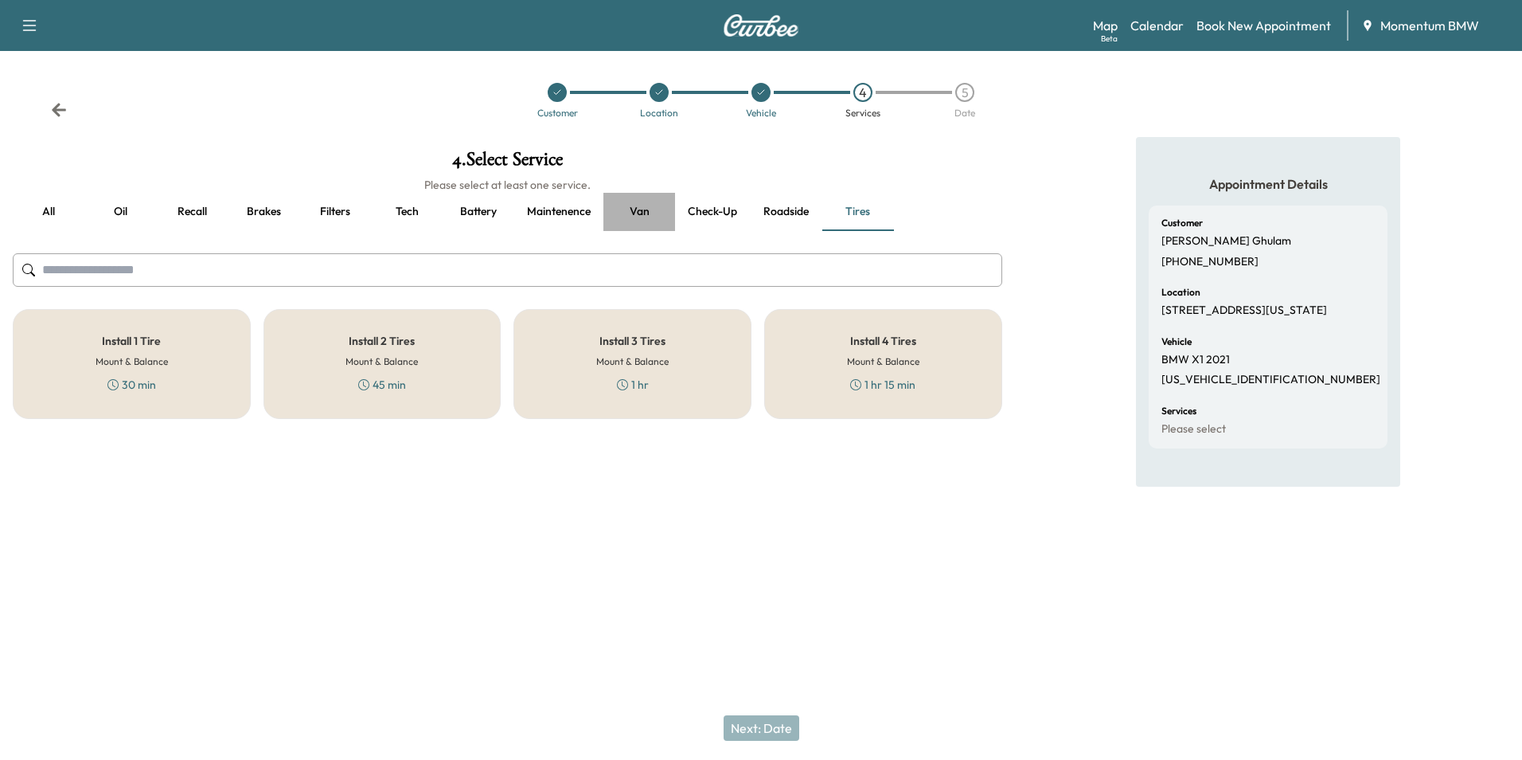
click at [646, 211] on button "Van" at bounding box center [640, 212] width 72 height 38
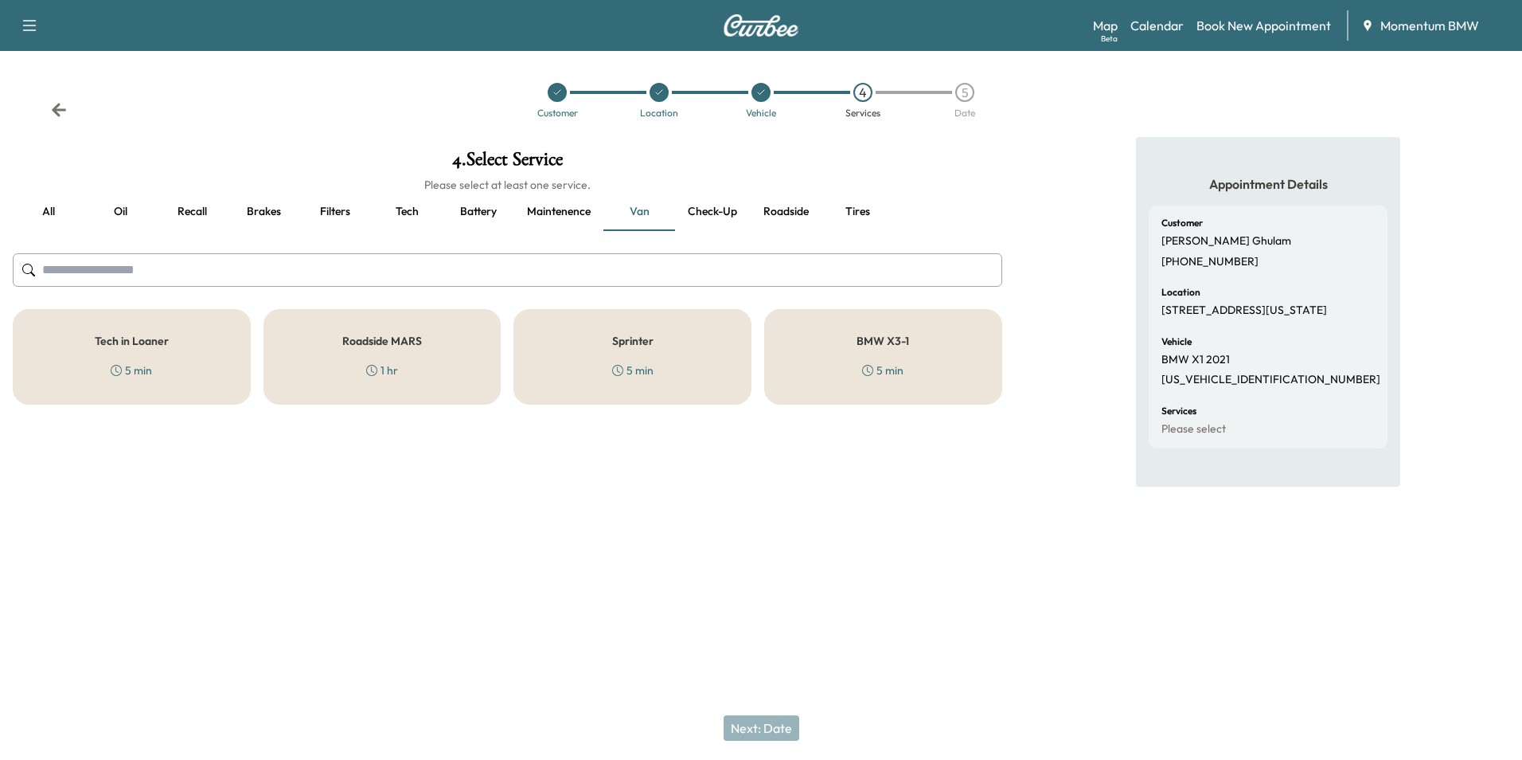
click at [638, 342] on h5 "Sprinter" at bounding box center [632, 340] width 41 height 11
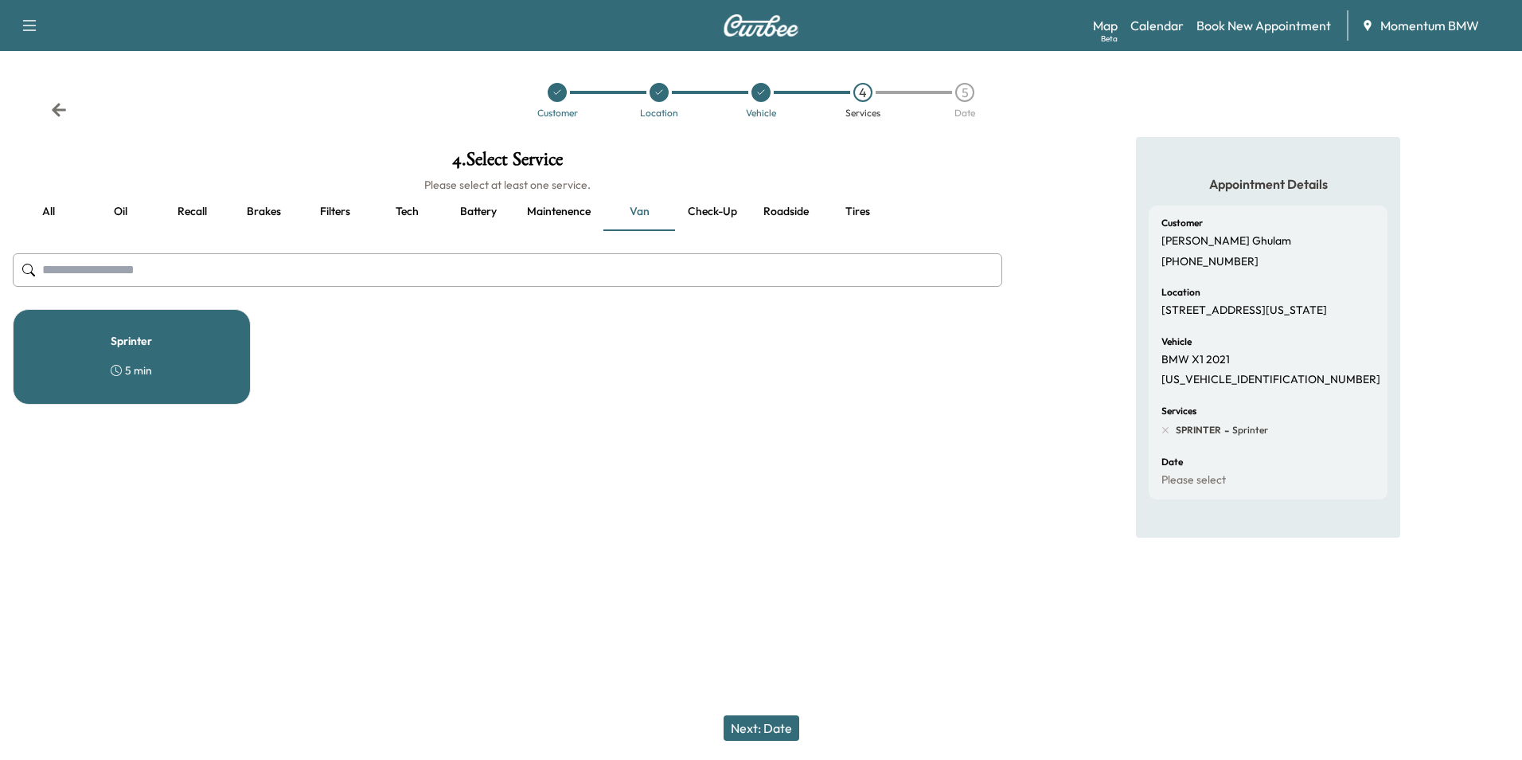
click at [764, 722] on button "Next: Date" at bounding box center [762, 727] width 76 height 25
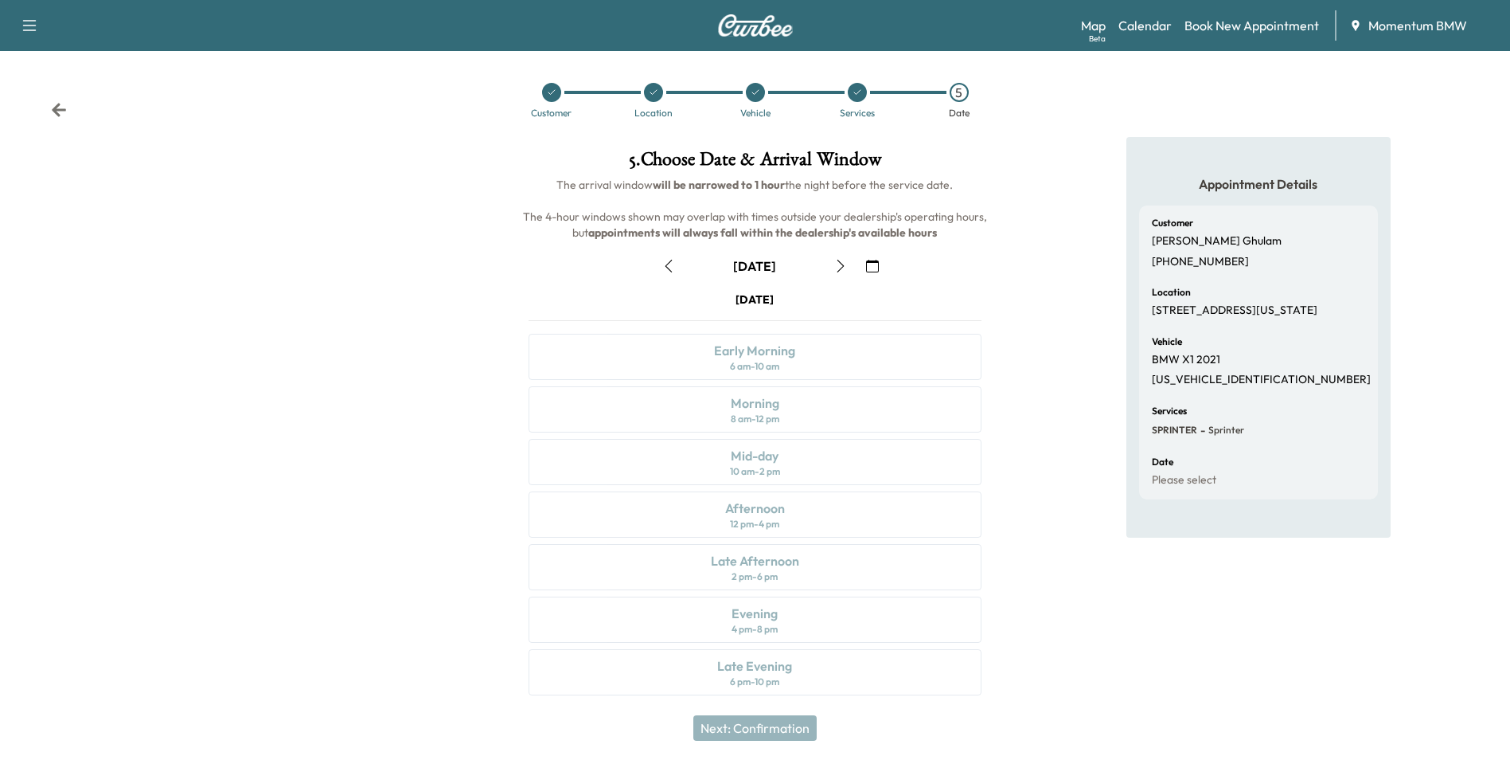
click at [875, 260] on icon "button" at bounding box center [872, 266] width 13 height 13
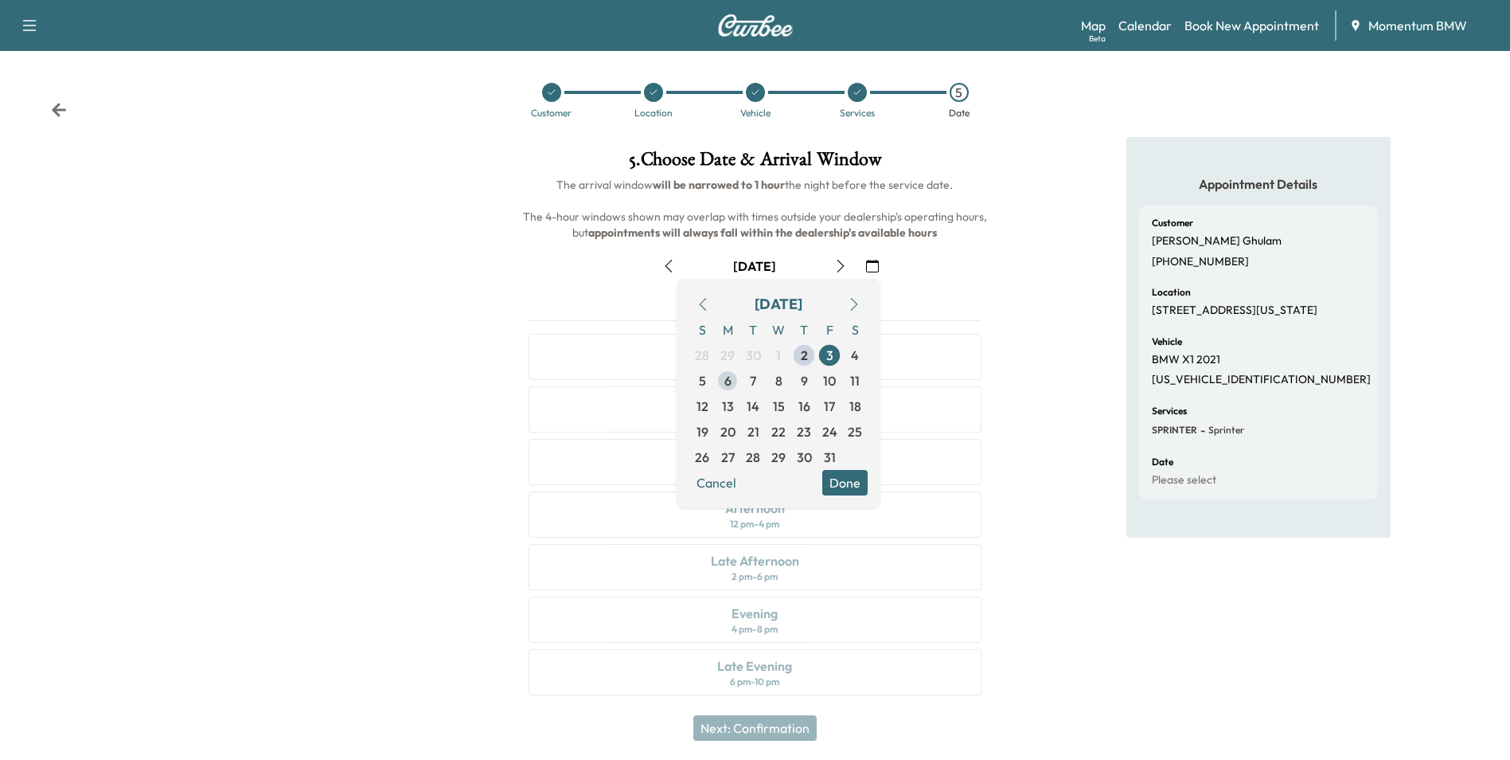
click at [726, 381] on span "6" at bounding box center [728, 380] width 7 height 19
click at [848, 482] on button "Done" at bounding box center [844, 482] width 45 height 25
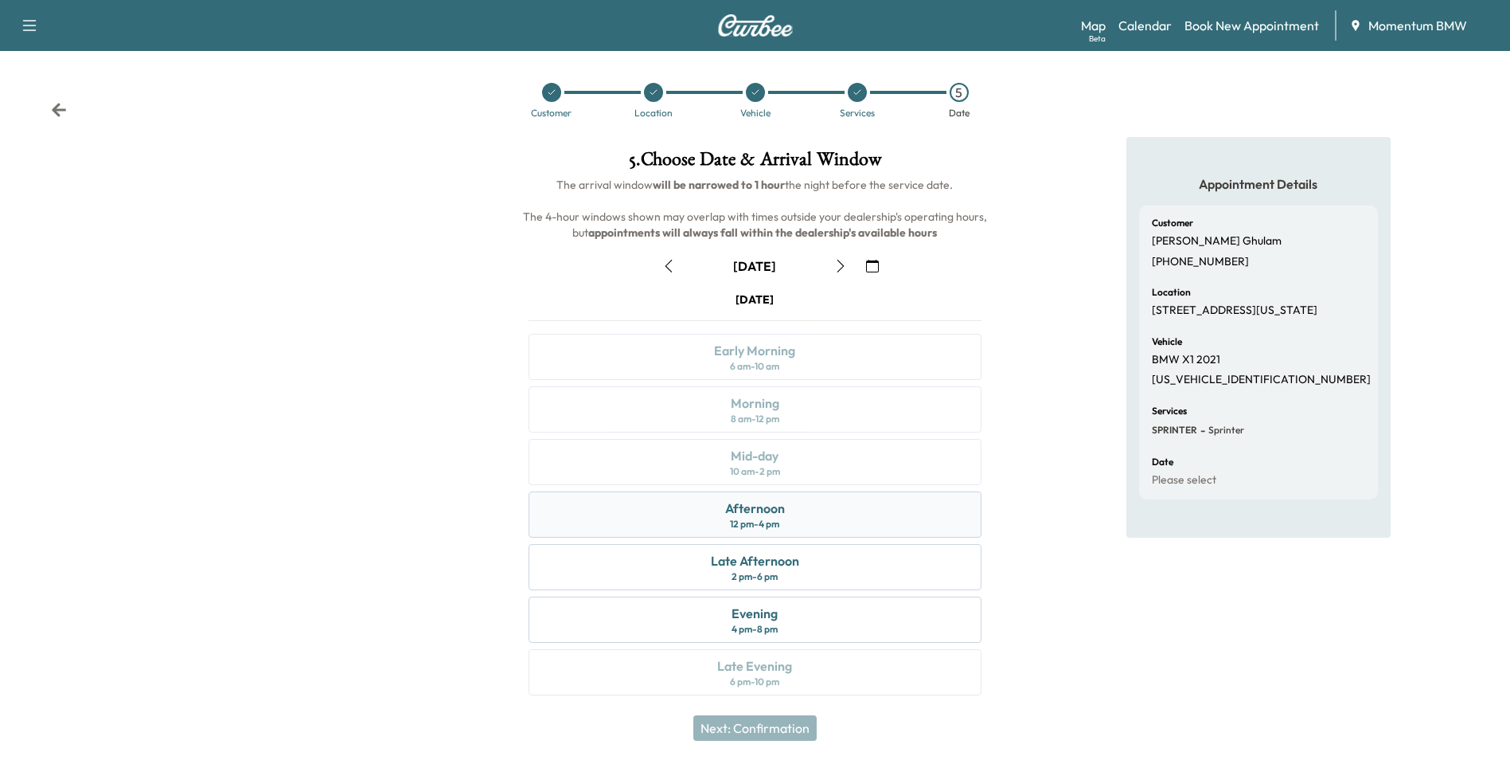
click at [776, 514] on div "Afternoon" at bounding box center [755, 507] width 60 height 19
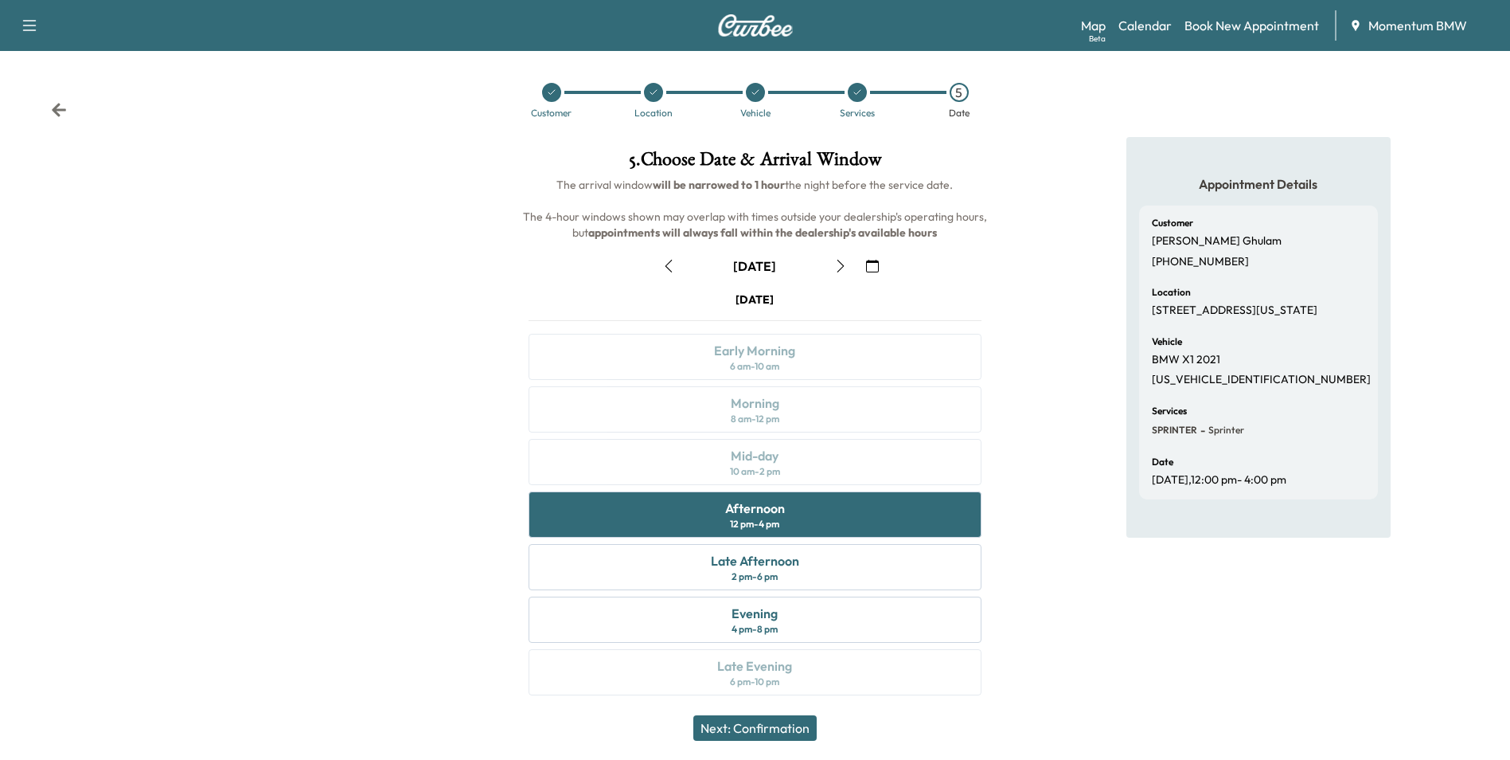
click at [768, 728] on button "Next: Confirmation" at bounding box center [754, 727] width 123 height 25
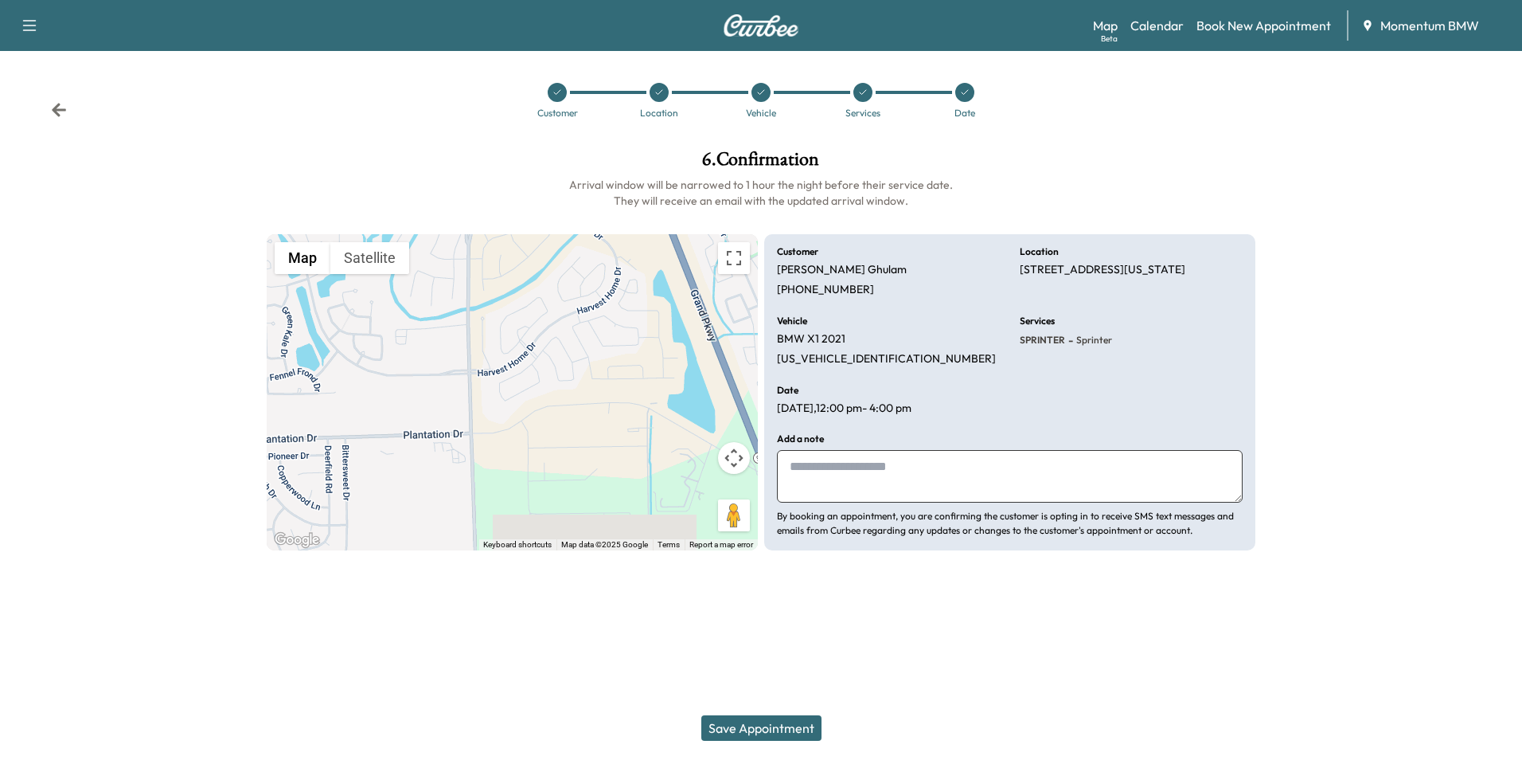
click at [927, 482] on textarea at bounding box center [1010, 476] width 466 height 53
type textarea "***"
click at [794, 720] on button "Save Appointment" at bounding box center [761, 727] width 120 height 25
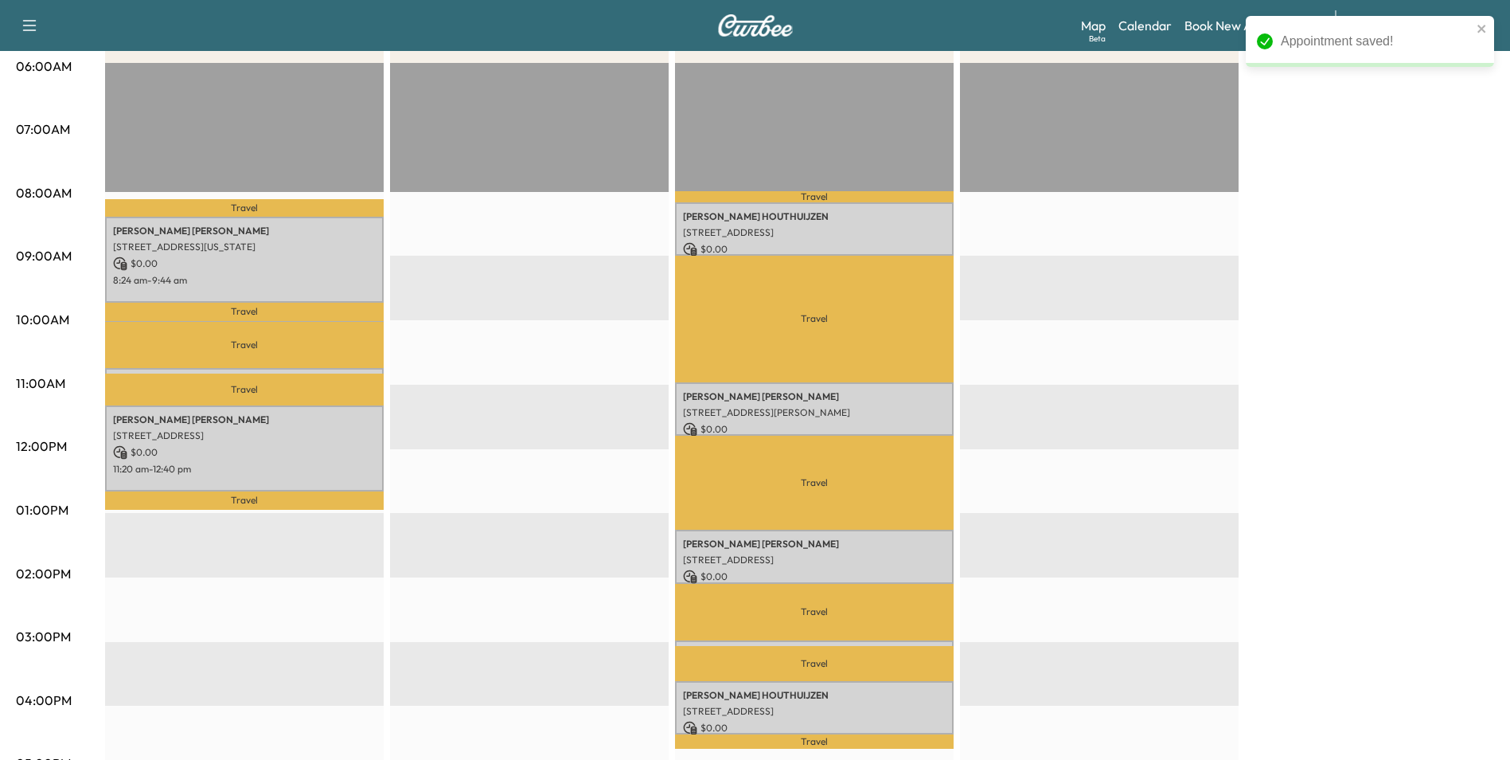
scroll to position [318, 0]
